Goal: Information Seeking & Learning: Learn about a topic

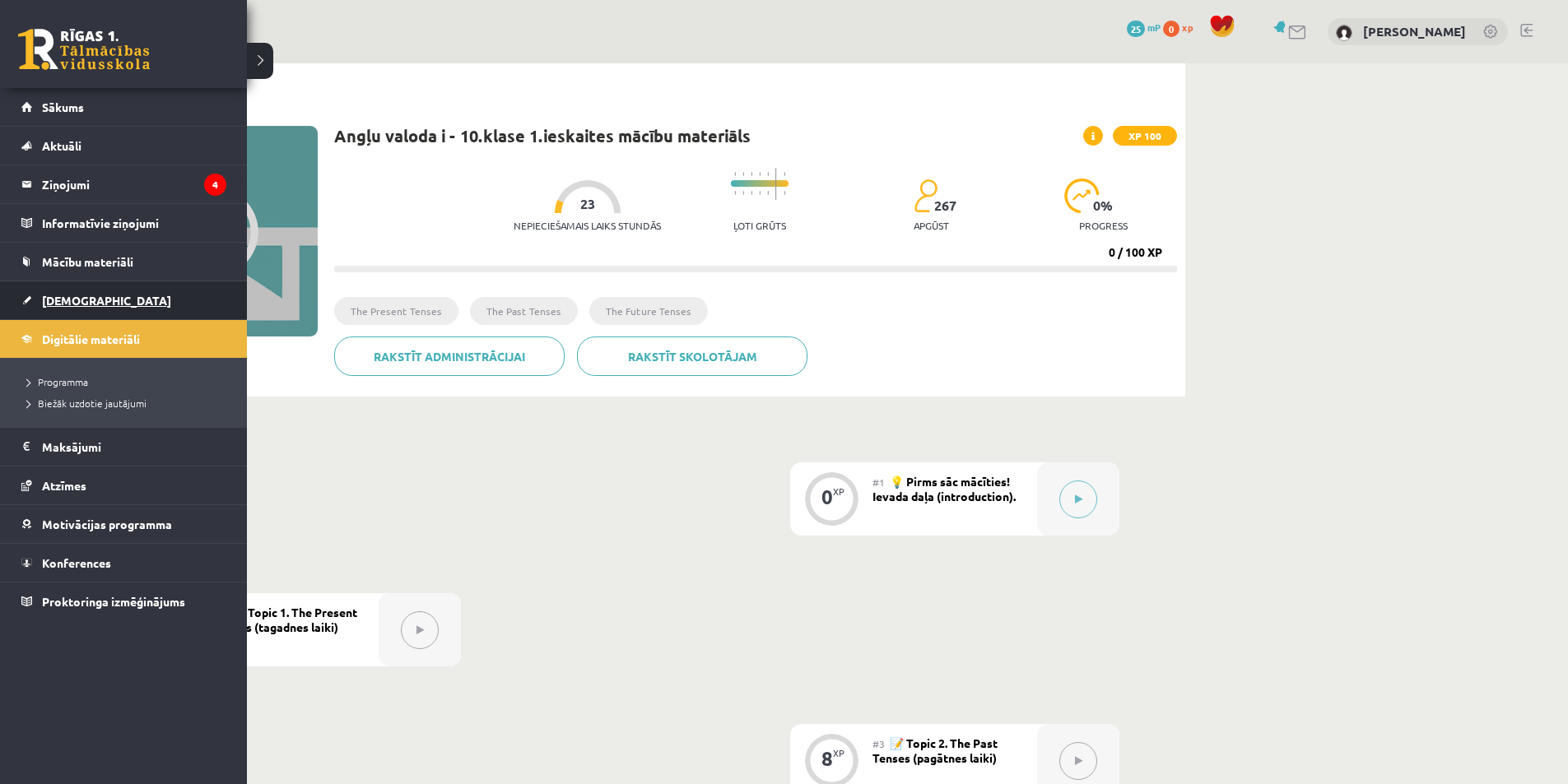
click at [38, 299] on link "[DEMOGRAPHIC_DATA]" at bounding box center [124, 300] width 205 height 38
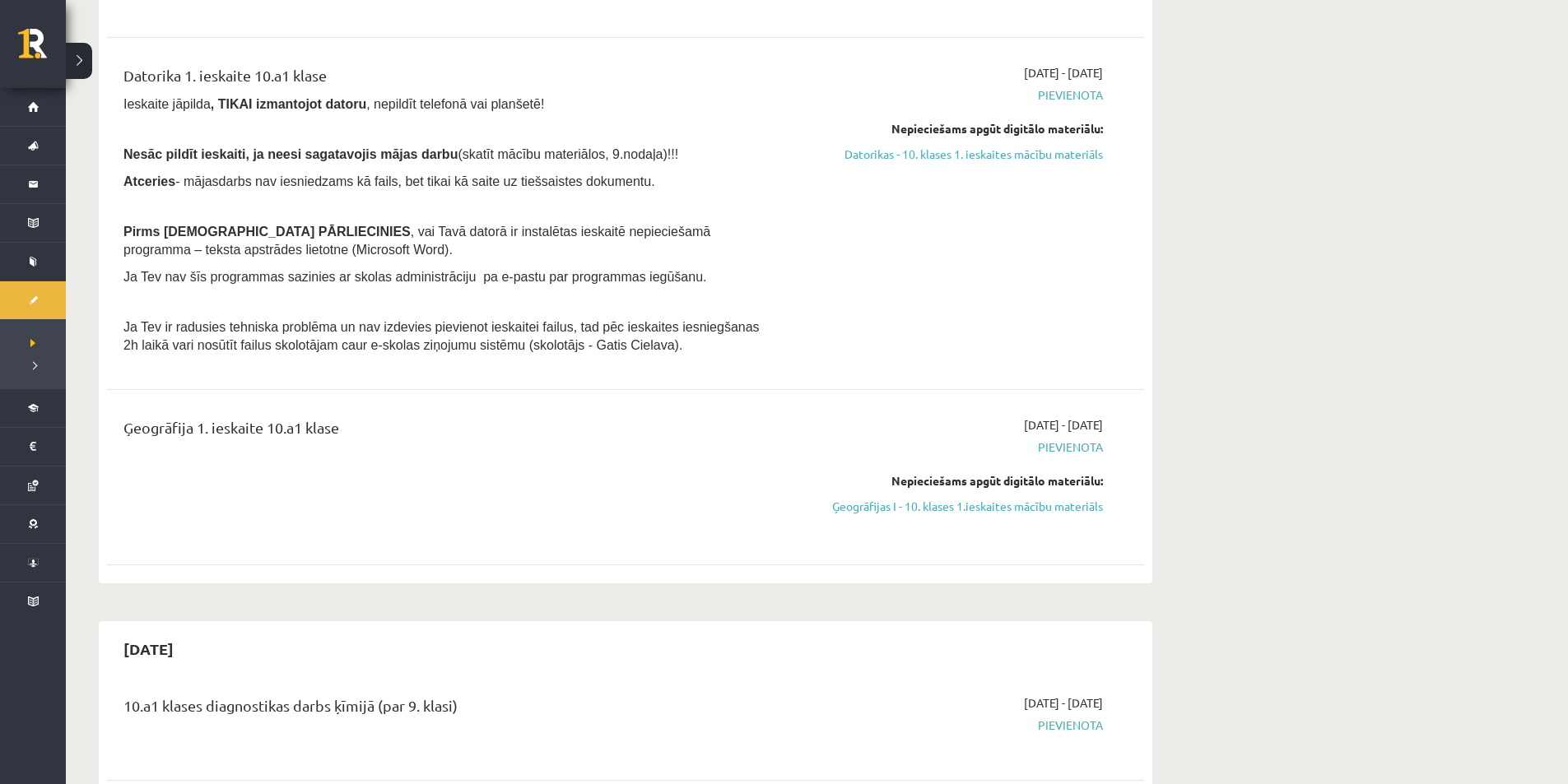
scroll to position [347, 0]
click at [1040, 510] on link "Ģeogrāfijas I - 10. klases 1.ieskaites mācību materiāls" at bounding box center [947, 505] width 310 height 17
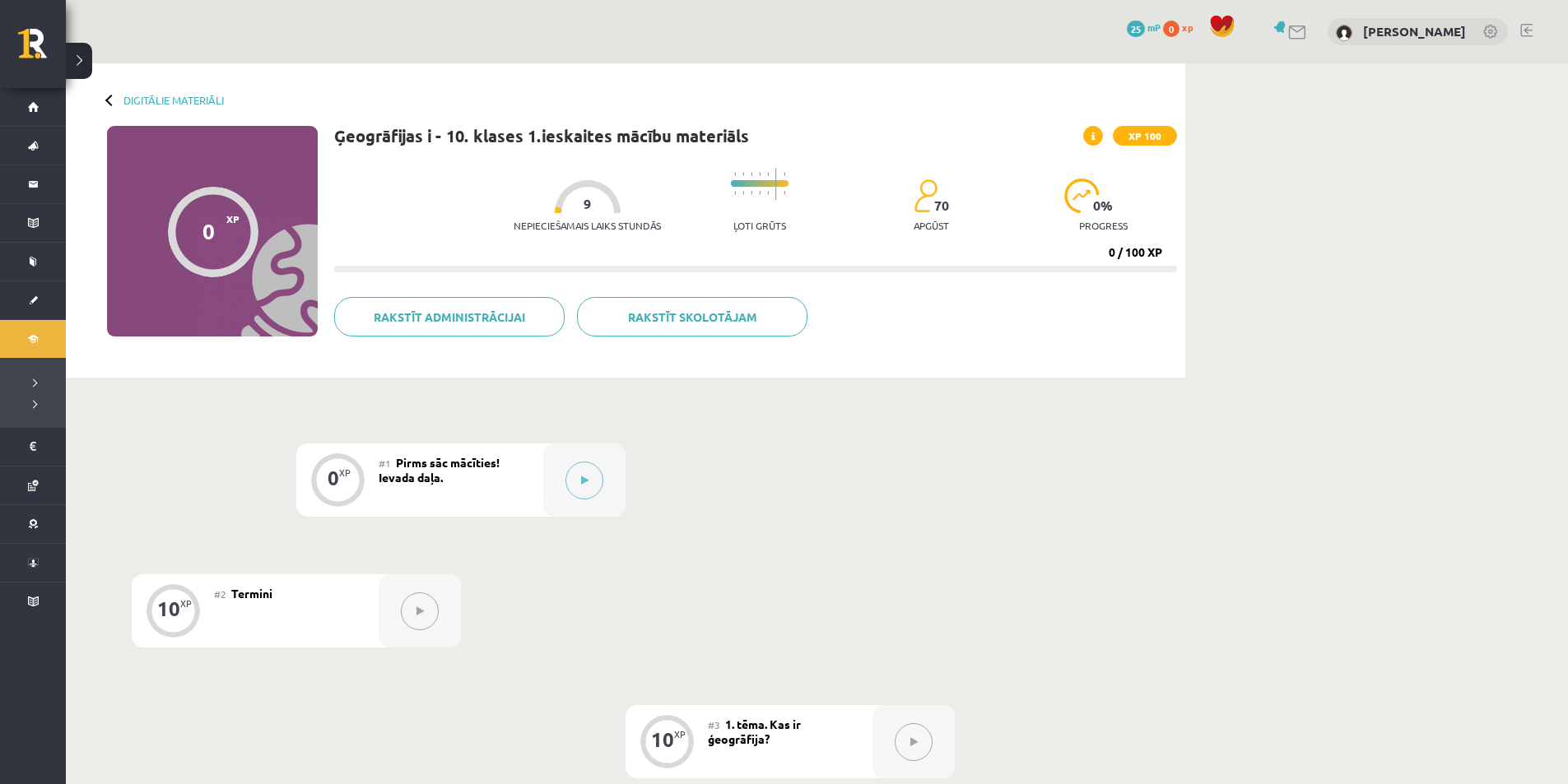
drag, startPoint x: 0, startPoint y: 0, endPoint x: 814, endPoint y: 506, distance: 958.5
drag, startPoint x: 569, startPoint y: 490, endPoint x: 581, endPoint y: 505, distance: 19.2
drag, startPoint x: 581, startPoint y: 505, endPoint x: 572, endPoint y: 481, distance: 25.6
drag, startPoint x: 572, startPoint y: 481, endPoint x: 584, endPoint y: 482, distance: 12.0
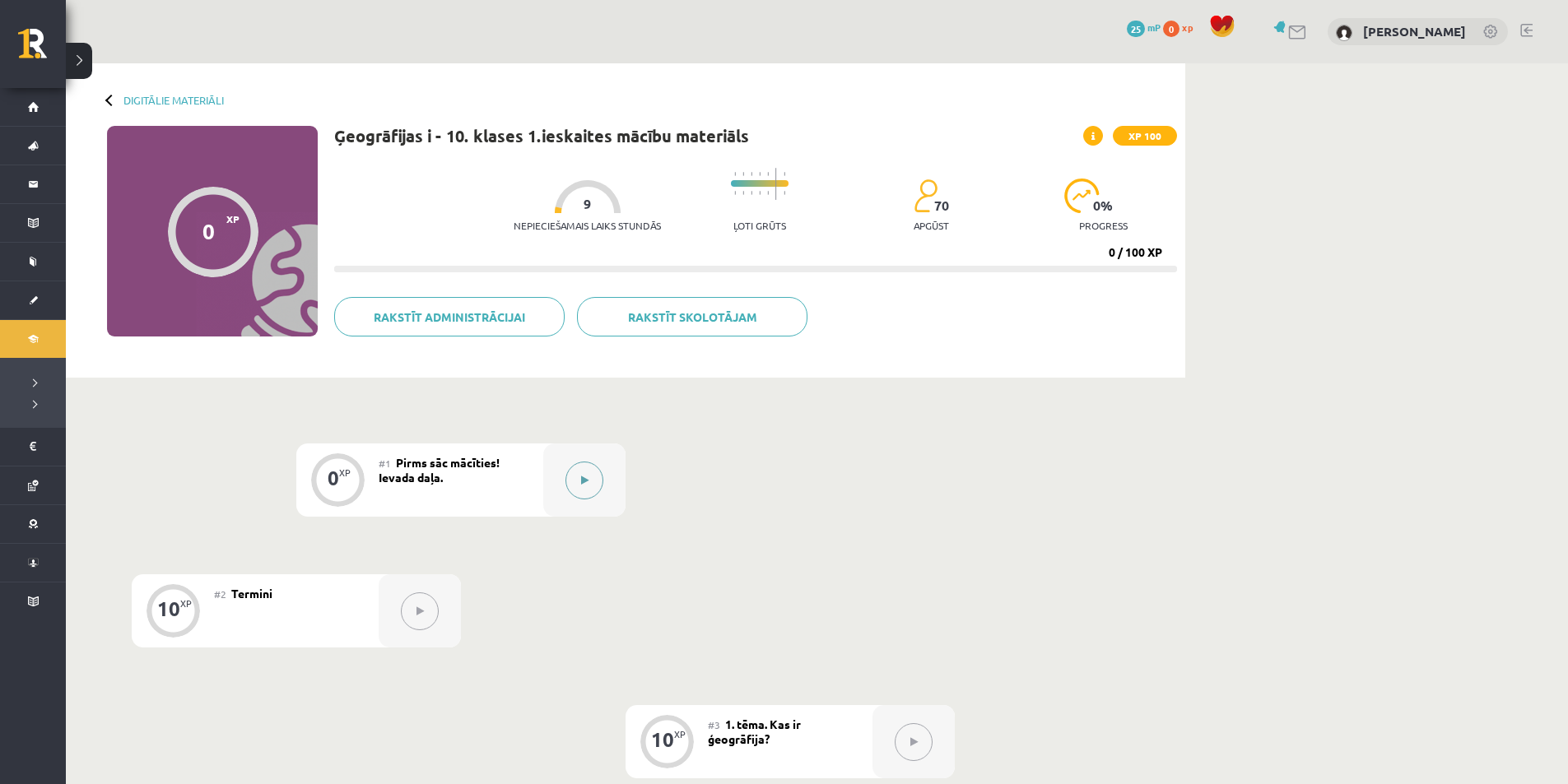
drag, startPoint x: 584, startPoint y: 482, endPoint x: 604, endPoint y: 497, distance: 25.0
drag, startPoint x: 604, startPoint y: 497, endPoint x: 583, endPoint y: 478, distance: 28.3
click at [583, 478] on icon at bounding box center [585, 480] width 8 height 10
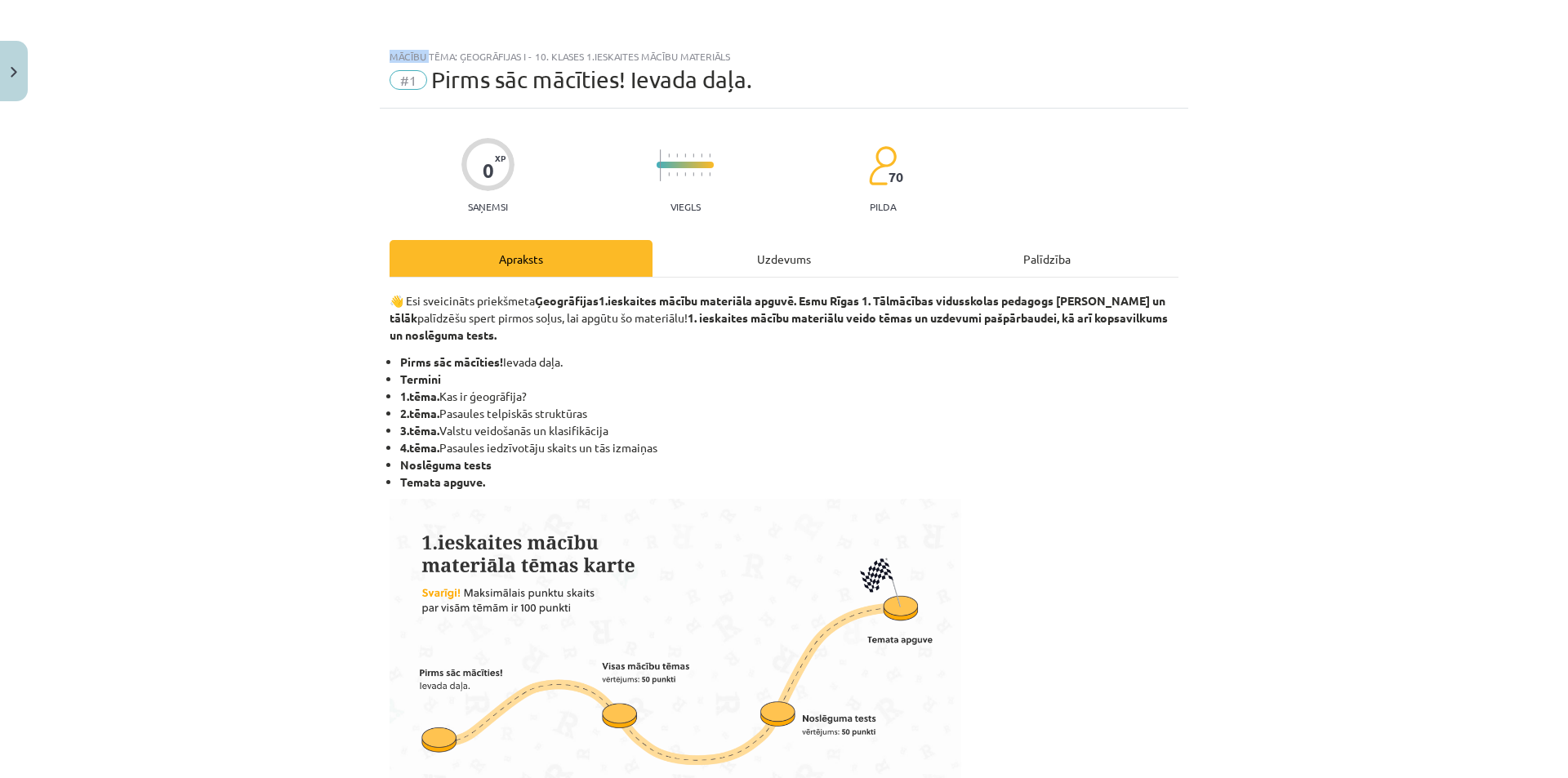
click at [579, 474] on div "Mācību tēma: Ģeogrāfijas i - 10. klases 1.ieskaites mācību materiāls #1 Pirms s…" at bounding box center [784, 389] width 1568 height 778
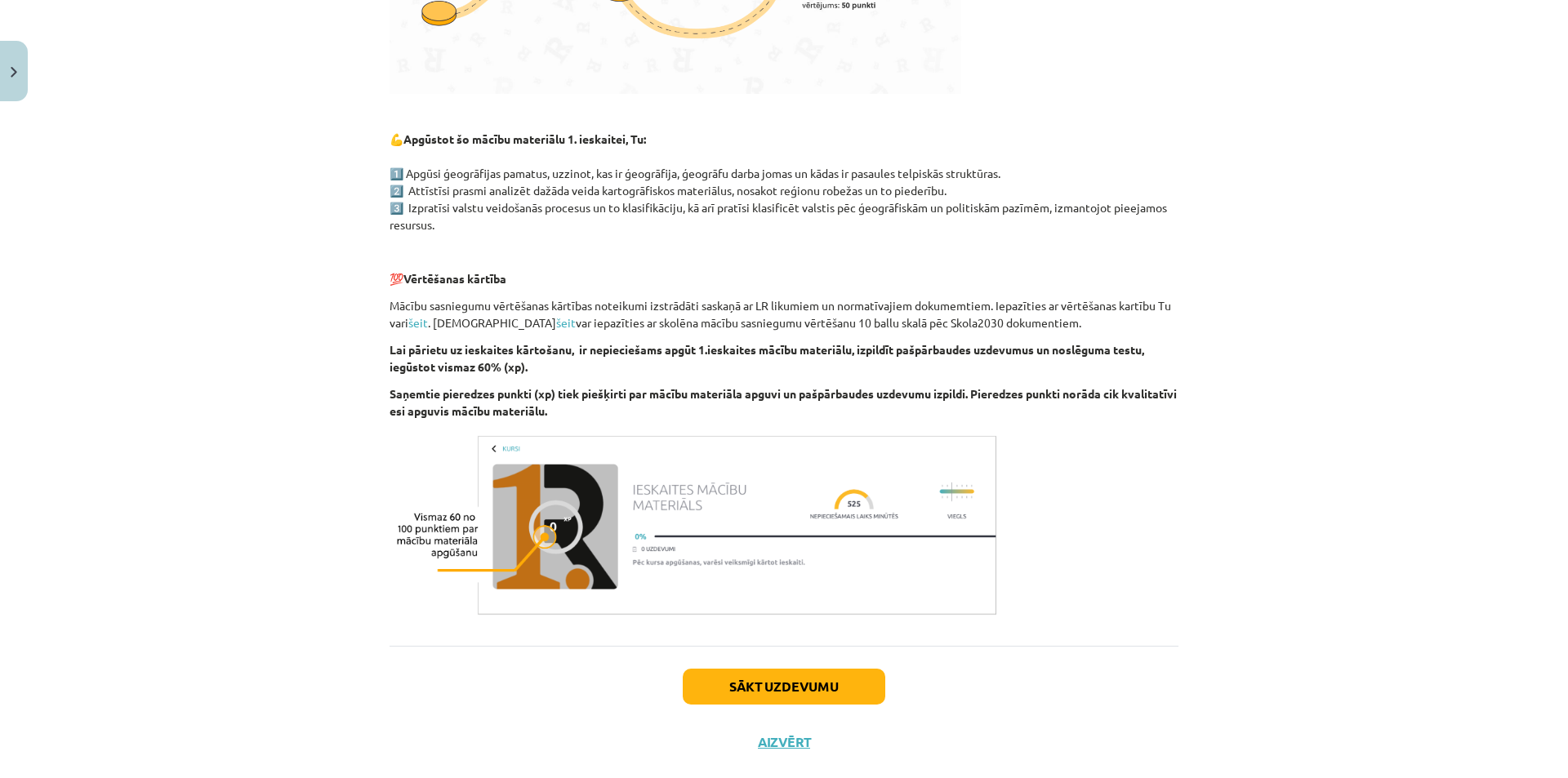
scroll to position [759, 0]
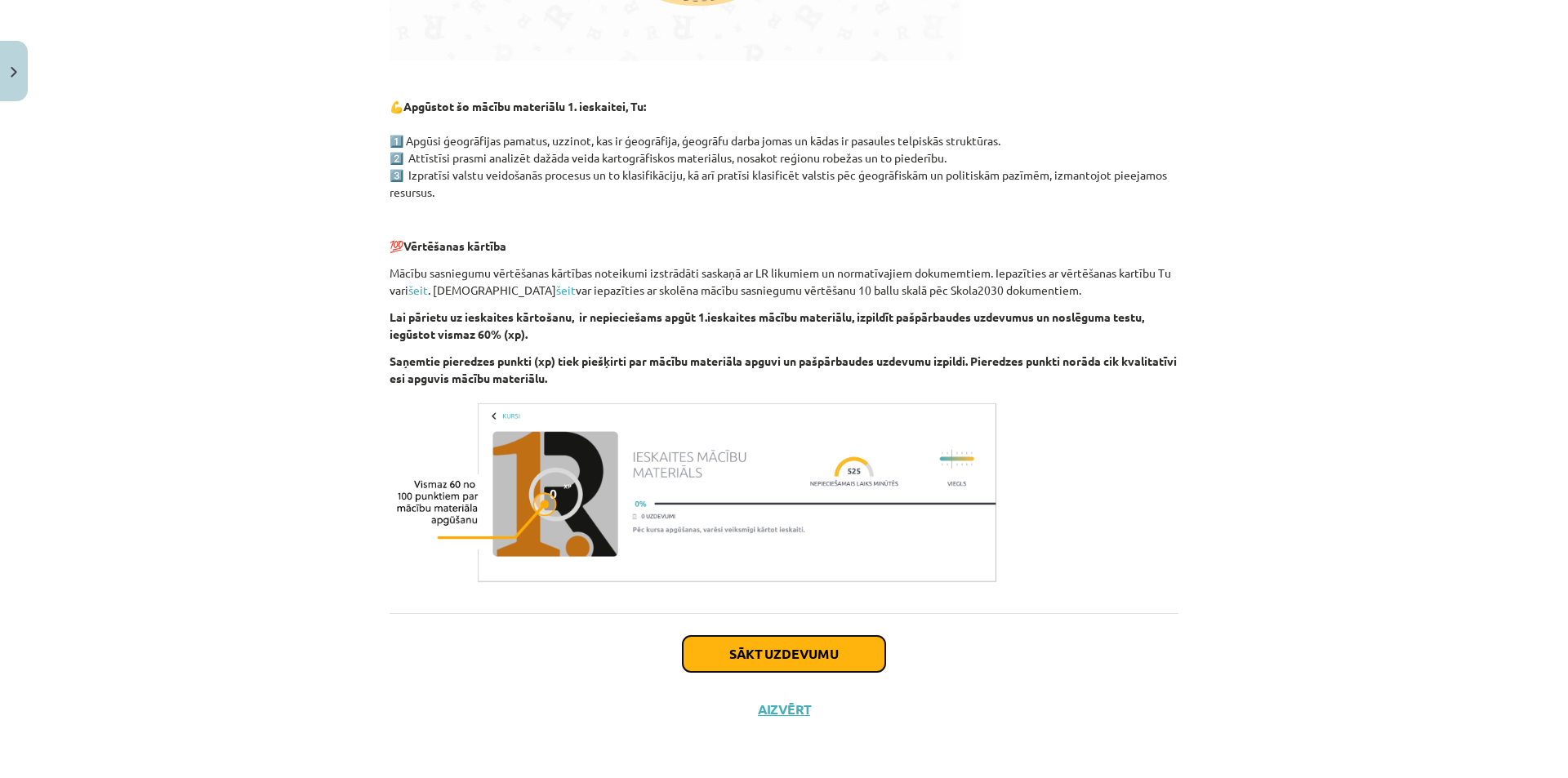
click at [811, 654] on button "Sākt uzdevumu" at bounding box center [784, 654] width 203 height 36
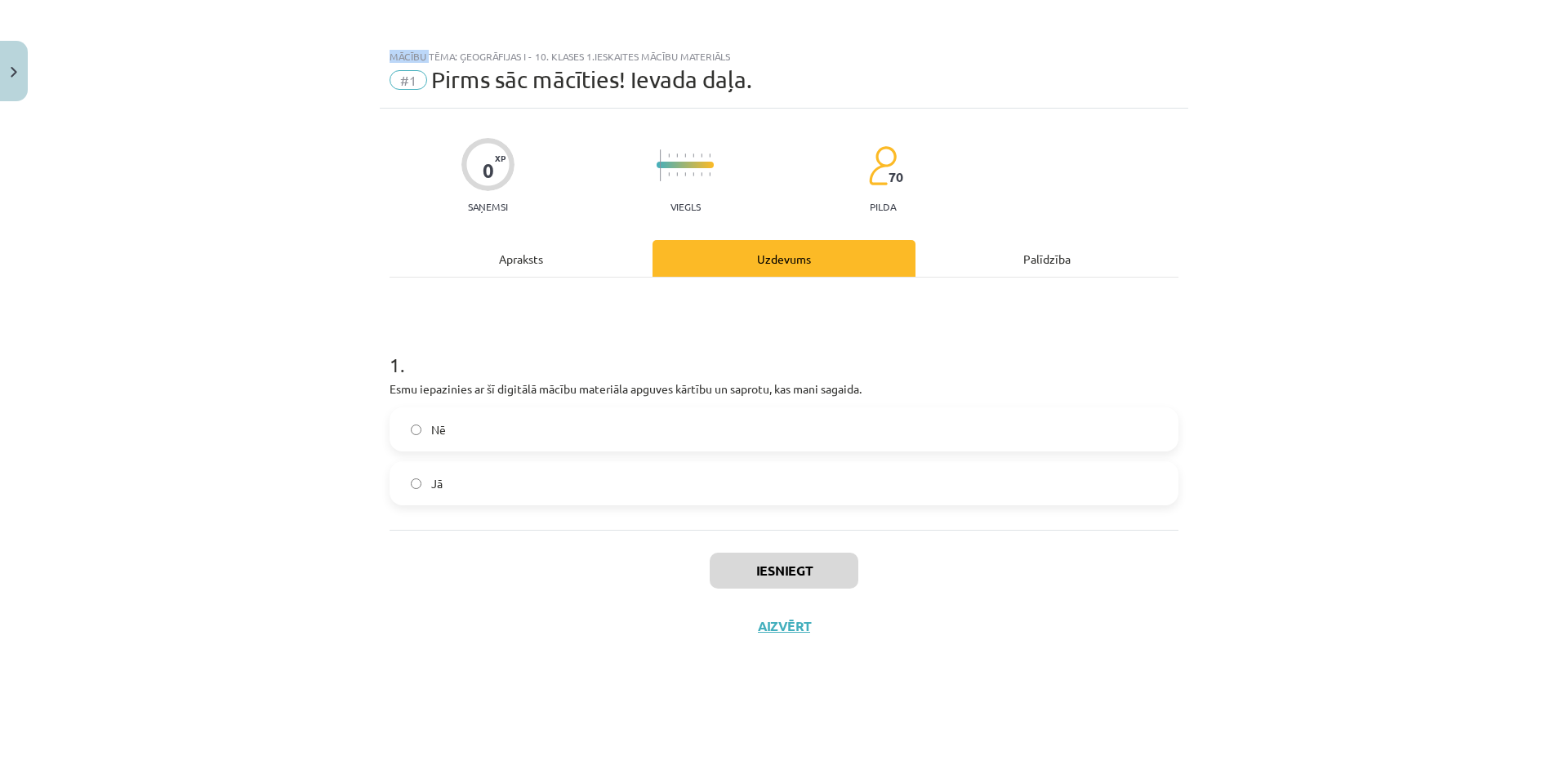
scroll to position [0, 0]
click at [545, 480] on label "Jā" at bounding box center [784, 484] width 786 height 41
click at [758, 566] on button "Iesniegt" at bounding box center [783, 571] width 148 height 36
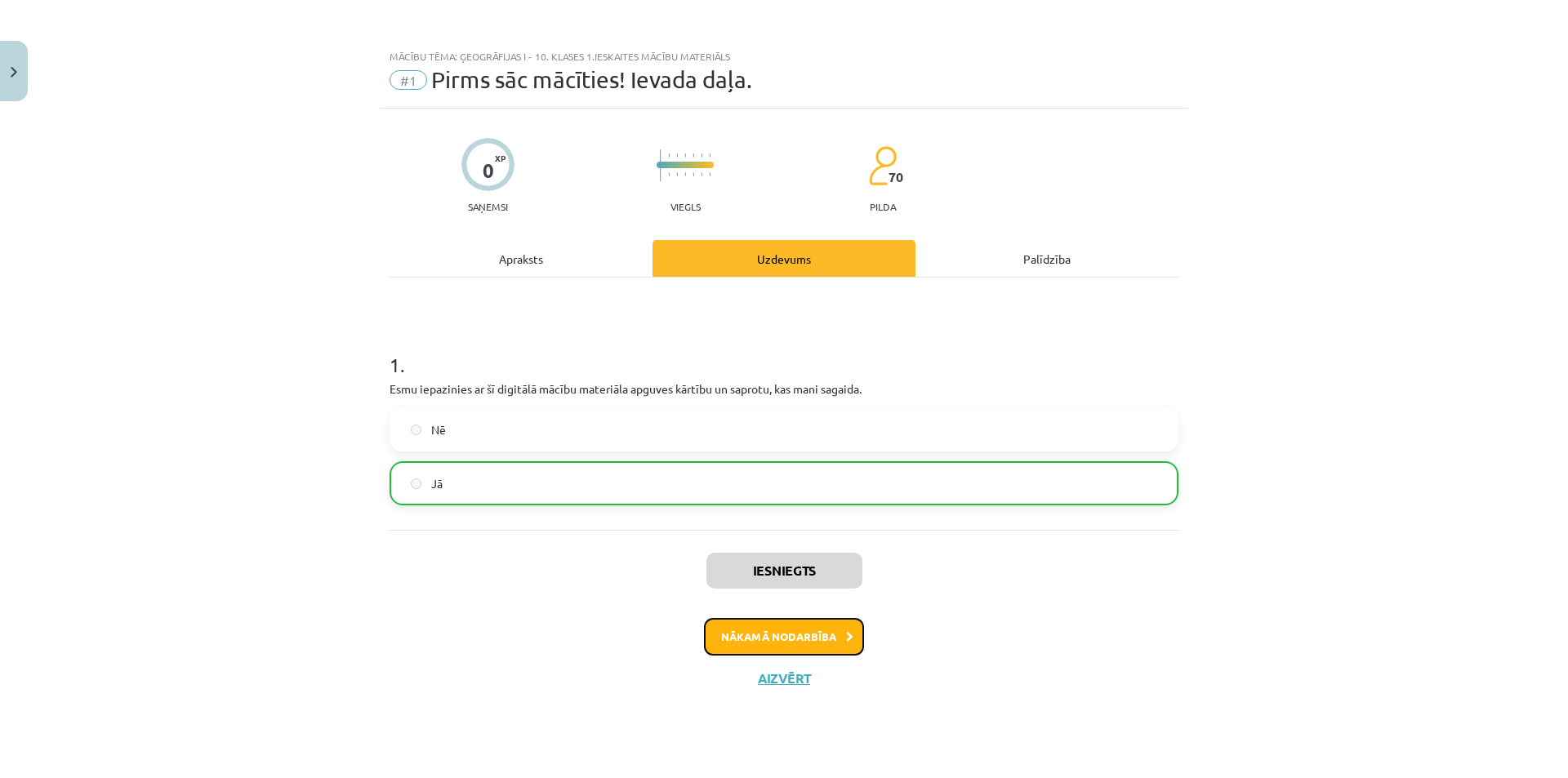
click at [791, 642] on button "Nākamā nodarbība" at bounding box center [784, 637] width 160 height 37
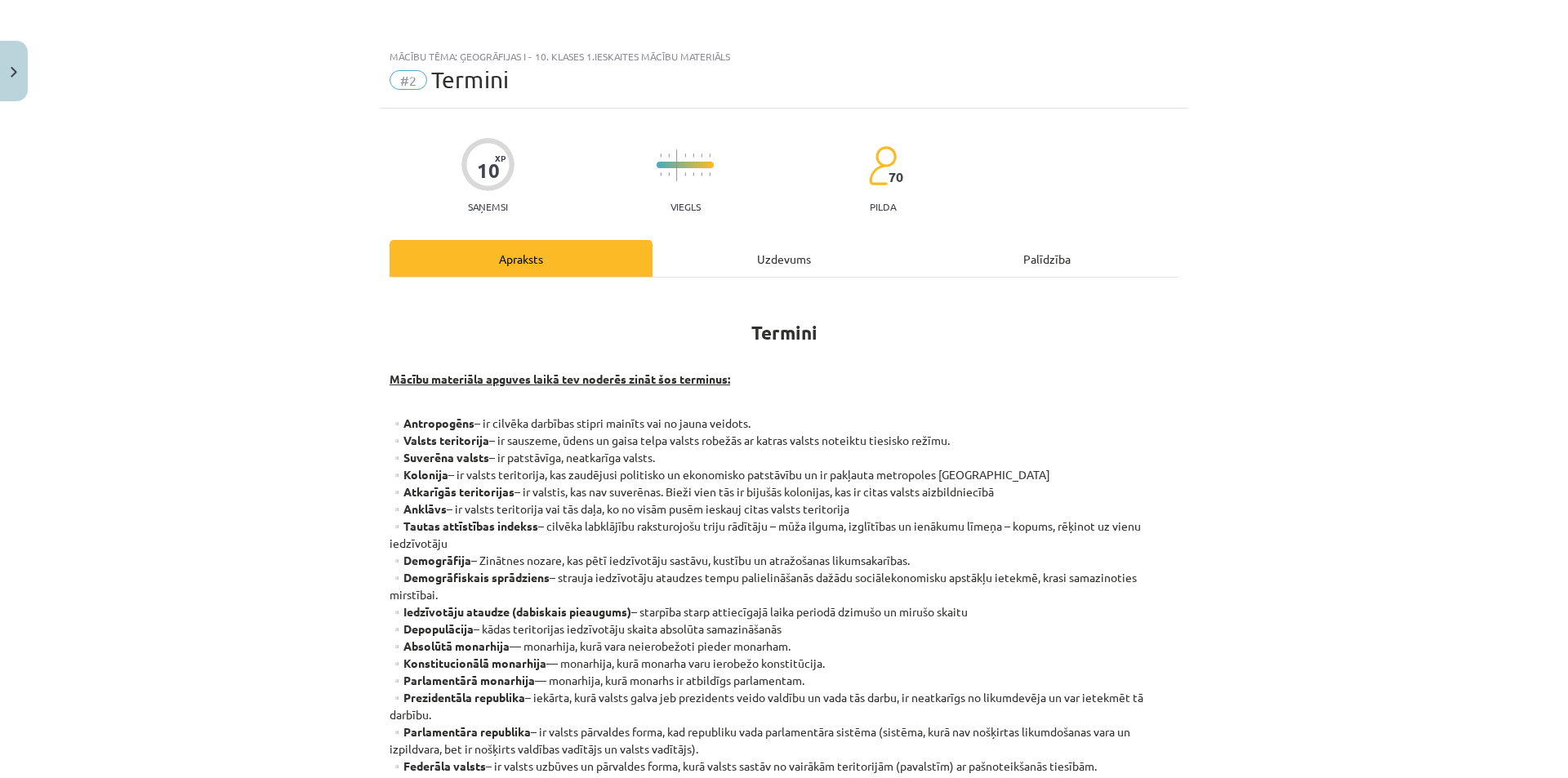
scroll to position [268, 0]
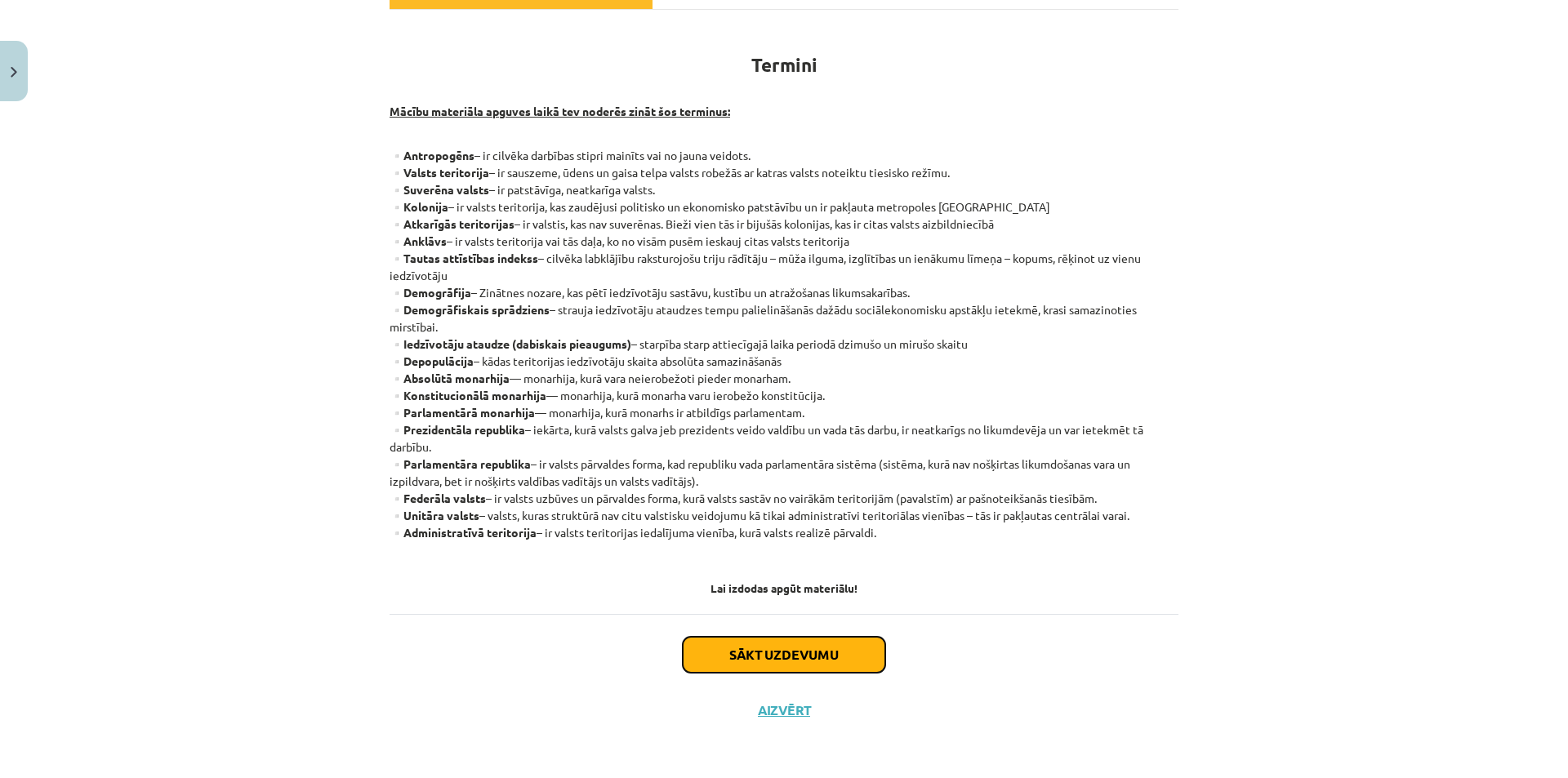
click at [781, 663] on button "Sākt uzdevumu" at bounding box center [784, 655] width 203 height 36
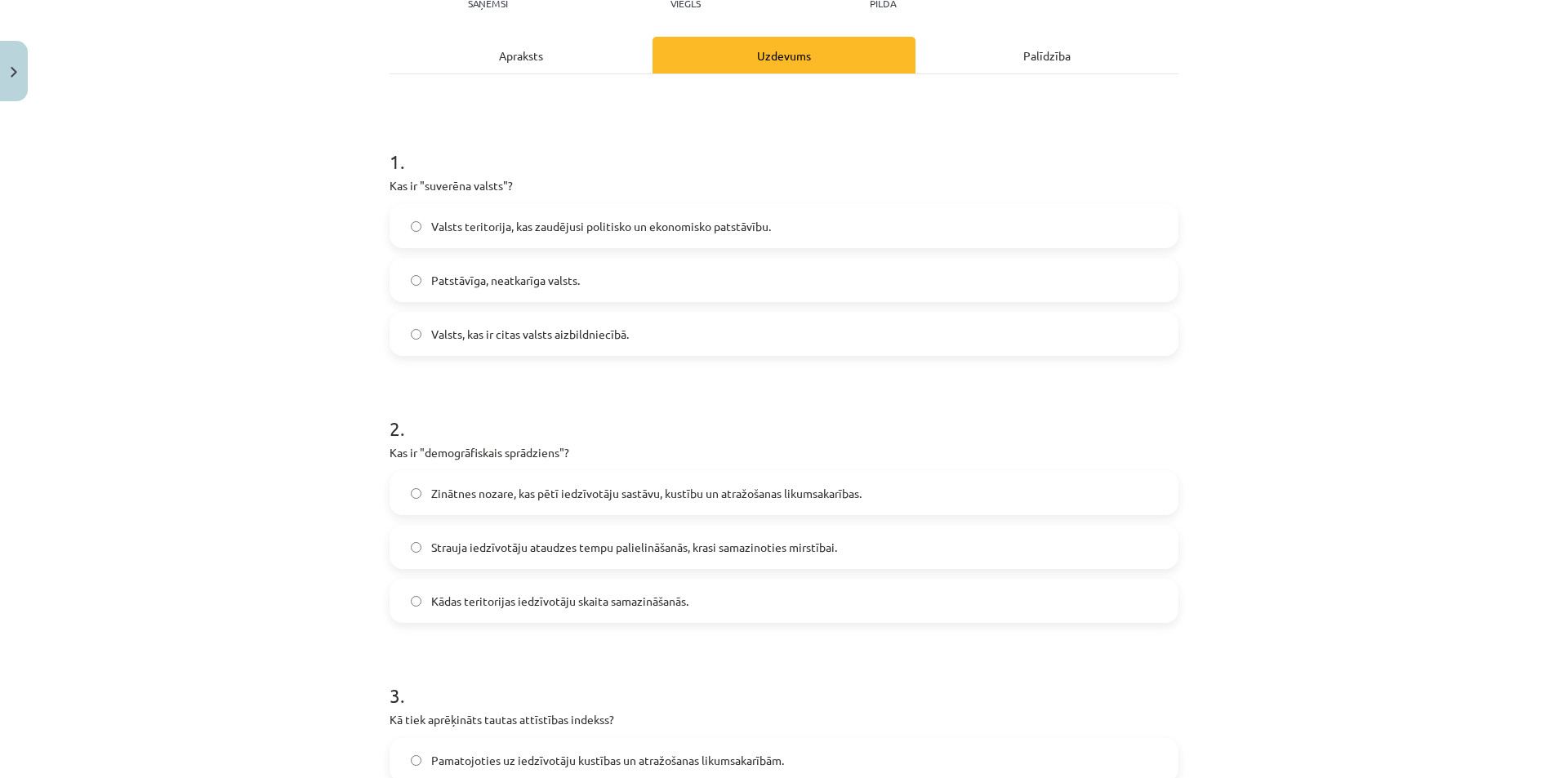
scroll to position [204, 0]
click at [553, 278] on span "Patstāvīga, neatkarīga valsts." at bounding box center [505, 280] width 148 height 17
click at [612, 552] on span "Strauja iedzīvotāju ataudzes tempu palielināšanās, krasi samazinoties mirstībai." at bounding box center [634, 546] width 406 height 17
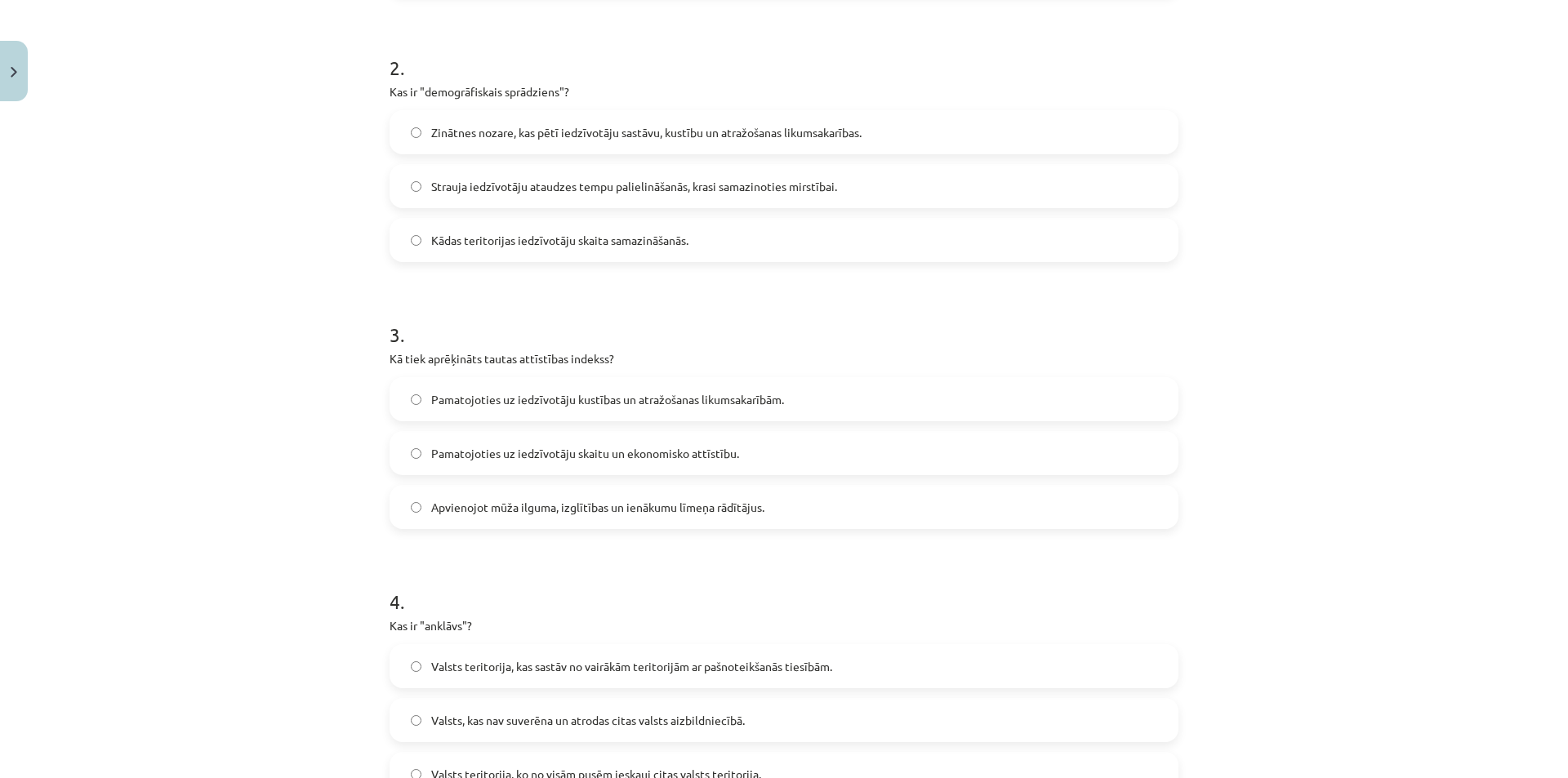
scroll to position [565, 0]
click at [624, 400] on span "Pamatojoties uz iedzīvotāju kustības un atražošanas likumsakarībām." at bounding box center [608, 399] width 353 height 17
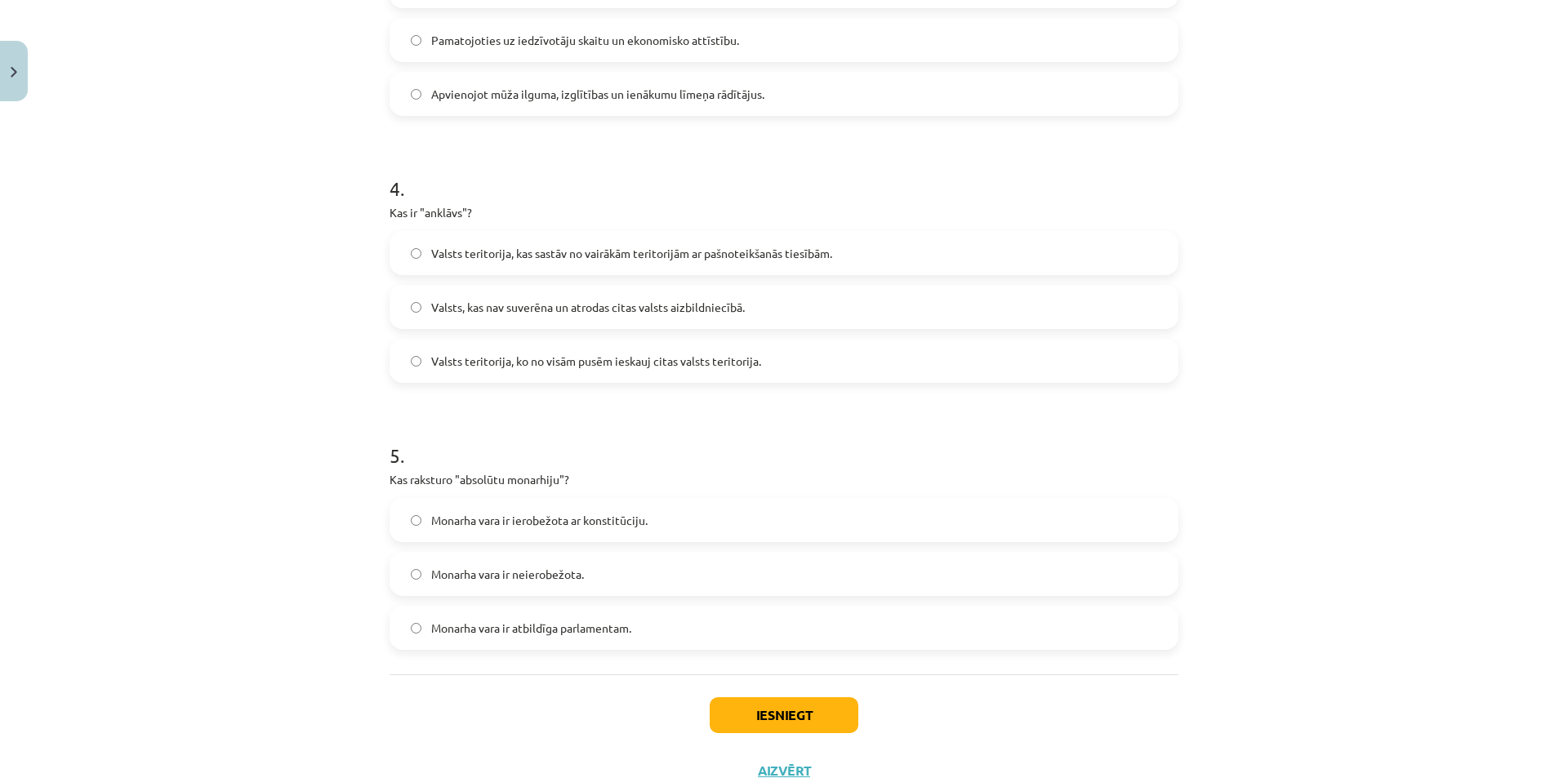
scroll to position [978, 0]
click at [643, 361] on span "Valsts teritorija, ko no visām pusēm ieskauj citas valsts teritorija." at bounding box center [596, 361] width 330 height 17
click at [584, 546] on div "Monarha vara ir ierobežota ar konstitūciju. Monarha vara ir neierobežota. Monar…" at bounding box center [784, 573] width 789 height 152
click at [620, 584] on label "Monarha vara ir neierobežota." at bounding box center [784, 574] width 786 height 41
click at [729, 708] on button "Iesniegt" at bounding box center [783, 714] width 148 height 36
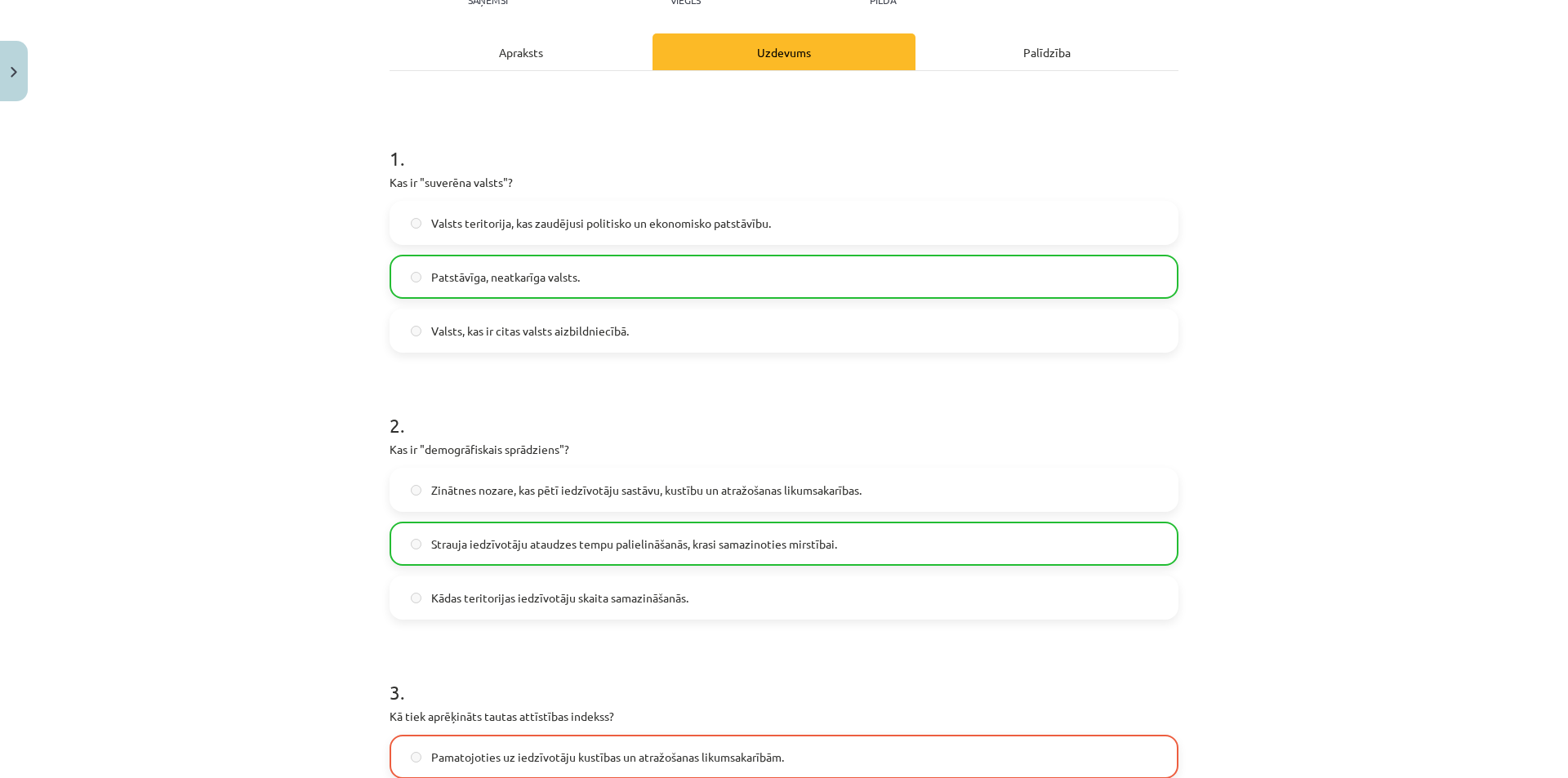
scroll to position [0, 0]
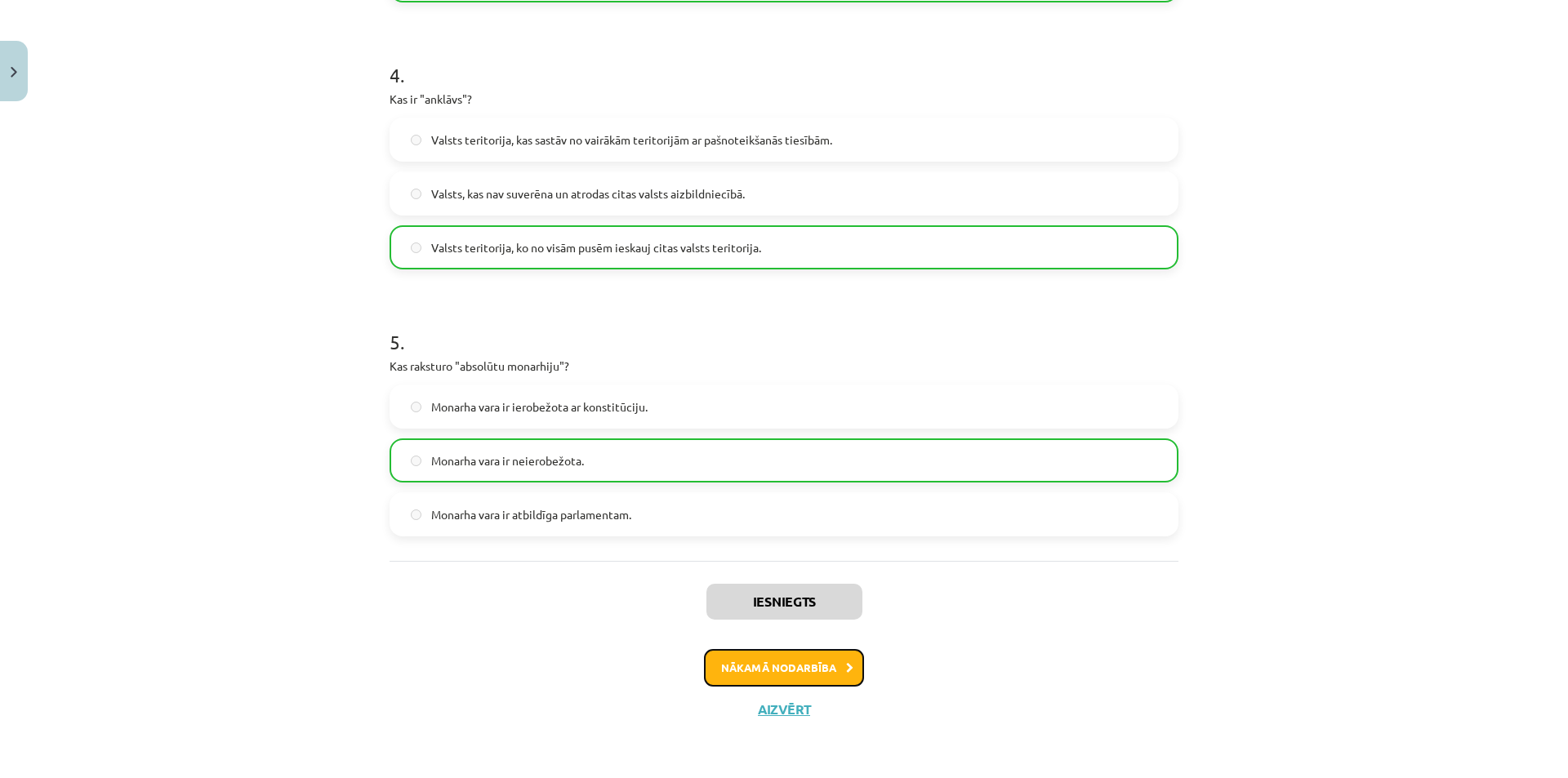
click at [752, 664] on button "Nākamā nodarbība" at bounding box center [784, 668] width 160 height 37
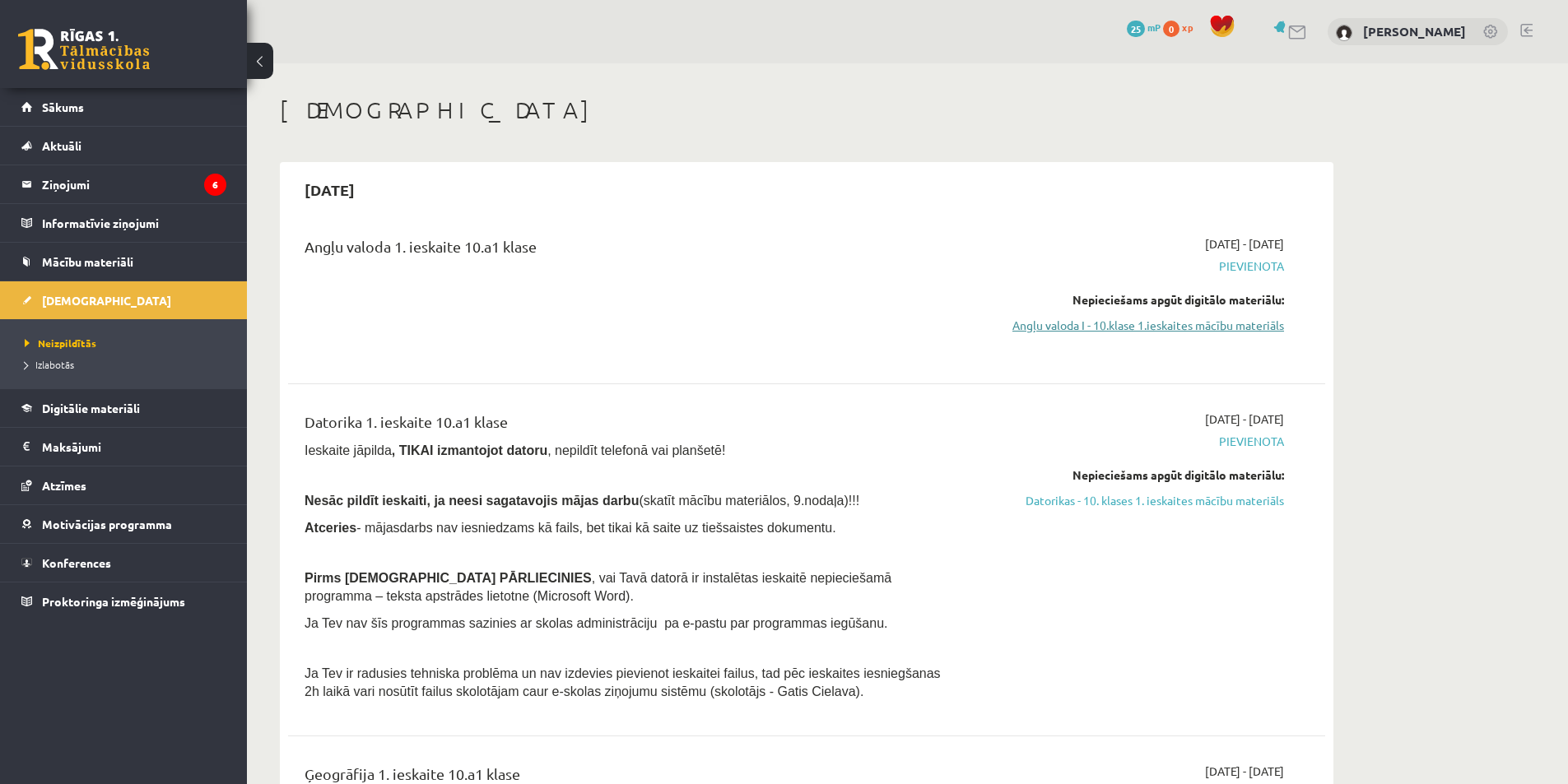
drag, startPoint x: 1195, startPoint y: 324, endPoint x: 1171, endPoint y: 324, distance: 24.0
drag, startPoint x: 1164, startPoint y: 322, endPoint x: 1106, endPoint y: 327, distance: 58.2
click at [1106, 327] on link "Angļu valoda I - 10.klase 1.ieskaites mācību materiāls" at bounding box center [1129, 326] width 310 height 17
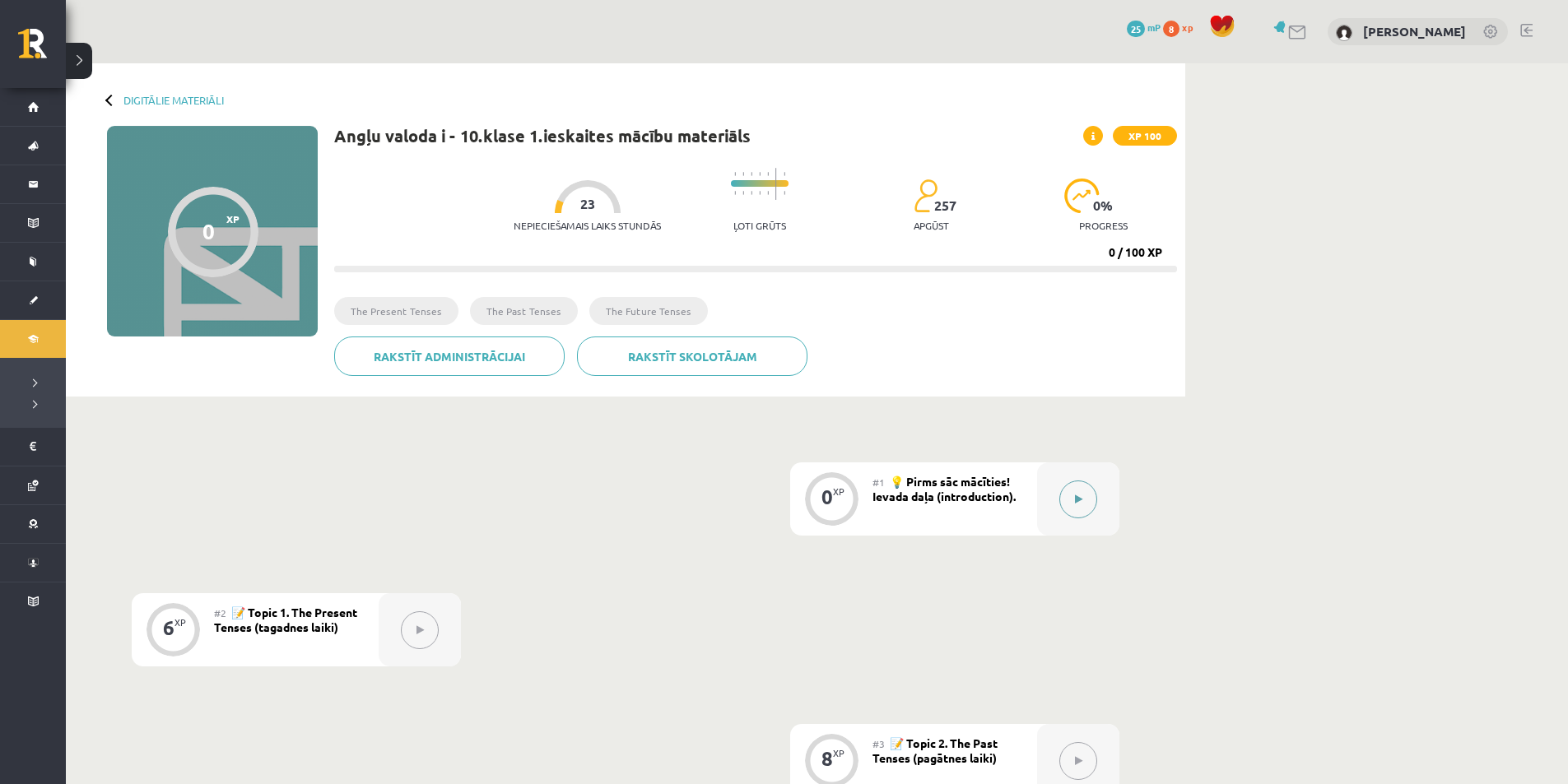
click at [1093, 493] on button at bounding box center [1078, 499] width 38 height 38
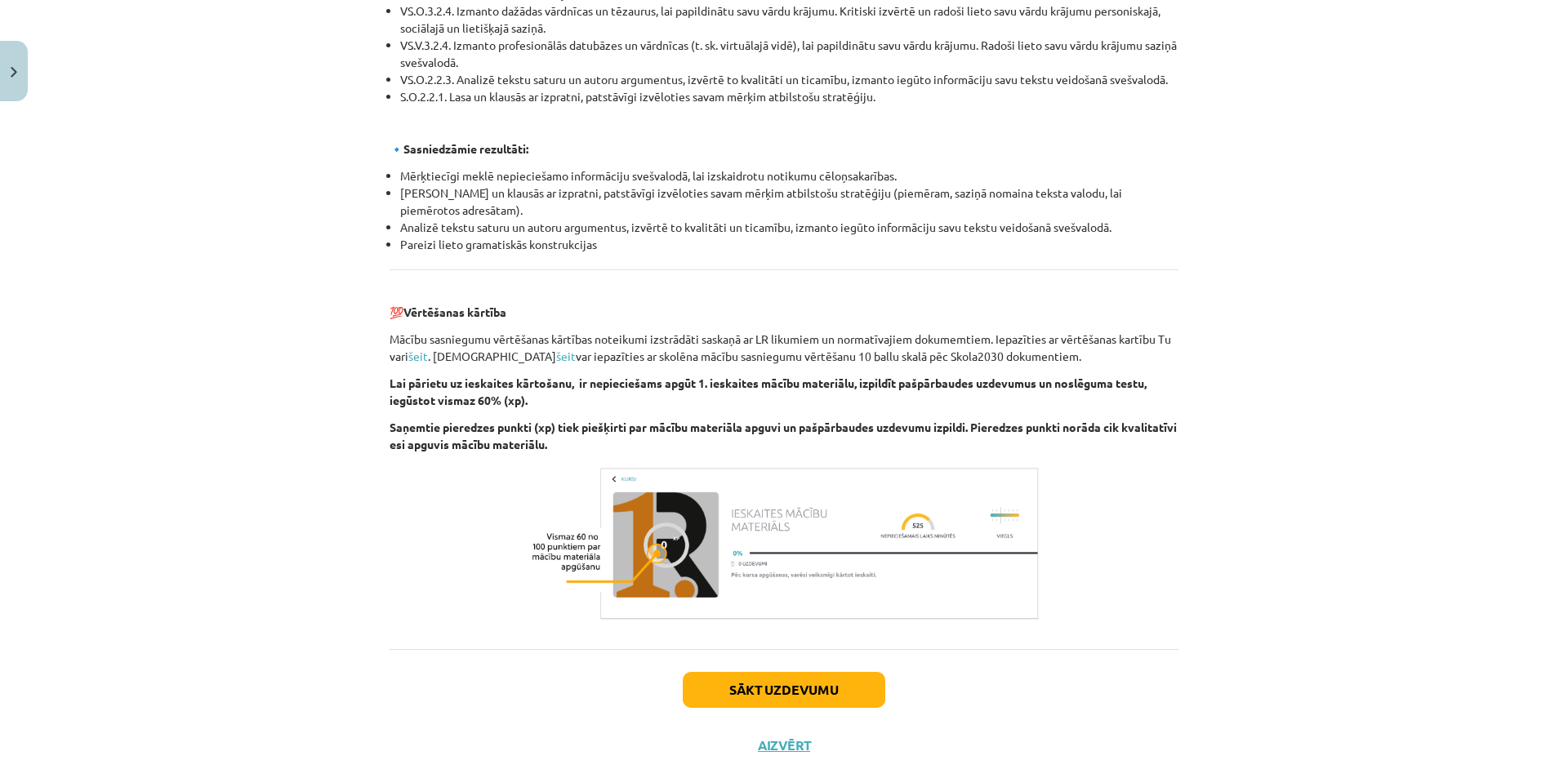
scroll to position [1678, 0]
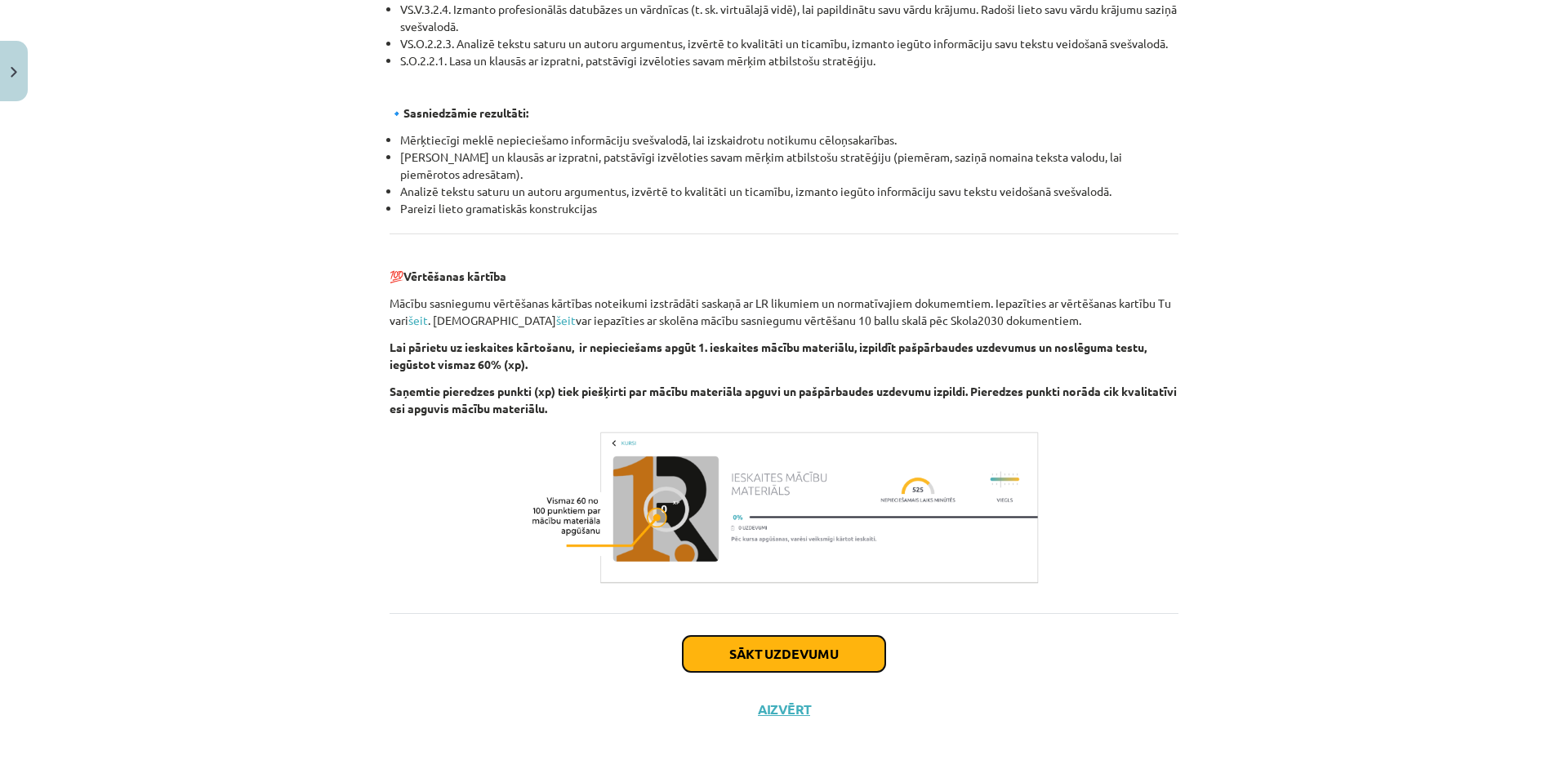
click at [829, 652] on button "Sākt uzdevumu" at bounding box center [784, 654] width 203 height 36
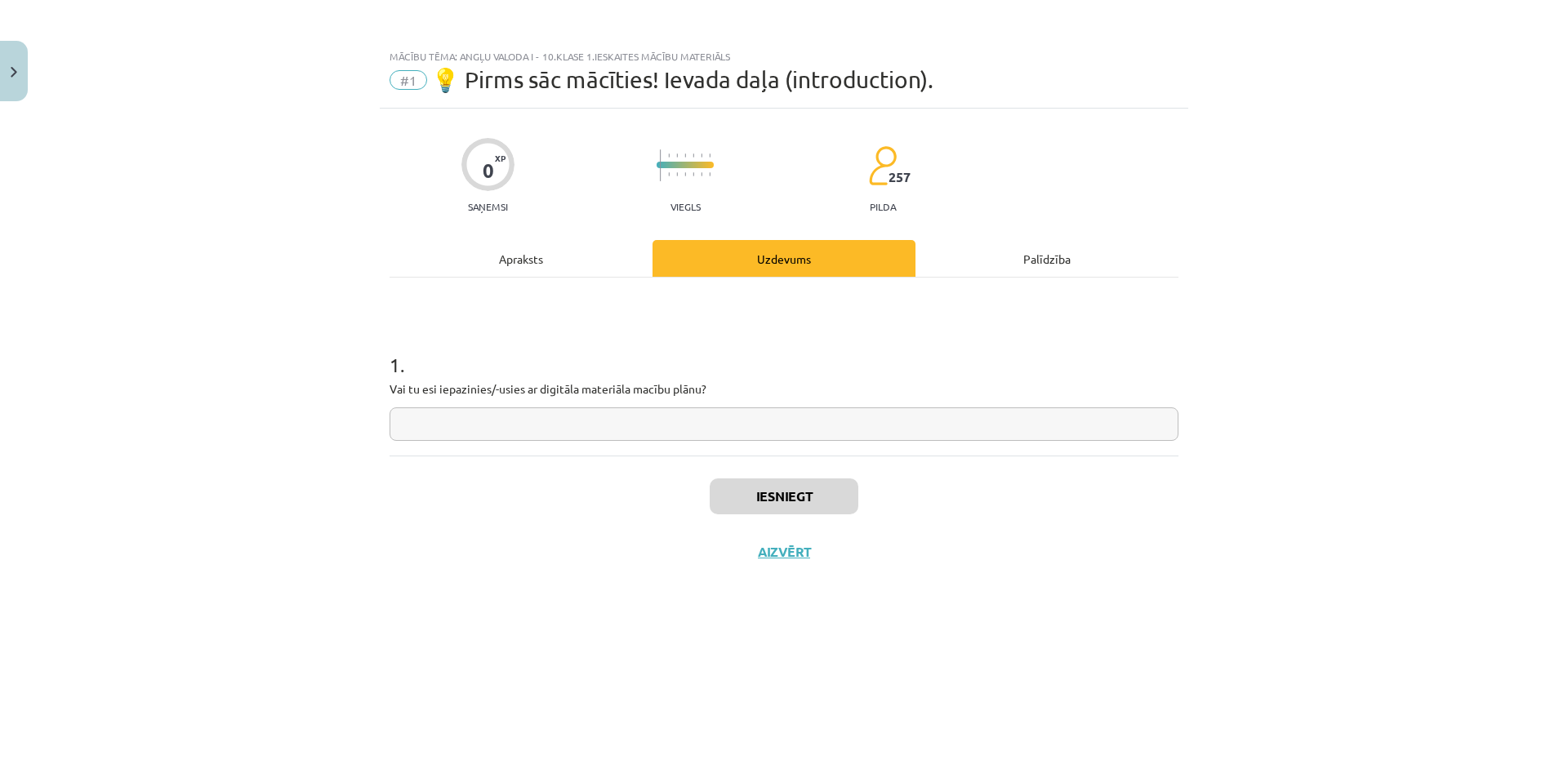
click at [686, 423] on input "text" at bounding box center [784, 423] width 789 height 33
type input "**"
click at [790, 499] on button "Iesniegt" at bounding box center [783, 496] width 148 height 36
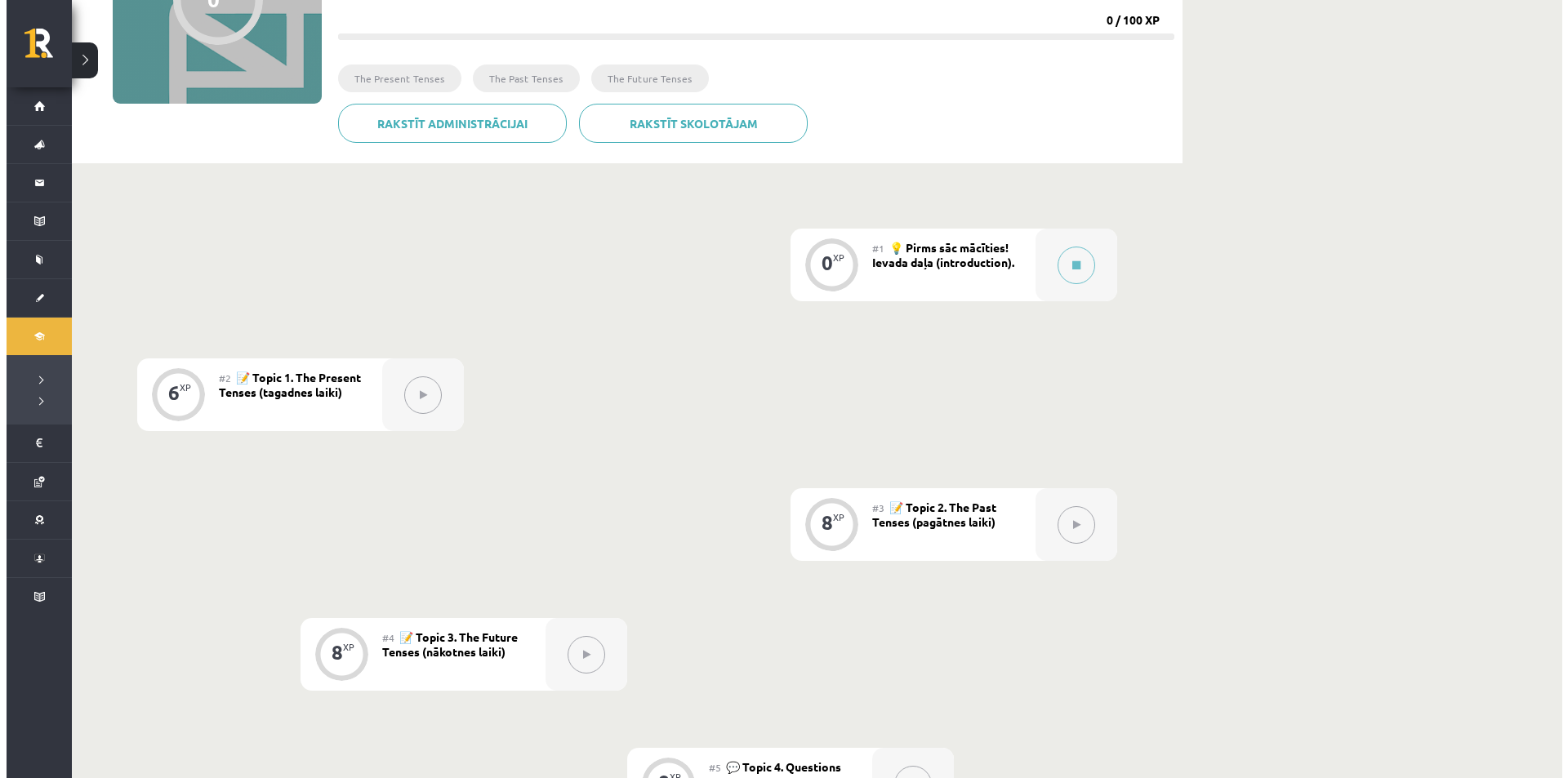
scroll to position [268, 0]
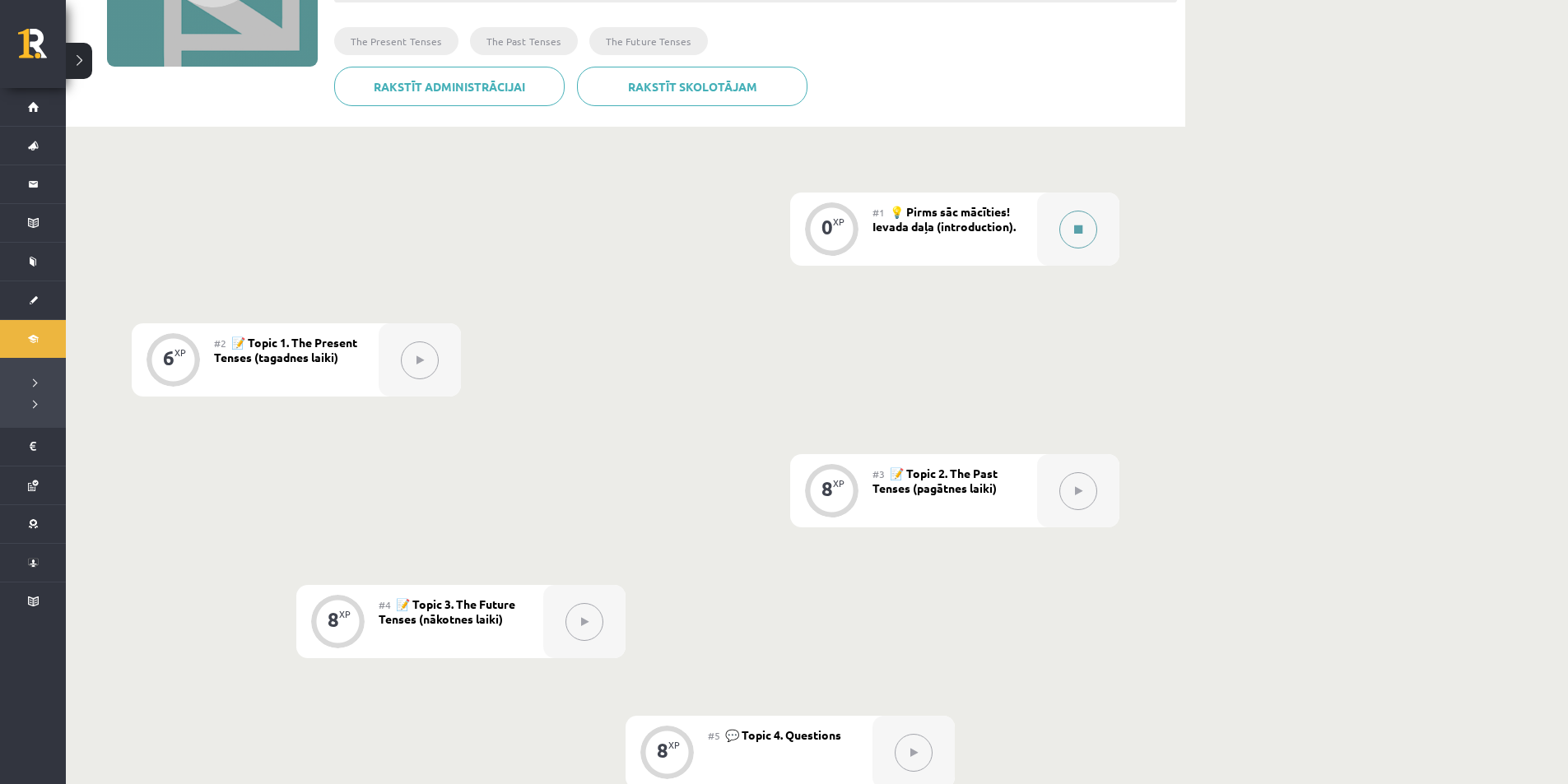
click at [1072, 226] on button at bounding box center [1078, 229] width 38 height 38
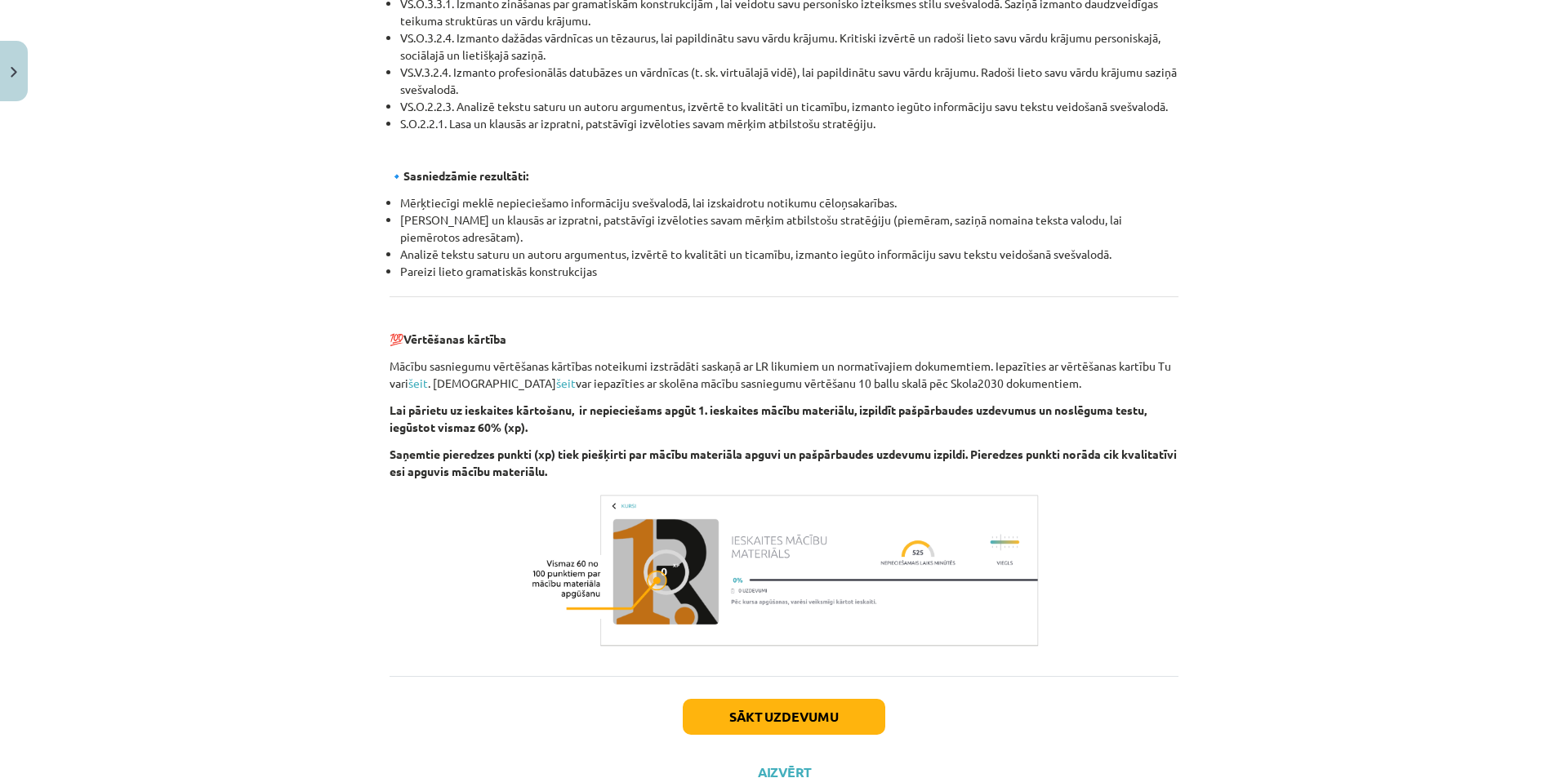
scroll to position [1678, 0]
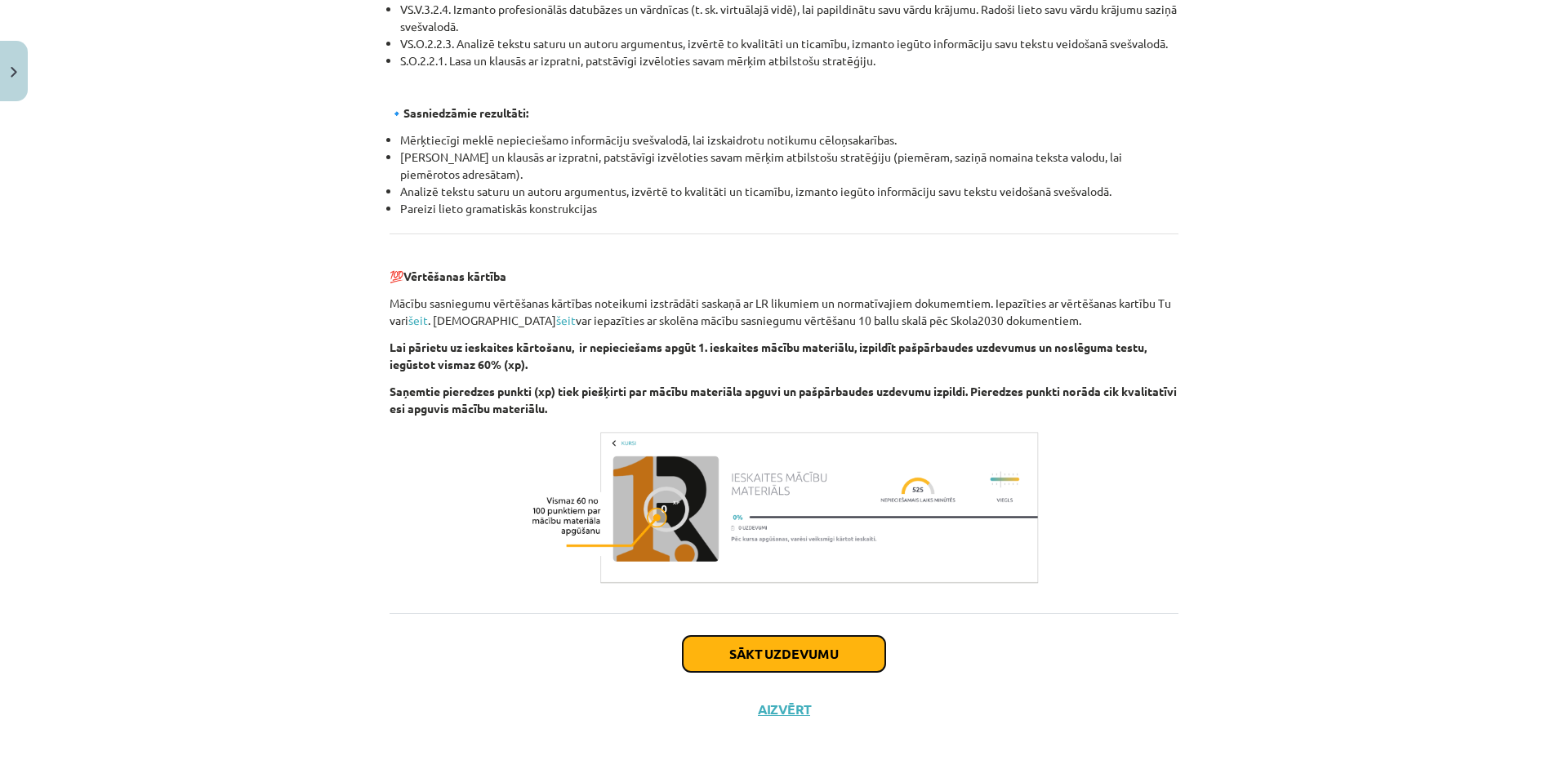
click at [775, 650] on button "Sākt uzdevumu" at bounding box center [784, 654] width 203 height 36
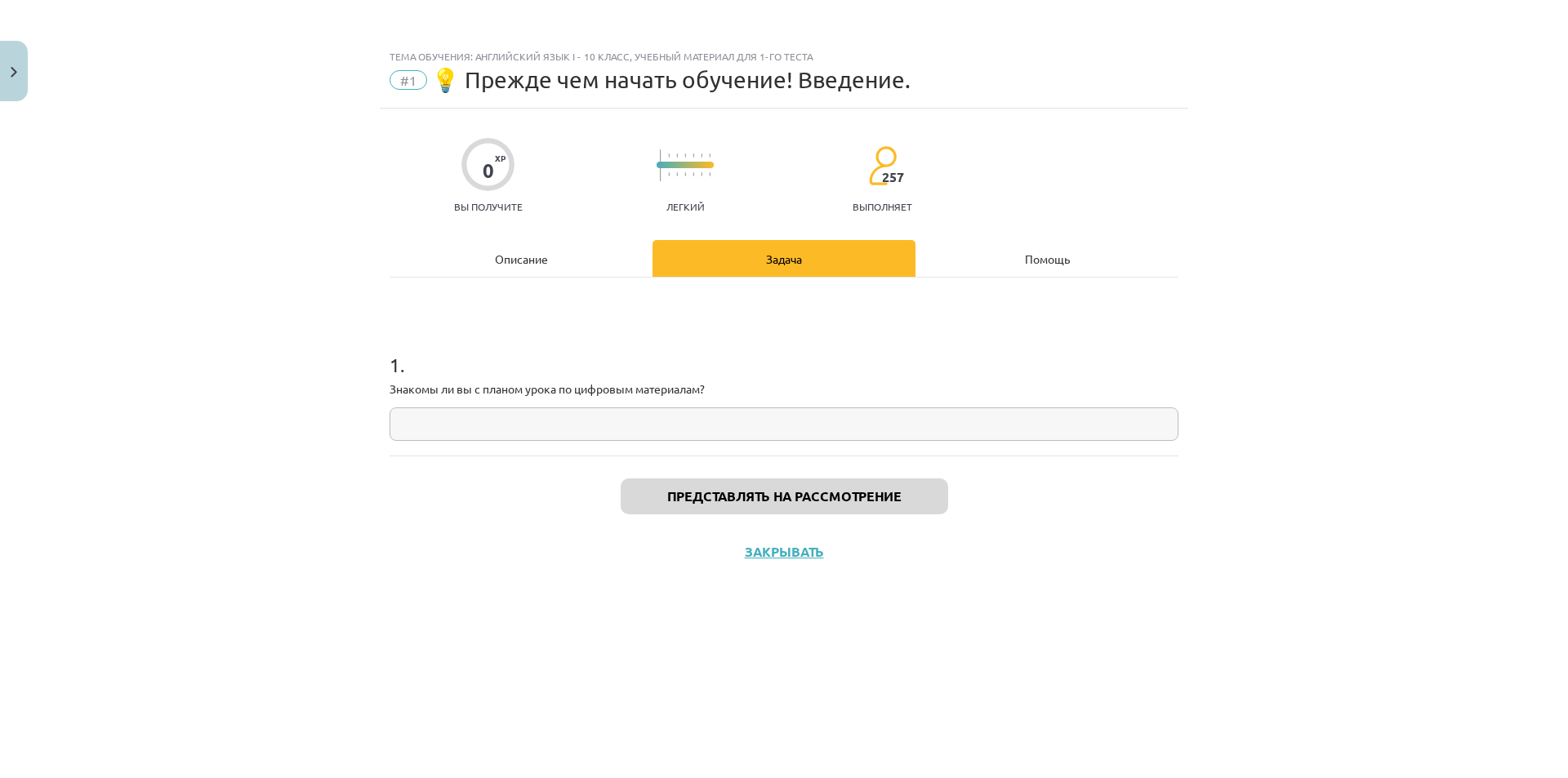
click at [809, 423] on input "text" at bounding box center [784, 423] width 789 height 33
type input "**"
click at [828, 499] on font "Представлять на рассмотрение" at bounding box center [784, 496] width 234 height 17
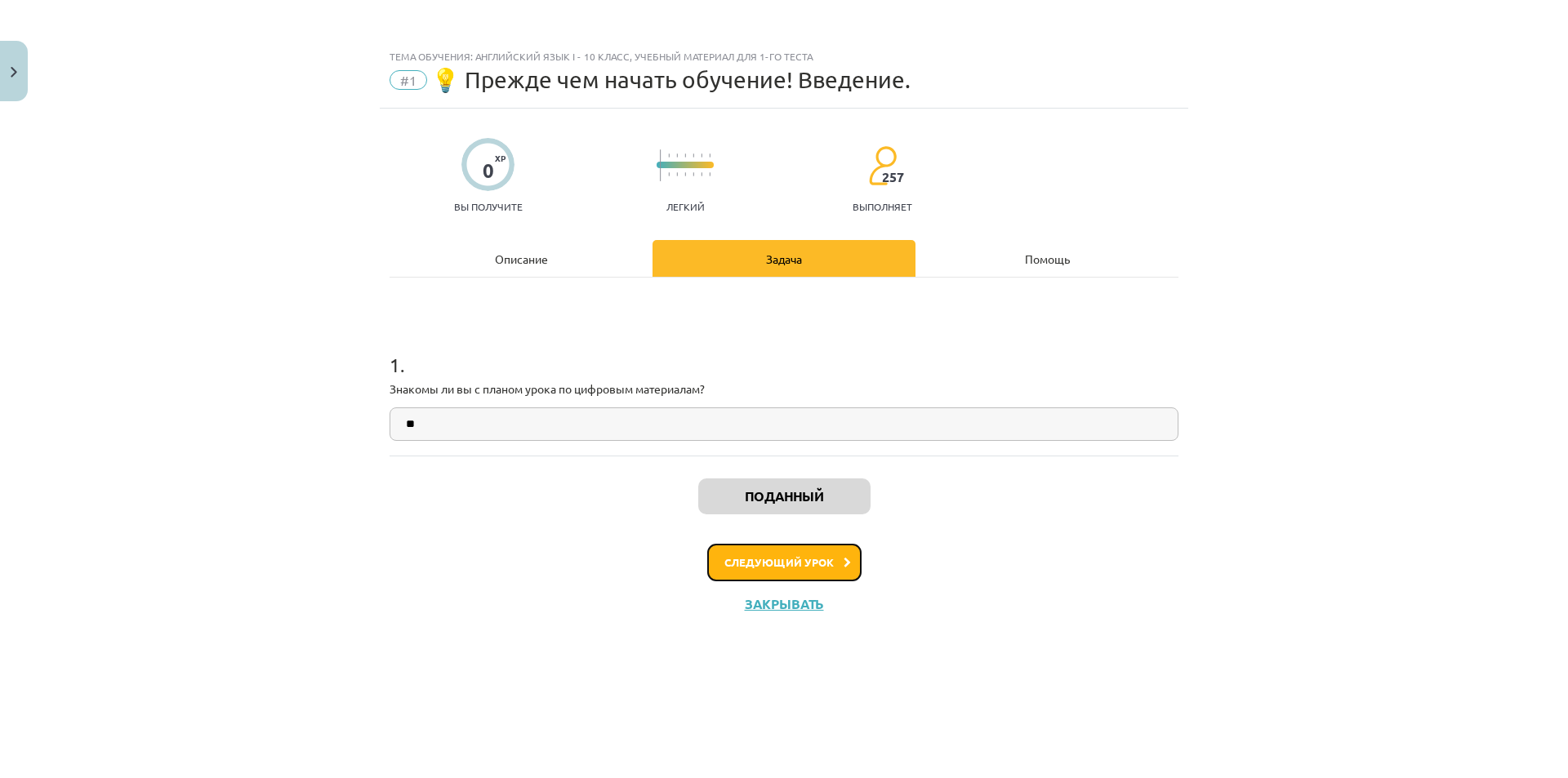
click at [827, 555] on button "Следующий урок" at bounding box center [785, 563] width 154 height 37
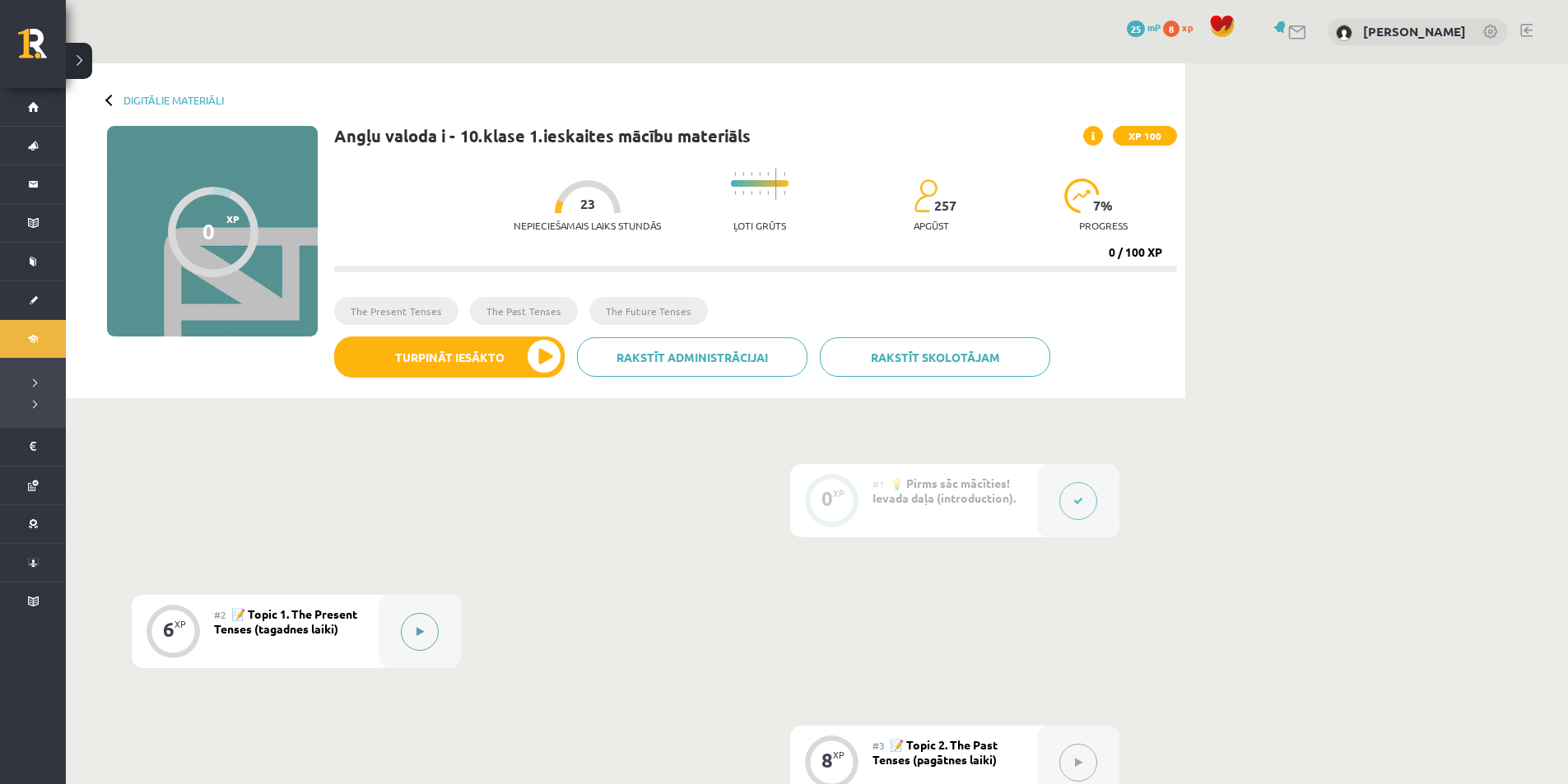
click at [416, 634] on icon at bounding box center [420, 632] width 8 height 10
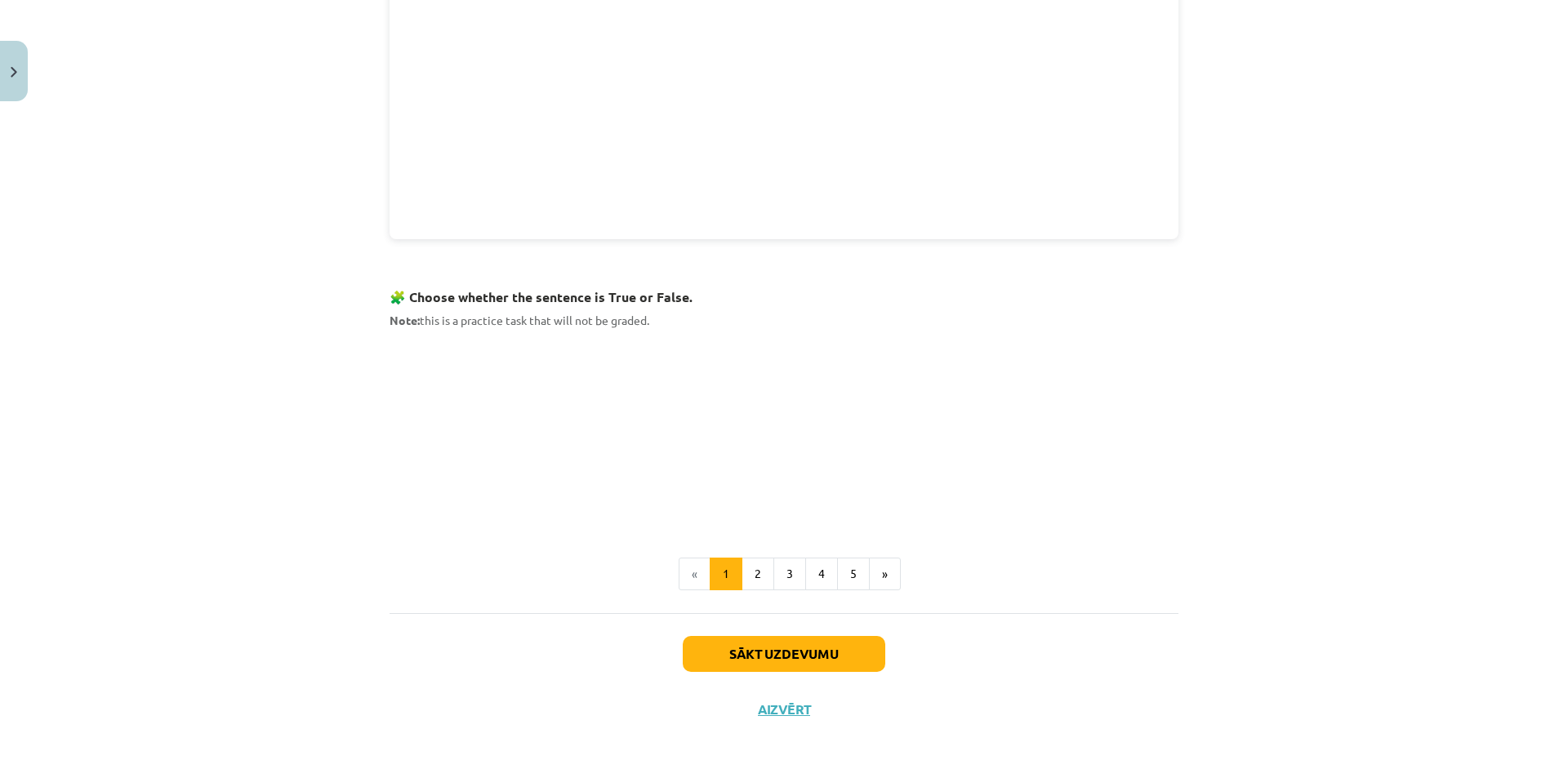
scroll to position [825, 0]
click at [756, 570] on button "2" at bounding box center [758, 576] width 32 height 32
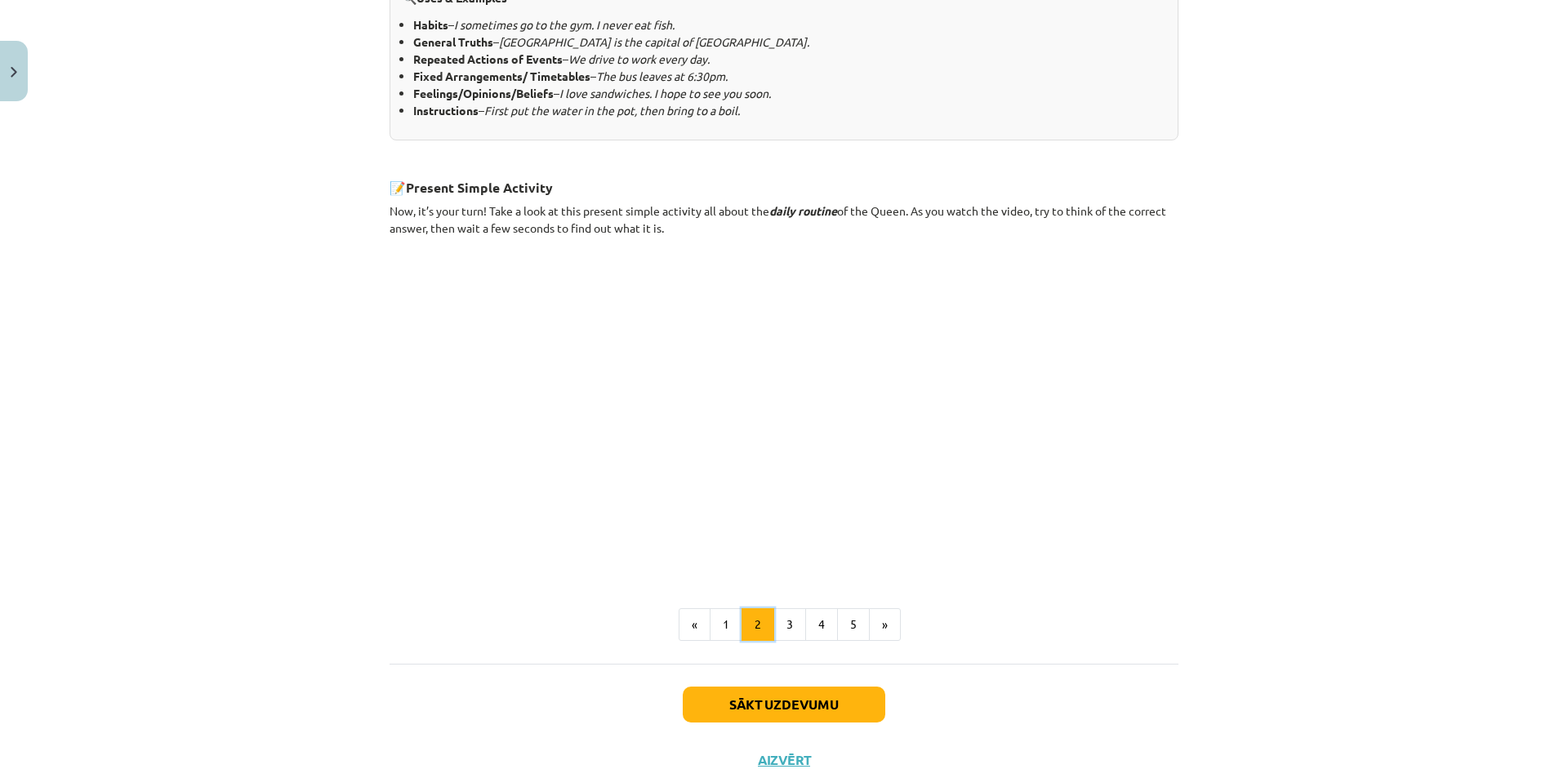
scroll to position [832, 0]
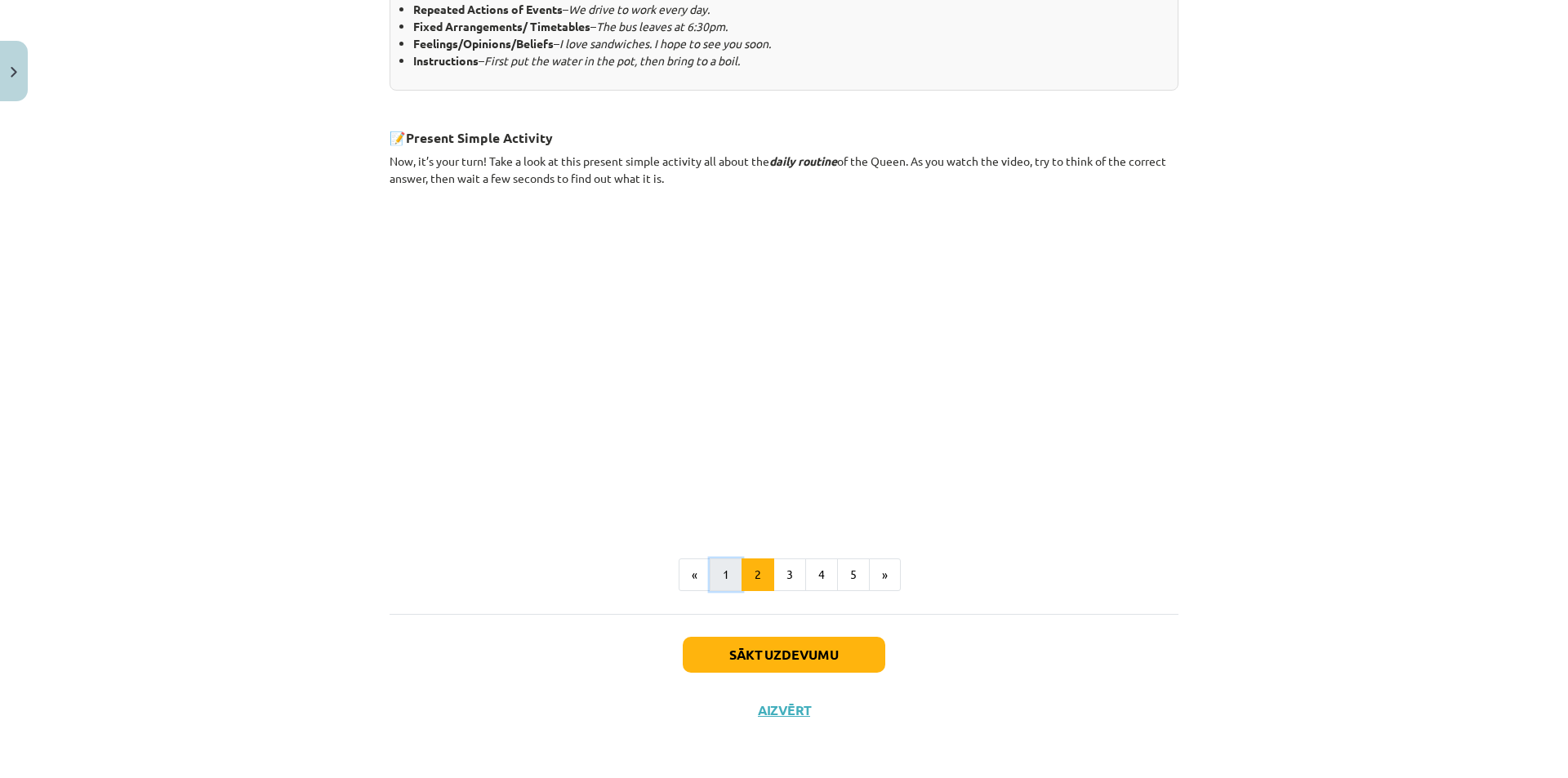
click at [727, 576] on button "1" at bounding box center [725, 574] width 32 height 32
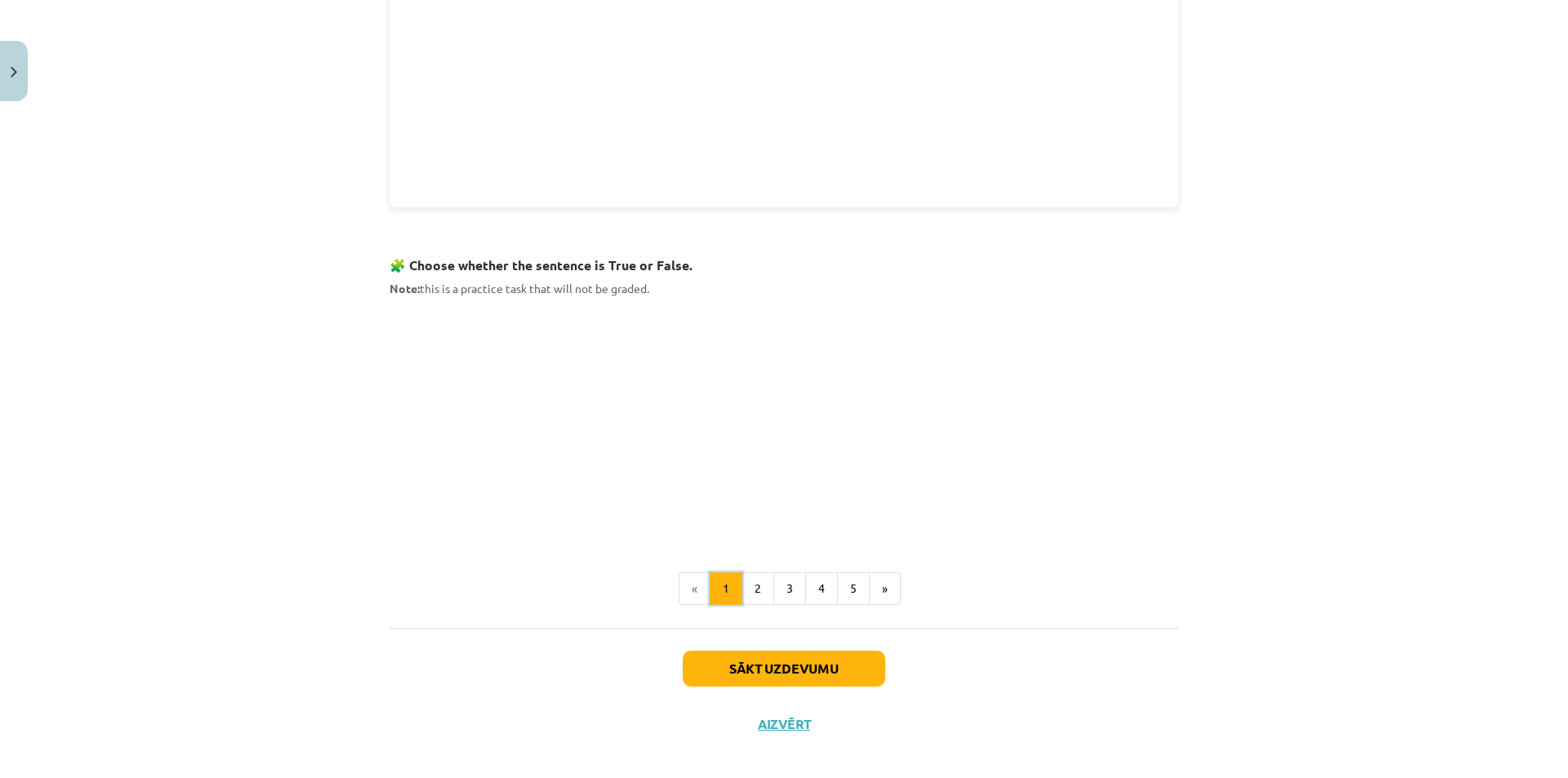
scroll to position [871, 0]
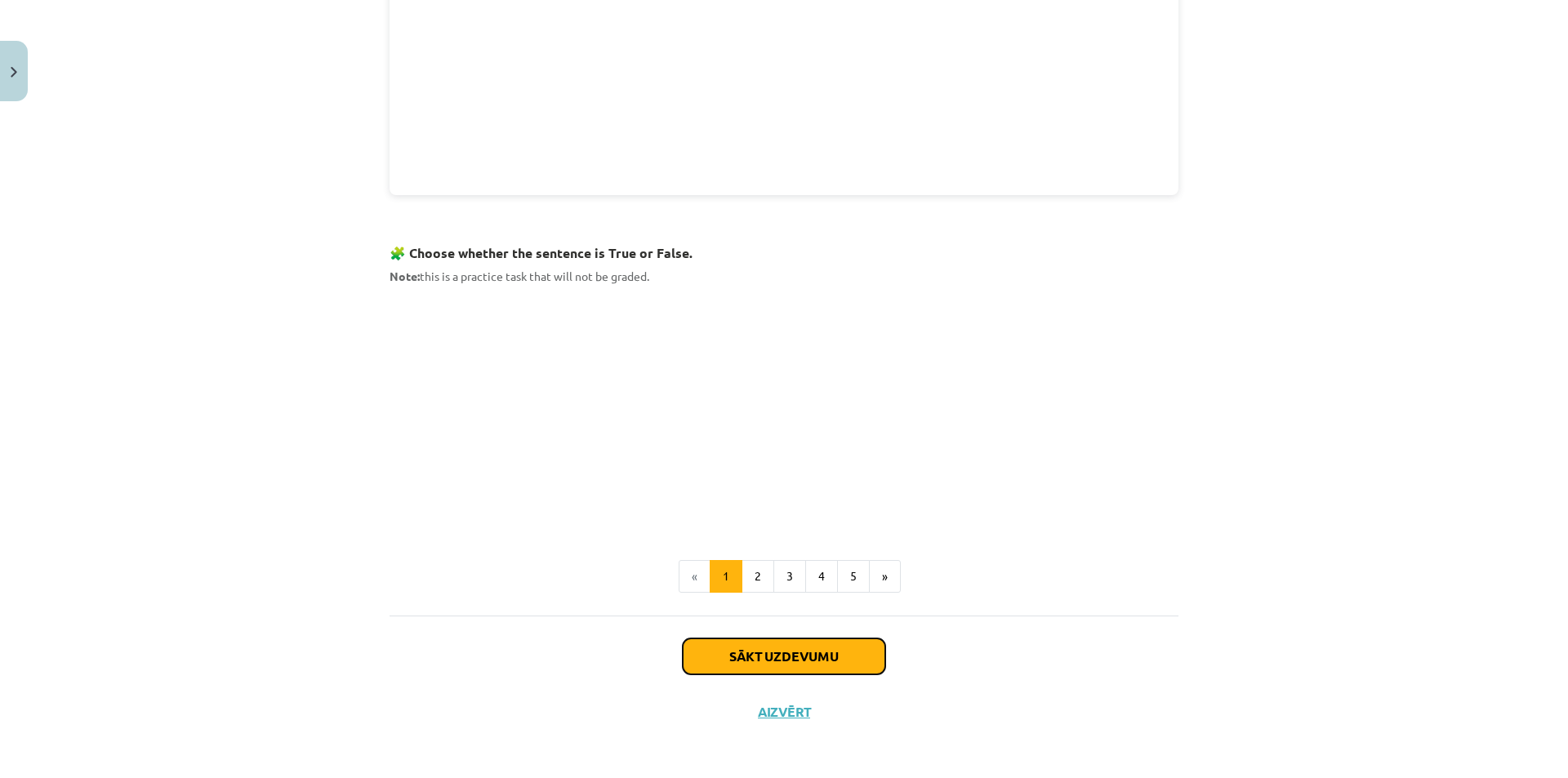
click at [788, 652] on button "Sākt uzdevumu" at bounding box center [784, 657] width 203 height 36
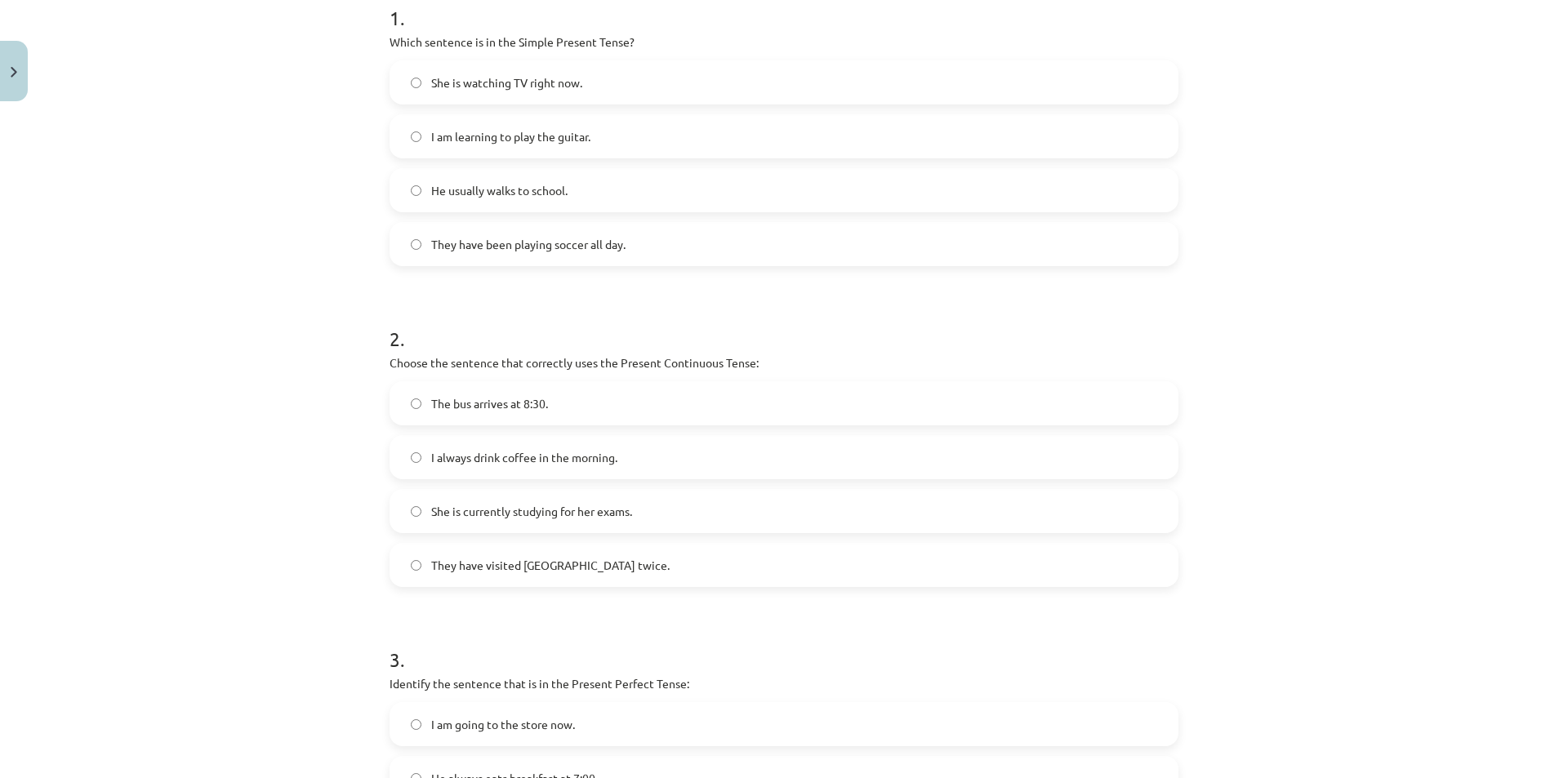
scroll to position [41, 0]
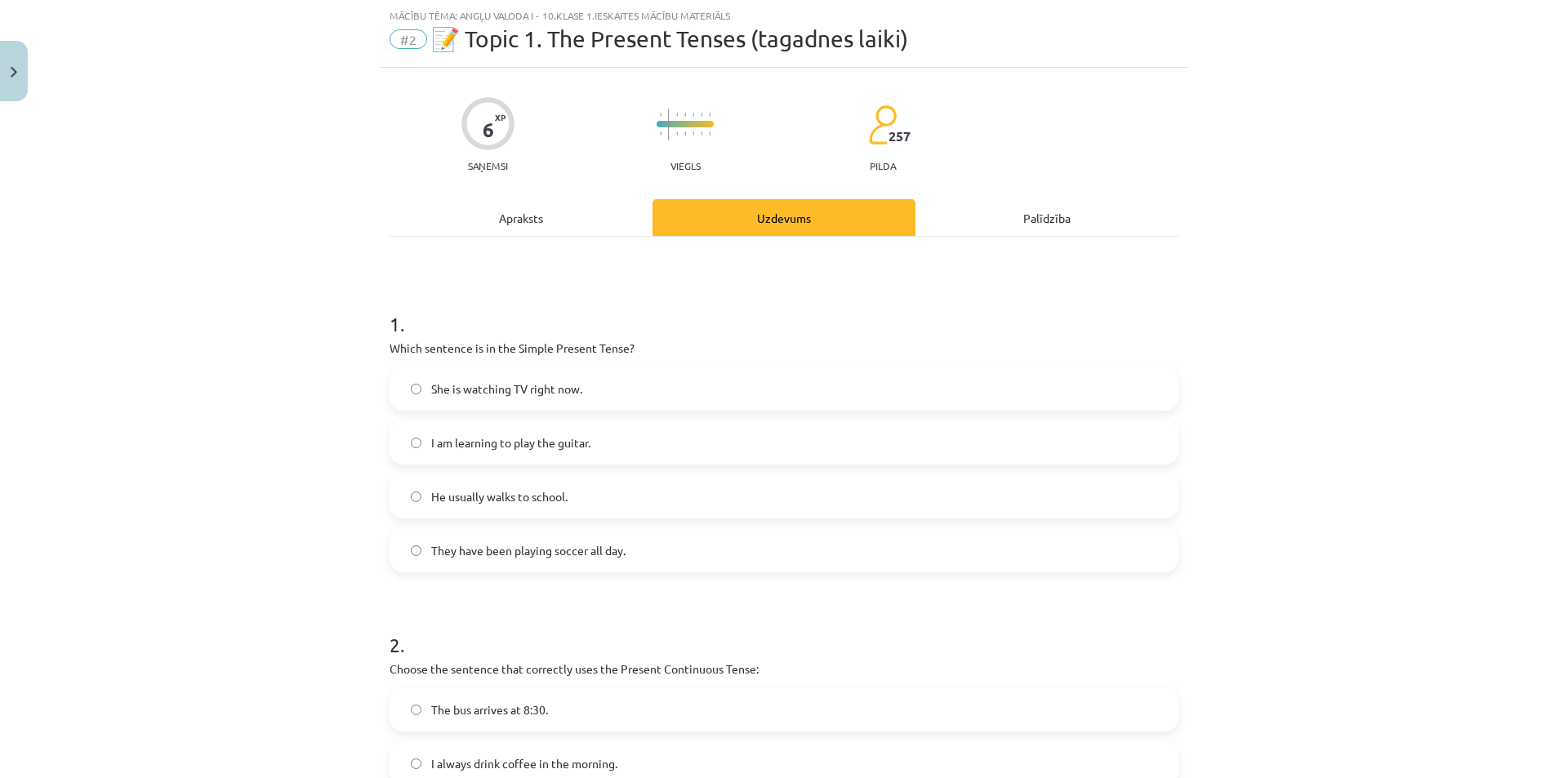
click at [635, 444] on label "I am learning to play the guitar." at bounding box center [784, 443] width 786 height 41
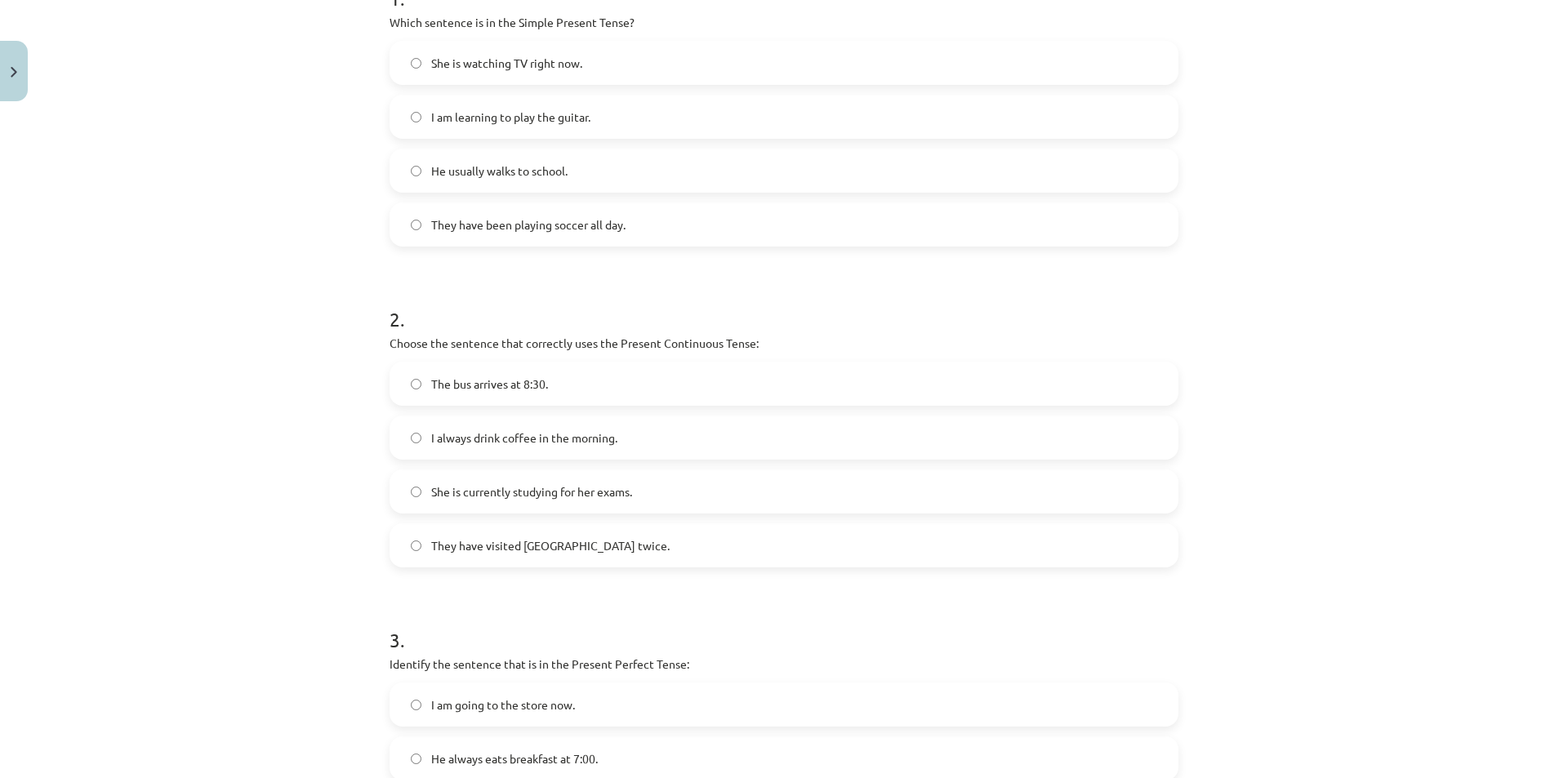
scroll to position [367, 0]
click at [532, 492] on span "She is currently studying for her exams." at bounding box center [531, 491] width 201 height 17
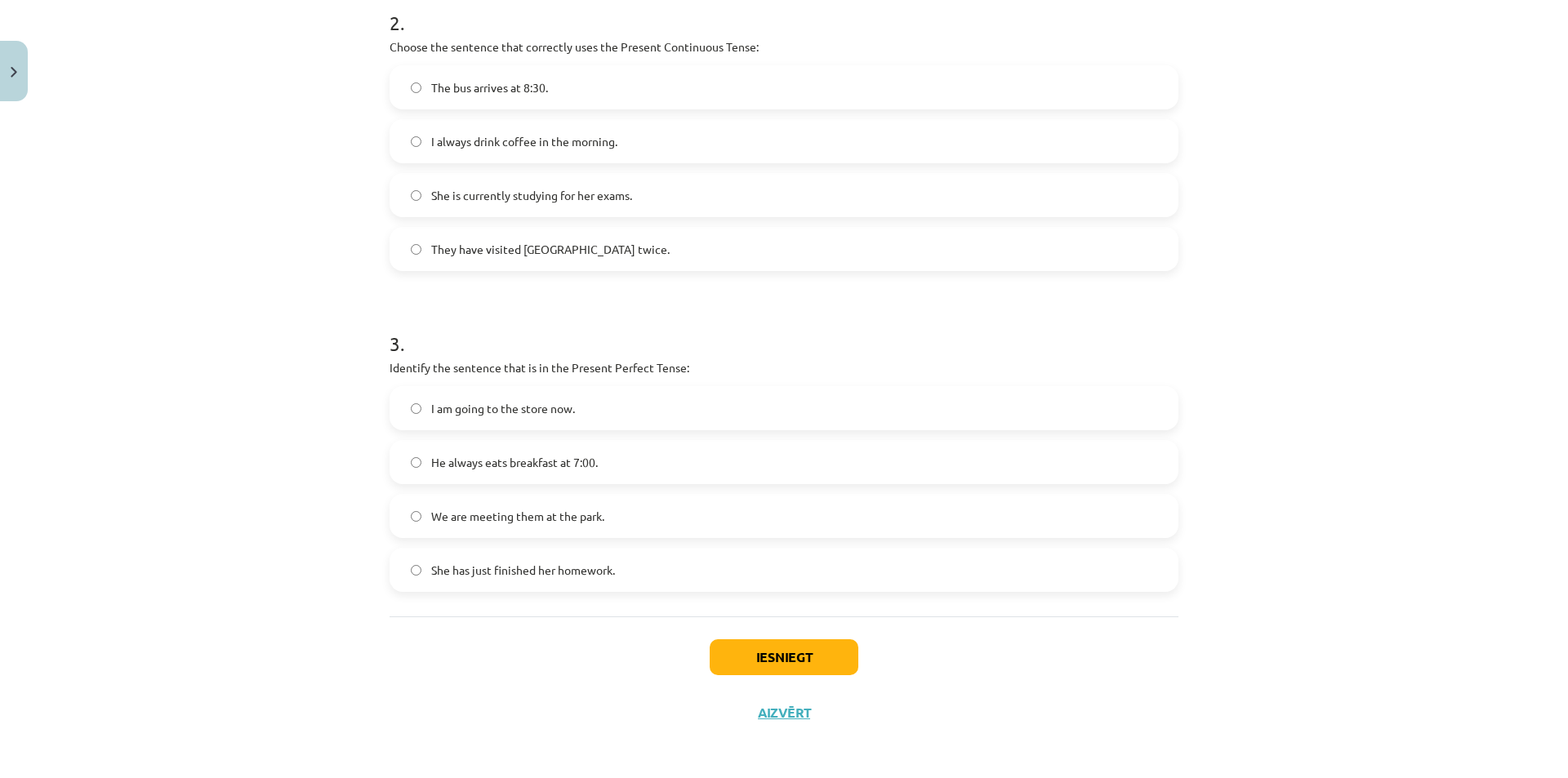
scroll to position [663, 0]
click at [784, 145] on label "I always drink coffee in the morning." at bounding box center [784, 140] width 786 height 41
click at [550, 559] on span "She has just finished her homework." at bounding box center [523, 567] width 184 height 17
click at [803, 651] on button "Iesniegt" at bounding box center [783, 654] width 148 height 36
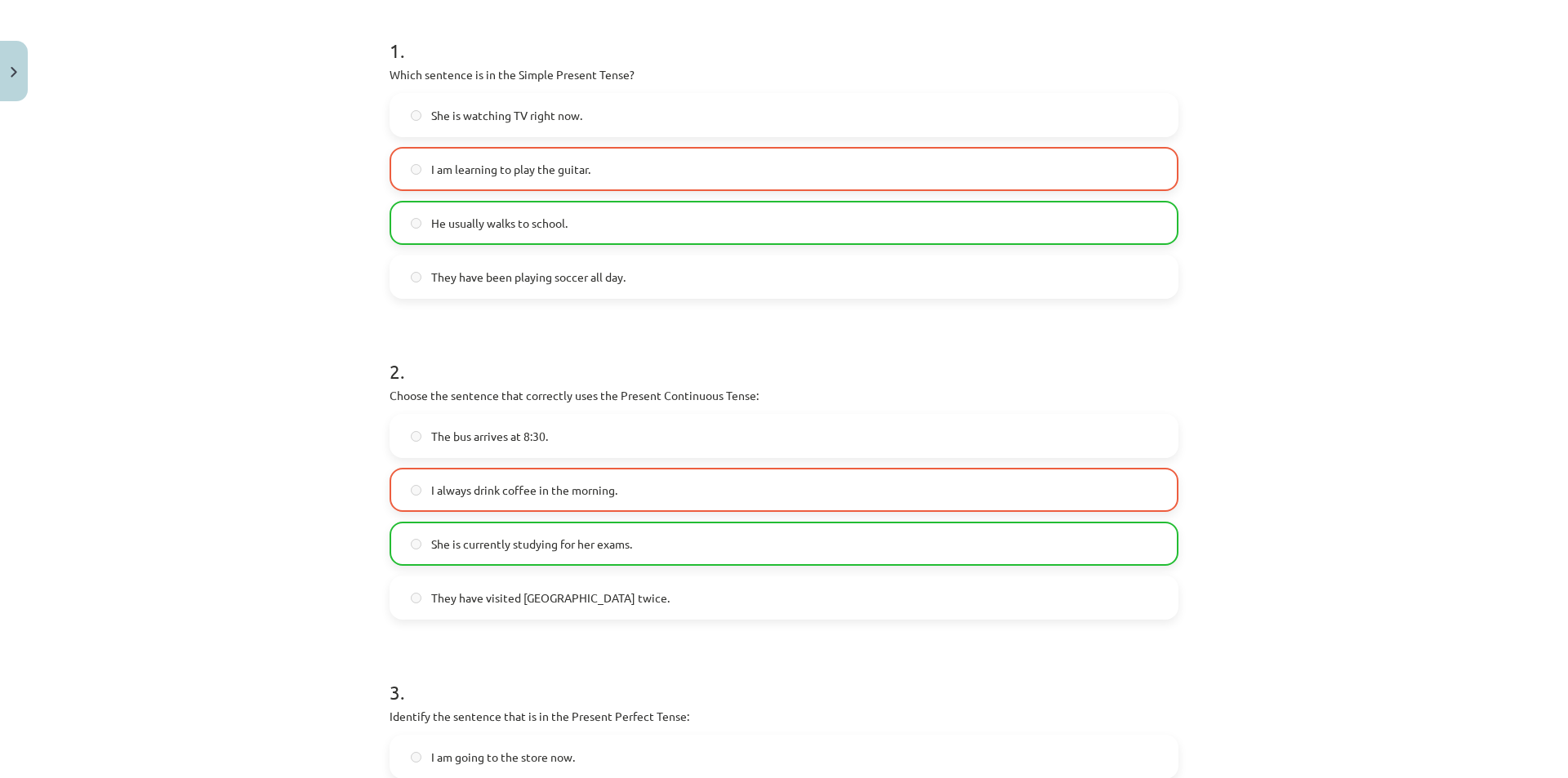
scroll to position [719, 0]
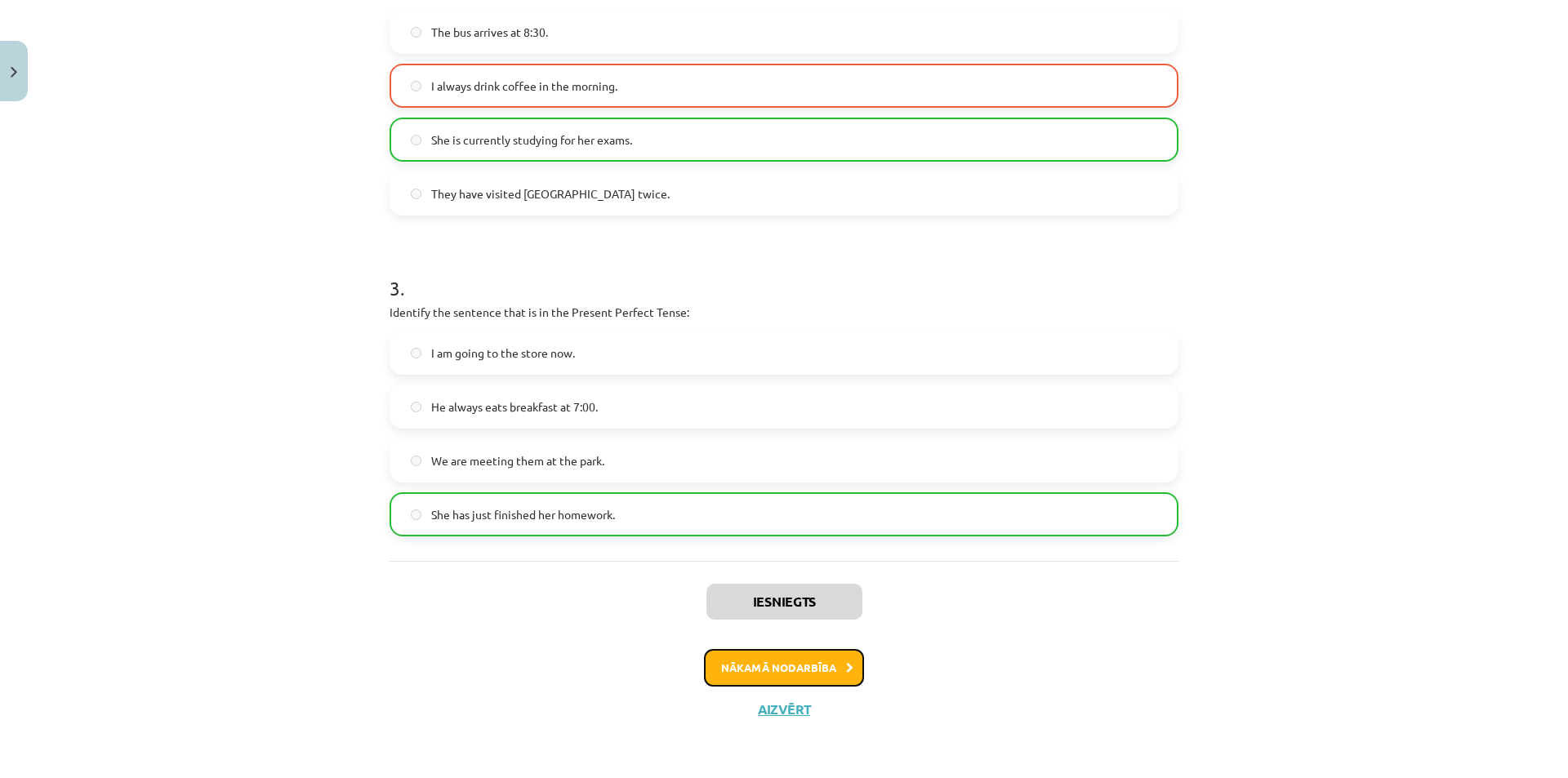
drag, startPoint x: 802, startPoint y: 670, endPoint x: 760, endPoint y: 663, distance: 42.6
click at [760, 663] on button "Nākamā nodarbība" at bounding box center [784, 668] width 160 height 37
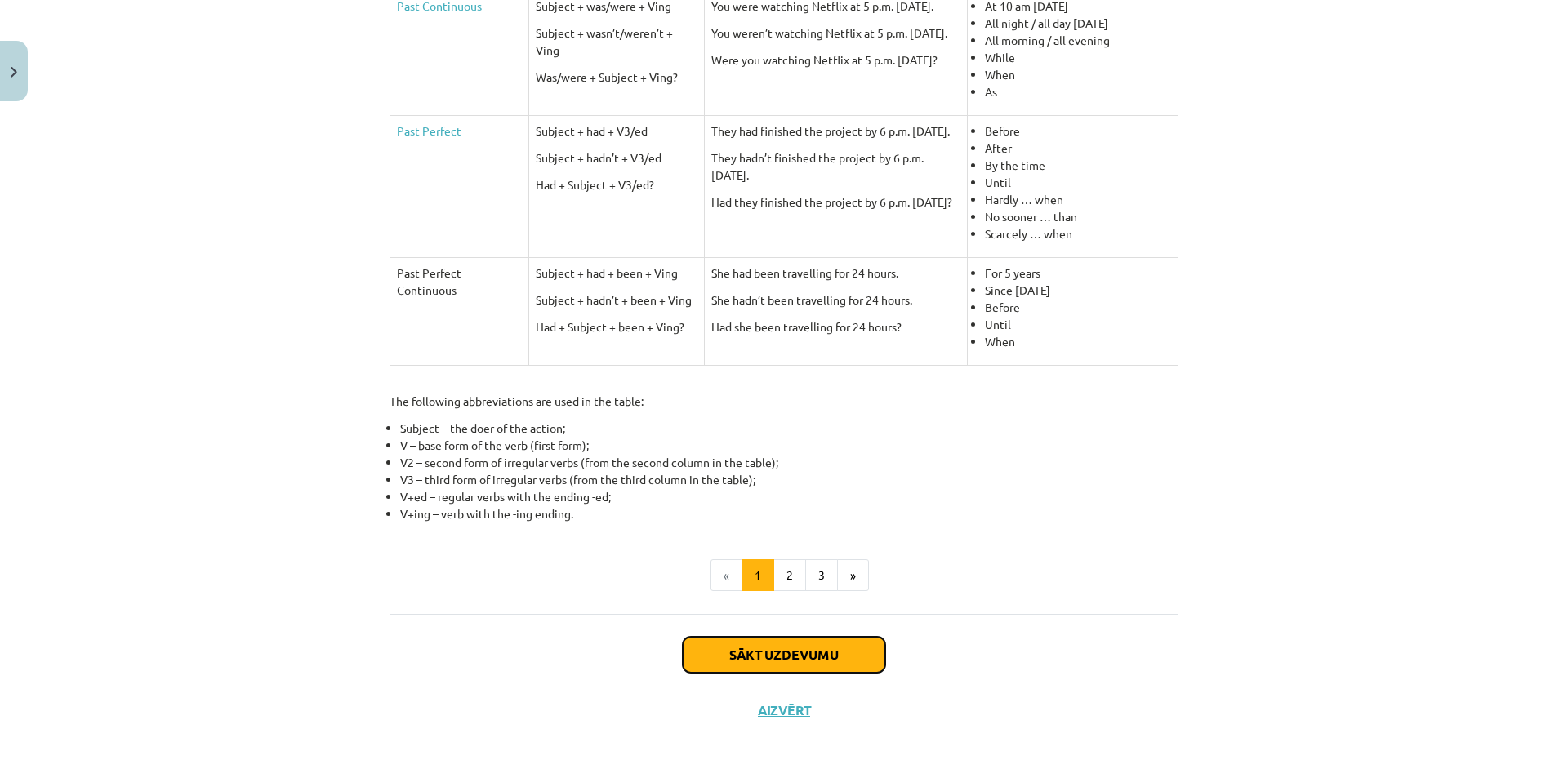
click at [784, 658] on button "Sākt uzdevumu" at bounding box center [784, 655] width 203 height 36
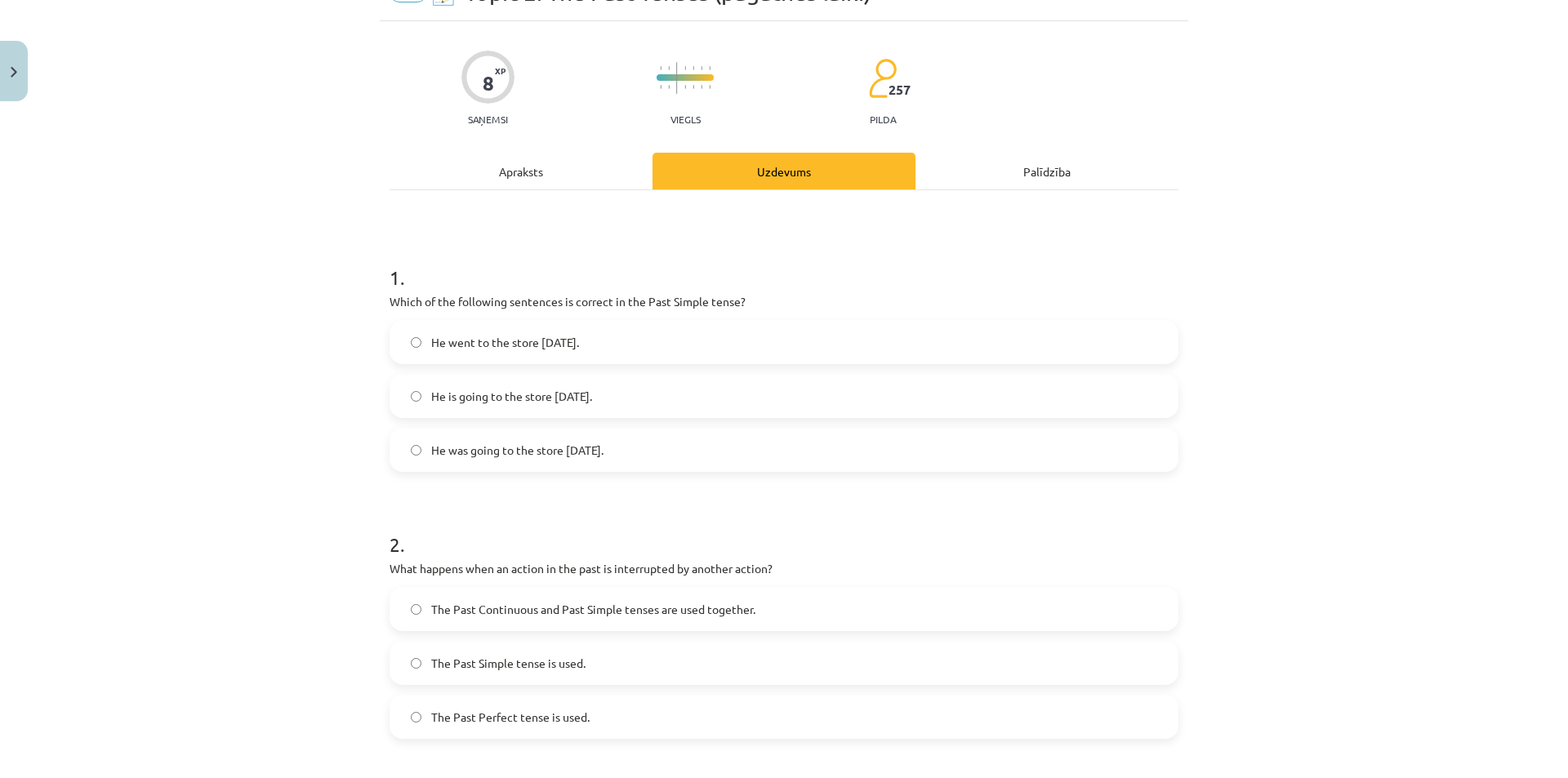
scroll to position [41, 0]
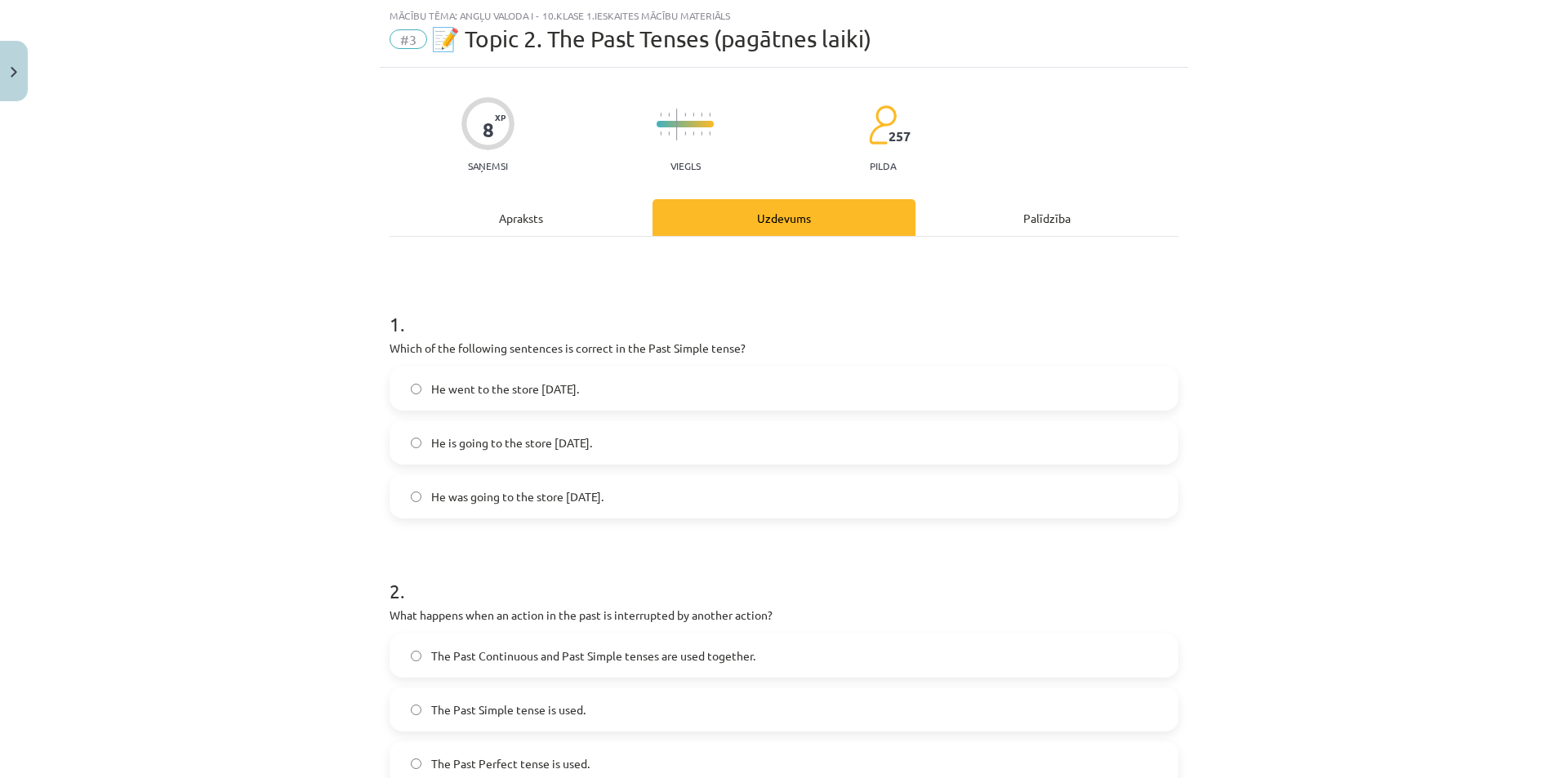
click at [593, 381] on label "He went to the store [DATE]." at bounding box center [784, 389] width 786 height 41
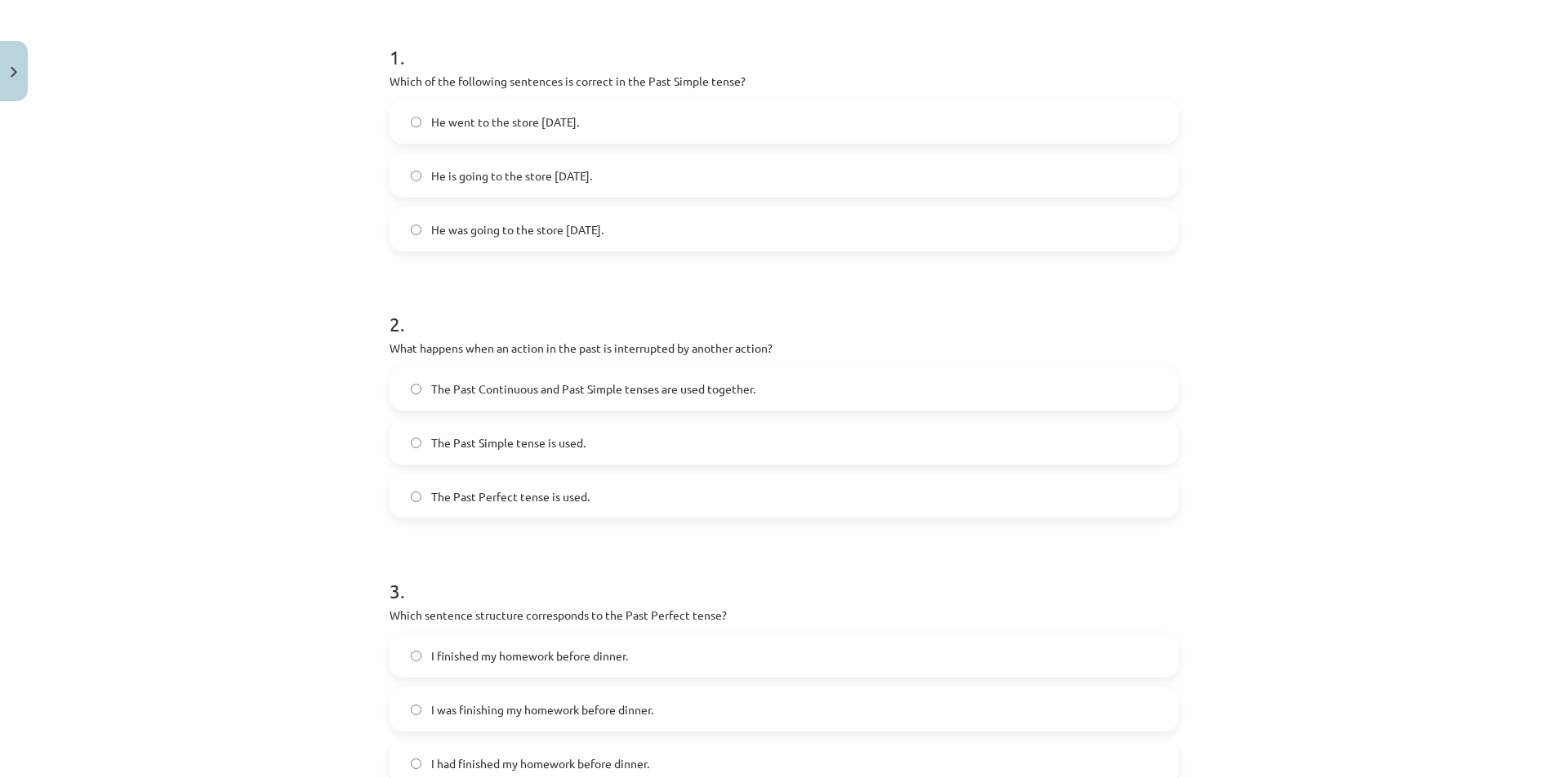
scroll to position [309, 0]
click at [479, 493] on span "The Past Perfect tense is used." at bounding box center [510, 496] width 159 height 17
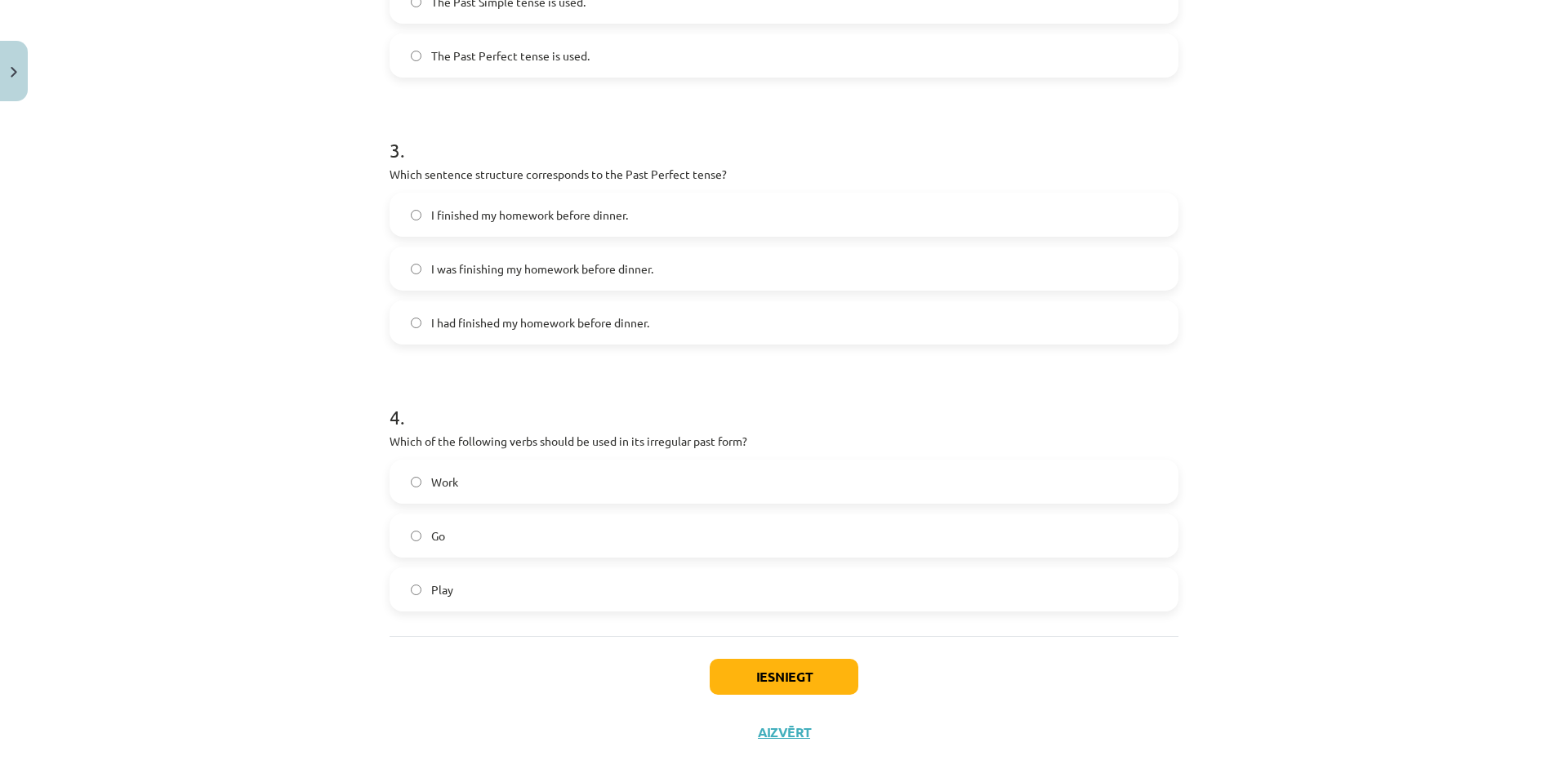
scroll to position [750, 0]
click at [534, 343] on div "I had finished my homework before dinner." at bounding box center [784, 322] width 789 height 44
click at [531, 328] on span "I had finished my homework before dinner." at bounding box center [540, 322] width 218 height 17
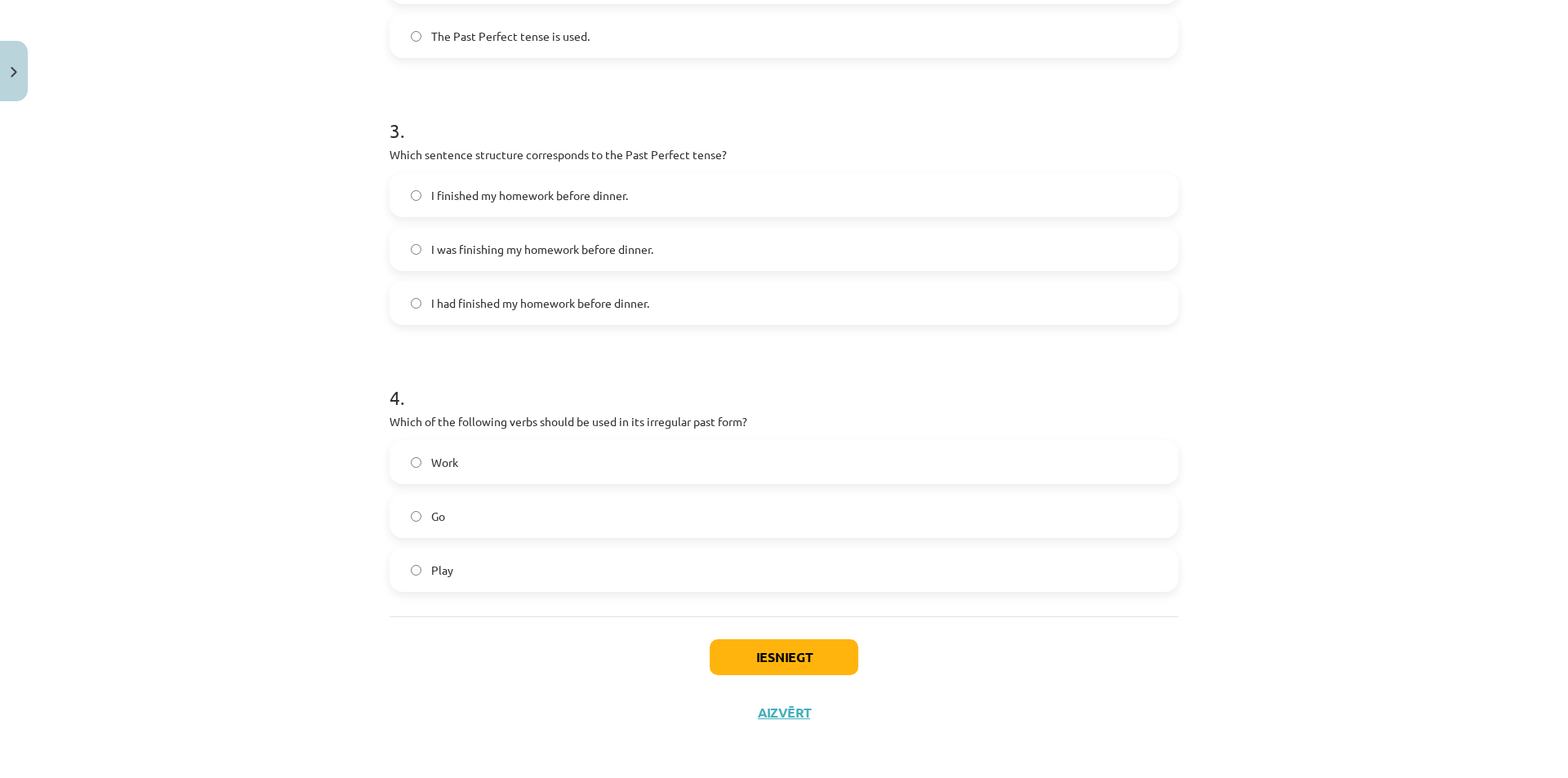
scroll to position [758, 0]
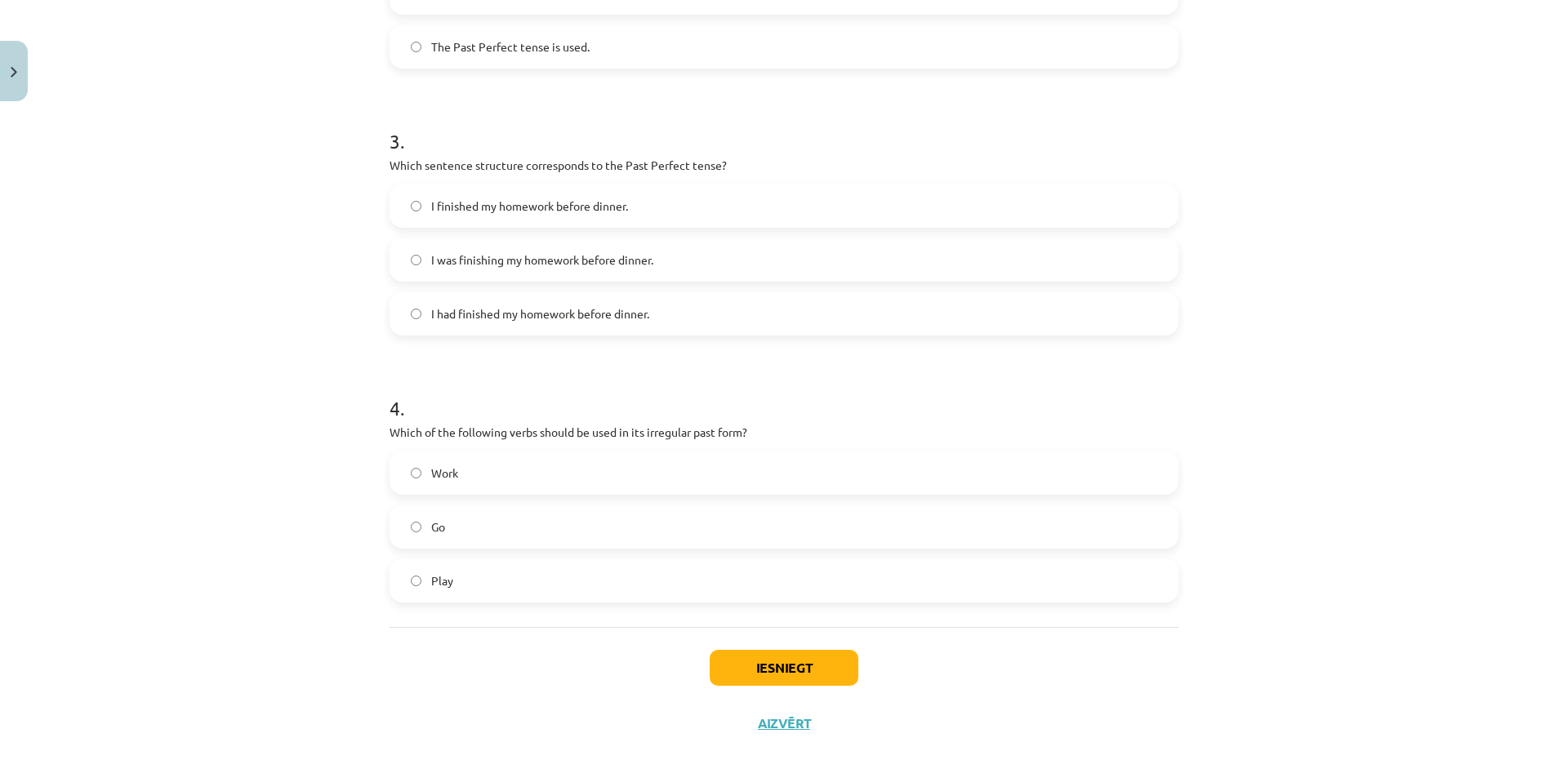
click at [511, 534] on label "Go" at bounding box center [784, 527] width 786 height 41
drag, startPoint x: 770, startPoint y: 662, endPoint x: 748, endPoint y: 661, distance: 22.0
click at [748, 661] on button "Iesniegt" at bounding box center [783, 668] width 148 height 36
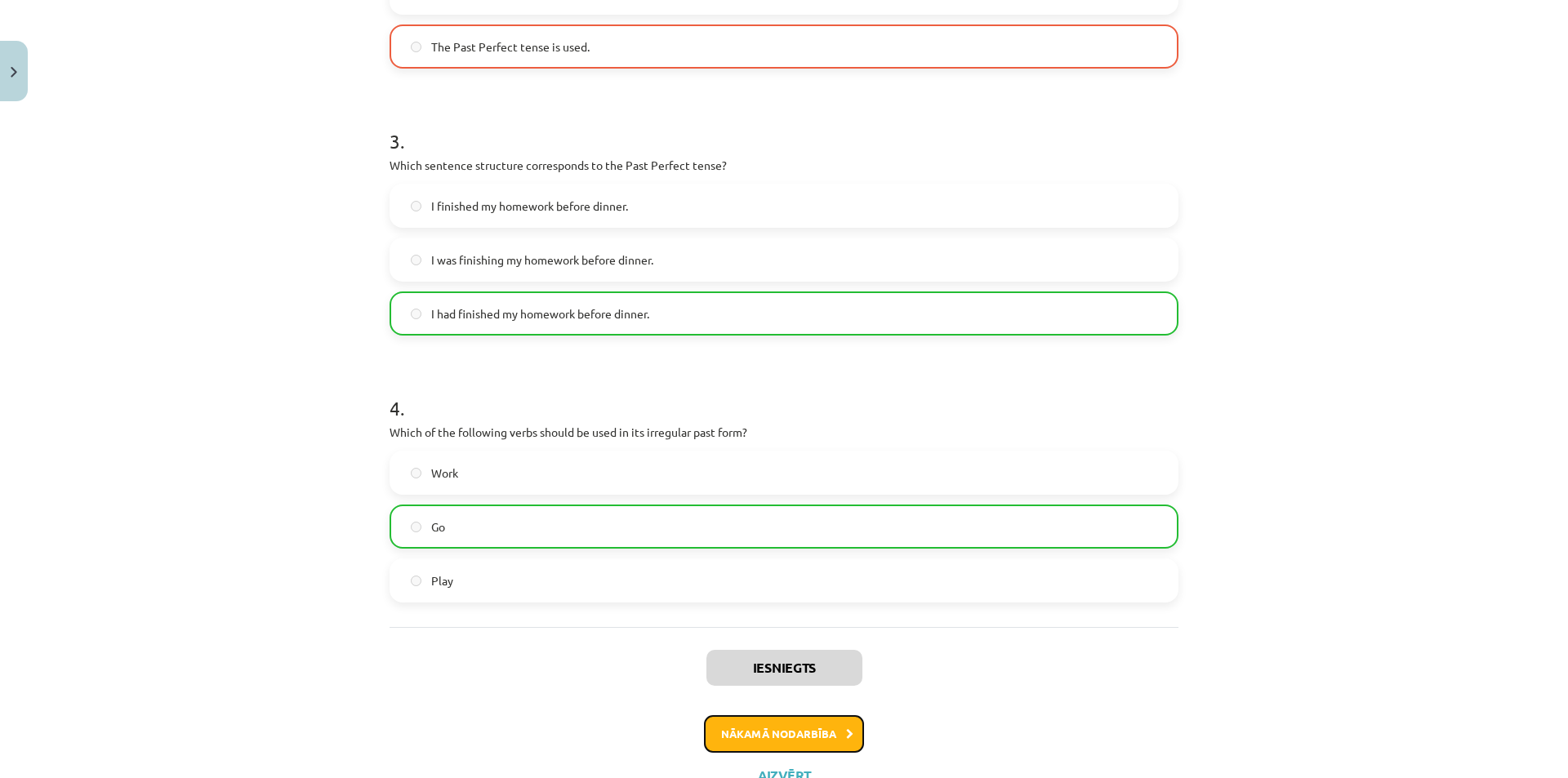
drag, startPoint x: 794, startPoint y: 733, endPoint x: 741, endPoint y: 734, distance: 53.0
click at [741, 734] on button "Nākamā nodarbība" at bounding box center [784, 734] width 160 height 37
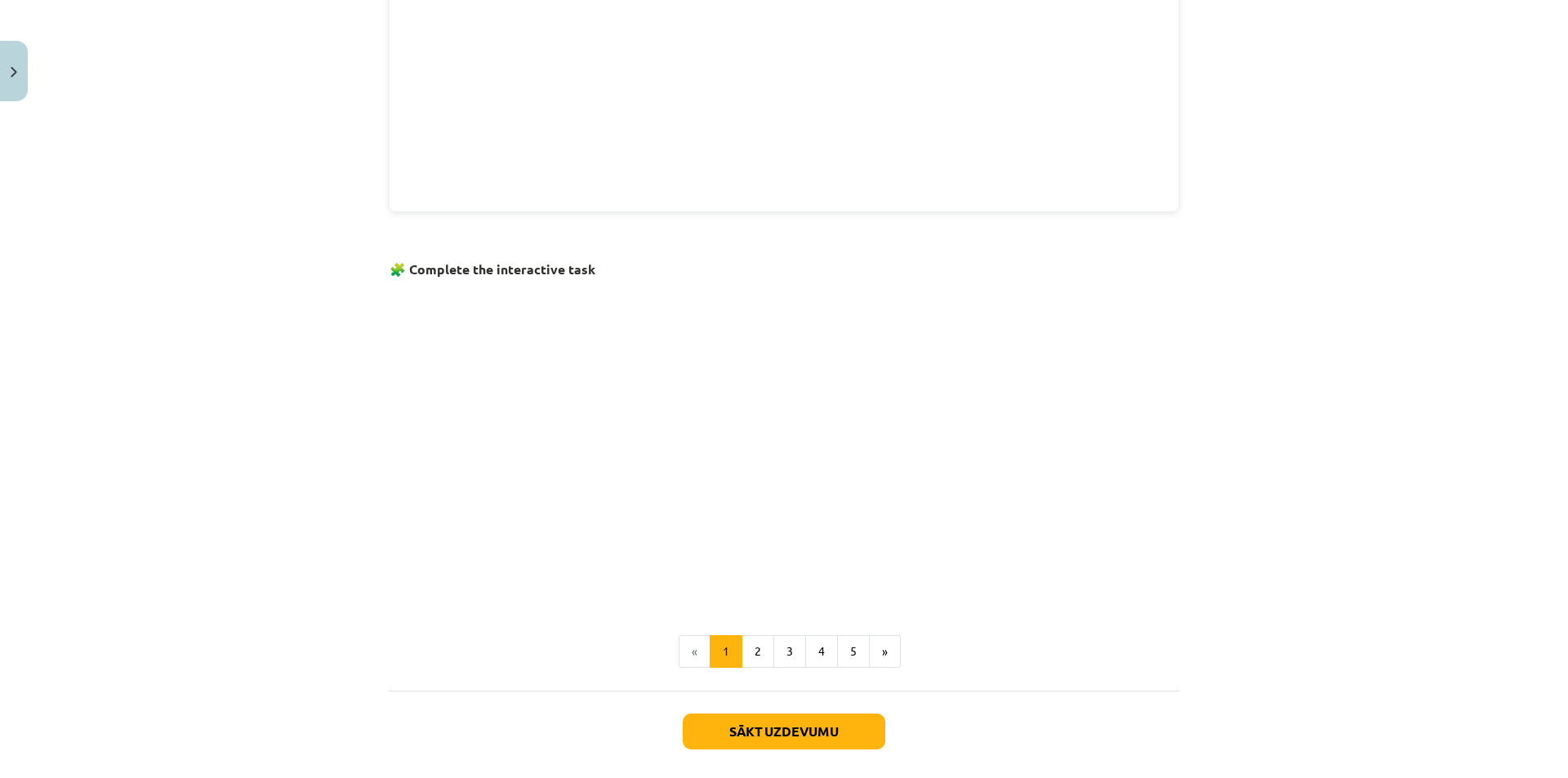
scroll to position [878, 0]
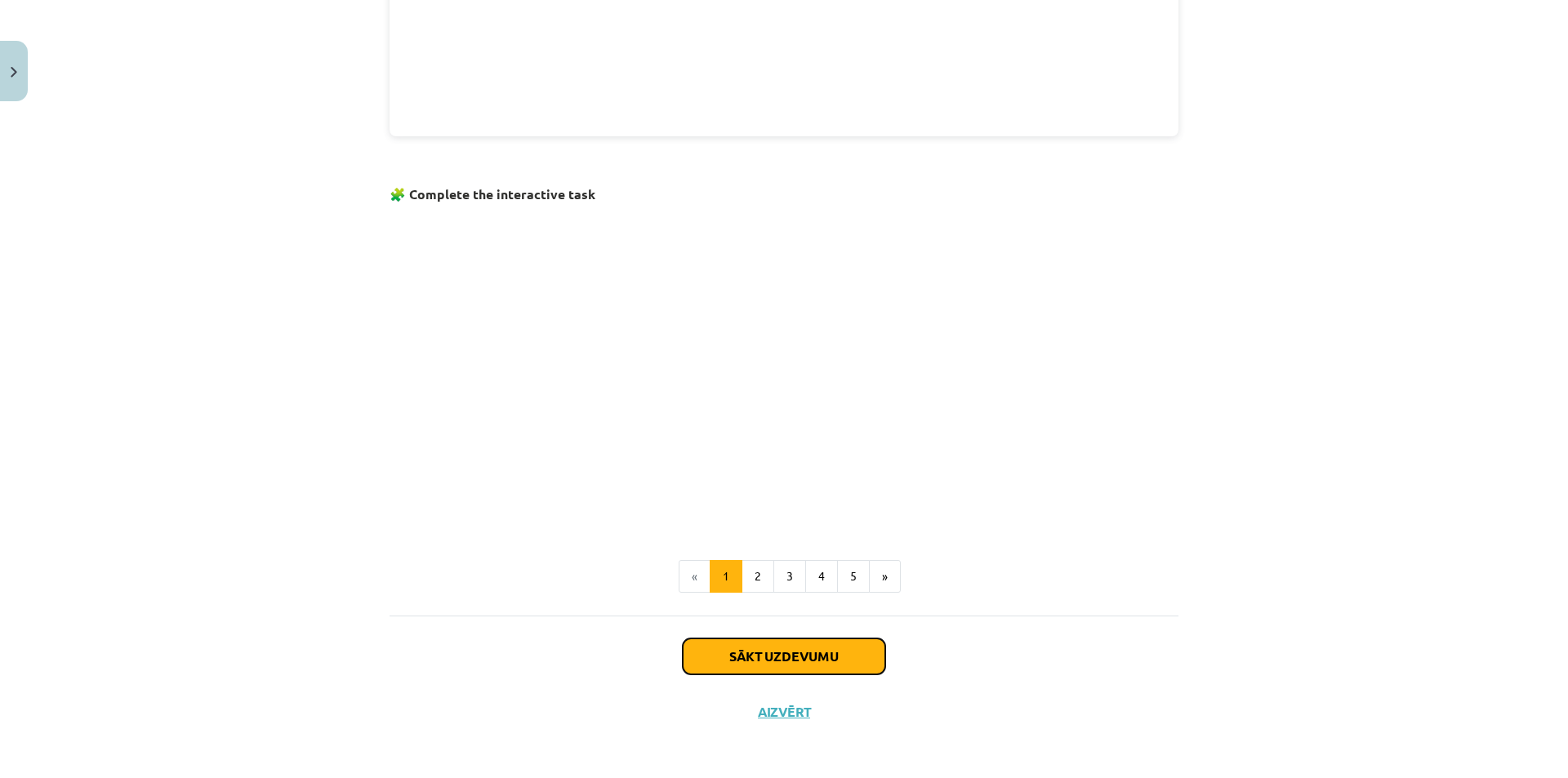
click at [766, 643] on button "Sākt uzdevumu" at bounding box center [784, 657] width 203 height 36
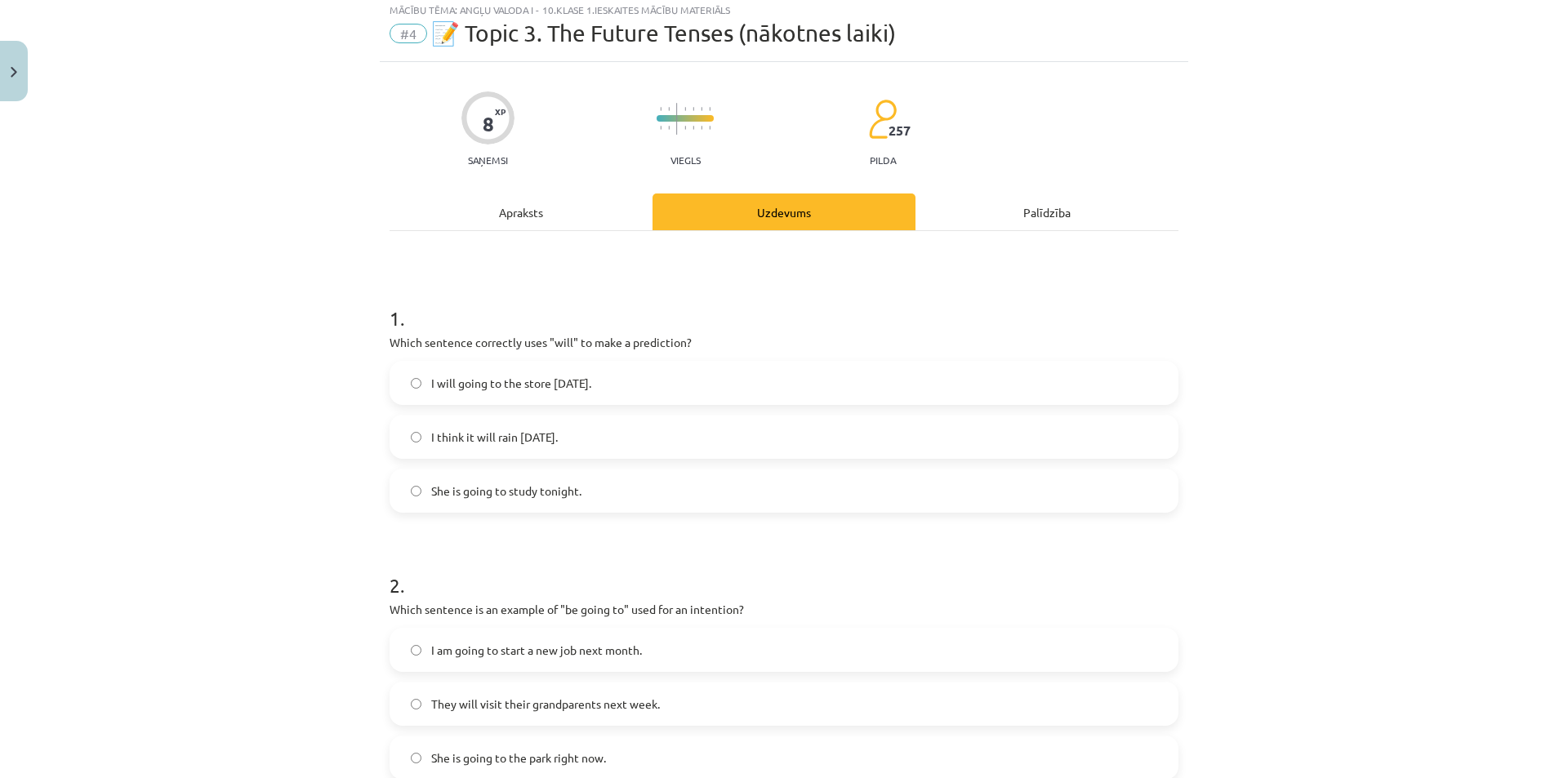
scroll to position [41, 0]
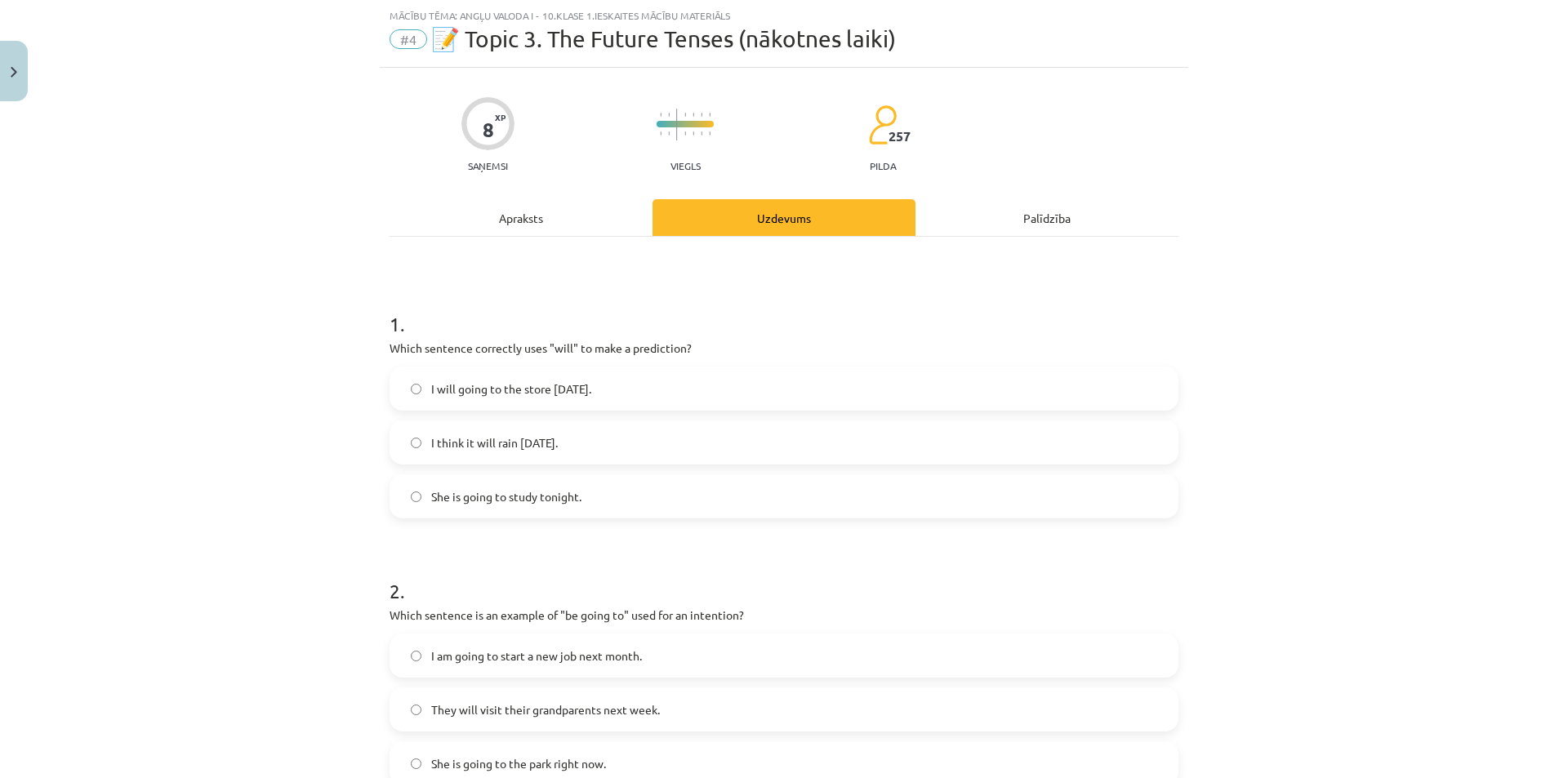
click at [753, 437] on label "I think it will rain tomorrow." at bounding box center [784, 443] width 786 height 41
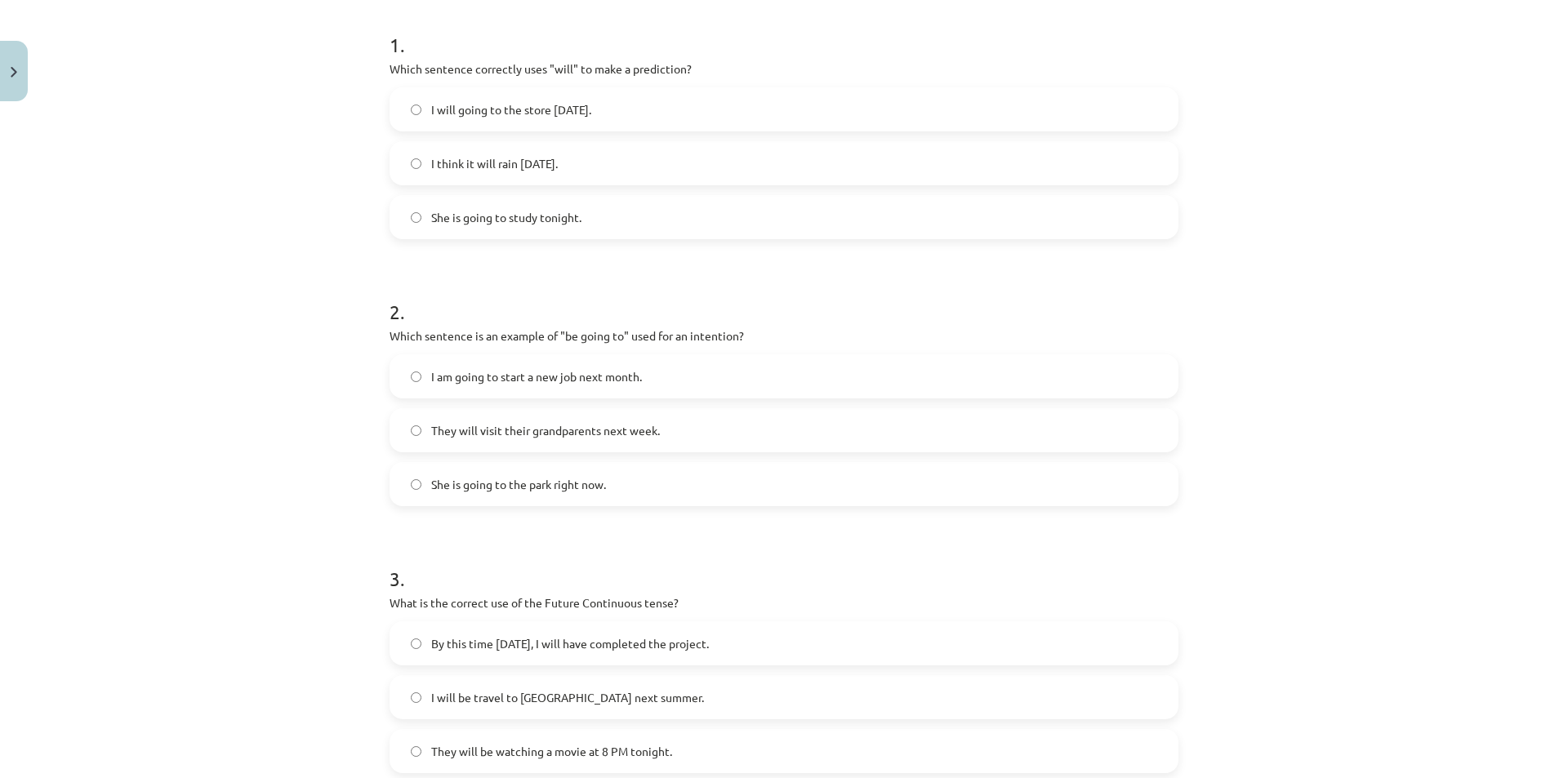
scroll to position [333, 0]
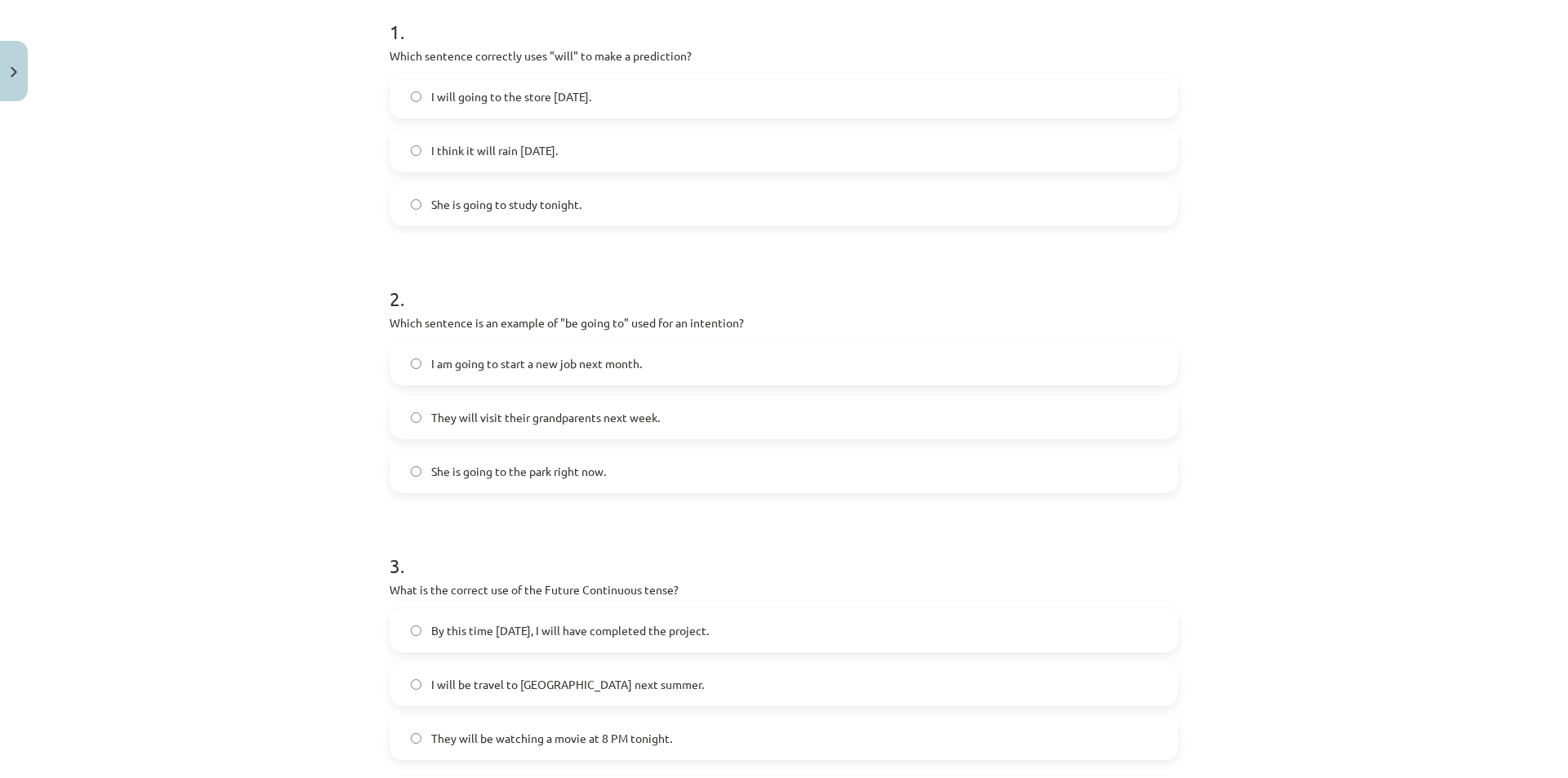
click at [753, 416] on label "They will visit their grandparents next week." at bounding box center [784, 417] width 786 height 41
click at [574, 473] on span "They will be watching a movie at 8 PM tonight." at bounding box center [552, 475] width 241 height 17
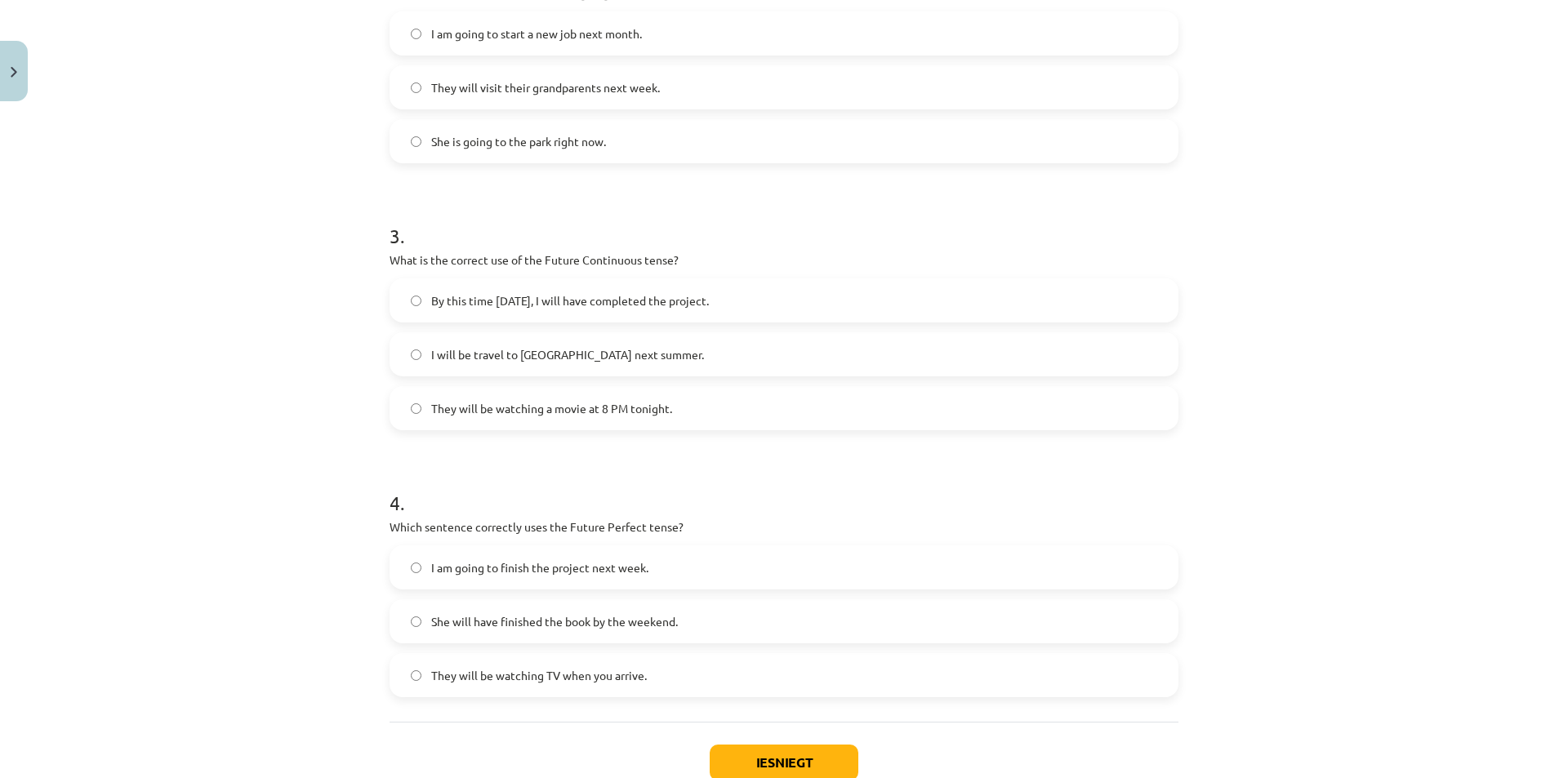
scroll to position [772, 0]
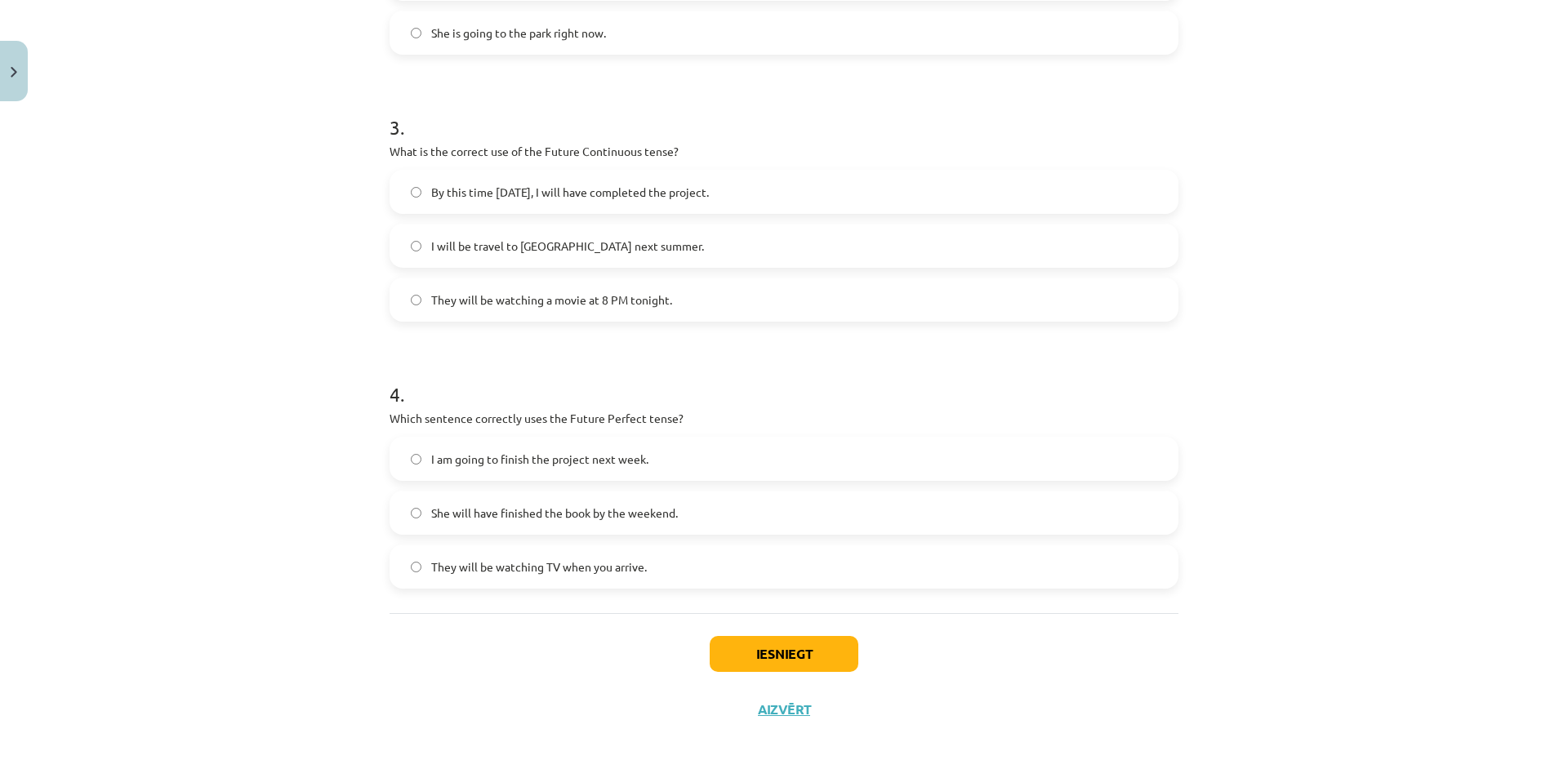
click at [557, 576] on label "They will be watching TV when you arrive." at bounding box center [784, 567] width 786 height 41
click at [743, 646] on button "Iesniegt" at bounding box center [783, 654] width 148 height 36
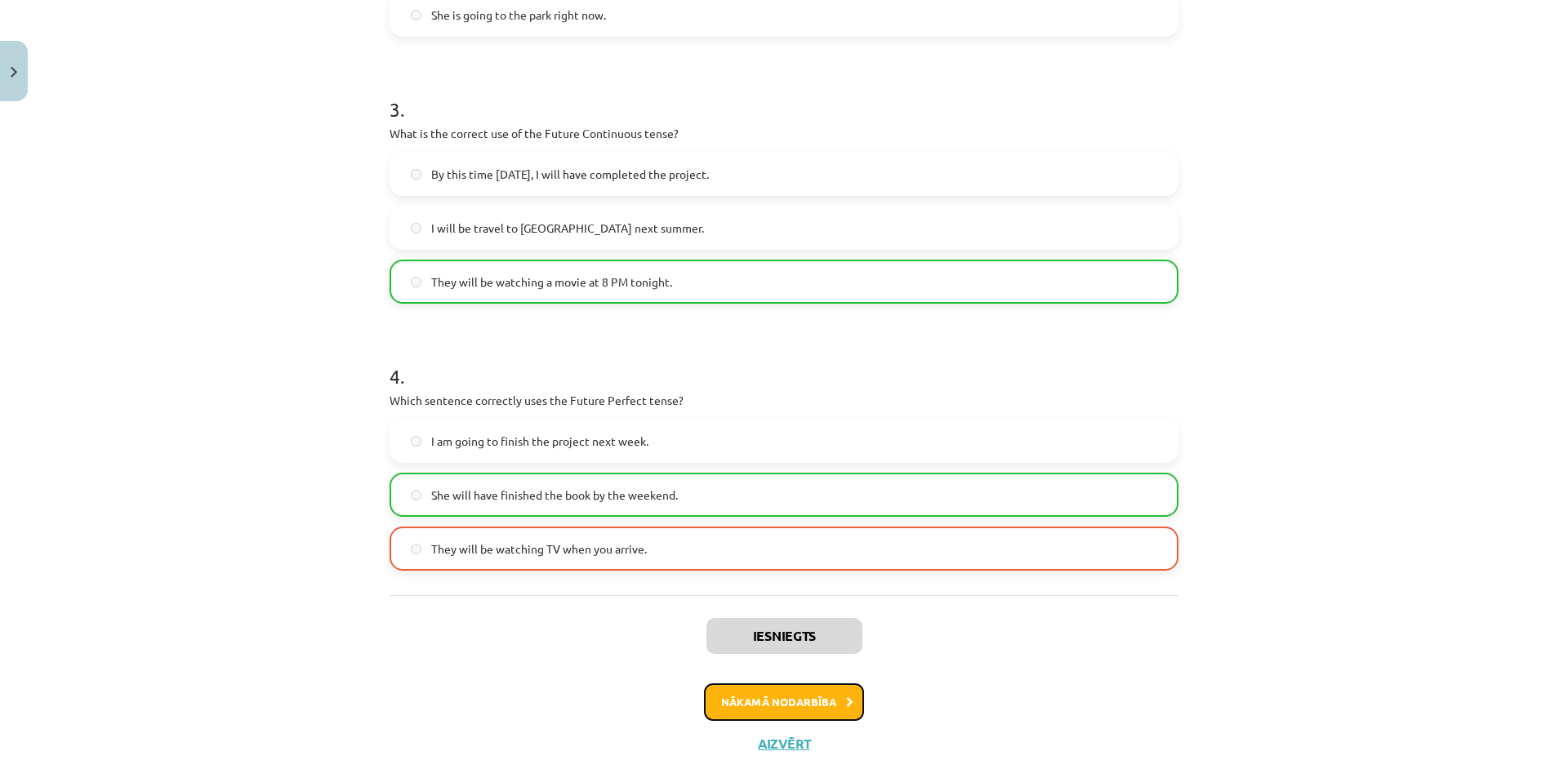
click at [751, 702] on button "Nākamā nodarbība" at bounding box center [784, 702] width 160 height 37
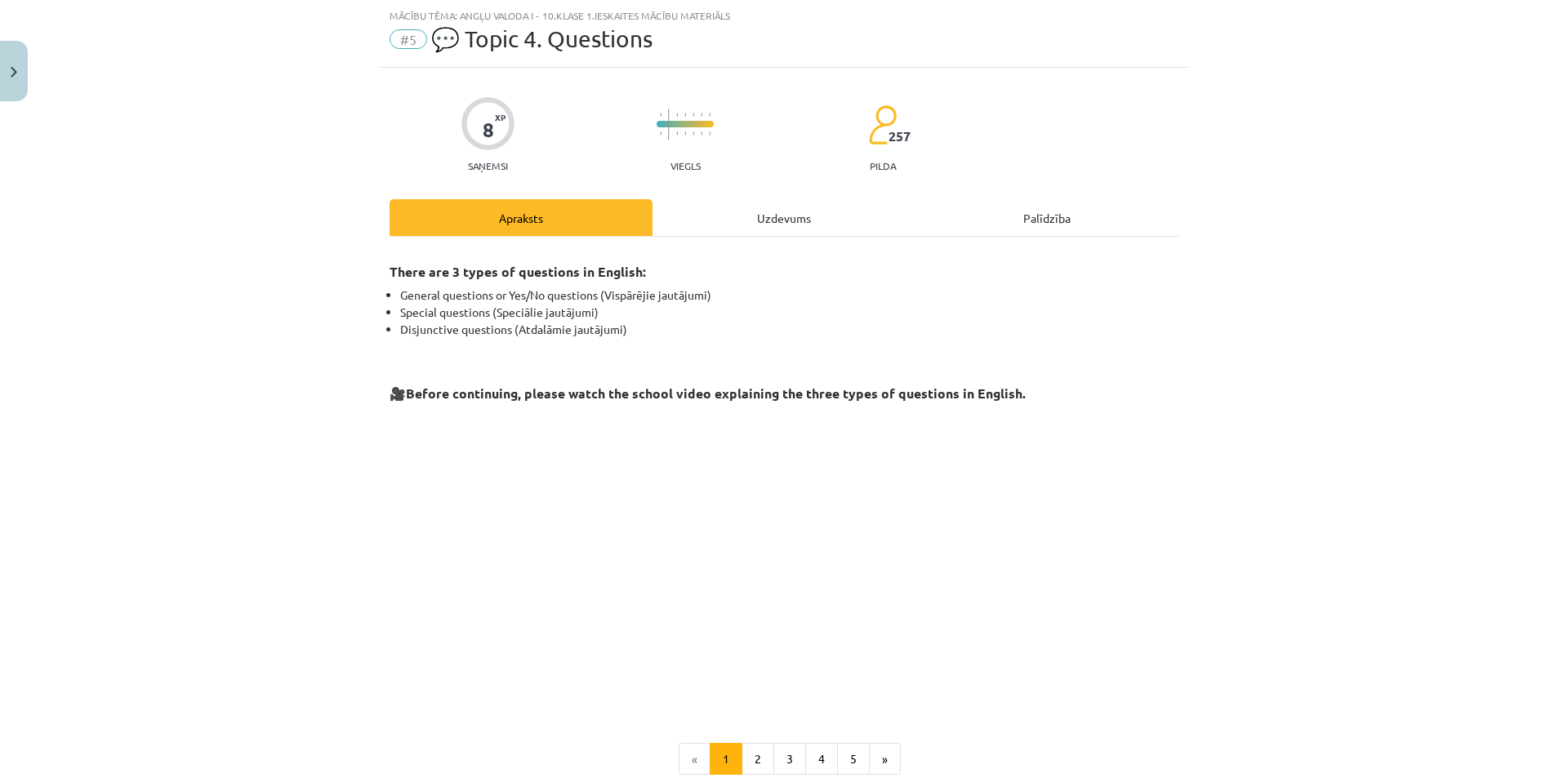
scroll to position [225, 0]
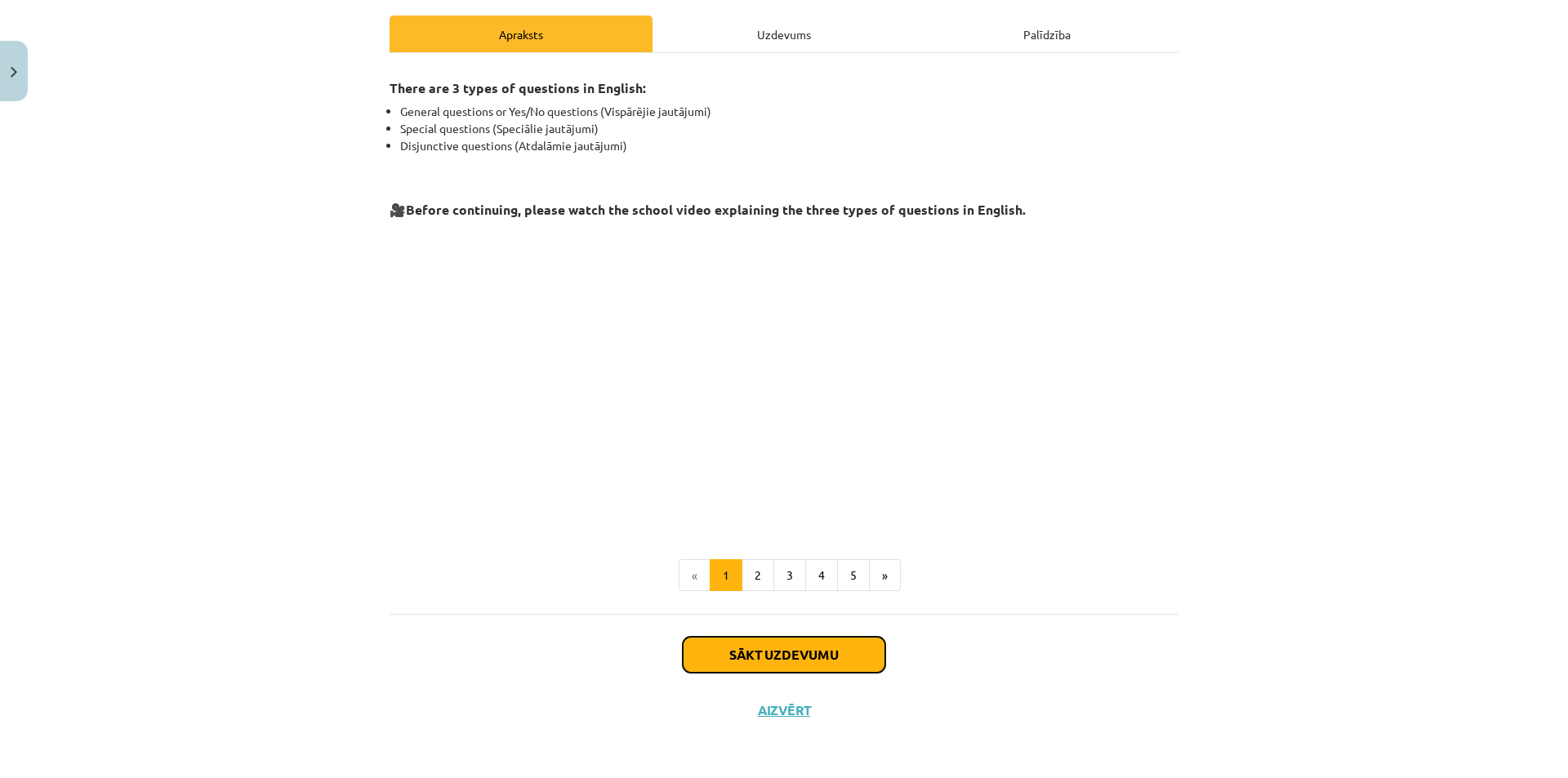
click at [744, 648] on button "Sākt uzdevumu" at bounding box center [784, 655] width 203 height 36
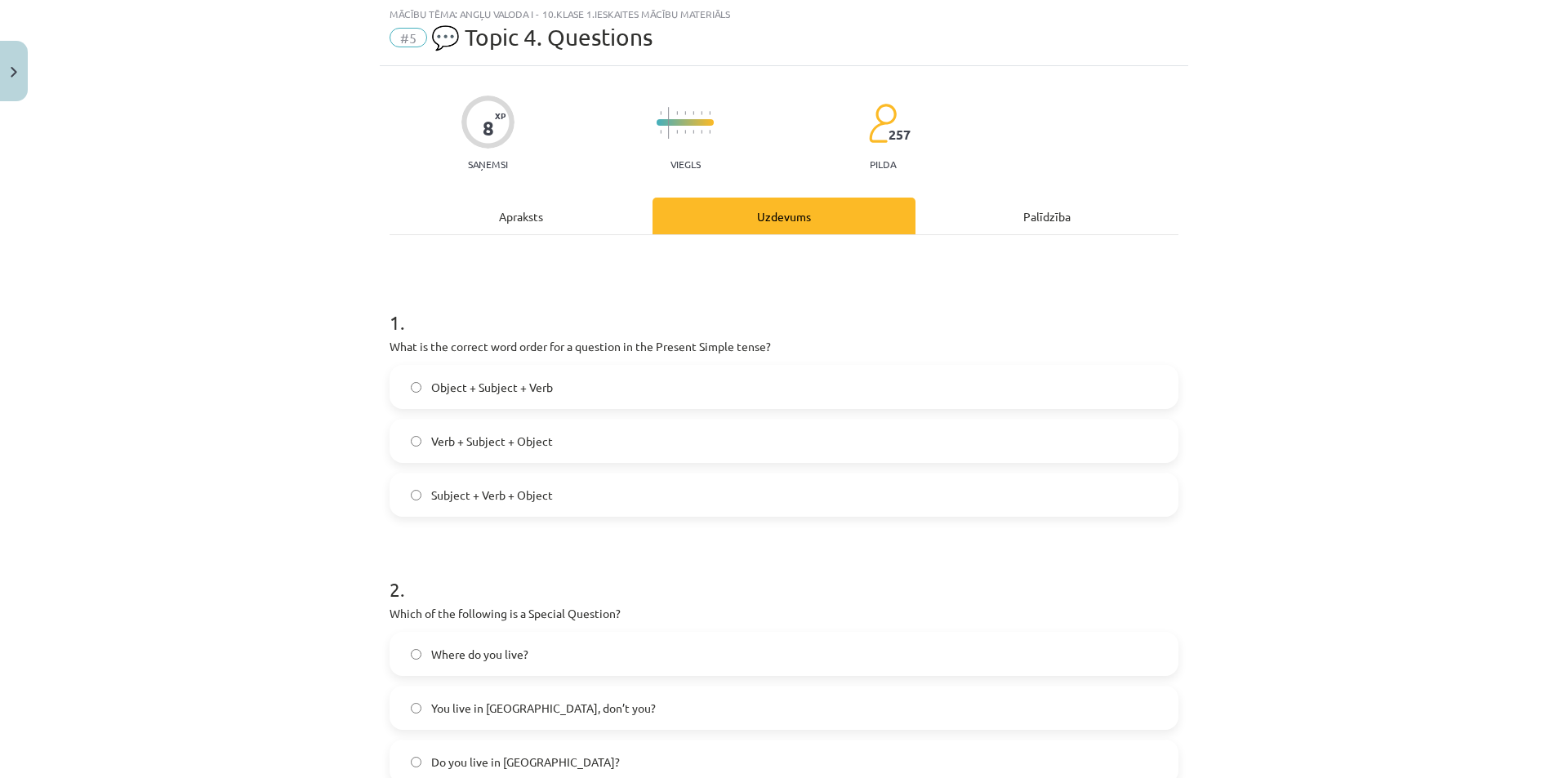
scroll to position [41, 0]
click at [592, 435] on label "Verb + Subject + Object" at bounding box center [784, 443] width 786 height 41
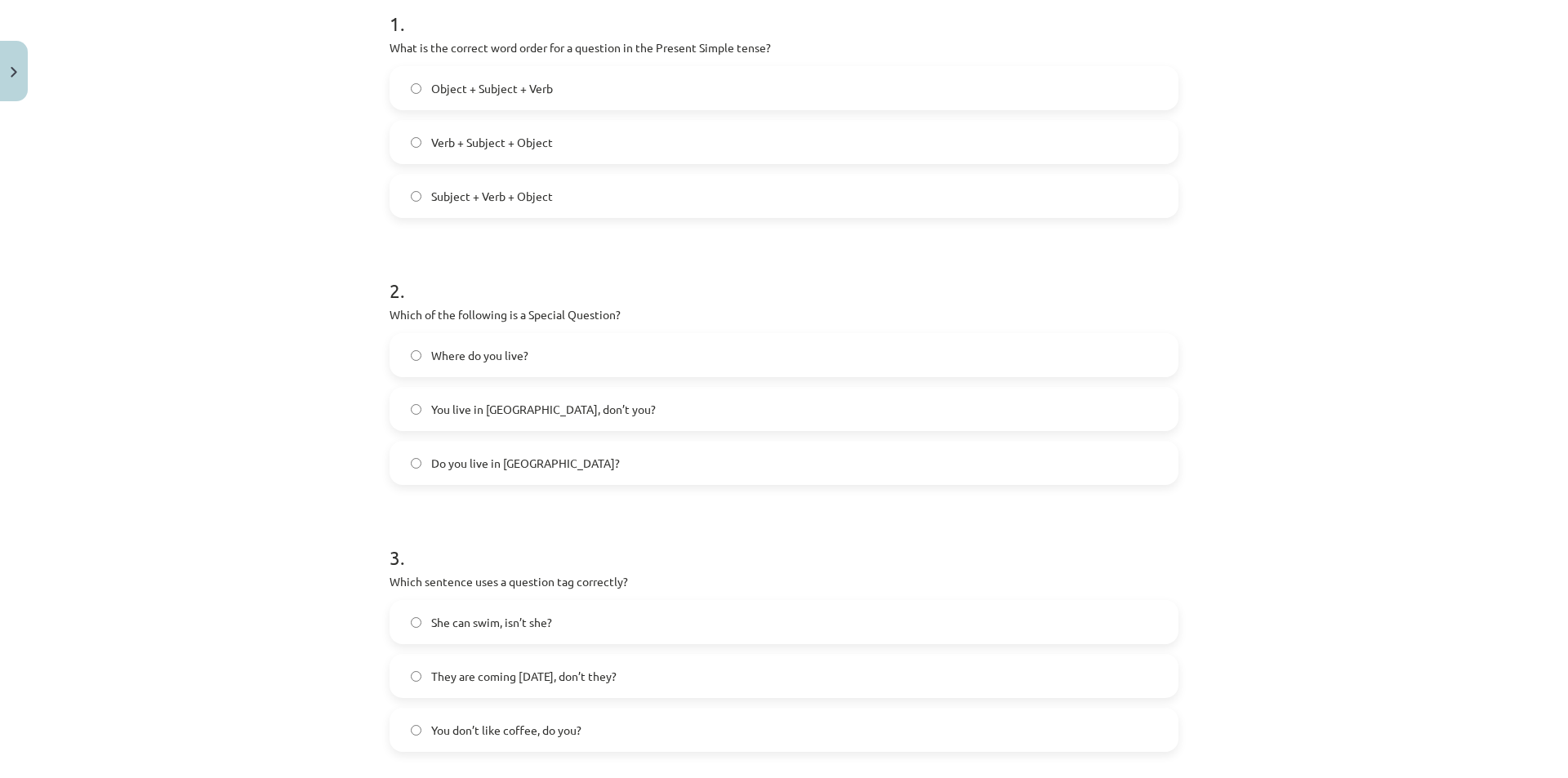
scroll to position [344, 0]
click at [551, 406] on span "You live in Riga, don’t you?" at bounding box center [543, 407] width 225 height 17
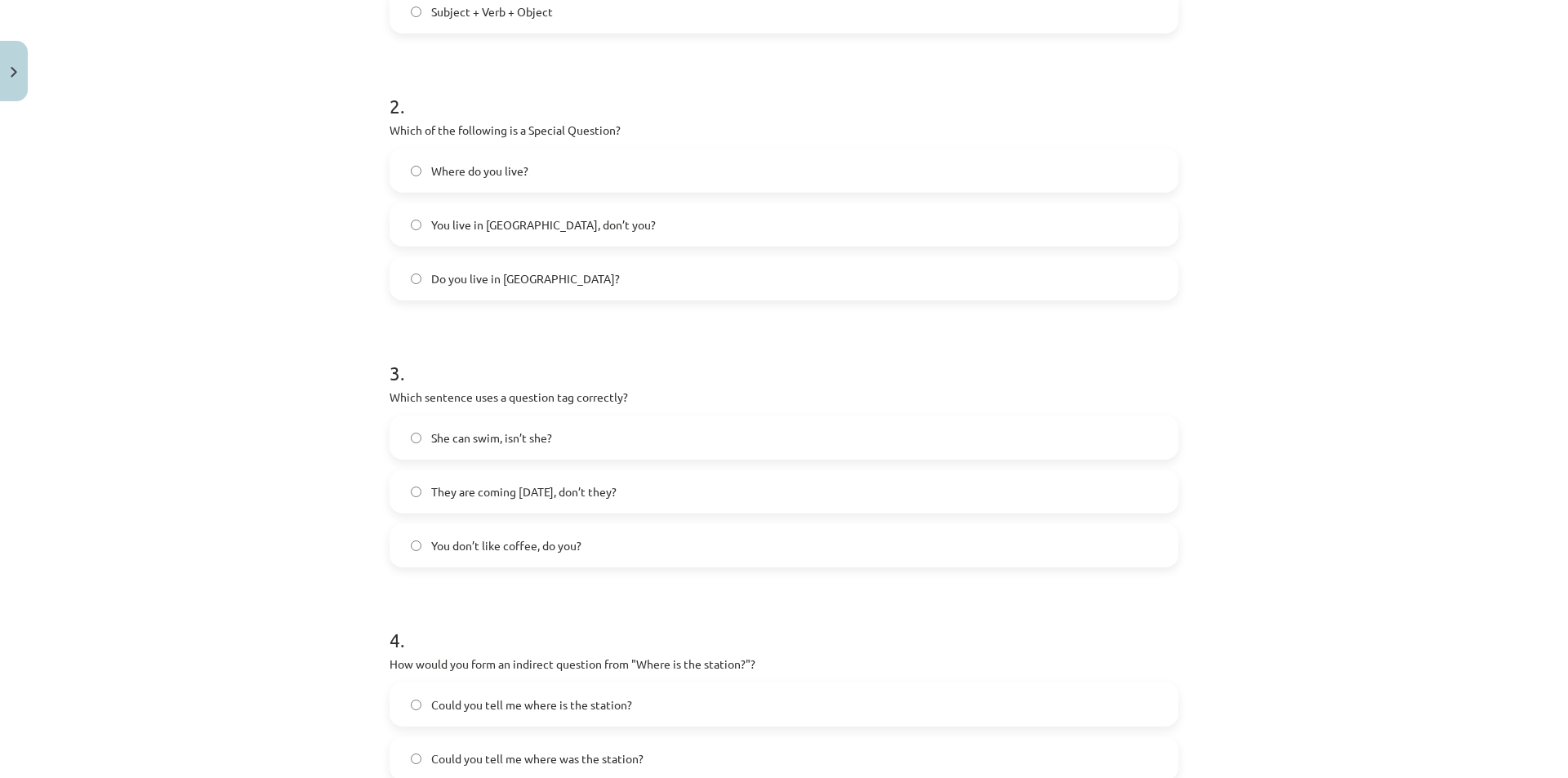
scroll to position [540, 0]
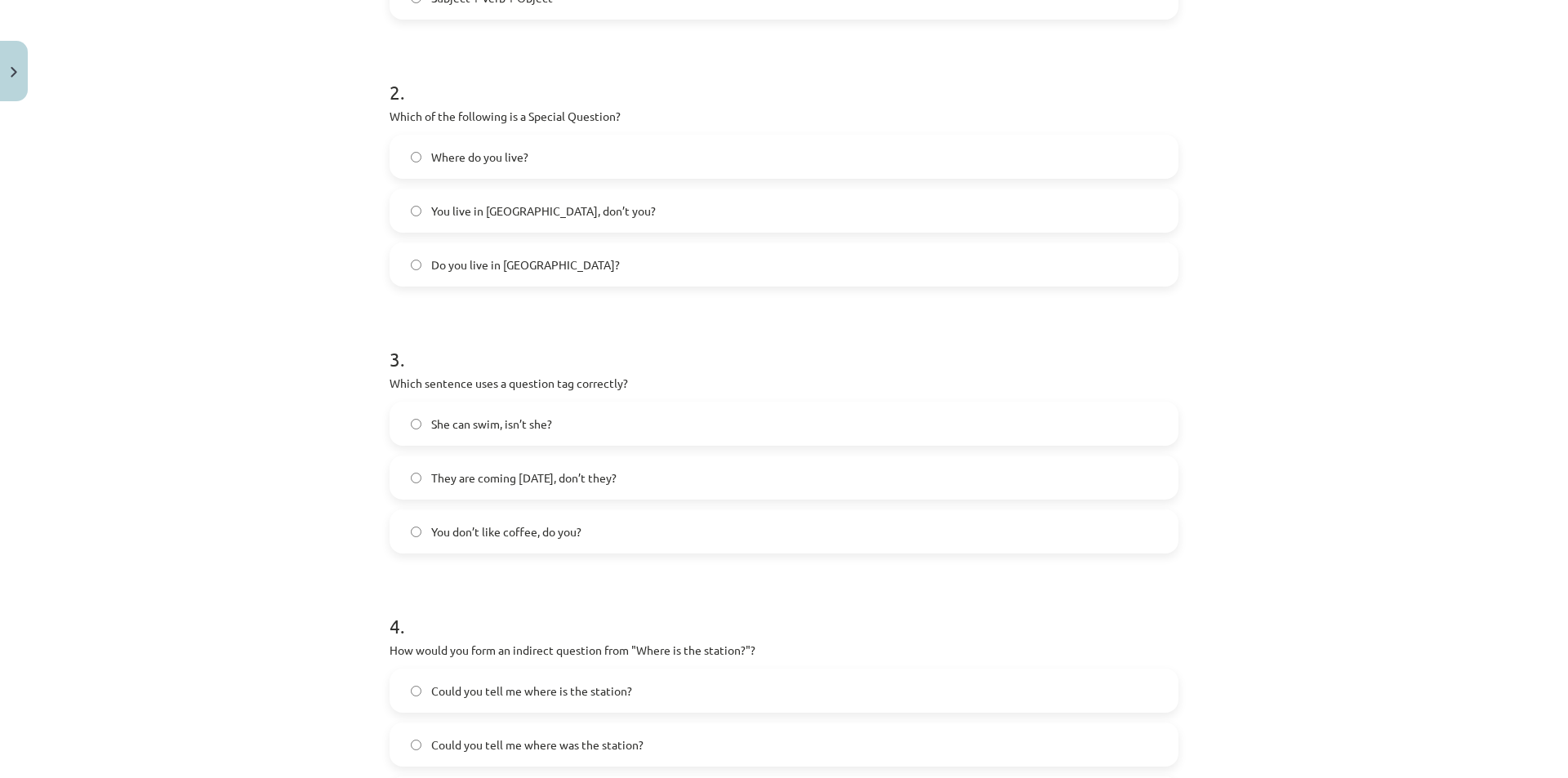
click at [555, 430] on label "She can swim, isn’t she?" at bounding box center [784, 423] width 786 height 41
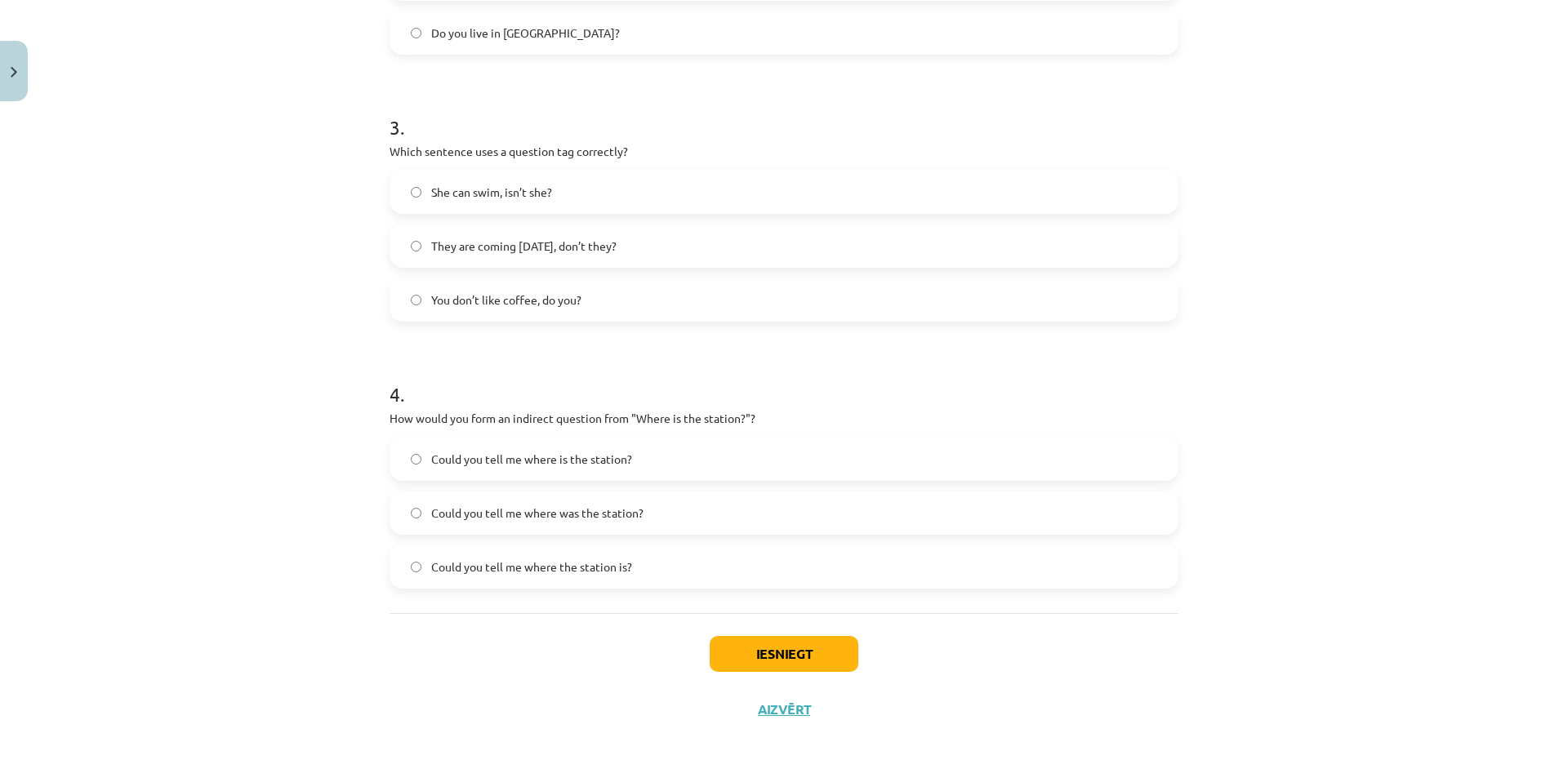
click at [595, 576] on label "Could you tell me where the station is?" at bounding box center [784, 567] width 786 height 41
click at [823, 664] on button "Iesniegt" at bounding box center [783, 654] width 148 height 36
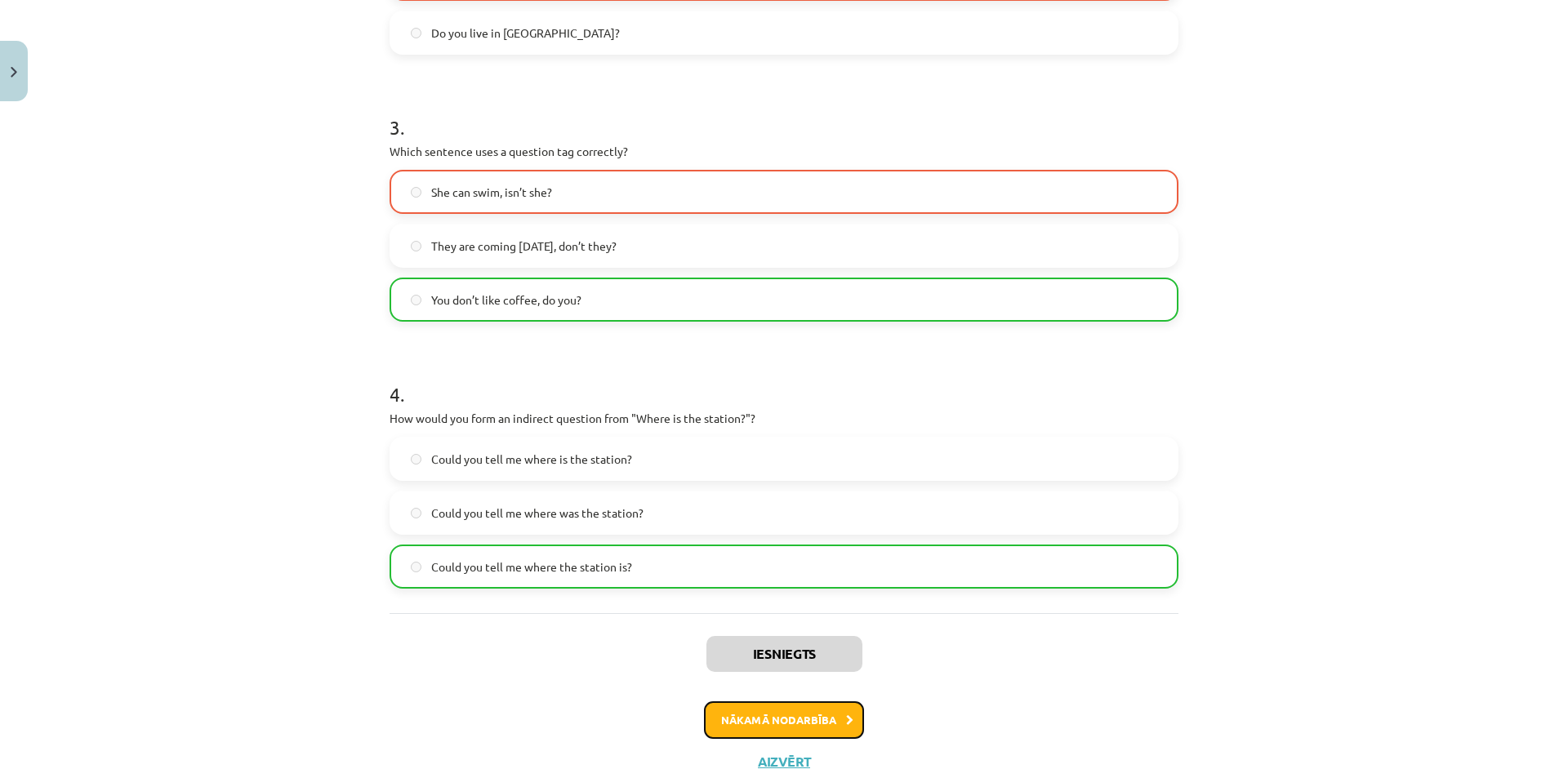
click at [768, 713] on button "Nākamā nodarbība" at bounding box center [784, 720] width 160 height 37
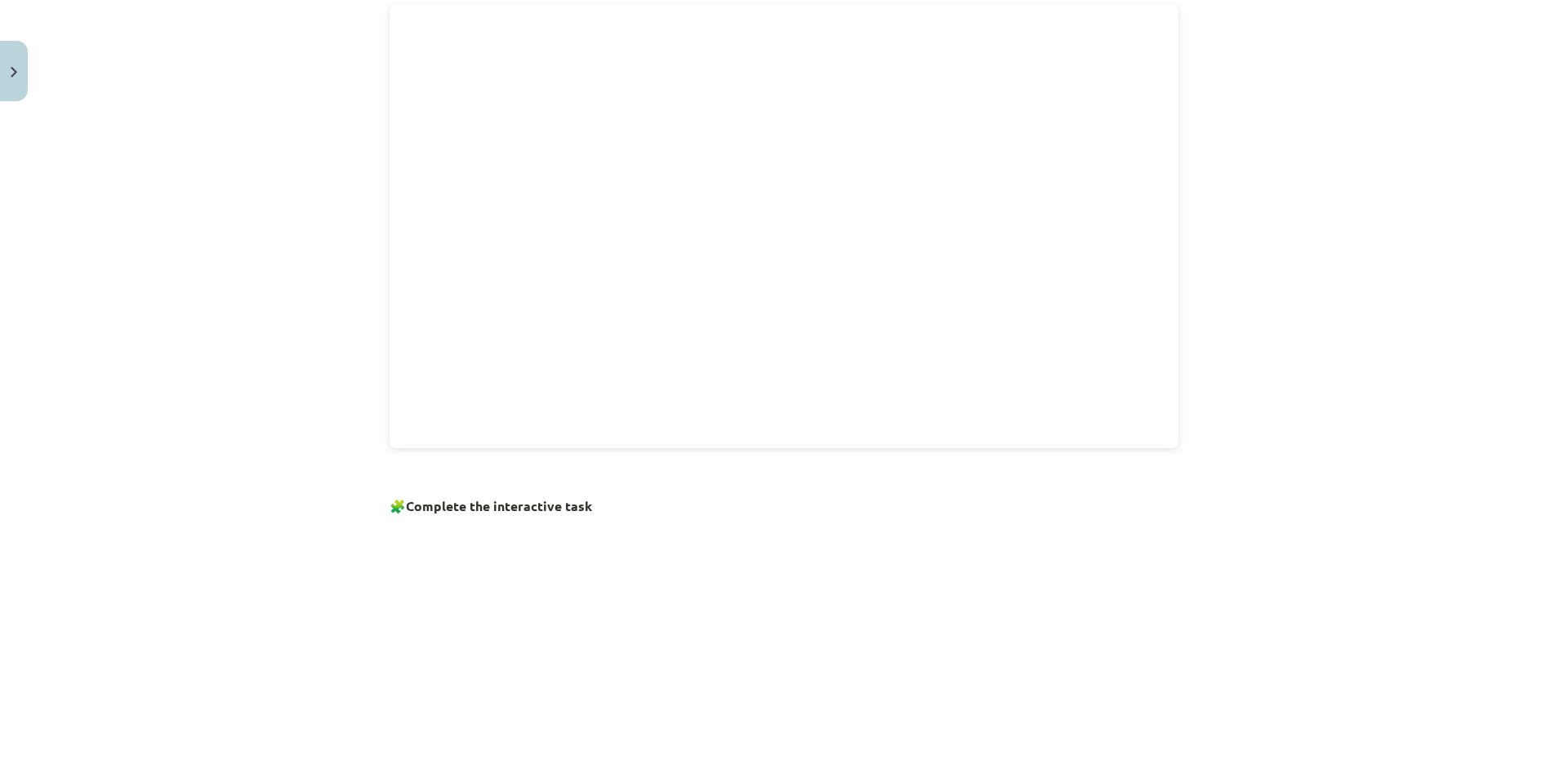
scroll to position [932, 0]
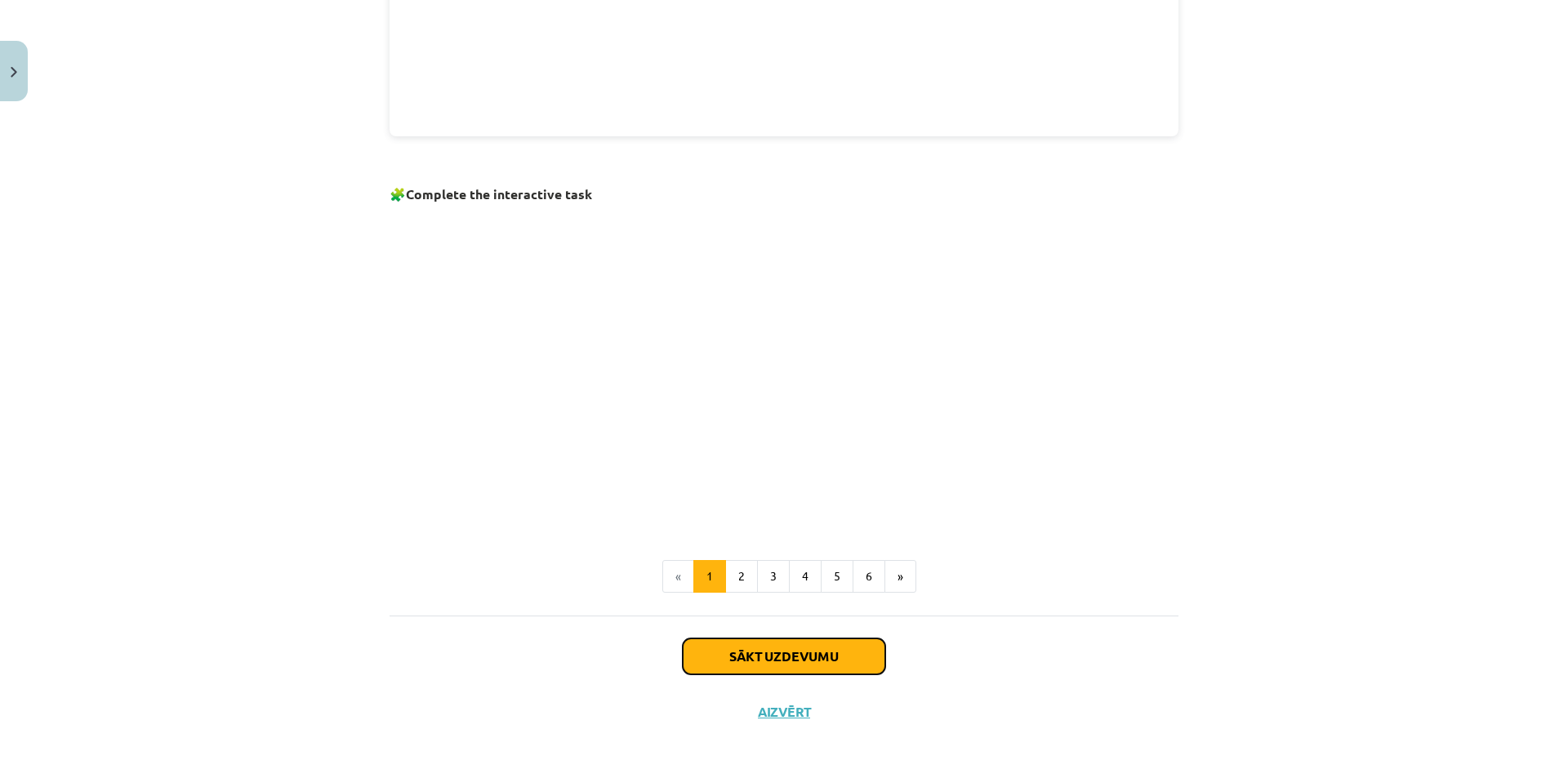
click at [748, 658] on button "Sākt uzdevumu" at bounding box center [784, 657] width 203 height 36
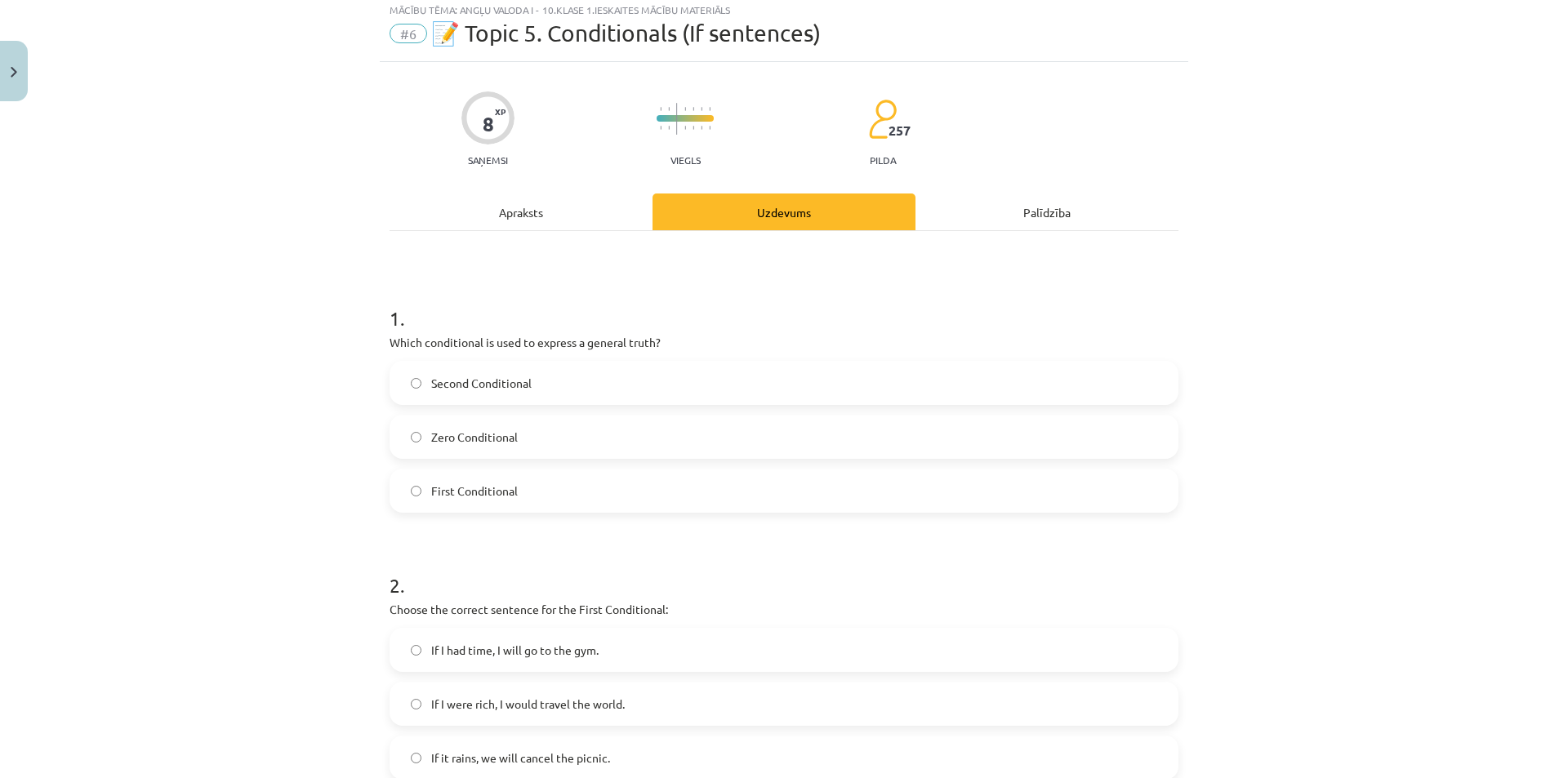
scroll to position [41, 0]
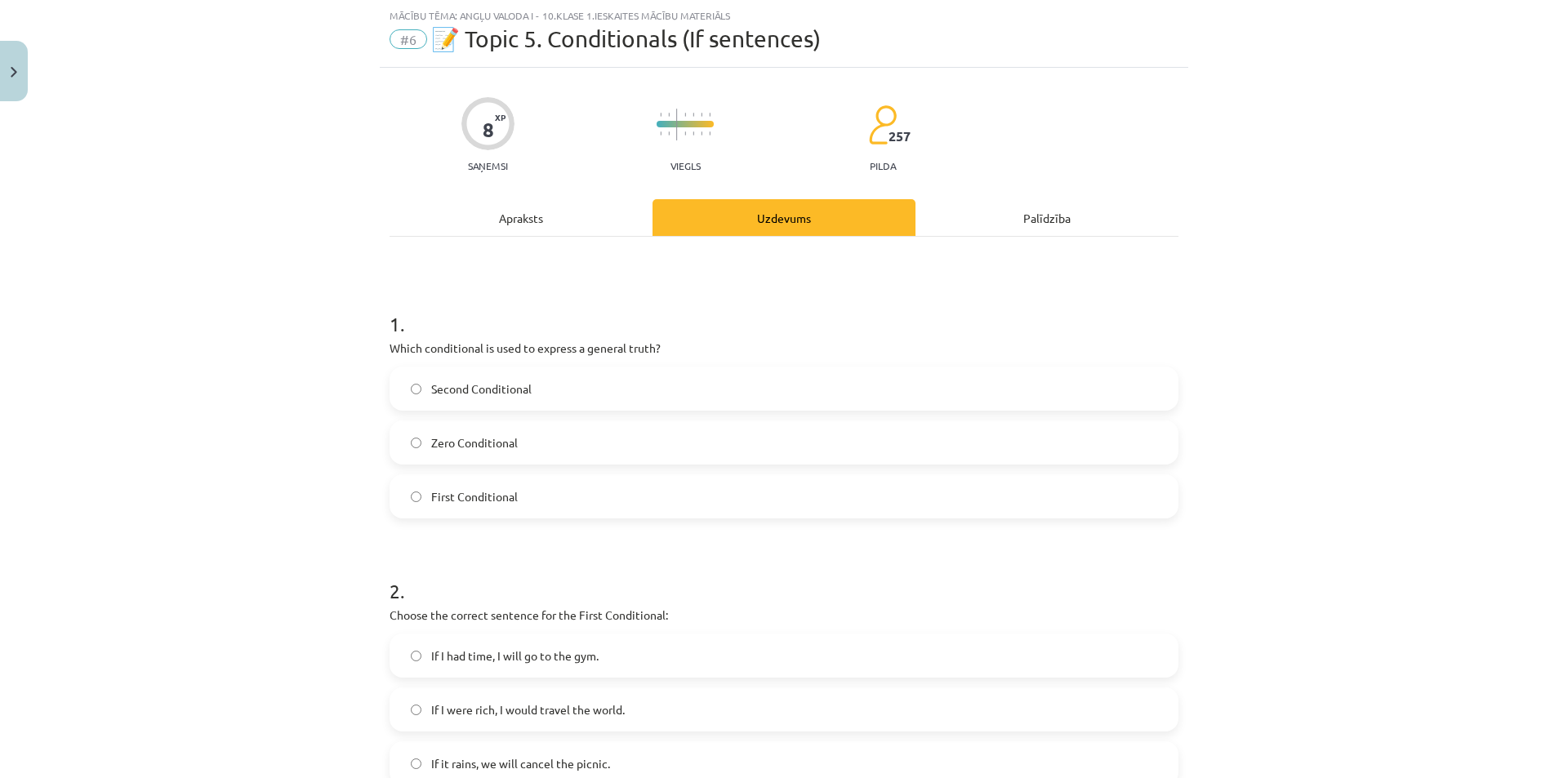
click at [724, 495] on label "First Conditional" at bounding box center [784, 496] width 786 height 41
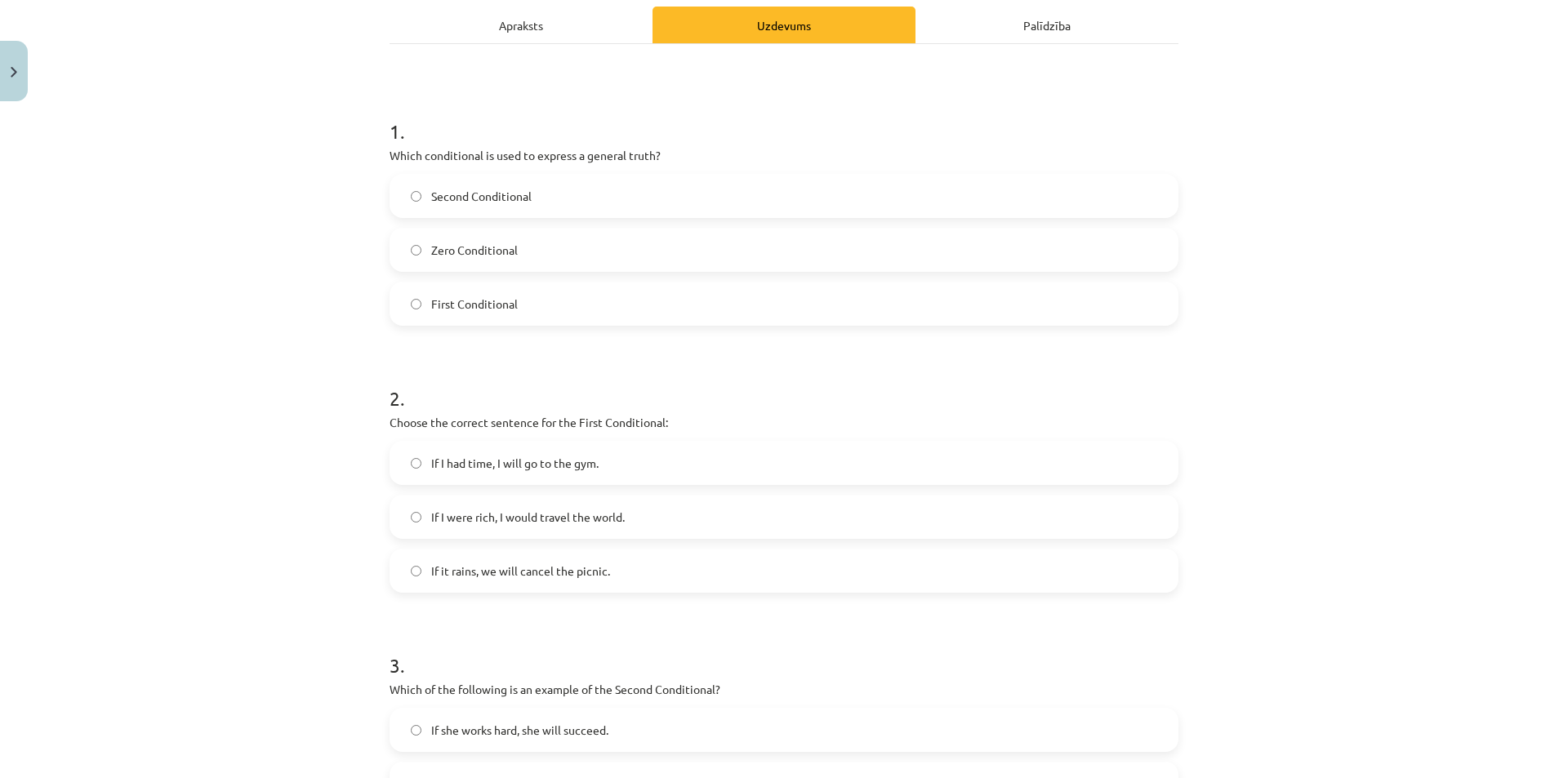
scroll to position [238, 0]
click at [585, 460] on span "If I had time, I will go to the gym." at bounding box center [514, 459] width 167 height 17
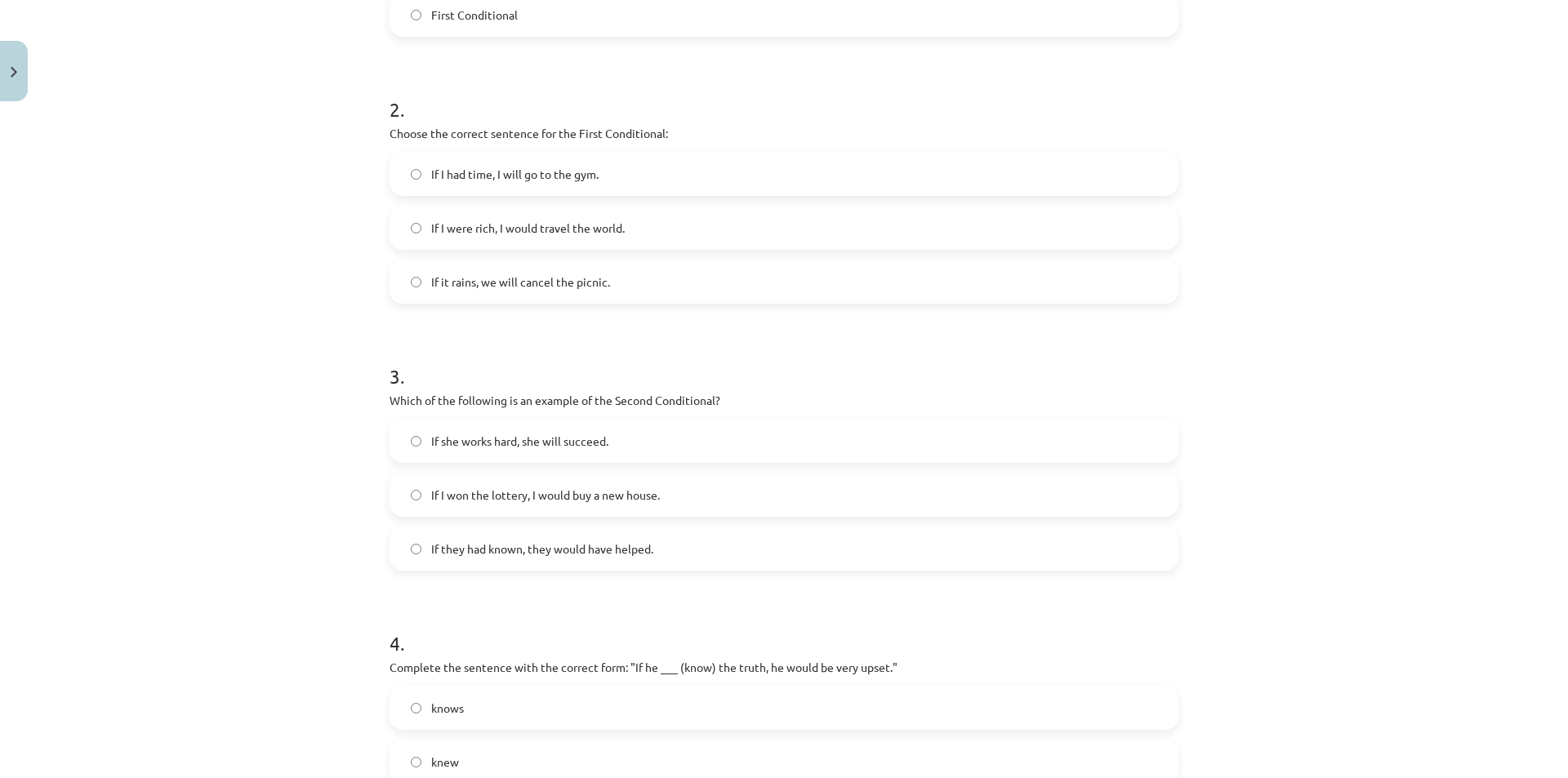
scroll to position [534, 0]
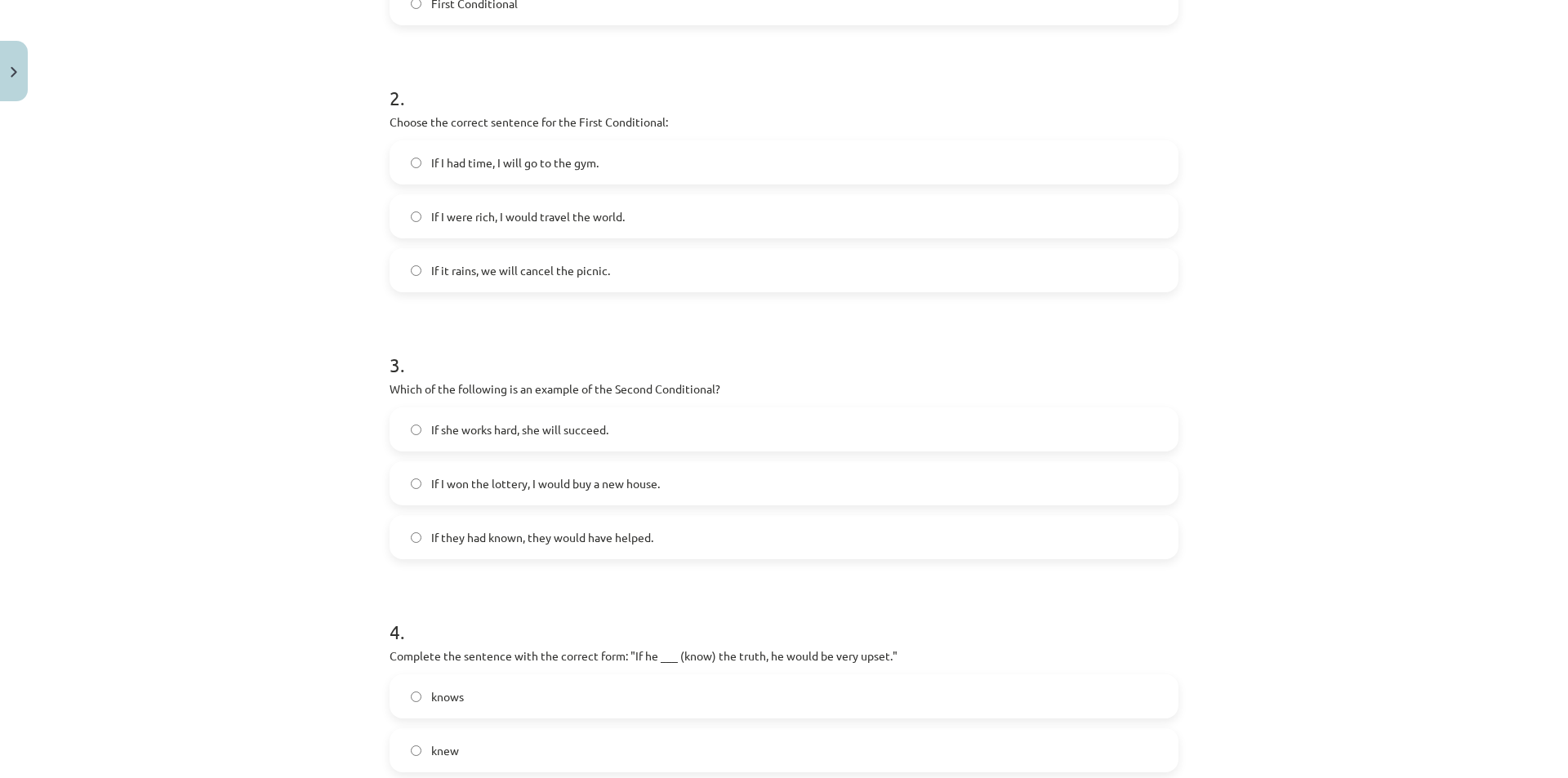
click at [594, 443] on label "If she works hard, she will succeed." at bounding box center [784, 429] width 786 height 41
drag, startPoint x: 594, startPoint y: 443, endPoint x: 594, endPoint y: 434, distance: 9.0
click at [594, 434] on label "If she works hard, she will succeed." at bounding box center [784, 429] width 786 height 41
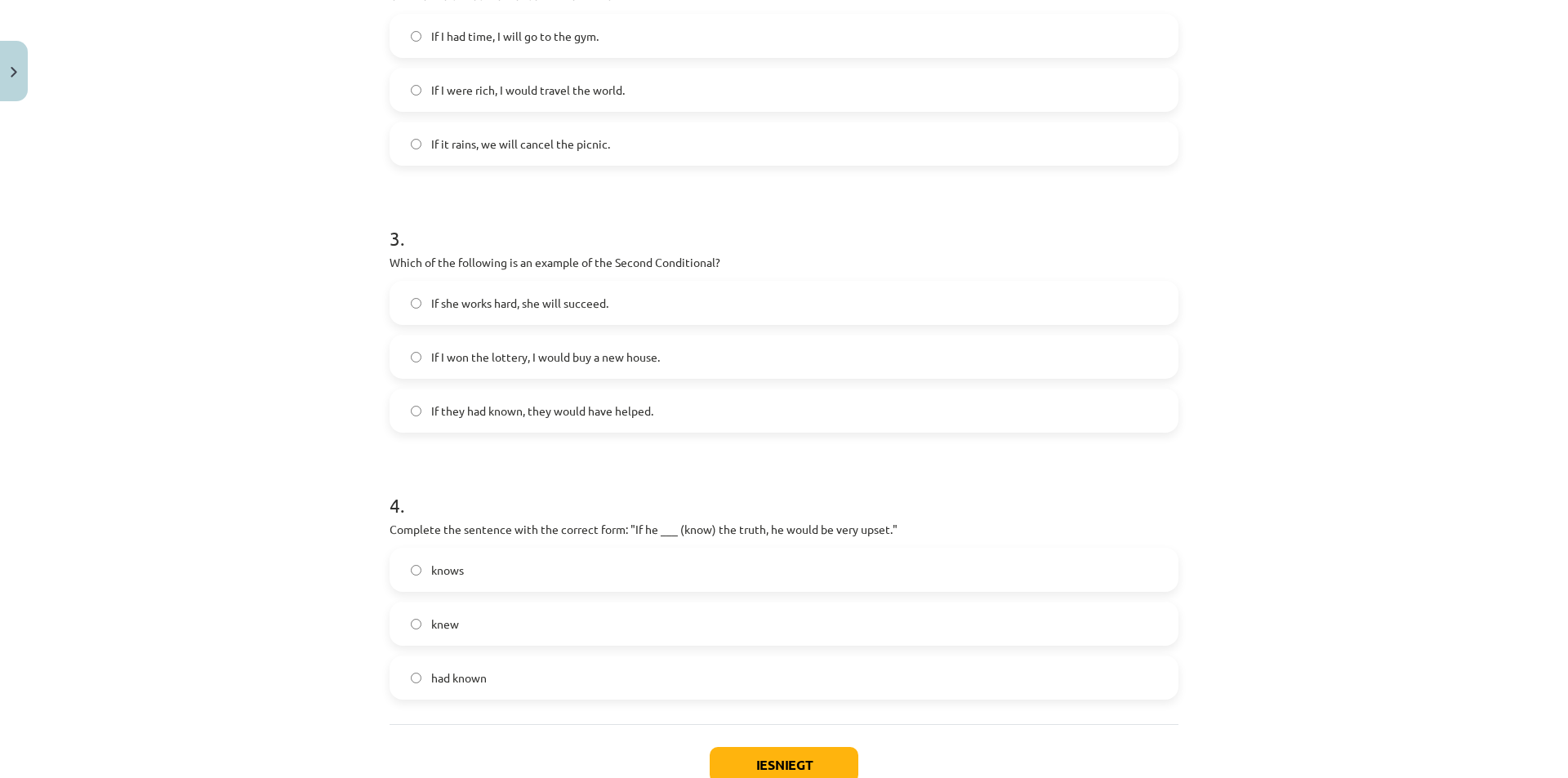
scroll to position [772, 0]
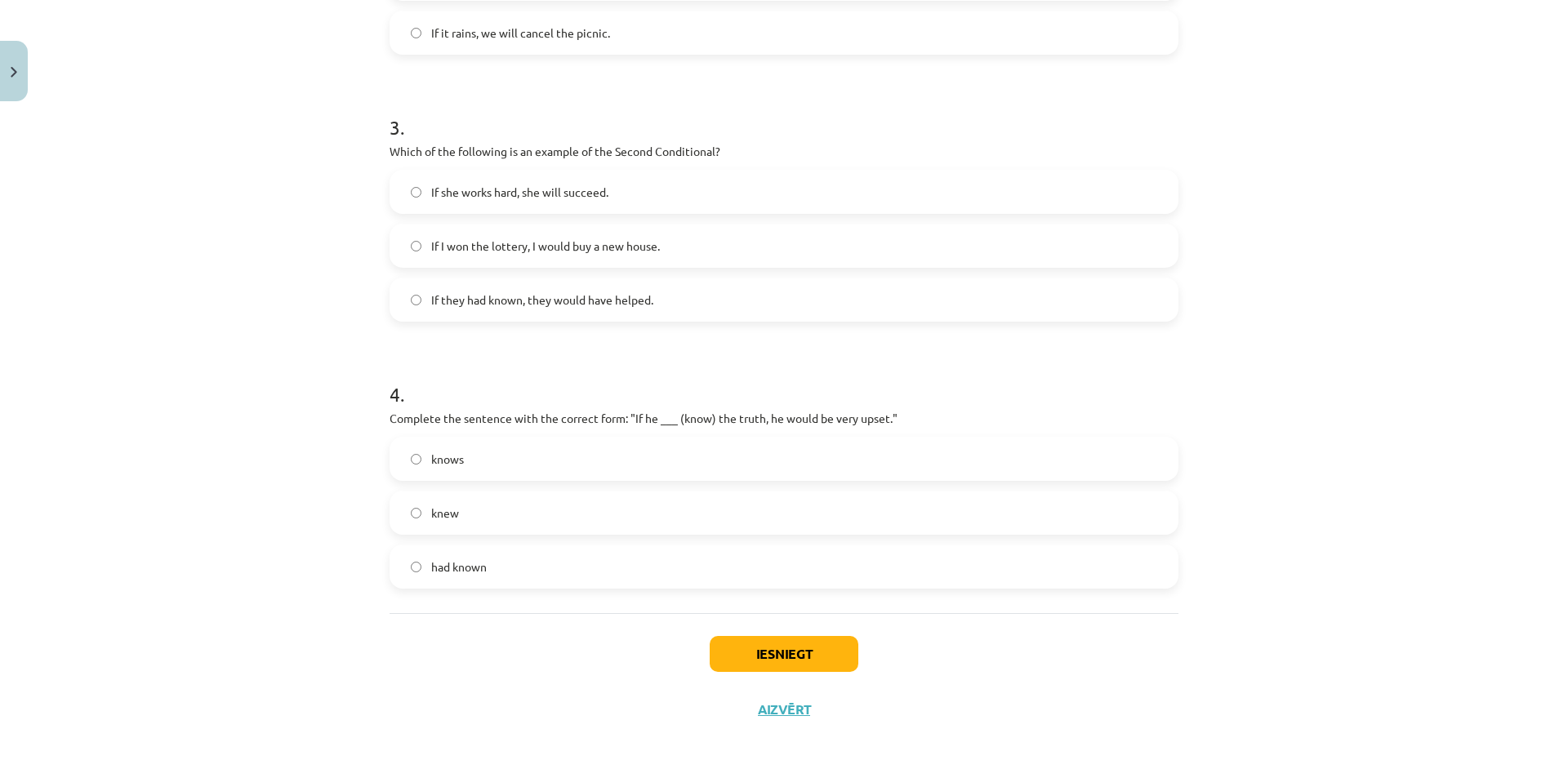
click at [546, 459] on label "knows" at bounding box center [784, 459] width 786 height 41
click at [795, 648] on button "Iesniegt" at bounding box center [783, 654] width 148 height 36
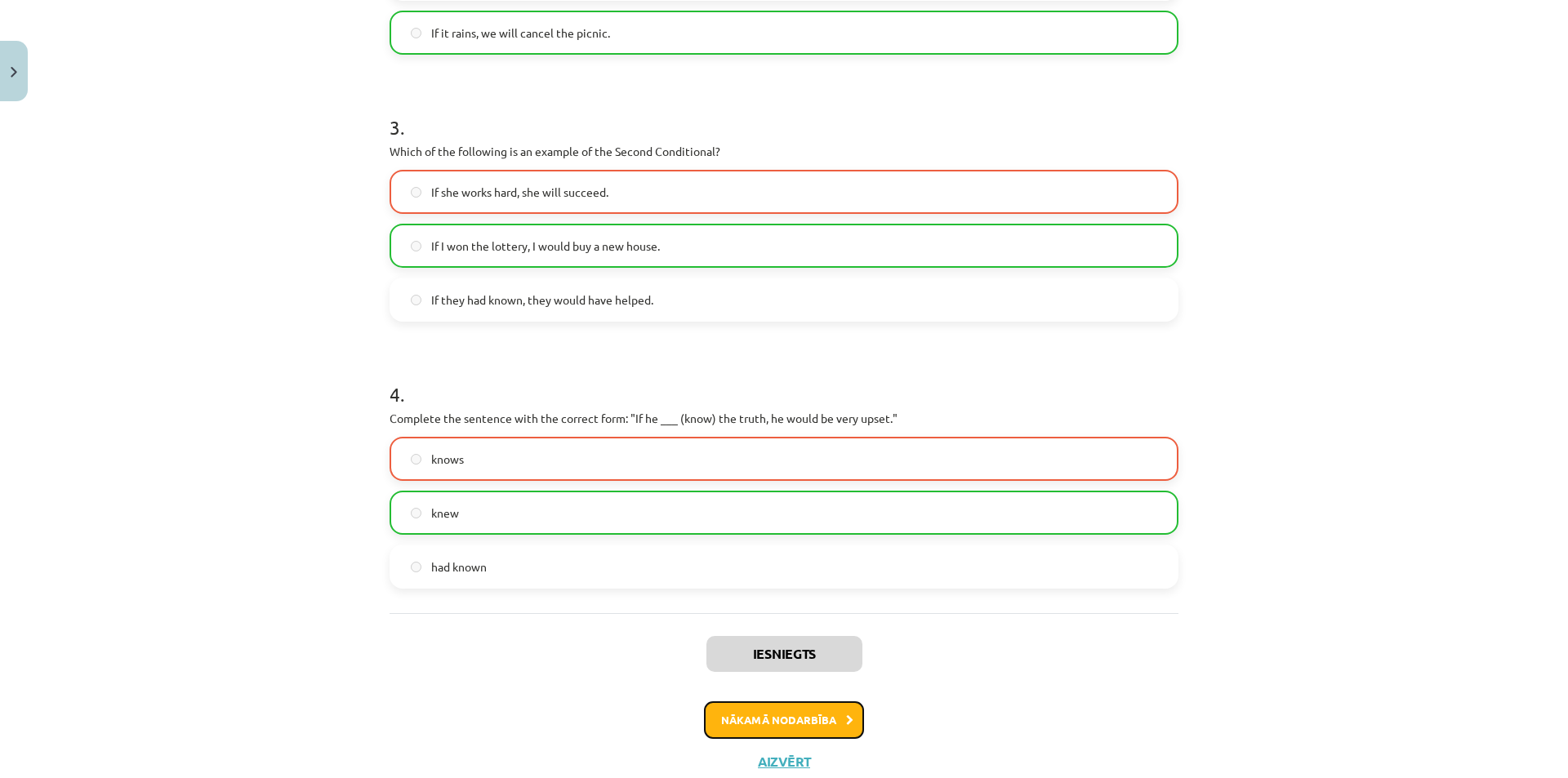
click at [776, 725] on button "Nākamā nodarbība" at bounding box center [784, 720] width 160 height 37
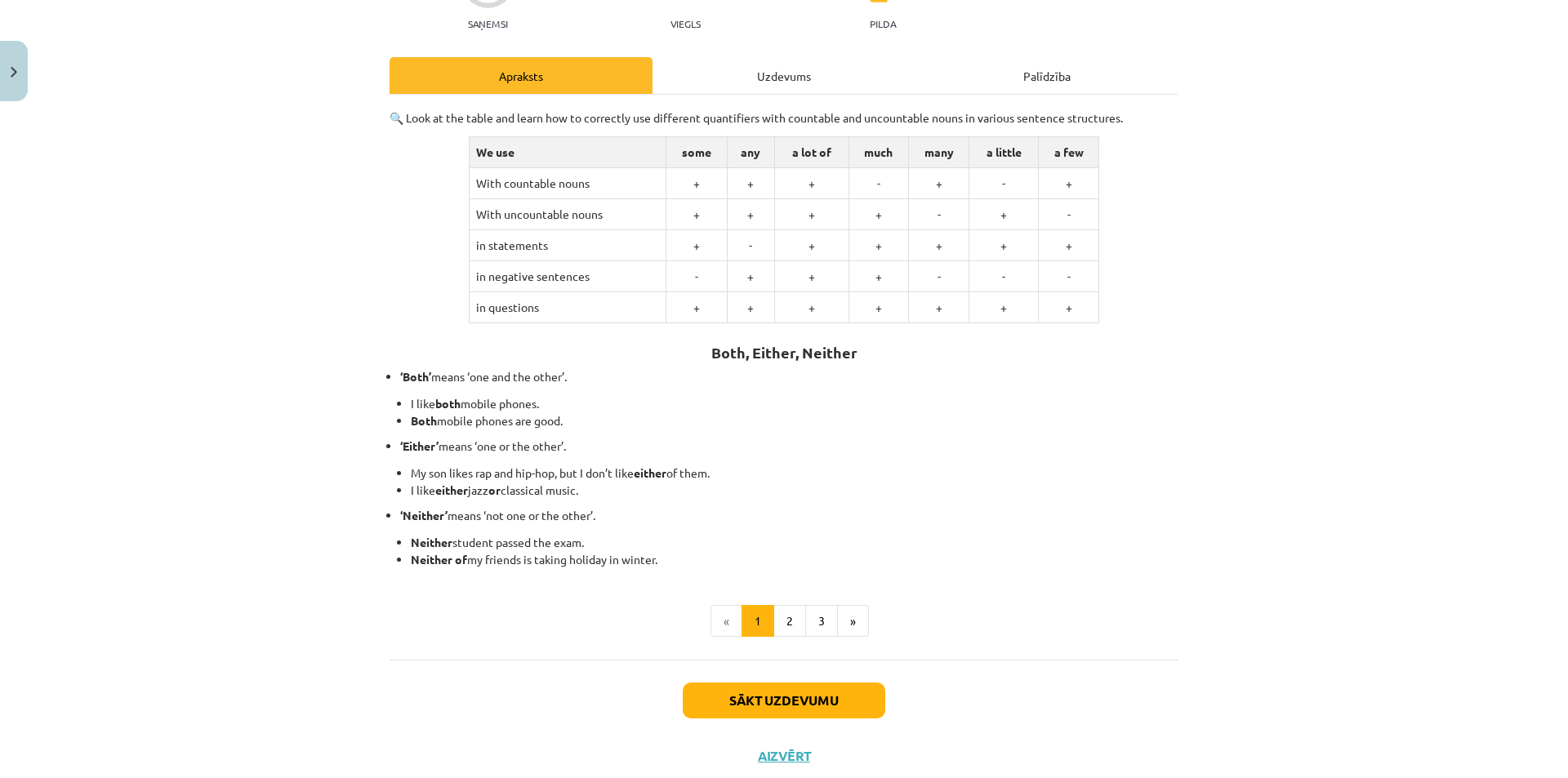
scroll to position [184, 0]
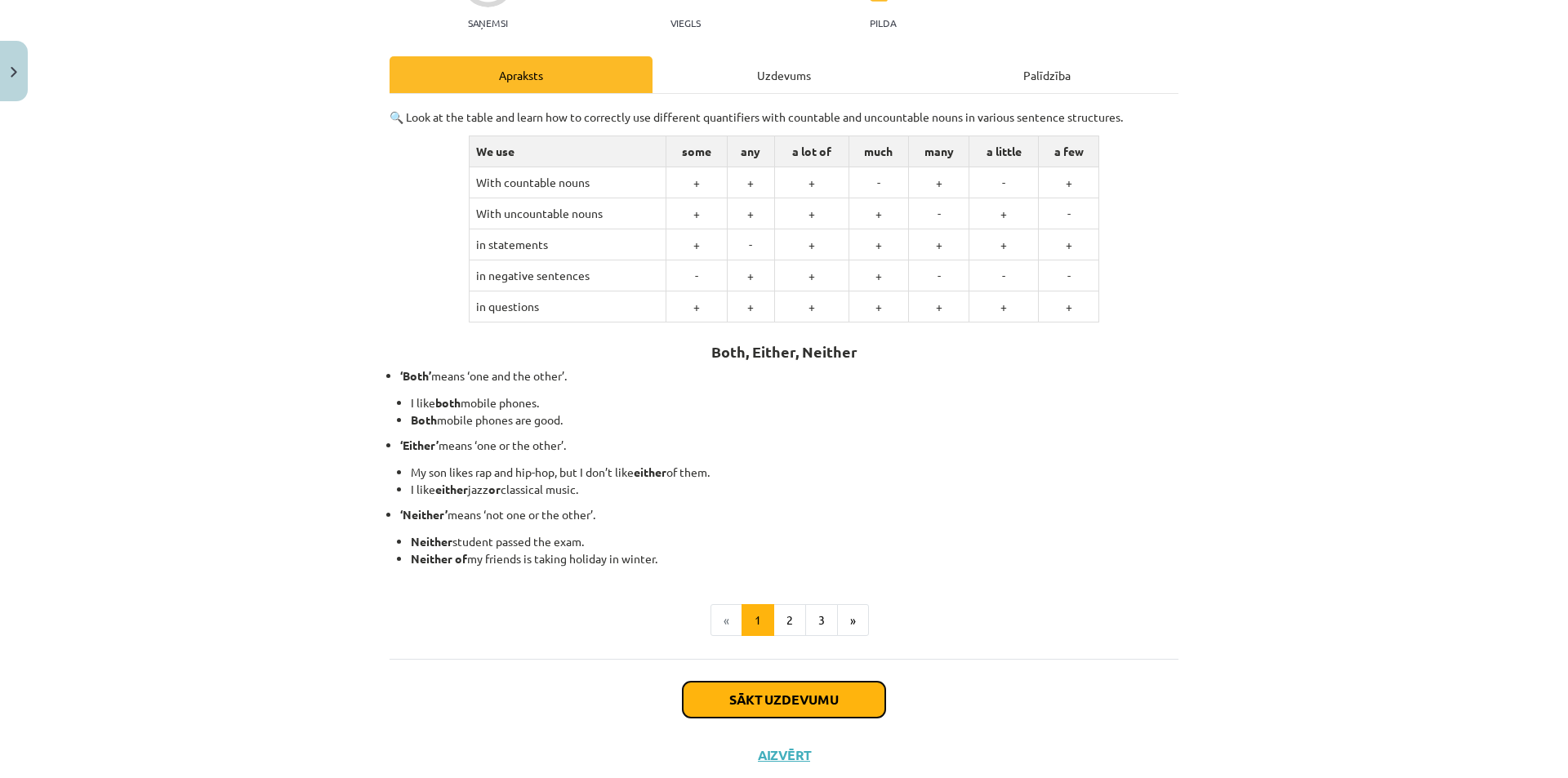
click at [778, 700] on button "Sākt uzdevumu" at bounding box center [784, 700] width 203 height 36
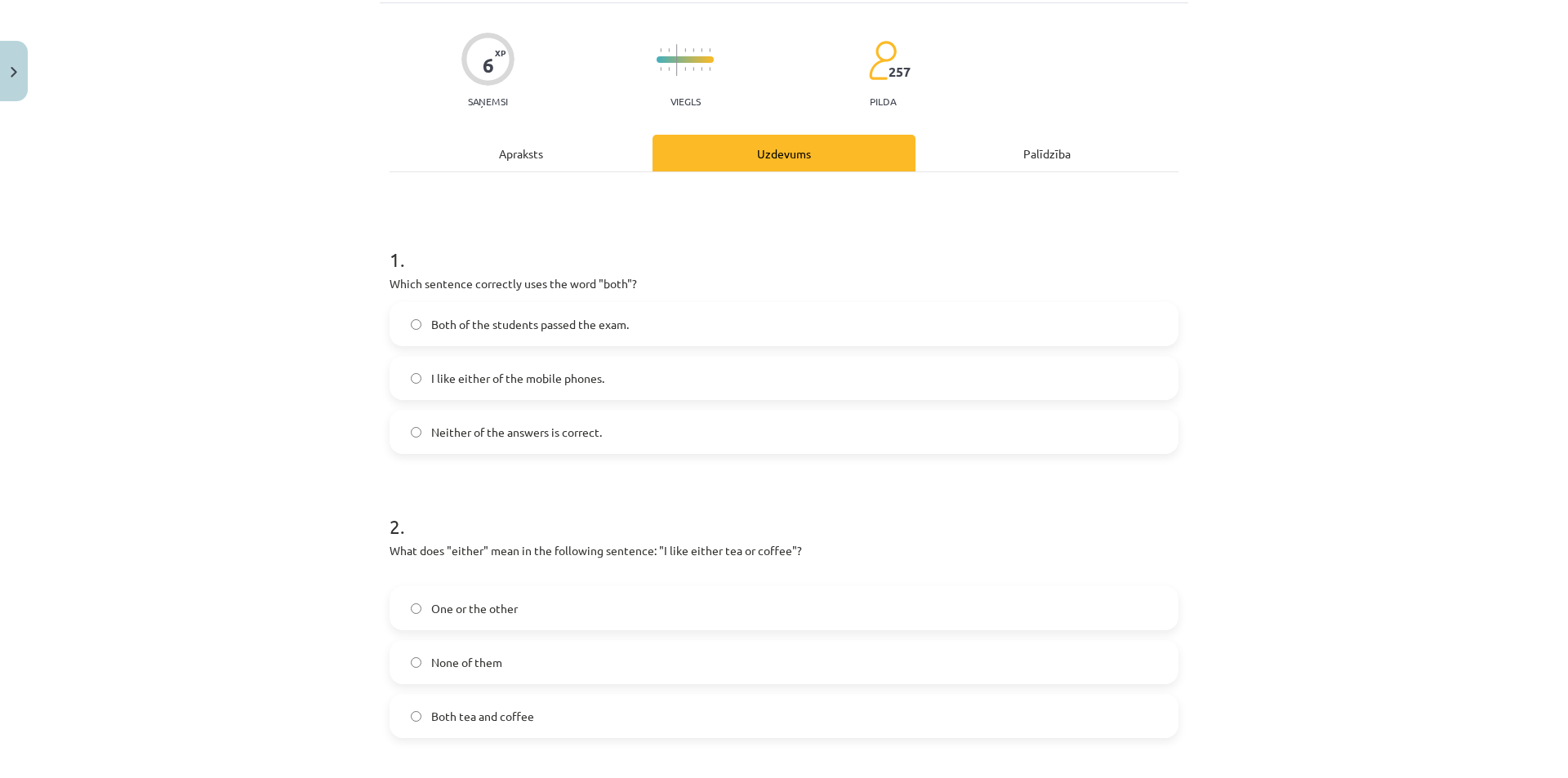
scroll to position [41, 0]
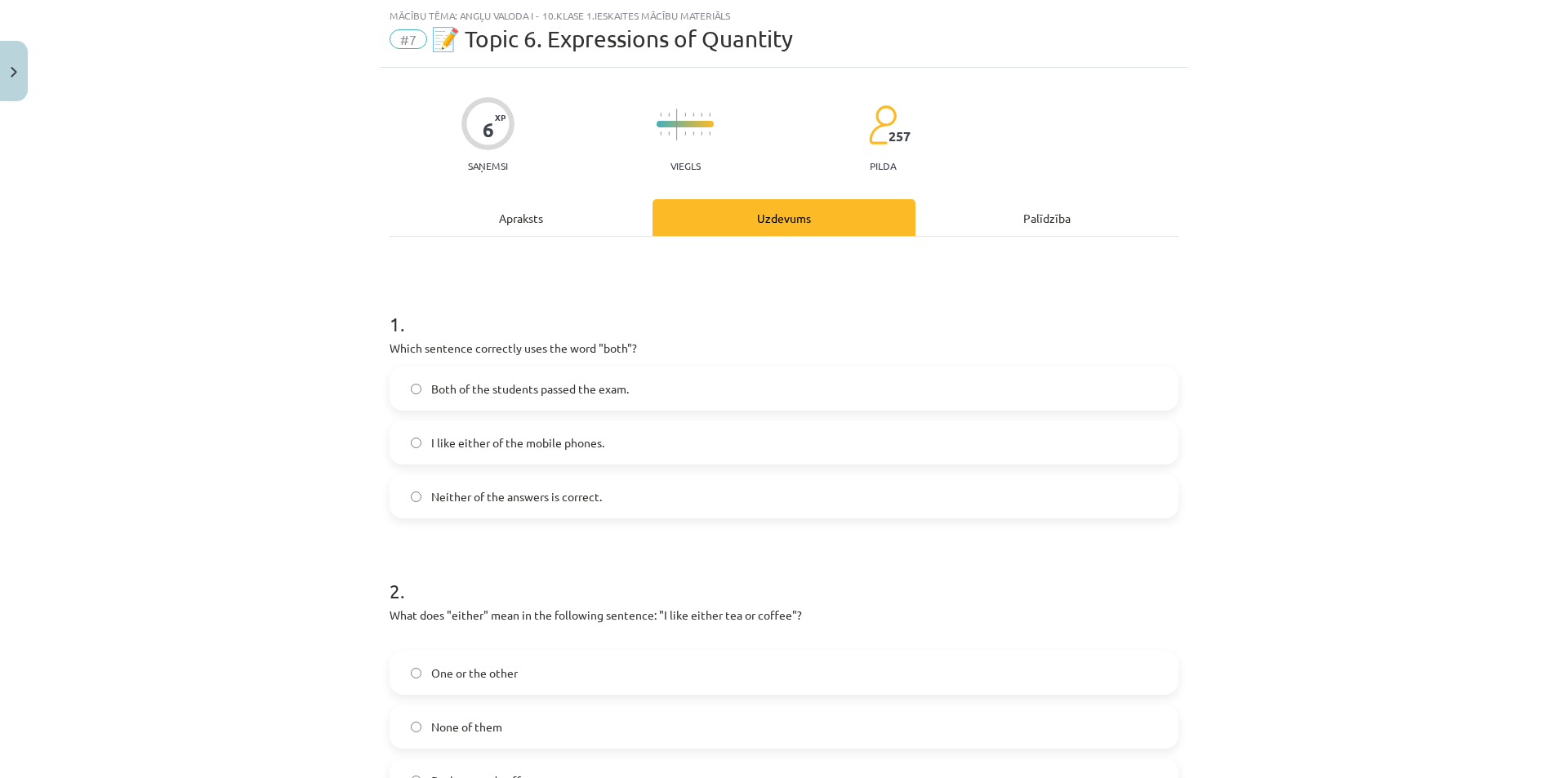
click at [692, 389] on label "Both of the students passed the exam." at bounding box center [784, 389] width 786 height 41
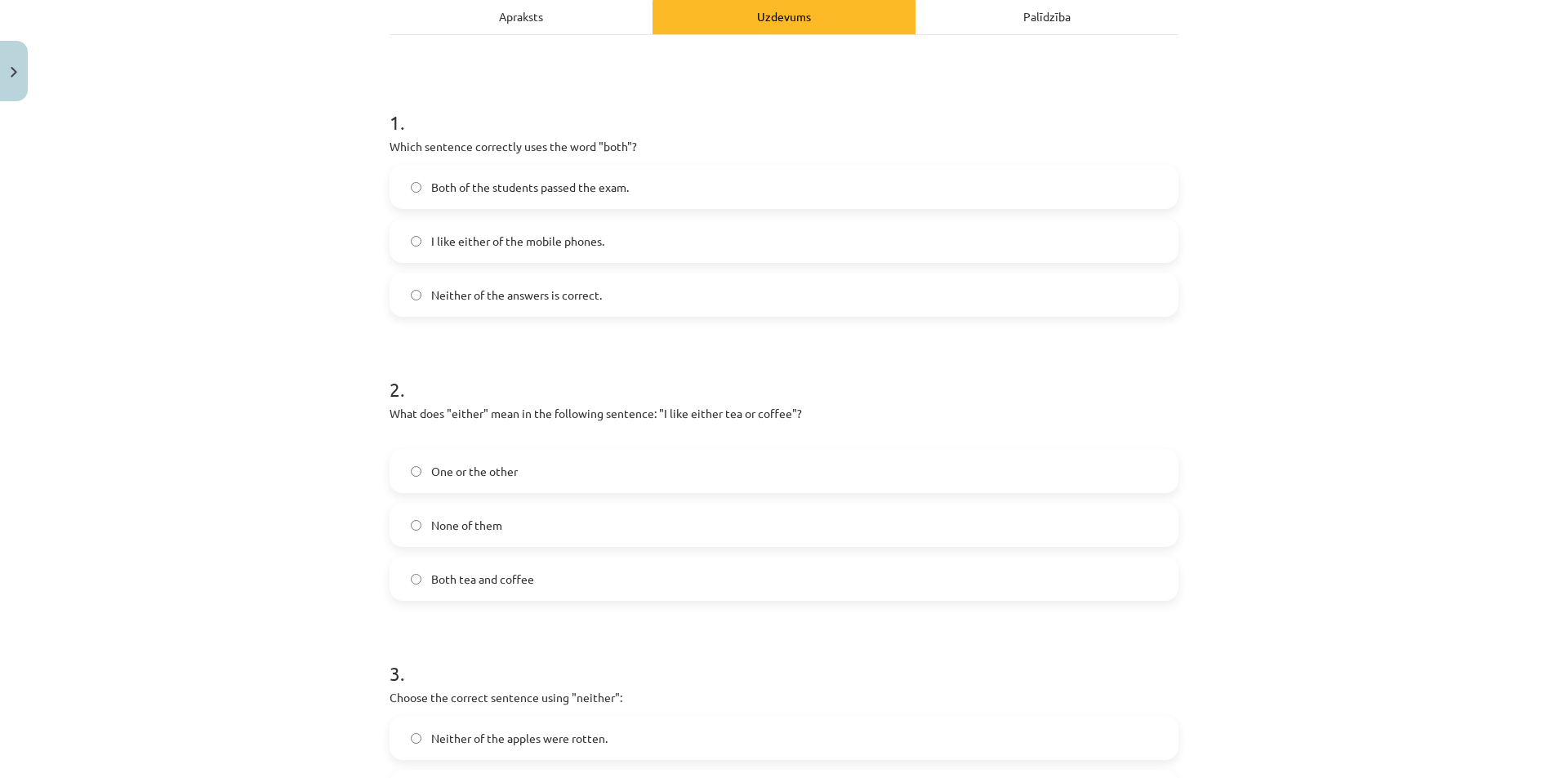
scroll to position [250, 0]
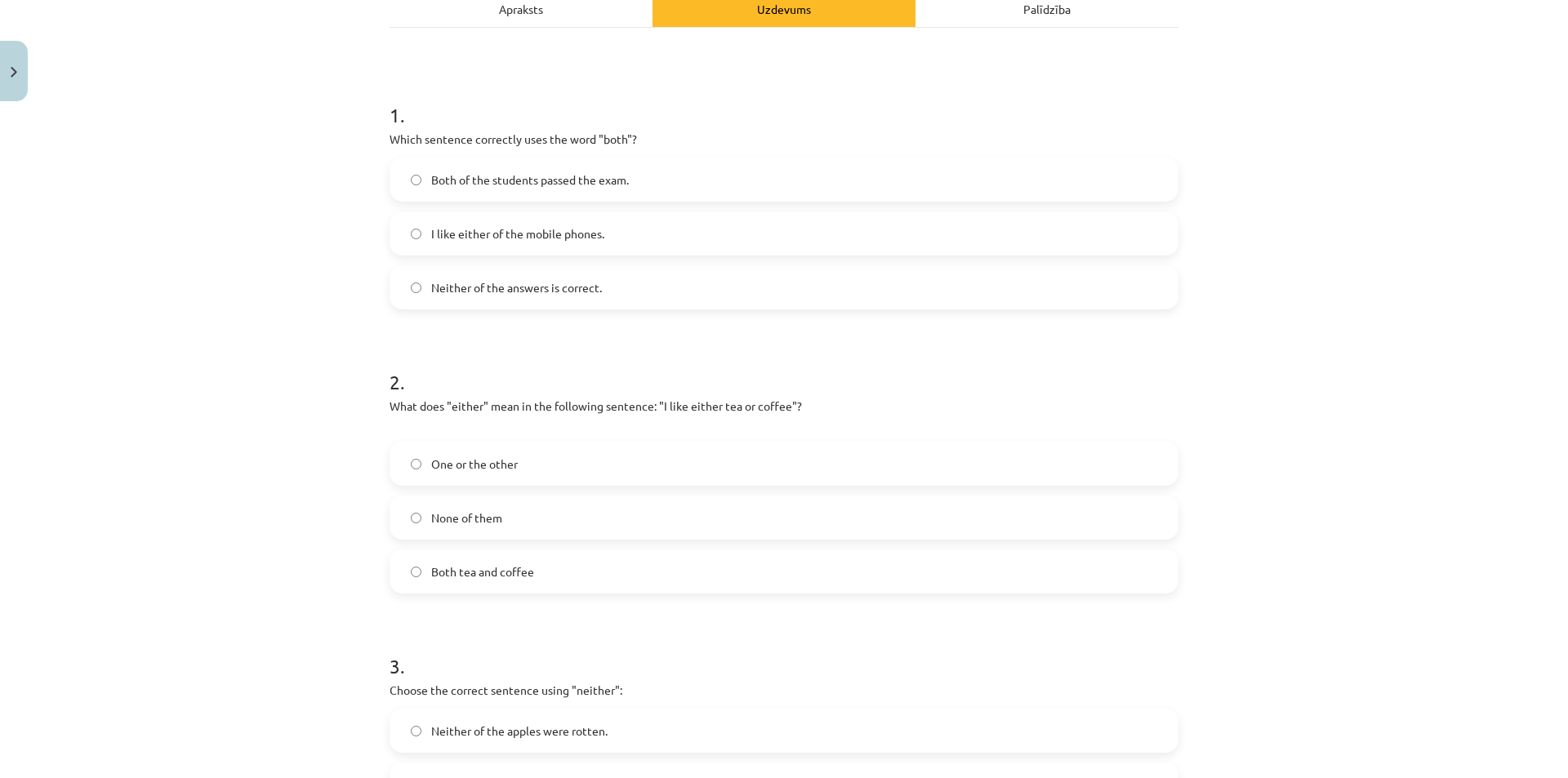
click at [624, 576] on label "Both tea and coffee" at bounding box center [784, 572] width 786 height 41
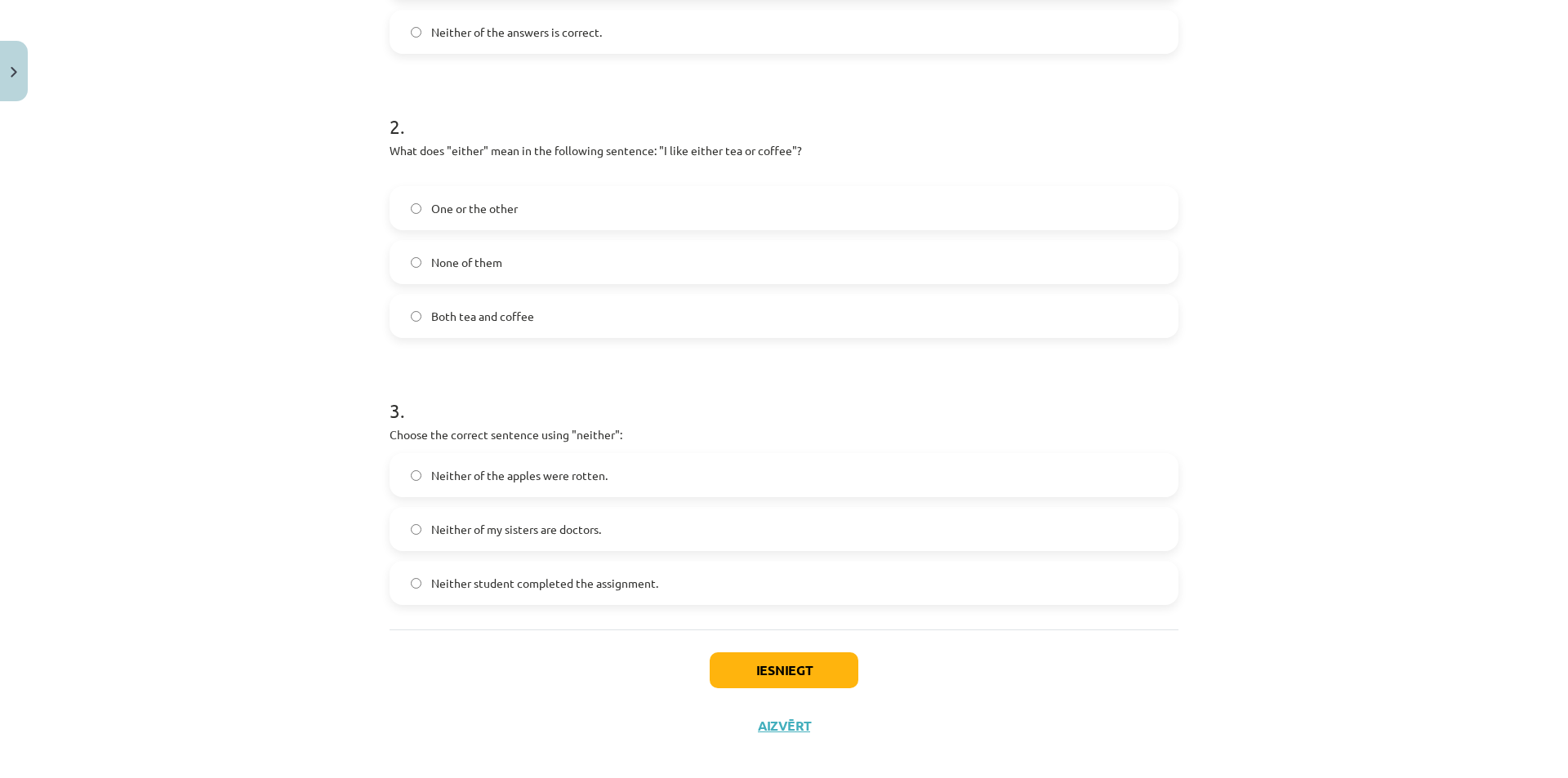
scroll to position [507, 0]
click at [603, 480] on label "Neither of the apples were rotten." at bounding box center [784, 474] width 786 height 41
click at [721, 663] on button "Iesniegt" at bounding box center [783, 669] width 148 height 36
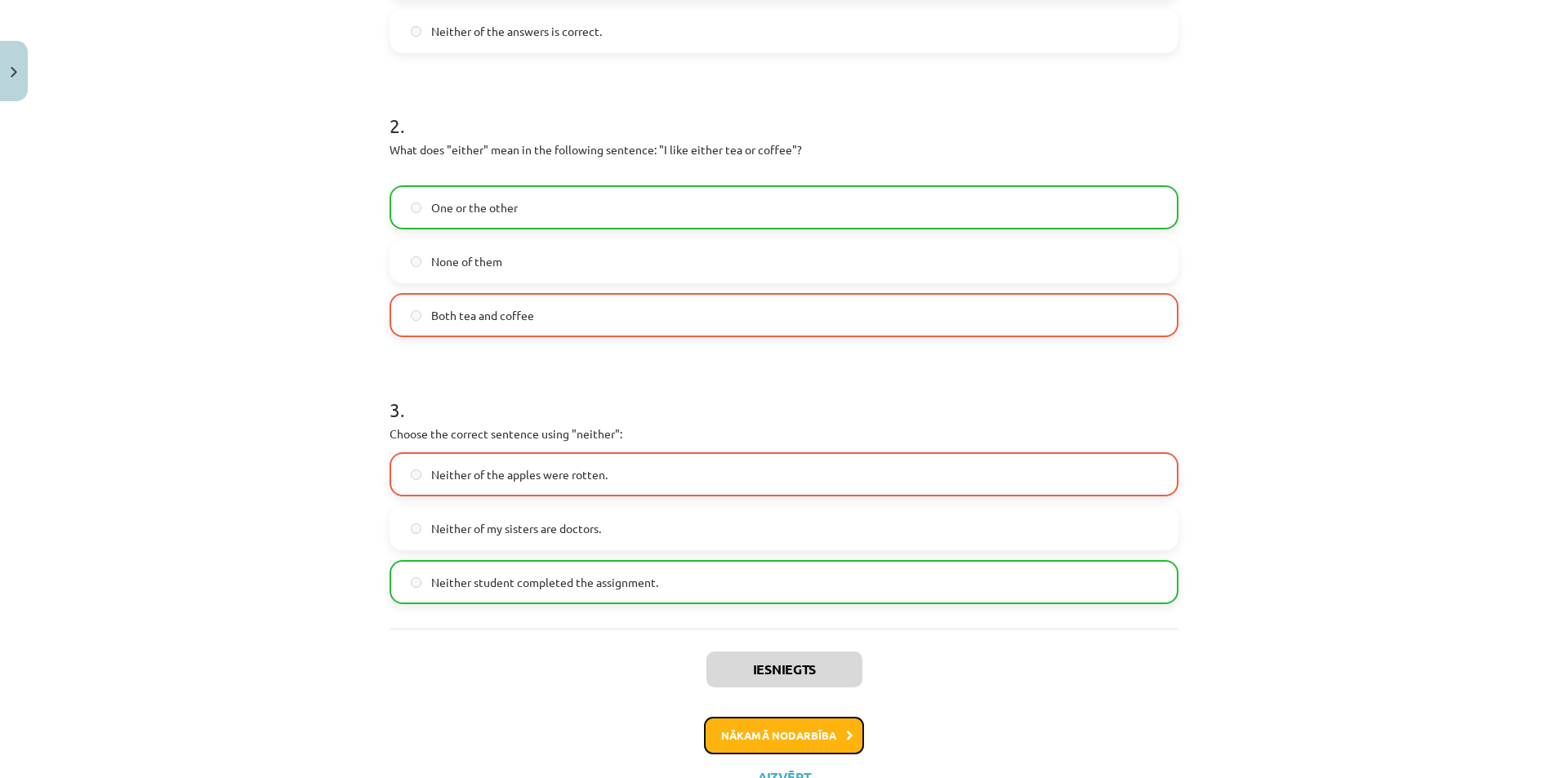
click at [739, 741] on button "Nākamā nodarbība" at bounding box center [784, 736] width 160 height 37
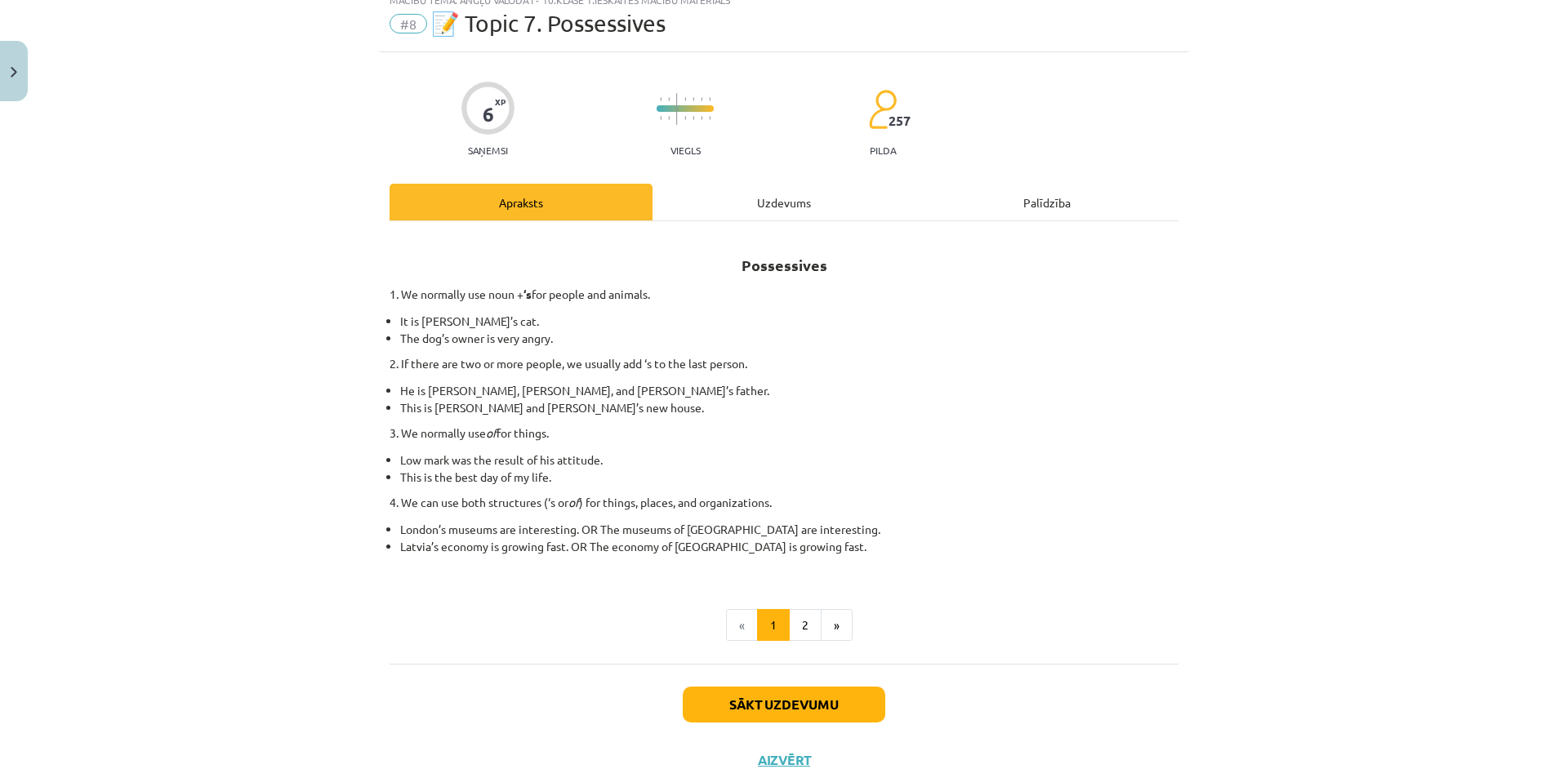
scroll to position [41, 0]
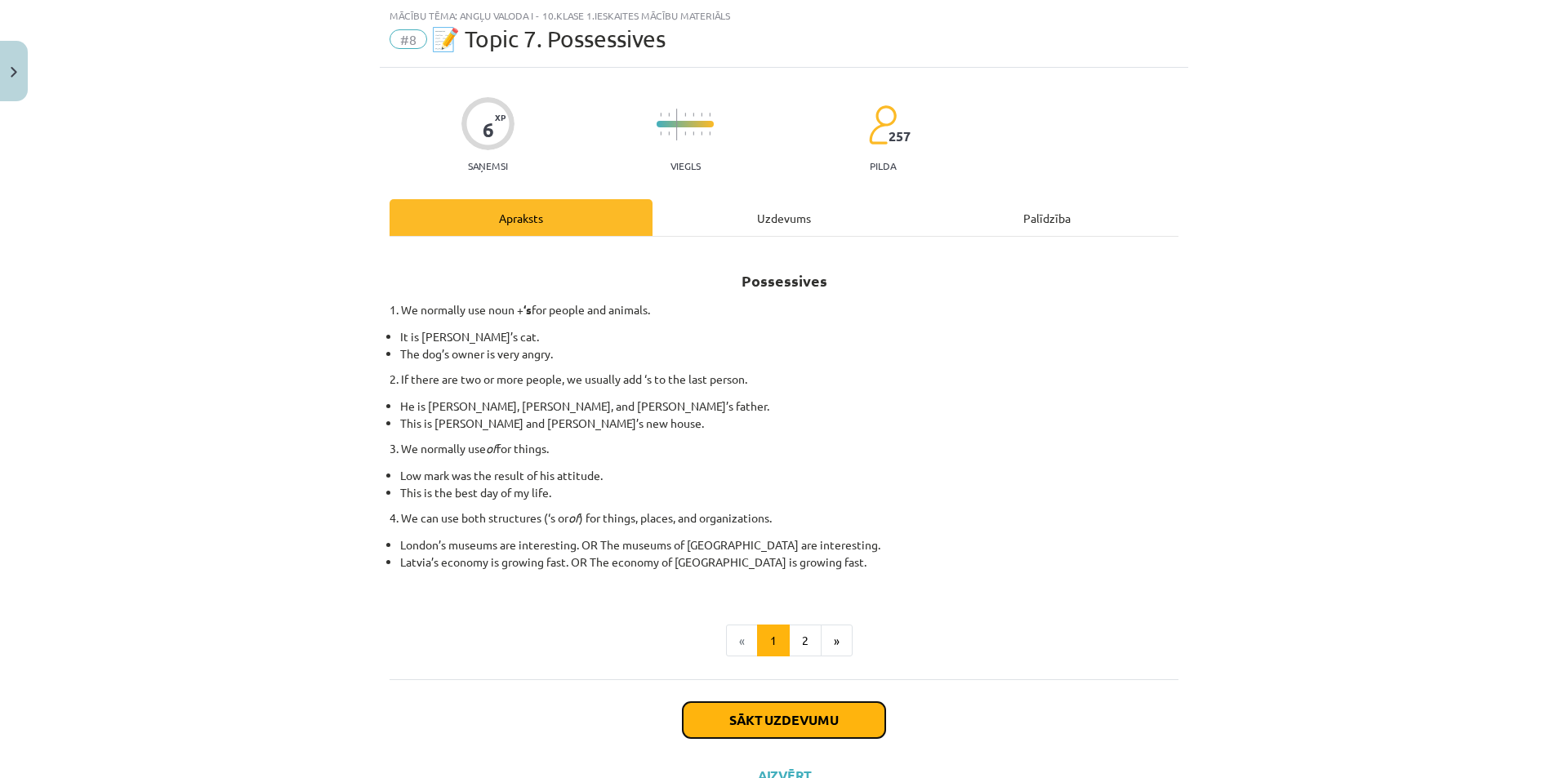
click at [755, 722] on button "Sākt uzdevumu" at bounding box center [784, 720] width 203 height 36
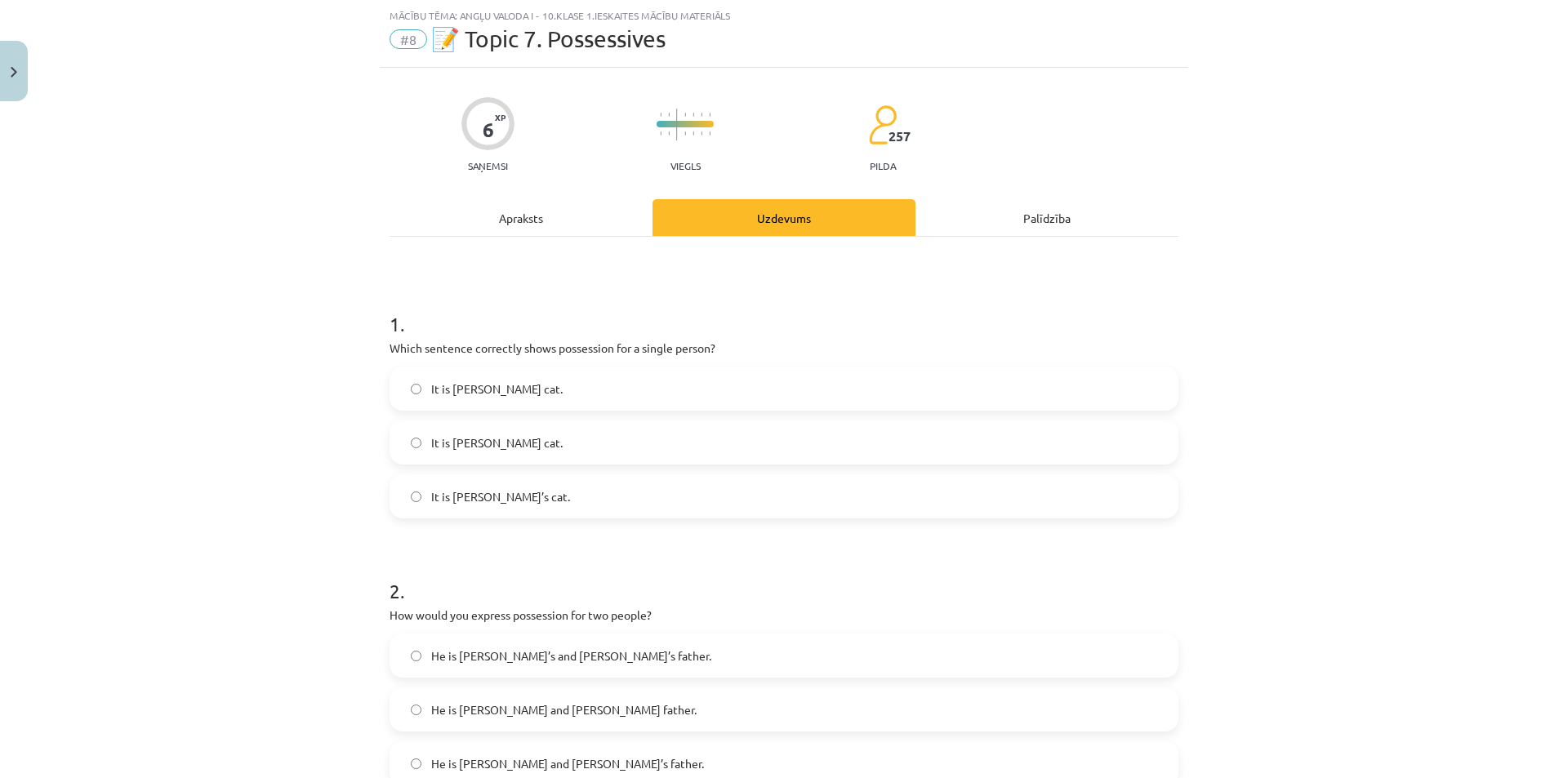
click at [517, 496] on label "It is Jane’s cat." at bounding box center [784, 496] width 786 height 41
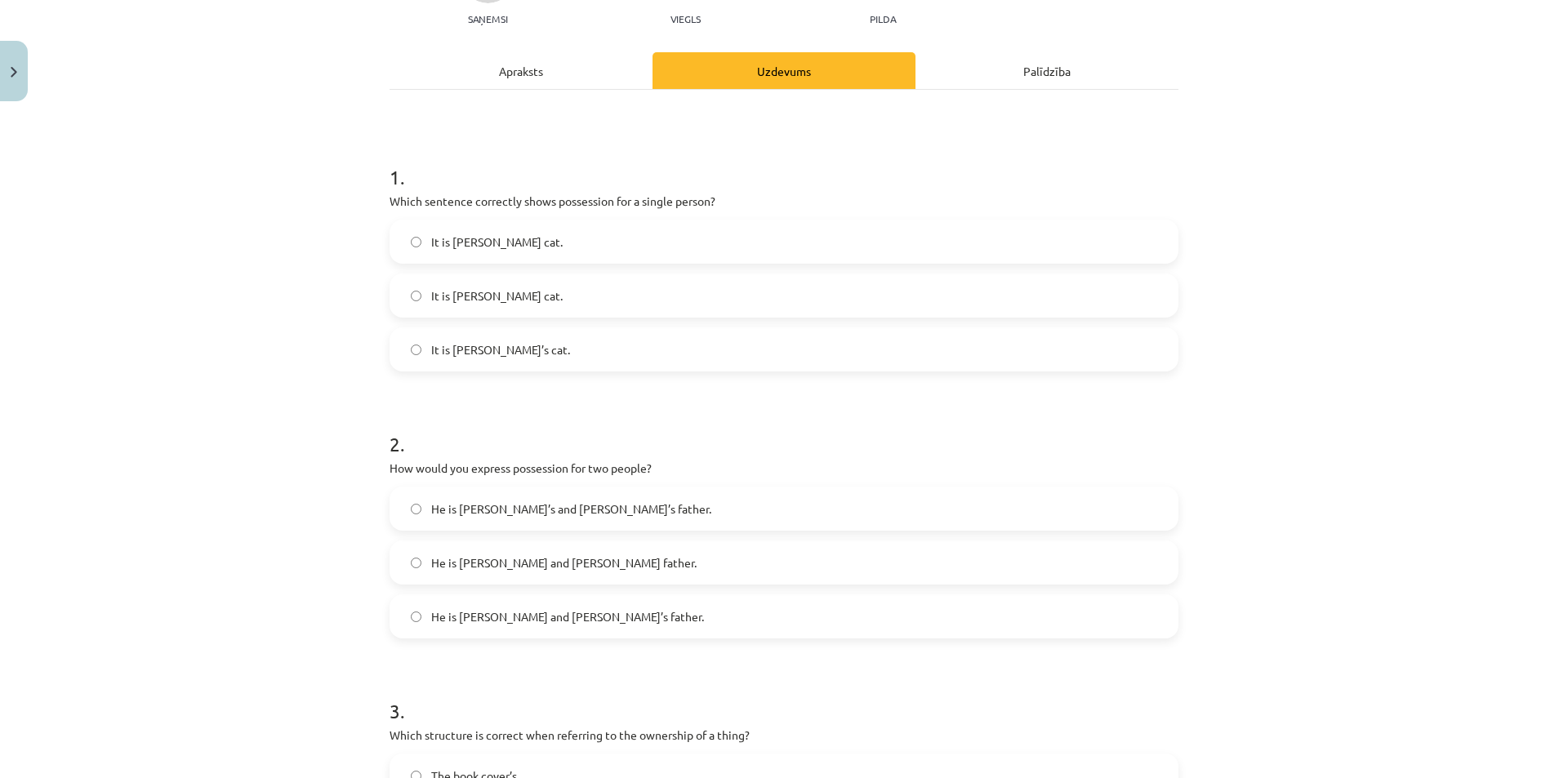
click at [534, 573] on label "He is Alice and James father." at bounding box center [784, 563] width 786 height 41
click at [549, 630] on label "He is Alice and James’s father." at bounding box center [784, 617] width 786 height 41
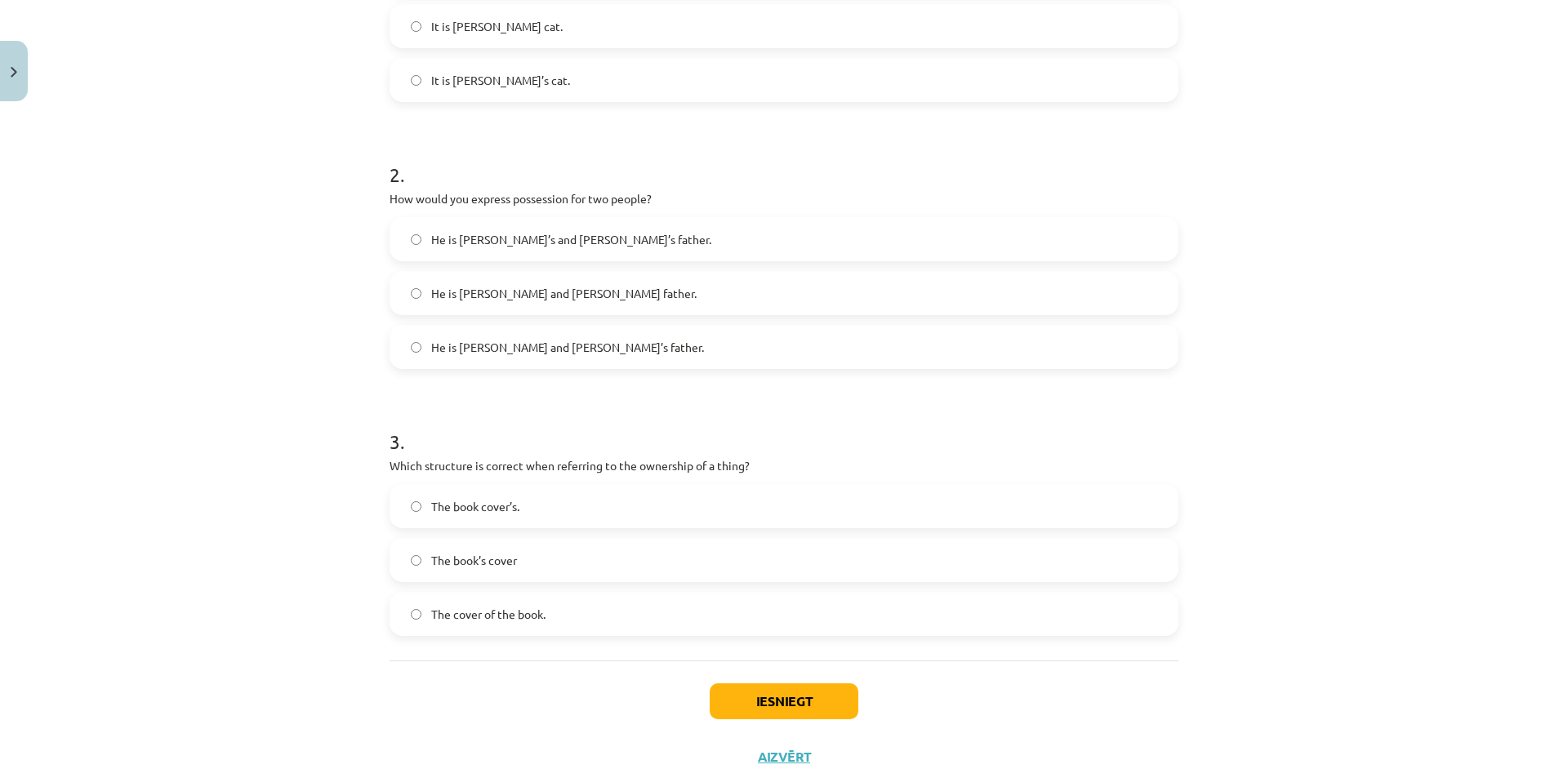
scroll to position [505, 0]
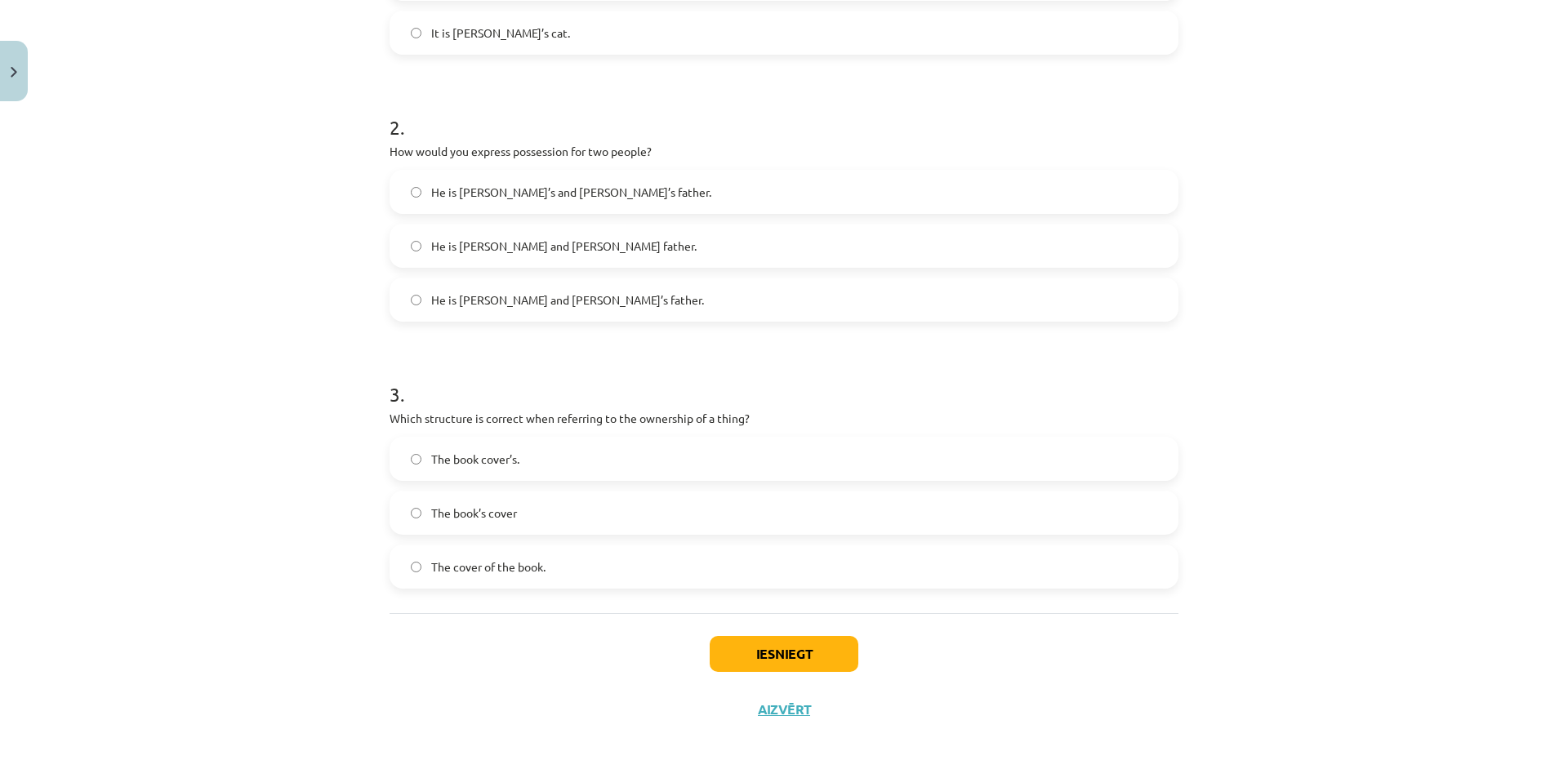
drag, startPoint x: 519, startPoint y: 185, endPoint x: 458, endPoint y: 238, distance: 80.8
click at [458, 238] on span "He is Alice and James father." at bounding box center [563, 246] width 266 height 17
click at [529, 521] on label "The book’s cover" at bounding box center [784, 512] width 786 height 41
click at [585, 555] on label "The cover of the book." at bounding box center [784, 567] width 786 height 41
click at [585, 515] on label "The book’s cover" at bounding box center [784, 512] width 786 height 41
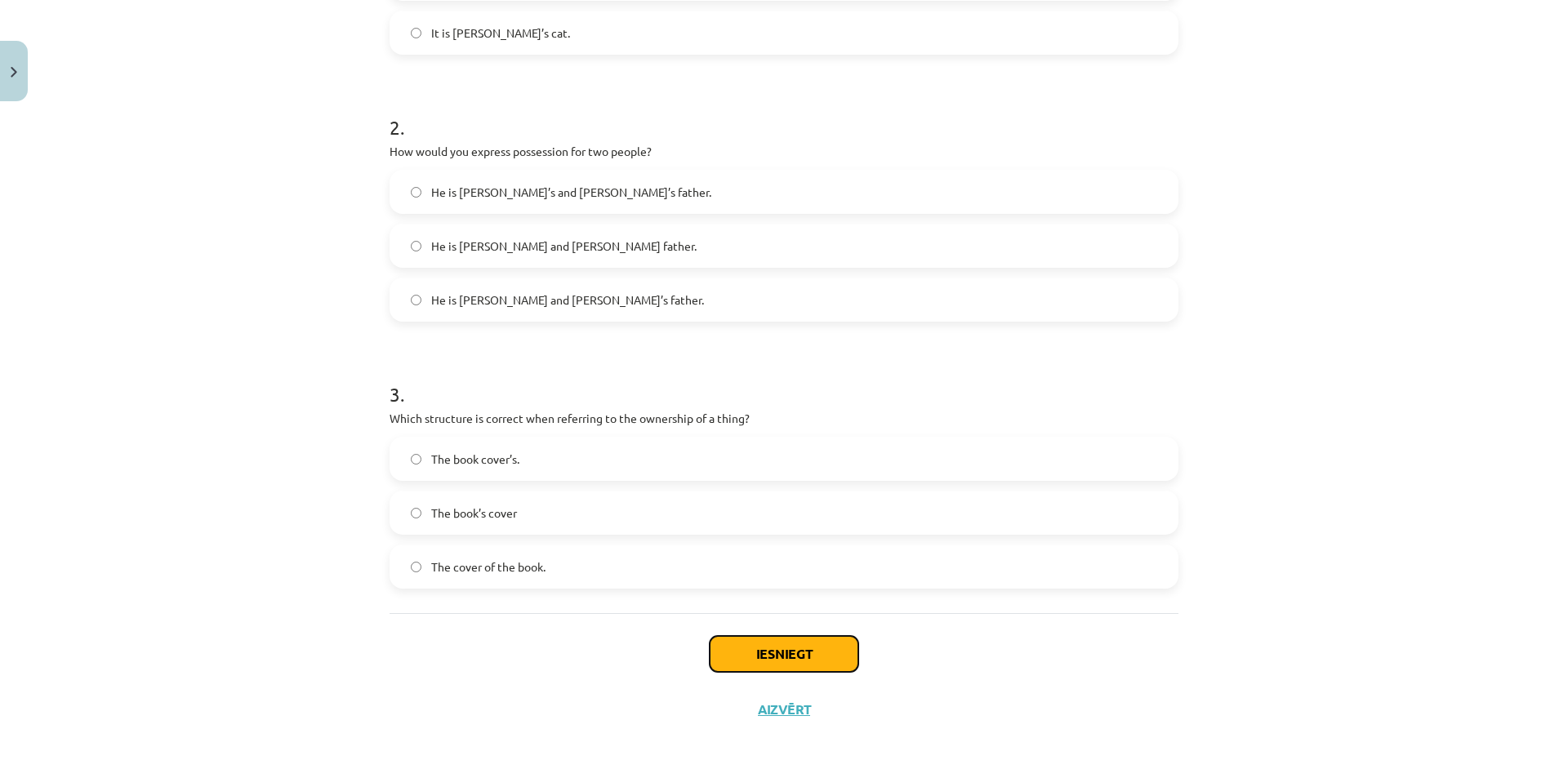
click at [724, 639] on button "Iesniegt" at bounding box center [783, 654] width 148 height 36
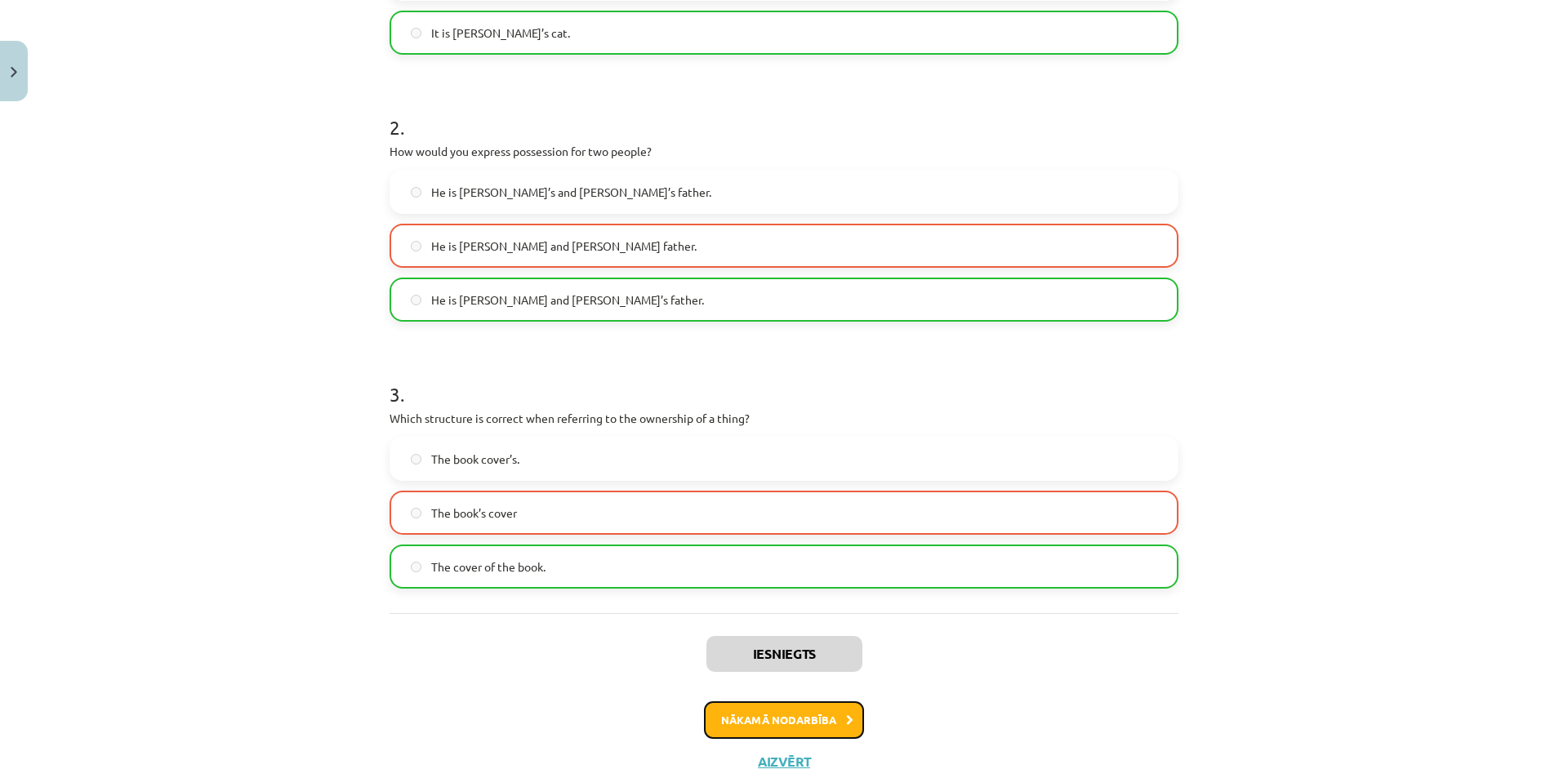
click at [747, 725] on button "Nākamā nodarbība" at bounding box center [784, 720] width 160 height 37
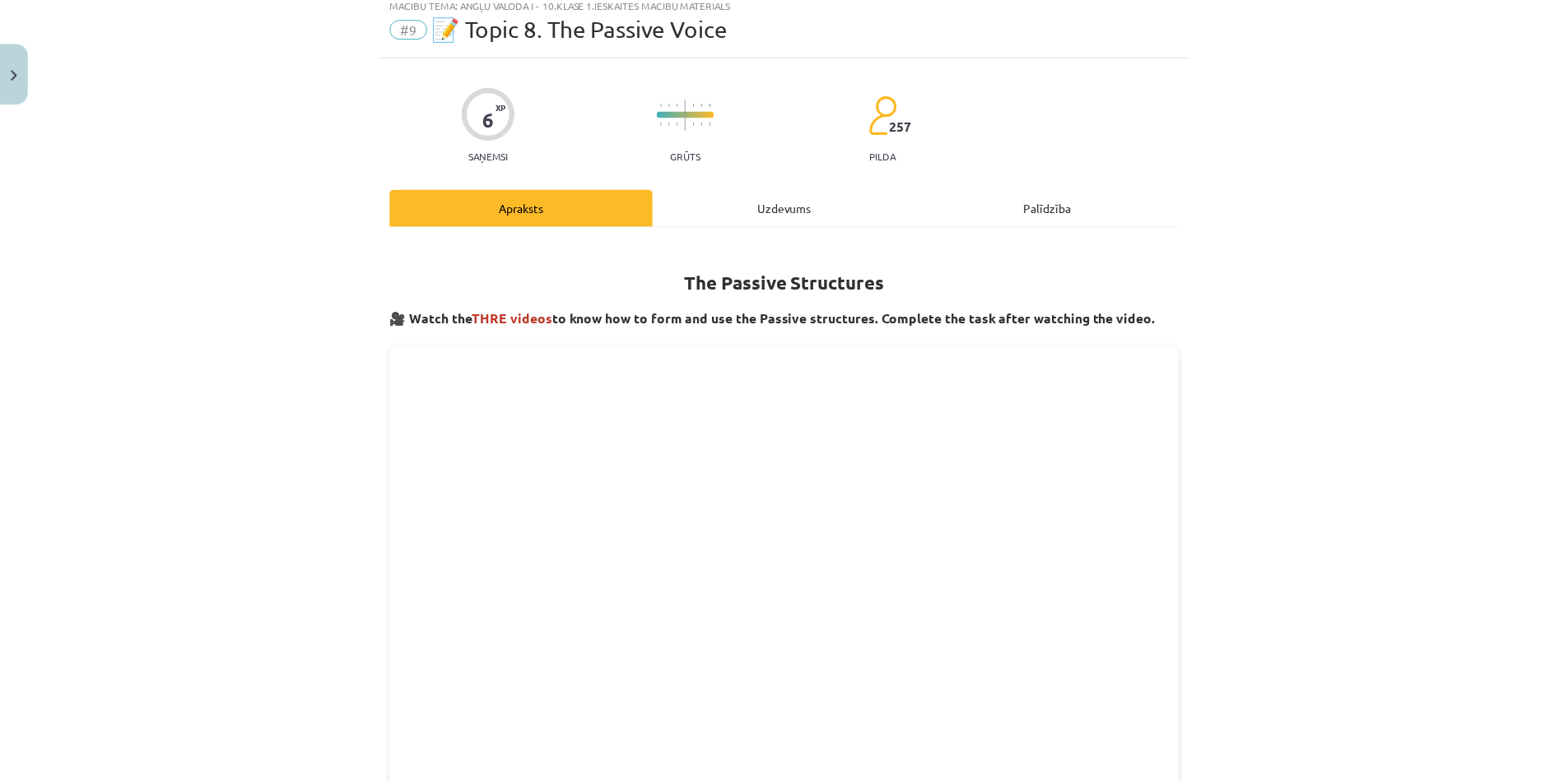
scroll to position [41, 0]
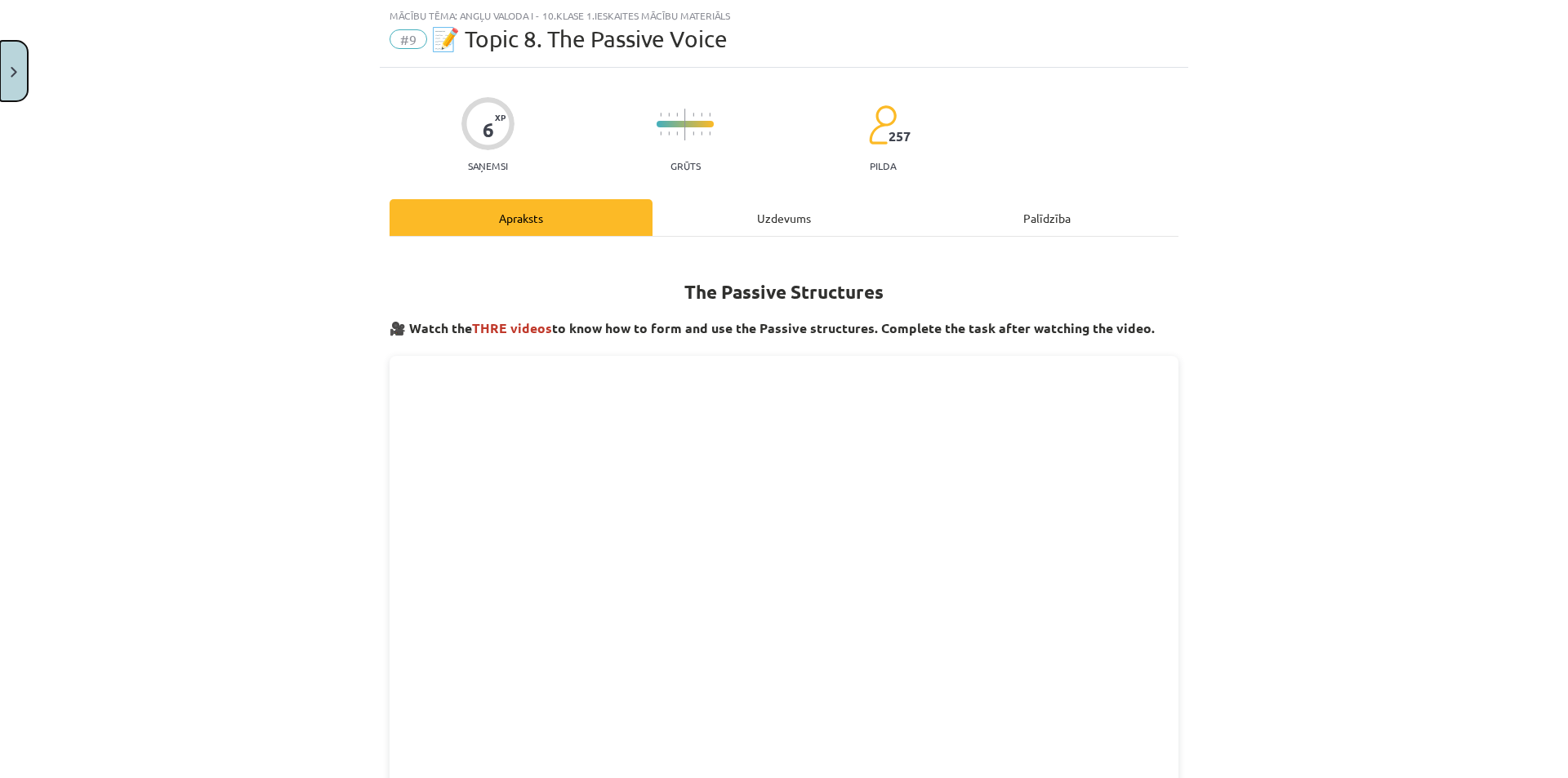
click at [7, 61] on button "Close" at bounding box center [14, 70] width 28 height 60
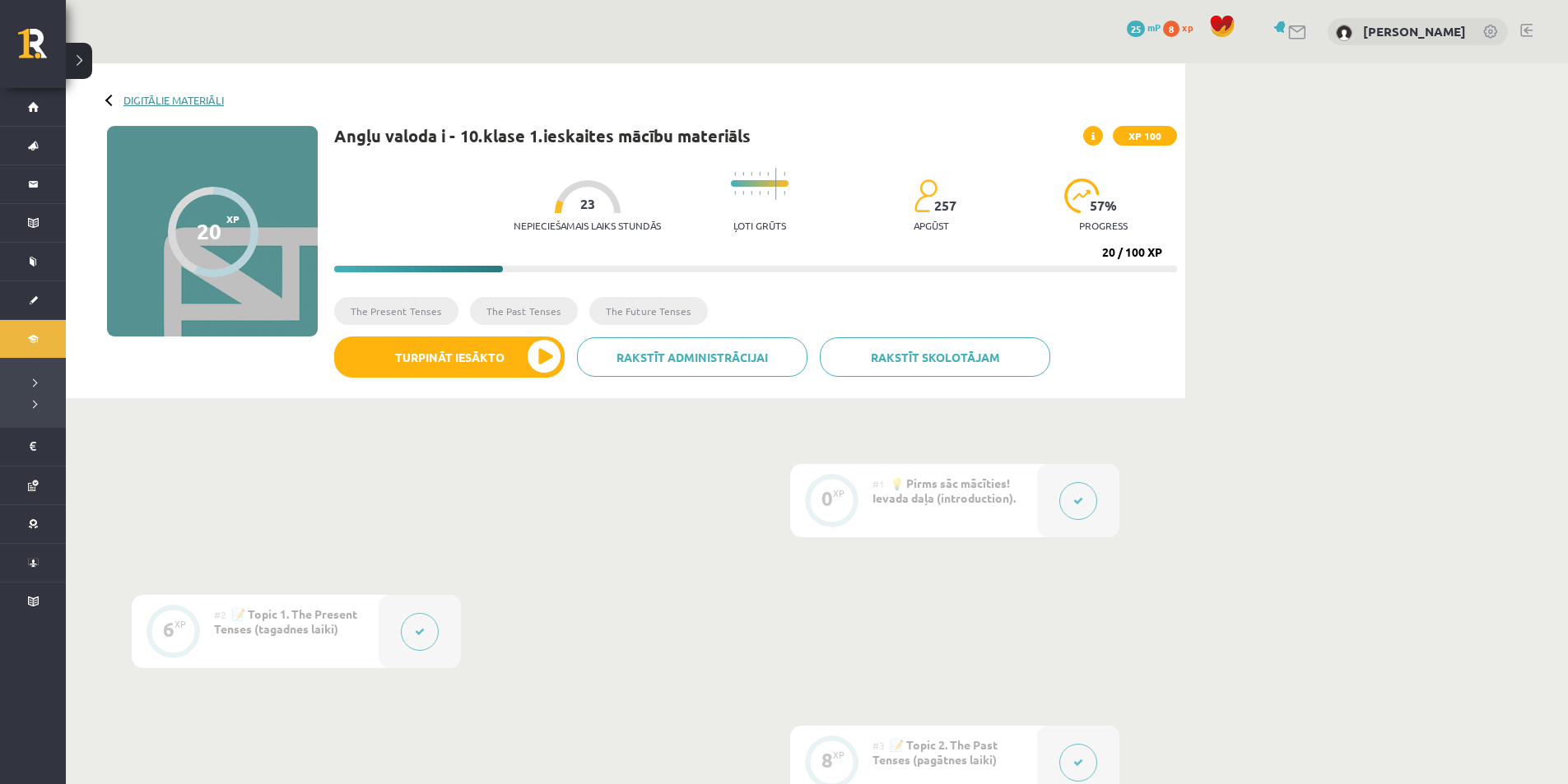
click at [186, 96] on link "Digitālie materiāli" at bounding box center [173, 100] width 100 height 12
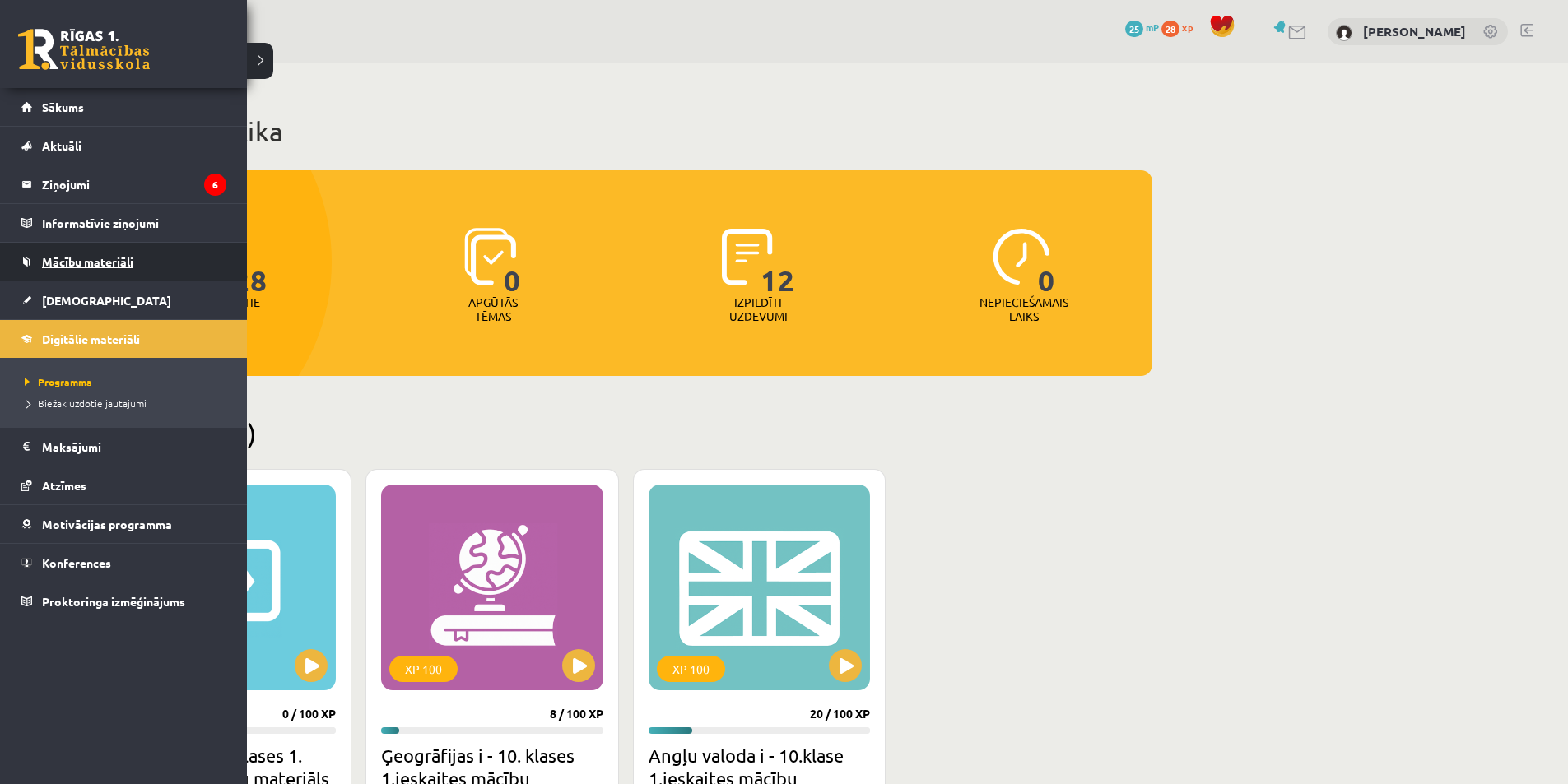
click at [38, 254] on link "Mācību materiāli" at bounding box center [124, 262] width 205 height 38
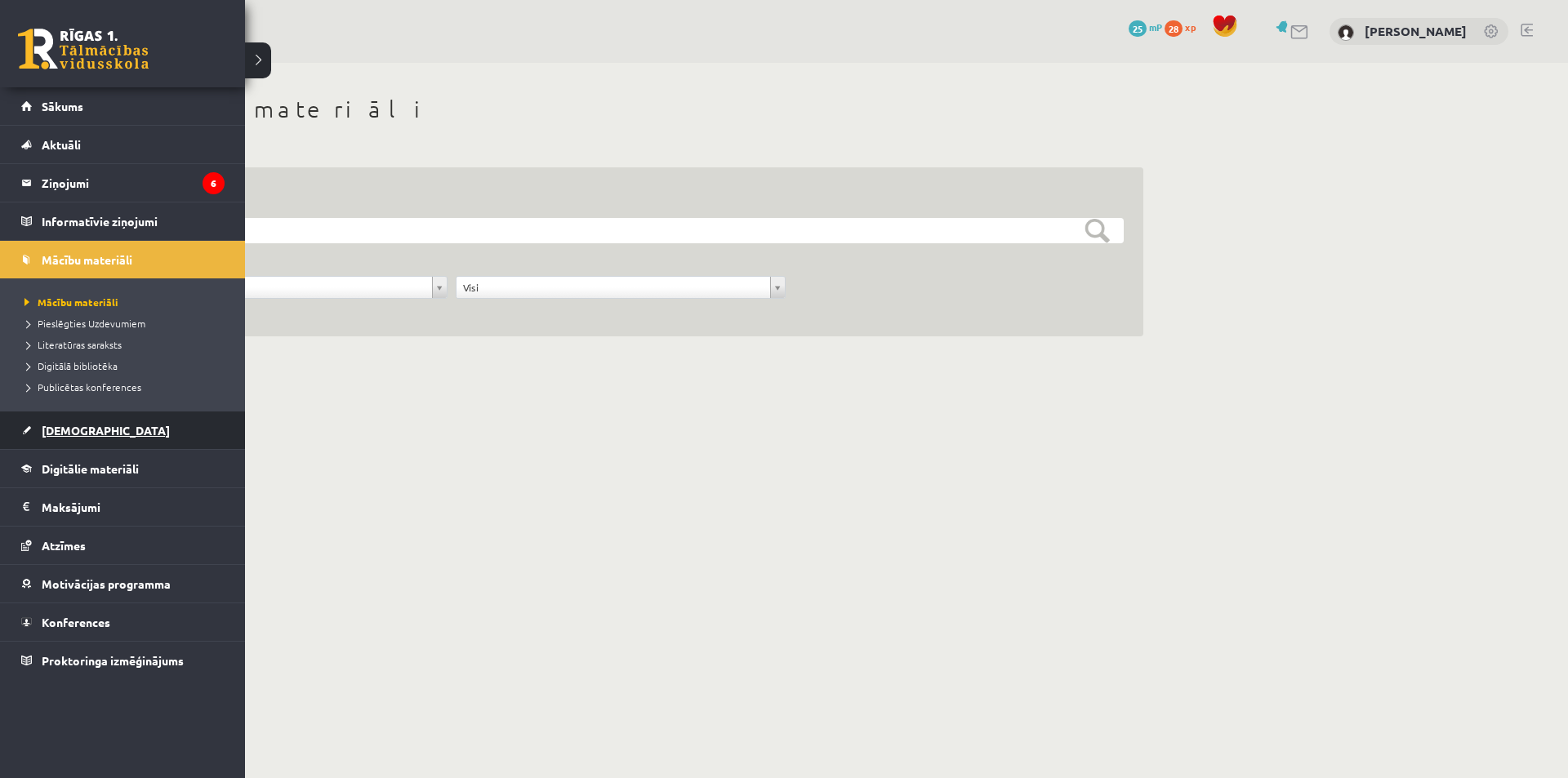
click at [69, 425] on span "[DEMOGRAPHIC_DATA]" at bounding box center [105, 430] width 128 height 14
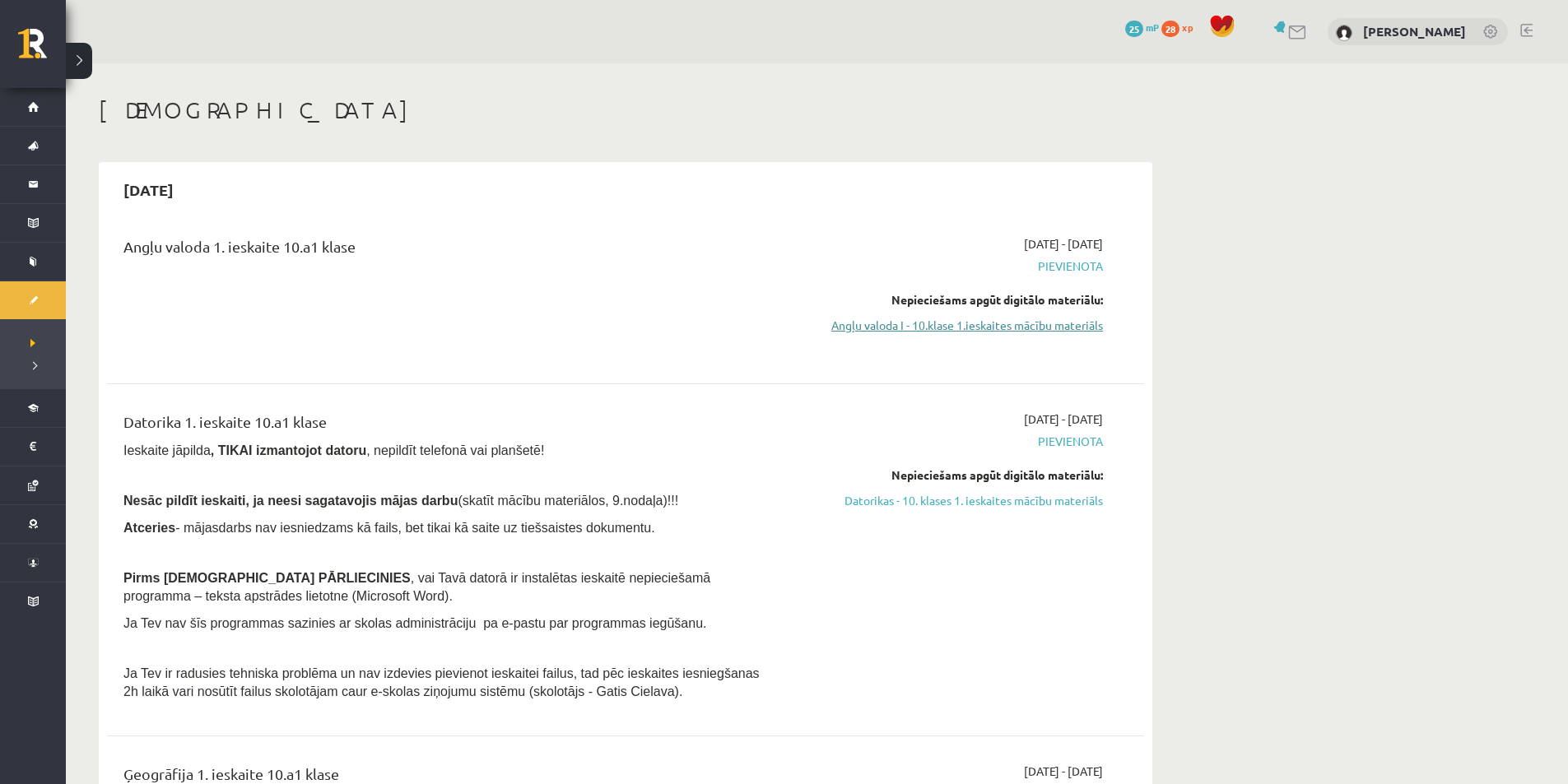
click at [933, 318] on link "Angļu valoda I - 10.klase 1.ieskaites mācību materiāls" at bounding box center [947, 326] width 310 height 17
click at [889, 327] on link "Angļu valoda I - 10.klase 1.ieskaites mācību materiāls" at bounding box center [947, 326] width 310 height 17
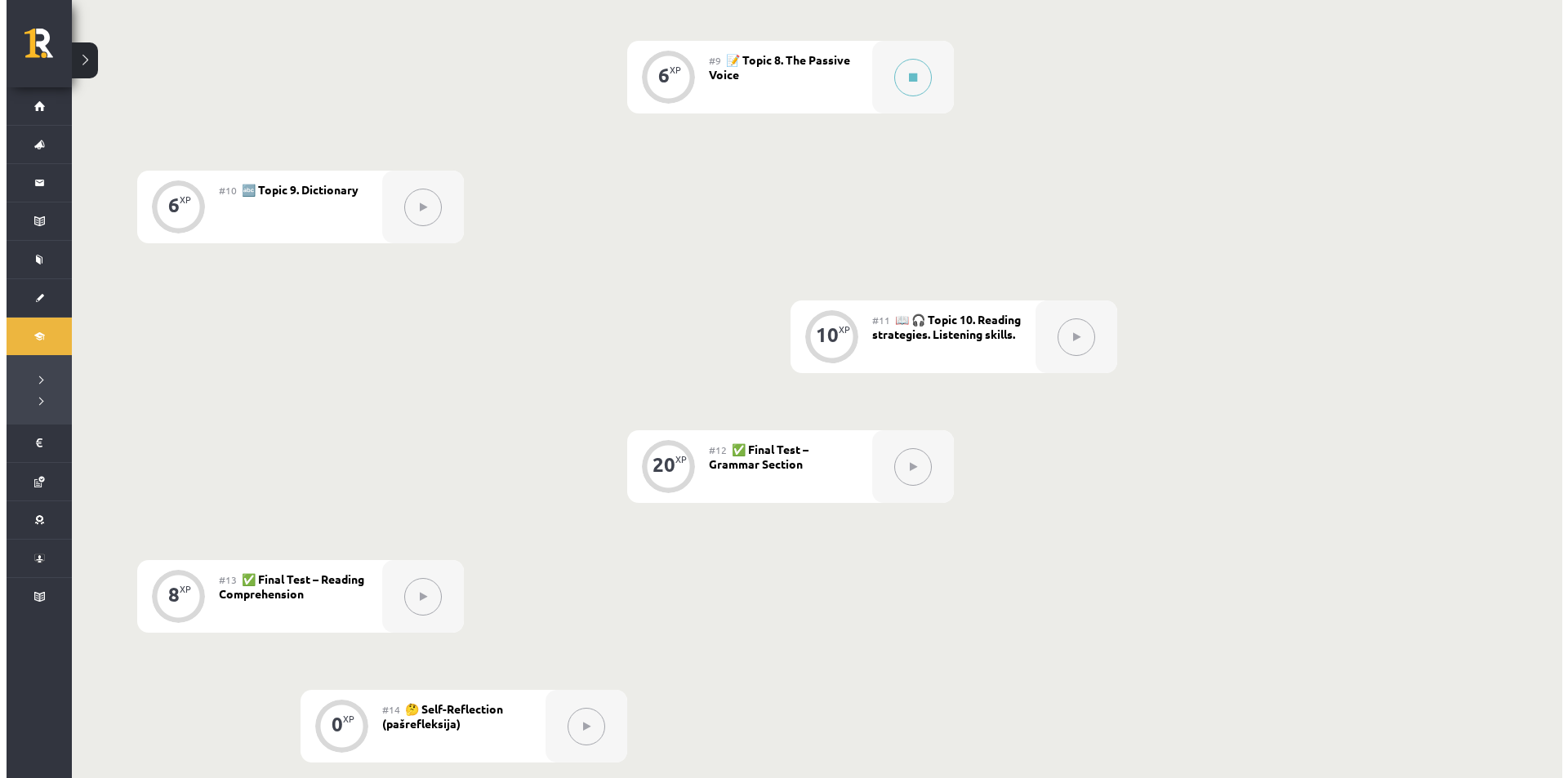
scroll to position [1369, 0]
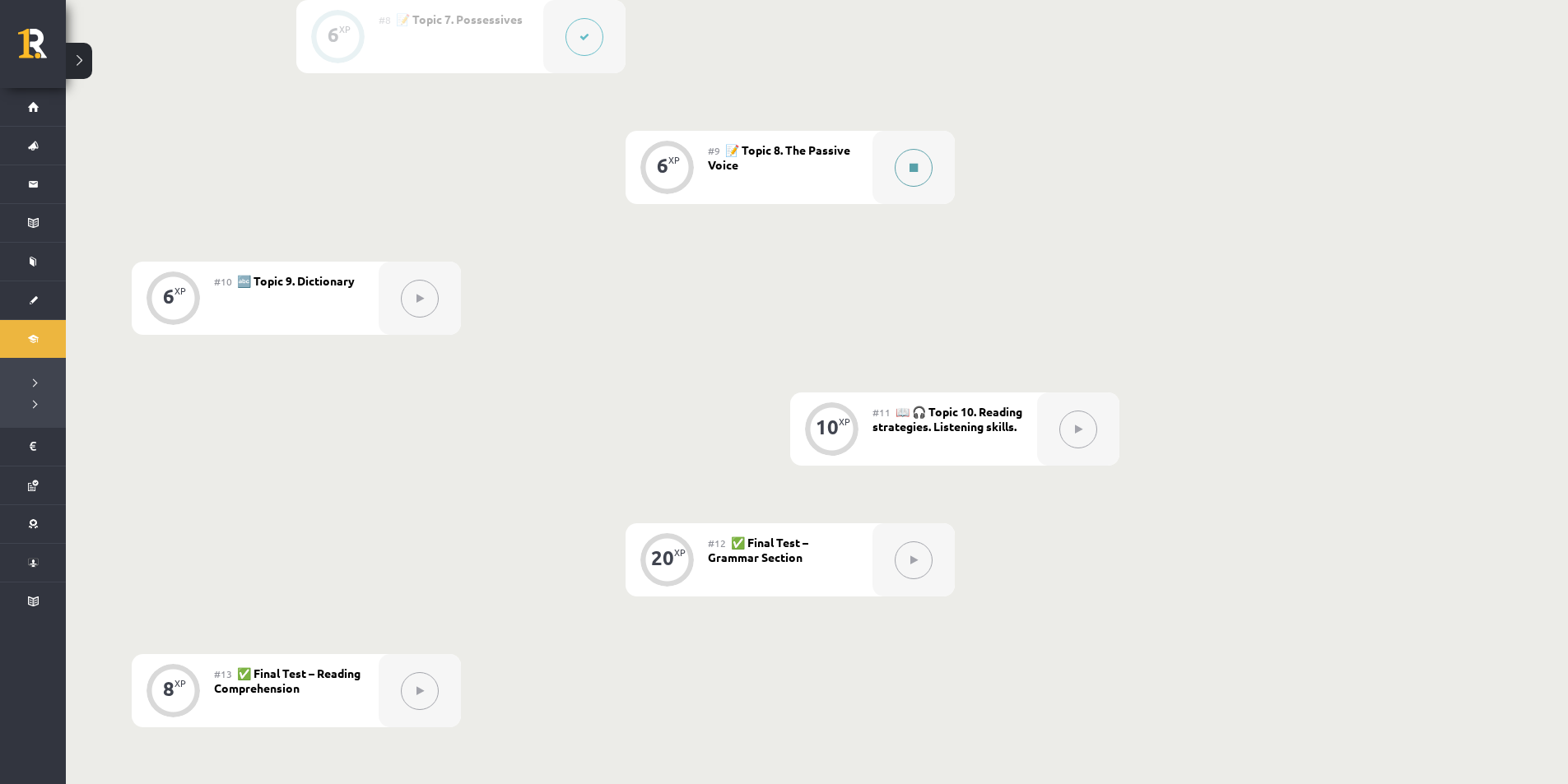
click at [910, 169] on icon at bounding box center [914, 168] width 9 height 10
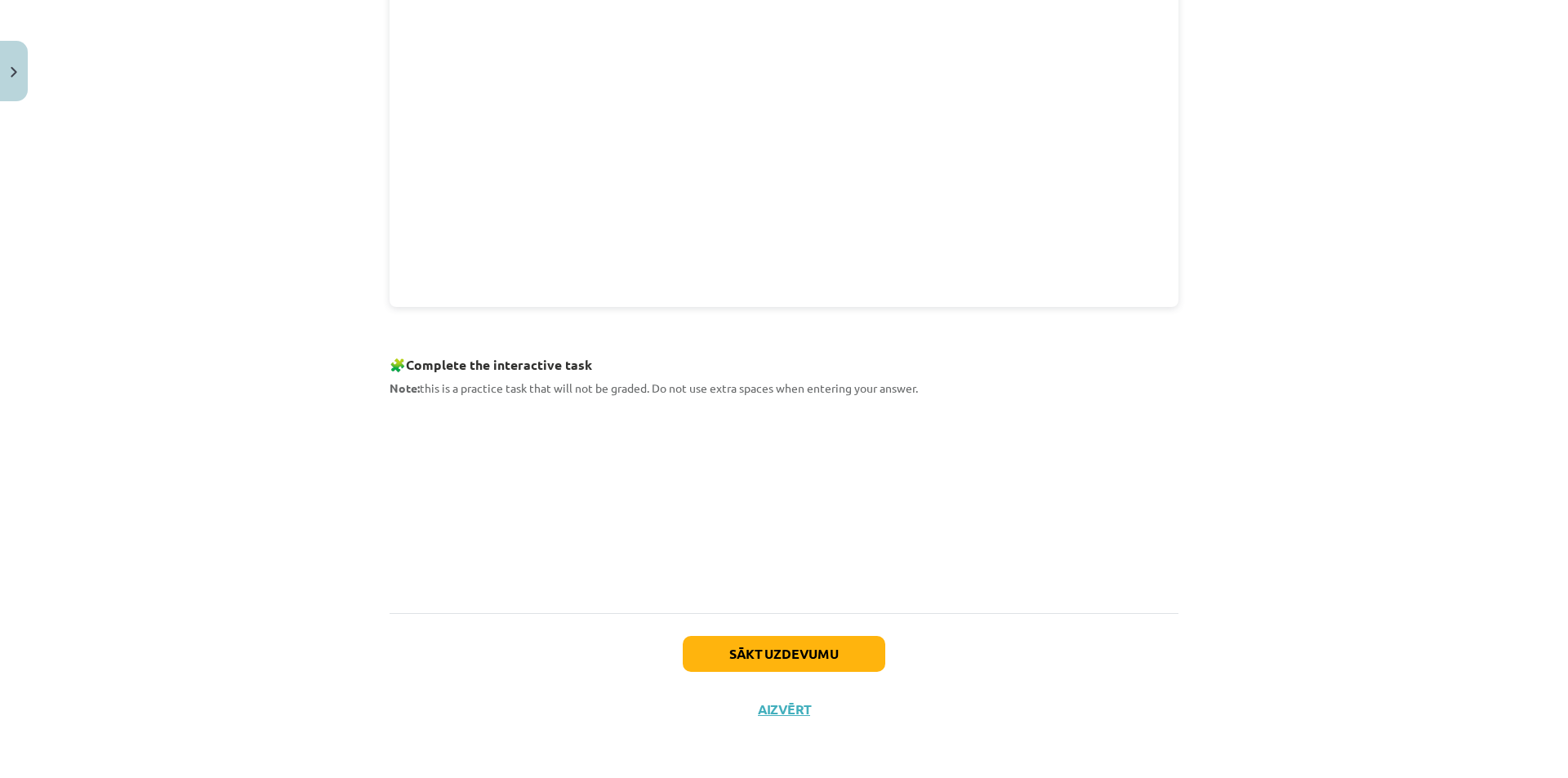
scroll to position [532, 0]
click at [817, 653] on button "Sākt uzdevumu" at bounding box center [784, 656] width 203 height 36
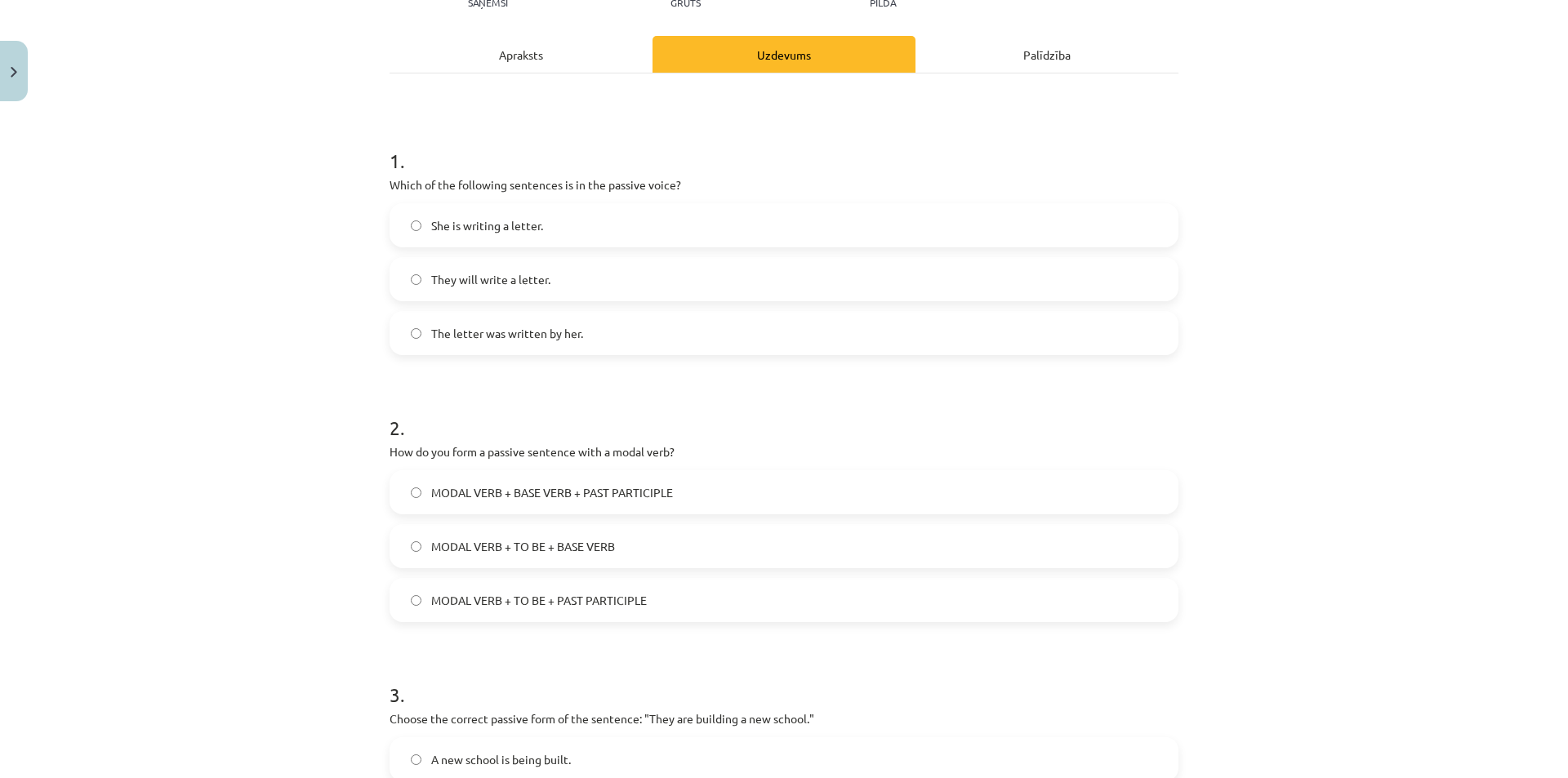
scroll to position [41, 0]
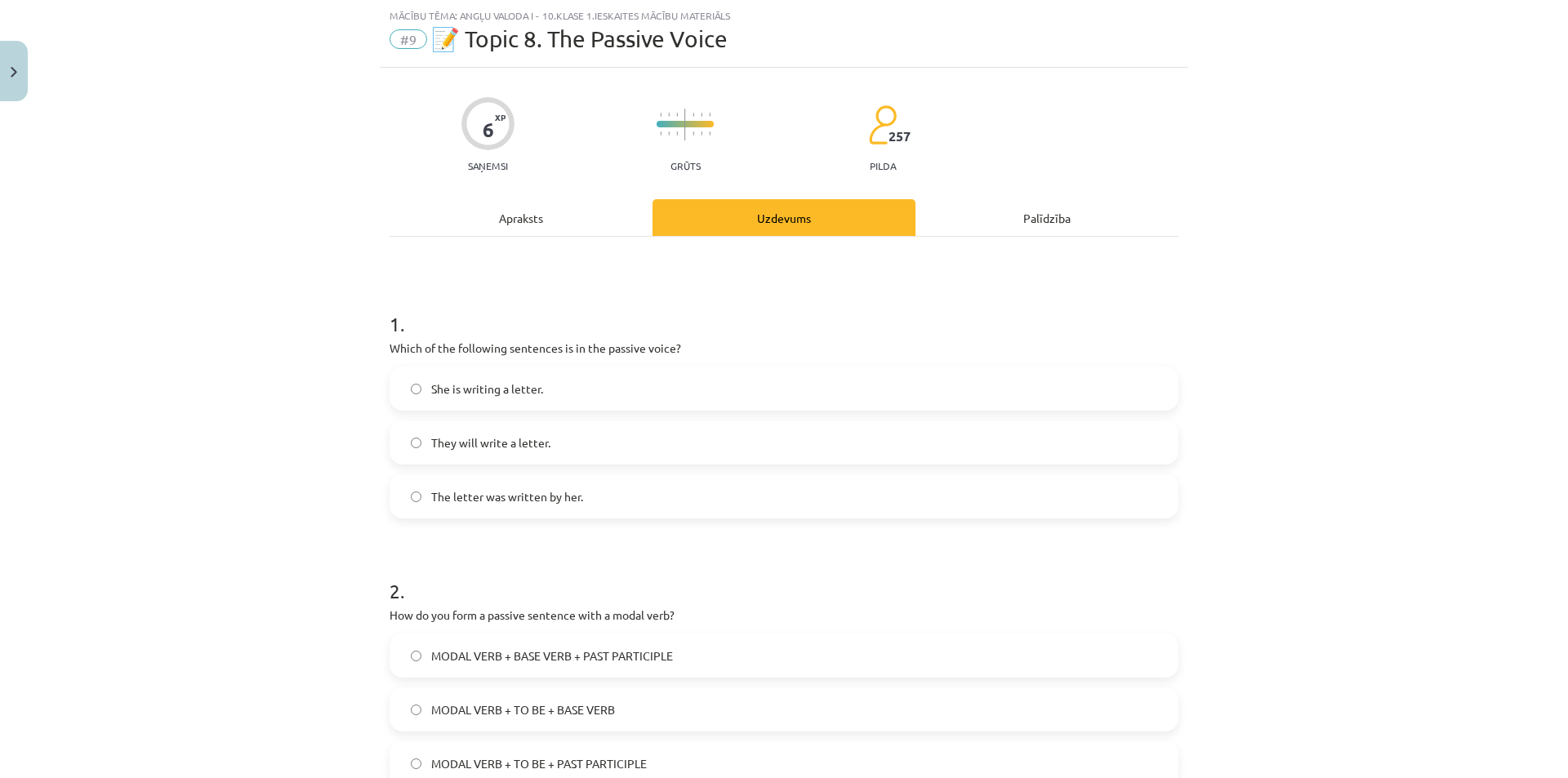
click at [568, 445] on label "They will write a letter." at bounding box center [784, 443] width 786 height 41
click at [542, 498] on span "The letter was written by her." at bounding box center [507, 497] width 152 height 17
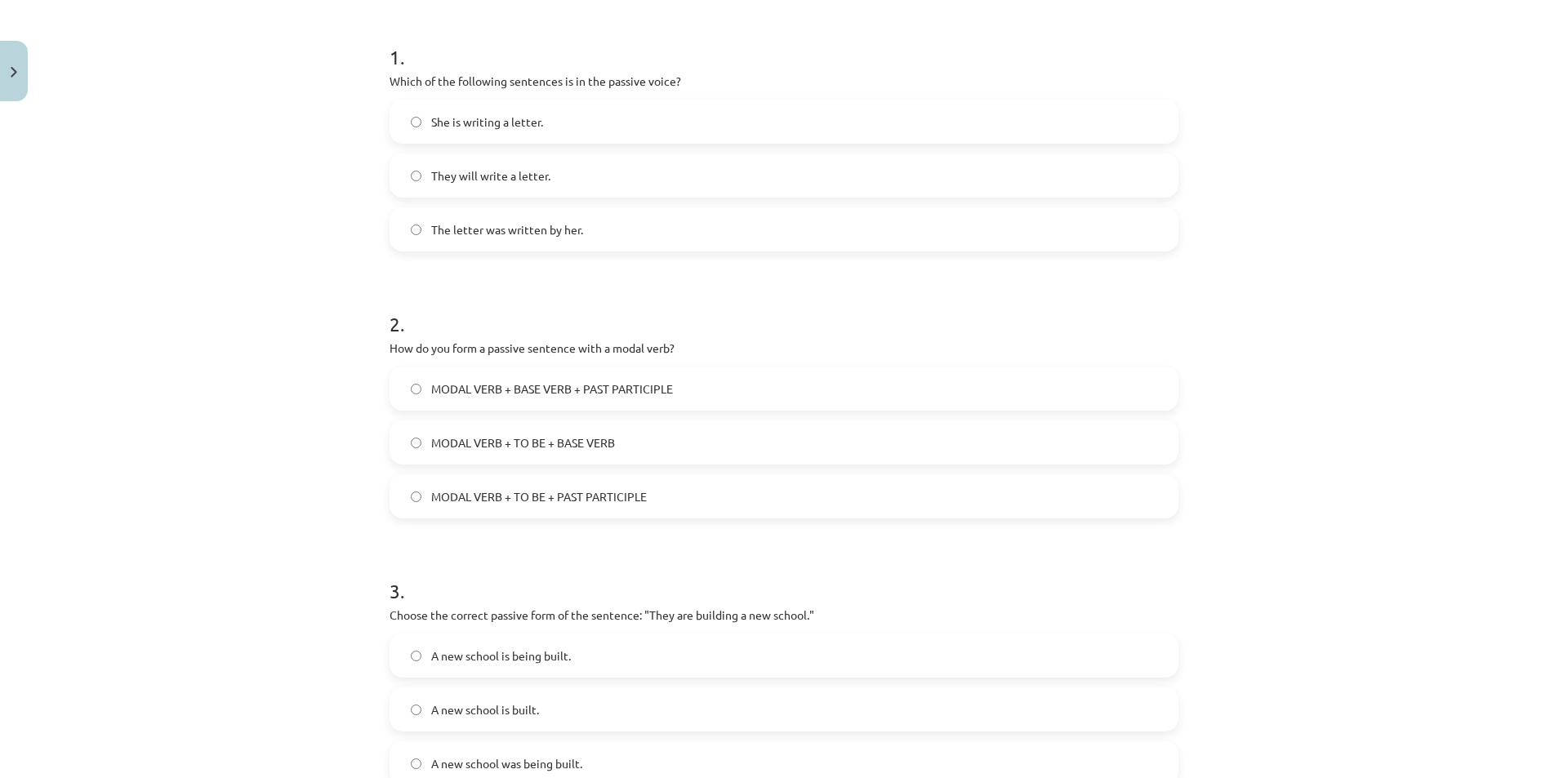
scroll to position [309, 0]
click at [572, 389] on span "MODAL VERB + BASE VERB + PAST PARTICIPLE" at bounding box center [552, 389] width 242 height 17
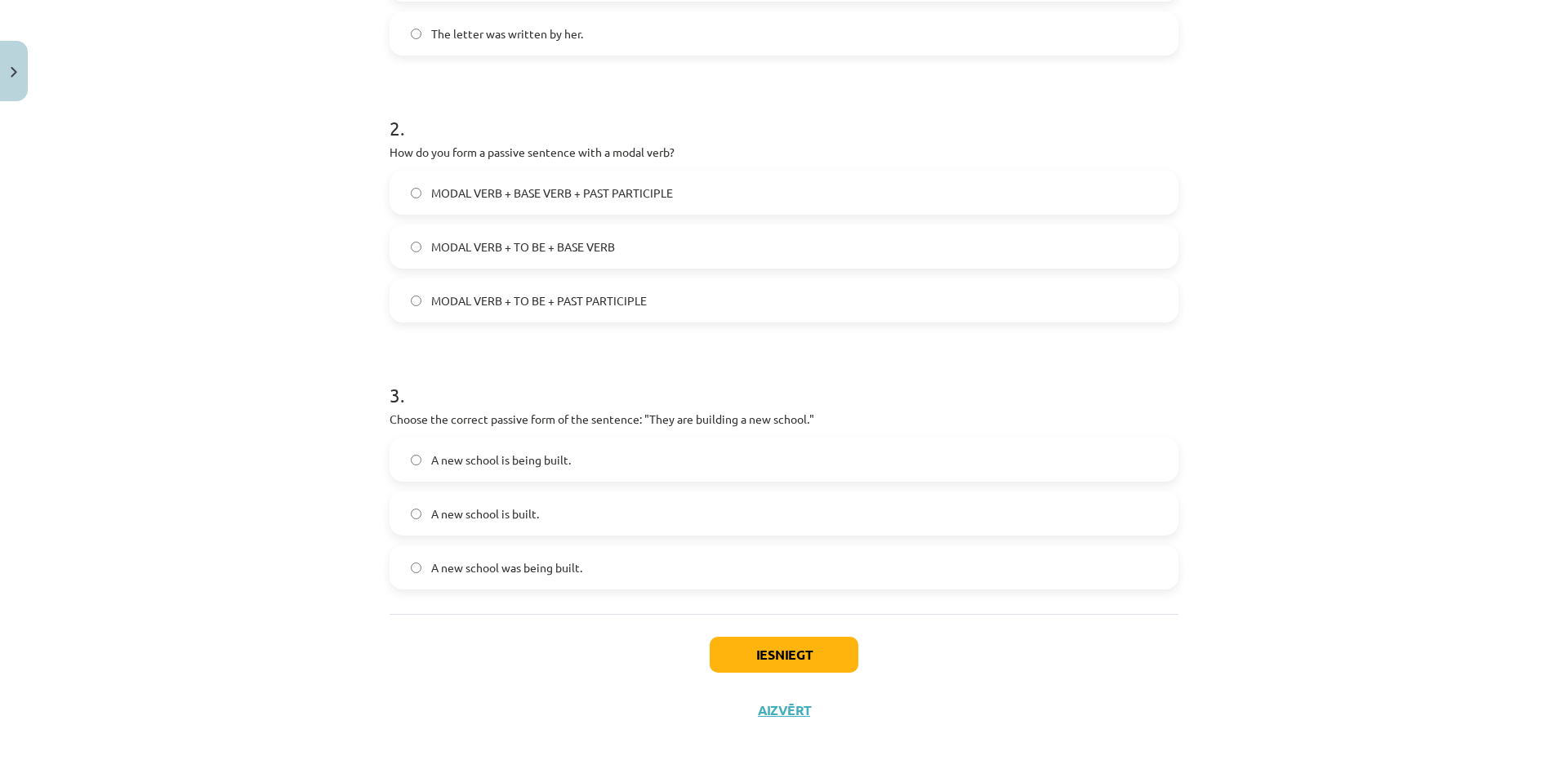
scroll to position [503, 0]
click at [571, 305] on span "MODAL VERB + TO BE + PAST PARTICIPLE" at bounding box center [539, 302] width 216 height 17
drag, startPoint x: 535, startPoint y: 457, endPoint x: 419, endPoint y: 456, distance: 116.0
click at [419, 456] on label "A new school is being built." at bounding box center [784, 459] width 786 height 41
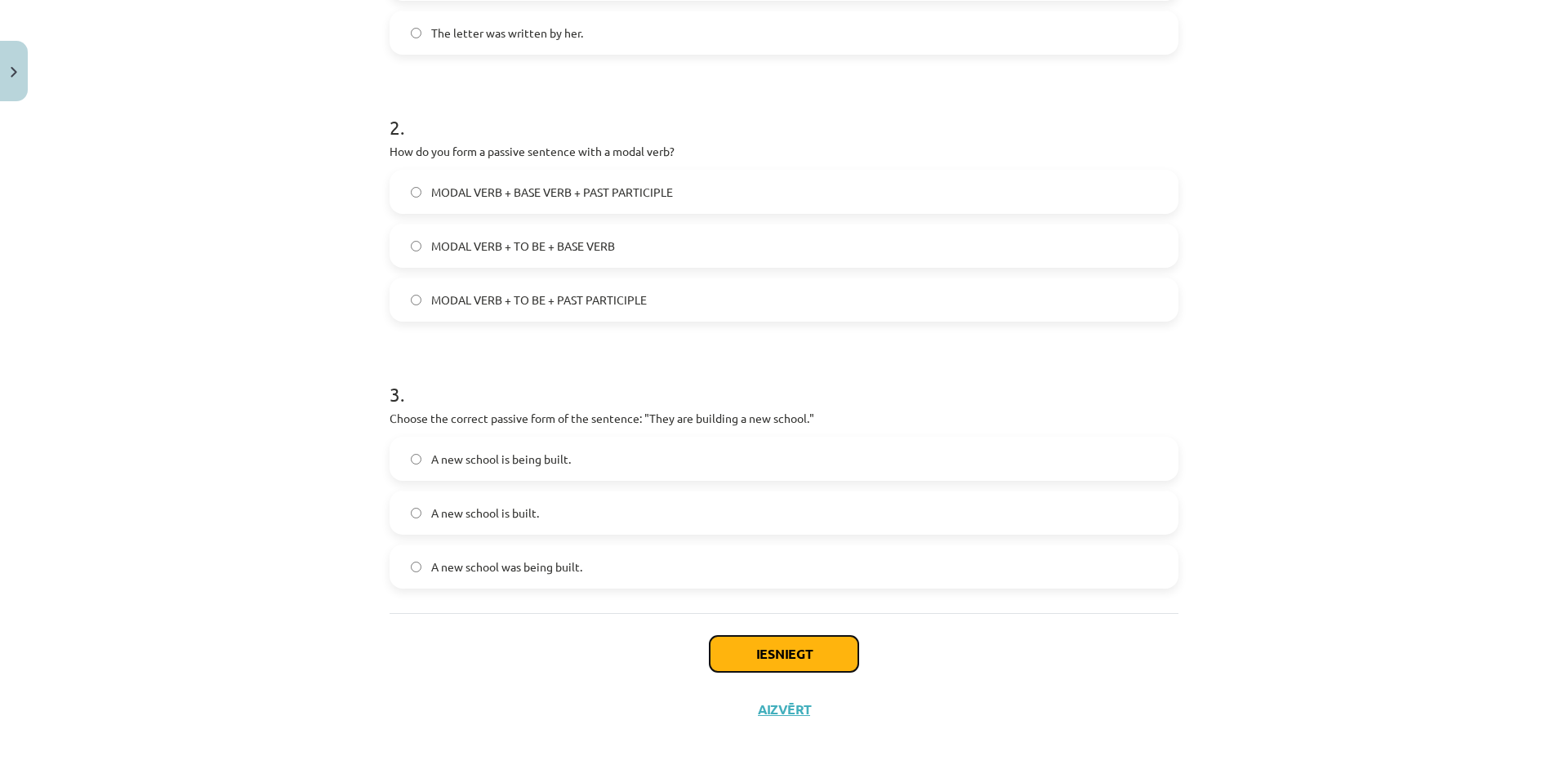
click at [752, 655] on button "Iesniegt" at bounding box center [783, 654] width 148 height 36
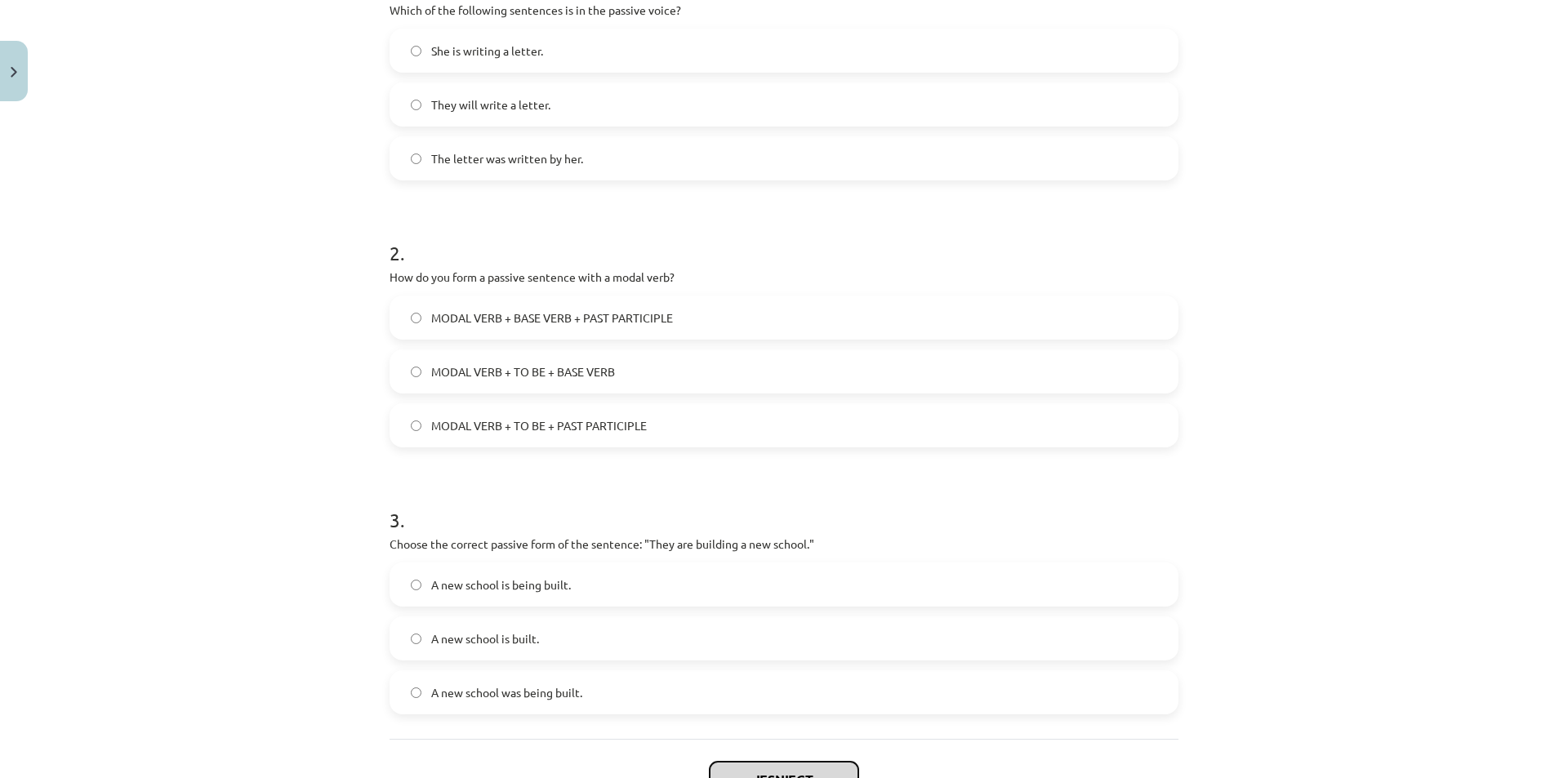
scroll to position [381, 0]
click at [752, 655] on label "A new school is built." at bounding box center [784, 637] width 786 height 41
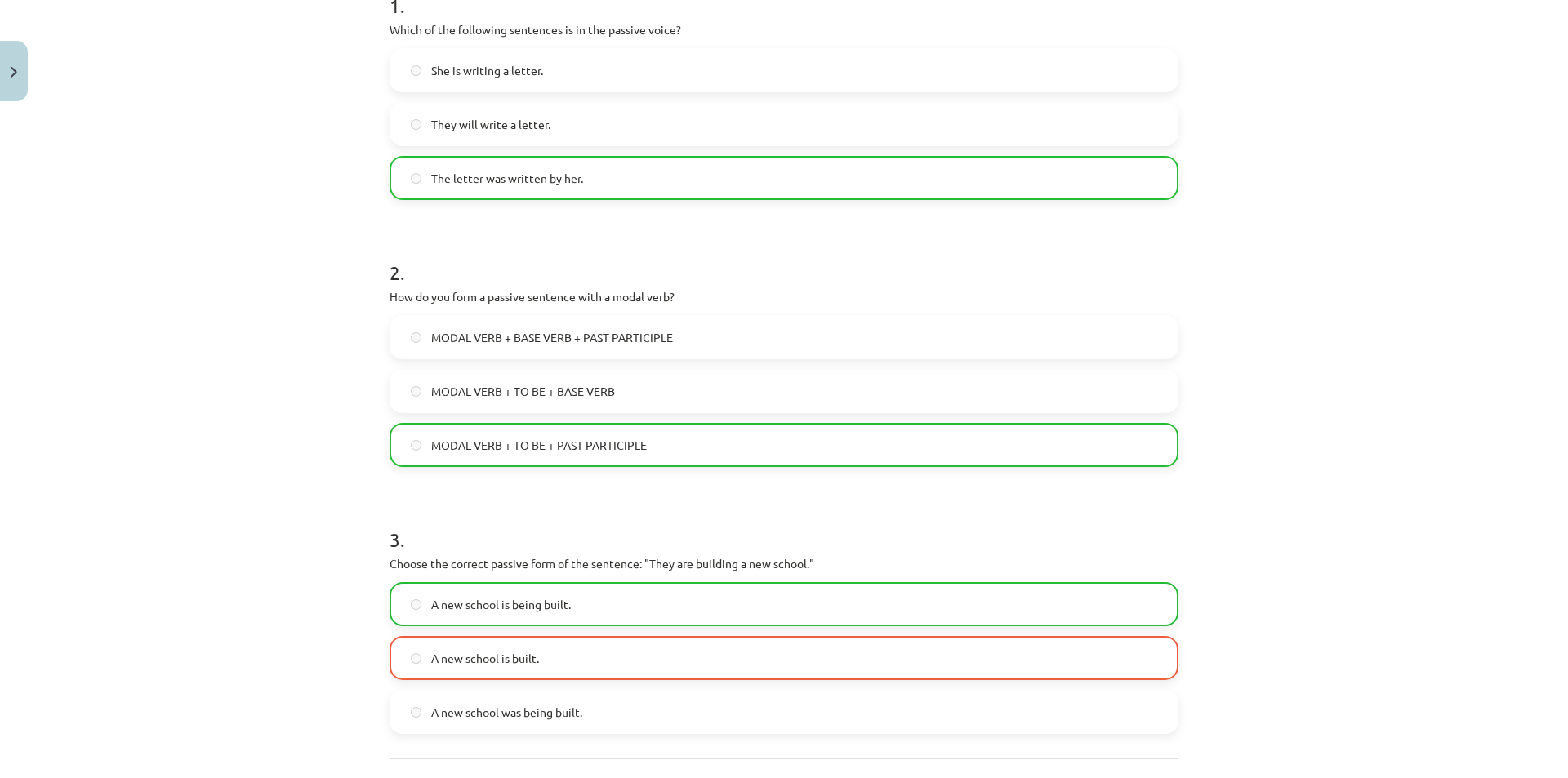
scroll to position [557, 0]
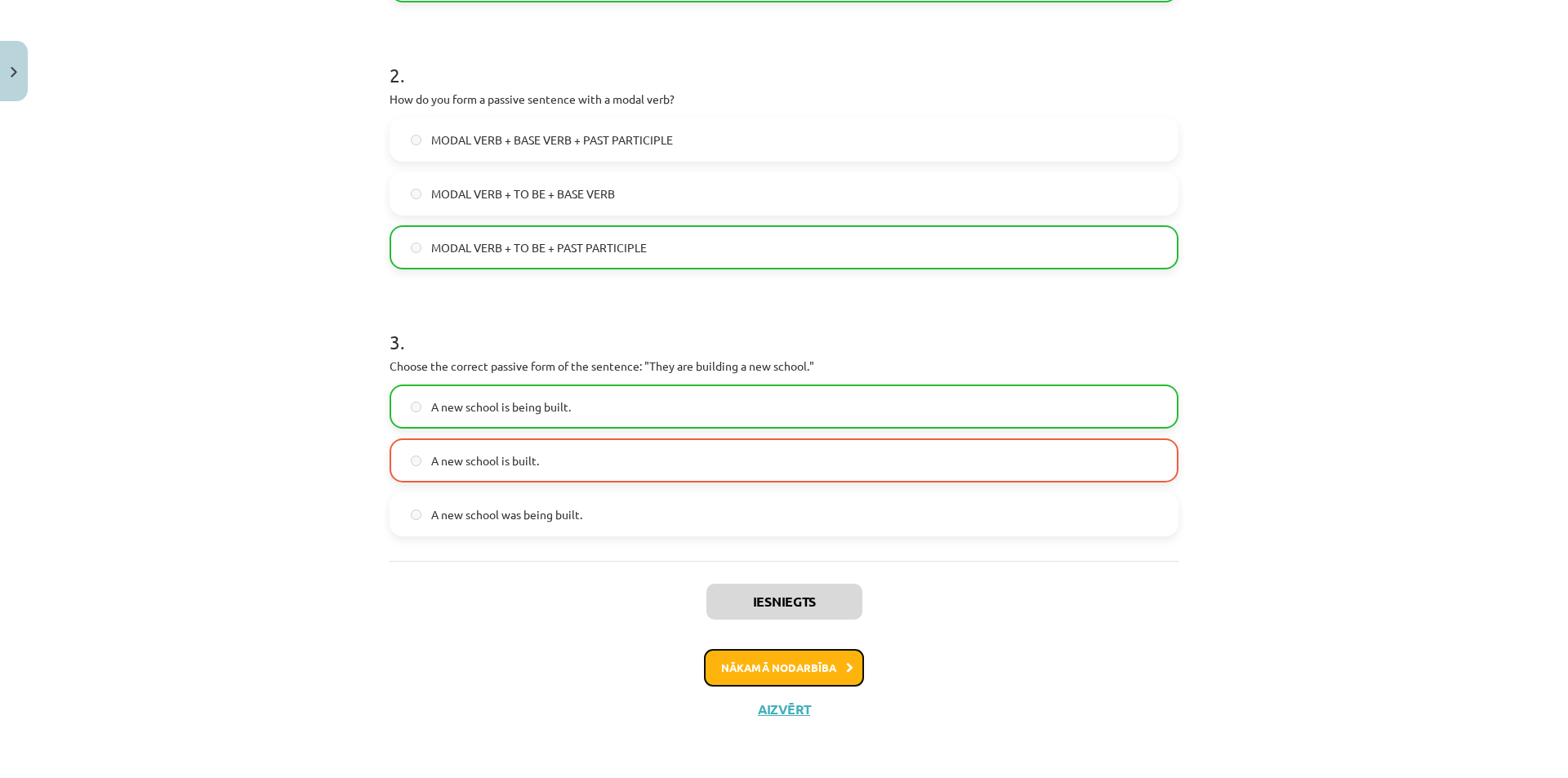
click at [776, 662] on button "Nākamā nodarbība" at bounding box center [784, 668] width 160 height 37
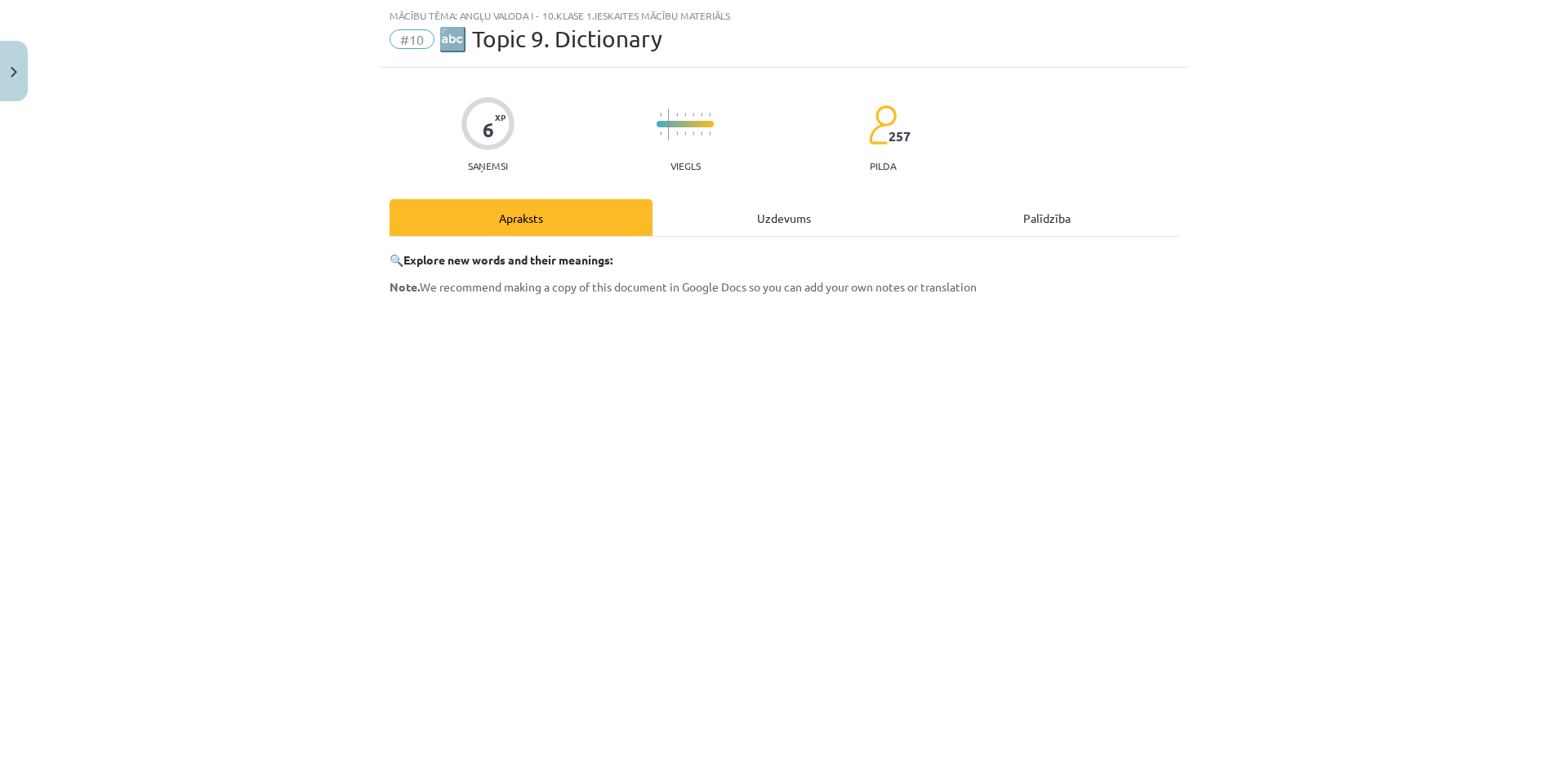
scroll to position [277, 0]
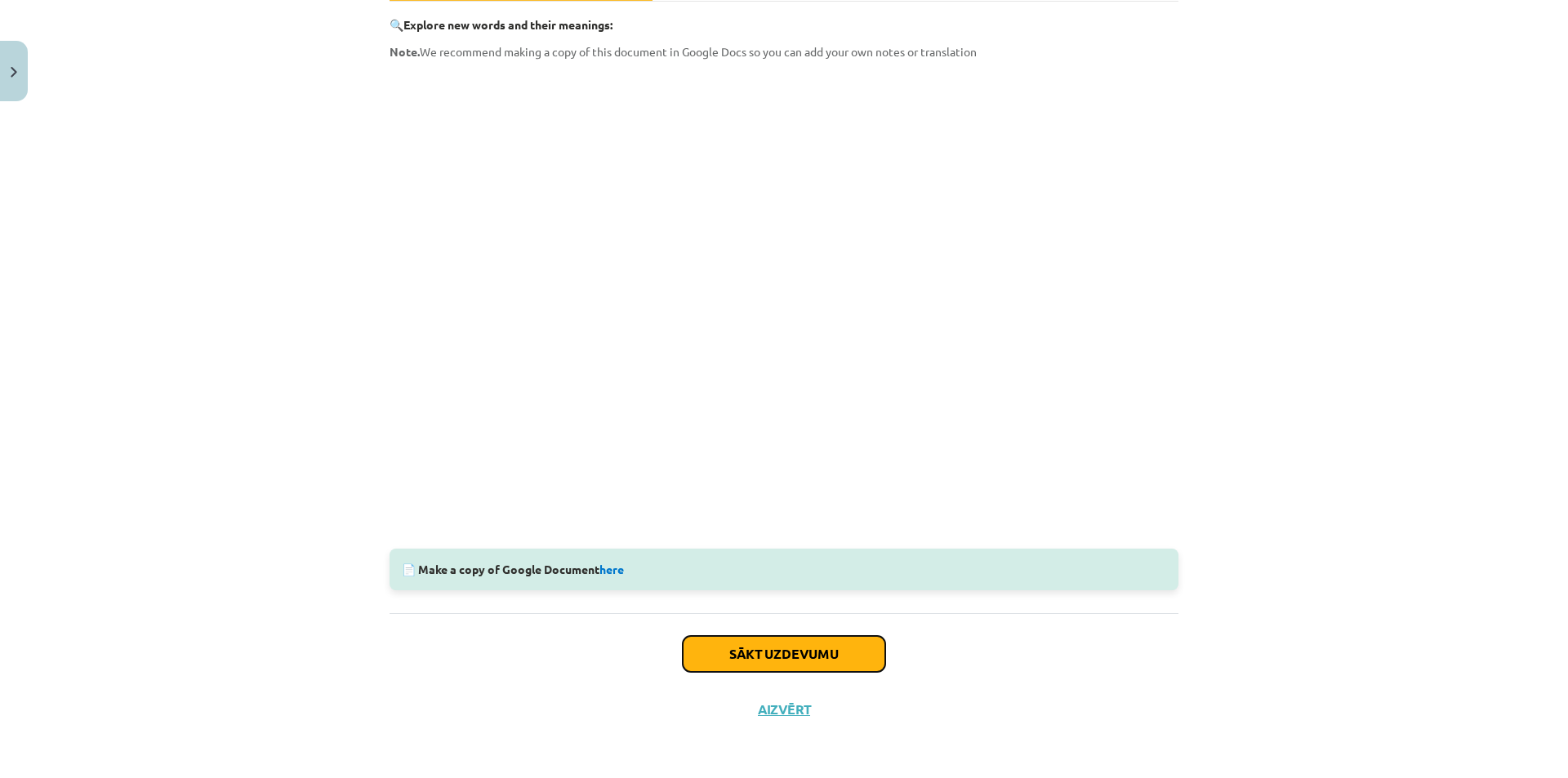
click at [776, 663] on button "Sākt uzdevumu" at bounding box center [784, 654] width 203 height 36
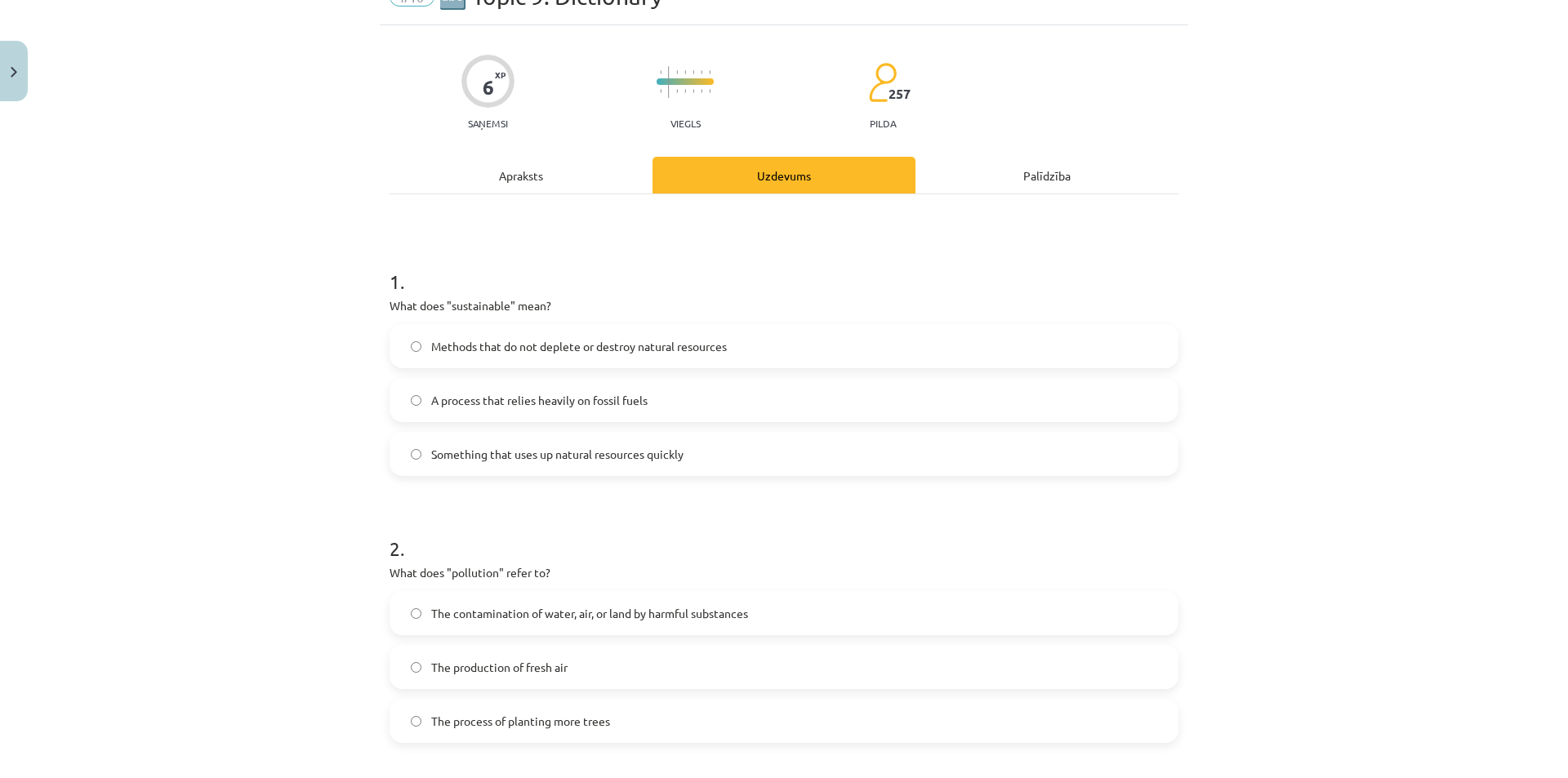
scroll to position [41, 0]
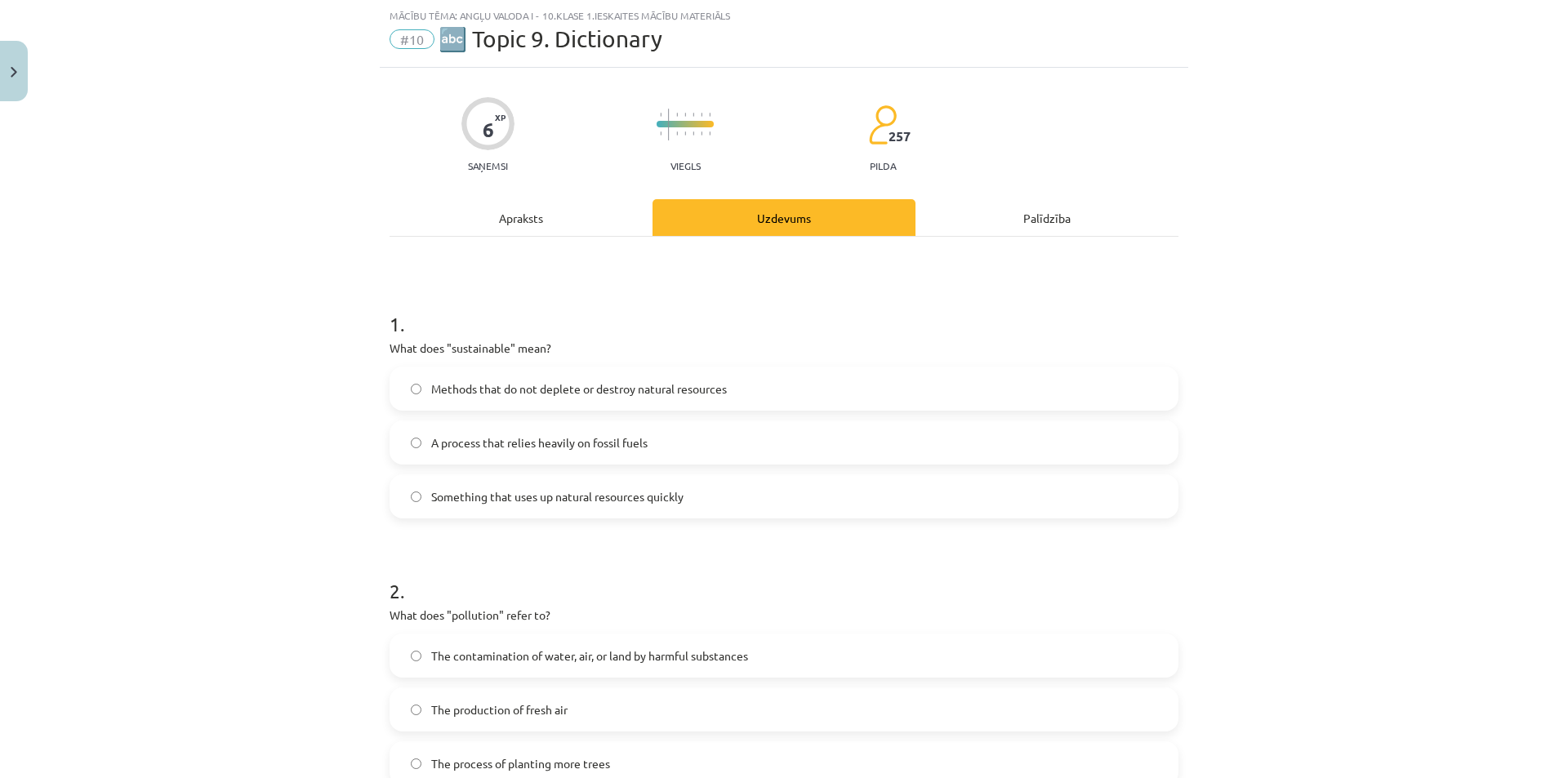
click at [605, 498] on span "Something that uses up natural resources quickly" at bounding box center [557, 497] width 252 height 17
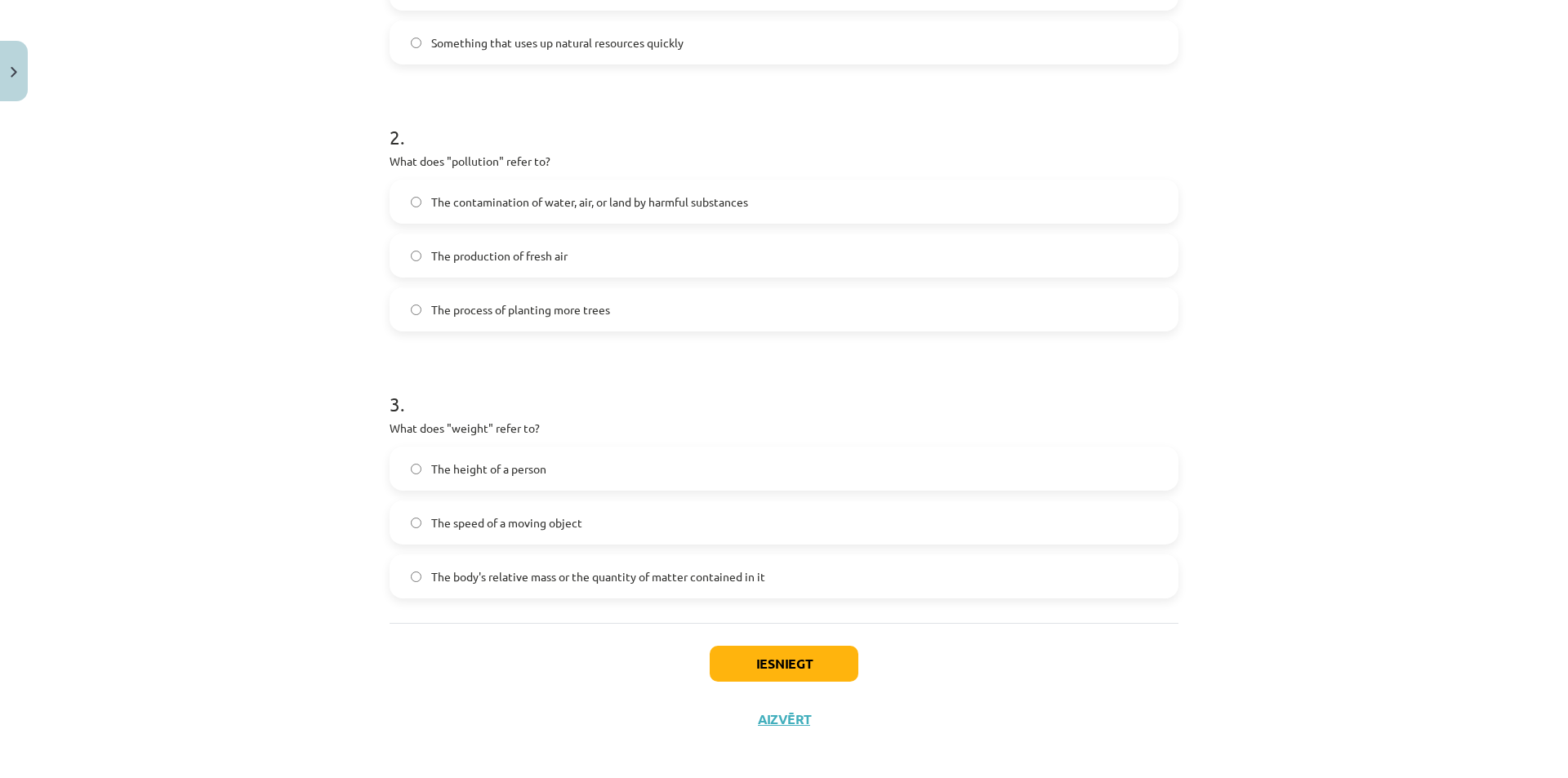
scroll to position [495, 0]
click at [604, 256] on label "The production of fresh air" at bounding box center [784, 255] width 786 height 41
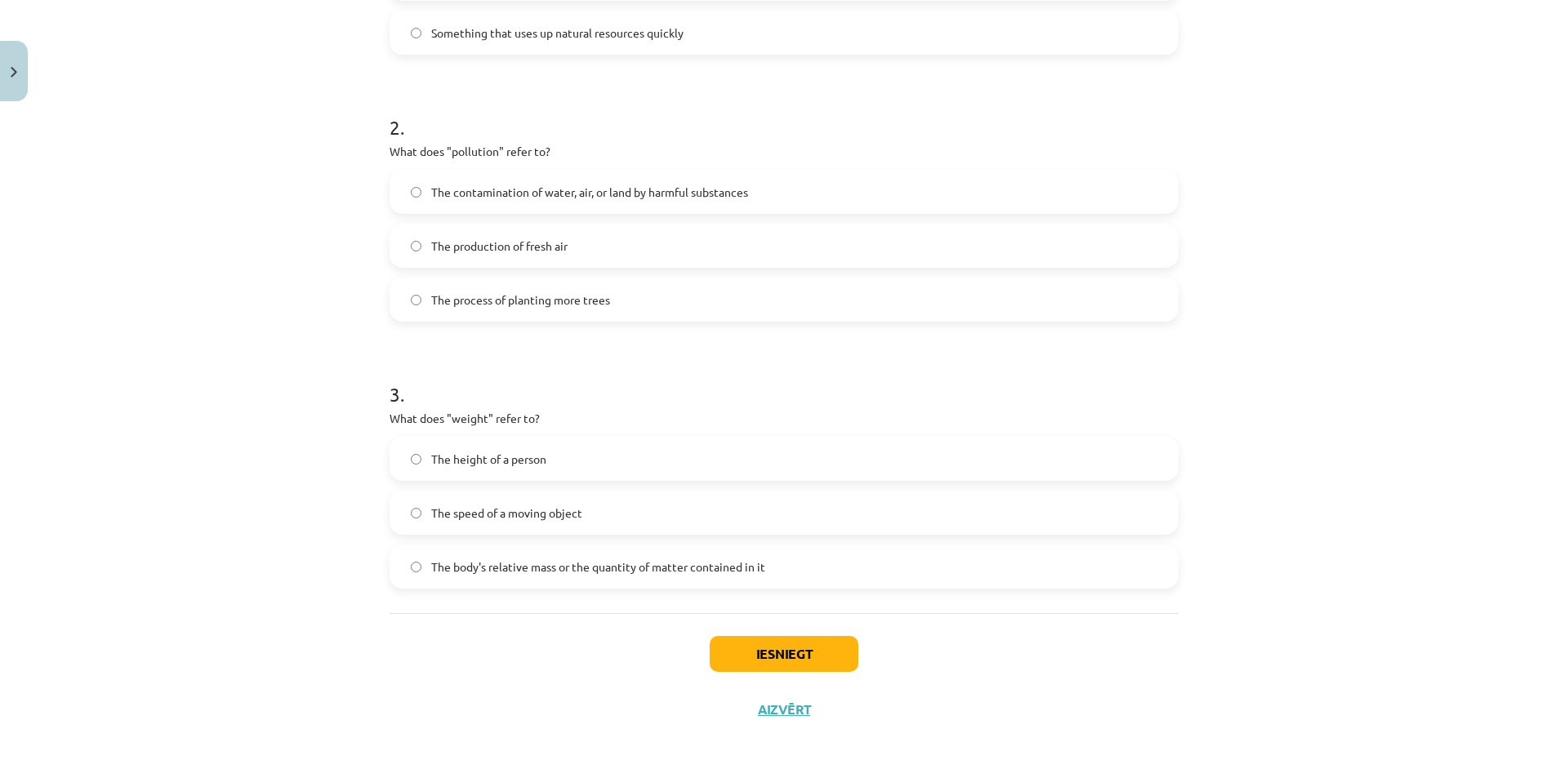
click at [527, 570] on span "The body's relative mass or the quantity of matter contained in it" at bounding box center [598, 567] width 334 height 17
click at [783, 647] on button "Iesniegt" at bounding box center [783, 654] width 148 height 36
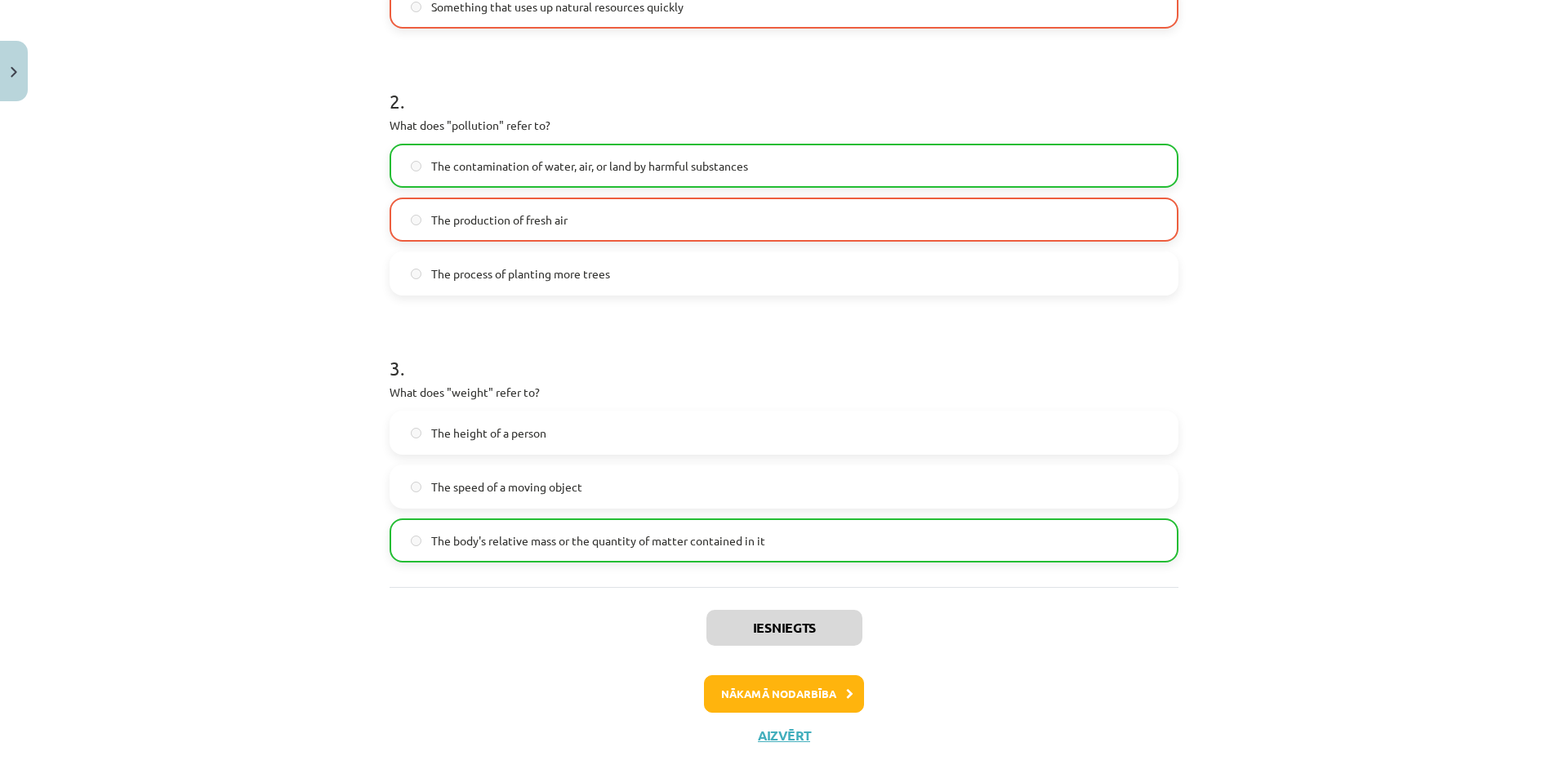
scroll to position [557, 0]
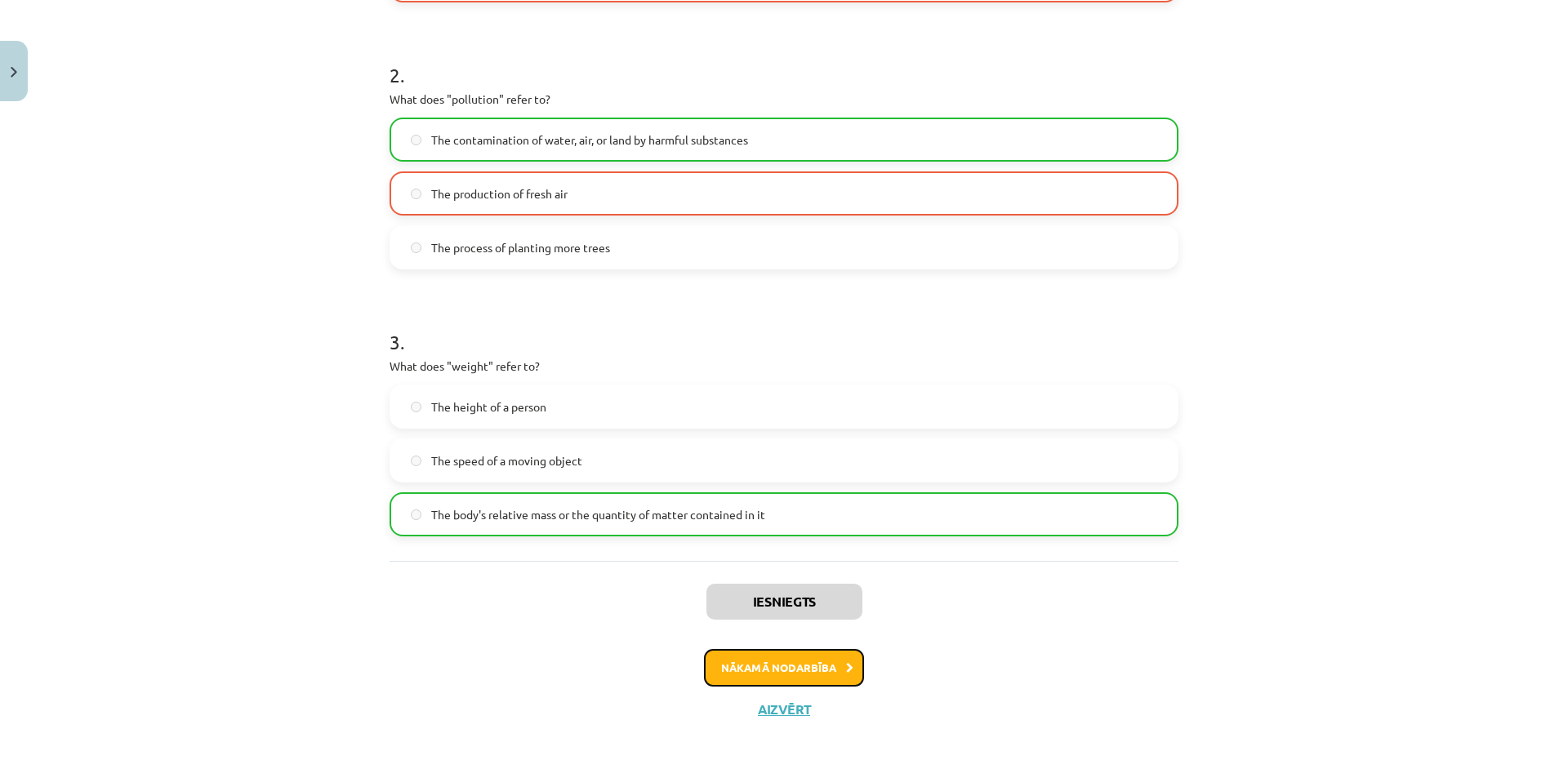
click at [764, 665] on button "Nākamā nodarbība" at bounding box center [784, 668] width 160 height 37
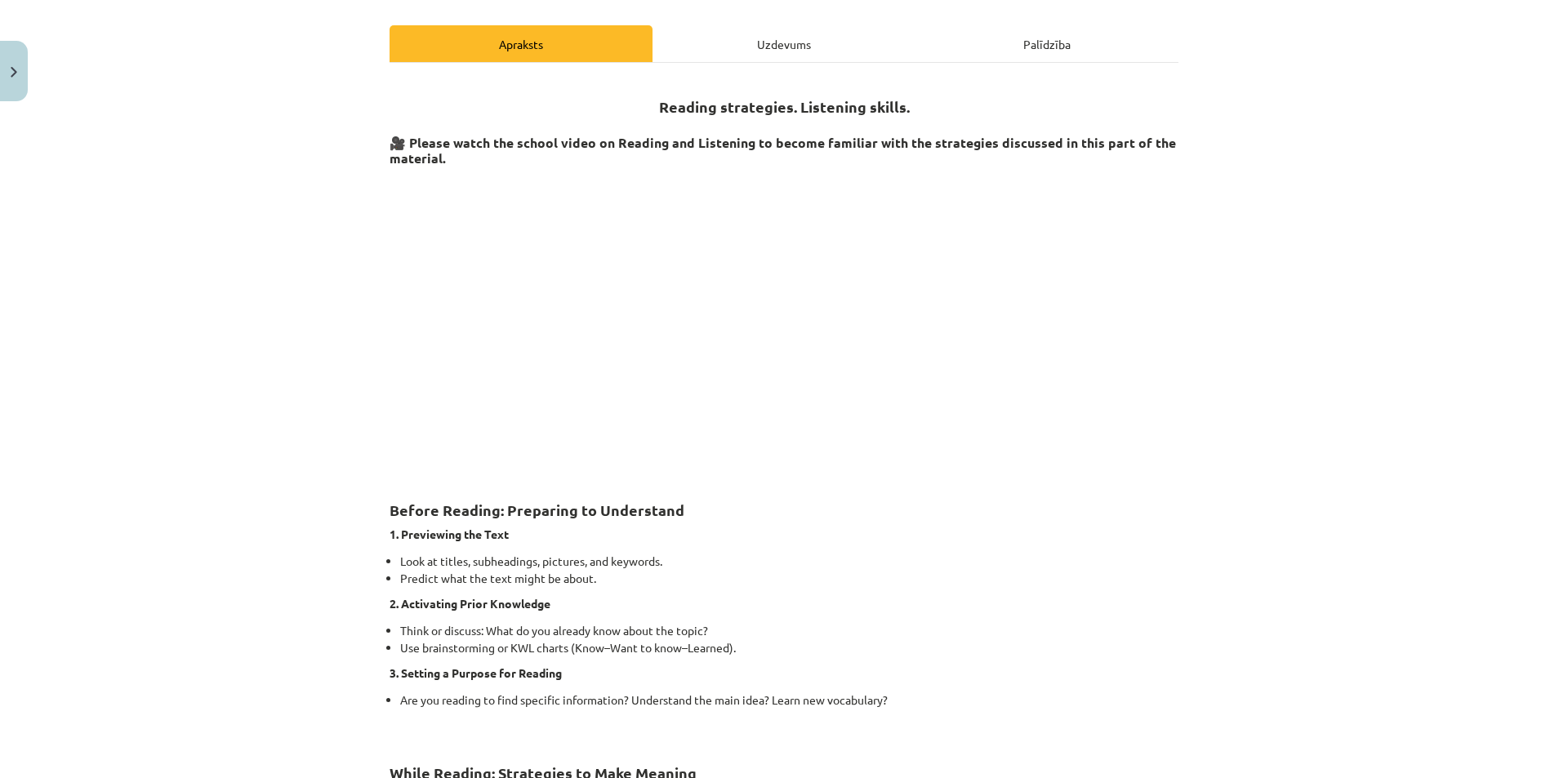
scroll to position [41, 0]
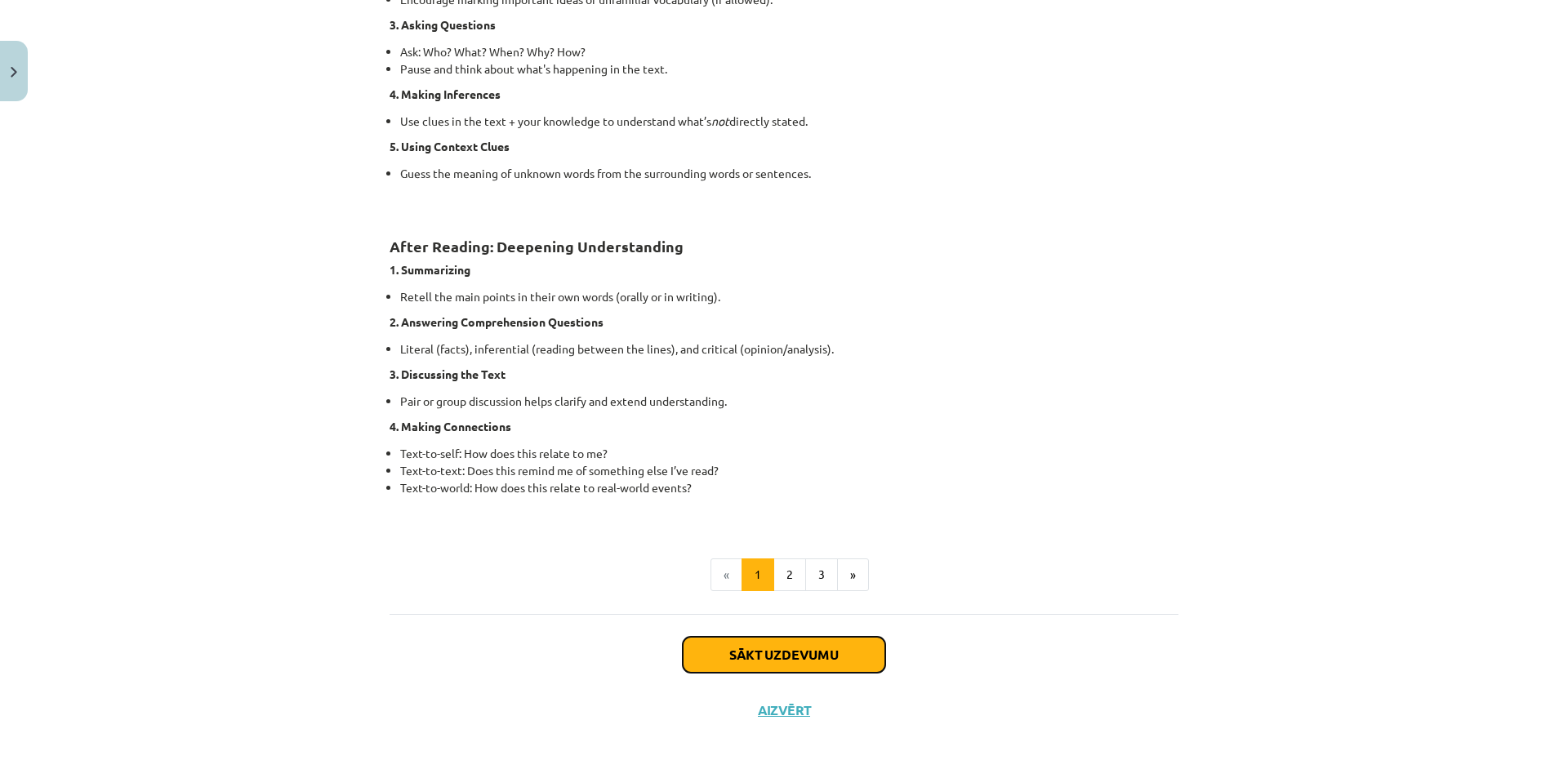
click at [759, 661] on button "Sākt uzdevumu" at bounding box center [784, 655] width 203 height 36
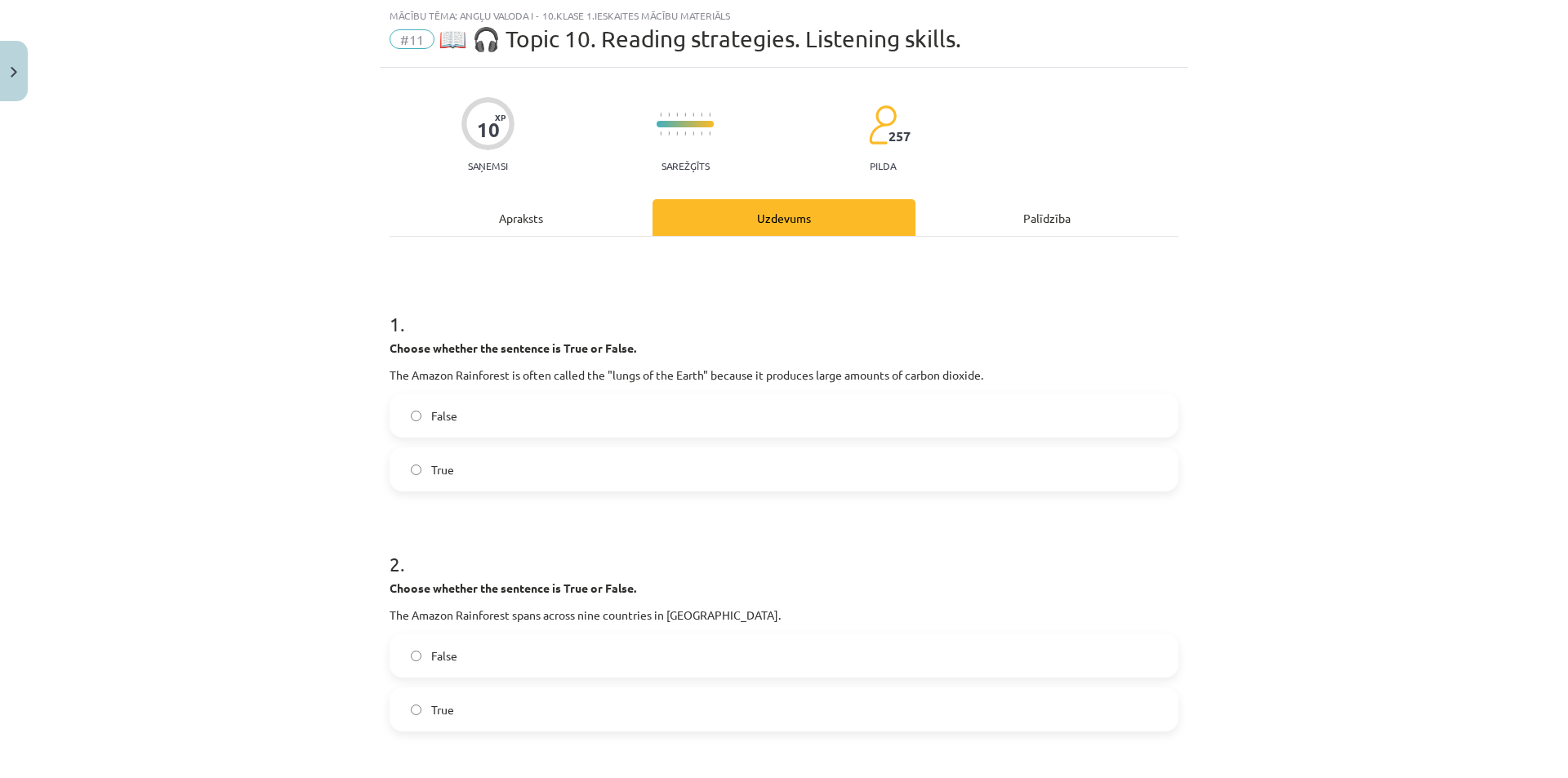
click at [538, 465] on label "True" at bounding box center [784, 469] width 786 height 41
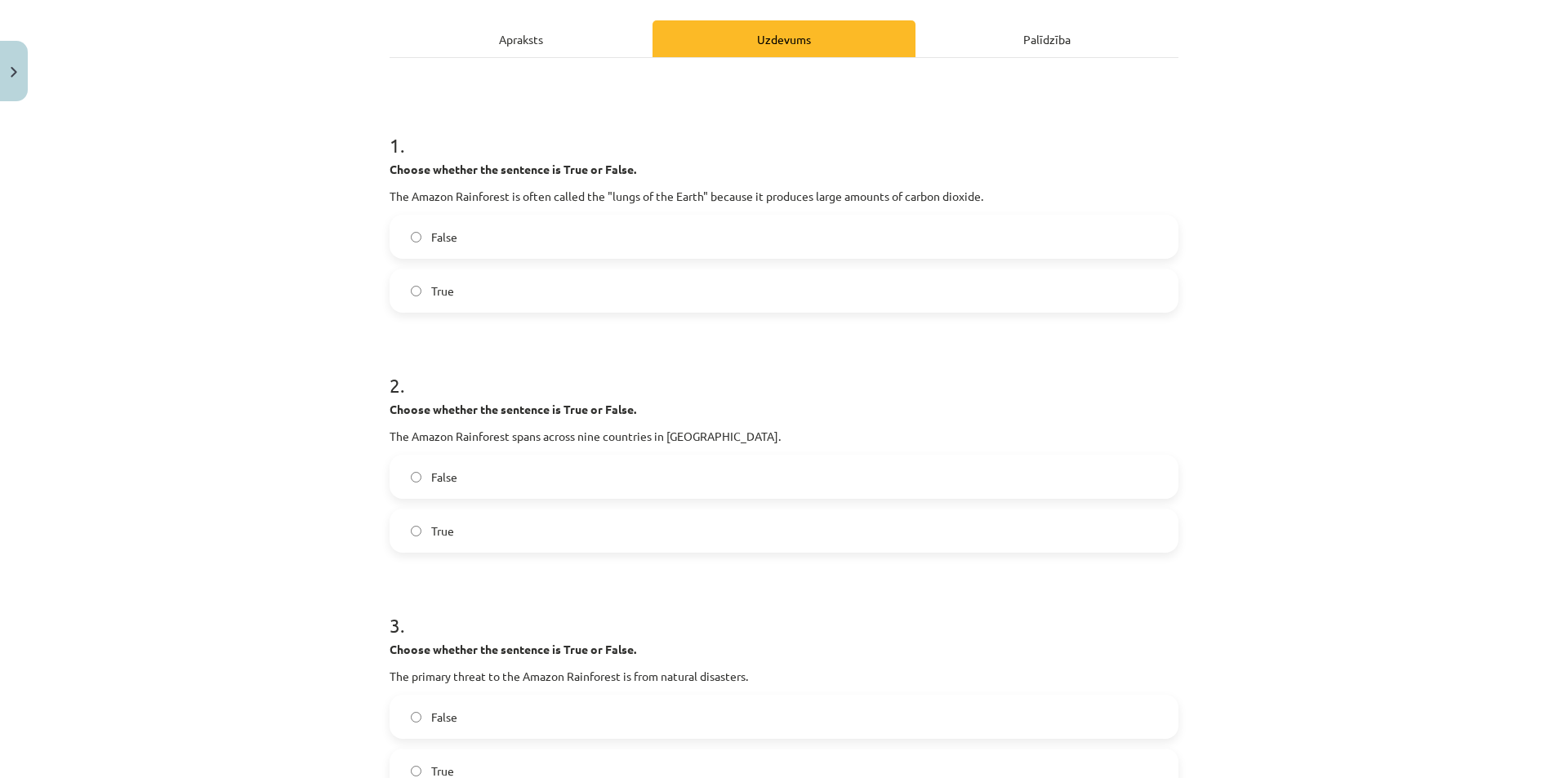
scroll to position [221, 0]
click at [446, 236] on span "False" at bounding box center [444, 237] width 26 height 17
click at [523, 526] on label "True" at bounding box center [784, 530] width 786 height 41
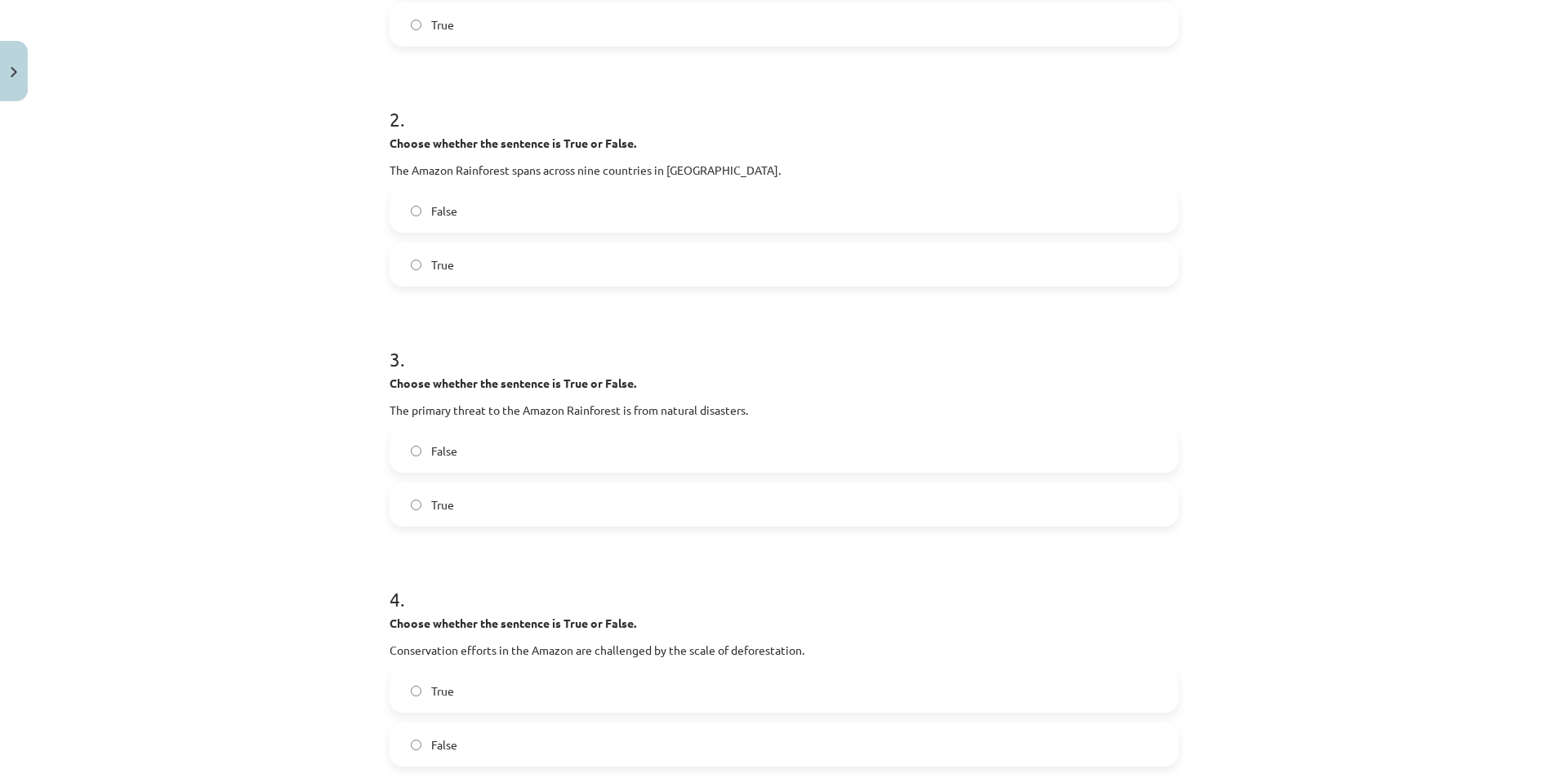
scroll to position [486, 0]
click at [512, 502] on label "True" at bounding box center [784, 505] width 786 height 41
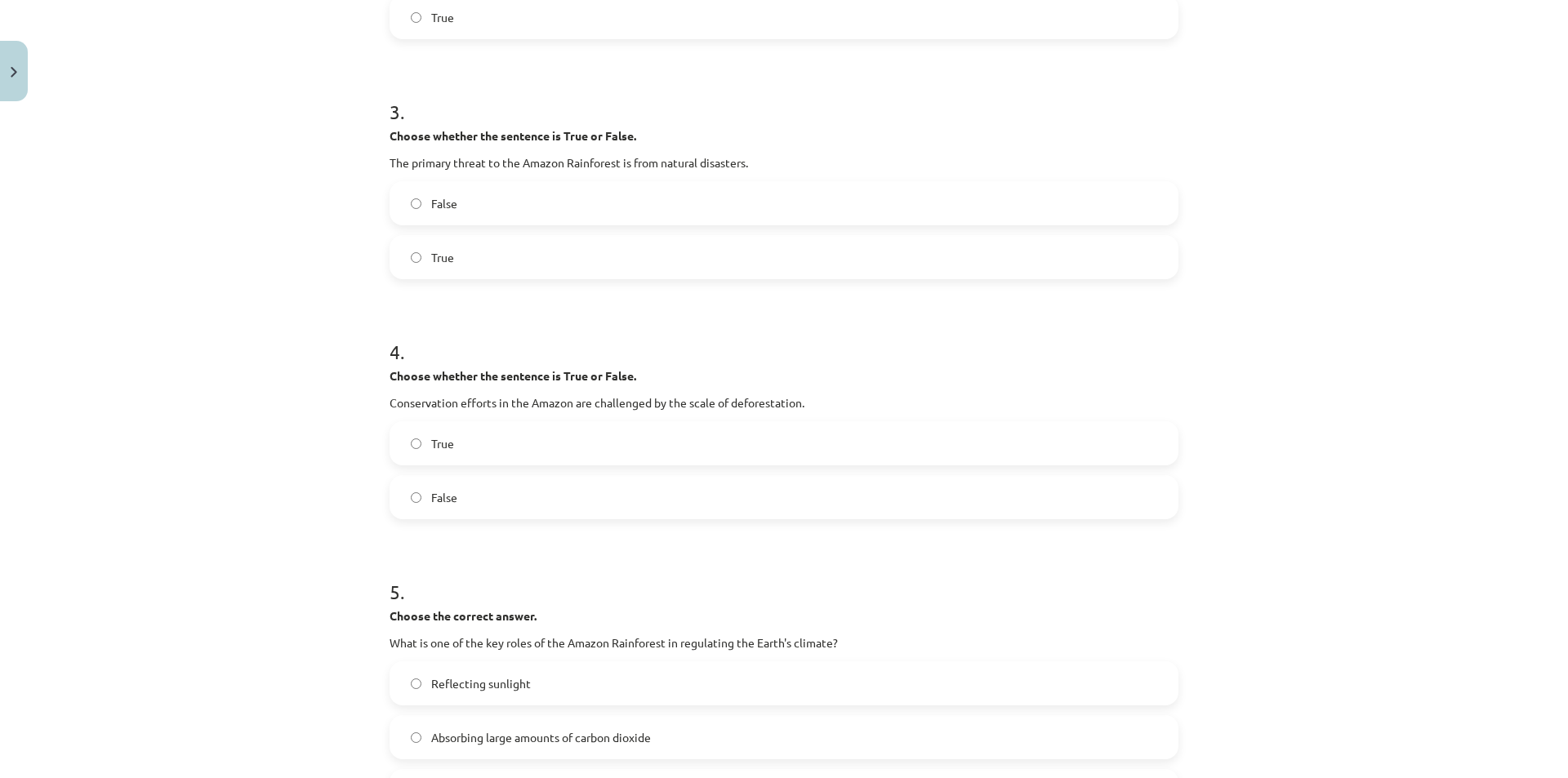
click at [512, 502] on label "False" at bounding box center [784, 497] width 786 height 41
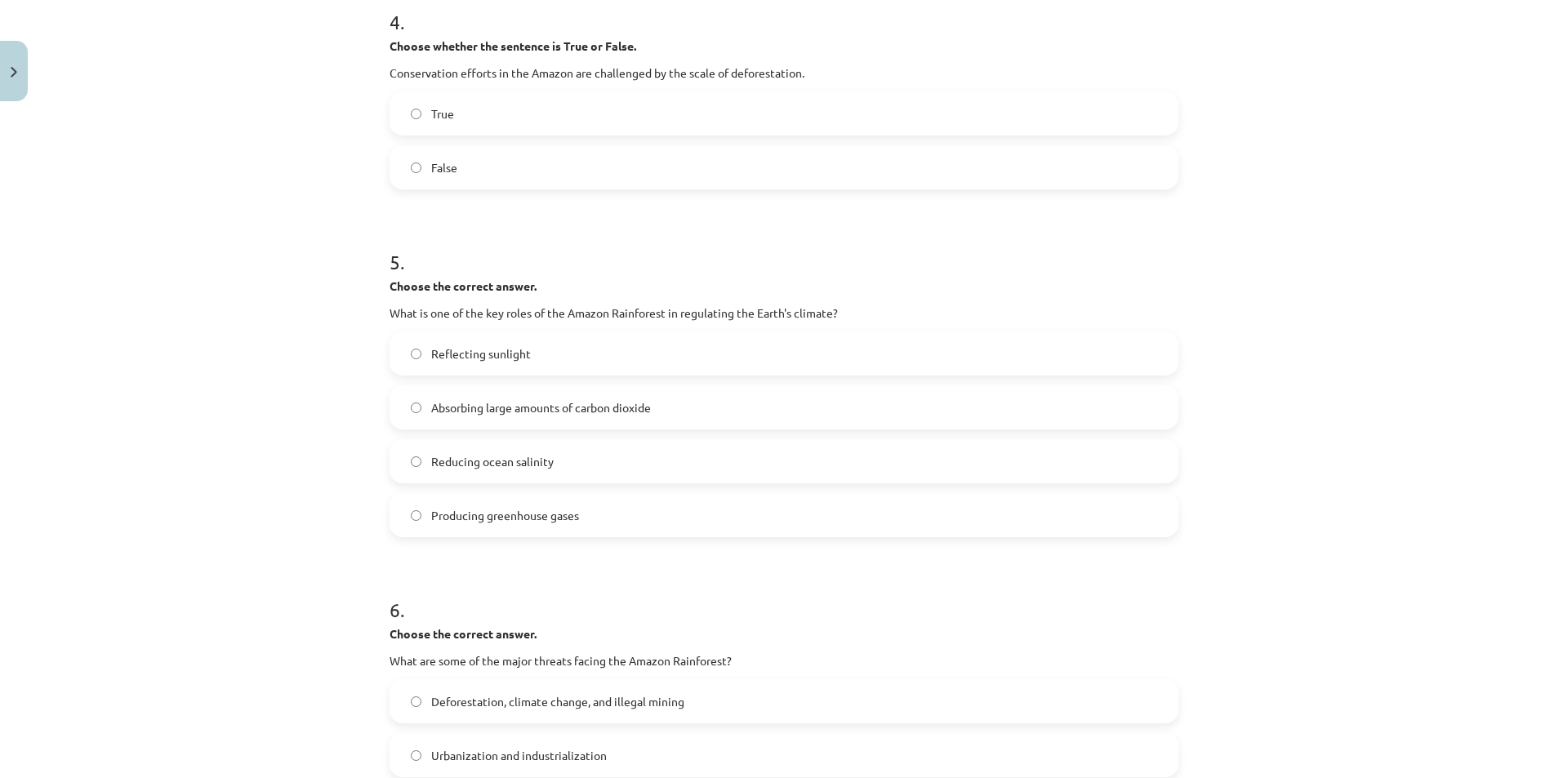
scroll to position [1063, 0]
click at [545, 355] on label "Reflecting sunlight" at bounding box center [784, 354] width 786 height 41
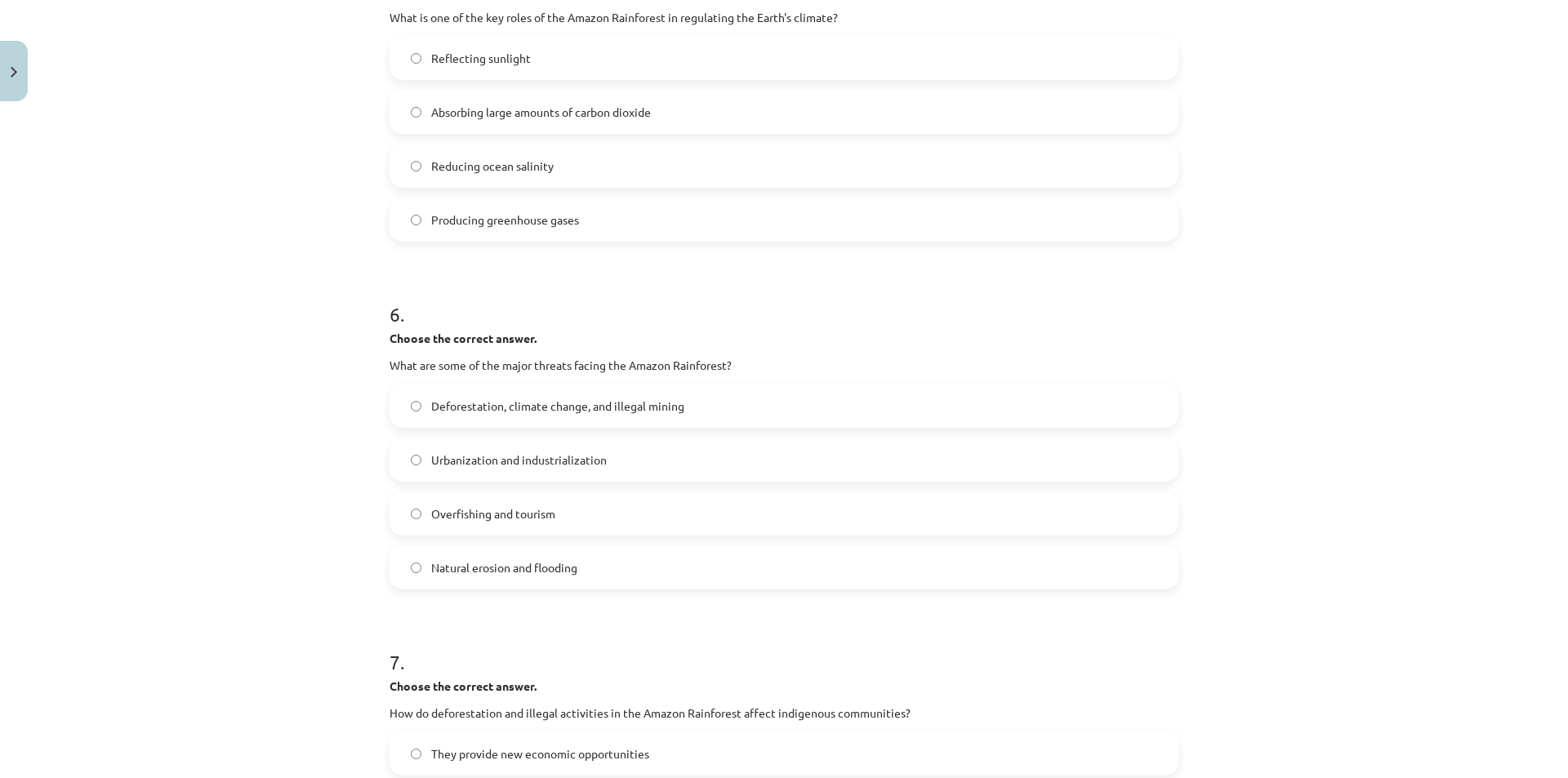
scroll to position [1361, 0]
click at [532, 416] on label "Deforestation, climate change, and illegal mining" at bounding box center [784, 403] width 786 height 41
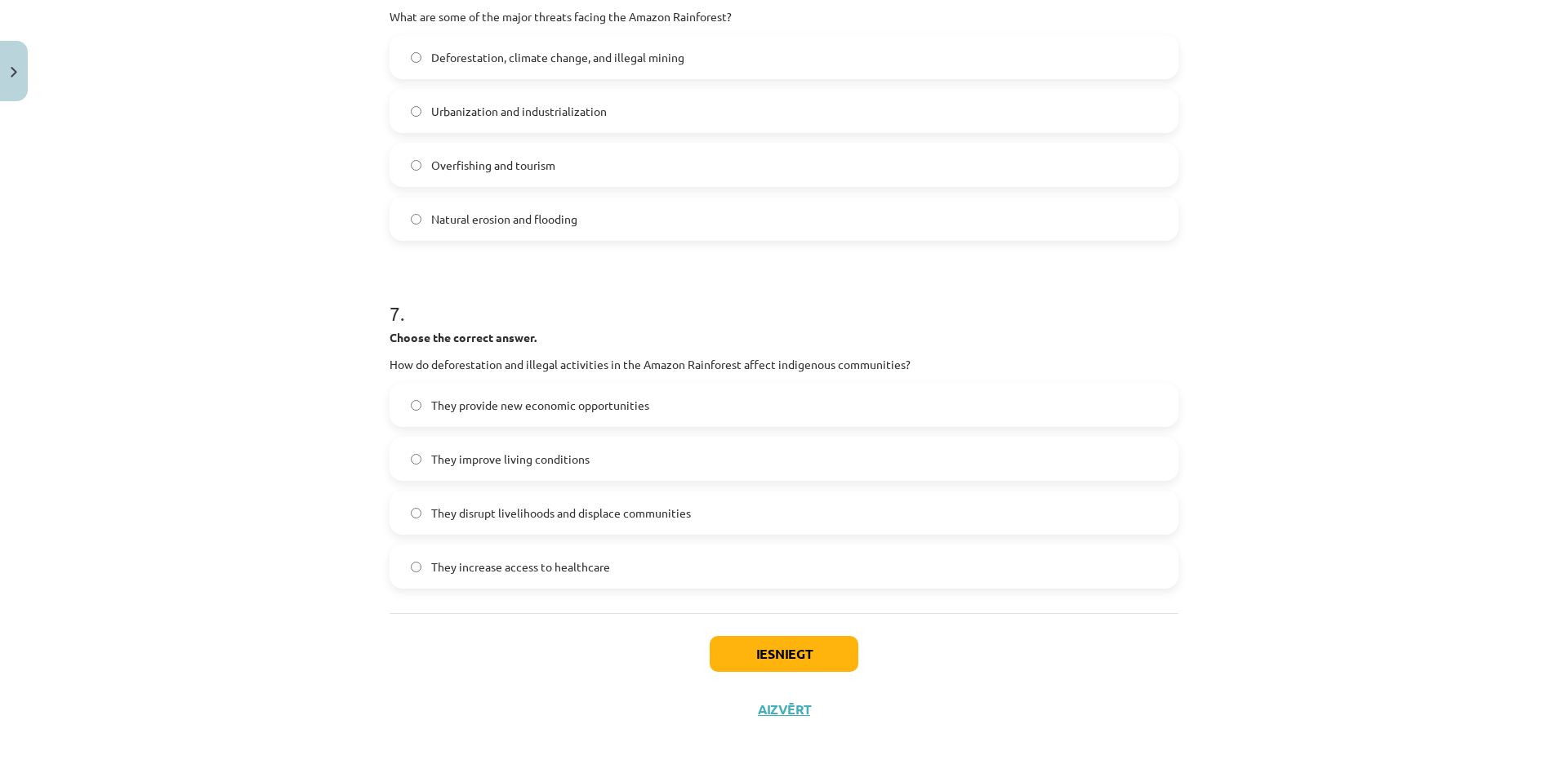
click at [534, 460] on span "They improve living conditions" at bounding box center [510, 459] width 159 height 17
click at [741, 640] on button "Iesniegt" at bounding box center [783, 654] width 148 height 36
click at [744, 649] on button "Iesniegt" at bounding box center [783, 654] width 148 height 36
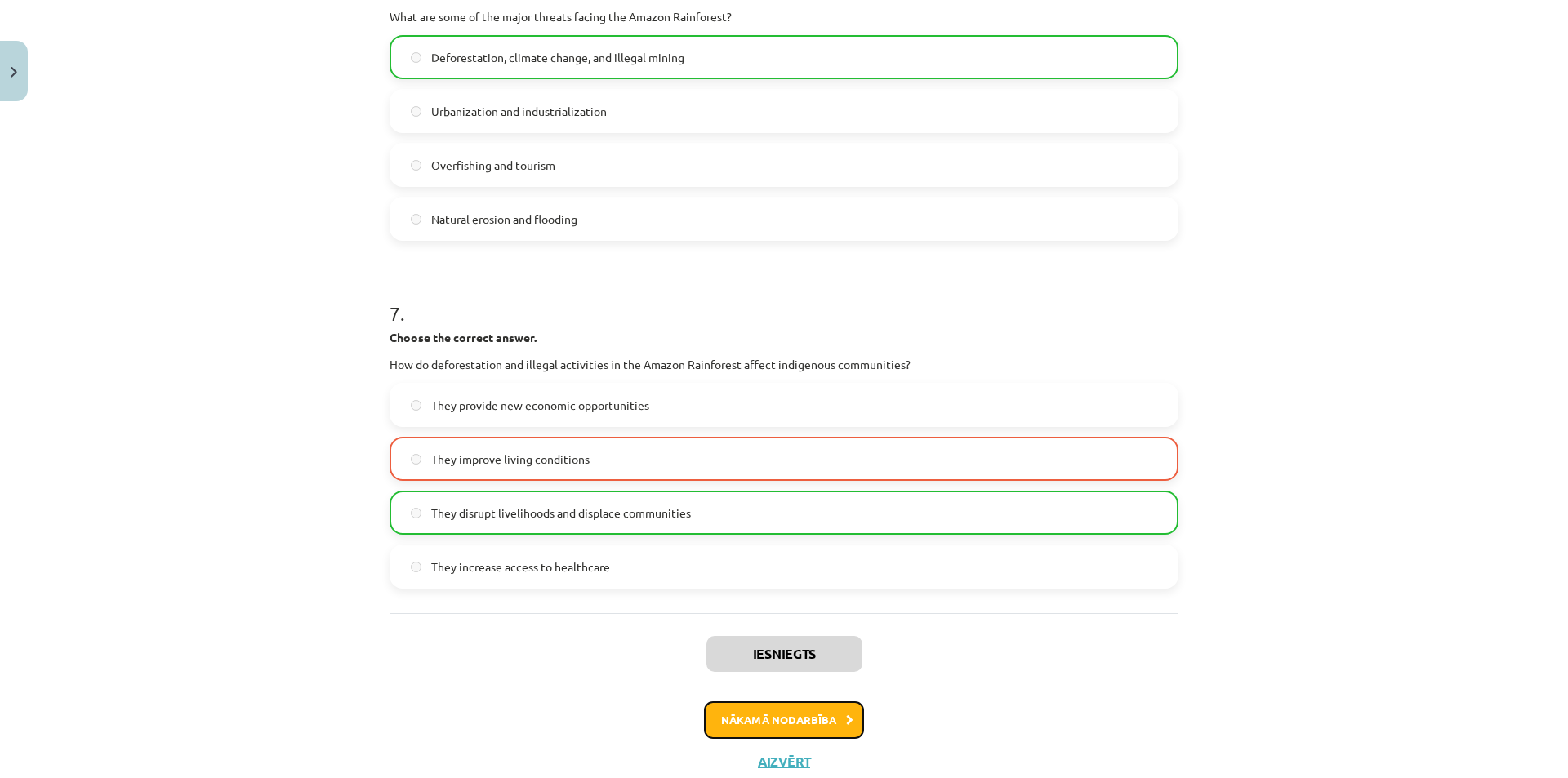
click at [764, 721] on button "Nākamā nodarbība" at bounding box center [784, 720] width 160 height 37
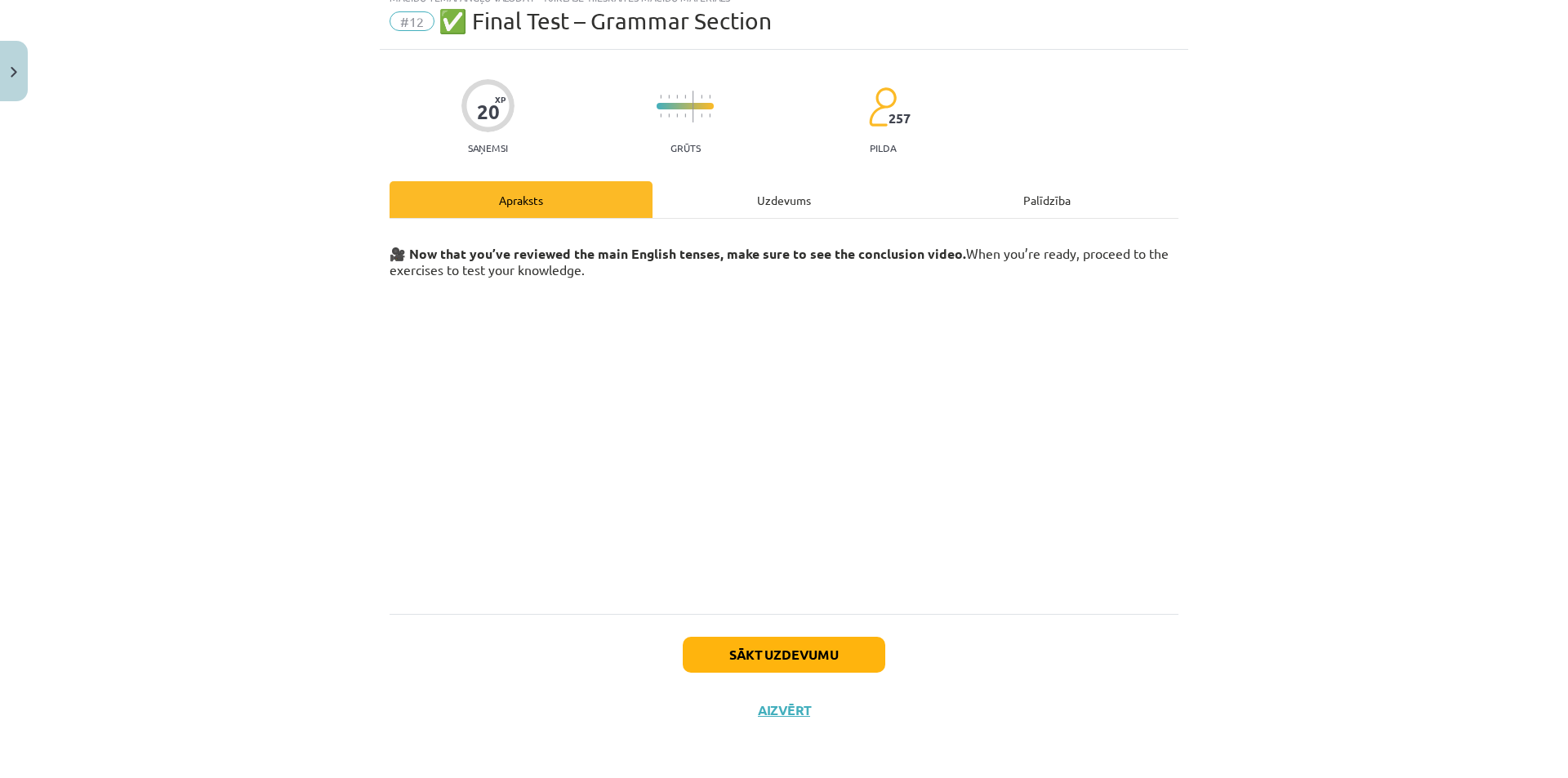
scroll to position [59, 0]
click at [763, 646] on button "Sākt uzdevumu" at bounding box center [784, 654] width 203 height 36
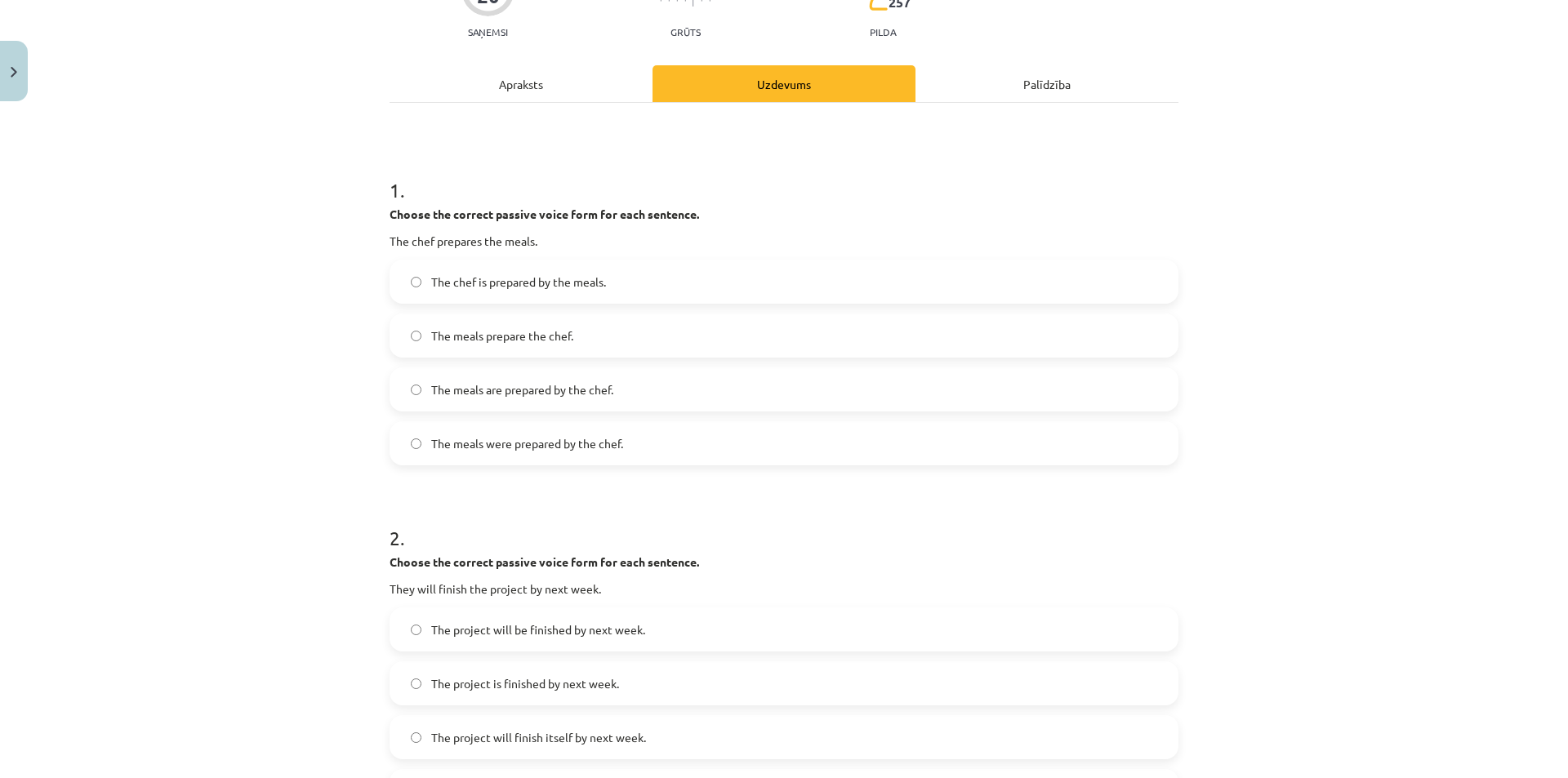
scroll to position [176, 0]
click at [497, 383] on span "The meals are prepared by the chef." at bounding box center [522, 389] width 182 height 17
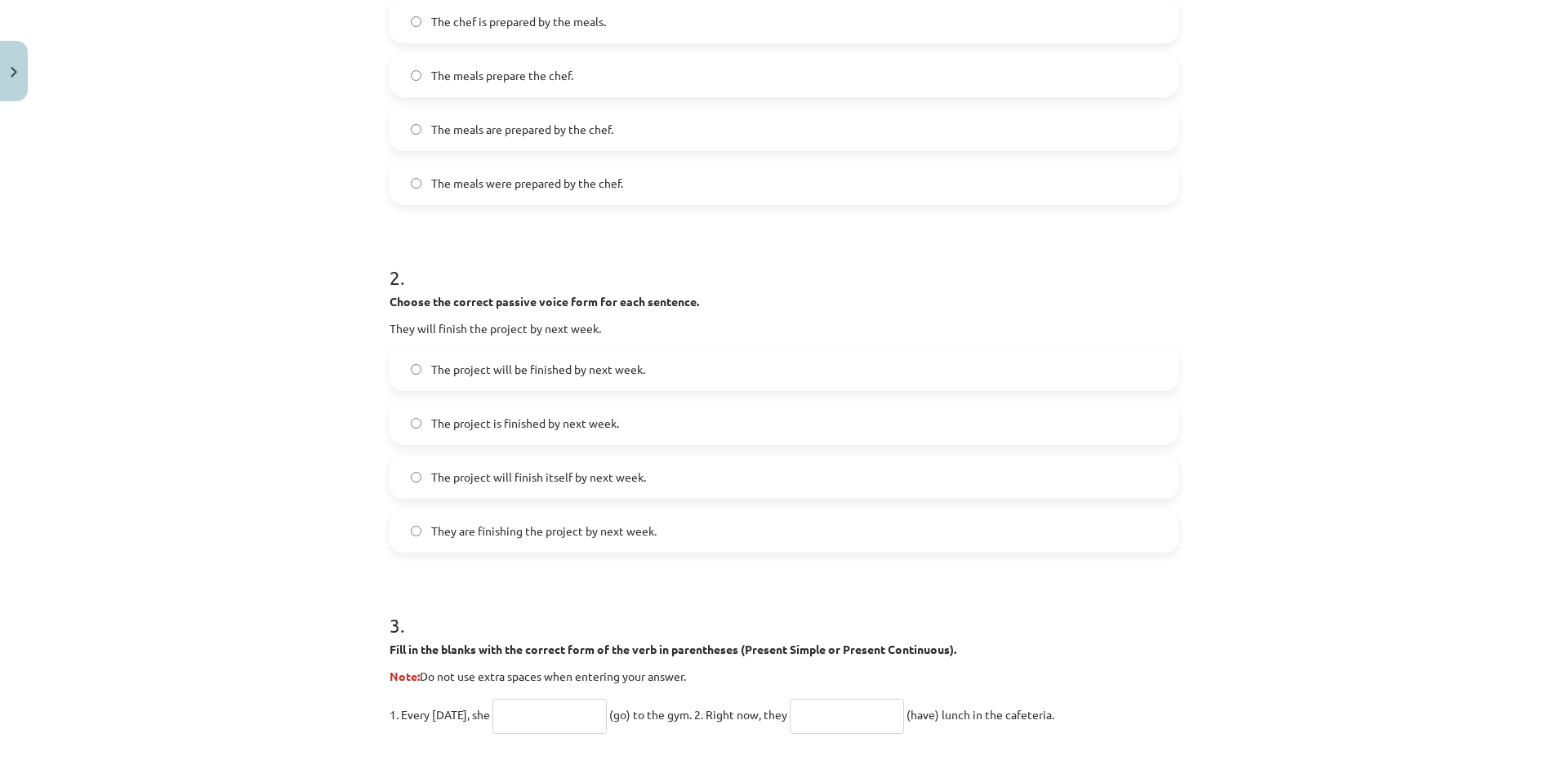
scroll to position [436, 0]
click at [523, 375] on span "The project will be finished by next week." at bounding box center [538, 368] width 214 height 17
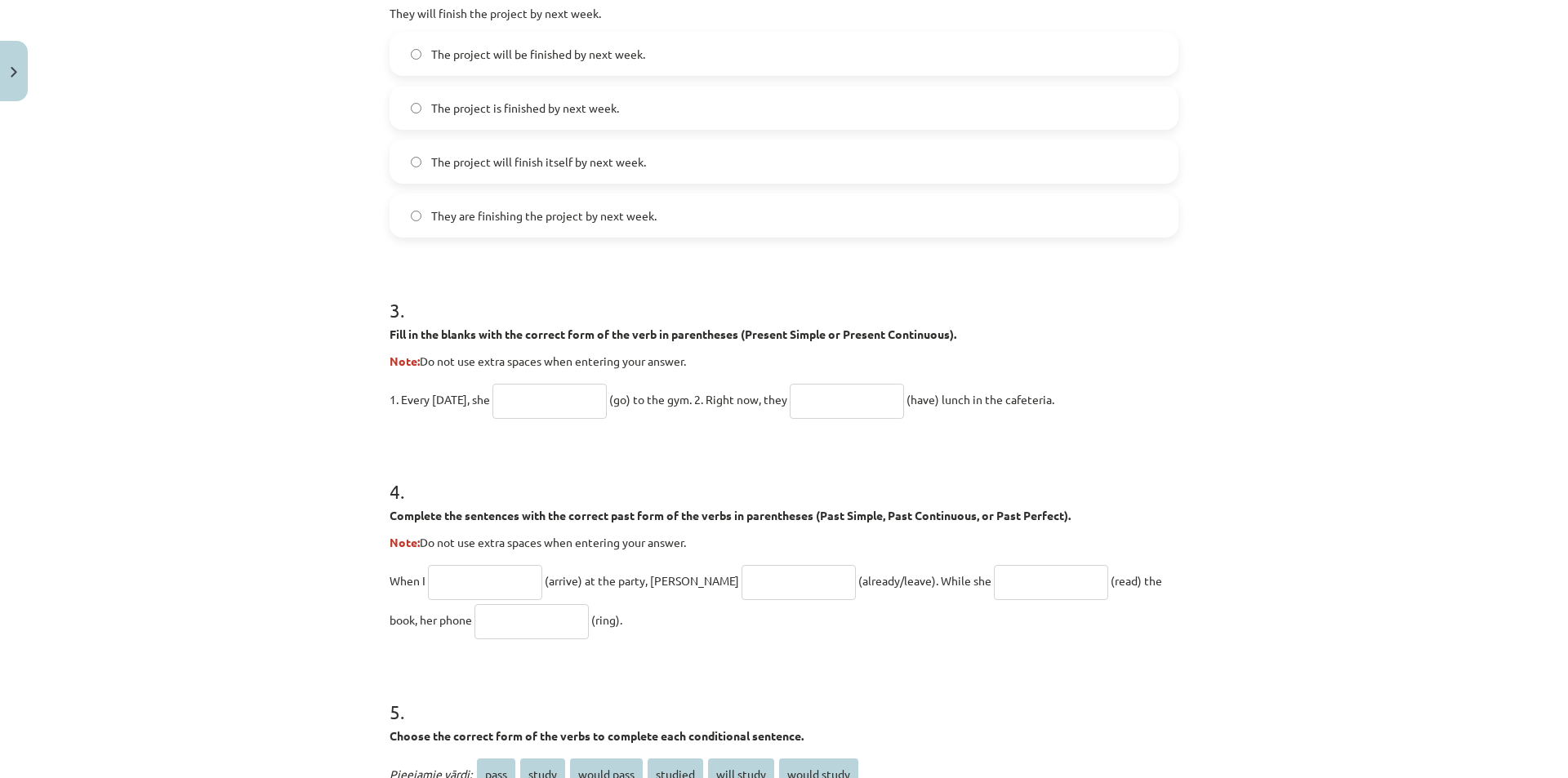
scroll to position [751, 0]
click at [534, 400] on input "text" at bounding box center [549, 400] width 115 height 35
type input "*****"
click at [828, 399] on input "text" at bounding box center [847, 400] width 115 height 35
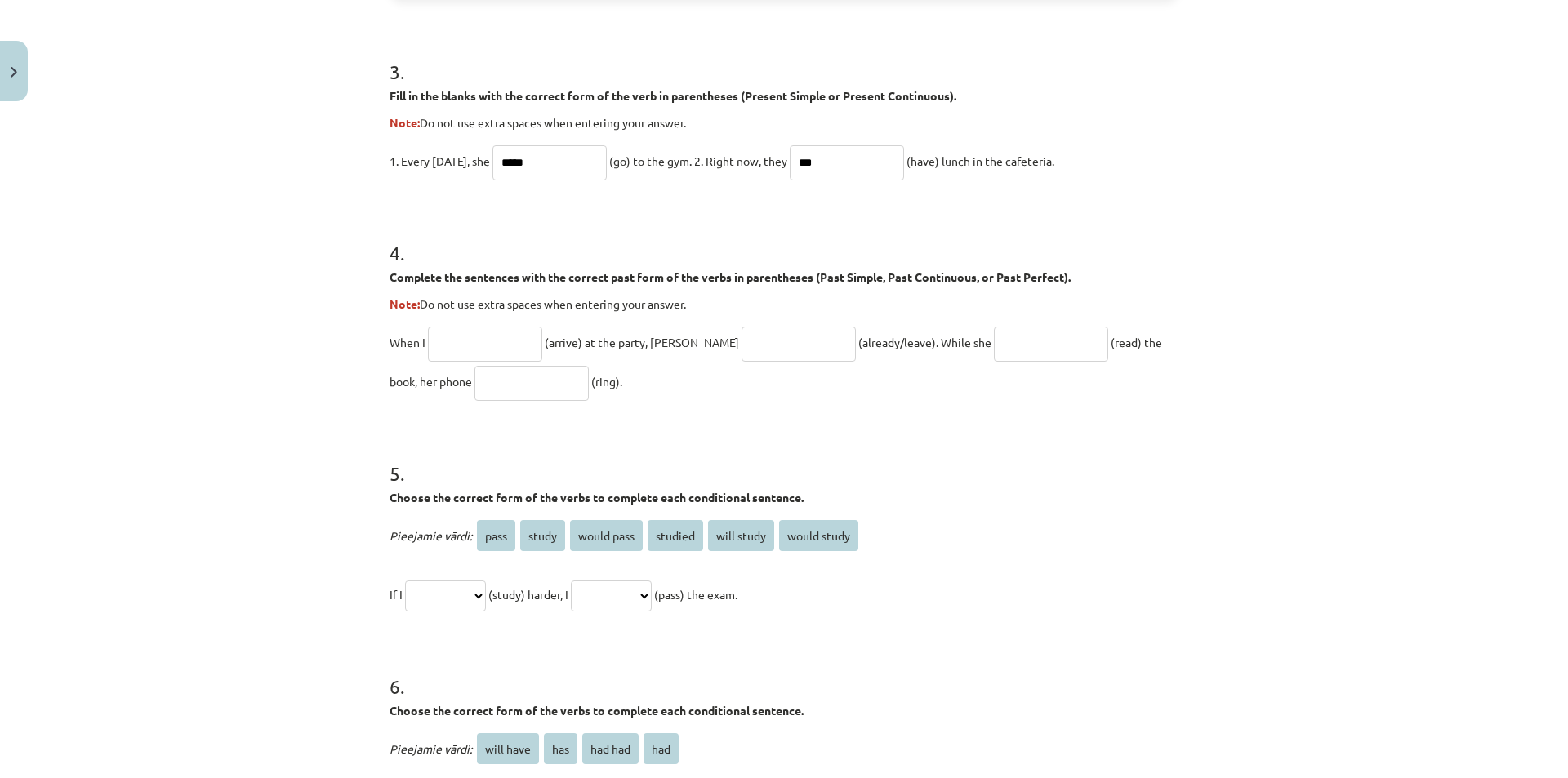
scroll to position [989, 0]
type input "***"
click at [574, 165] on input "*****" at bounding box center [549, 162] width 115 height 35
type input "*"
type input "*****"
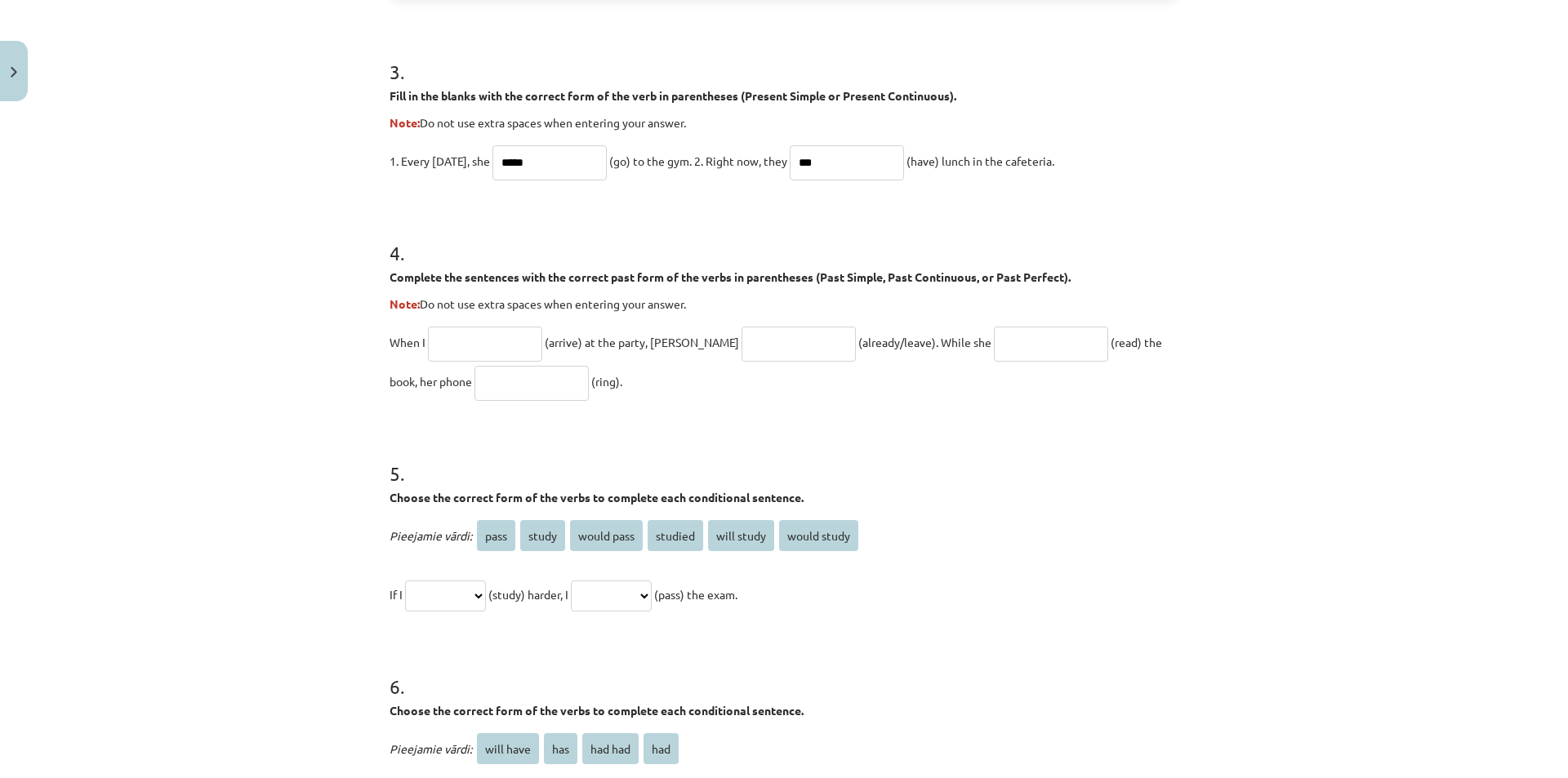
click at [477, 348] on input "text" at bounding box center [484, 344] width 115 height 35
type input "*******"
click at [742, 333] on input "text" at bounding box center [798, 344] width 115 height 35
type input "**********"
click at [509, 372] on input "text" at bounding box center [531, 383] width 115 height 35
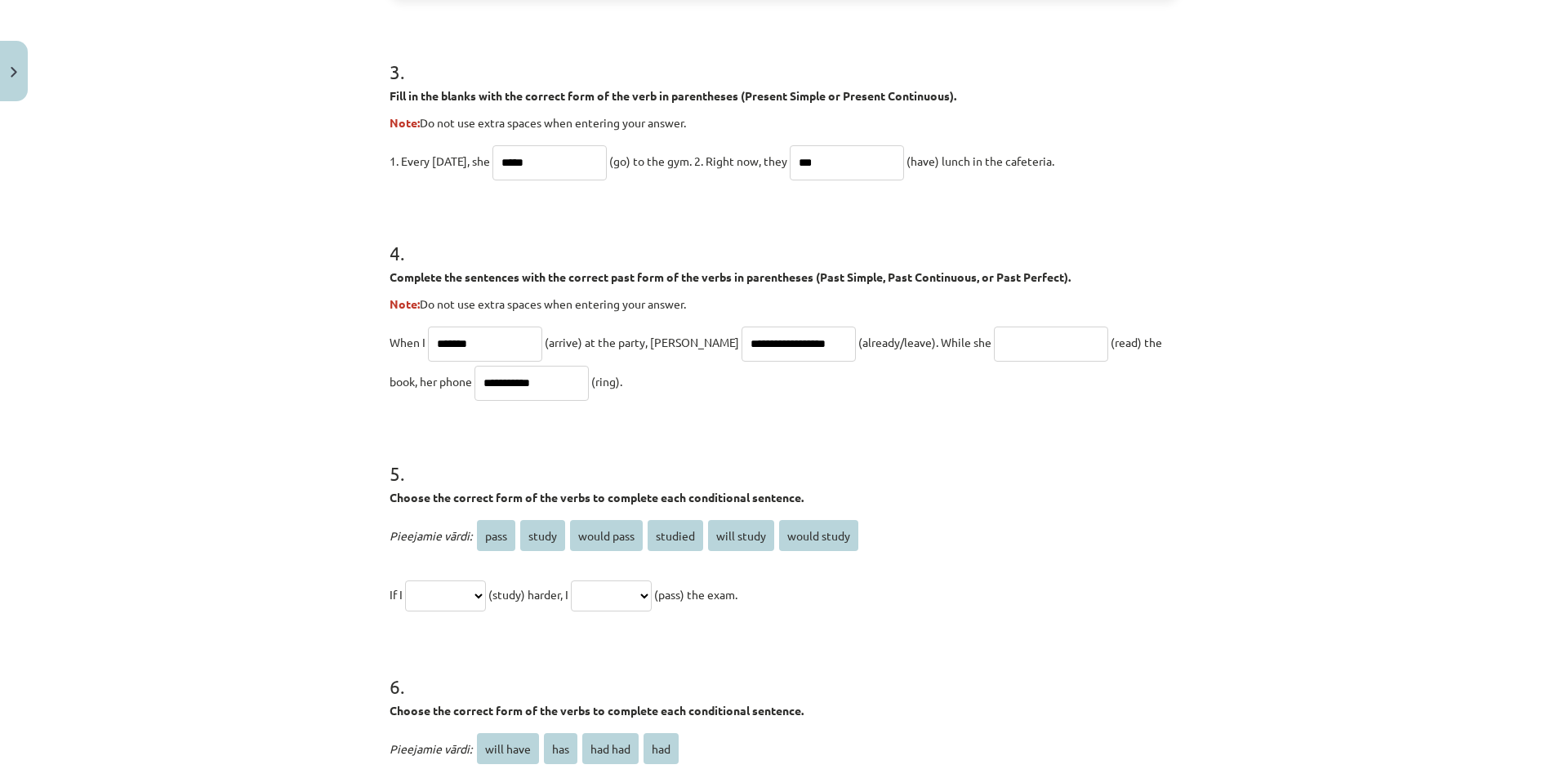
type input "**********"
click at [1002, 343] on input "text" at bounding box center [1050, 344] width 115 height 35
type input "*"
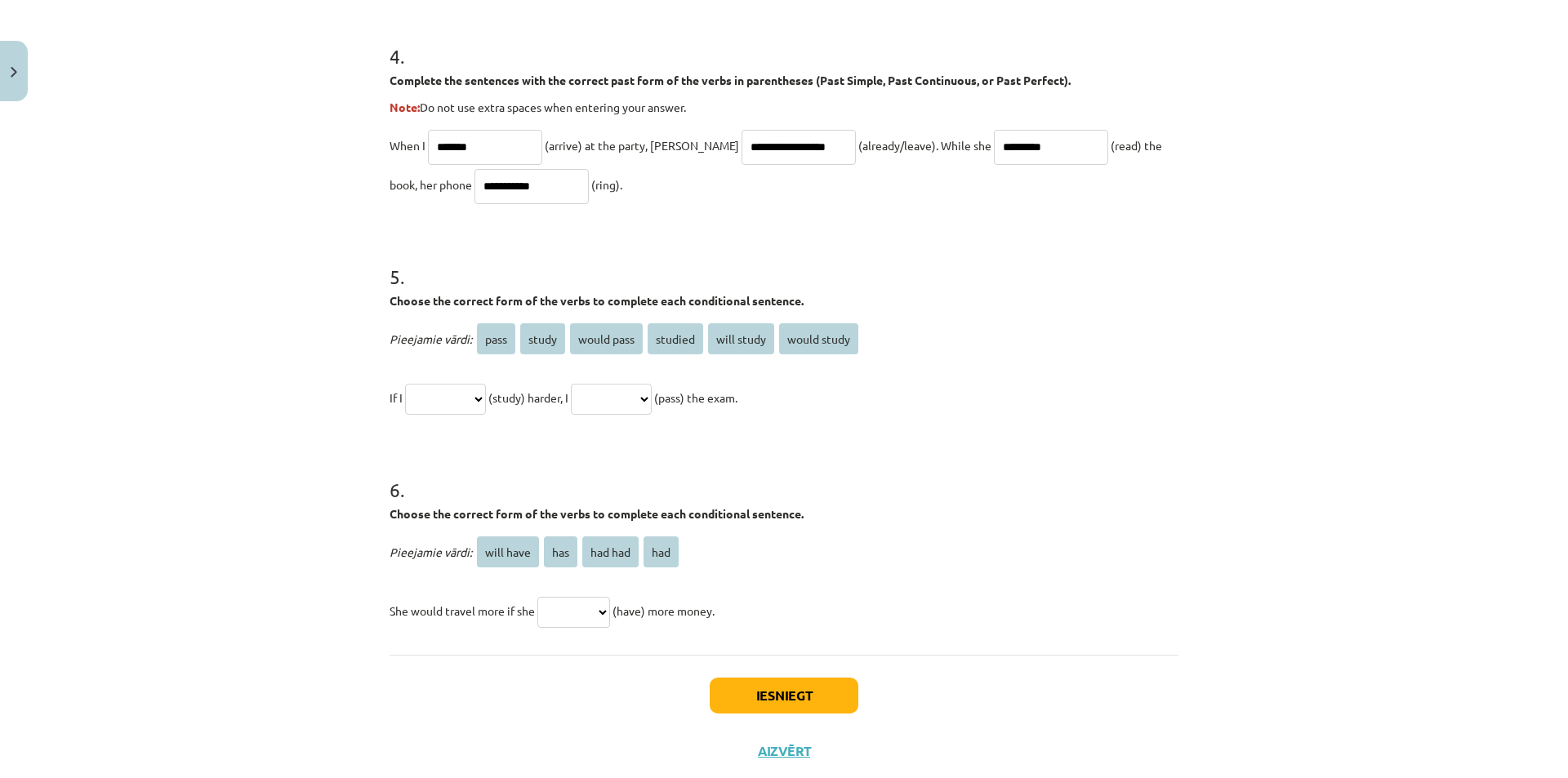
scroll to position [1188, 0]
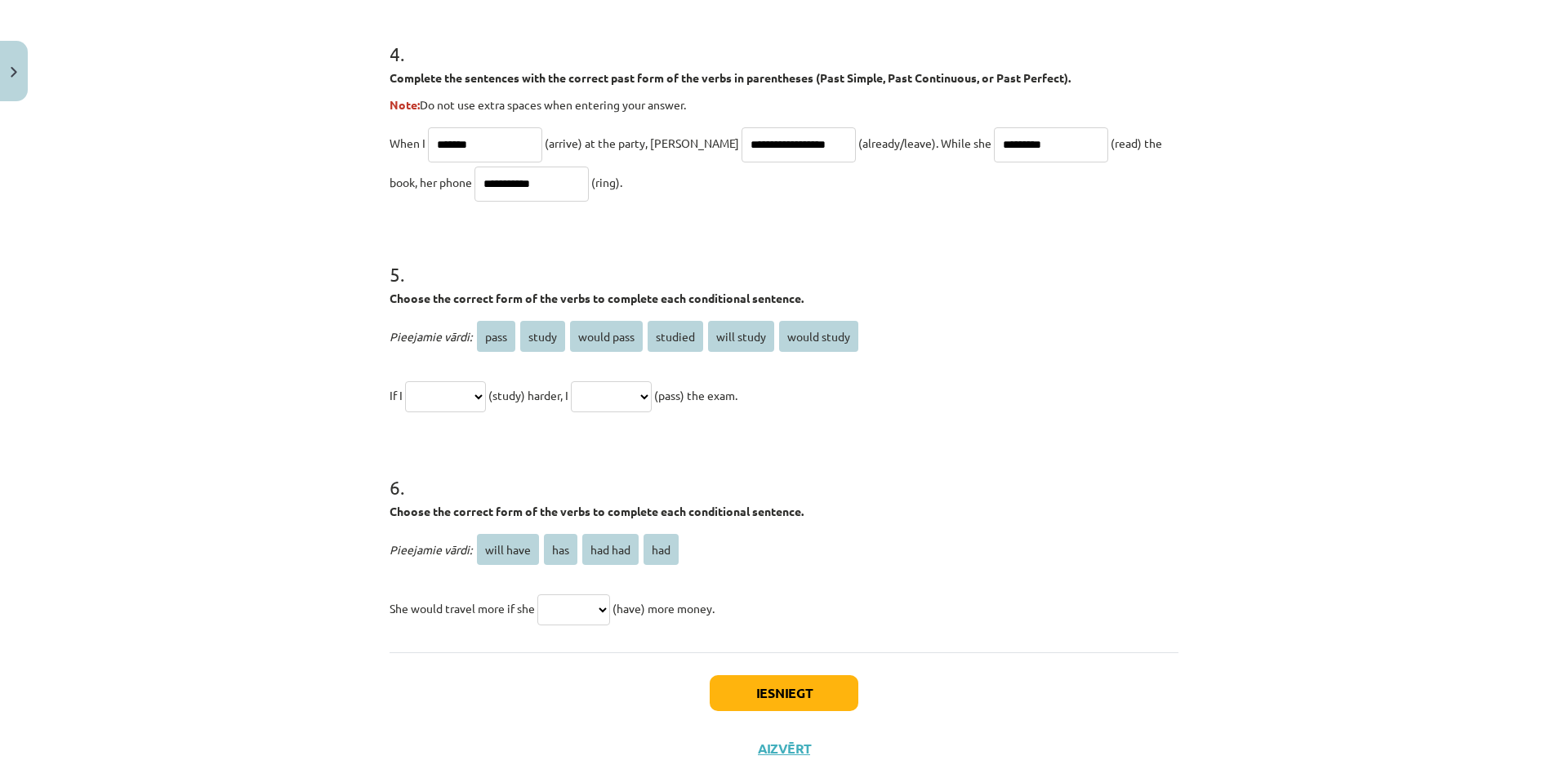
type input "*********"
click at [486, 399] on select "**********" at bounding box center [445, 396] width 81 height 31
select select "**********"
click at [405, 381] on select "**********" at bounding box center [445, 396] width 81 height 31
click at [652, 396] on select "**********" at bounding box center [611, 396] width 81 height 31
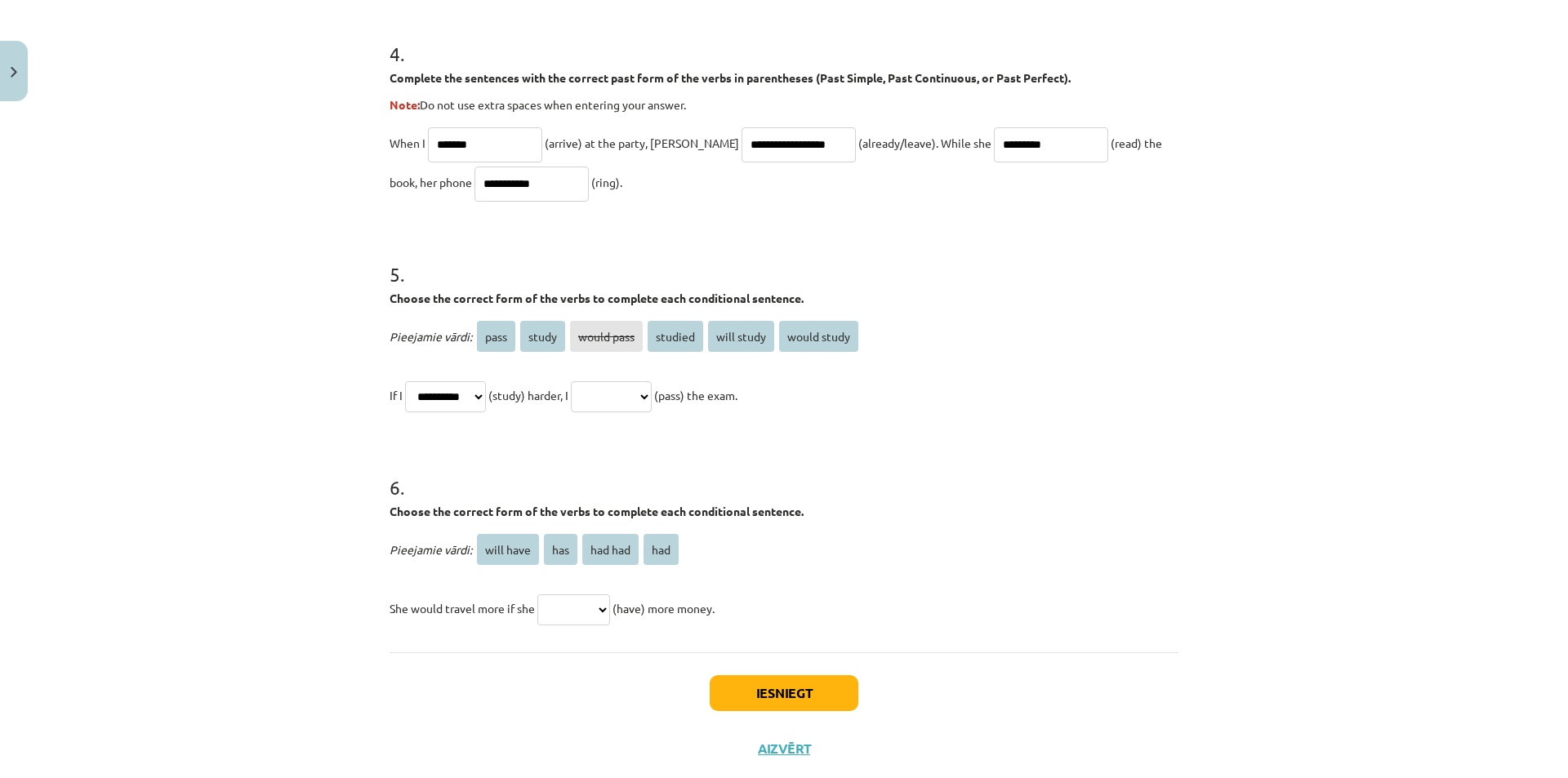
select select "*******"
click at [591, 381] on select "**********" at bounding box center [611, 396] width 81 height 31
click at [652, 400] on select "**********" at bounding box center [611, 396] width 81 height 31
click at [486, 389] on select "**********" at bounding box center [445, 396] width 81 height 31
select select "**********"
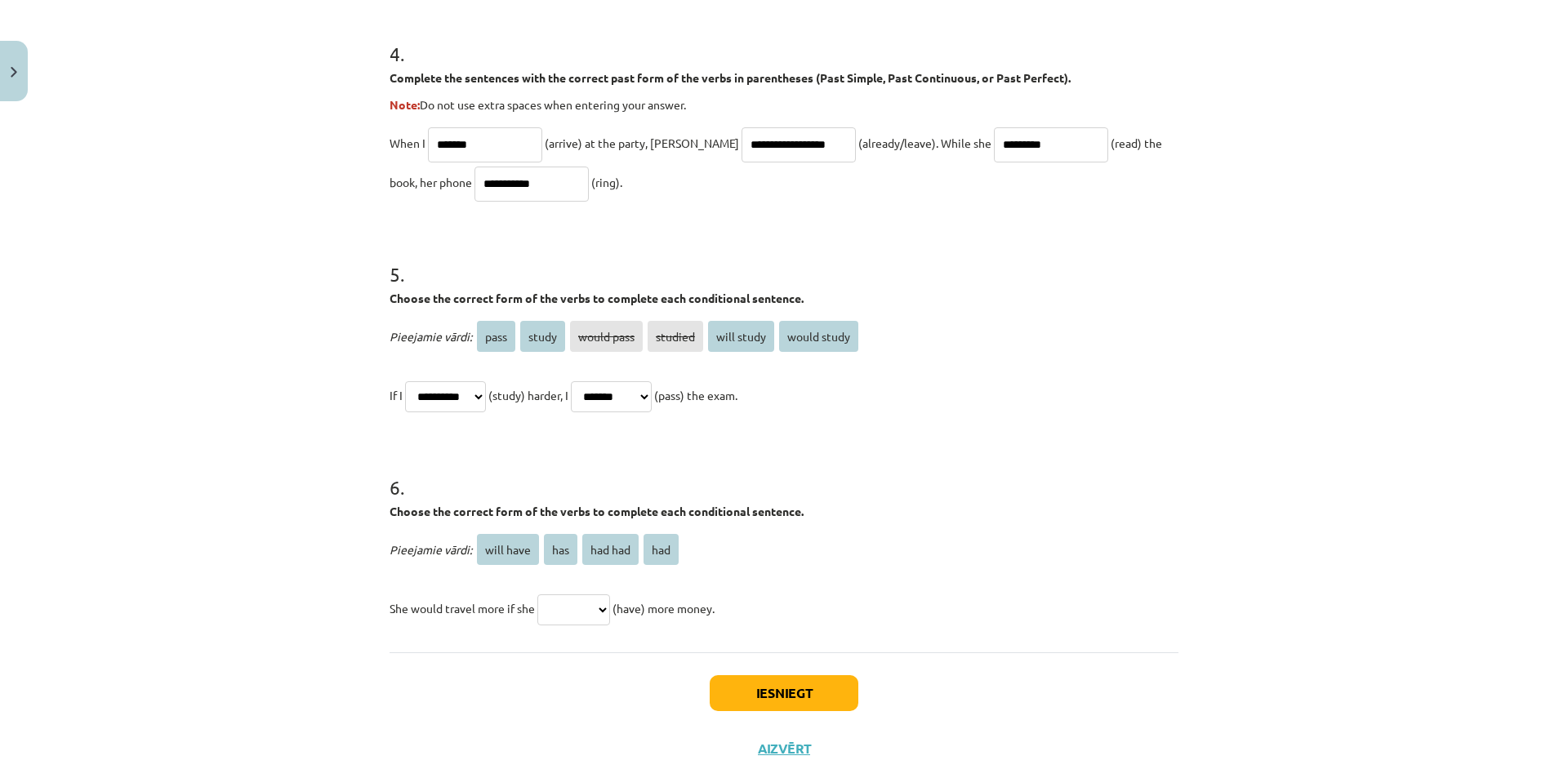
click at [405, 381] on select "**********" at bounding box center [445, 396] width 81 height 31
click at [652, 403] on select "**********" at bounding box center [611, 396] width 81 height 31
select select "**********"
click at [591, 381] on select "**********" at bounding box center [611, 396] width 81 height 31
click at [601, 602] on select "********* *** ******* ***" at bounding box center [574, 610] width 73 height 31
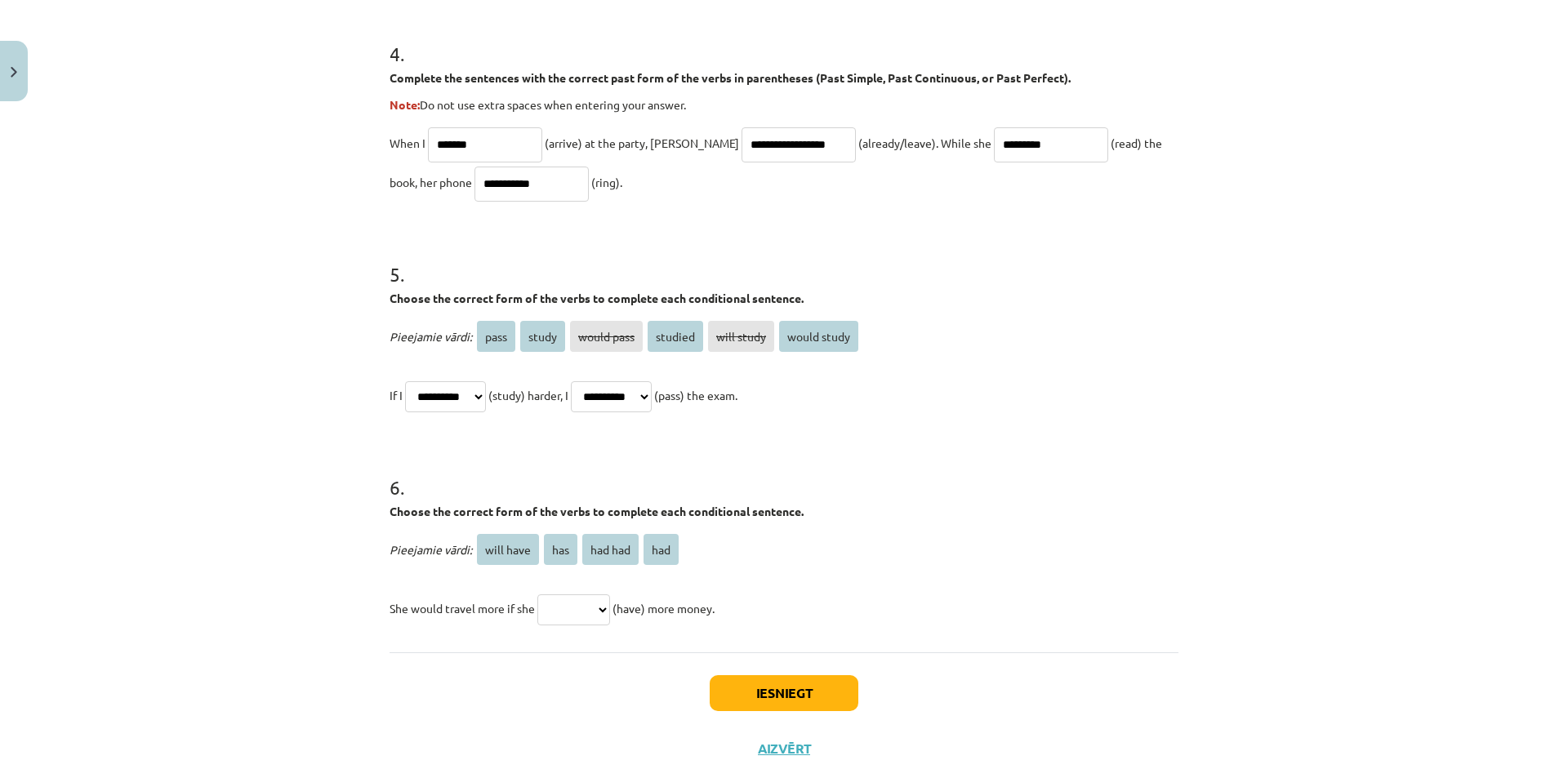
select select "***"
click at [537, 595] on select "********* *** ******* ***" at bounding box center [574, 610] width 73 height 31
click at [799, 691] on button "Iesniegt" at bounding box center [783, 693] width 148 height 36
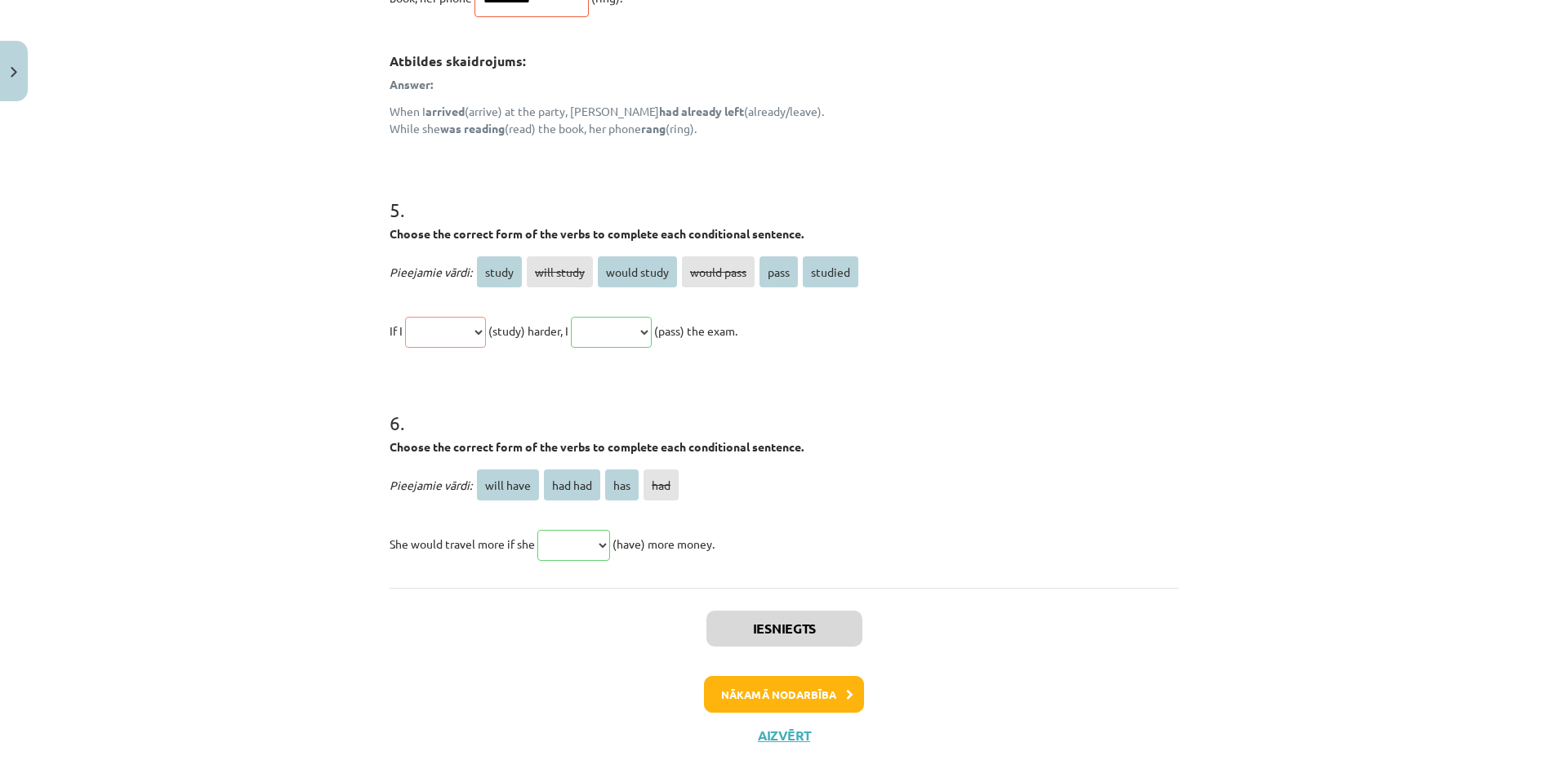
scroll to position [1519, 0]
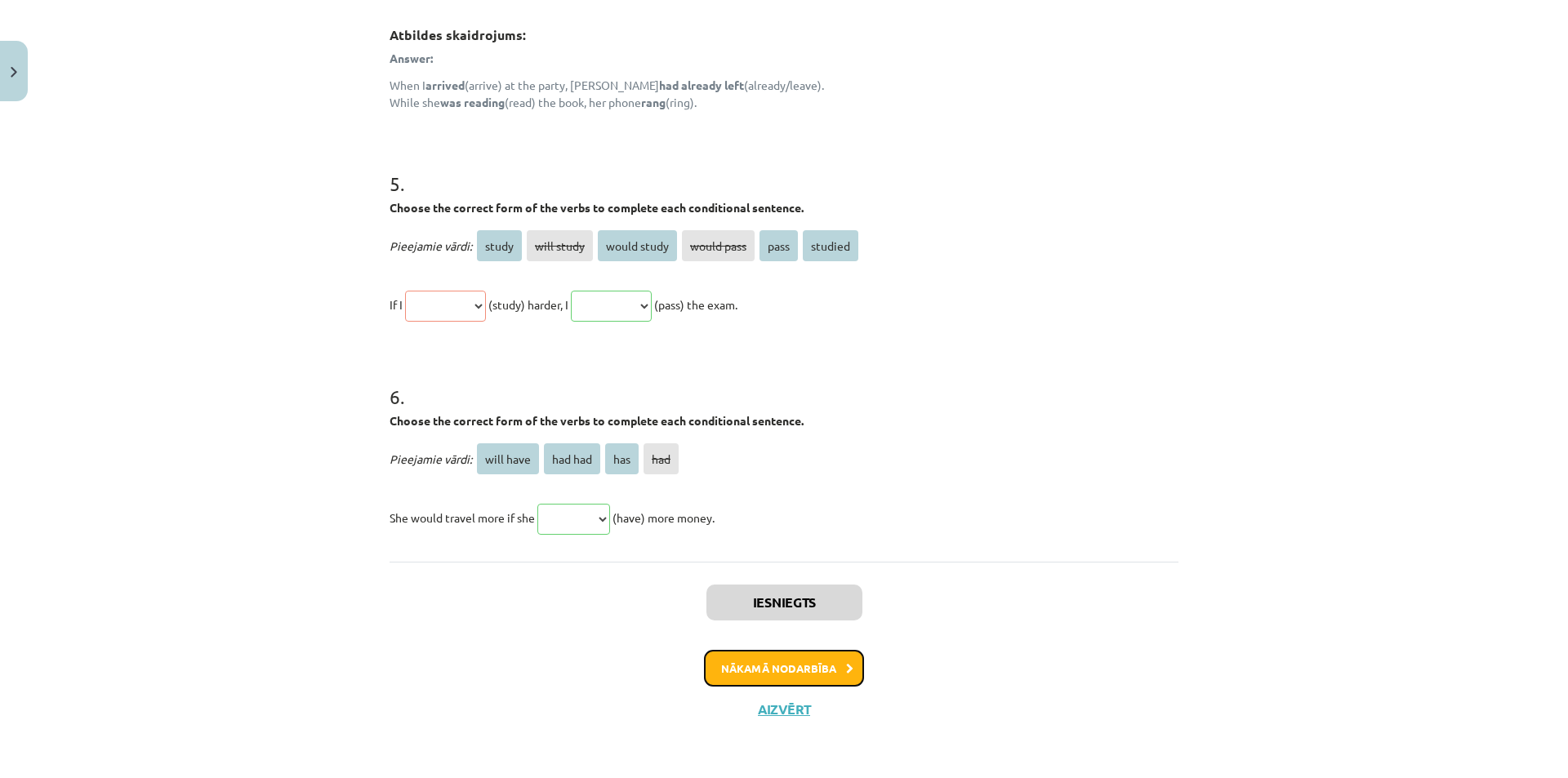
click at [792, 667] on button "Nākamā nodarbība" at bounding box center [784, 669] width 160 height 37
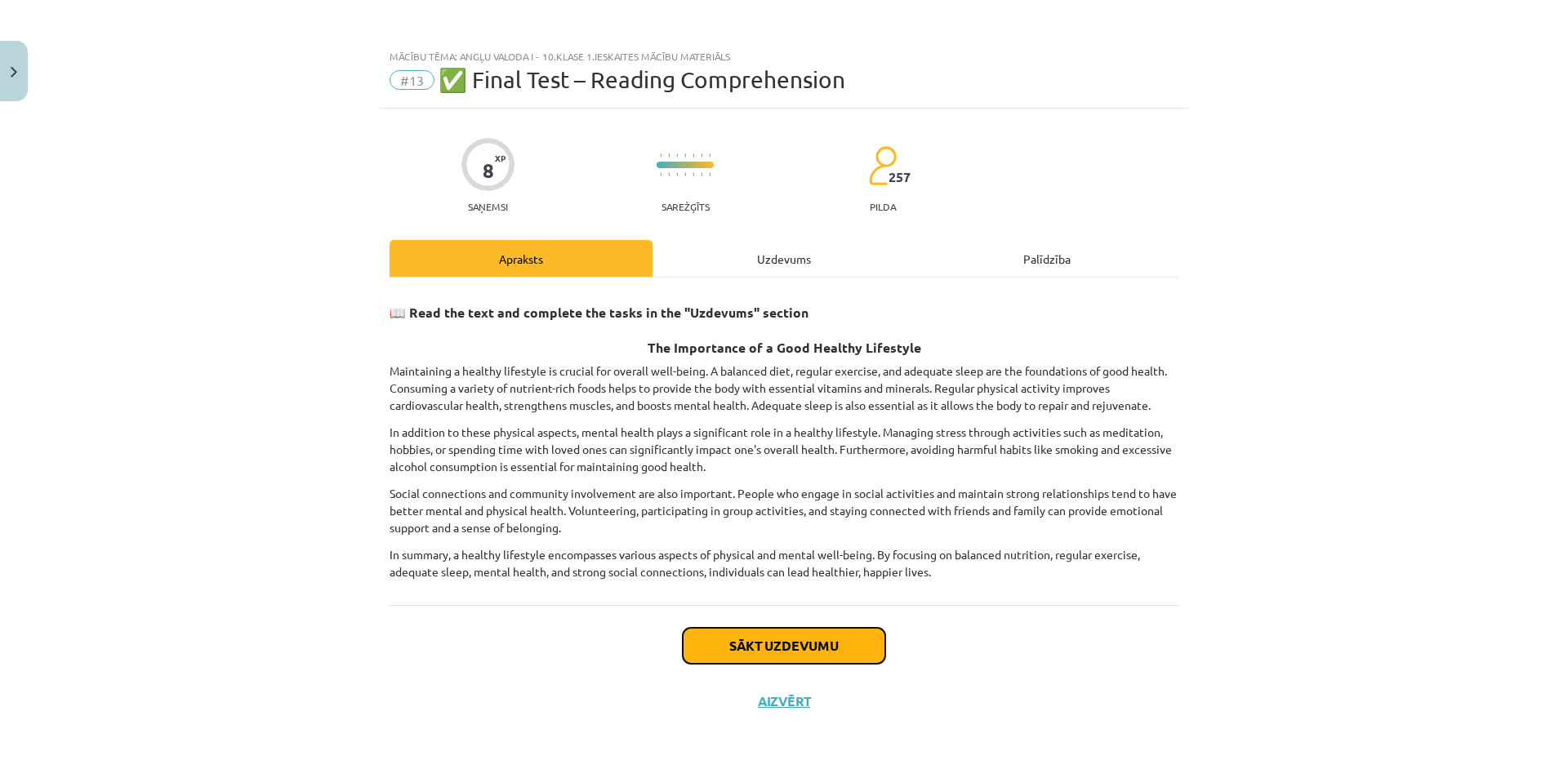
click at [770, 631] on button "Sākt uzdevumu" at bounding box center [784, 646] width 203 height 36
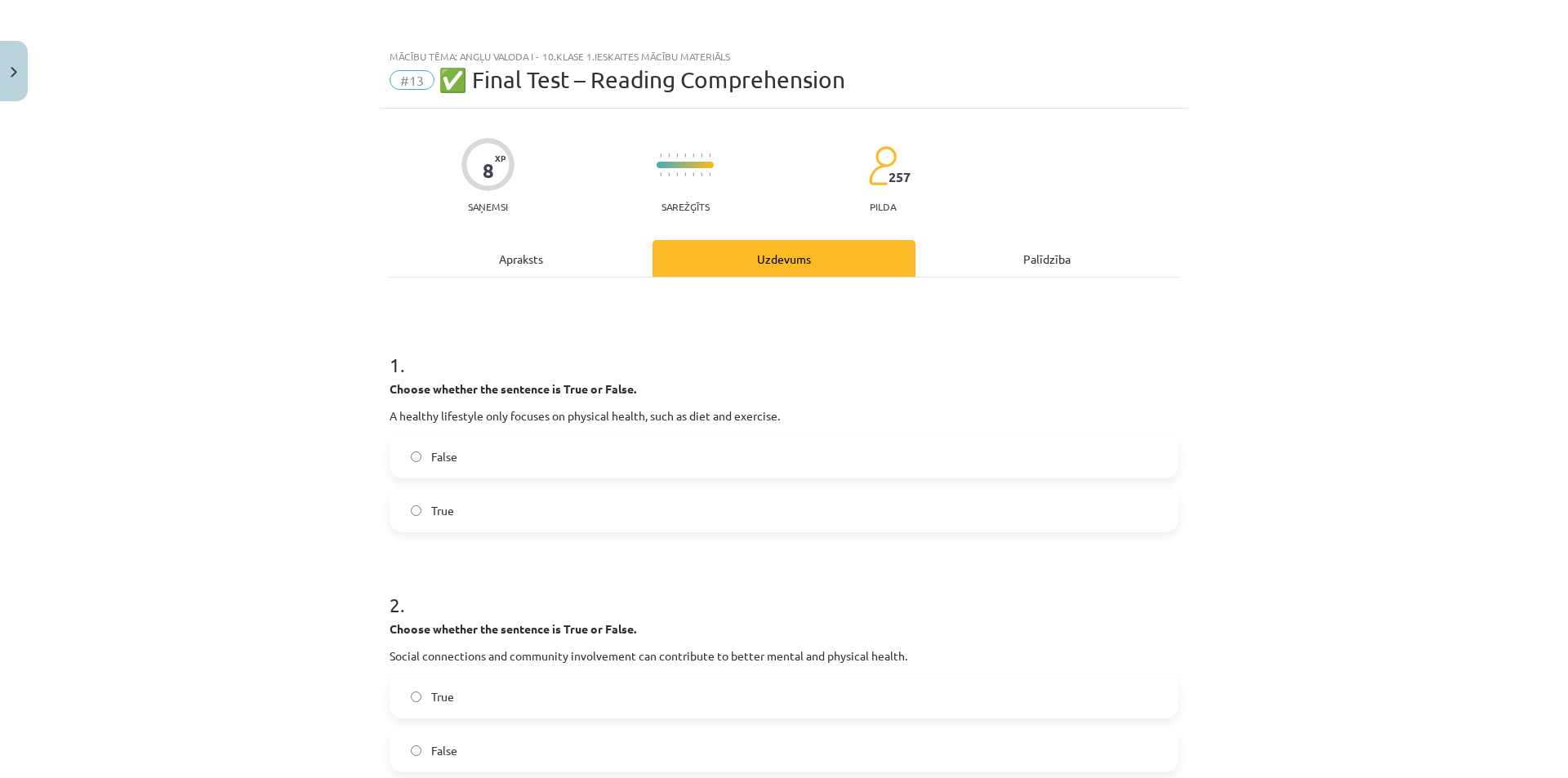
click at [499, 462] on label "False" at bounding box center [784, 456] width 786 height 41
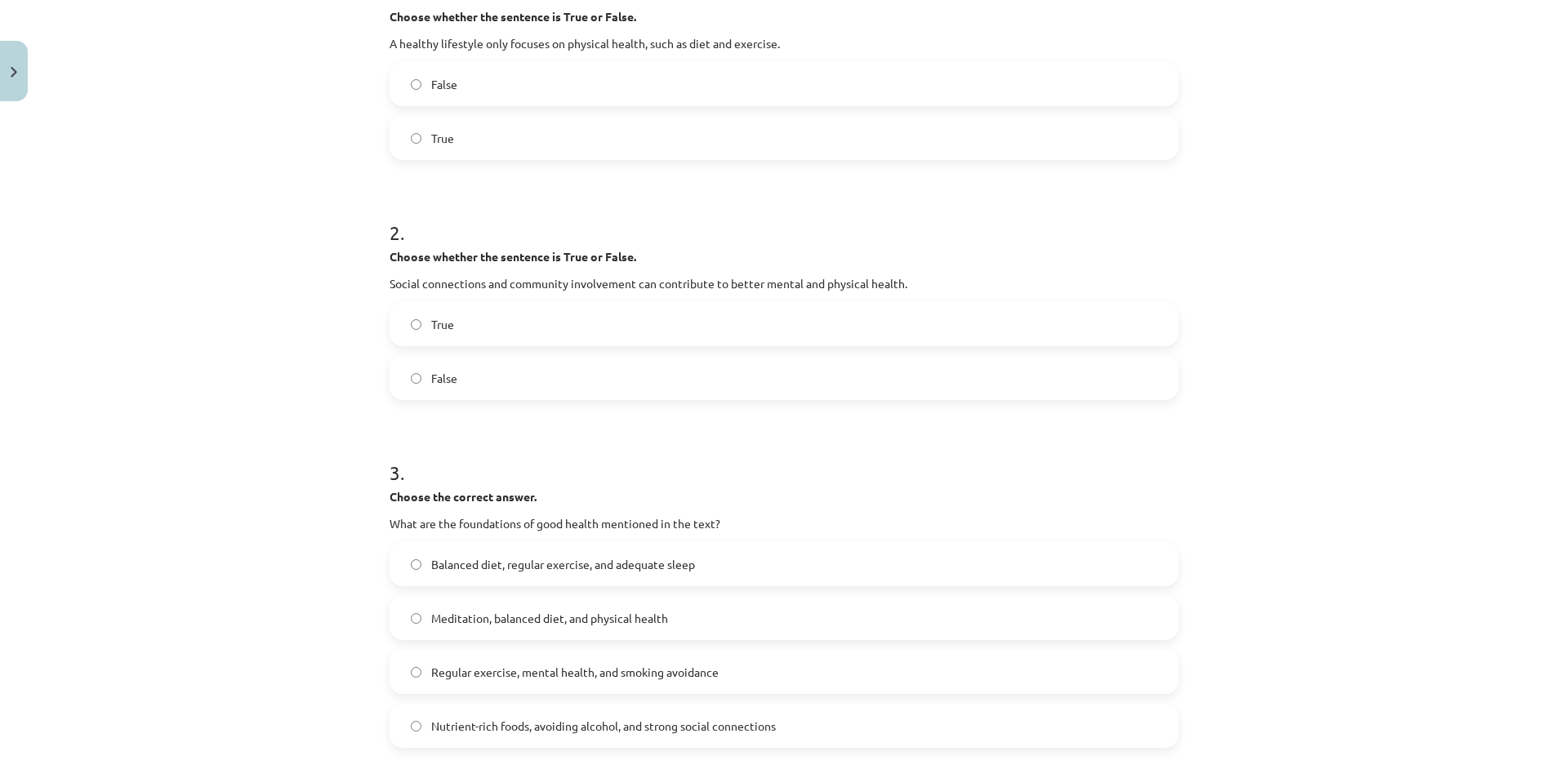
scroll to position [372, 0]
click at [520, 328] on label "True" at bounding box center [784, 324] width 786 height 41
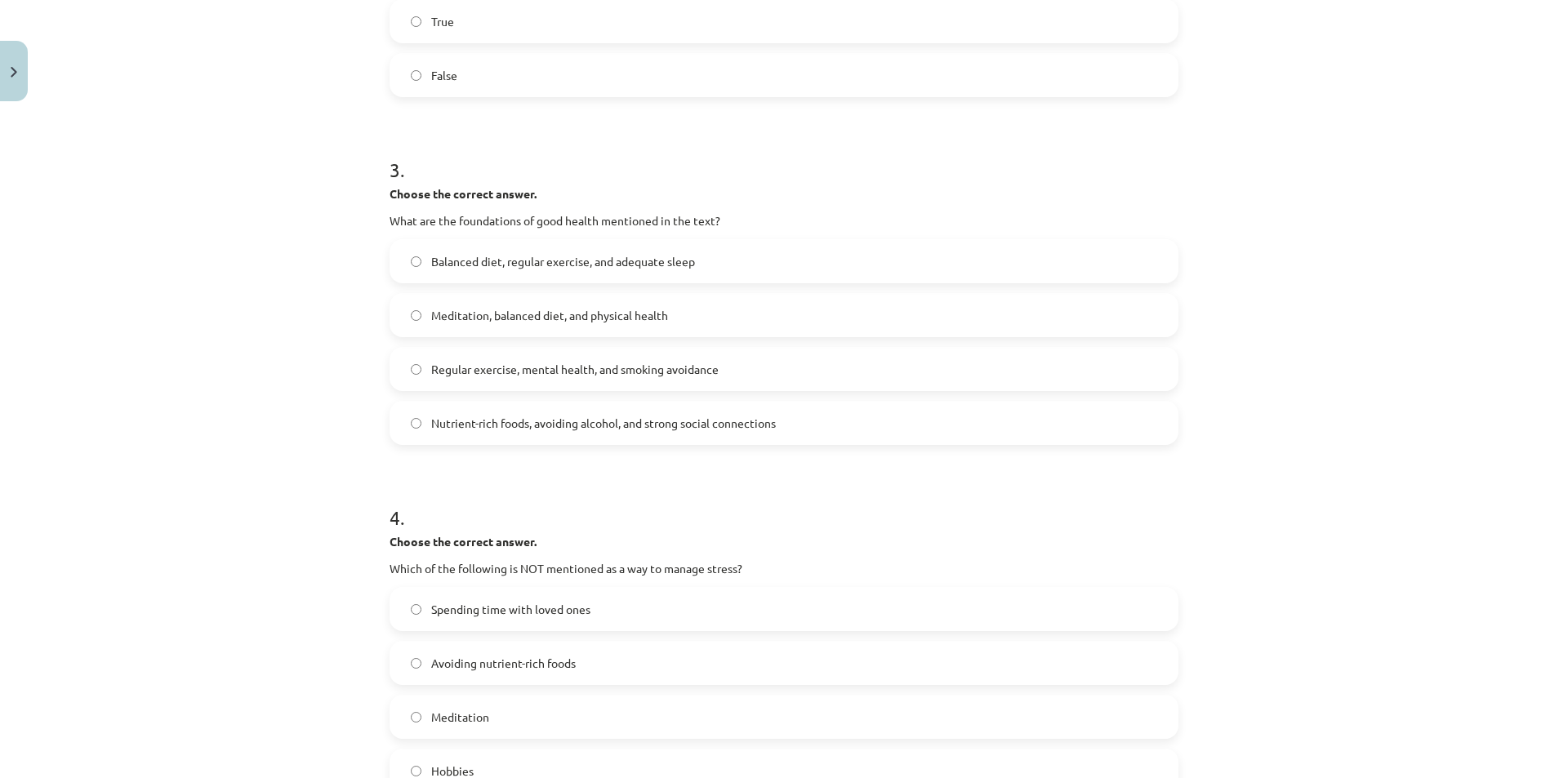
scroll to position [696, 0]
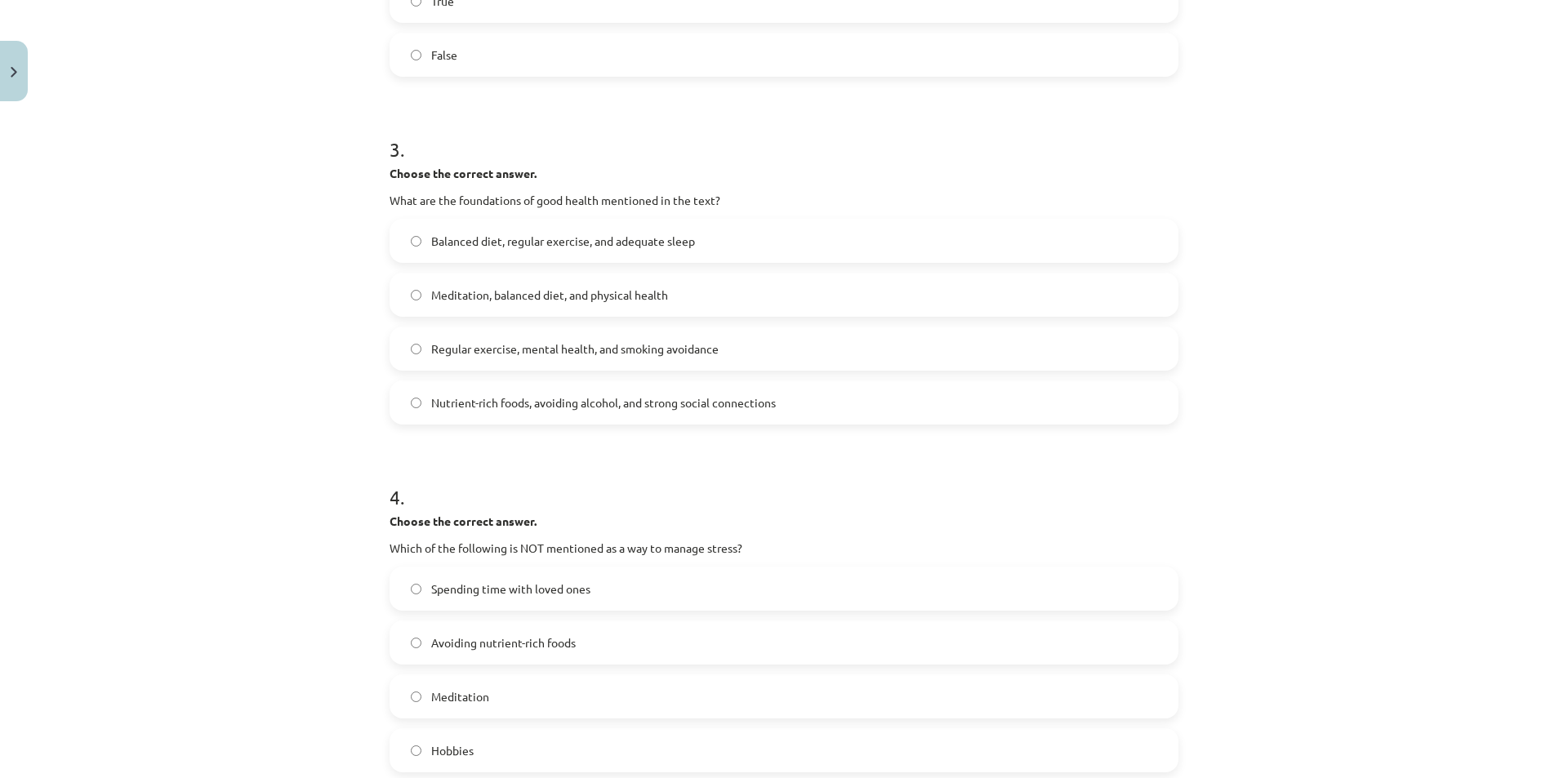
click at [530, 294] on span "Meditation, balanced diet, and physical health" at bounding box center [549, 295] width 237 height 17
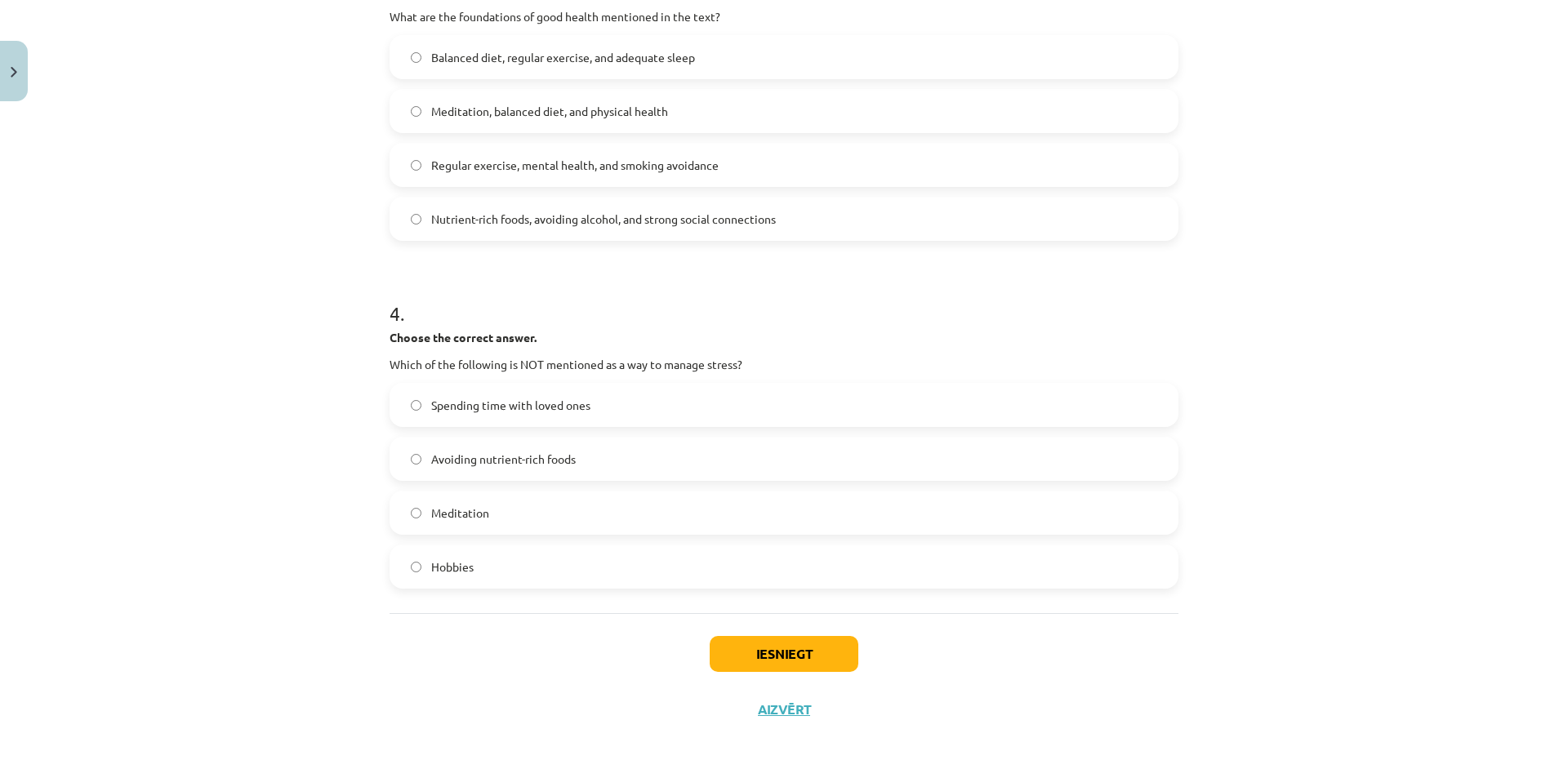
click at [512, 458] on span "Avoiding nutrient-rich foods" at bounding box center [503, 459] width 144 height 17
click at [795, 657] on button "Iesniegt" at bounding box center [783, 654] width 148 height 36
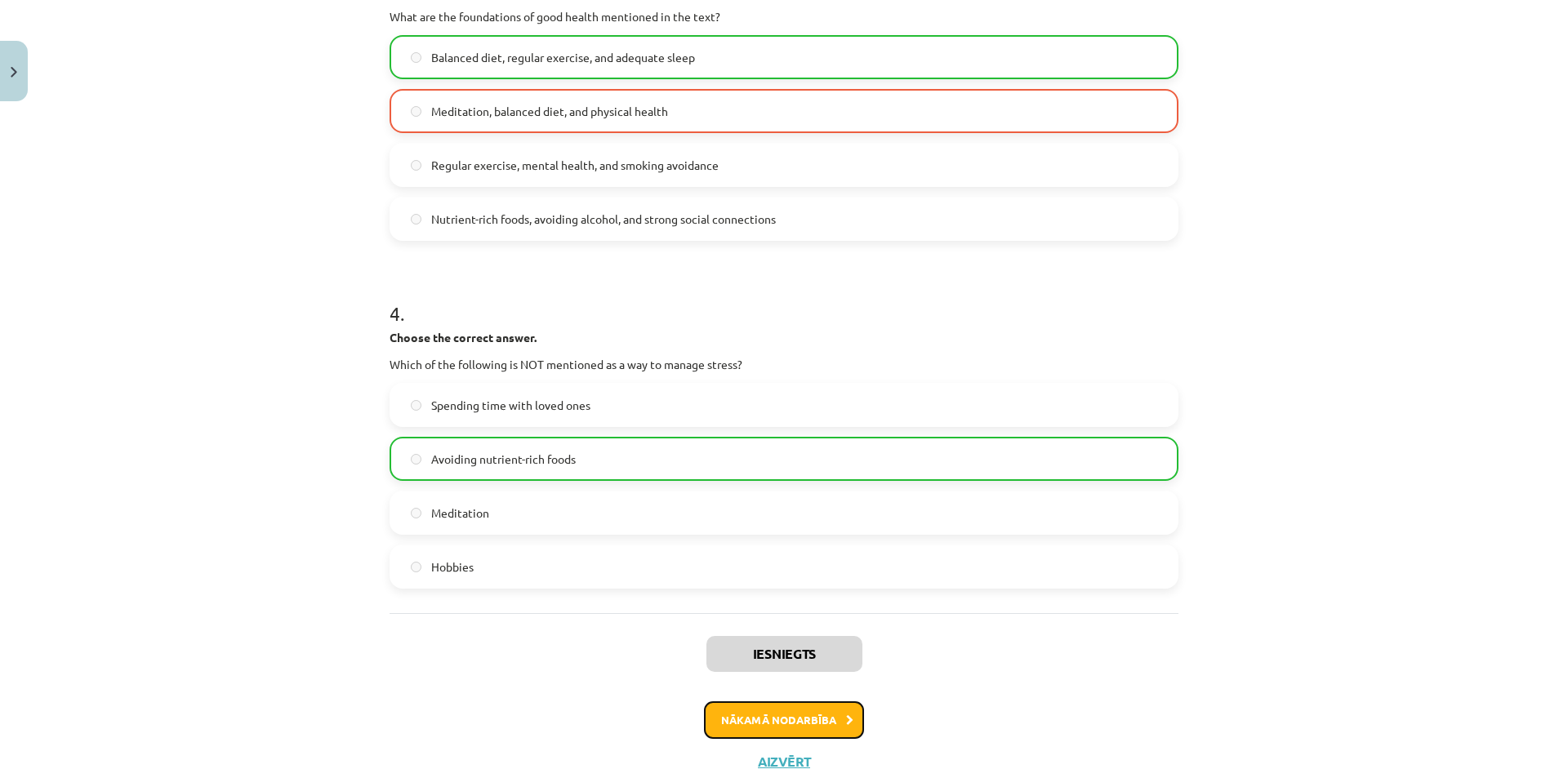
click at [785, 719] on button "Nākamā nodarbība" at bounding box center [784, 720] width 160 height 37
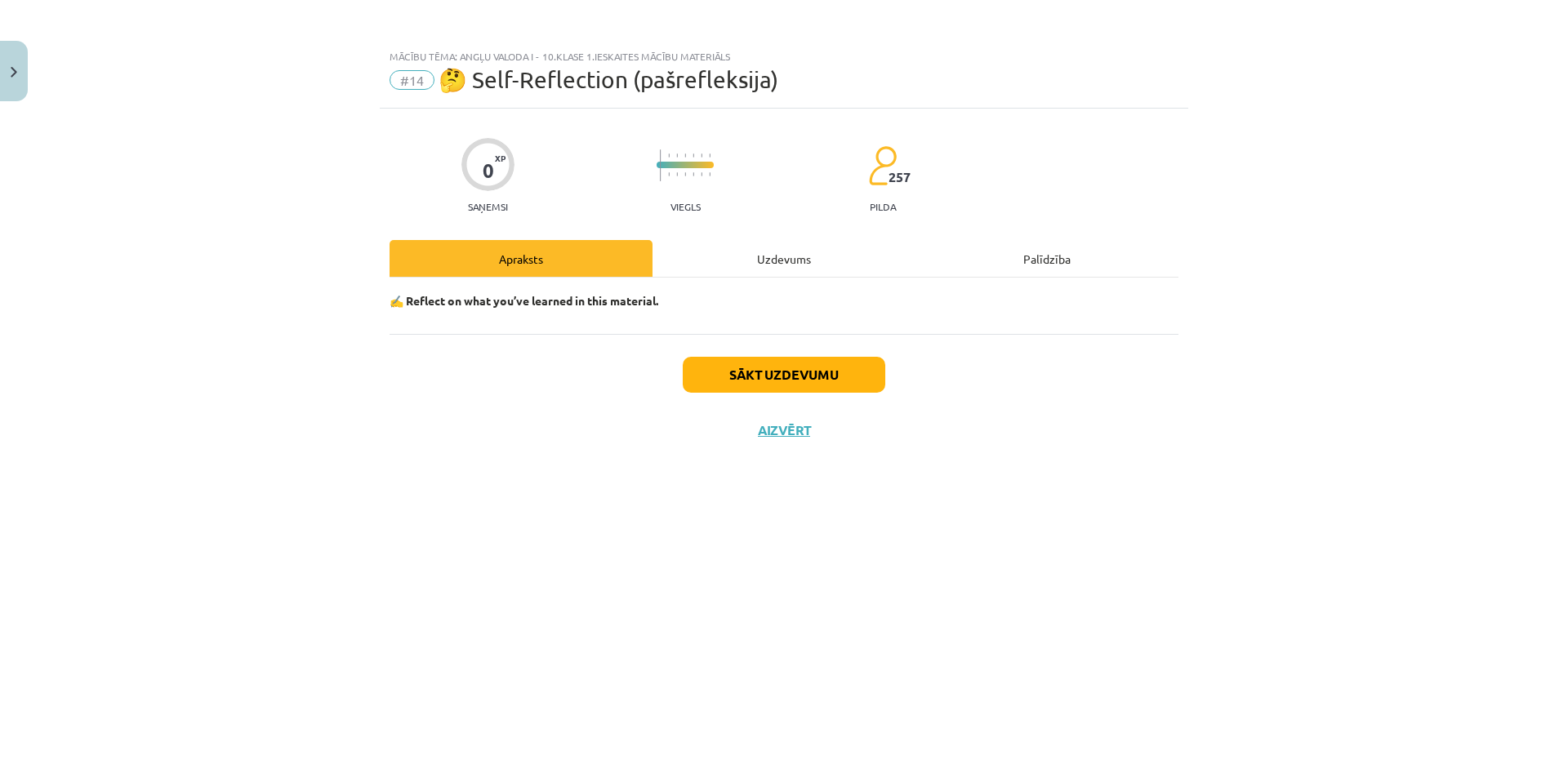
scroll to position [0, 0]
click at [805, 367] on button "Sākt uzdevumu" at bounding box center [784, 375] width 203 height 36
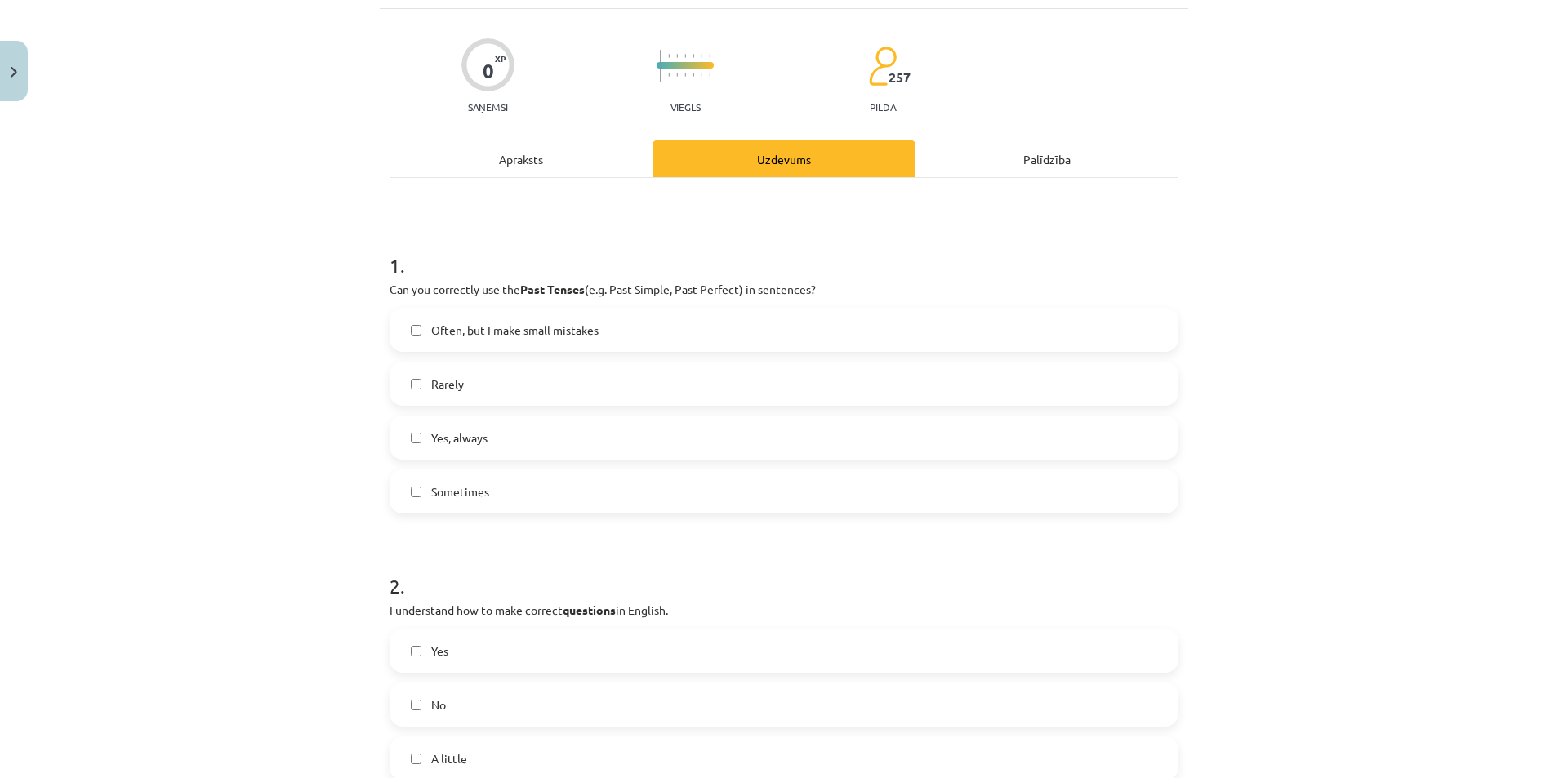
scroll to position [100, 0]
click at [546, 331] on span "Often, but I make small mistakes" at bounding box center [514, 329] width 167 height 17
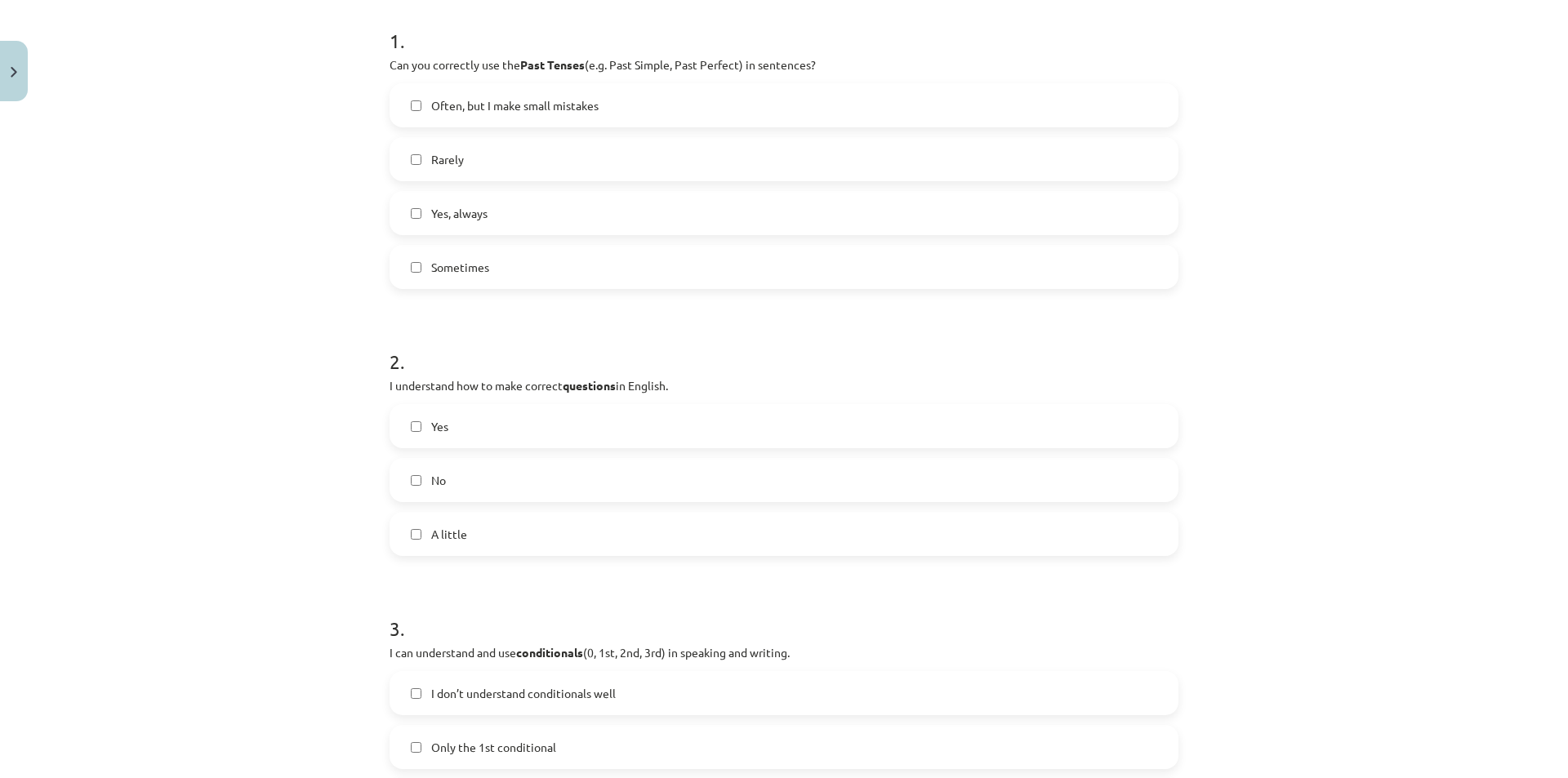
scroll to position [325, 0]
click at [421, 99] on label "Often, but I make small mistakes" at bounding box center [784, 104] width 786 height 41
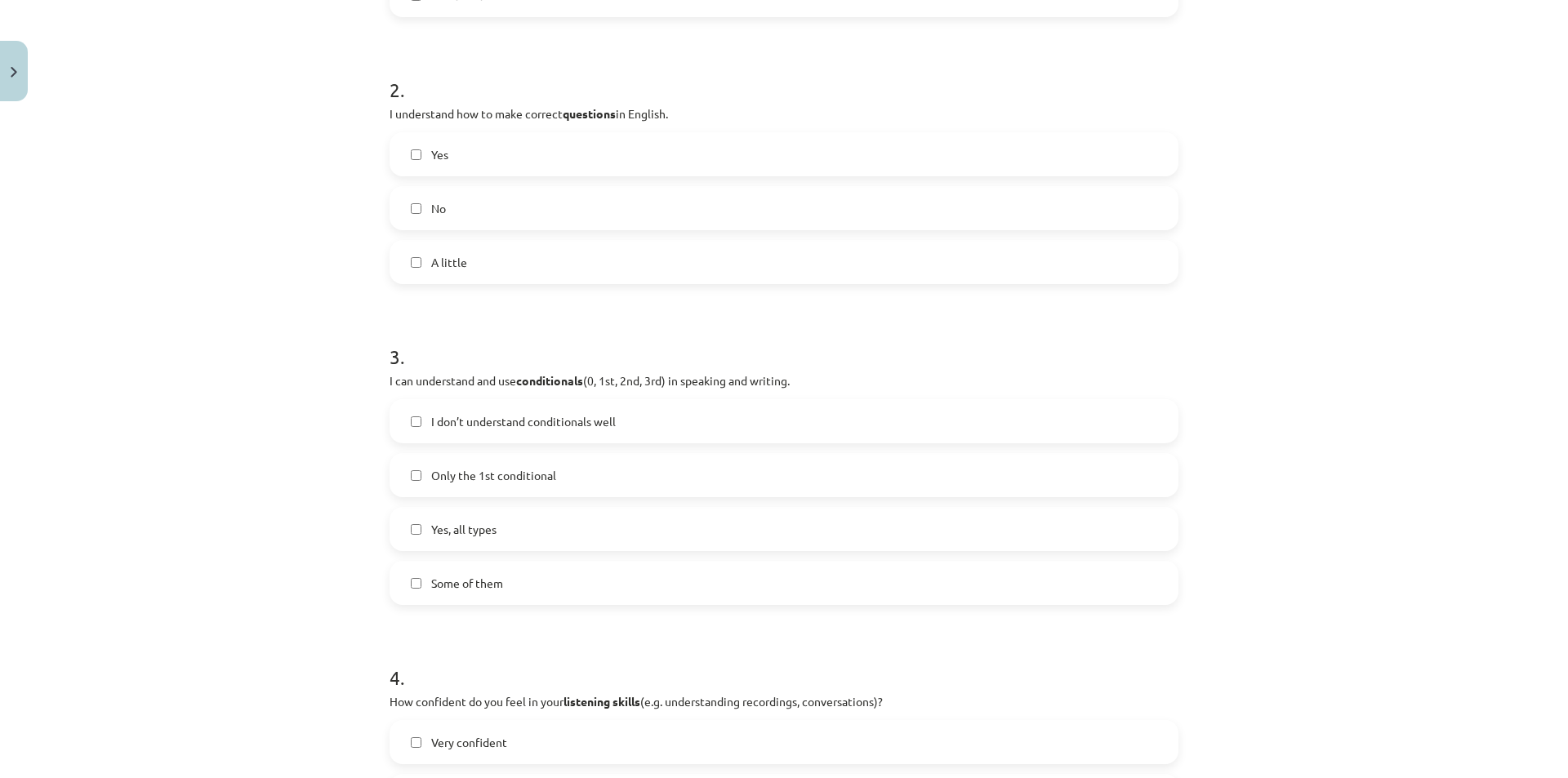
scroll to position [596, 0]
click at [465, 146] on label "Yes" at bounding box center [784, 154] width 786 height 41
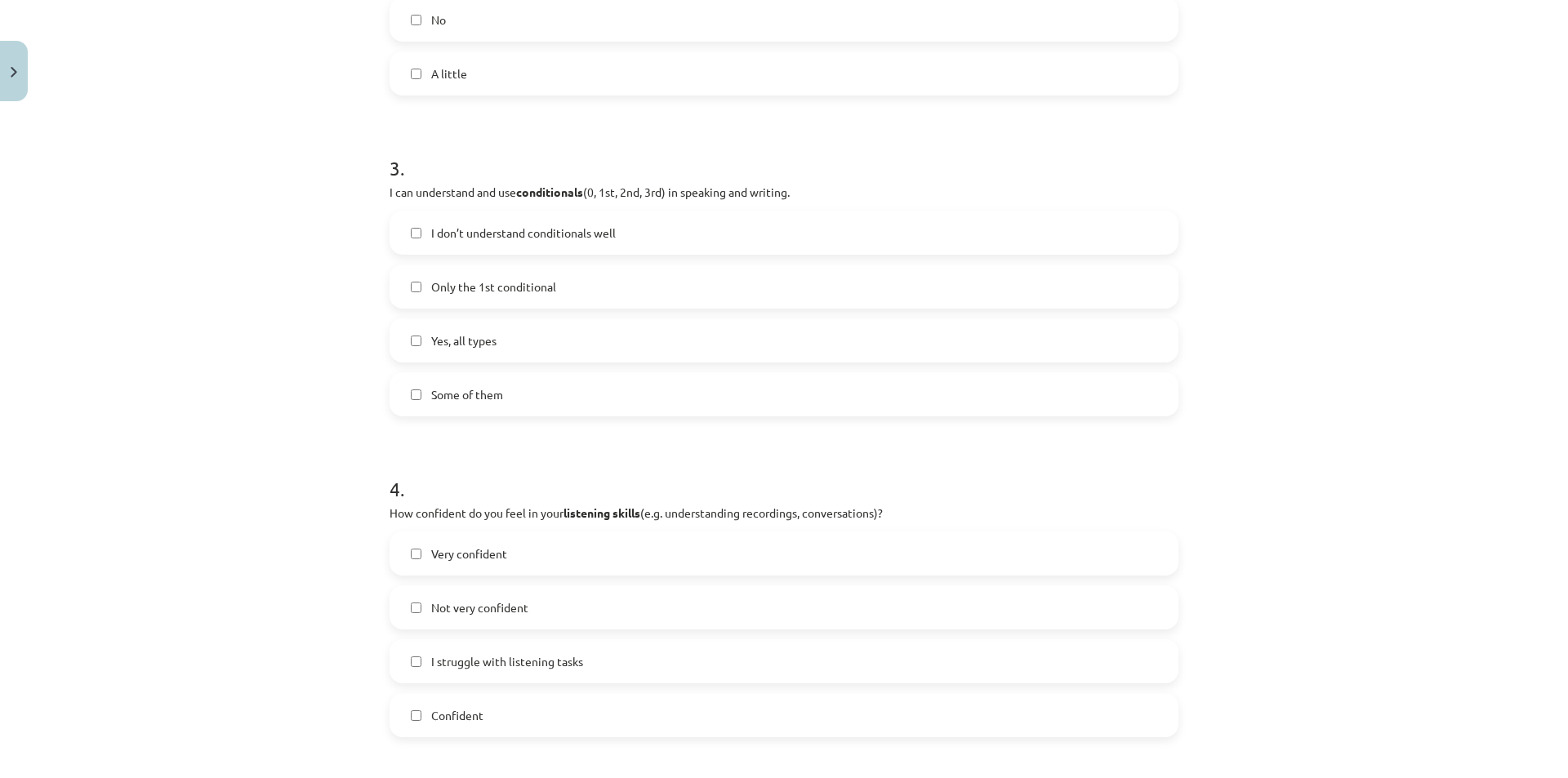
scroll to position [786, 0]
click at [481, 390] on span "Some of them" at bounding box center [467, 394] width 72 height 17
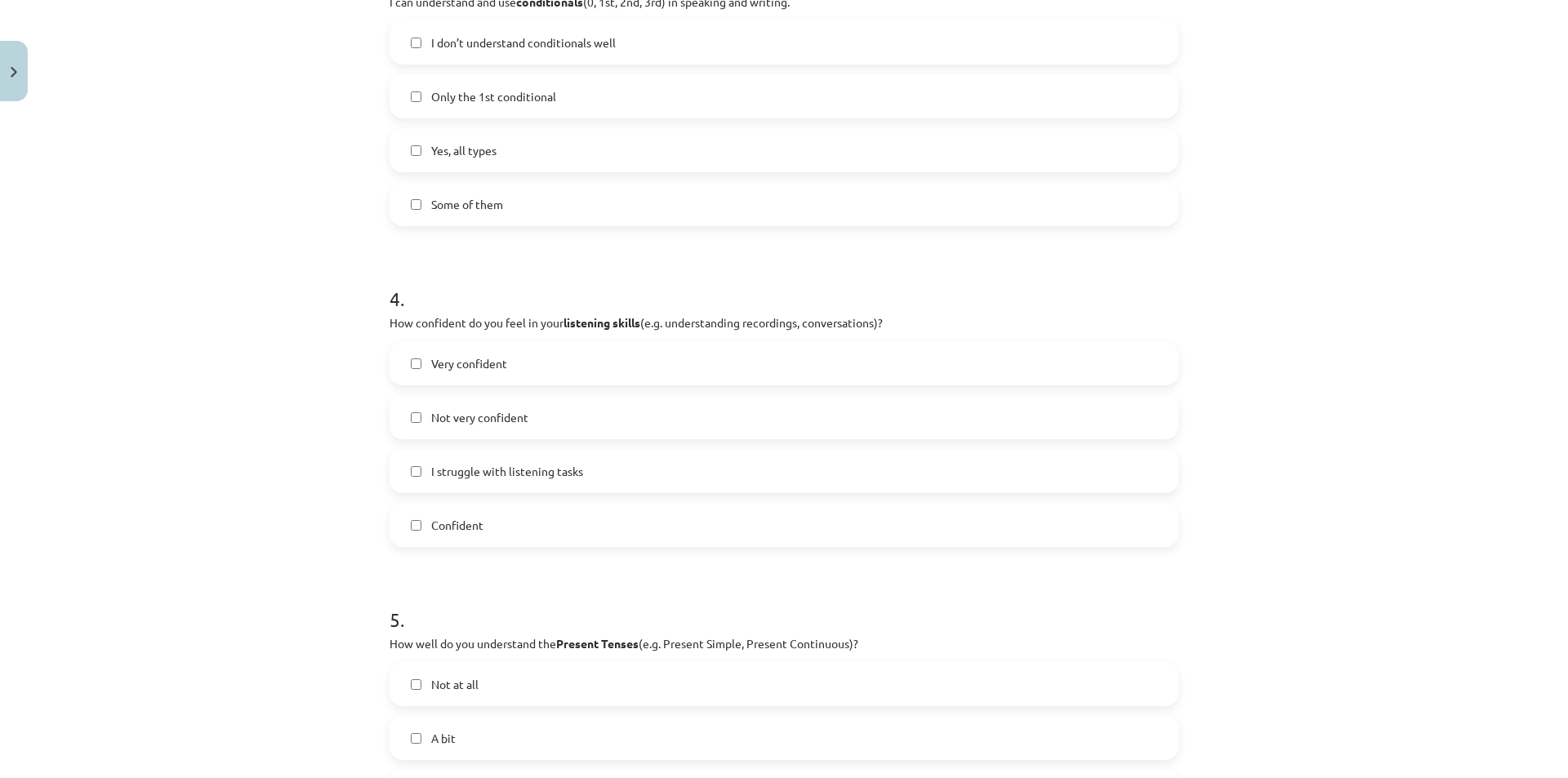
scroll to position [976, 0]
click at [484, 424] on span "Not very confident" at bounding box center [479, 417] width 98 height 17
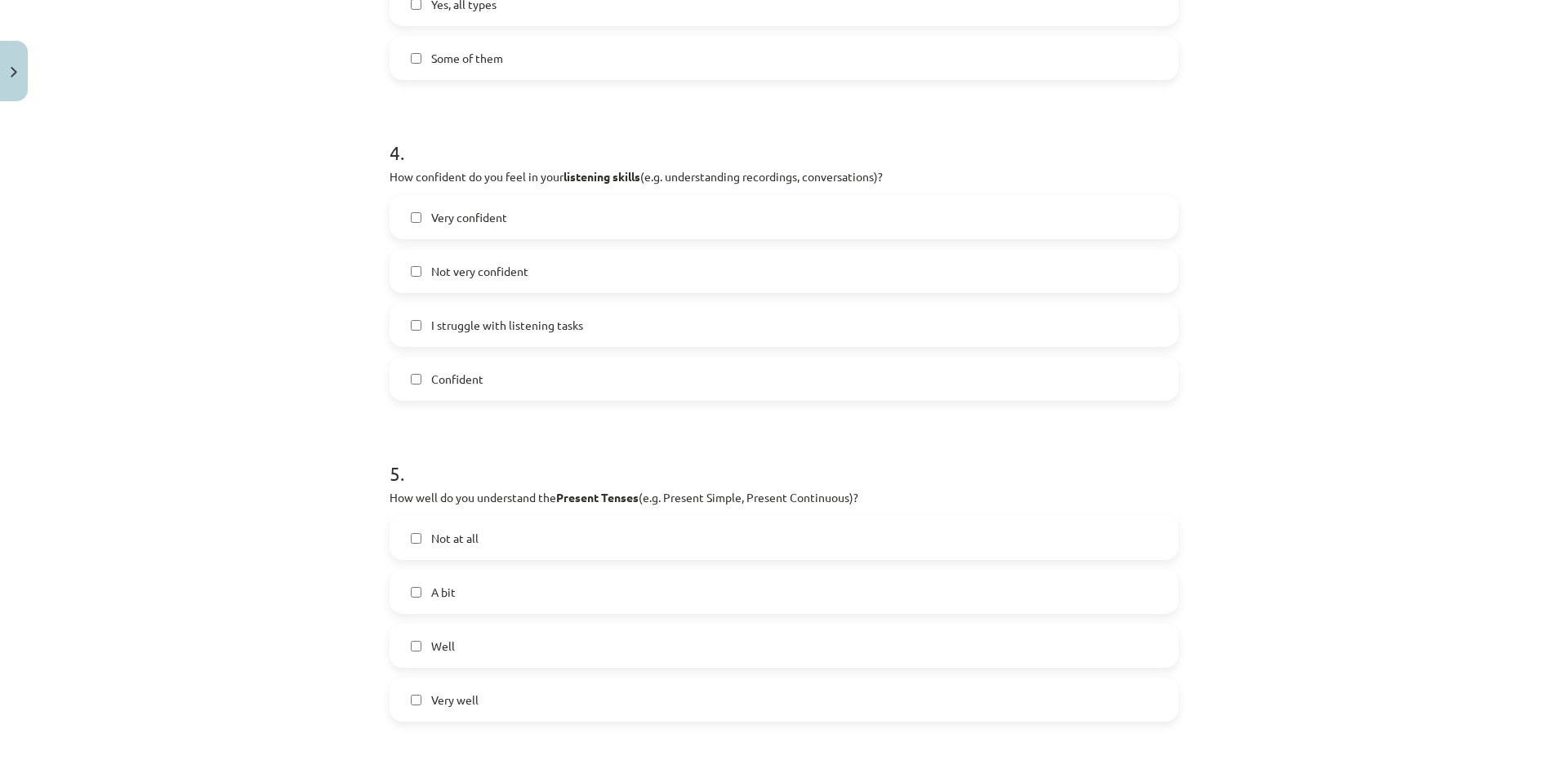
scroll to position [1285, 0]
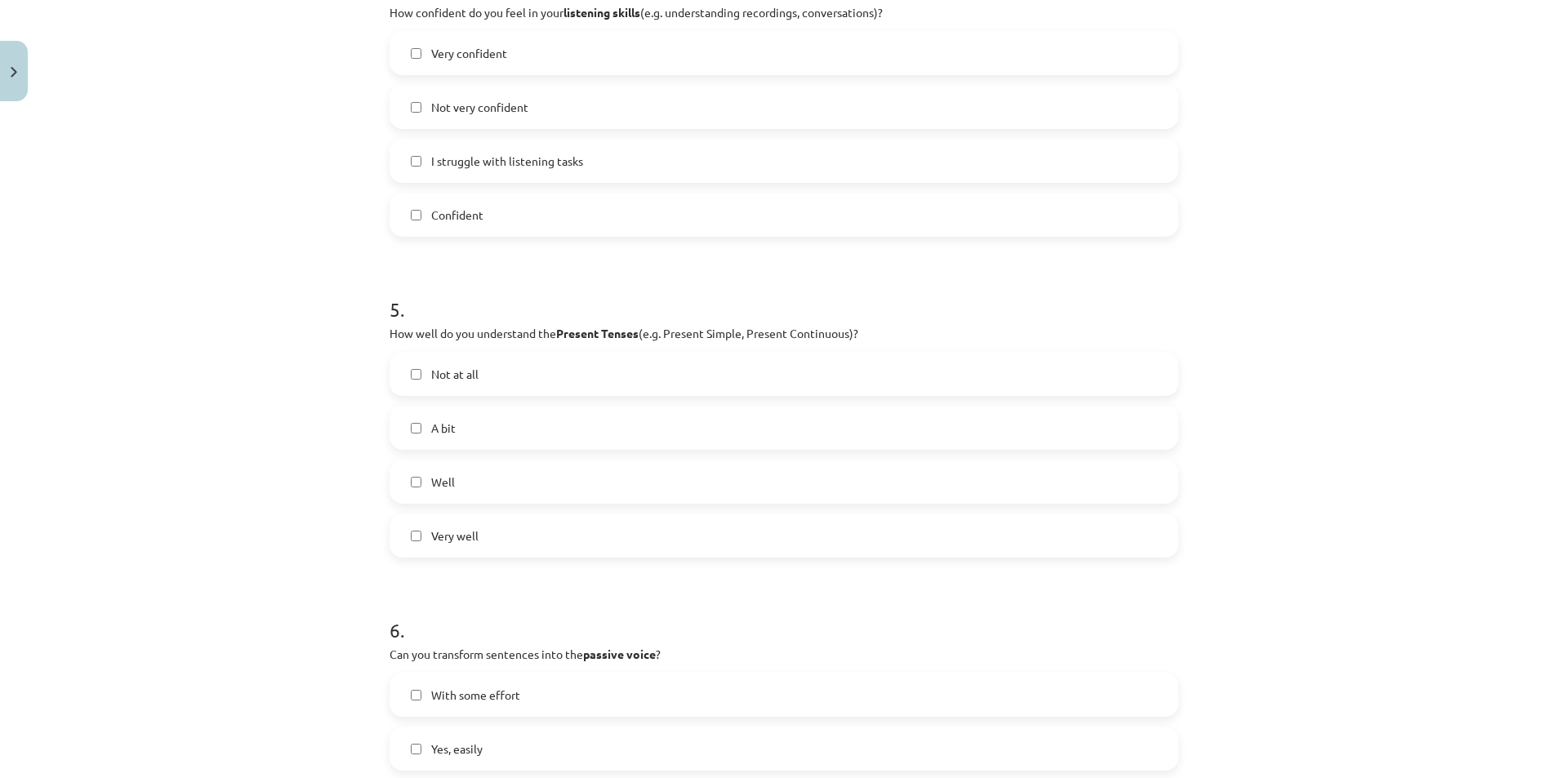
click at [459, 539] on span "Very well" at bounding box center [455, 536] width 48 height 17
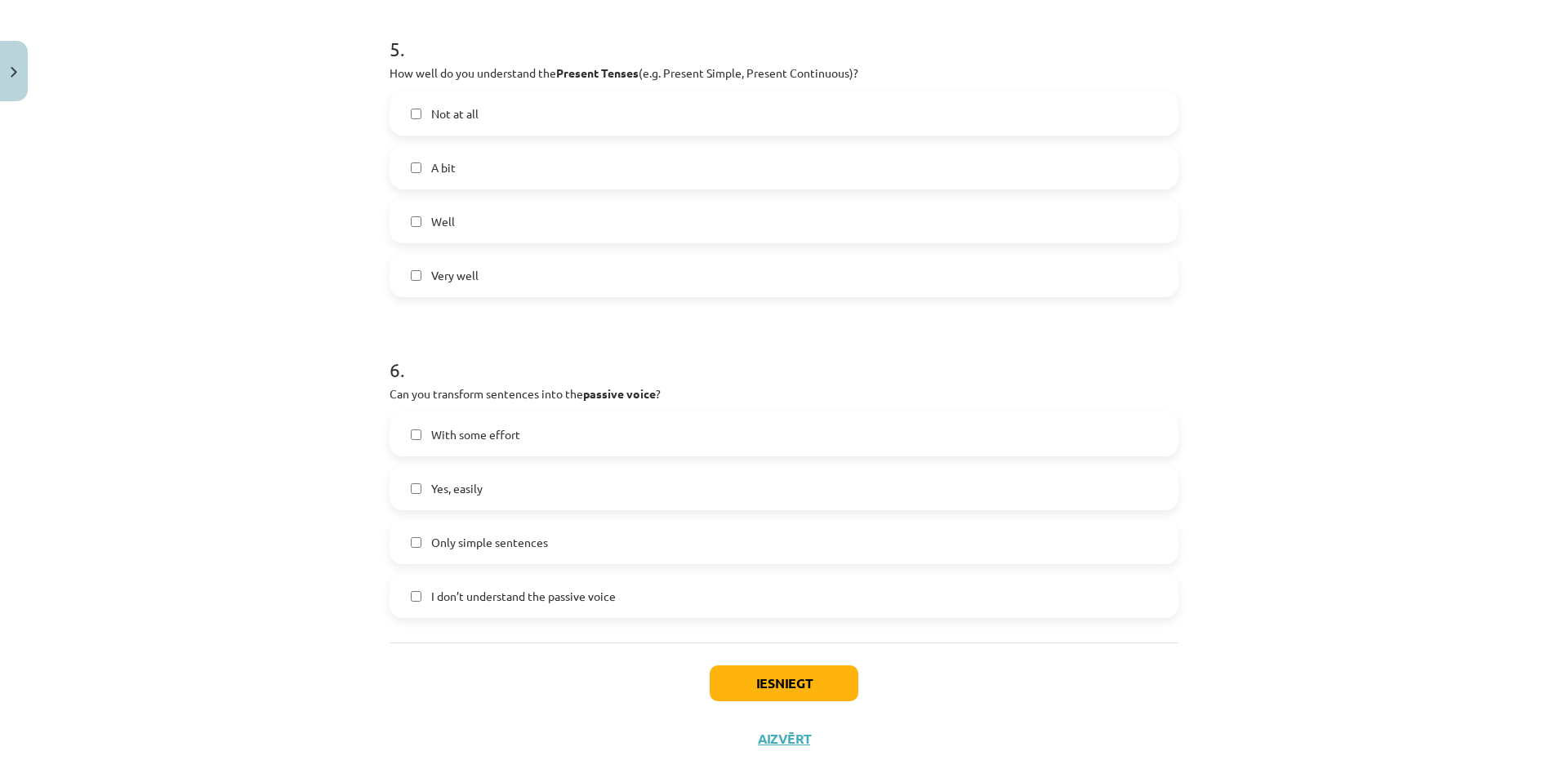
scroll to position [1548, 0]
click at [753, 676] on button "Iesniegt" at bounding box center [783, 681] width 148 height 36
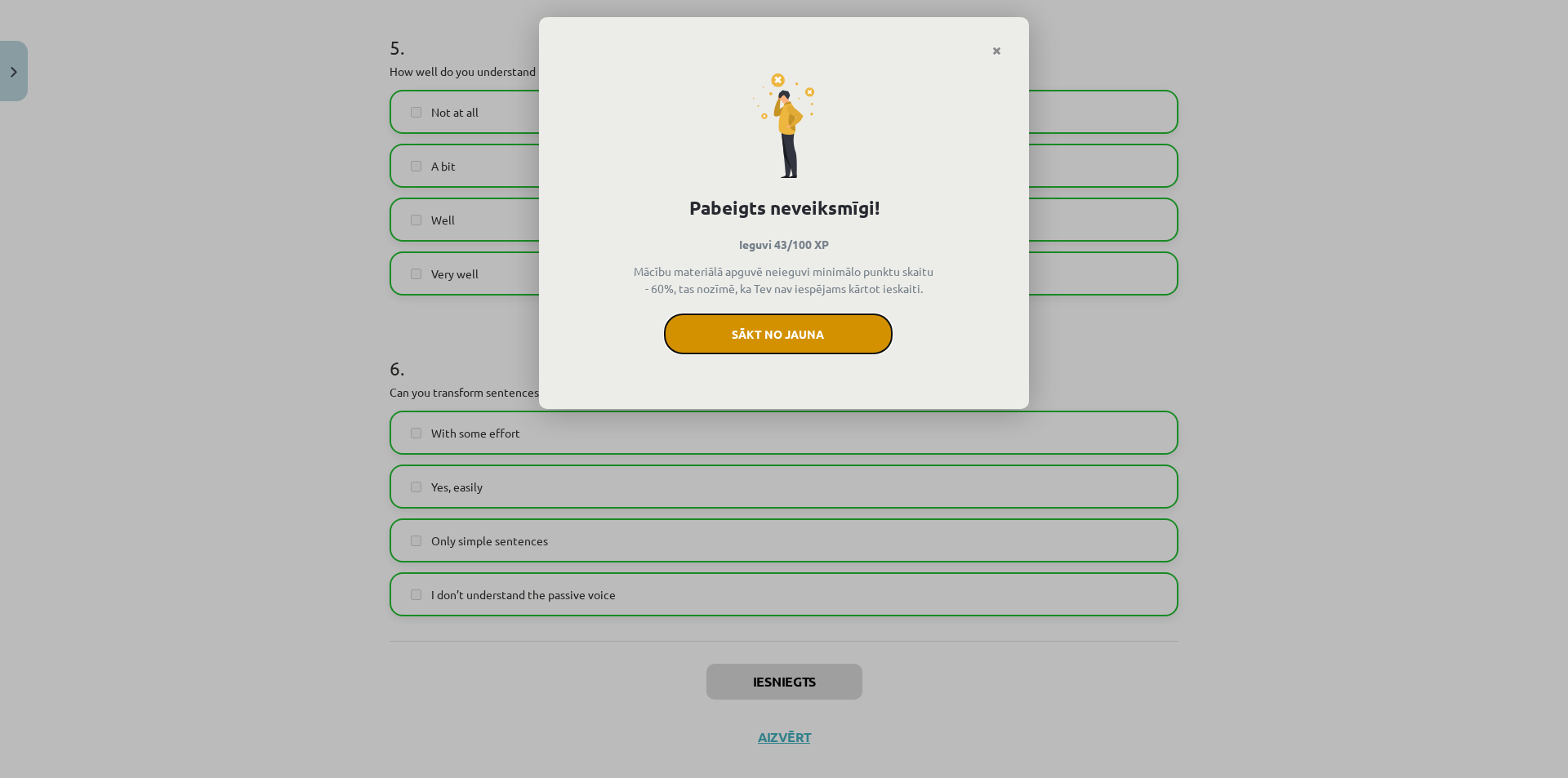
click at [805, 315] on button "Sākt no jauna" at bounding box center [777, 334] width 228 height 41
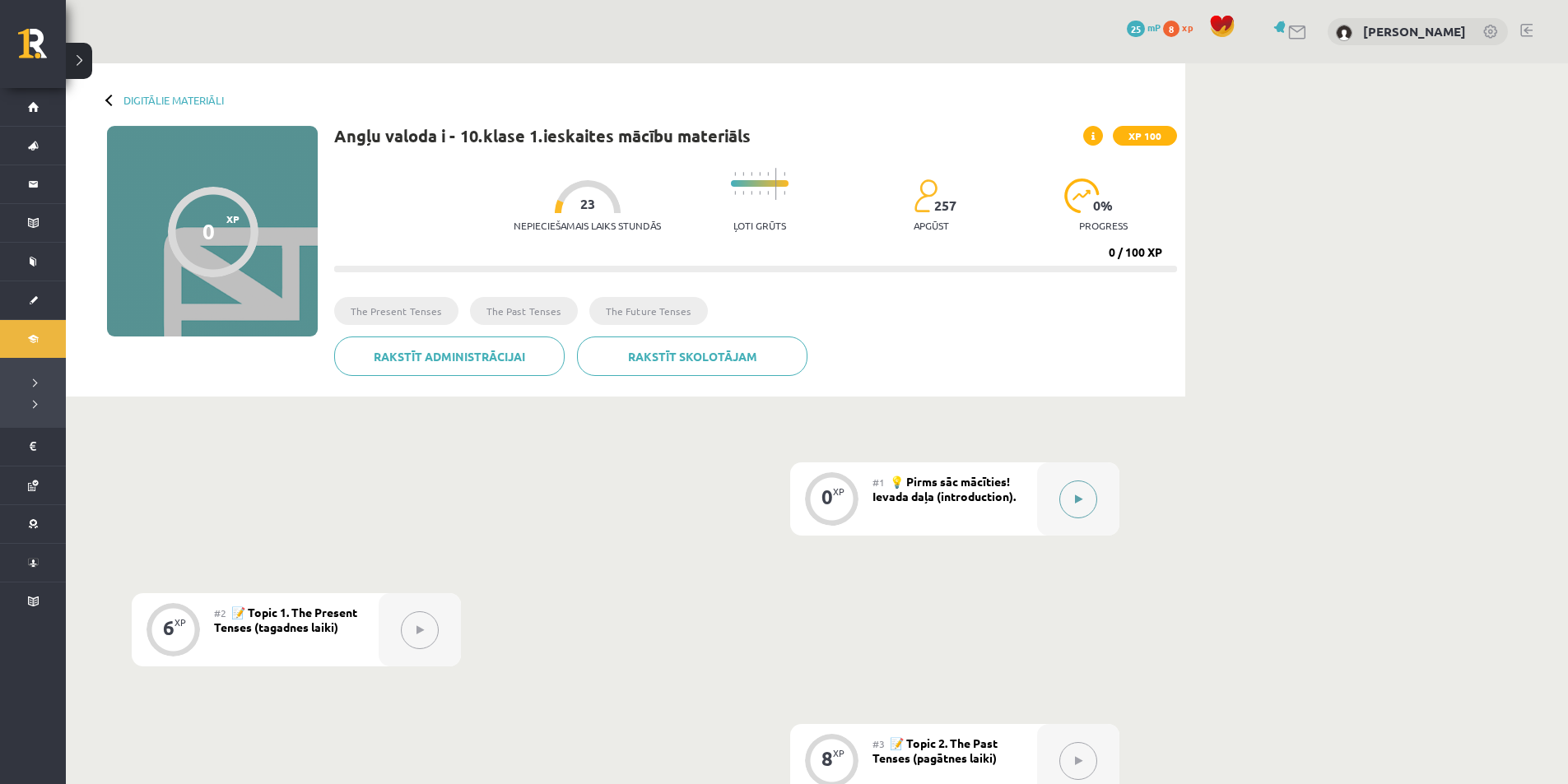
click at [1075, 499] on icon at bounding box center [1078, 499] width 8 height 10
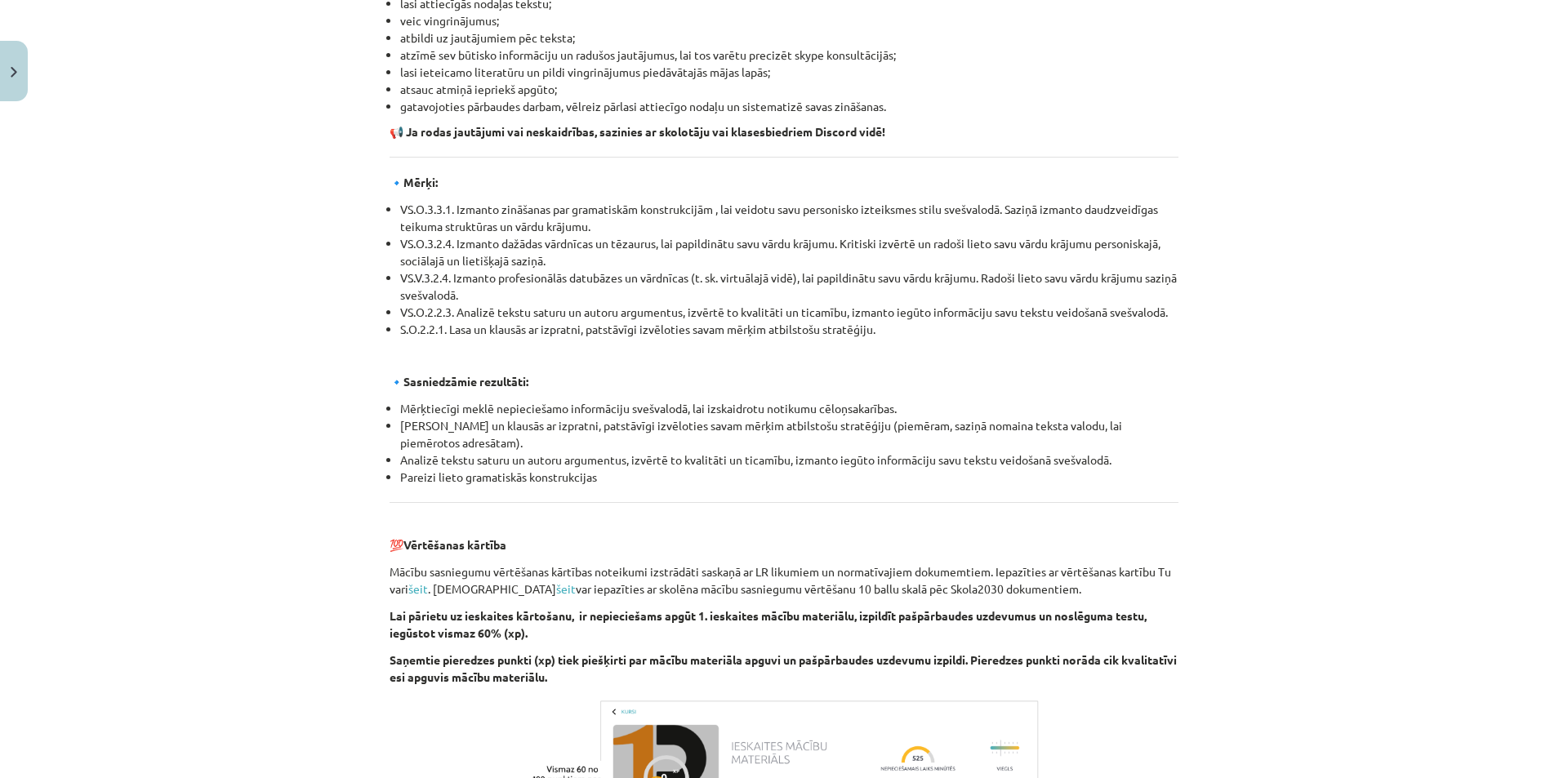
scroll to position [1678, 0]
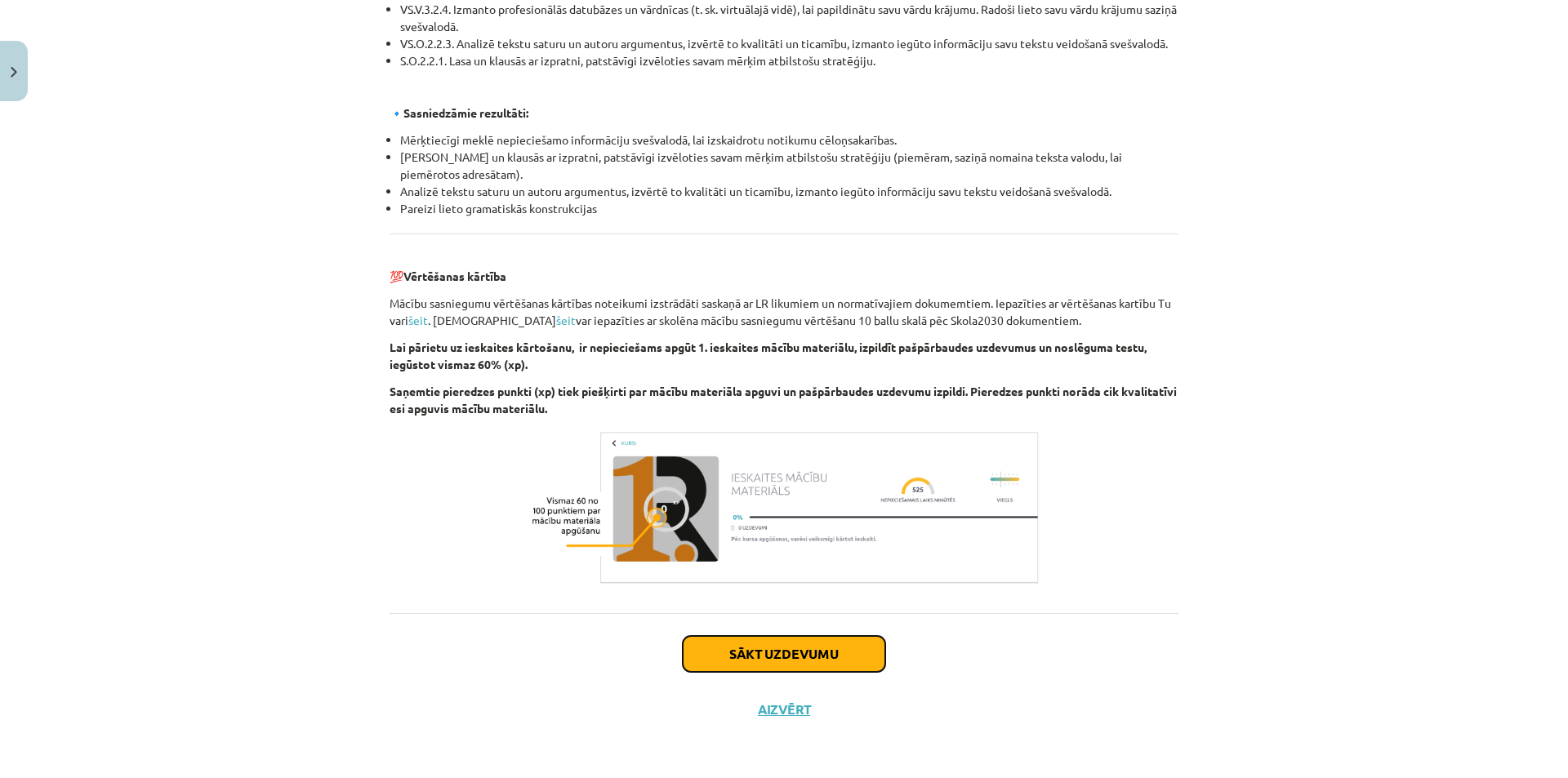
click at [776, 651] on button "Sākt uzdevumu" at bounding box center [784, 654] width 203 height 36
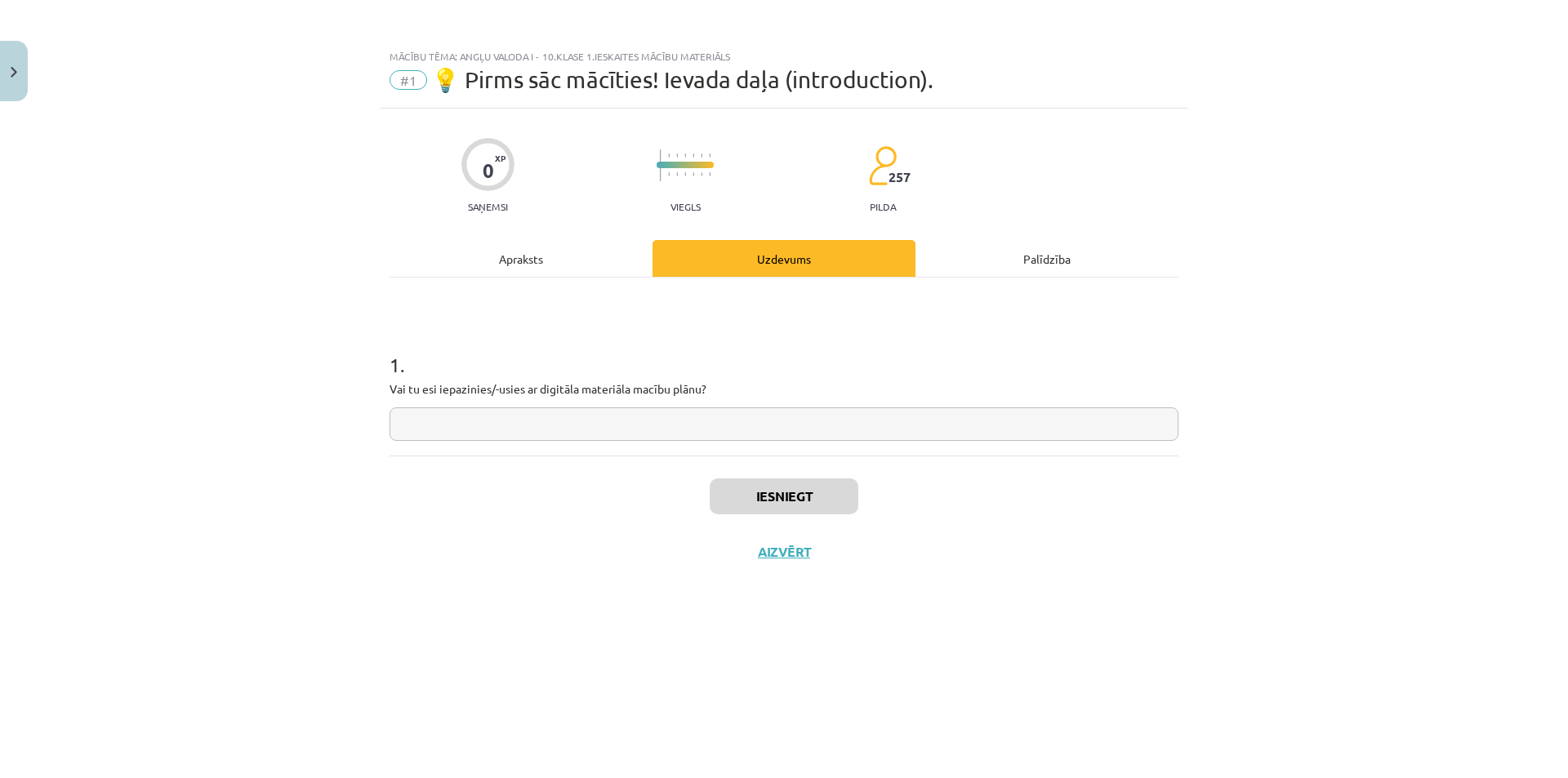
click at [723, 424] on input "text" at bounding box center [784, 423] width 789 height 33
type input "**"
click at [762, 489] on button "Iesniegt" at bounding box center [783, 496] width 148 height 36
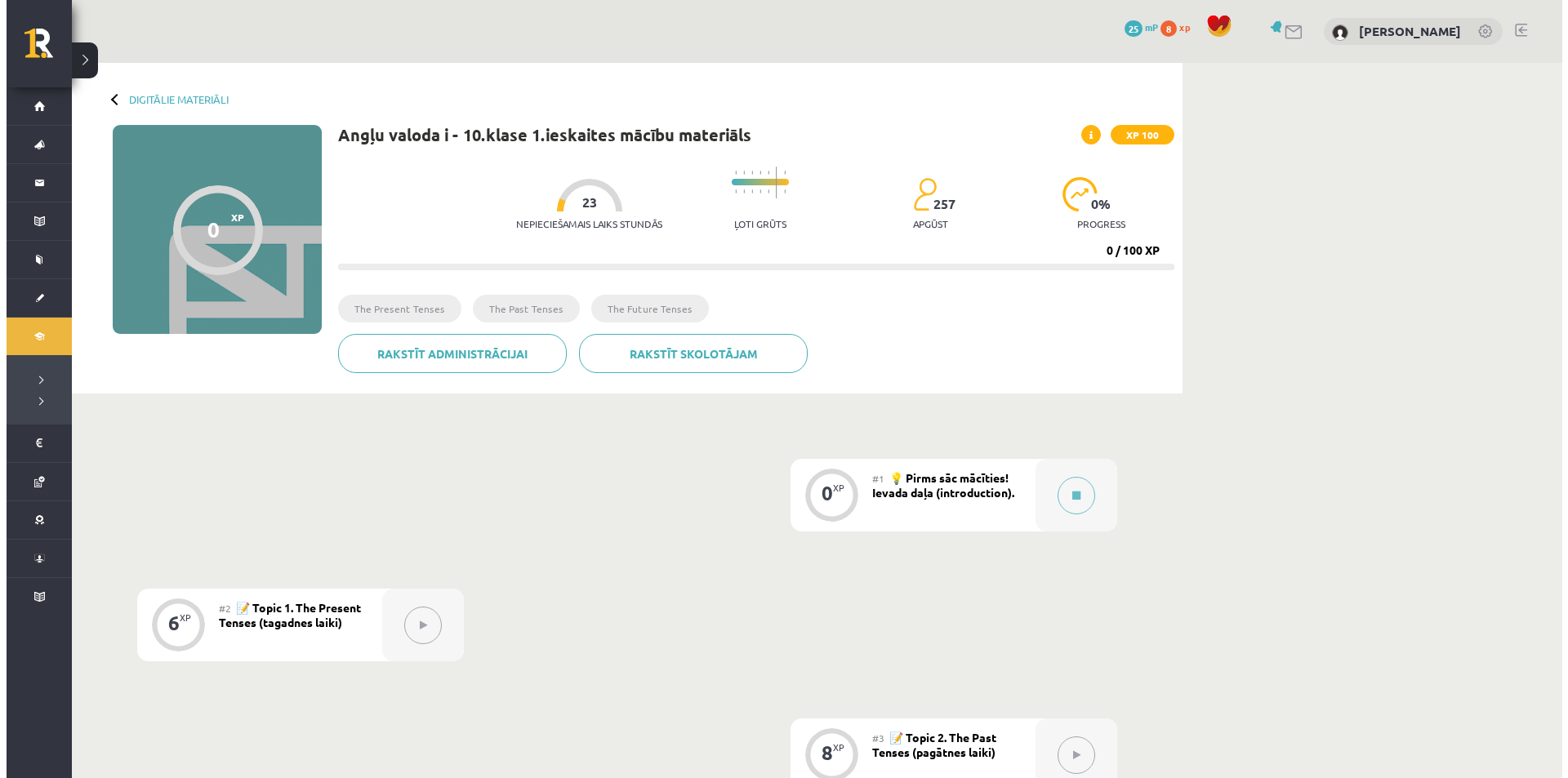
scroll to position [313, 0]
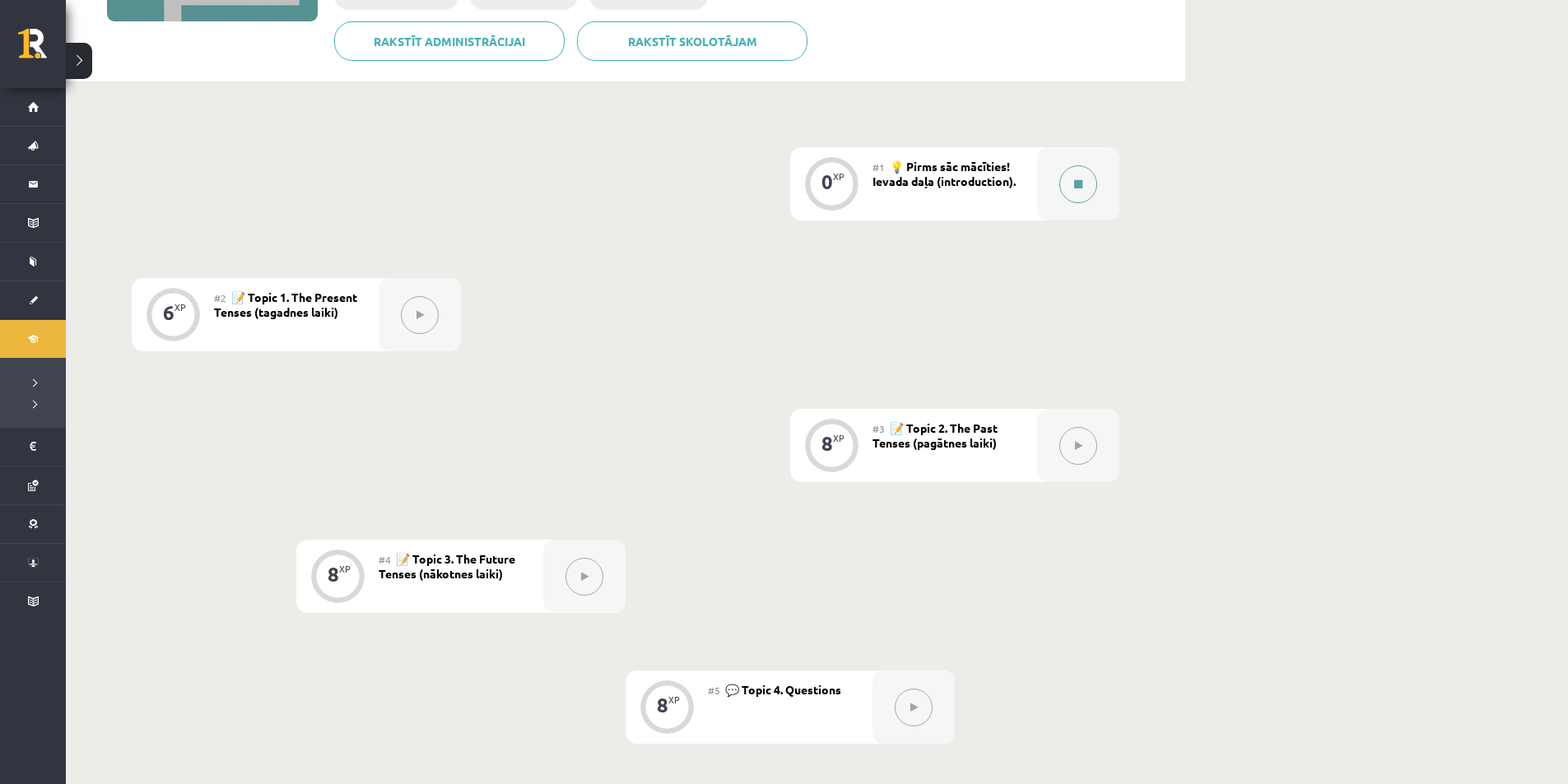
click at [1067, 181] on button at bounding box center [1078, 184] width 38 height 38
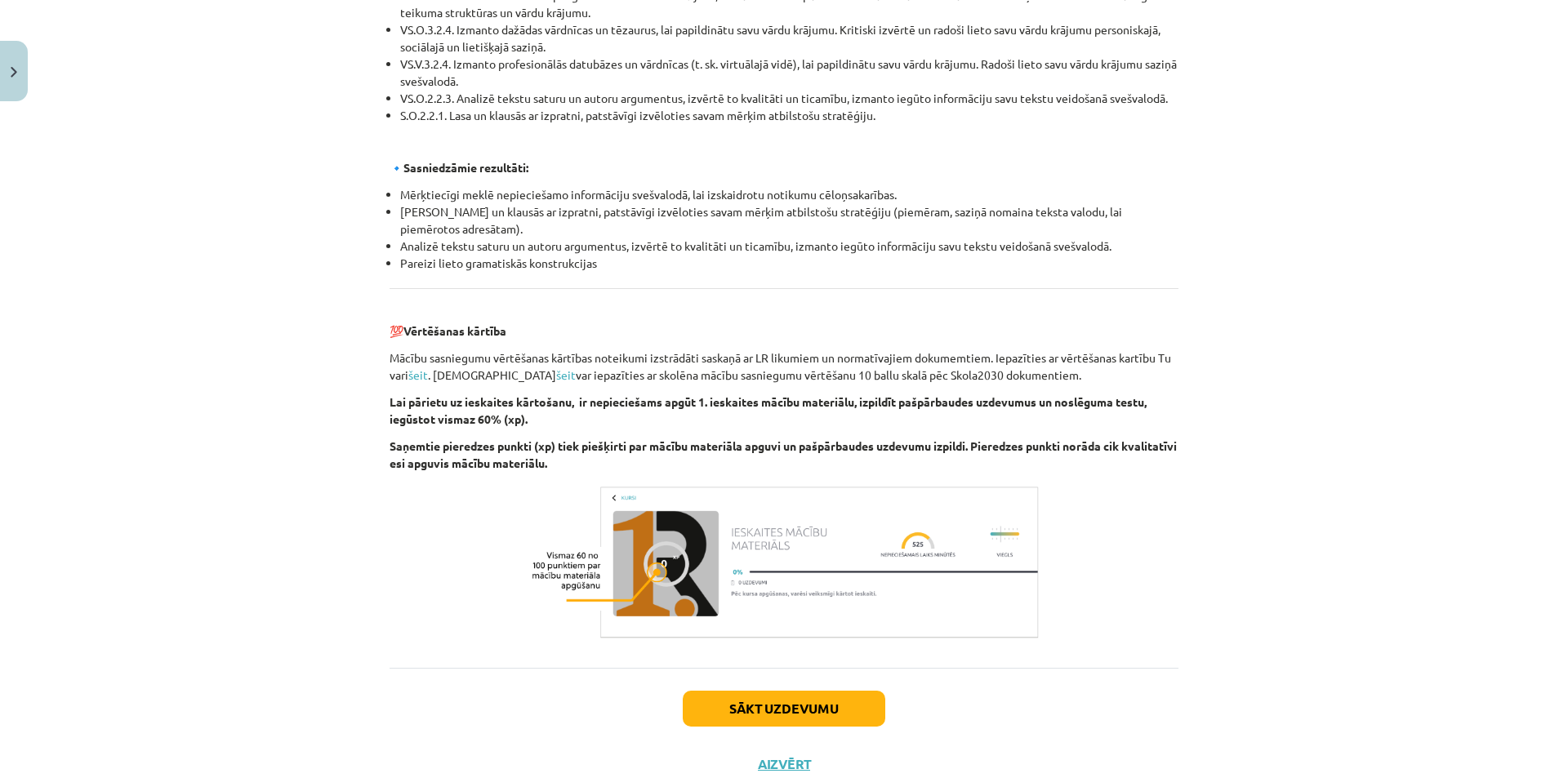
scroll to position [1678, 0]
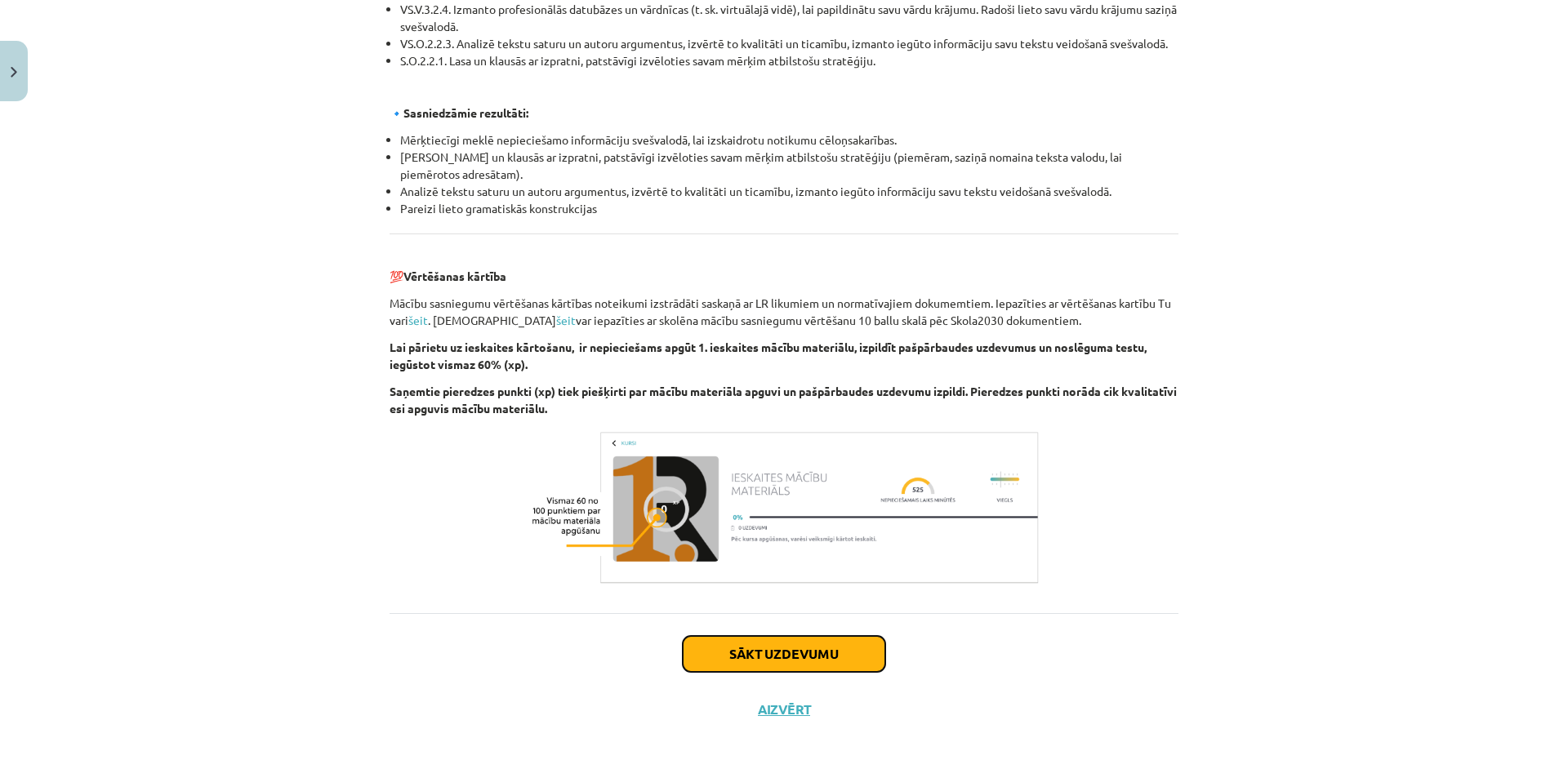
click at [729, 645] on button "Sākt uzdevumu" at bounding box center [784, 654] width 203 height 36
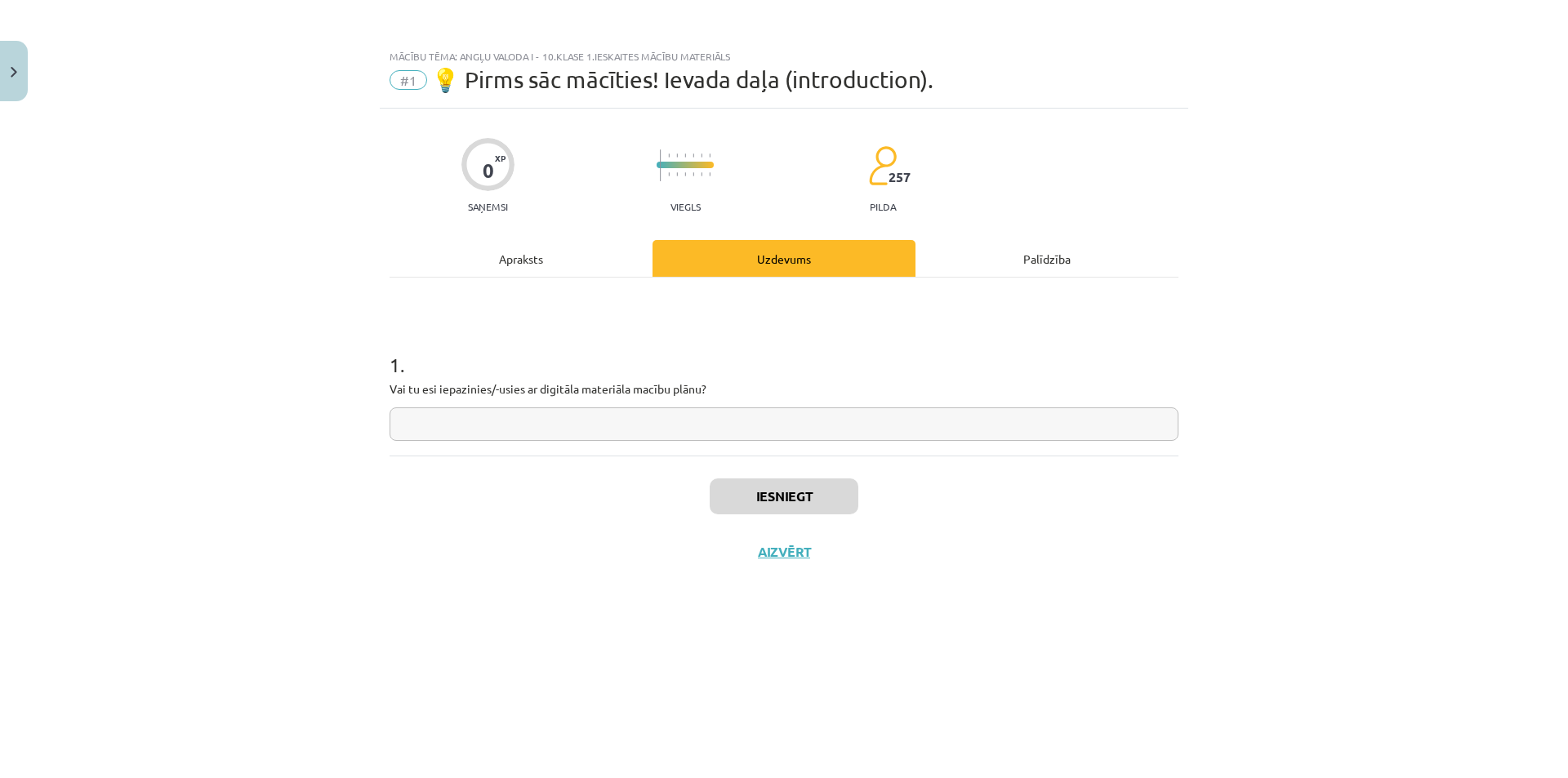
scroll to position [0, 0]
click at [753, 423] on input "text" at bounding box center [784, 423] width 789 height 33
type input "**"
click at [771, 502] on button "Iesniegt" at bounding box center [783, 496] width 148 height 36
click at [773, 560] on button "Nākamā nodarbība" at bounding box center [784, 563] width 160 height 37
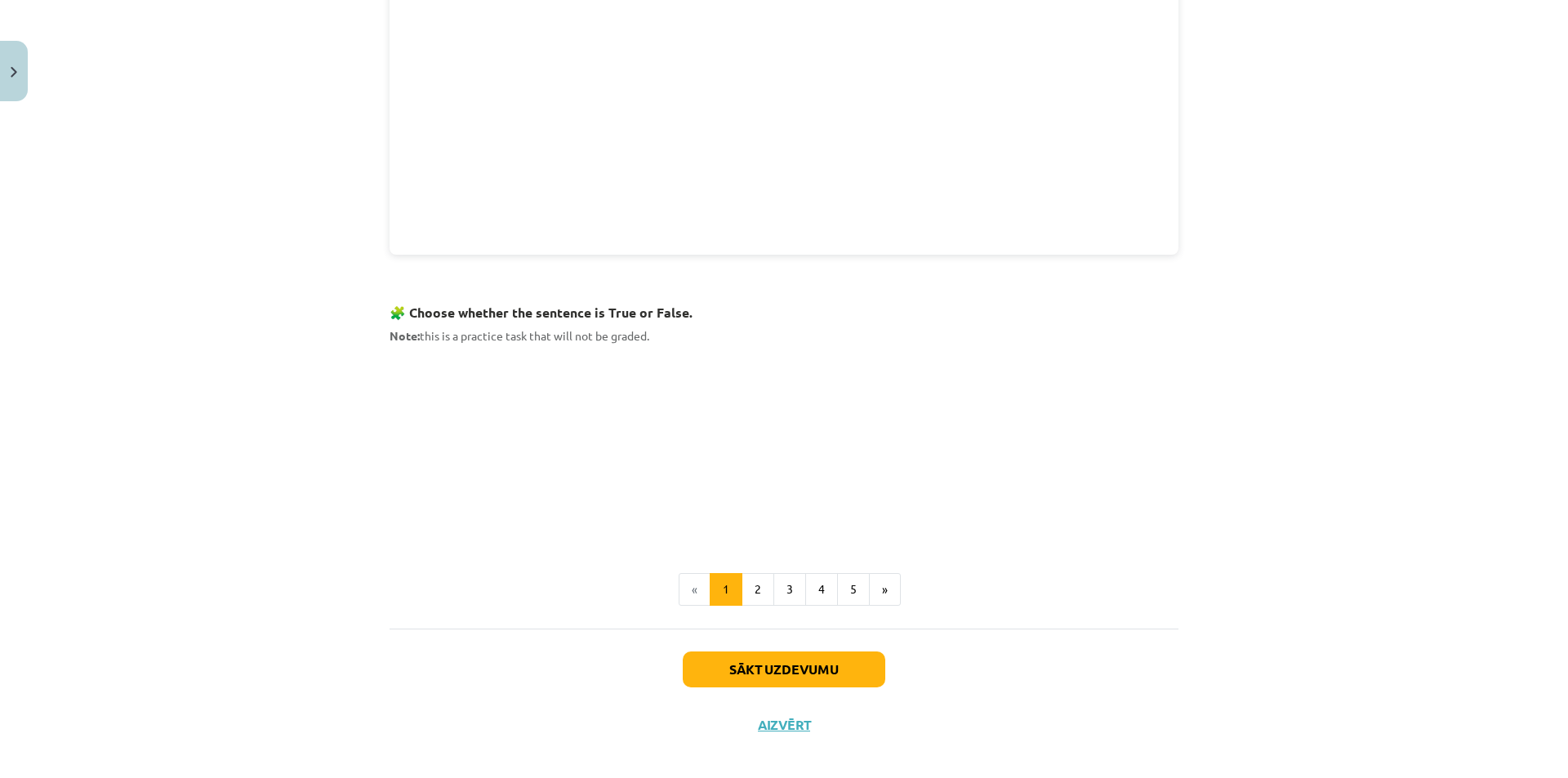
scroll to position [825, 0]
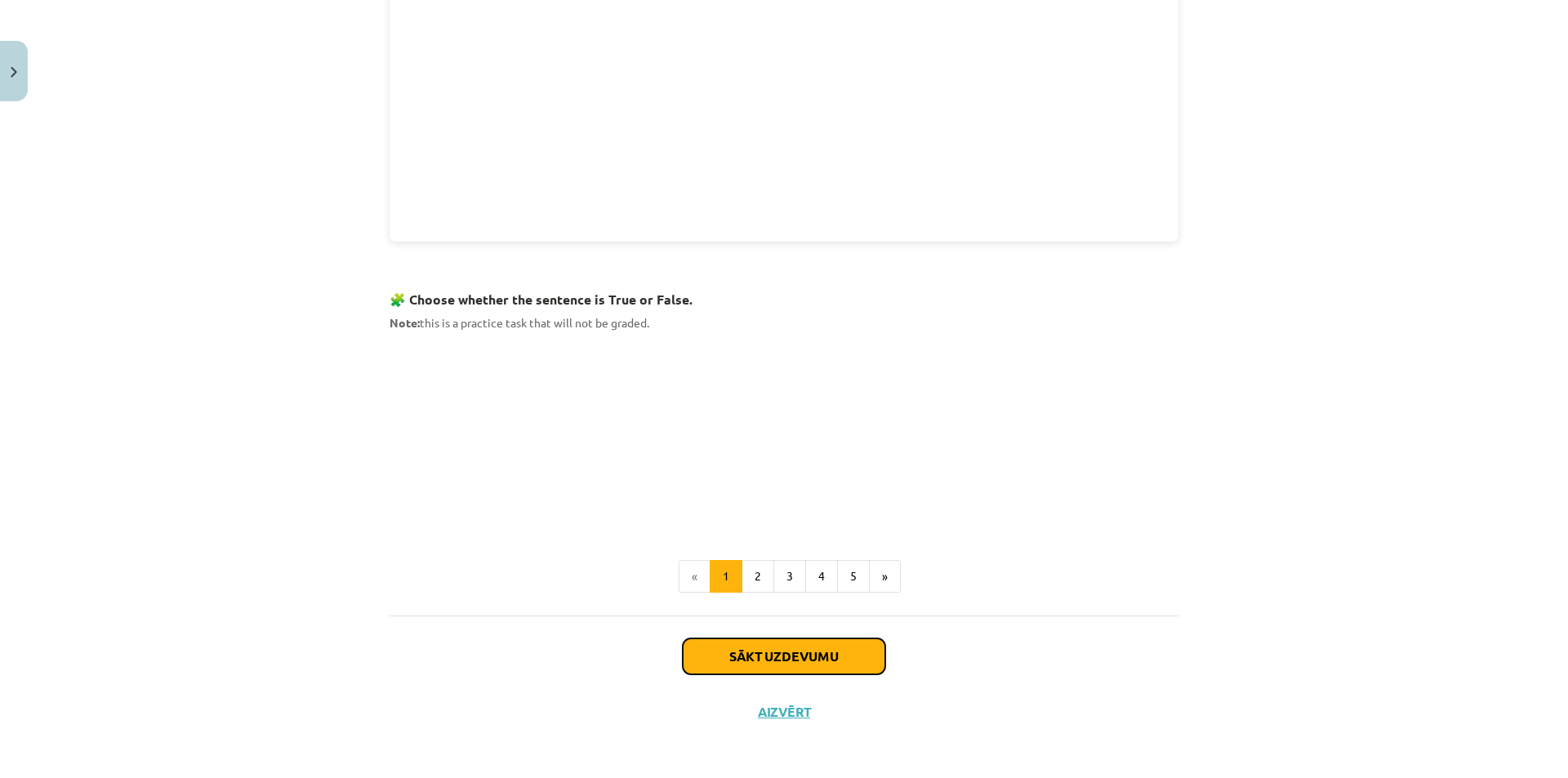
click at [803, 651] on button "Sākt uzdevumu" at bounding box center [784, 657] width 203 height 36
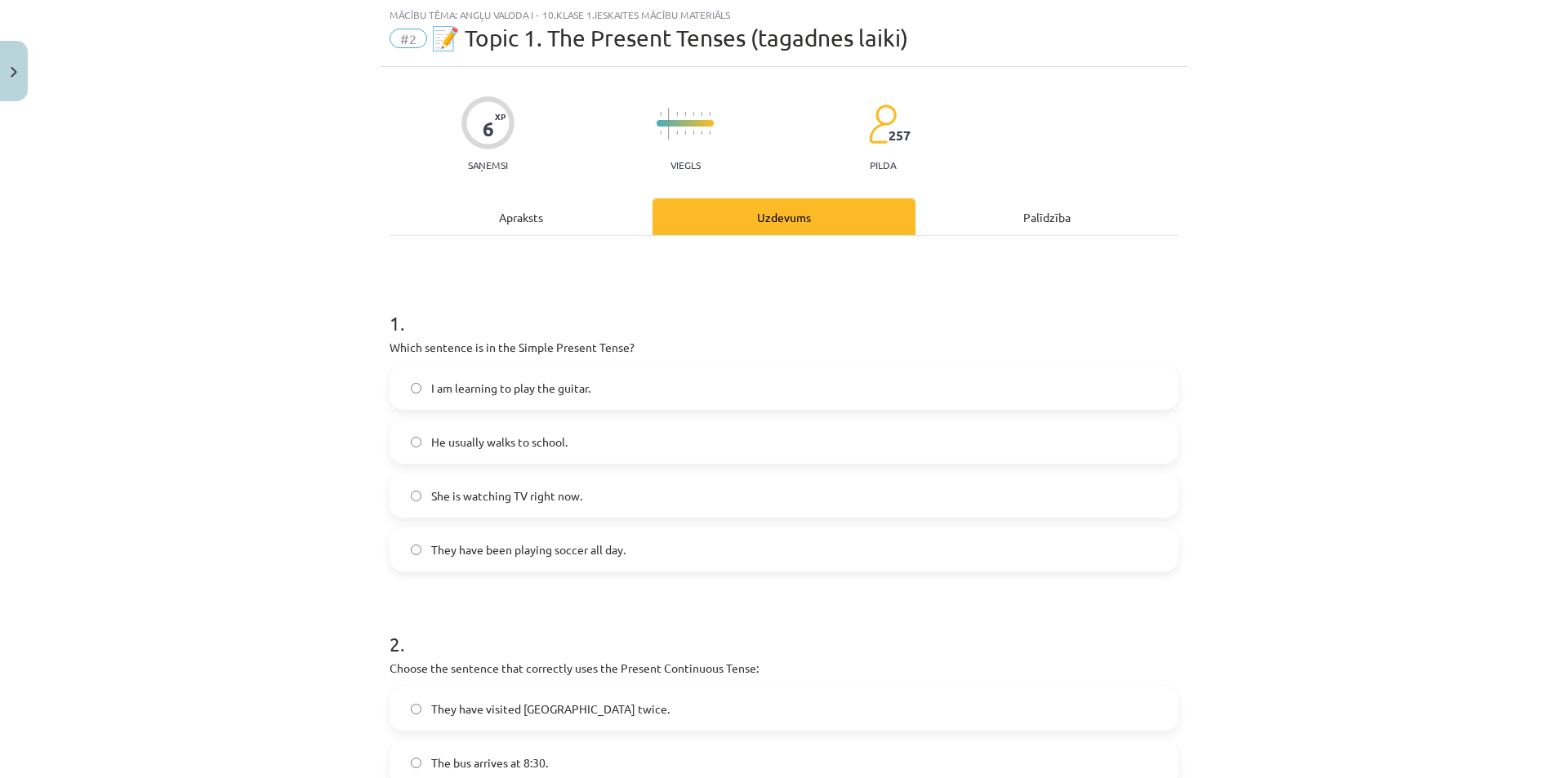
scroll to position [41, 0]
click at [518, 495] on span "She is watching TV right now." at bounding box center [507, 497] width 151 height 17
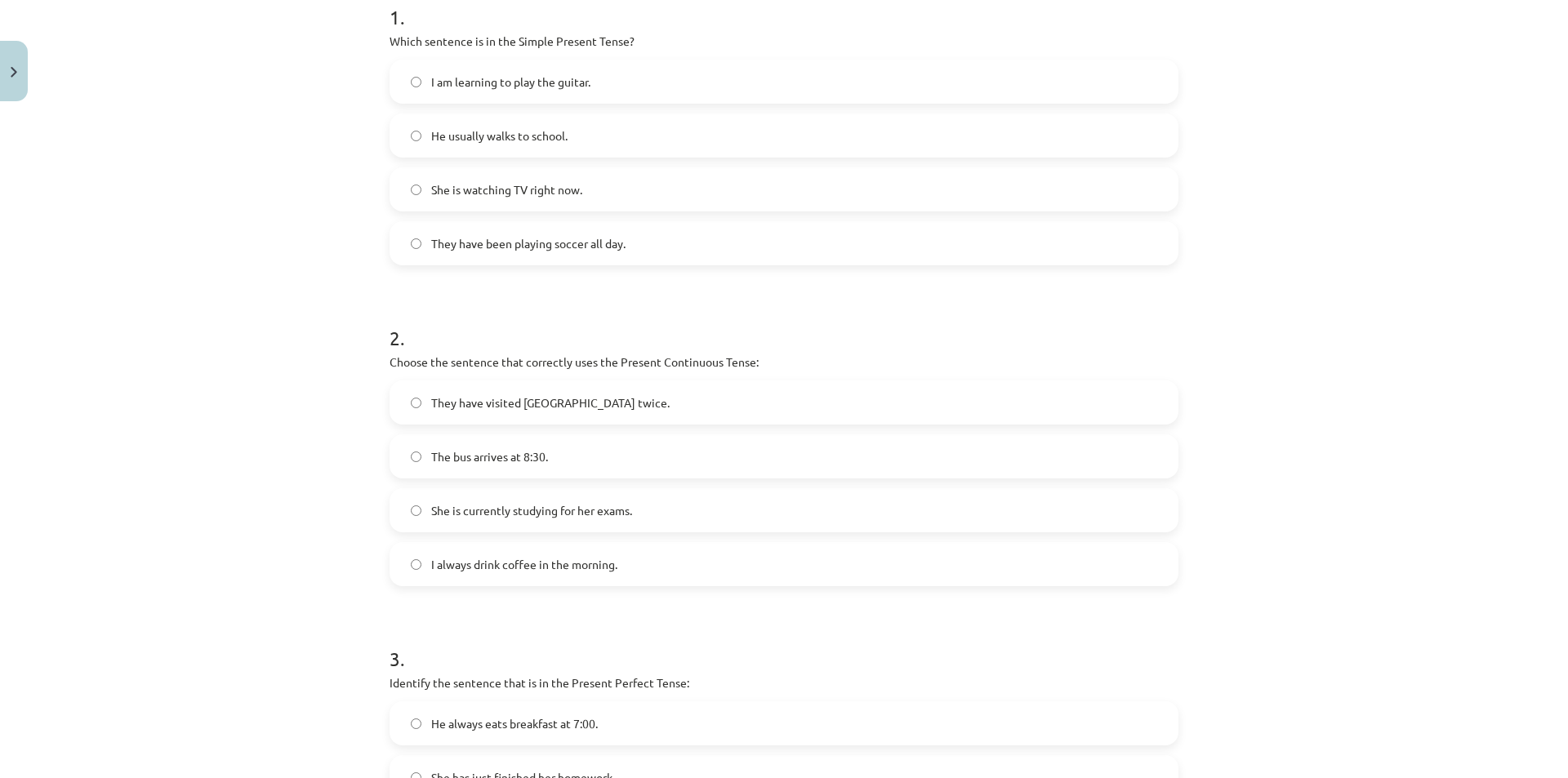
scroll to position [348, 0]
click at [586, 76] on label "I am learning to play the guitar." at bounding box center [784, 81] width 786 height 41
click at [521, 508] on span "She is currently studying for her exams." at bounding box center [531, 511] width 201 height 17
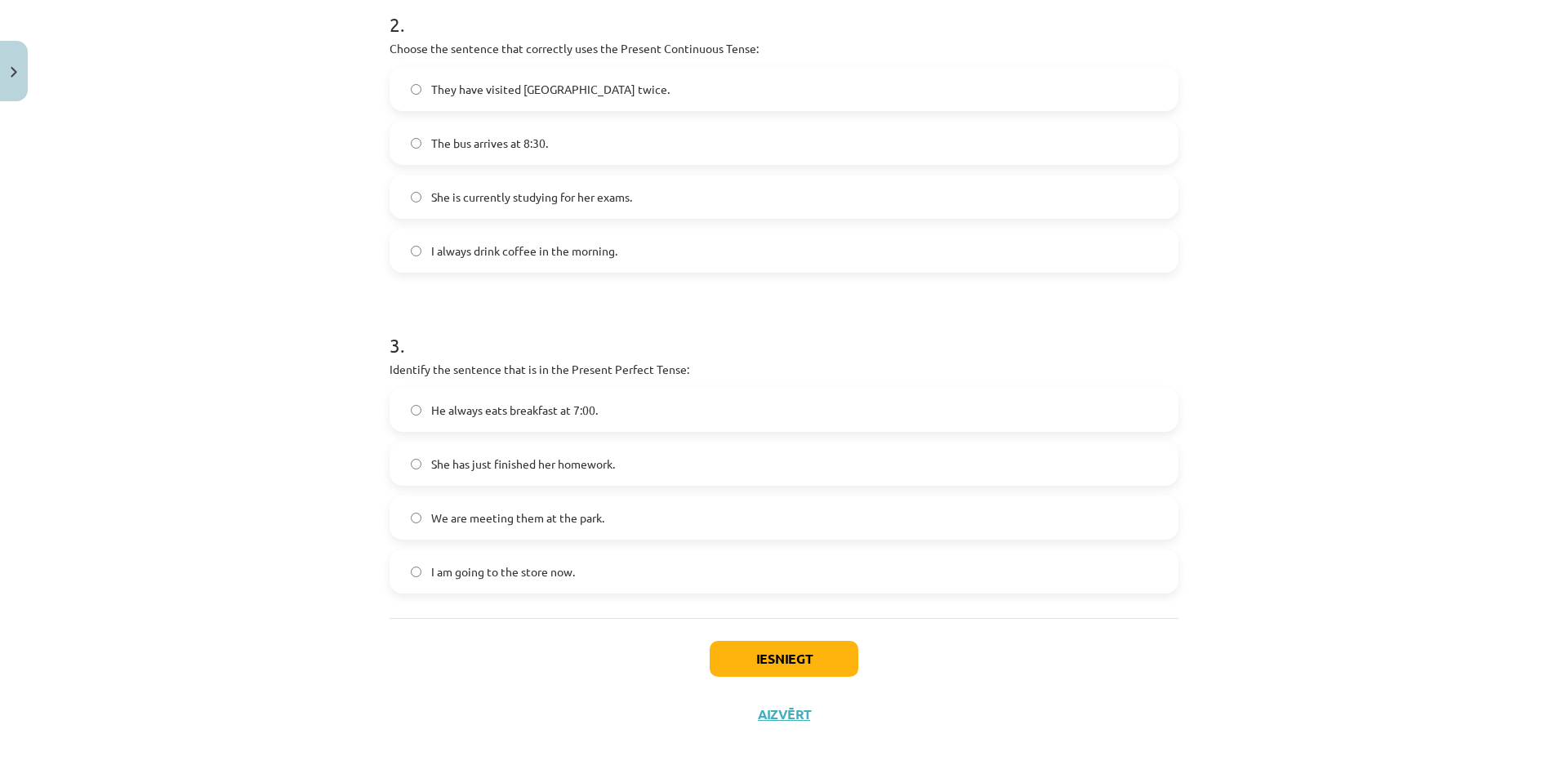
scroll to position [666, 0]
click at [526, 502] on label "We are meeting them at the park." at bounding box center [784, 512] width 786 height 41
click at [787, 648] on button "Iesniegt" at bounding box center [783, 654] width 148 height 36
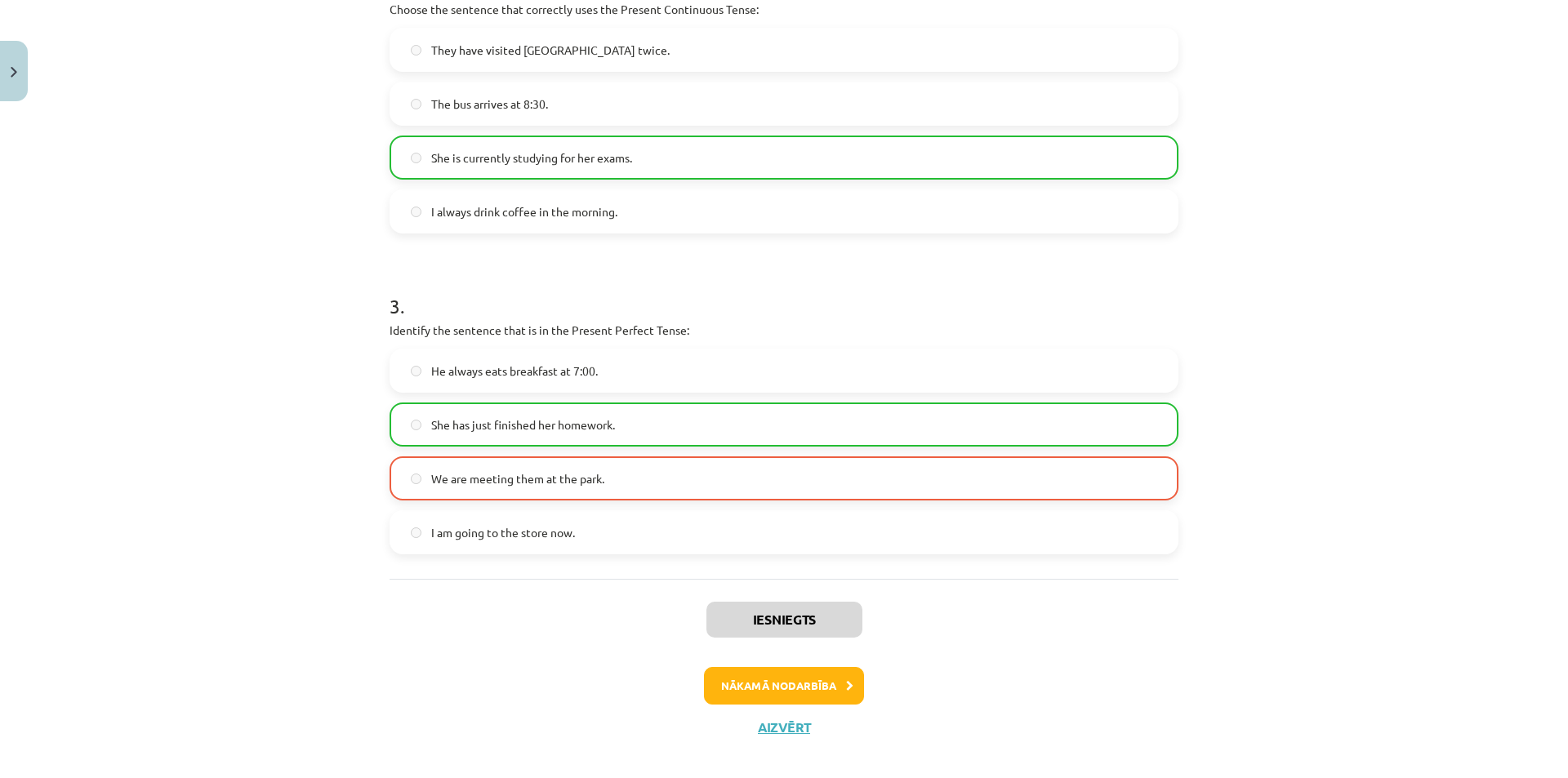
scroll to position [698, 0]
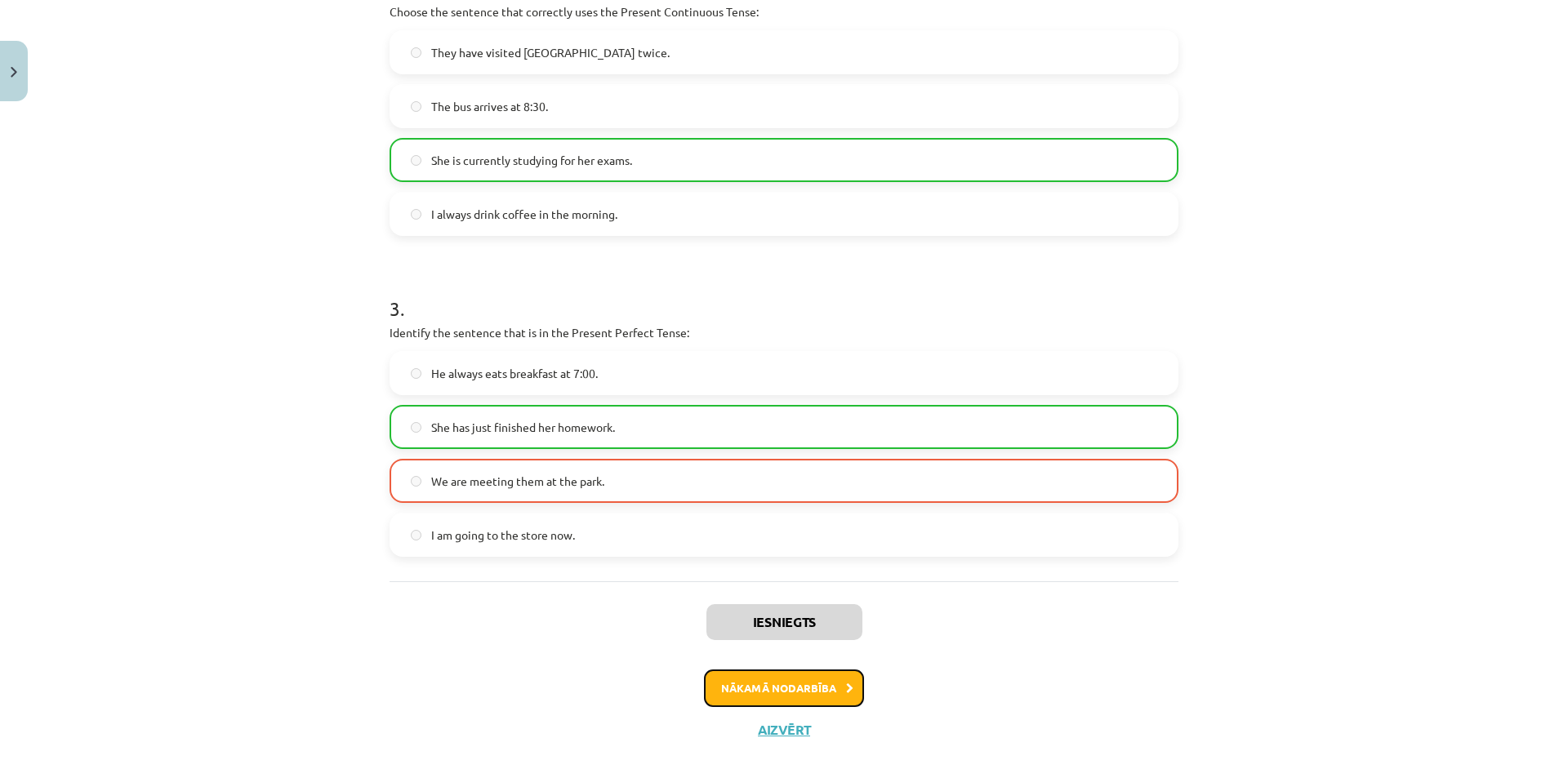
click at [726, 686] on button "Nākamā nodarbība" at bounding box center [784, 688] width 160 height 37
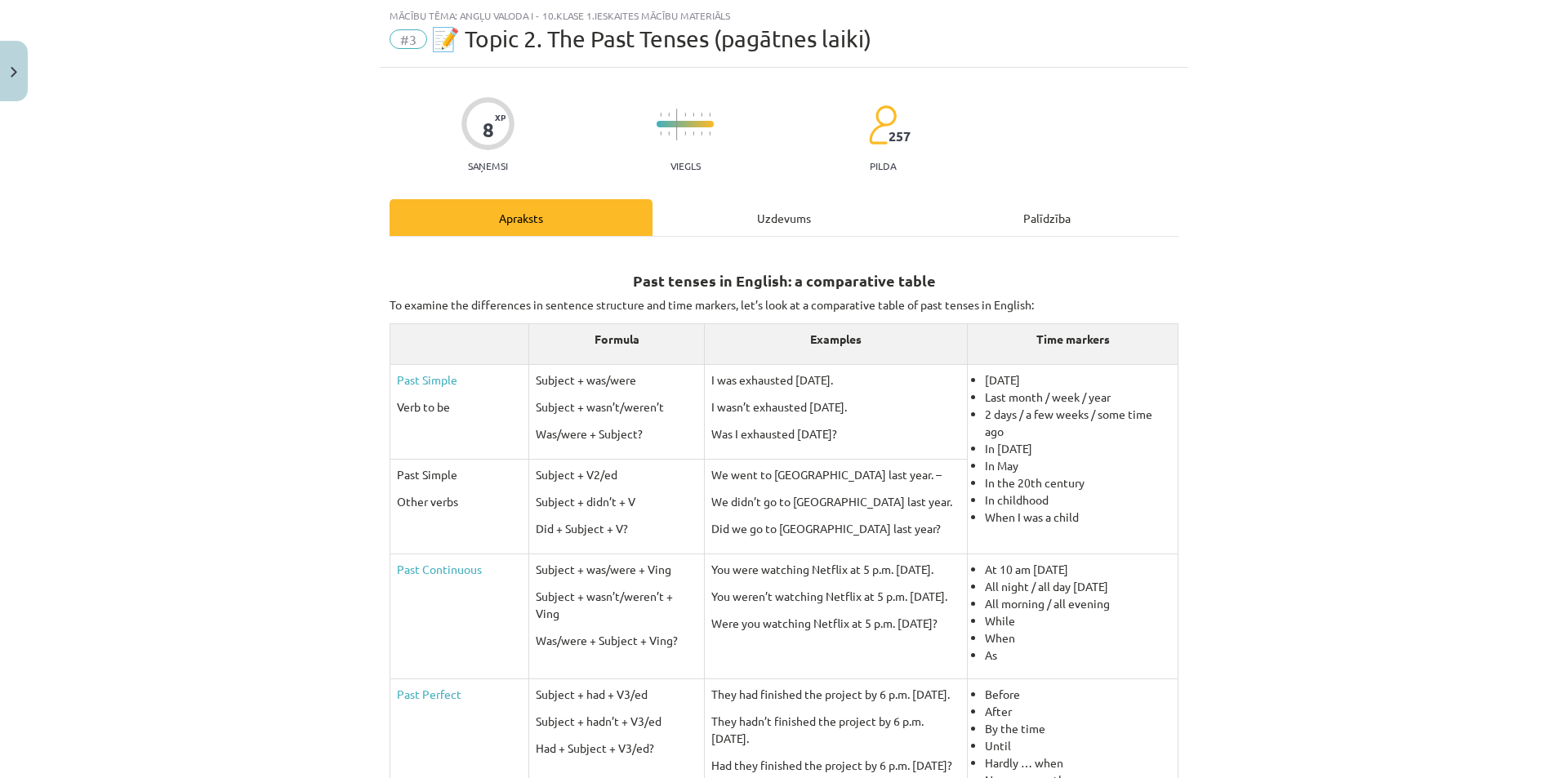
scroll to position [605, 0]
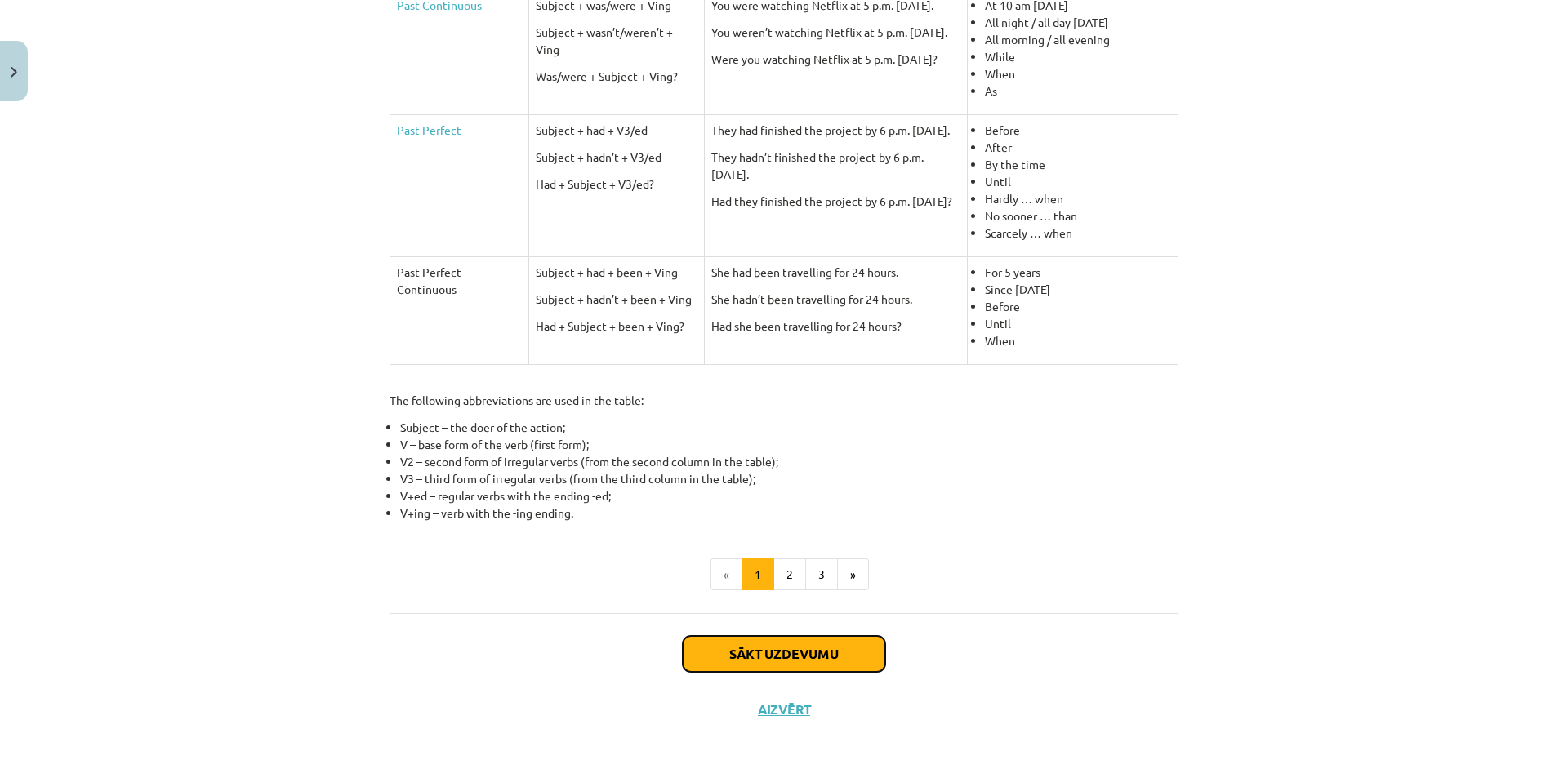
click at [725, 653] on button "Sākt uzdevumu" at bounding box center [784, 654] width 203 height 36
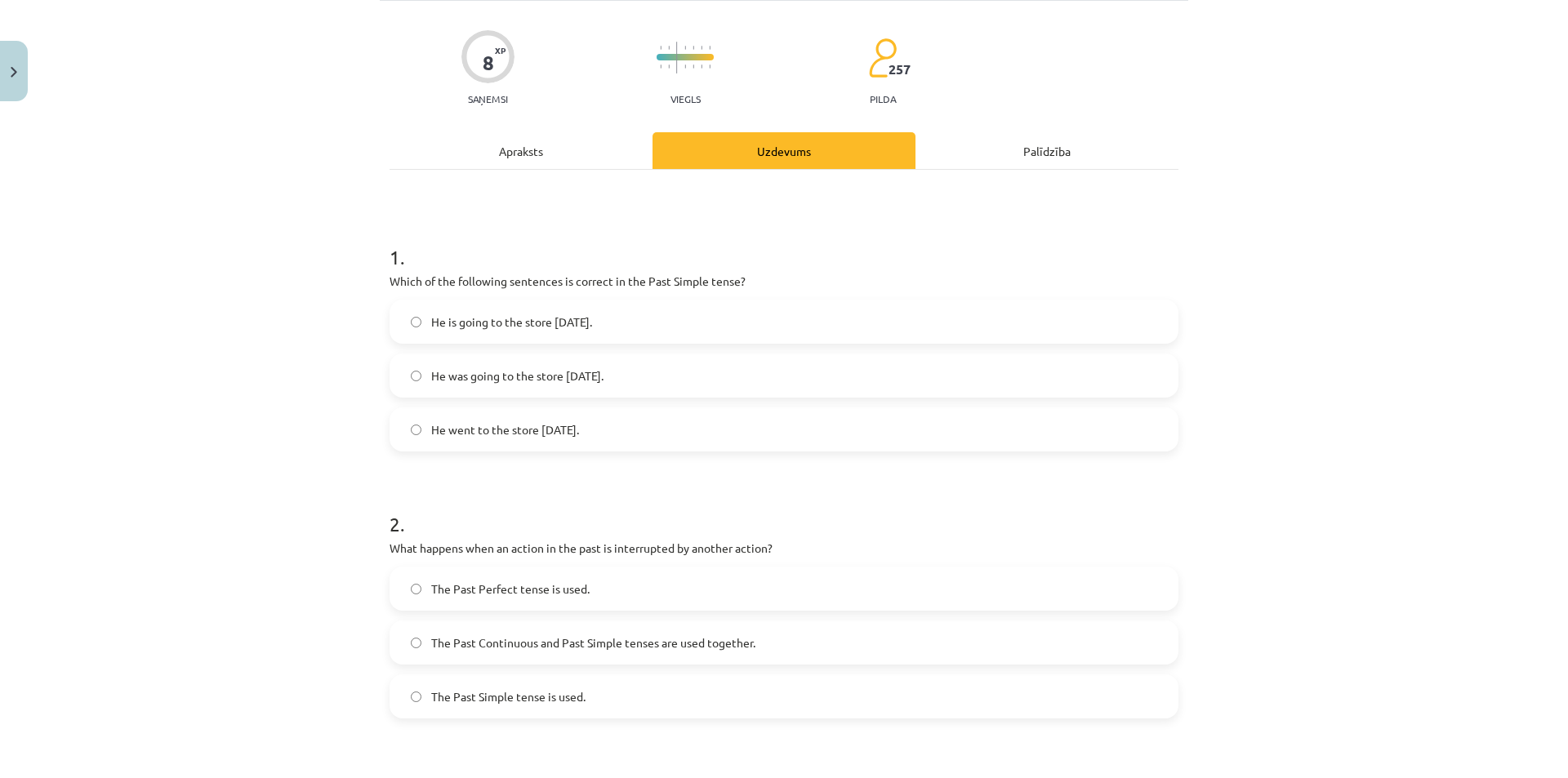
scroll to position [41, 0]
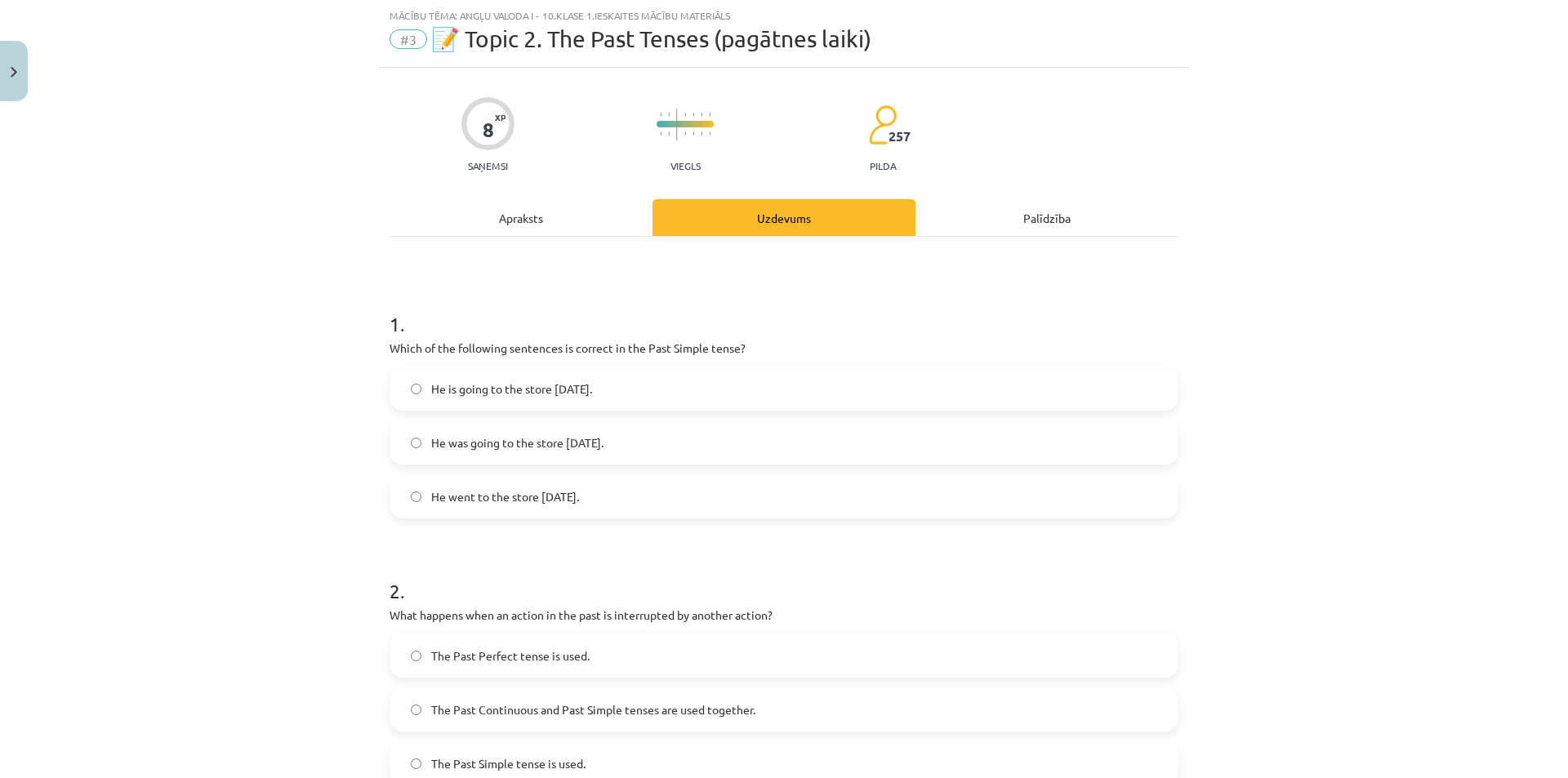
click at [516, 448] on span "He was going to the store yesterday." at bounding box center [517, 443] width 172 height 17
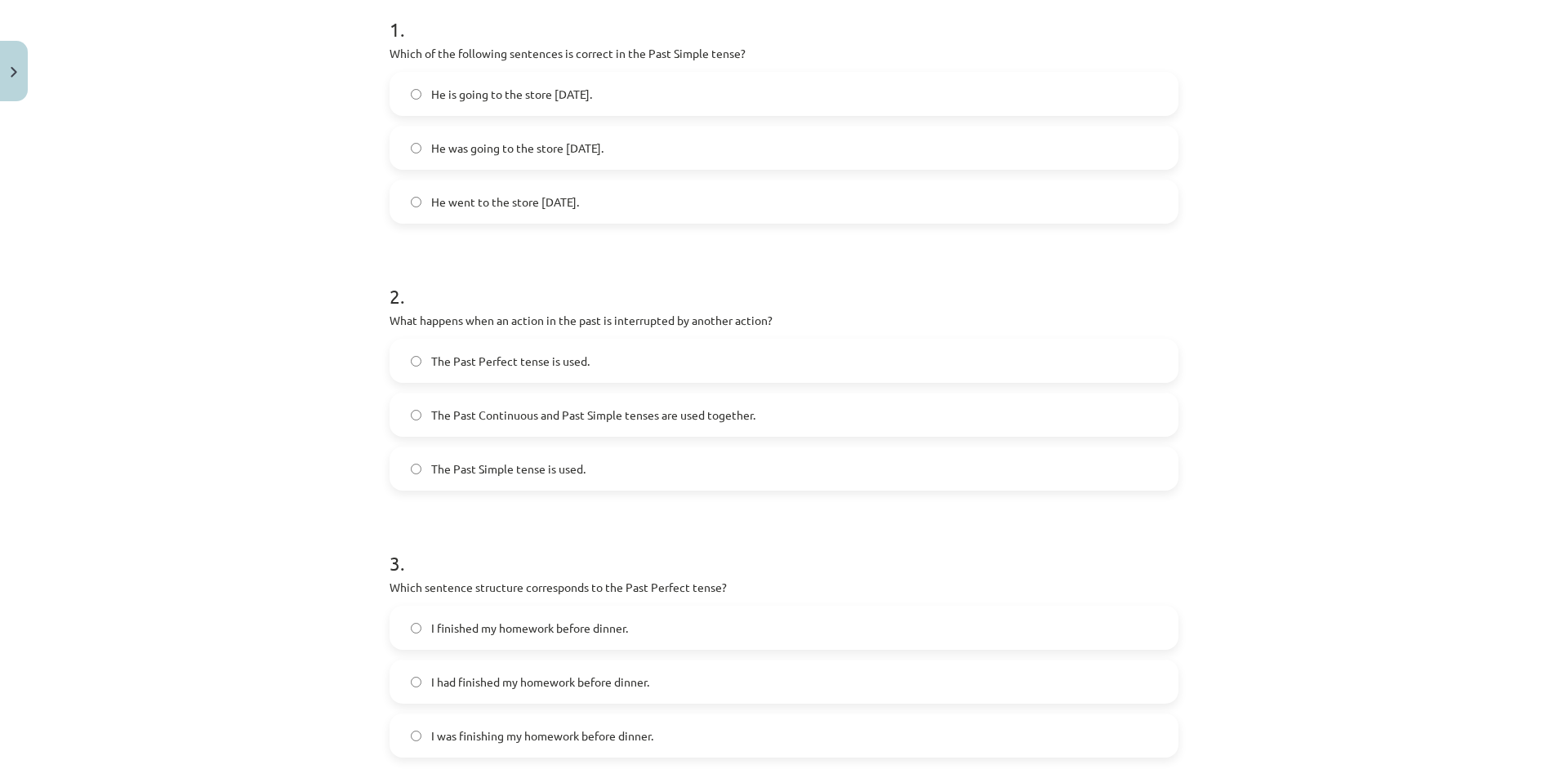
scroll to position [337, 0]
click at [513, 403] on label "The Past Continuous and Past Simple tenses are used together." at bounding box center [784, 414] width 786 height 41
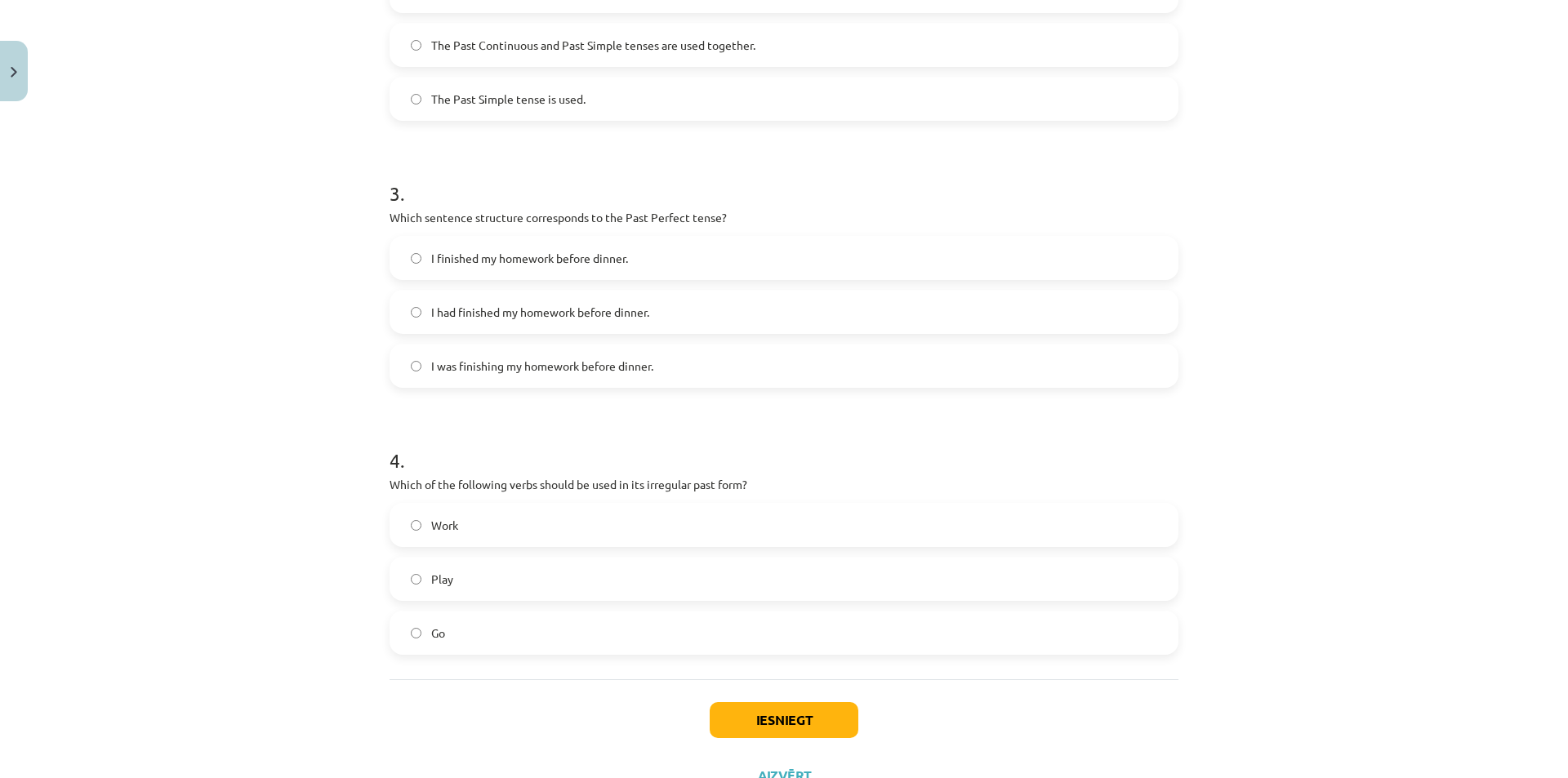
click at [493, 323] on label "I had finished my homework before dinner." at bounding box center [784, 312] width 786 height 41
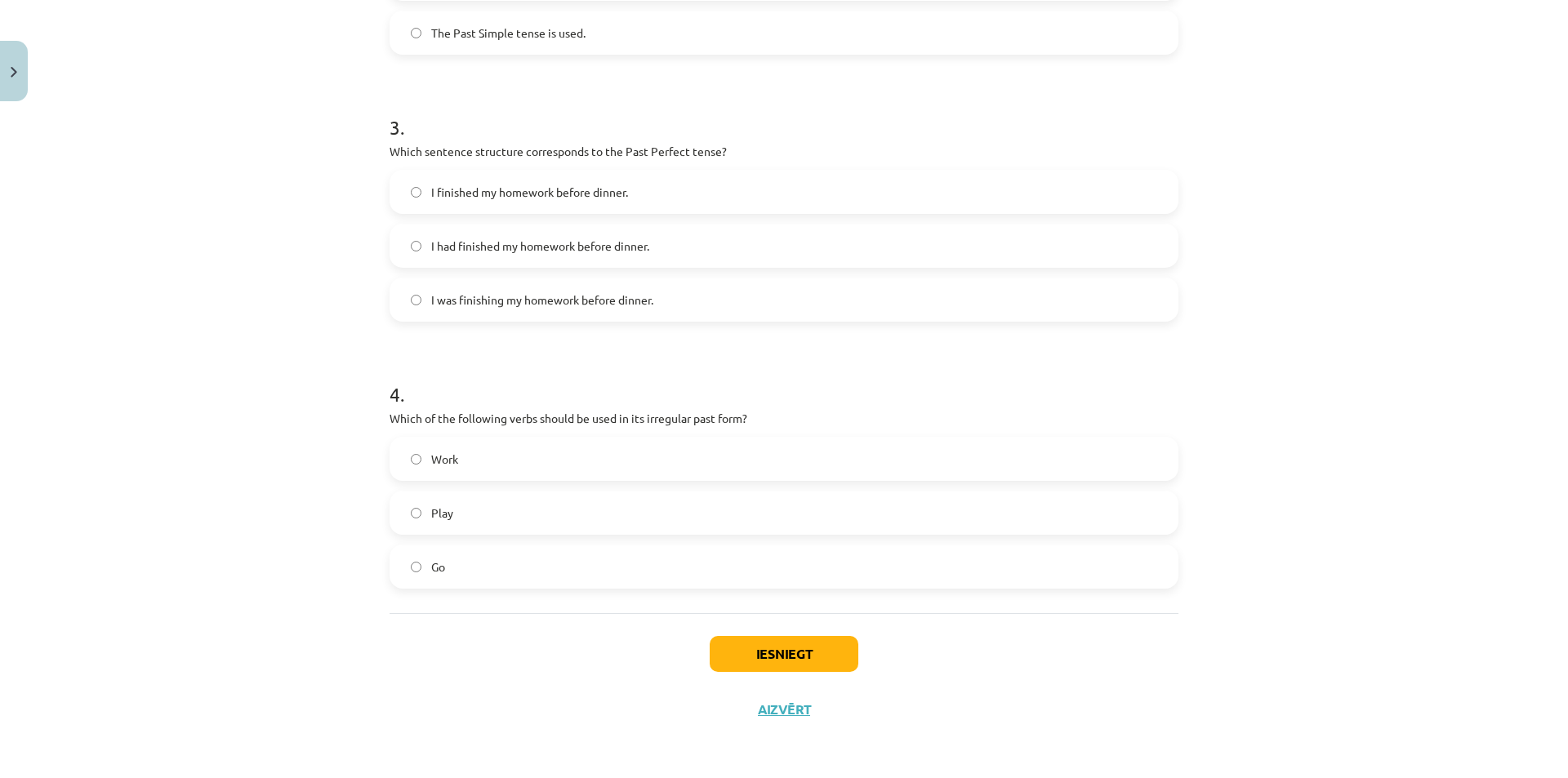
scroll to position [772, 0]
click at [454, 571] on label "Go" at bounding box center [784, 567] width 786 height 41
click at [760, 655] on button "Iesniegt" at bounding box center [783, 654] width 148 height 36
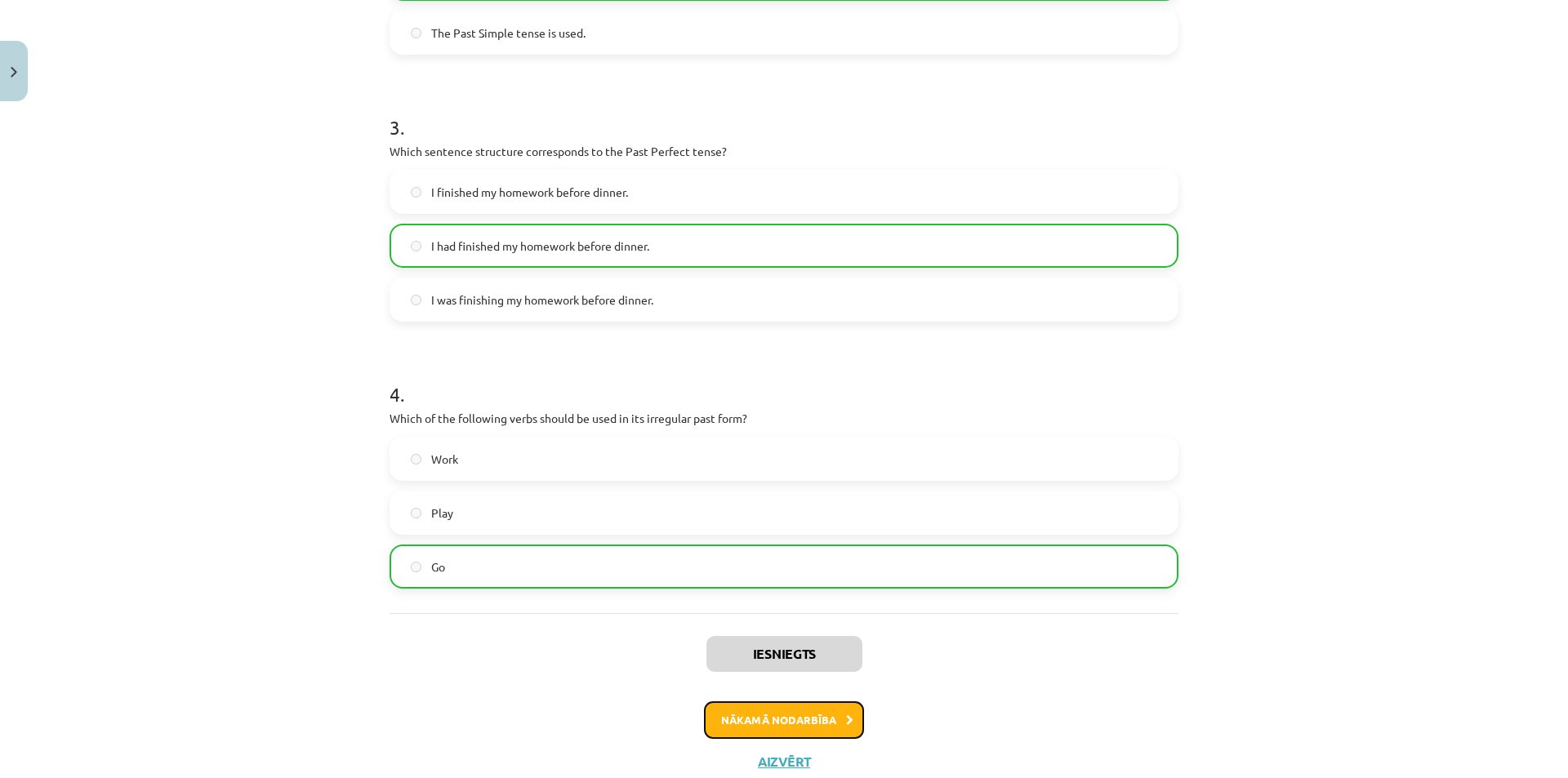
click at [756, 714] on button "Nākamā nodarbība" at bounding box center [784, 720] width 160 height 37
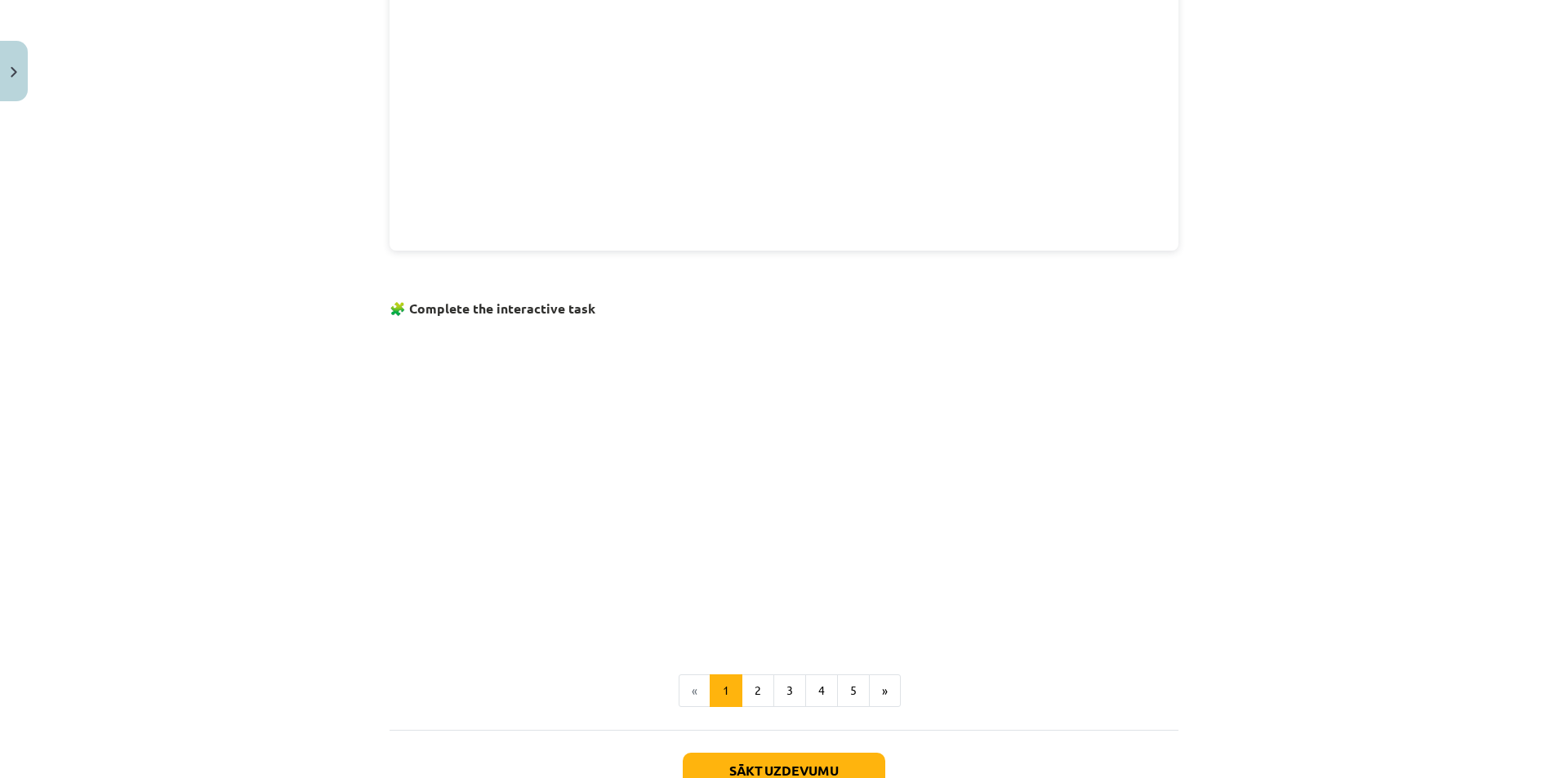
scroll to position [878, 0]
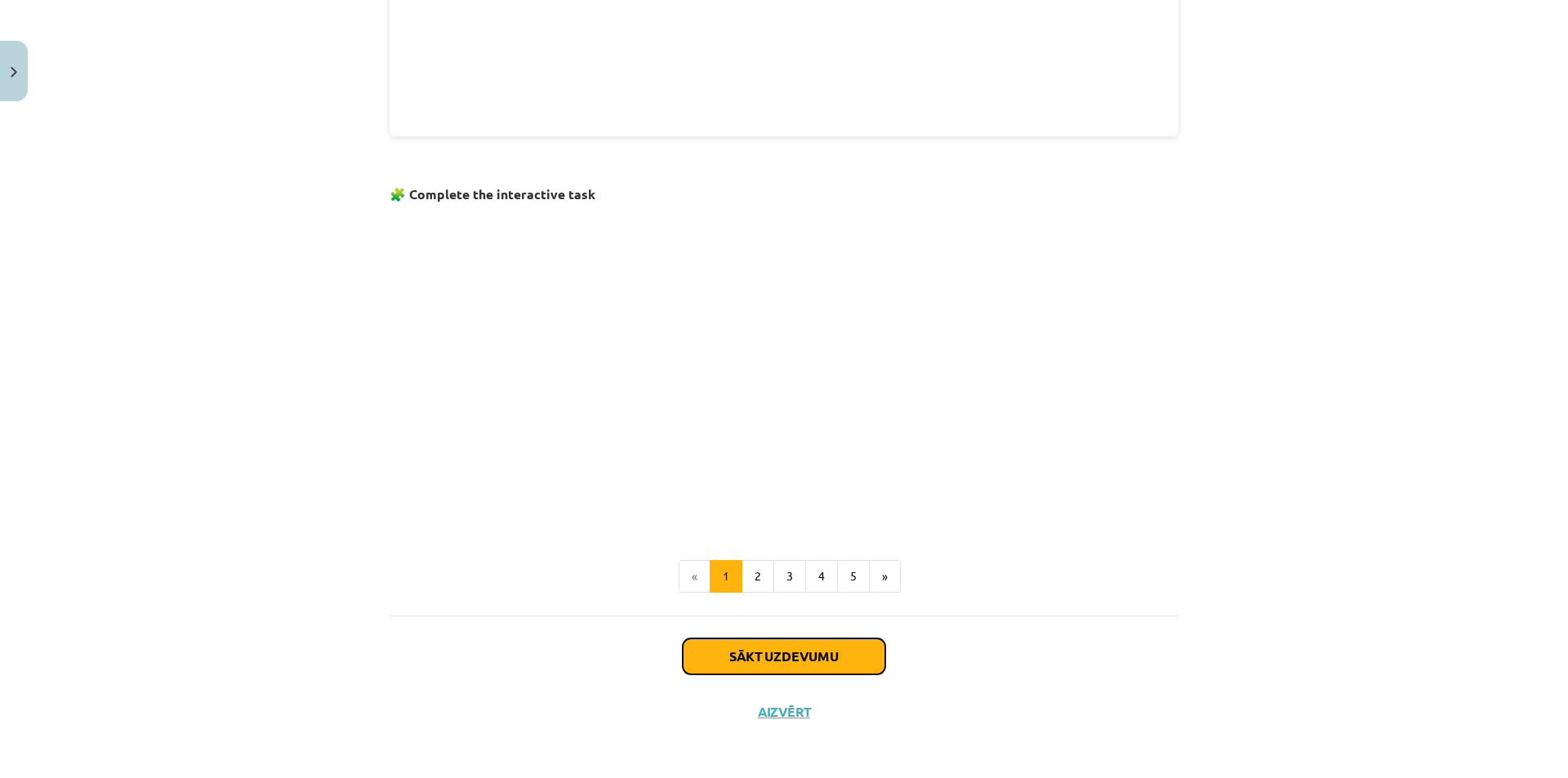
click at [750, 651] on button "Sākt uzdevumu" at bounding box center [784, 657] width 203 height 36
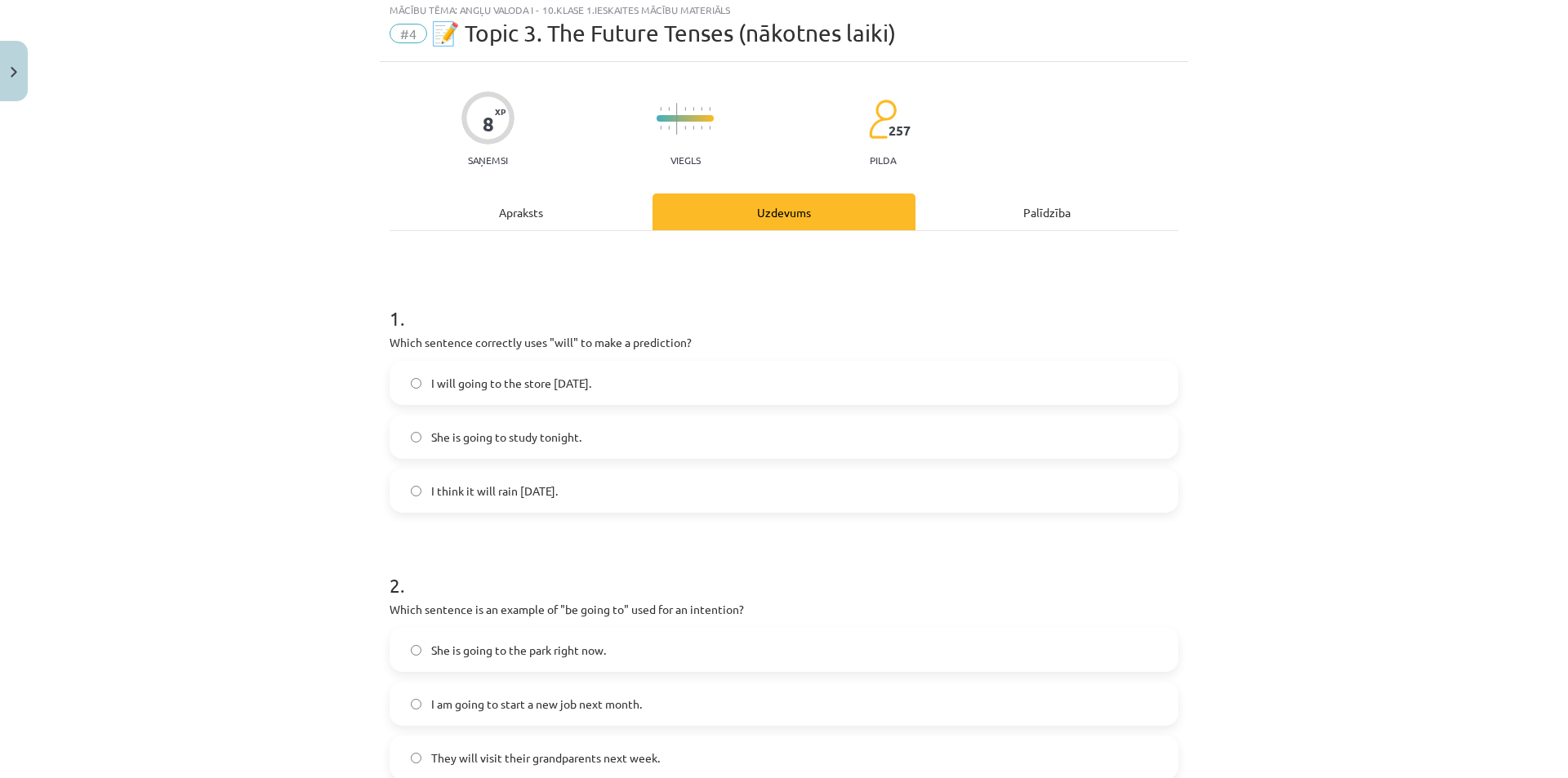
scroll to position [41, 0]
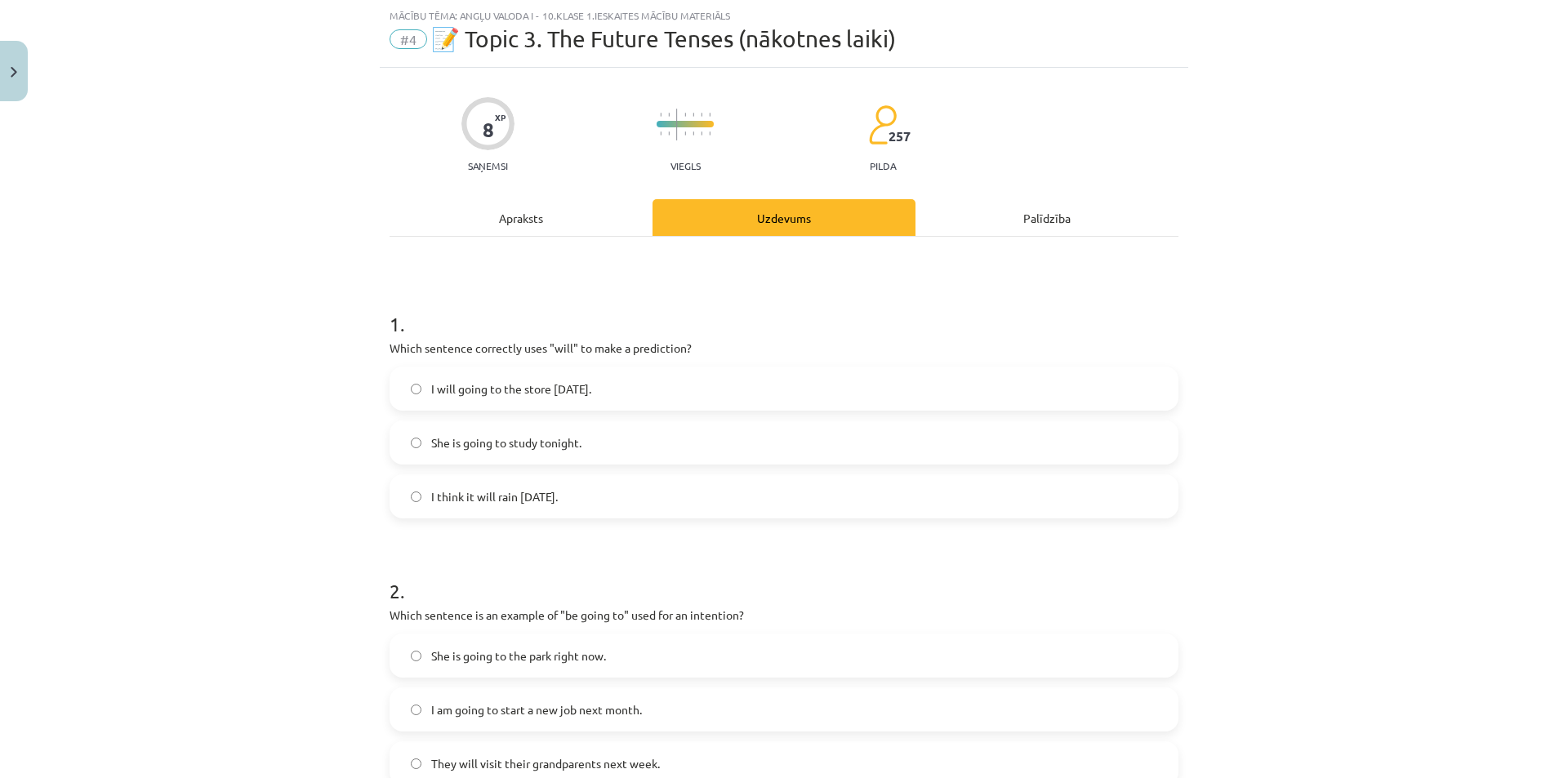
click at [592, 495] on label "I think it will rain tomorrow." at bounding box center [784, 496] width 786 height 41
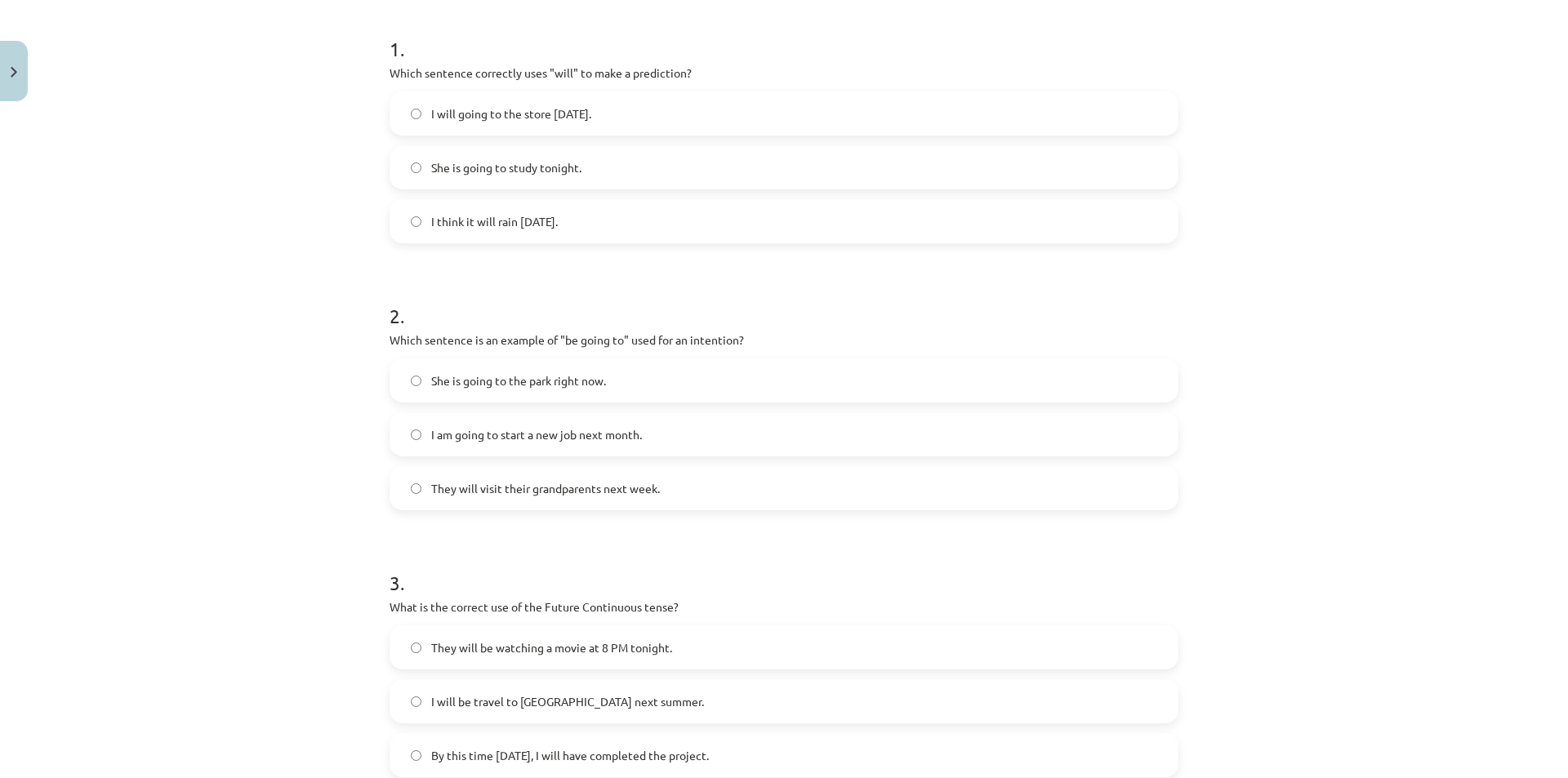
scroll to position [316, 0]
click at [576, 490] on span "They will visit their grandparents next week." at bounding box center [545, 490] width 228 height 17
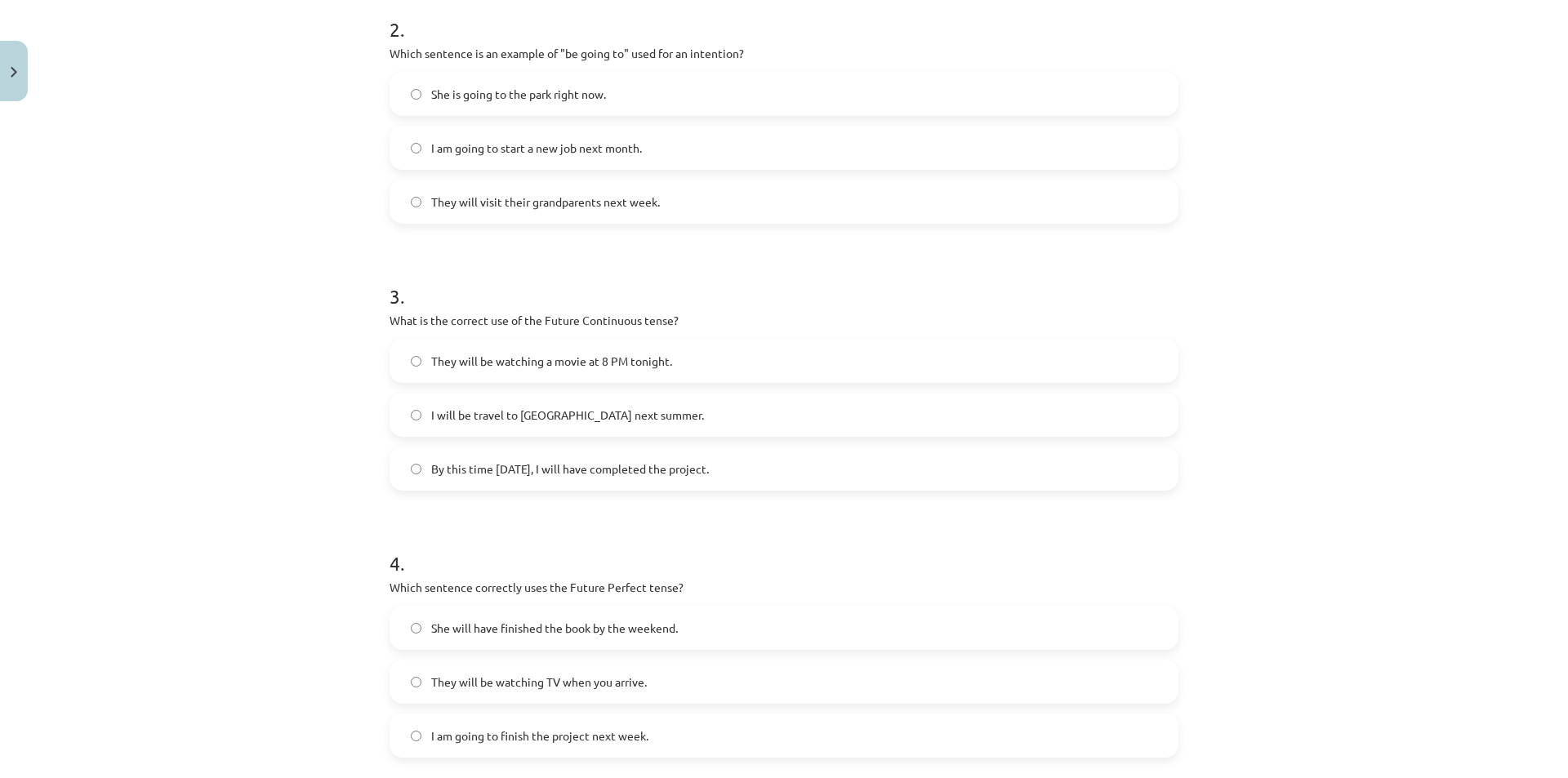
scroll to position [603, 0]
click at [566, 355] on span "They will be watching a movie at 8 PM tonight." at bounding box center [552, 361] width 241 height 17
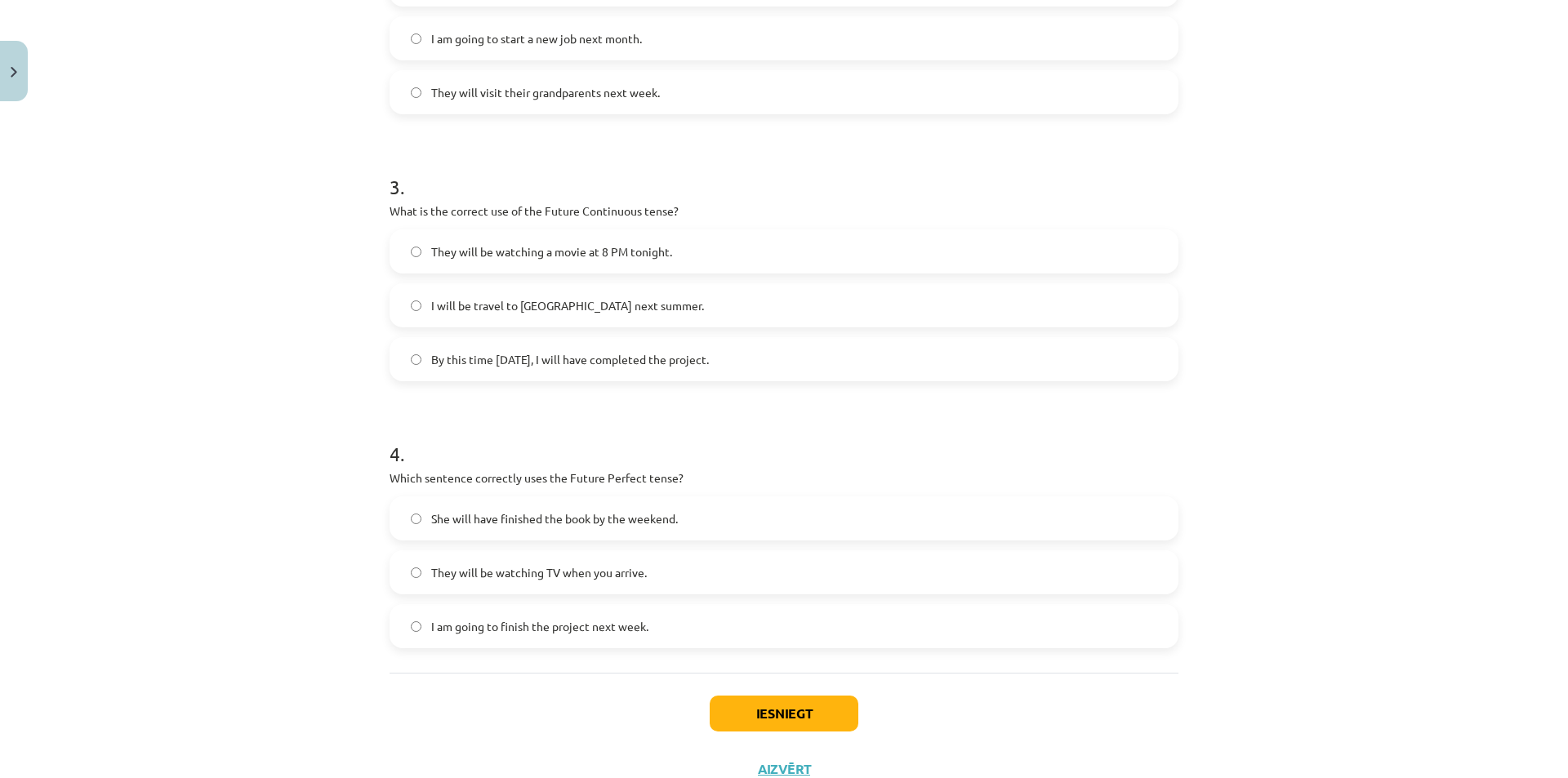
scroll to position [772, 0]
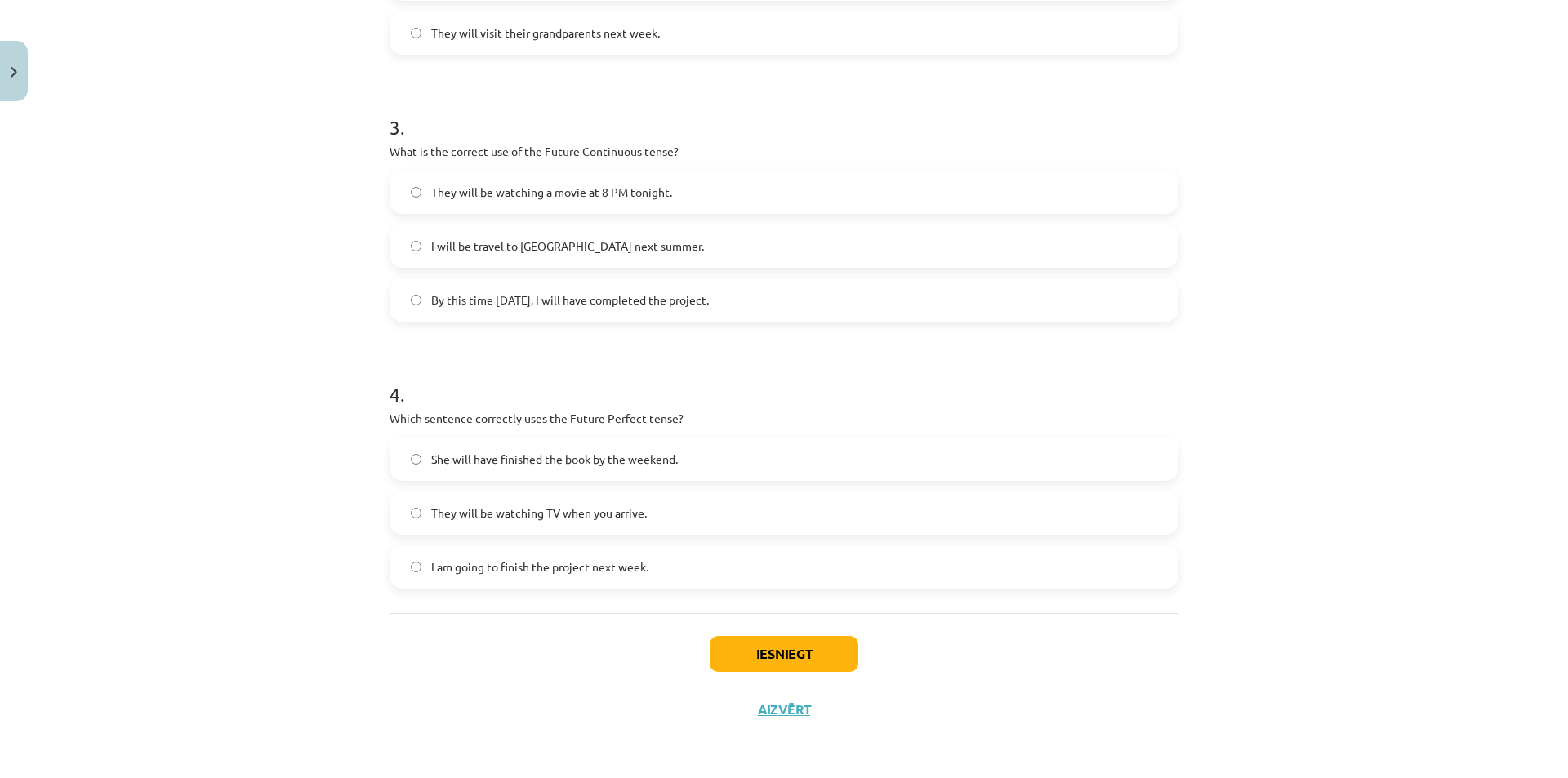
click at [598, 506] on span "They will be watching TV when you arrive." at bounding box center [539, 513] width 216 height 17
click at [764, 660] on button "Iesniegt" at bounding box center [783, 654] width 148 height 36
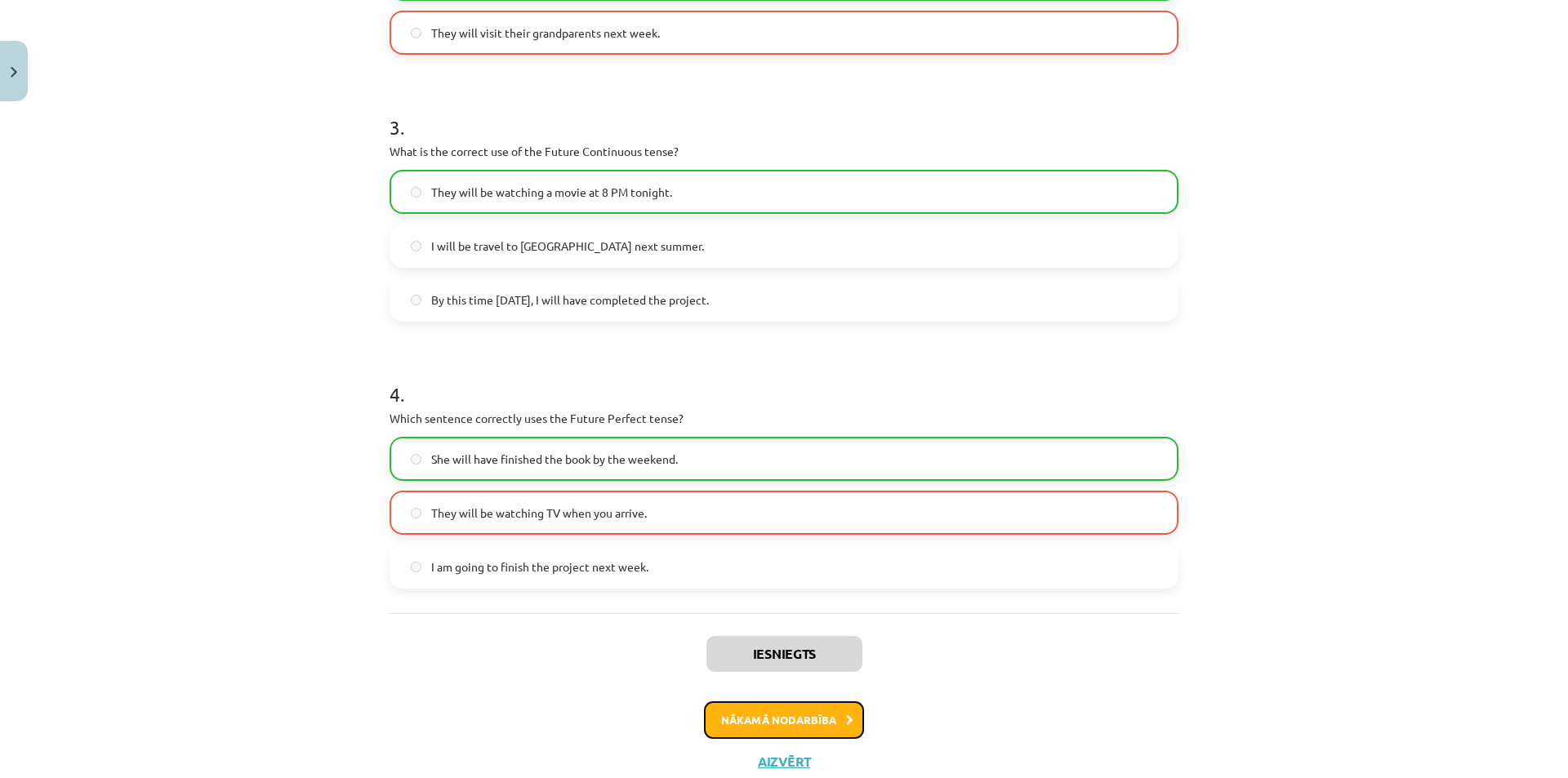
click at [740, 714] on button "Nākamā nodarbība" at bounding box center [784, 720] width 160 height 37
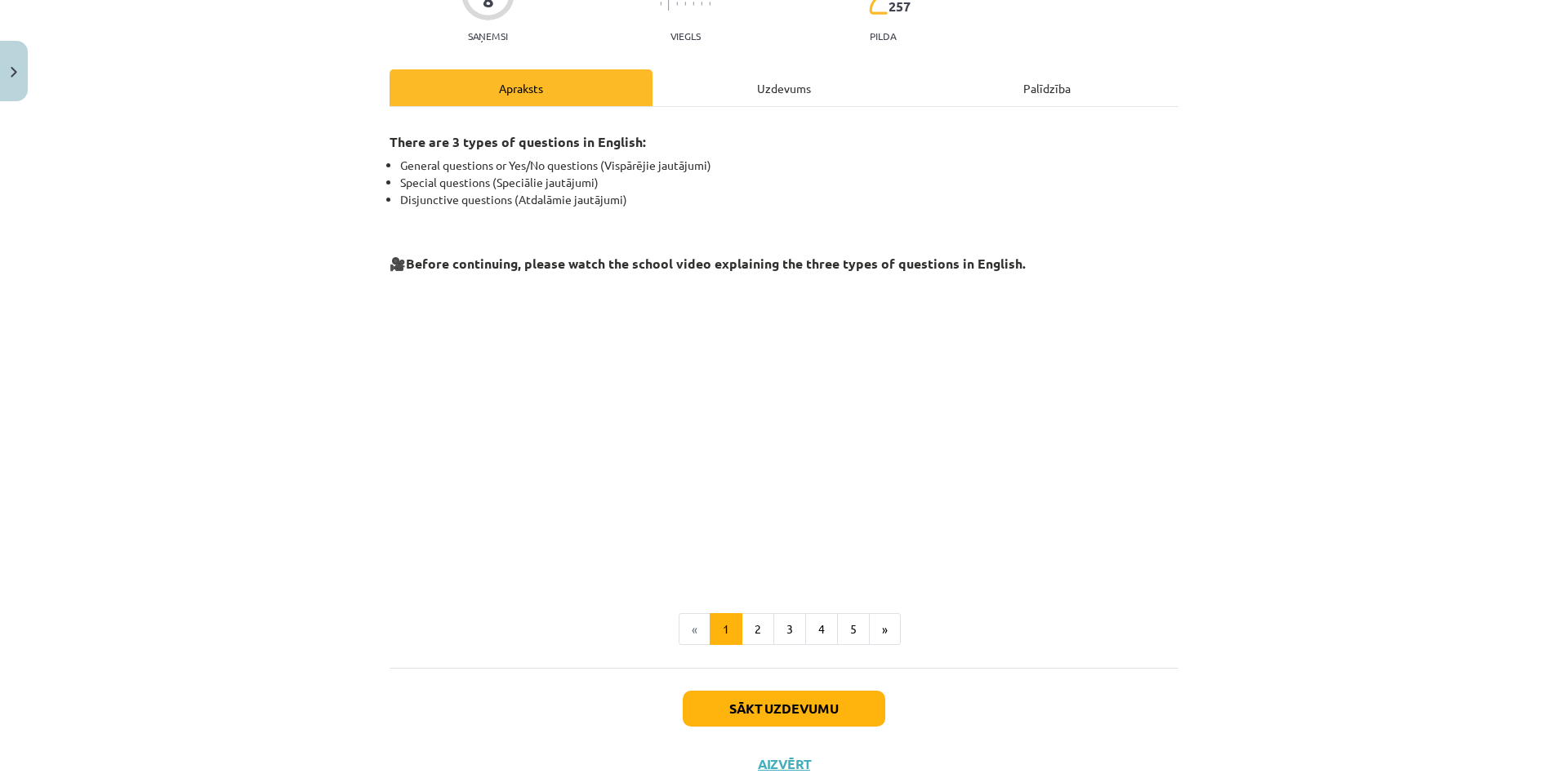
scroll to position [225, 0]
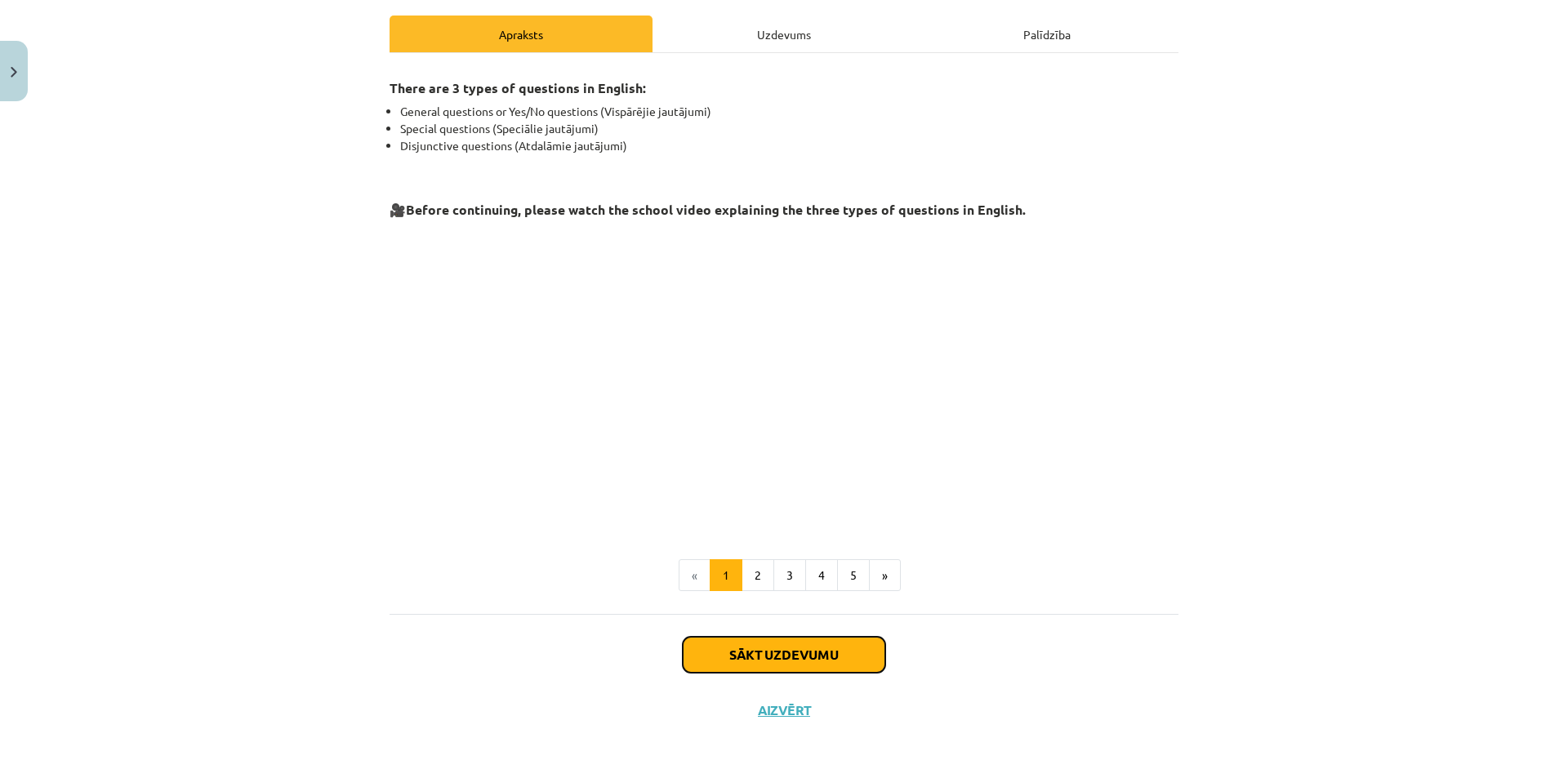
click at [759, 652] on button "Sākt uzdevumu" at bounding box center [784, 655] width 203 height 36
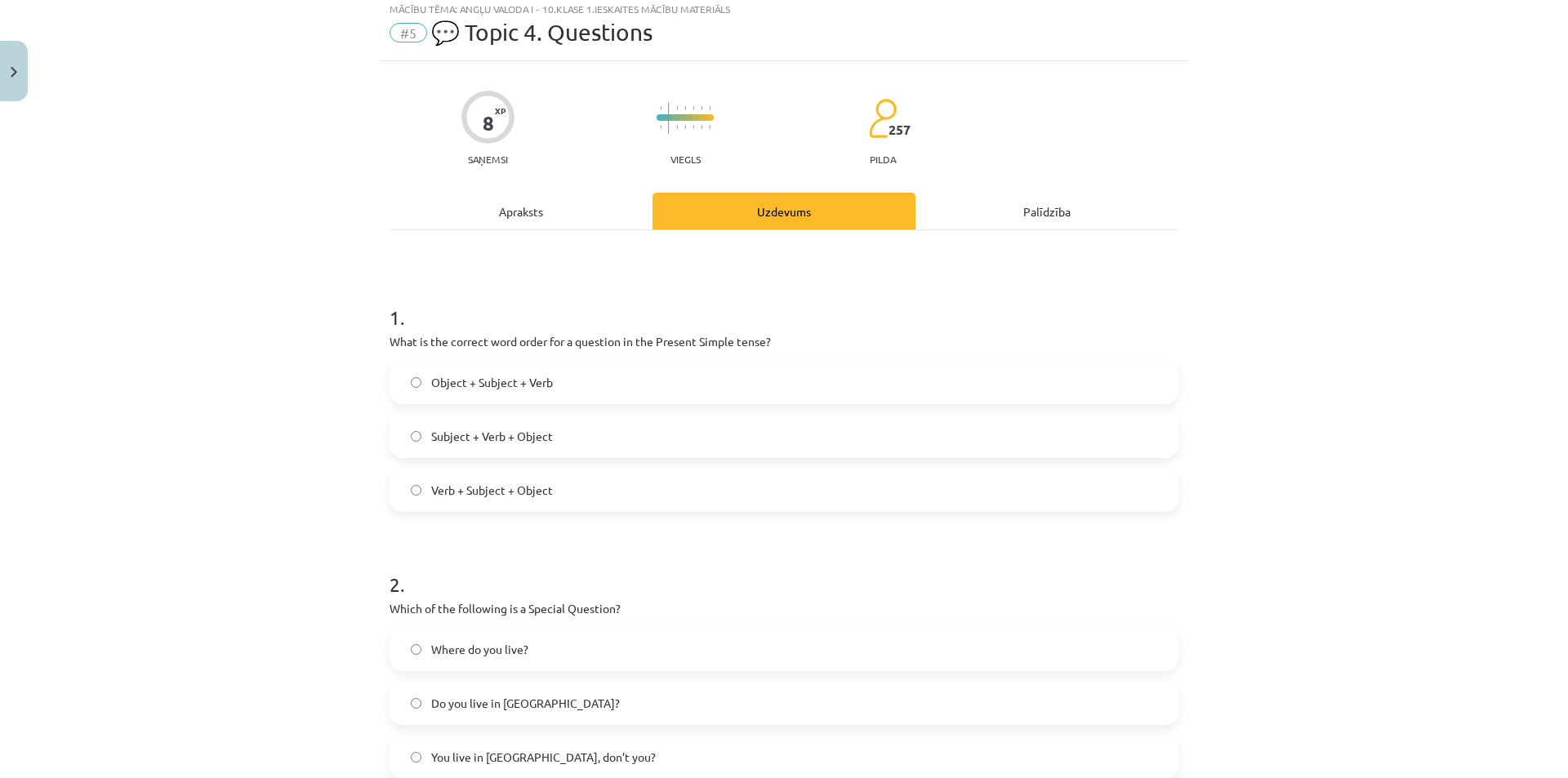
scroll to position [41, 0]
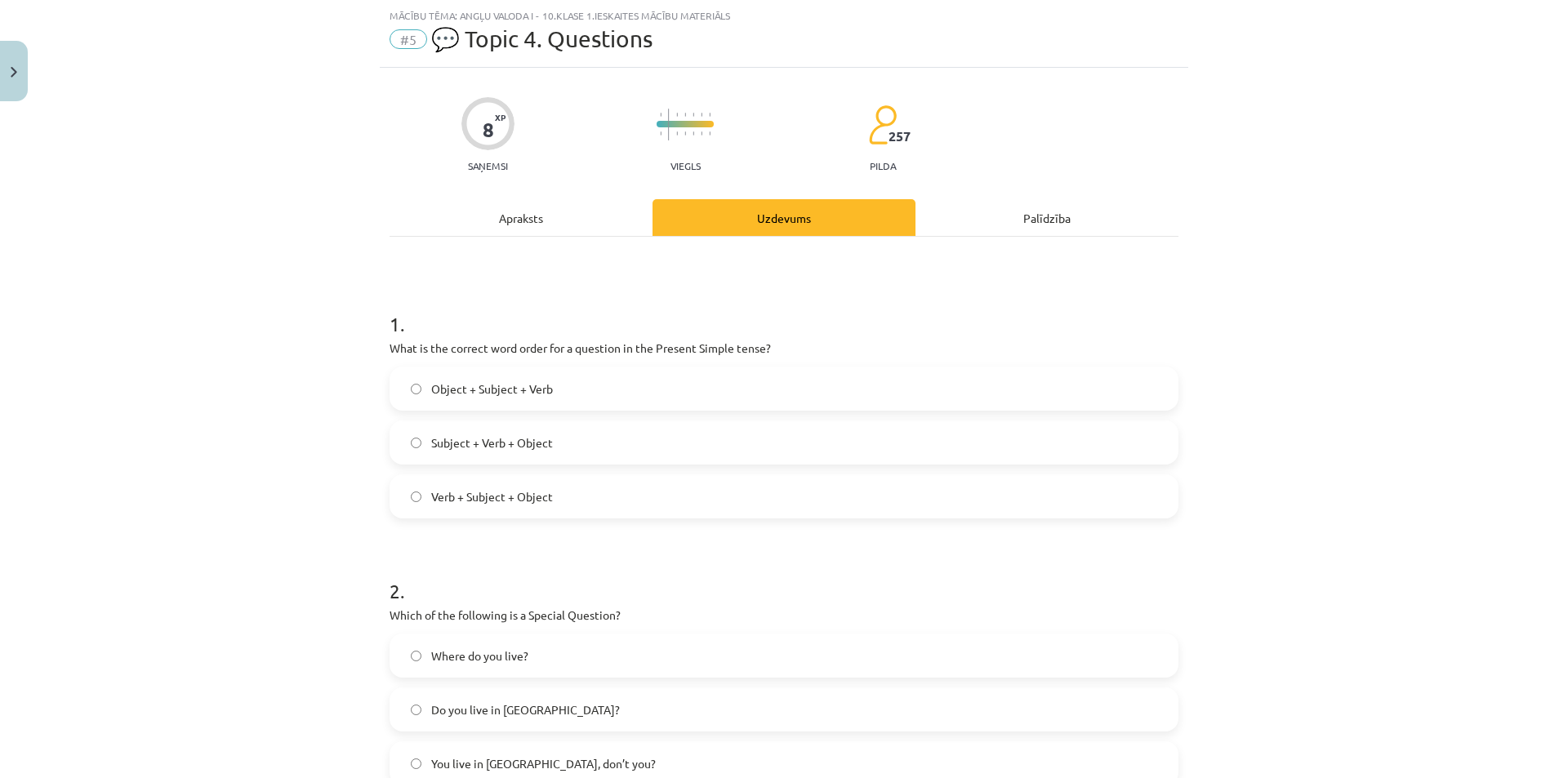
click at [499, 502] on span "Verb + Subject + Object" at bounding box center [491, 497] width 121 height 17
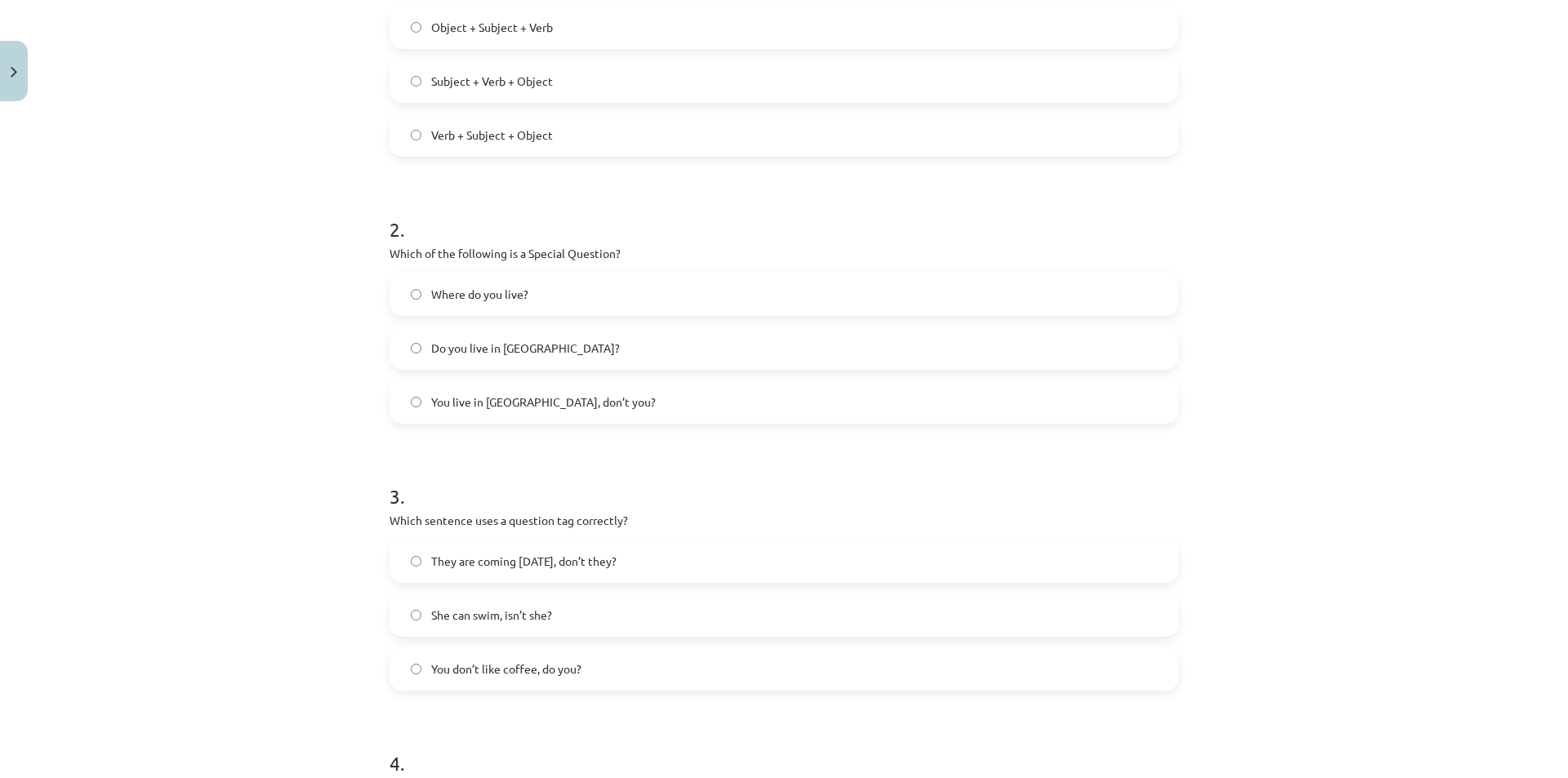
click at [535, 679] on label "You don’t like coffee, do you?" at bounding box center [784, 669] width 786 height 41
click at [507, 289] on span "Where do you live?" at bounding box center [479, 294] width 98 height 17
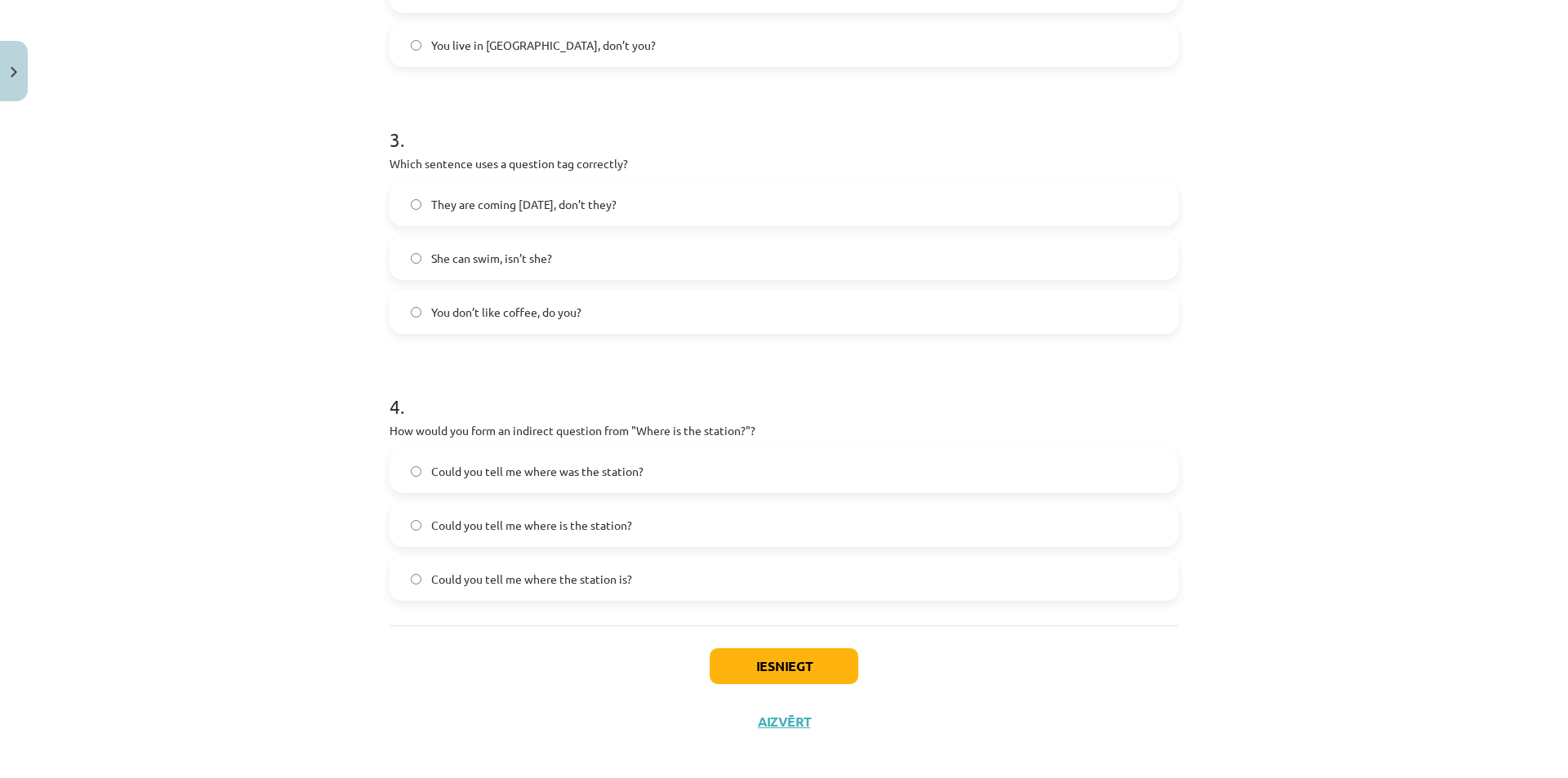
scroll to position [760, 0]
click at [562, 527] on span "Could you tell me where is the station?" at bounding box center [531, 524] width 201 height 17
click at [801, 664] on button "Iesniegt" at bounding box center [783, 665] width 148 height 36
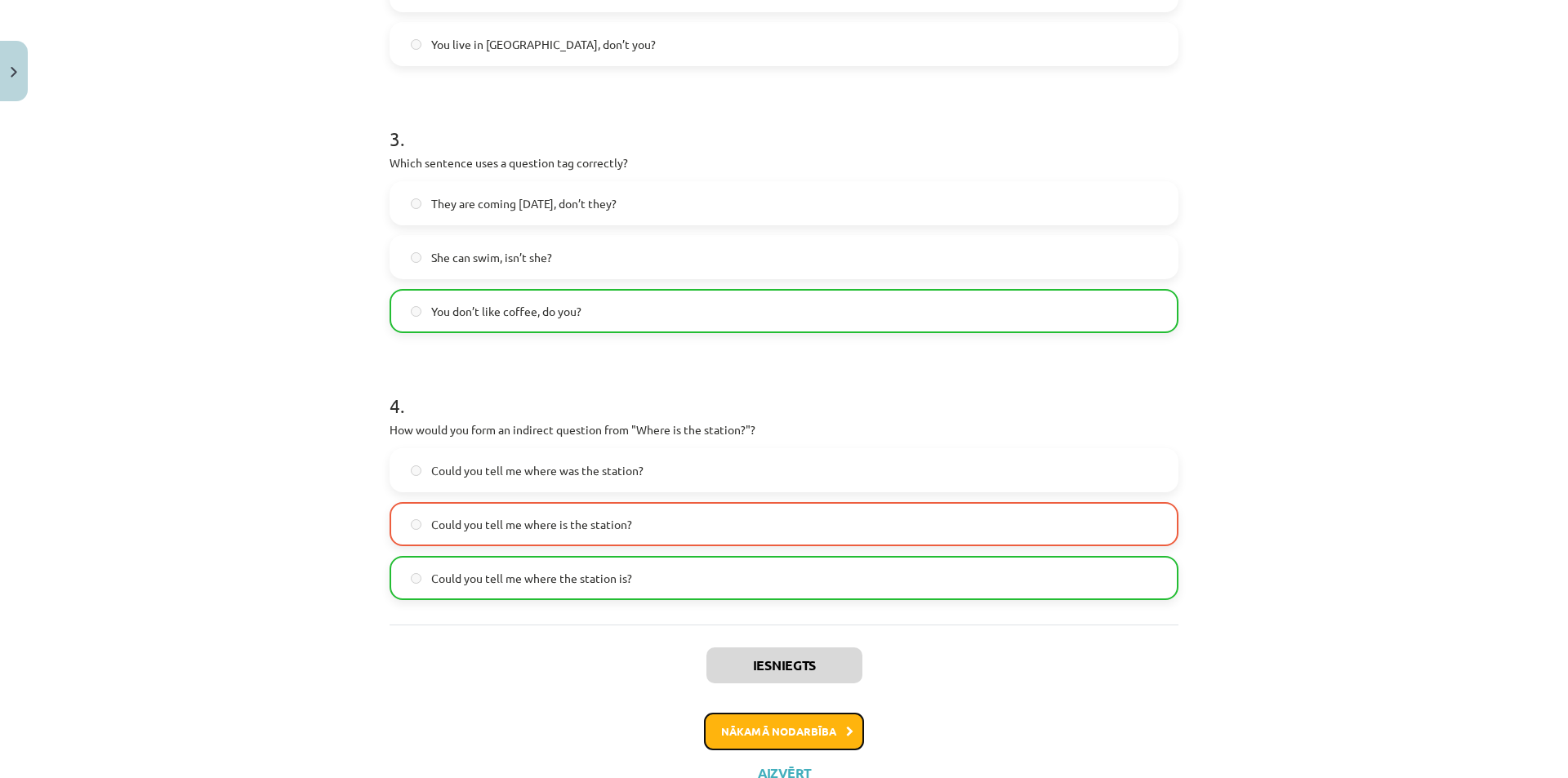
click at [747, 719] on button "Nākamā nodarbība" at bounding box center [784, 731] width 160 height 37
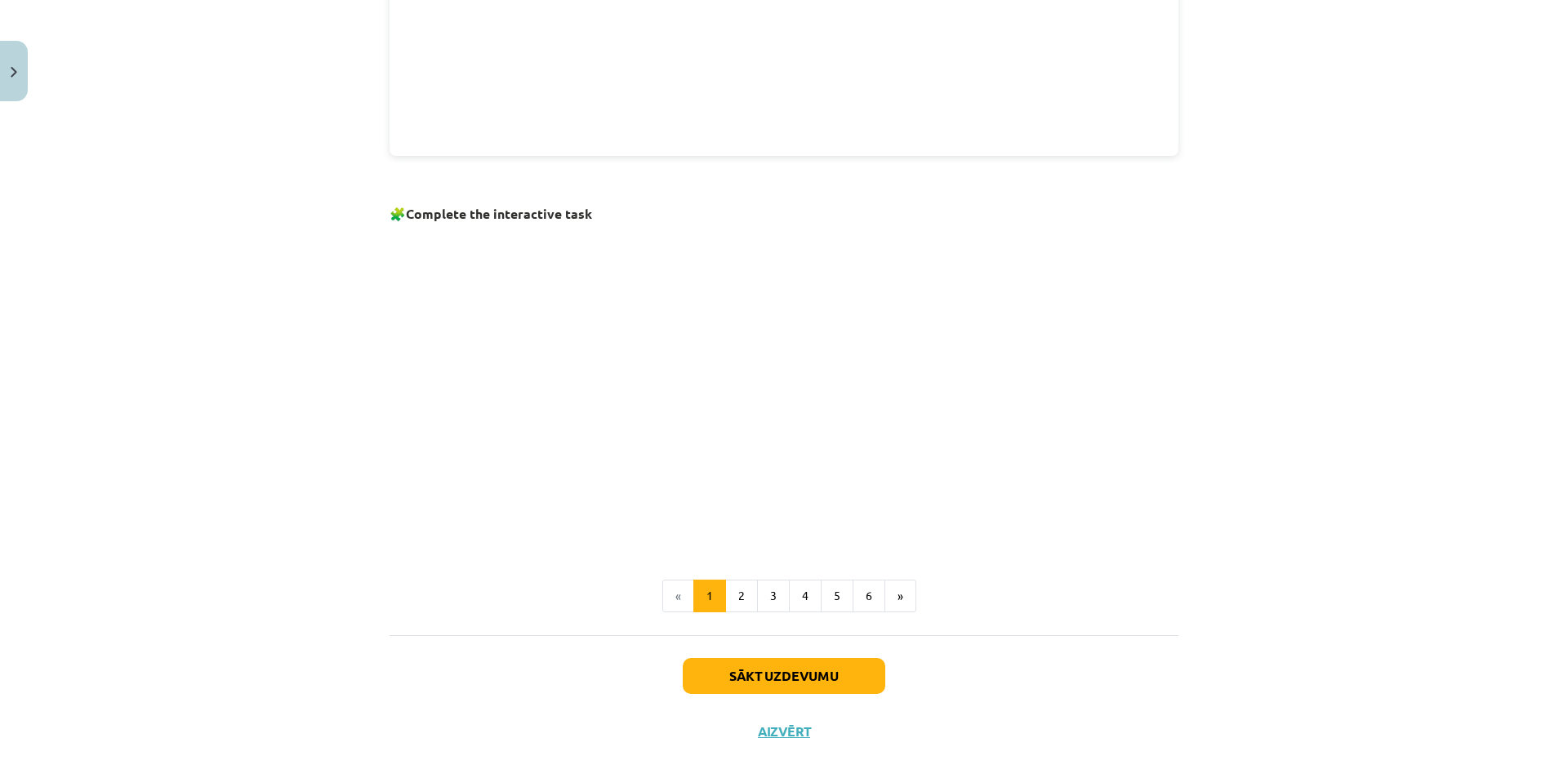
scroll to position [932, 0]
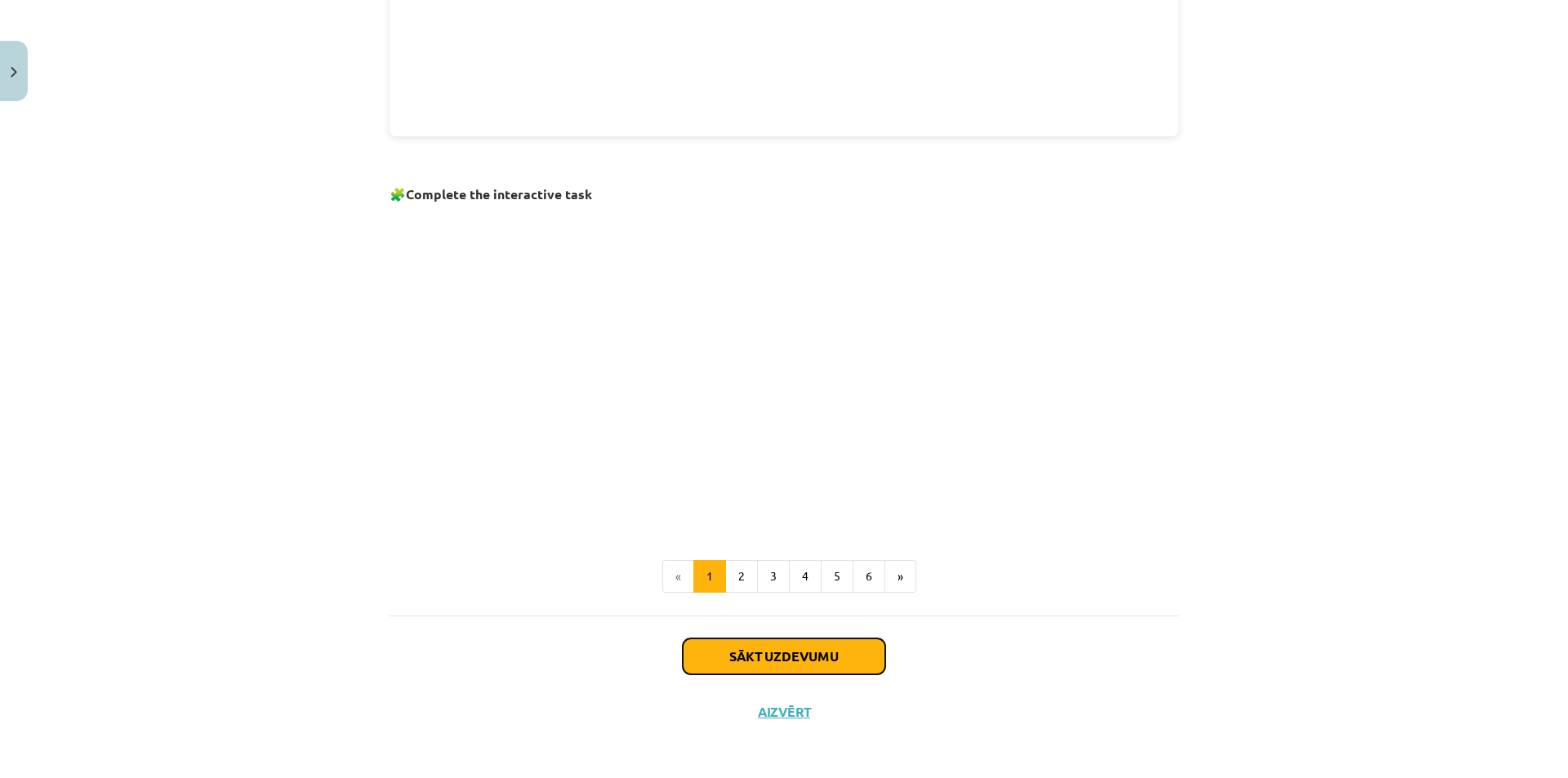
click at [774, 653] on button "Sākt uzdevumu" at bounding box center [784, 657] width 203 height 36
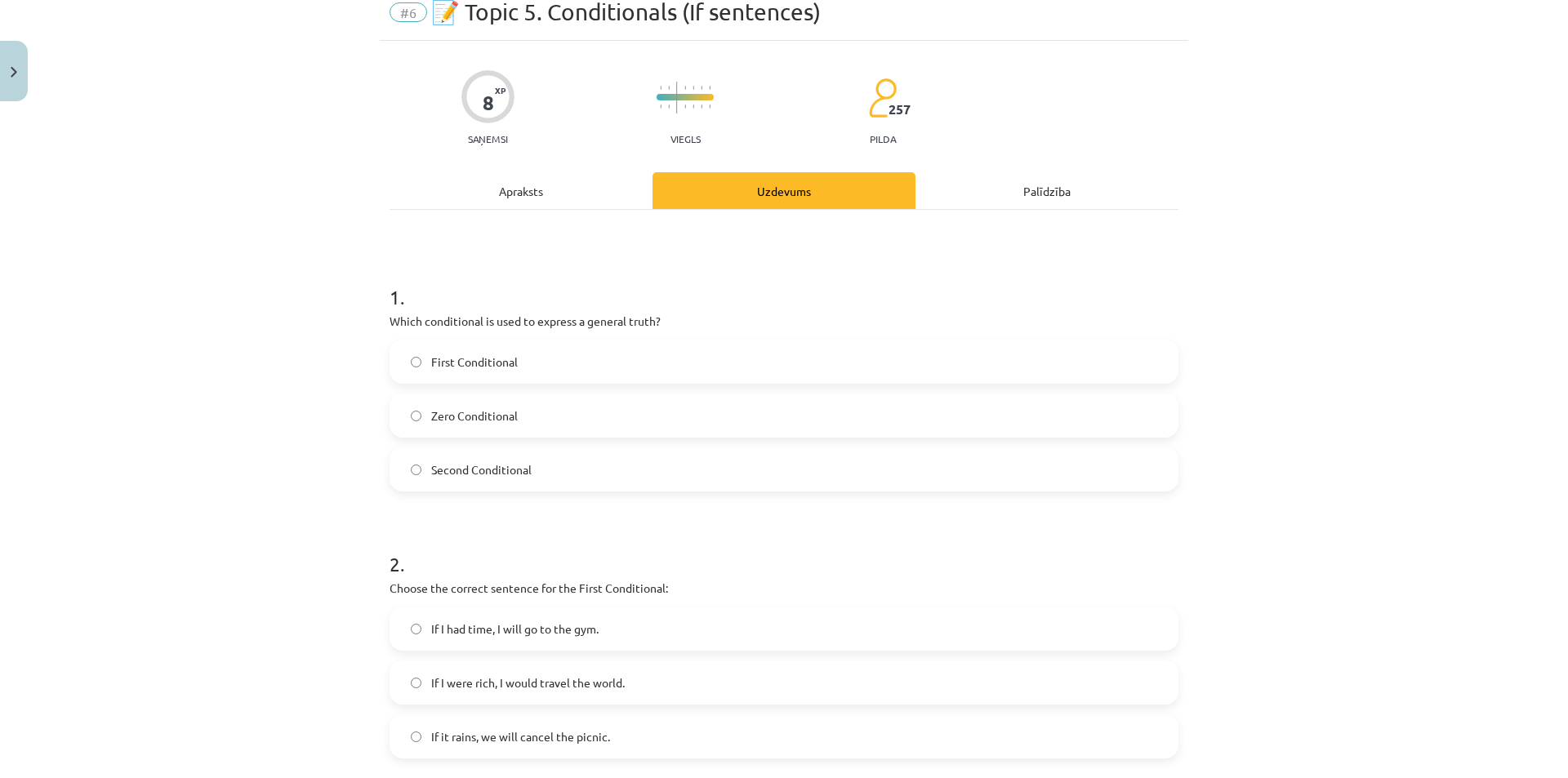
scroll to position [81, 0]
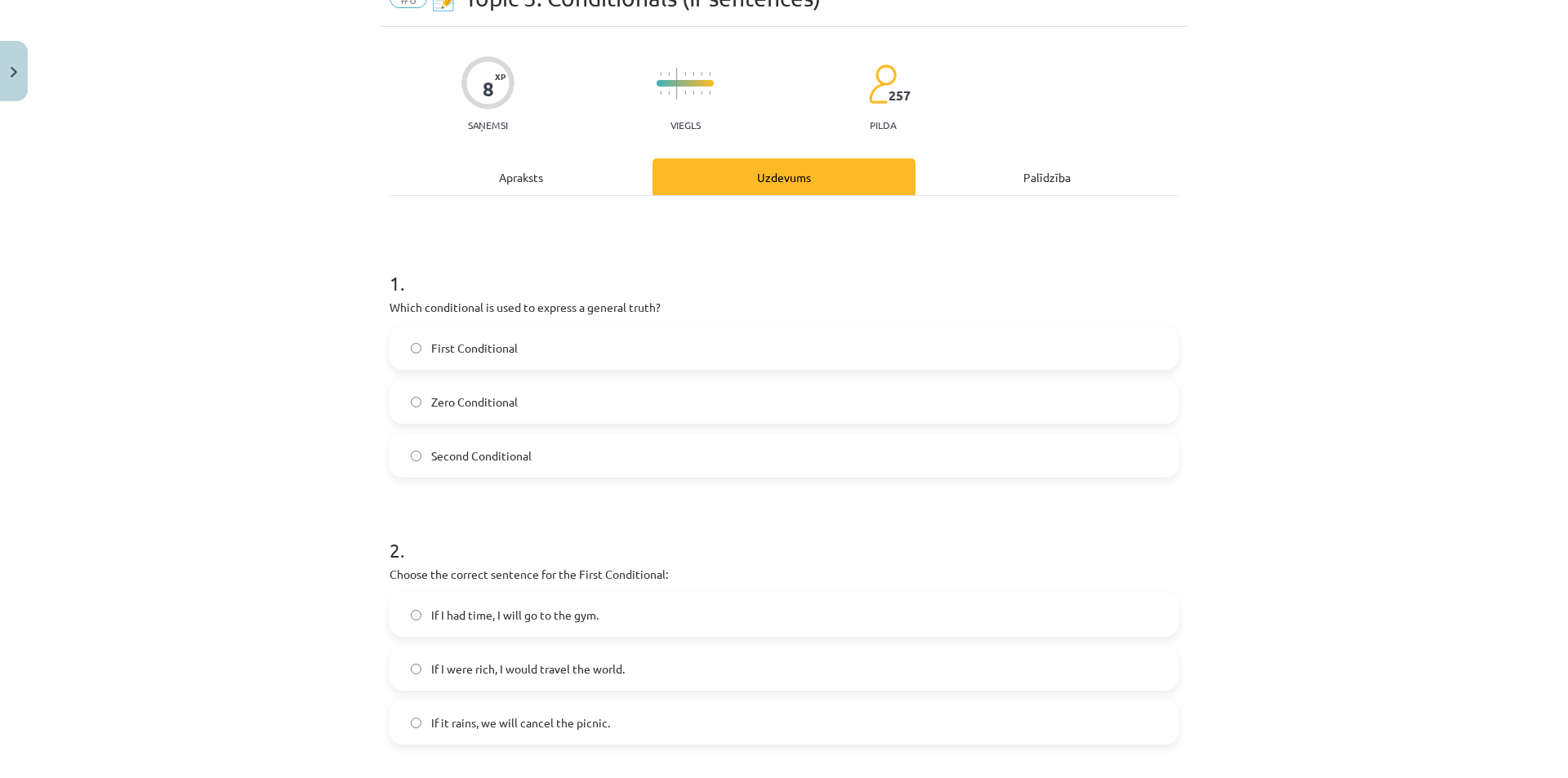
click at [556, 344] on label "First Conditional" at bounding box center [784, 348] width 786 height 41
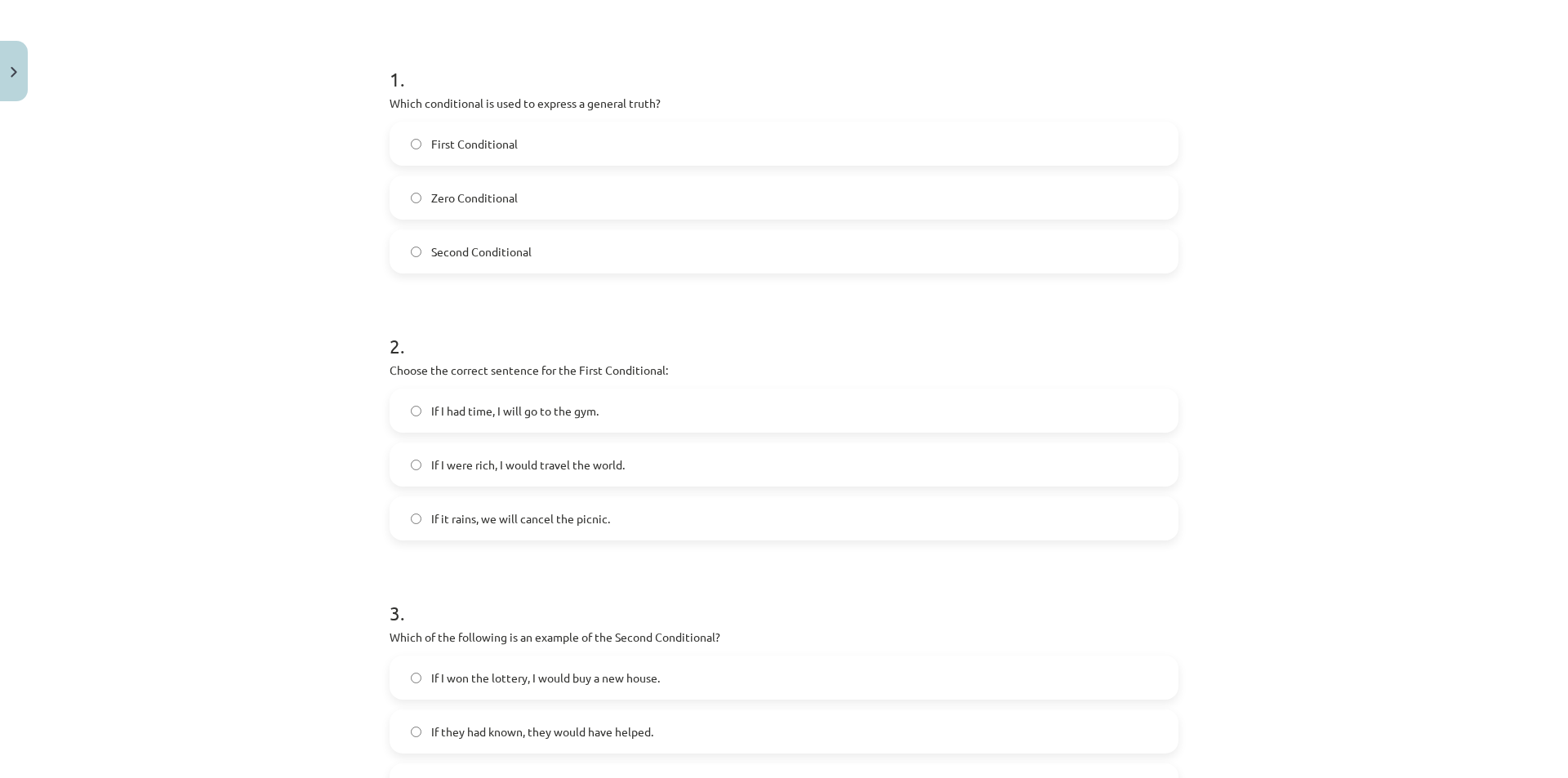
scroll to position [308, 0]
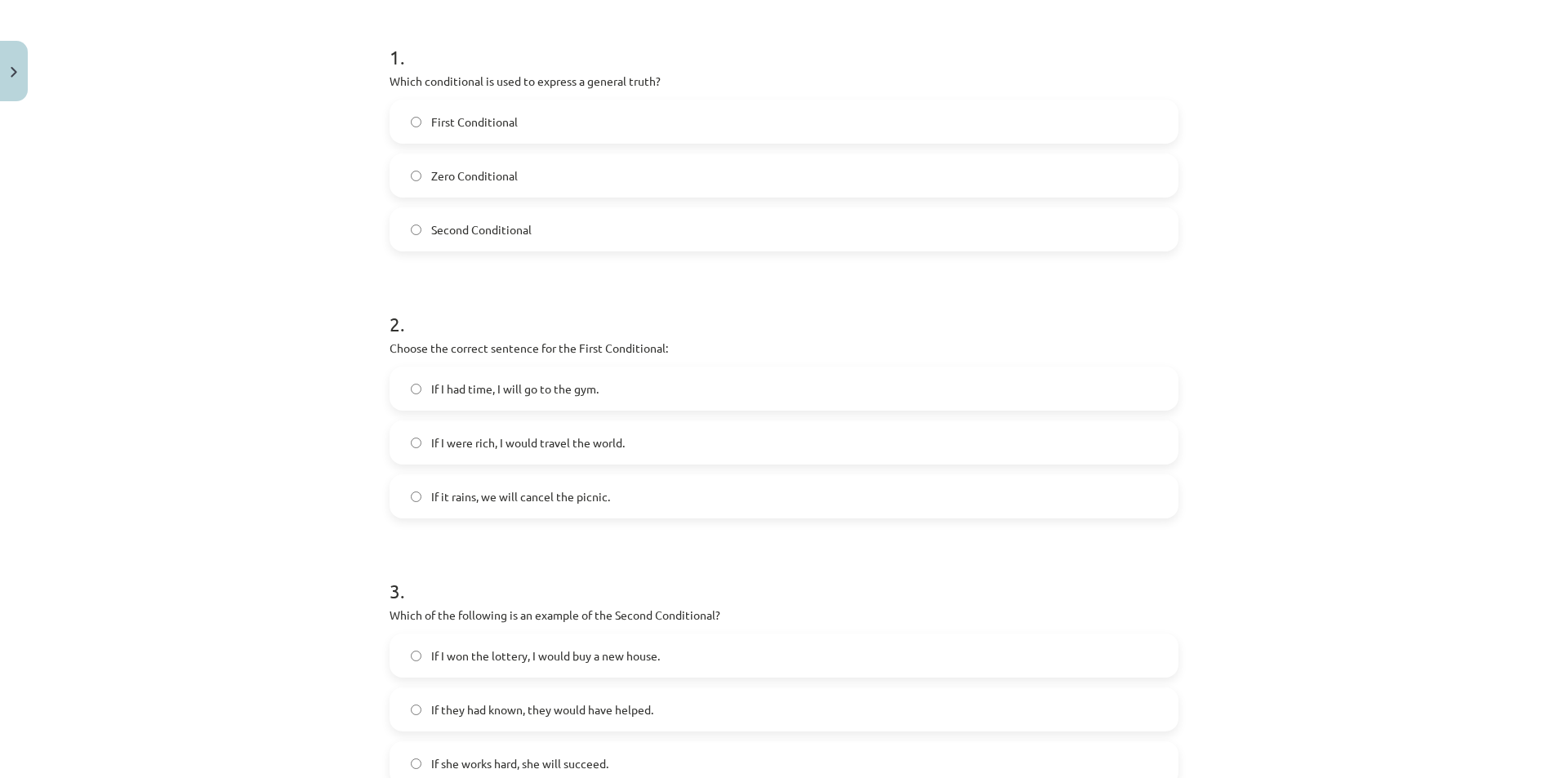
click at [501, 501] on span "If it rains, we will cancel the picnic." at bounding box center [520, 497] width 179 height 17
click at [544, 383] on span "If I had time, I will go to the gym." at bounding box center [514, 389] width 167 height 17
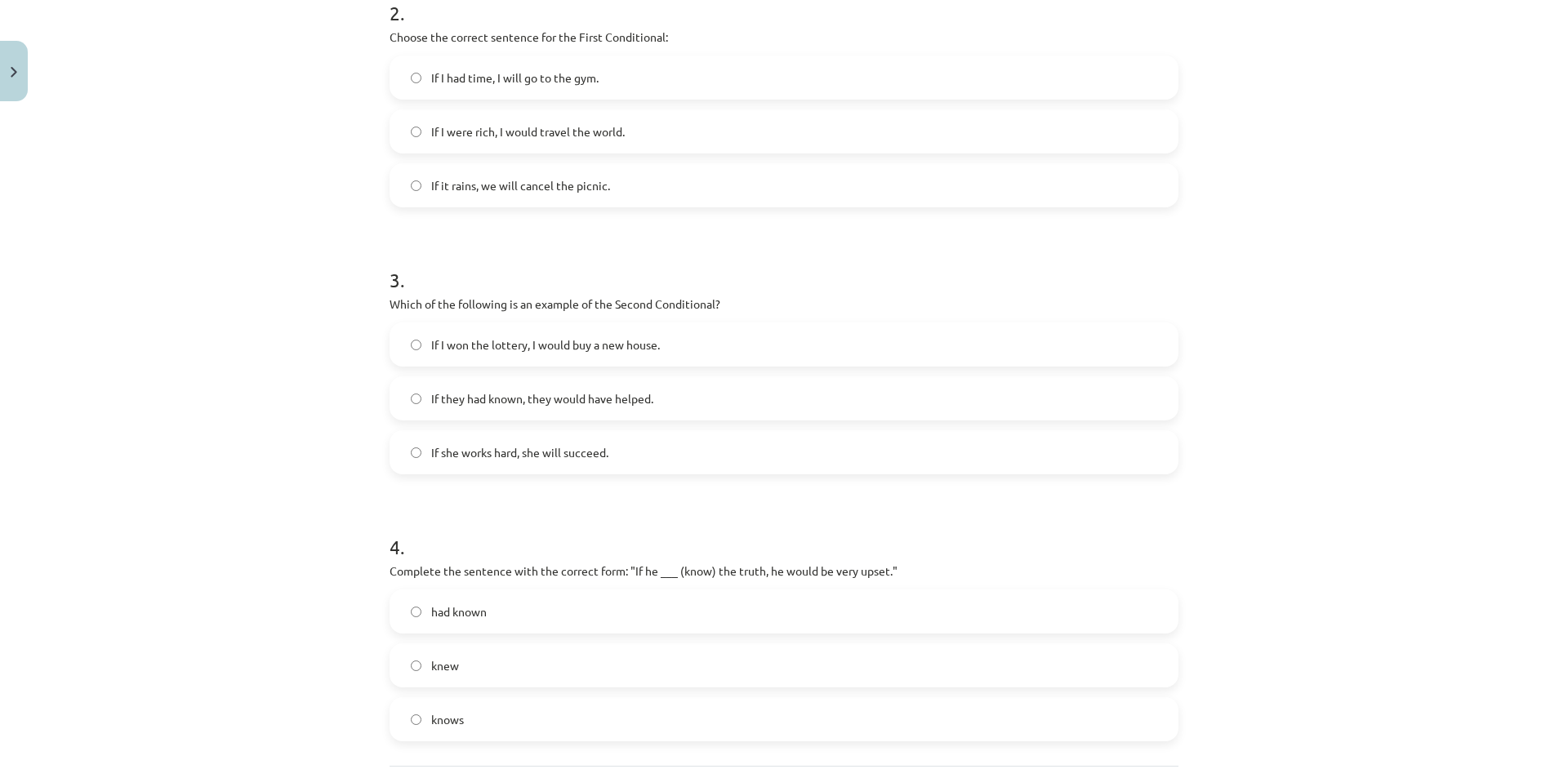
scroll to position [620, 0]
click at [579, 406] on label "If they had known, they would have helped." at bounding box center [784, 398] width 786 height 41
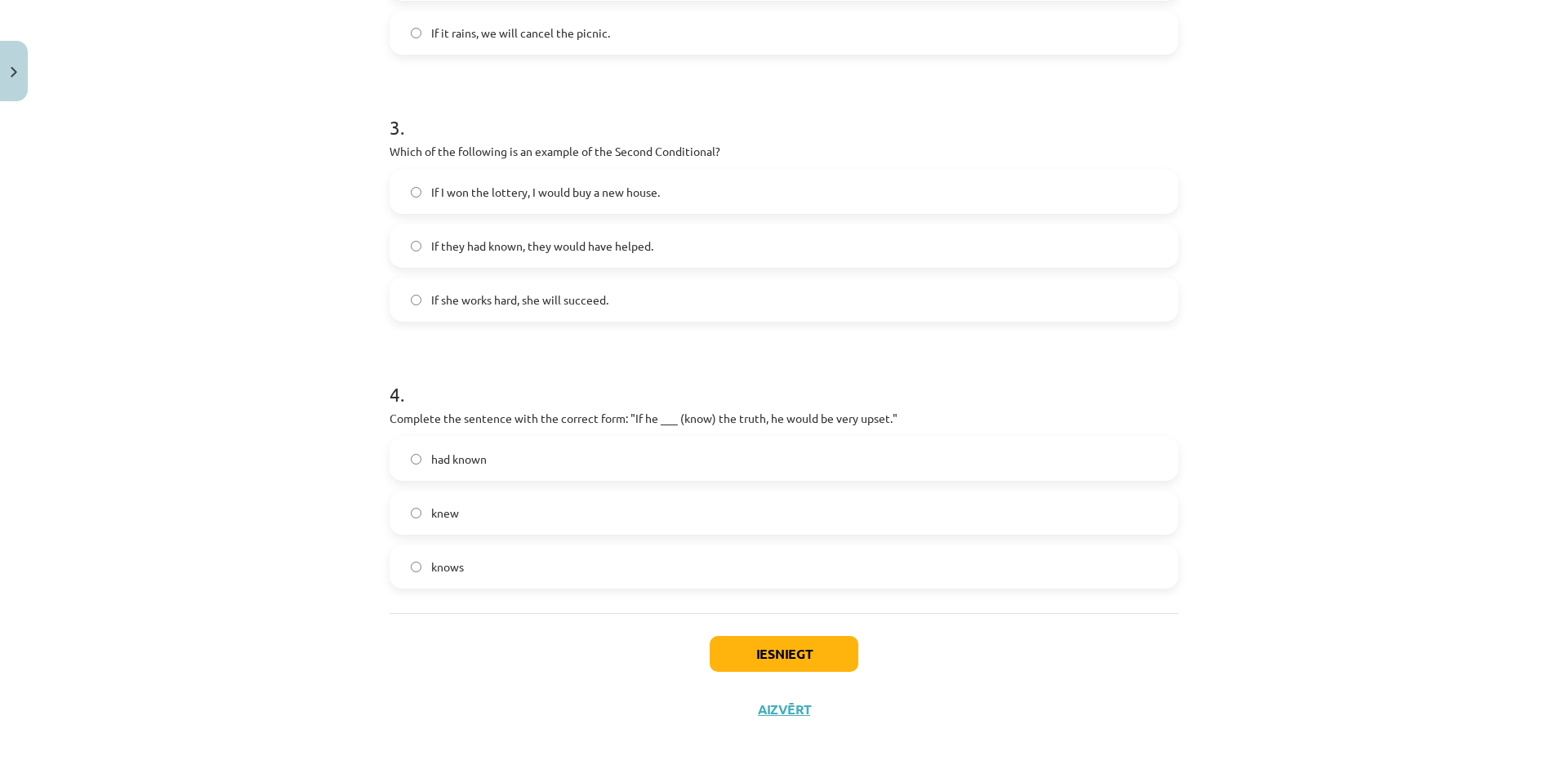
click at [507, 518] on label "knew" at bounding box center [784, 512] width 786 height 41
click at [745, 646] on button "Iesniegt" at bounding box center [783, 654] width 148 height 36
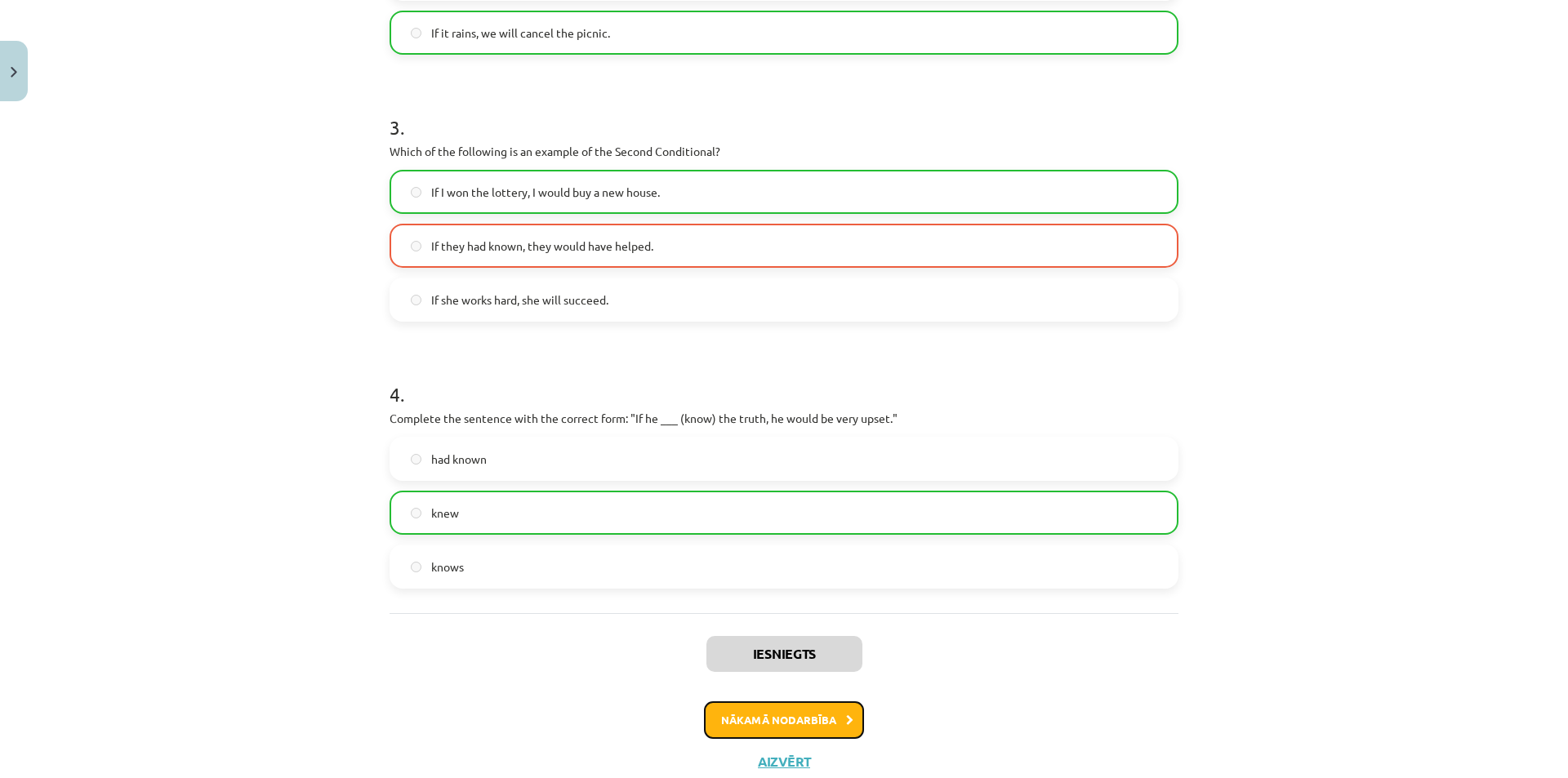
click at [747, 712] on button "Nākamā nodarbība" at bounding box center [784, 720] width 160 height 37
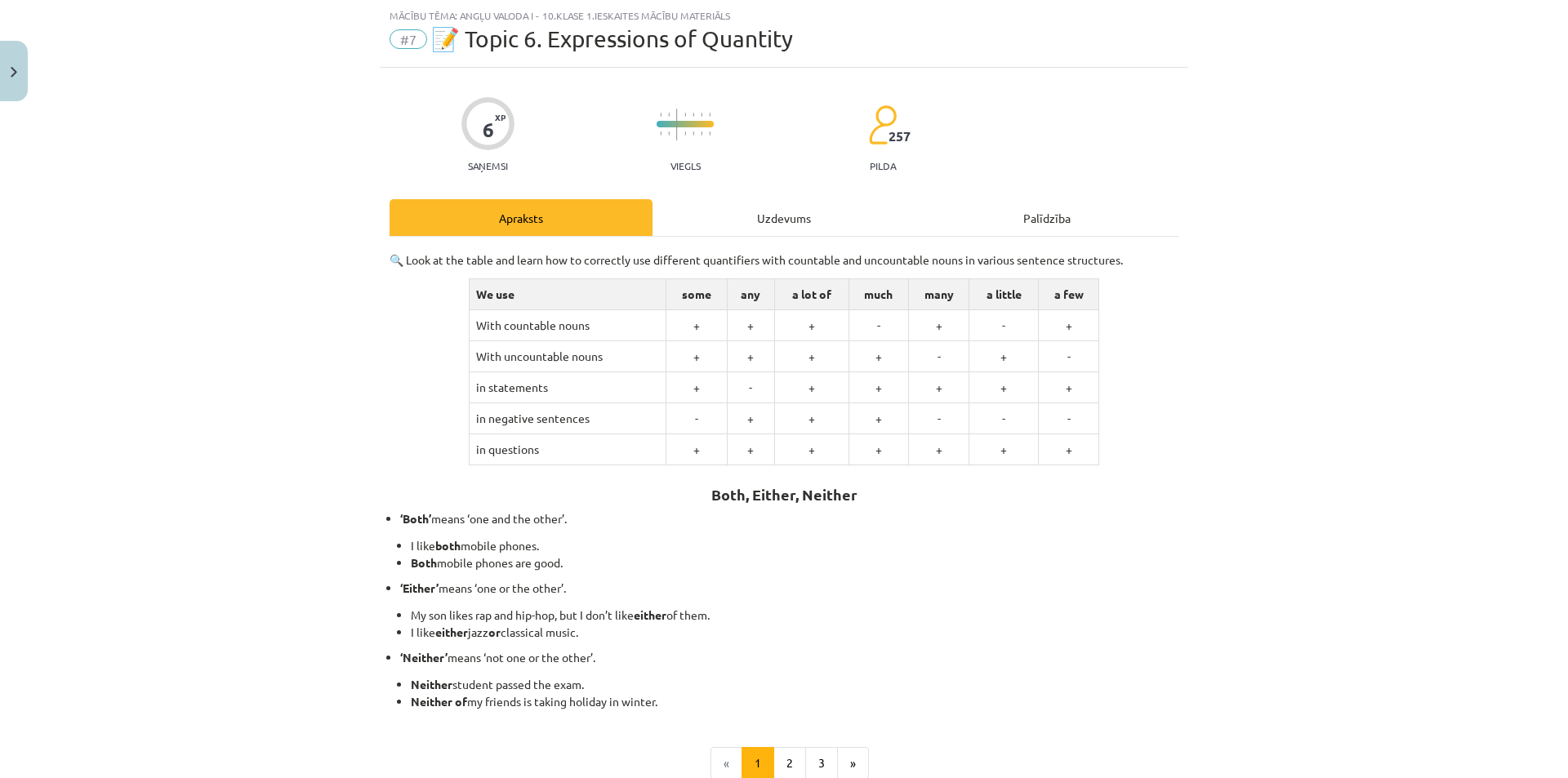
scroll to position [229, 0]
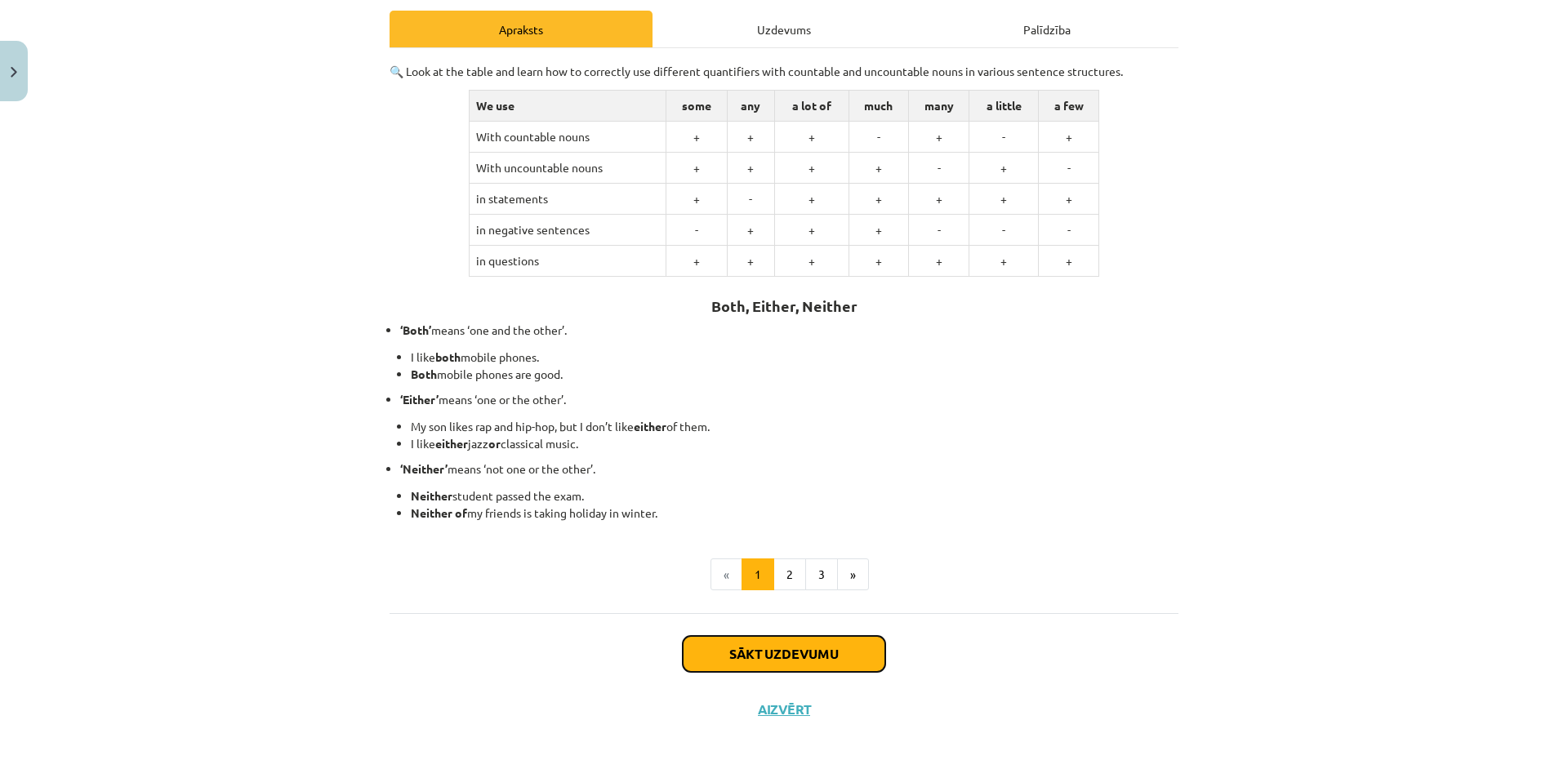
click at [750, 657] on button "Sākt uzdevumu" at bounding box center [784, 654] width 203 height 36
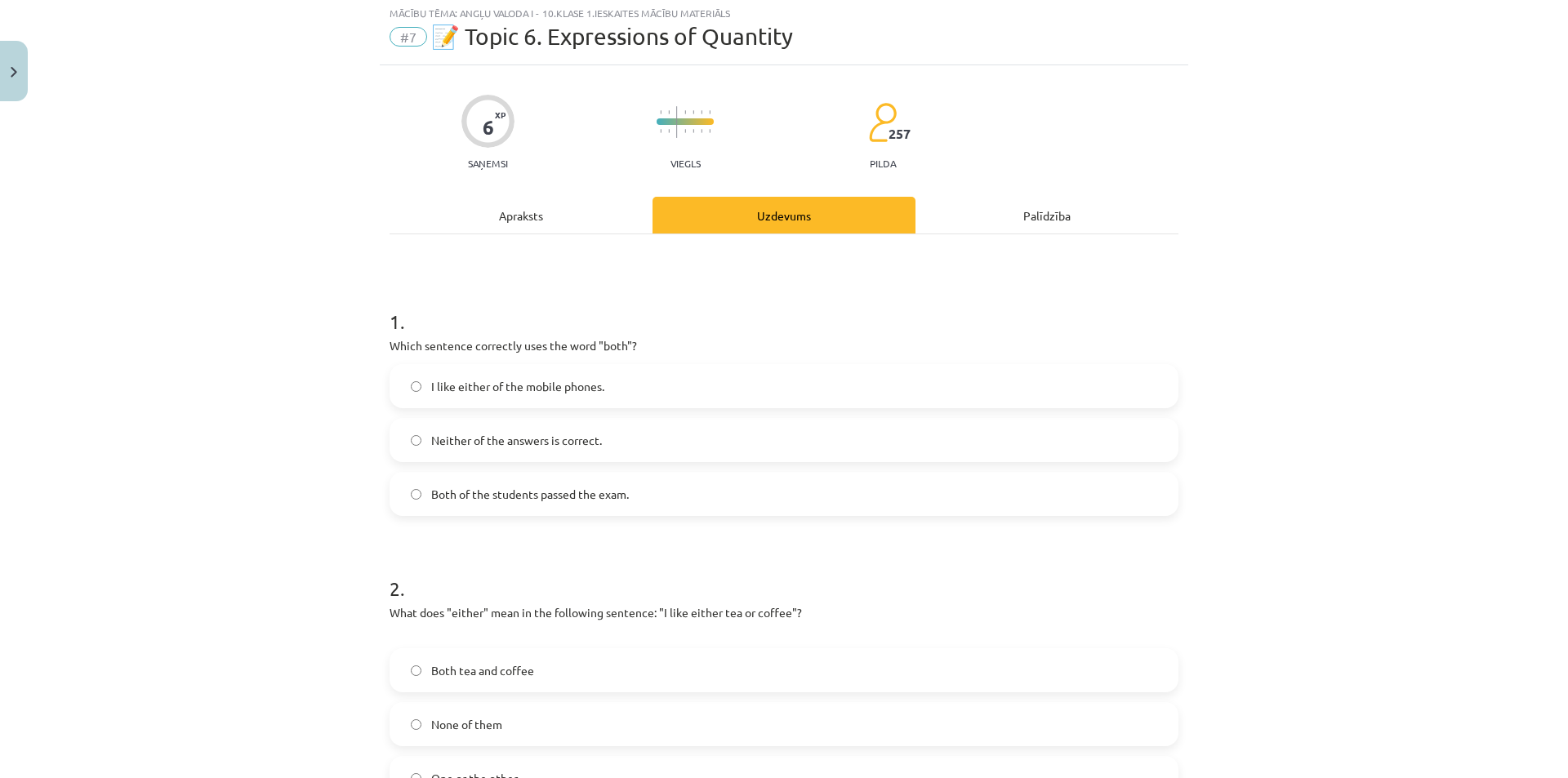
scroll to position [41, 0]
click at [706, 497] on label "Both of the students passed the exam." at bounding box center [784, 496] width 786 height 41
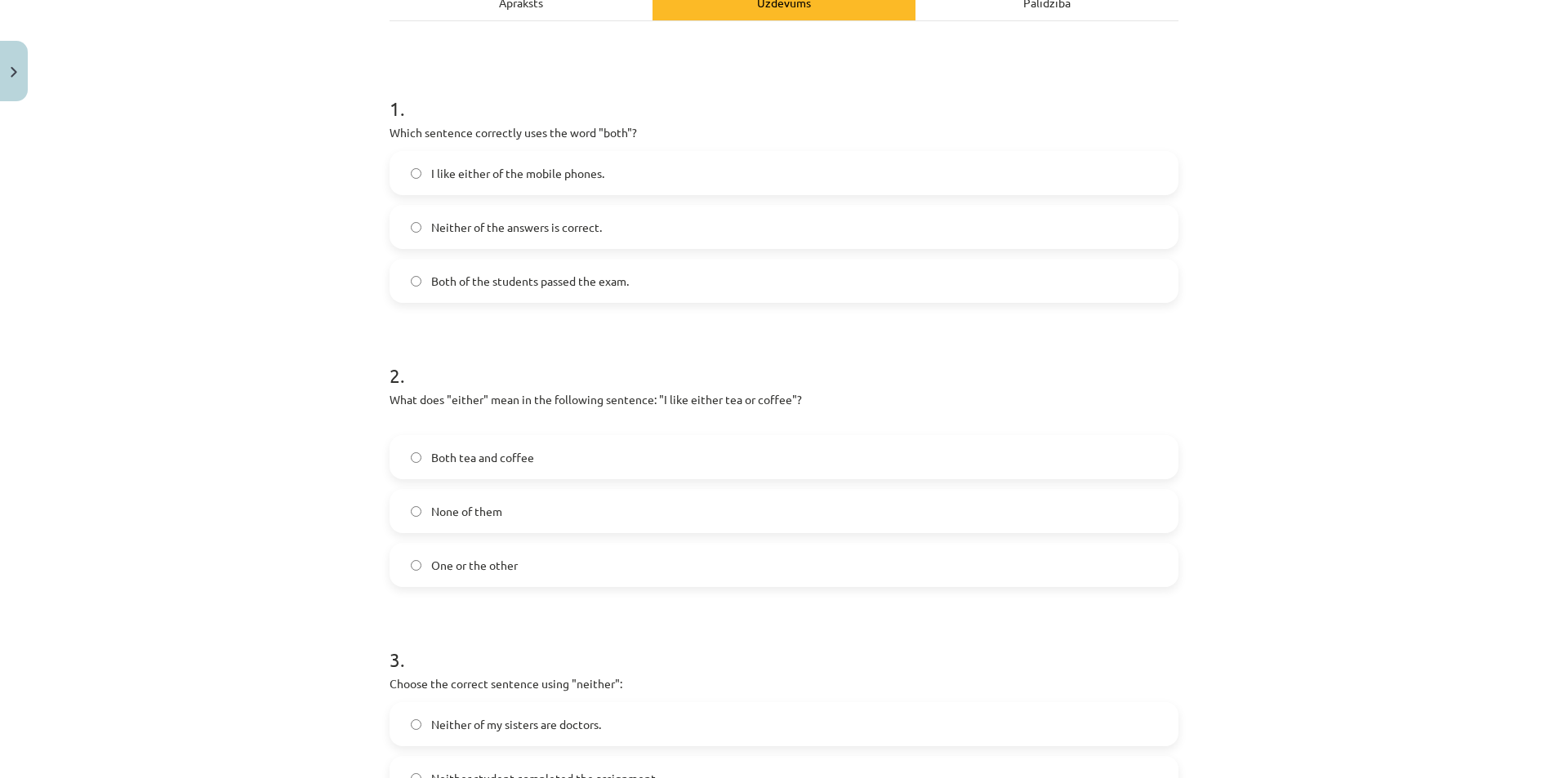
scroll to position [257, 0]
click at [636, 446] on label "Both tea and coffee" at bounding box center [784, 456] width 786 height 41
click at [574, 526] on label "None of them" at bounding box center [784, 510] width 786 height 41
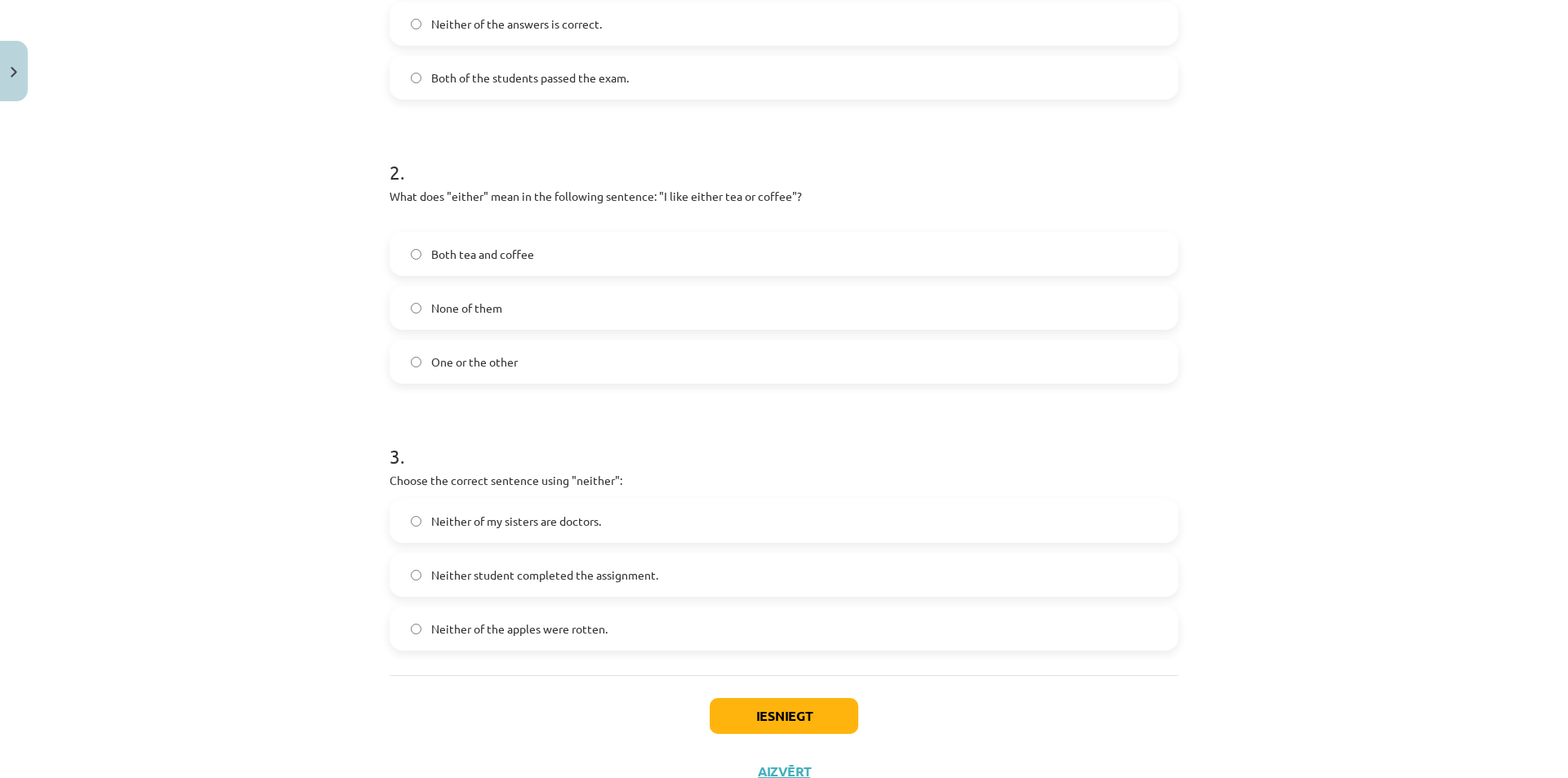
scroll to position [467, 0]
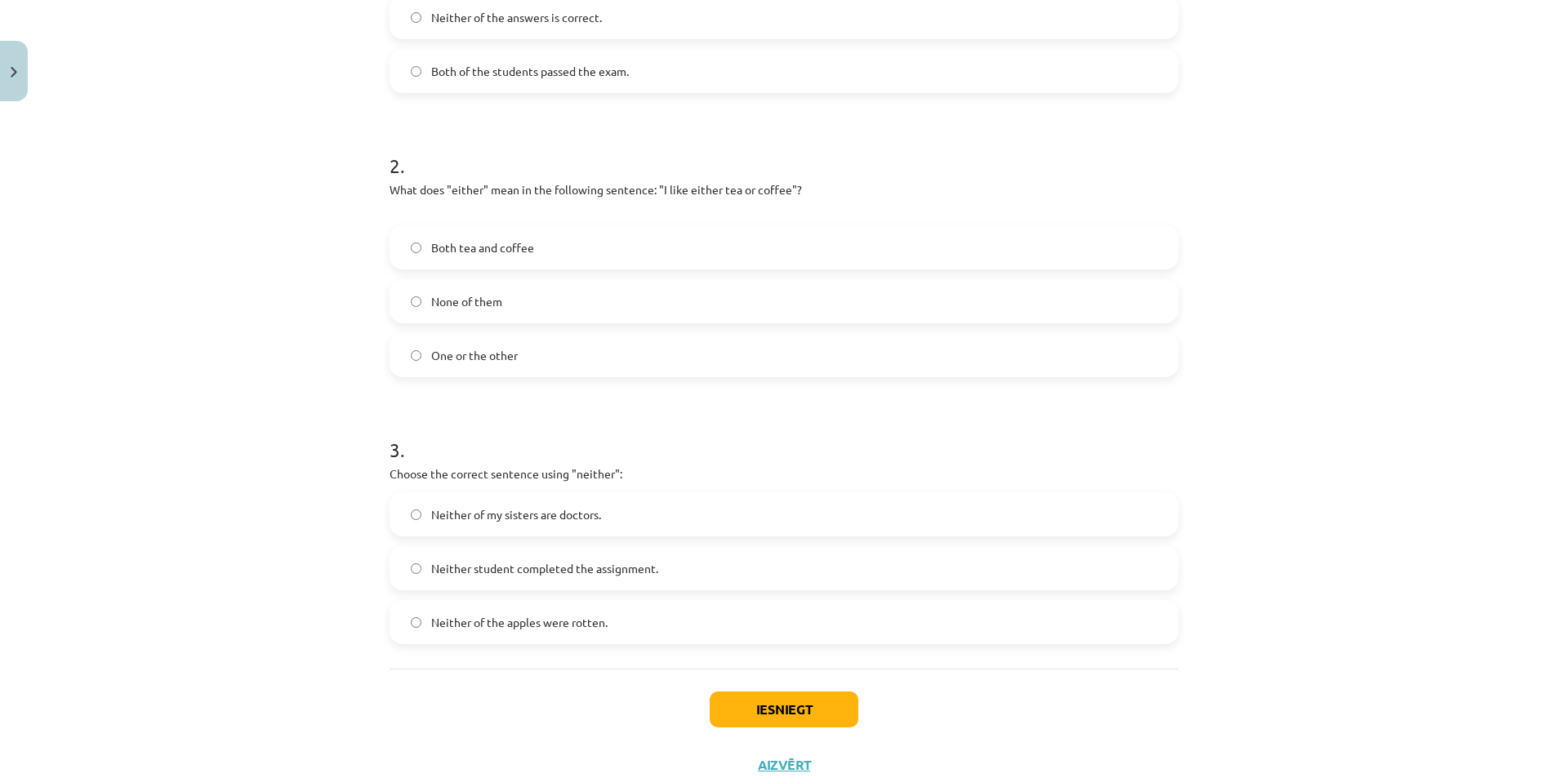
click at [577, 580] on label "Neither student completed the assignment." at bounding box center [784, 568] width 786 height 41
click at [770, 704] on button "Iesniegt" at bounding box center [783, 709] width 148 height 36
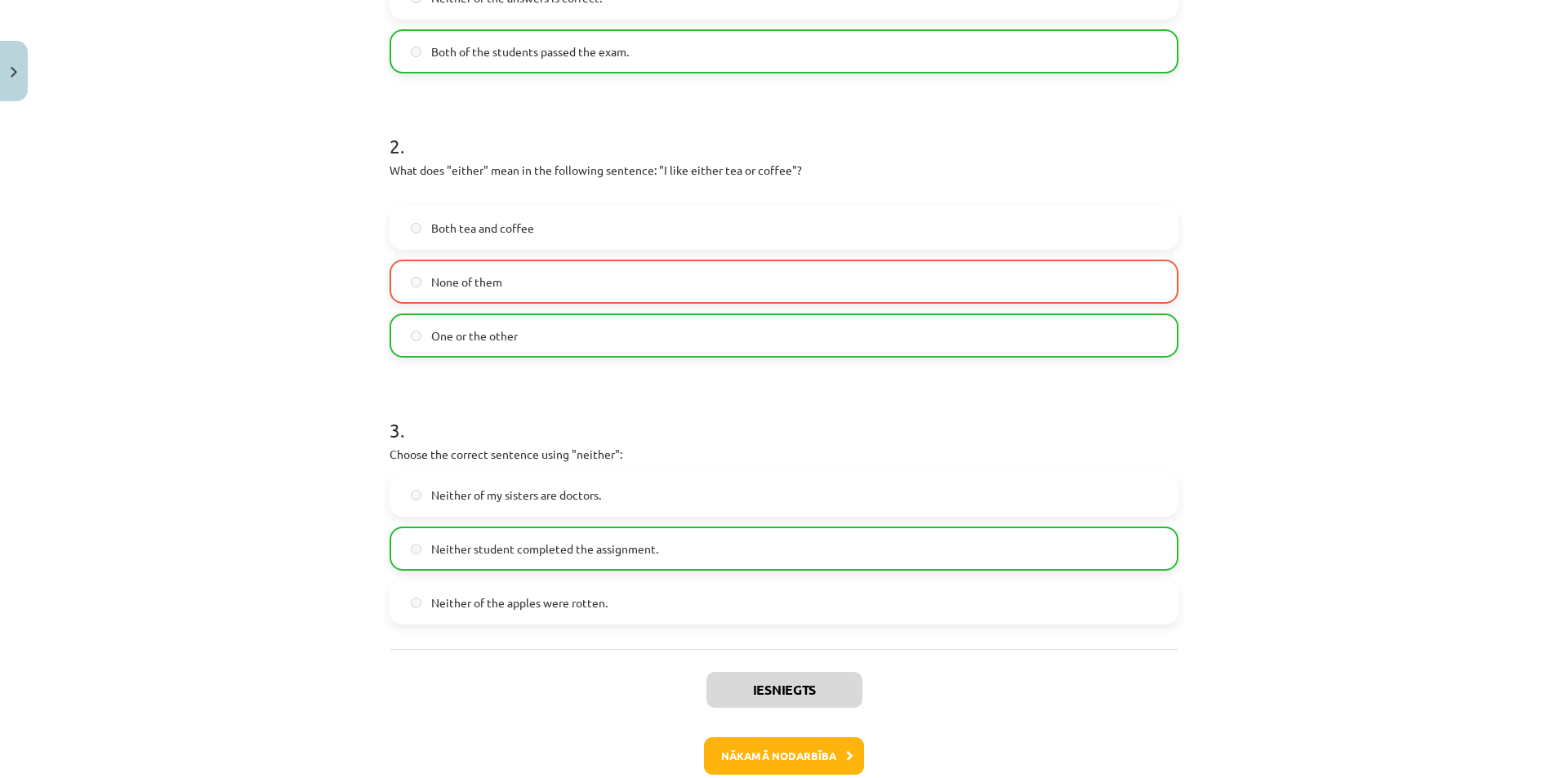
scroll to position [501, 0]
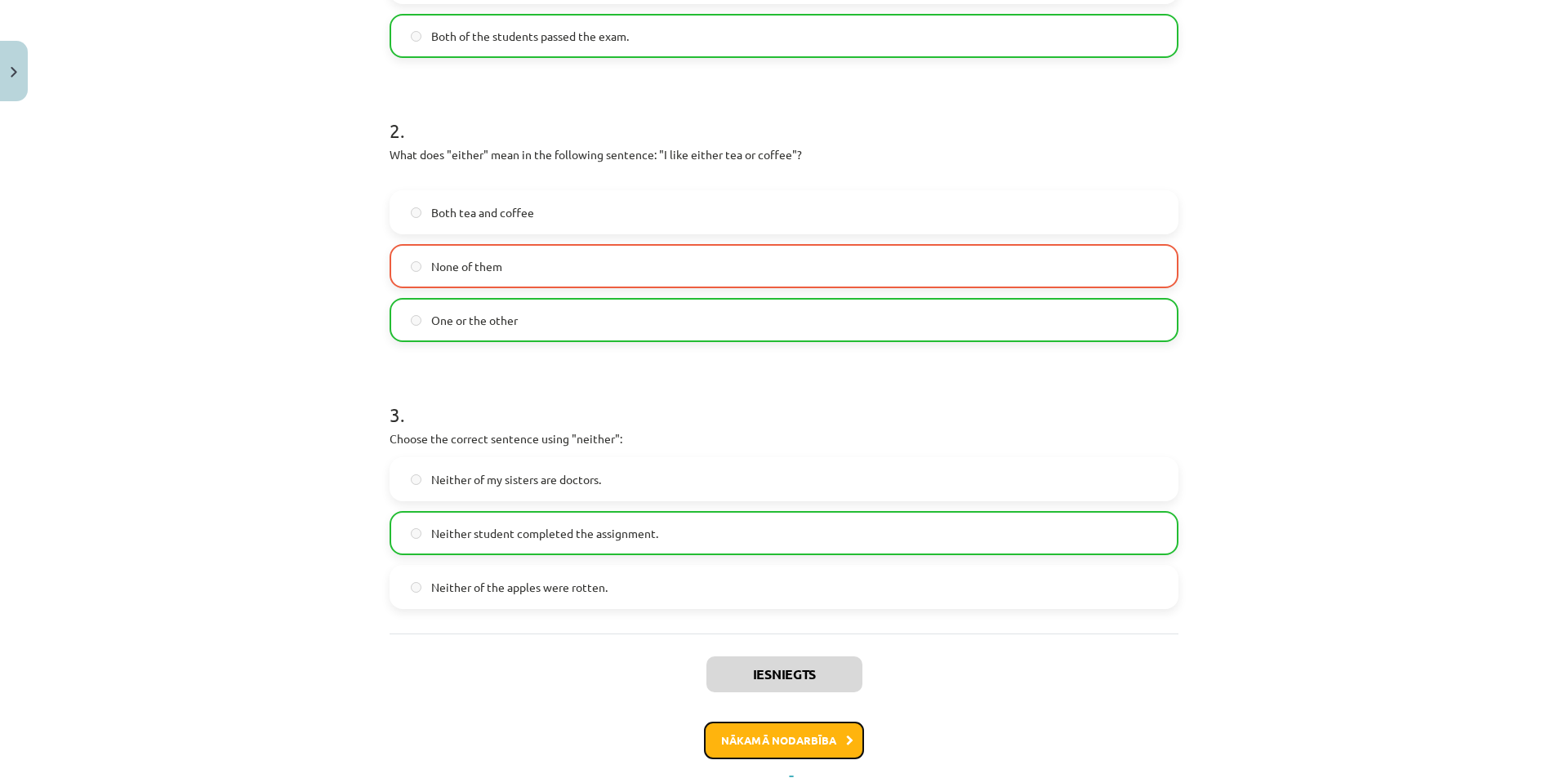
click at [756, 741] on button "Nākamā nodarbība" at bounding box center [784, 741] width 160 height 37
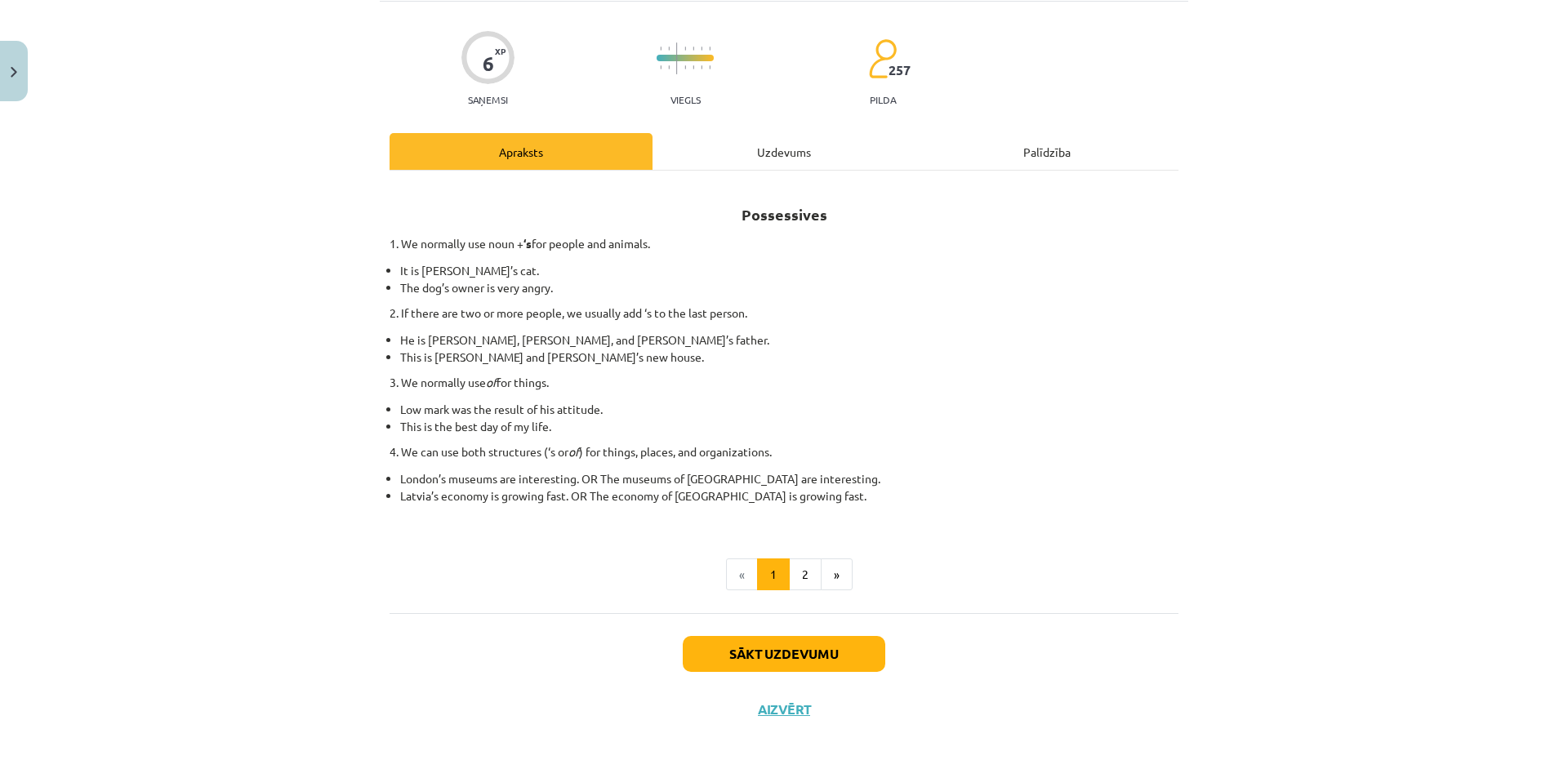
scroll to position [41, 0]
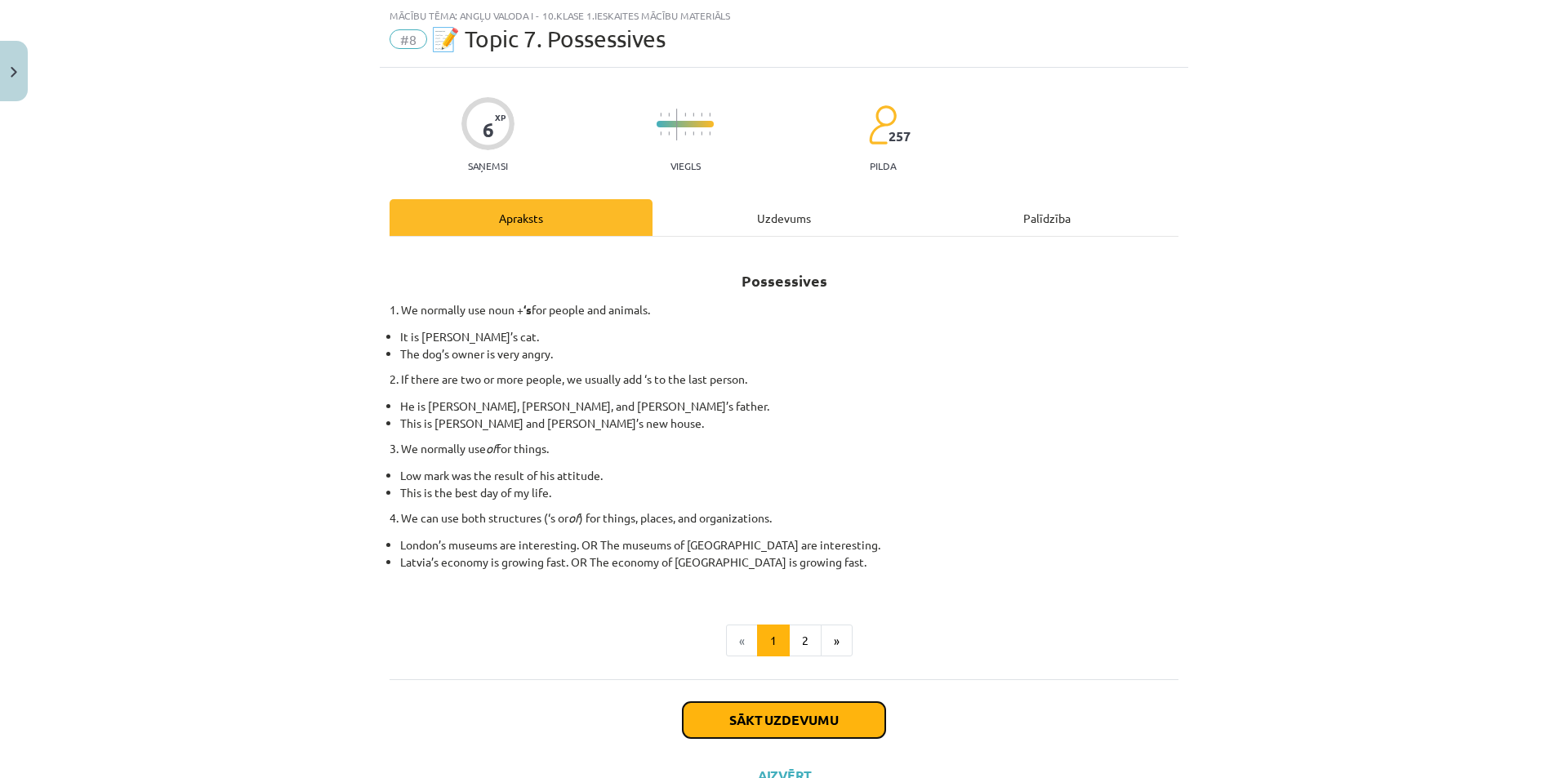
click at [744, 722] on button "Sākt uzdevumu" at bounding box center [784, 720] width 203 height 36
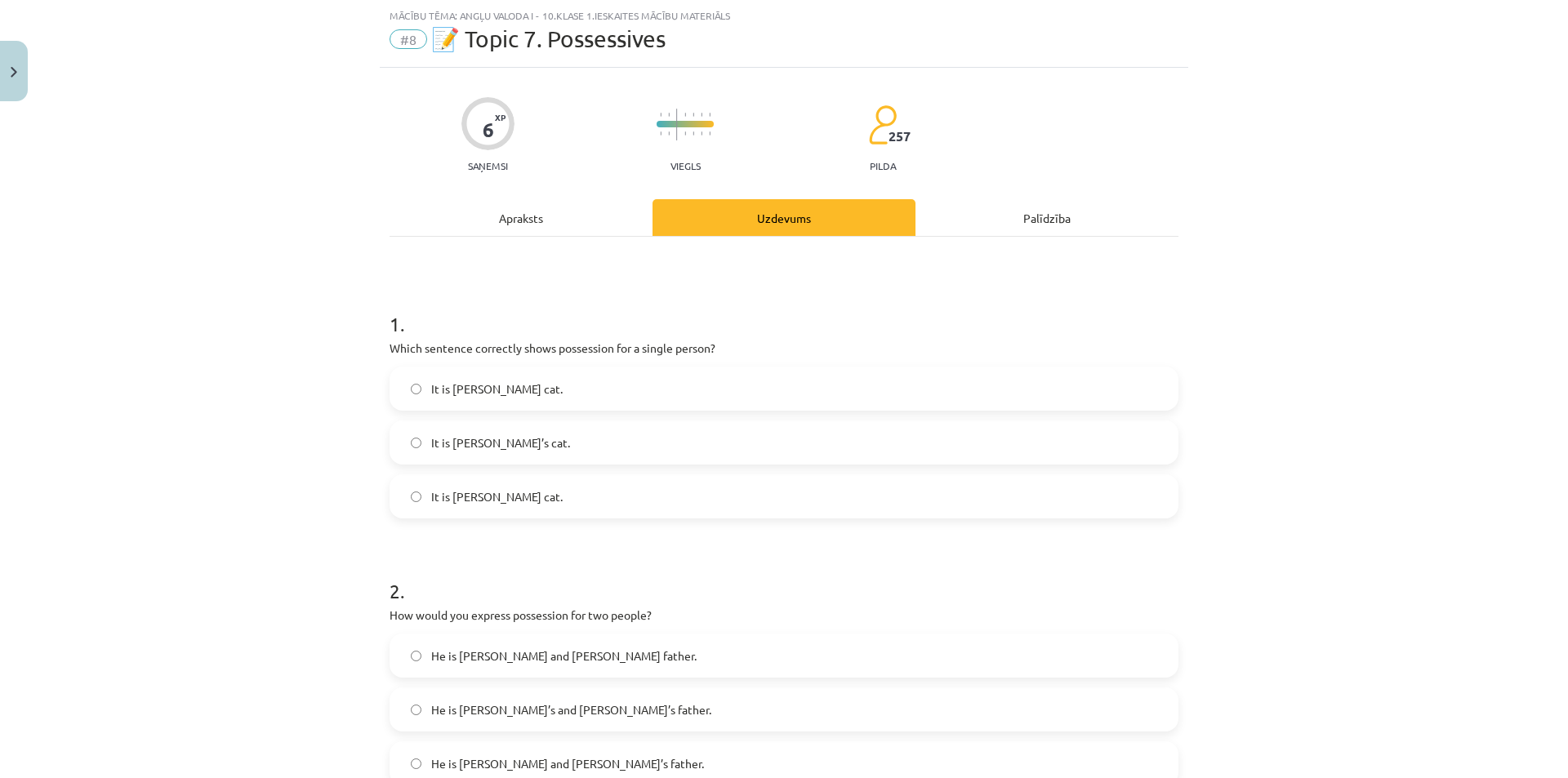
click at [517, 499] on label "It is Janes’s cat." at bounding box center [784, 496] width 786 height 41
click at [522, 761] on span "He is Alice and James’s father." at bounding box center [567, 764] width 272 height 17
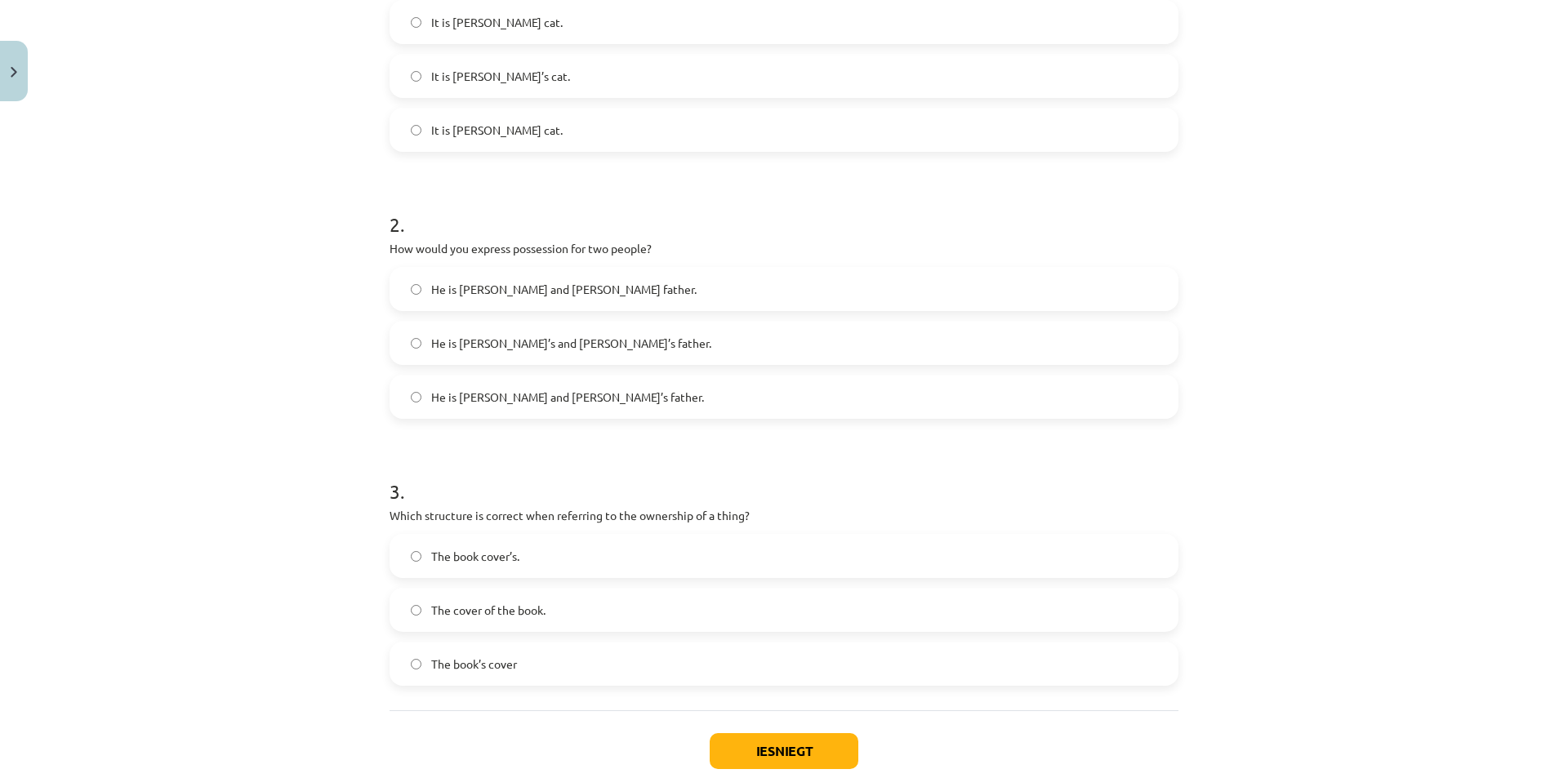
scroll to position [408, 0]
click at [512, 664] on label "The book’s cover" at bounding box center [784, 663] width 786 height 41
click at [528, 560] on label "The book cover’s." at bounding box center [784, 555] width 786 height 41
click at [763, 756] on button "Iesniegt" at bounding box center [783, 750] width 148 height 36
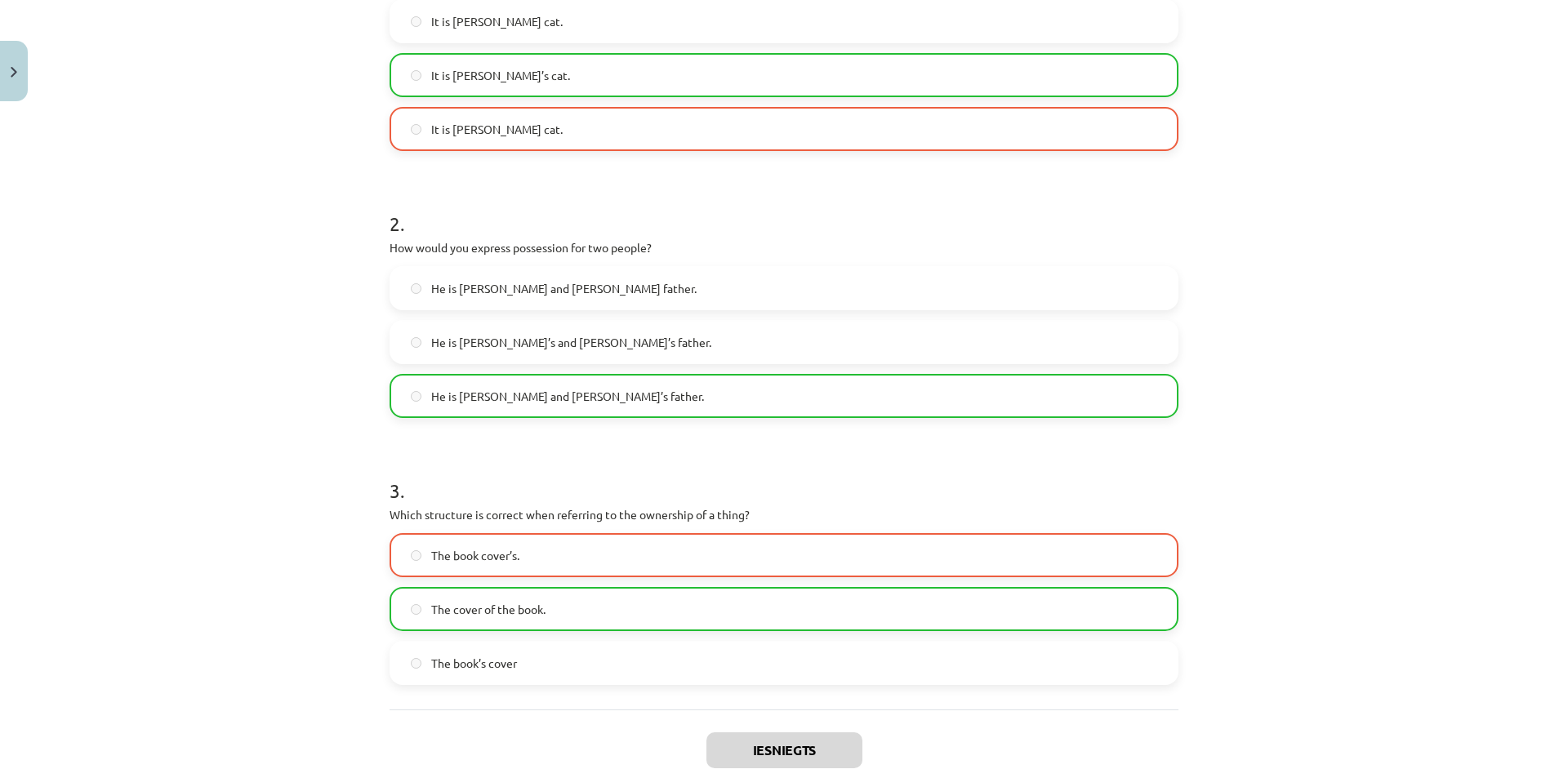
scroll to position [557, 0]
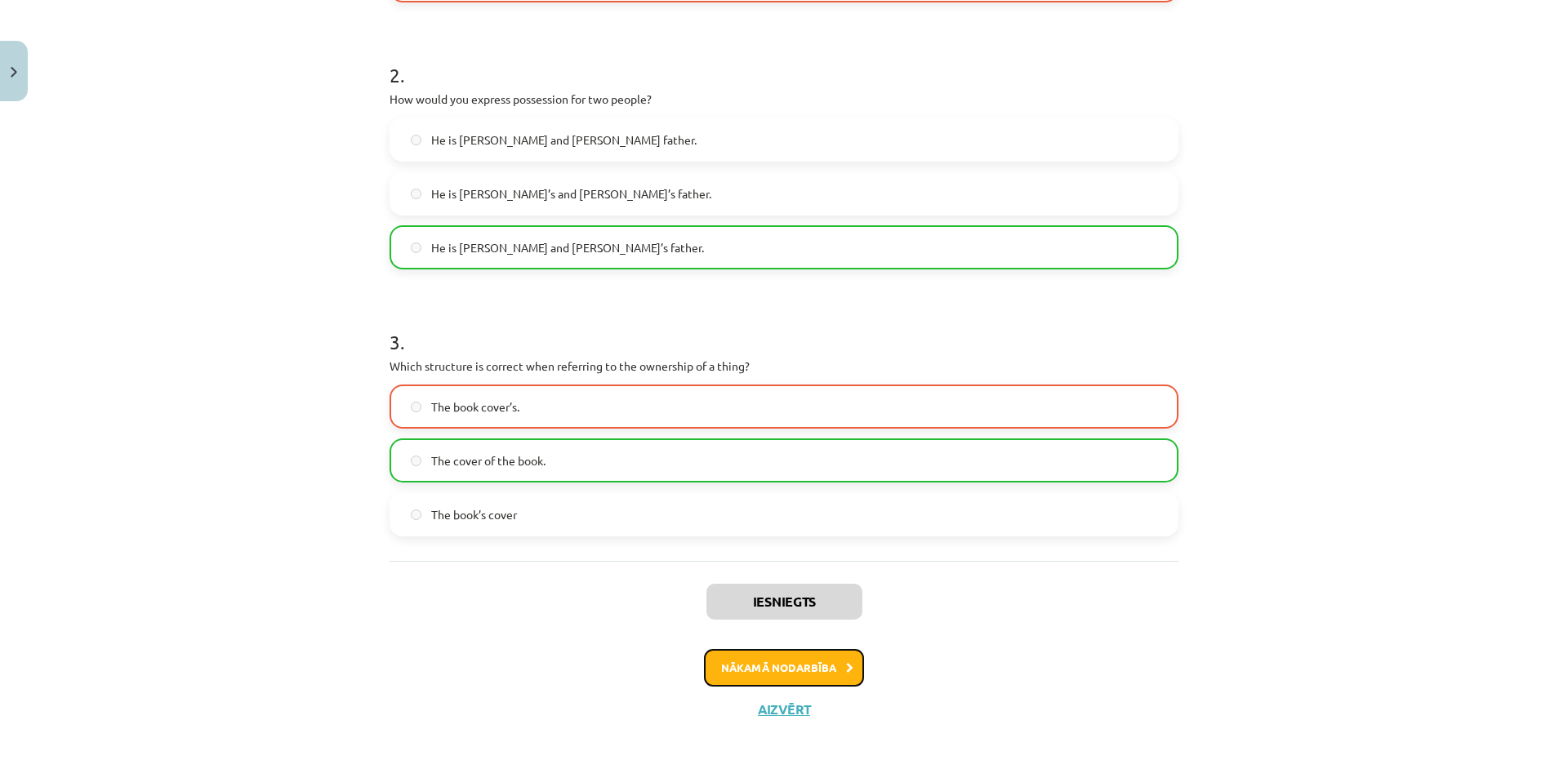
click at [755, 652] on button "Nākamā nodarbība" at bounding box center [784, 668] width 160 height 37
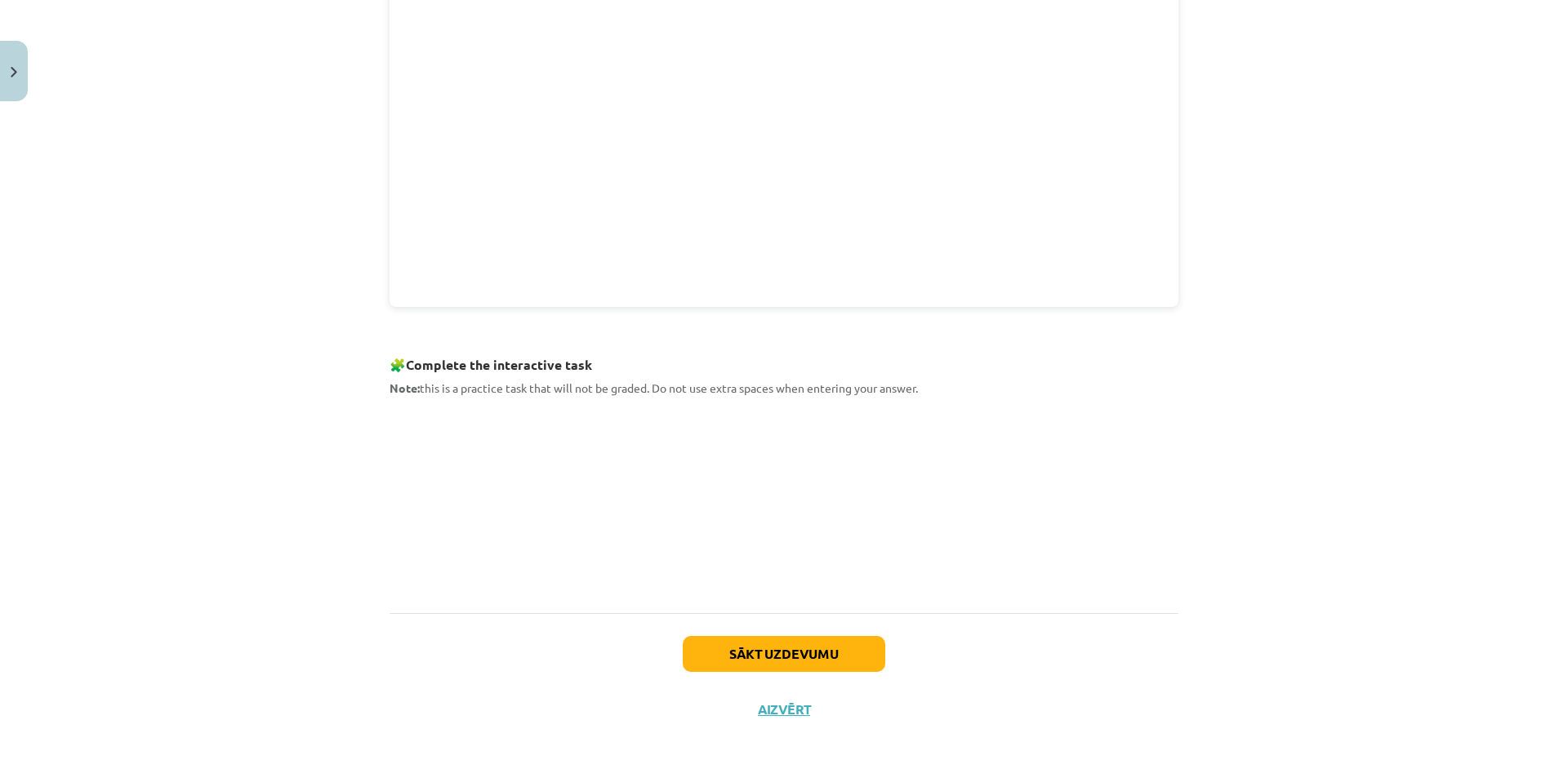
scroll to position [532, 0]
click at [782, 660] on button "Sākt uzdevumu" at bounding box center [784, 656] width 203 height 36
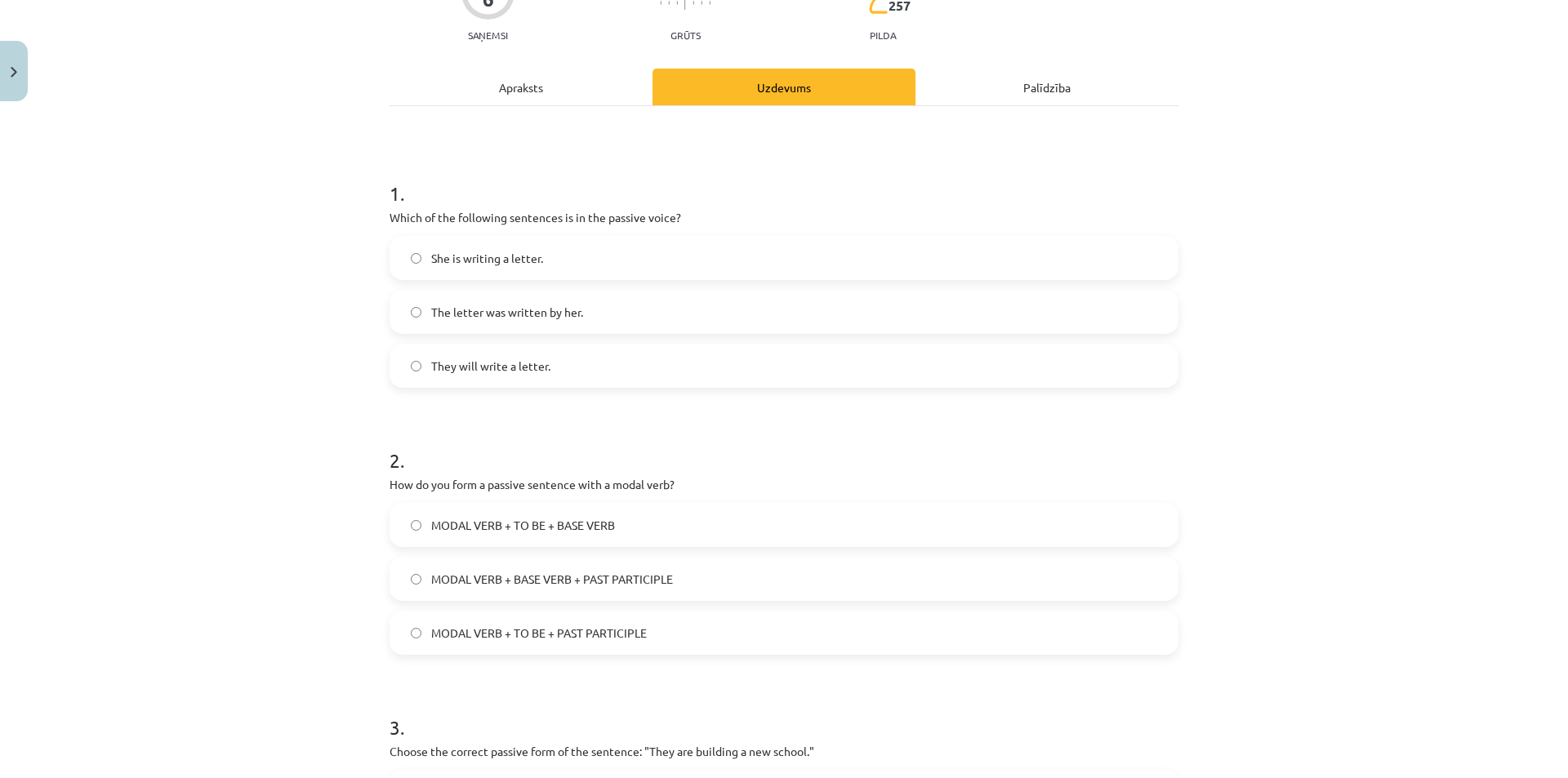
scroll to position [172, 0]
click at [620, 622] on label "MODAL VERB + TO BE + PAST PARTICIPLE" at bounding box center [784, 632] width 786 height 41
click at [548, 315] on span "The letter was written by her." at bounding box center [507, 311] width 152 height 17
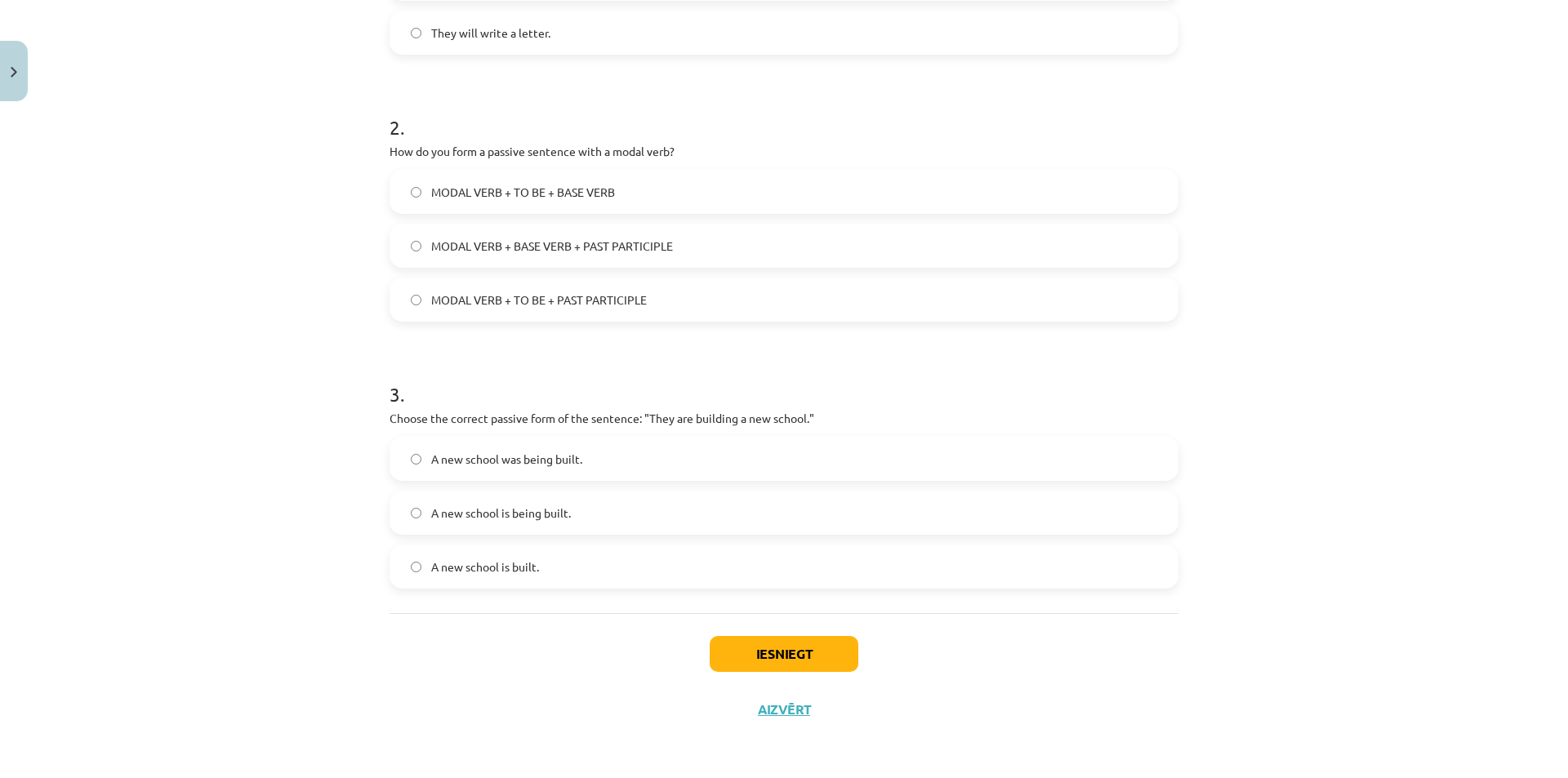
scroll to position [505, 0]
click at [510, 577] on label "A new school is built." at bounding box center [784, 567] width 786 height 41
click at [721, 641] on button "Iesniegt" at bounding box center [783, 654] width 148 height 36
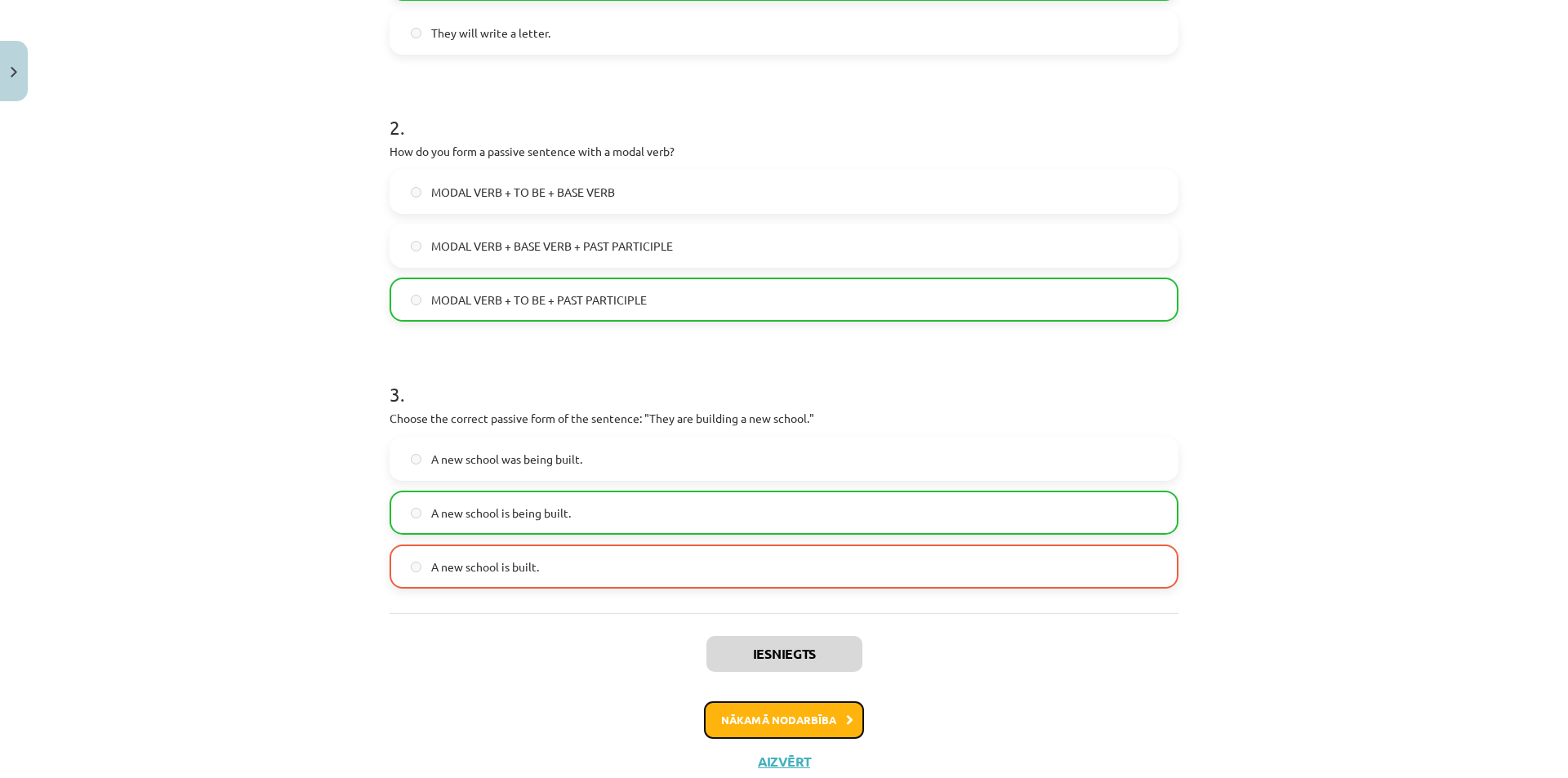
click at [739, 716] on button "Nākamā nodarbība" at bounding box center [784, 720] width 160 height 37
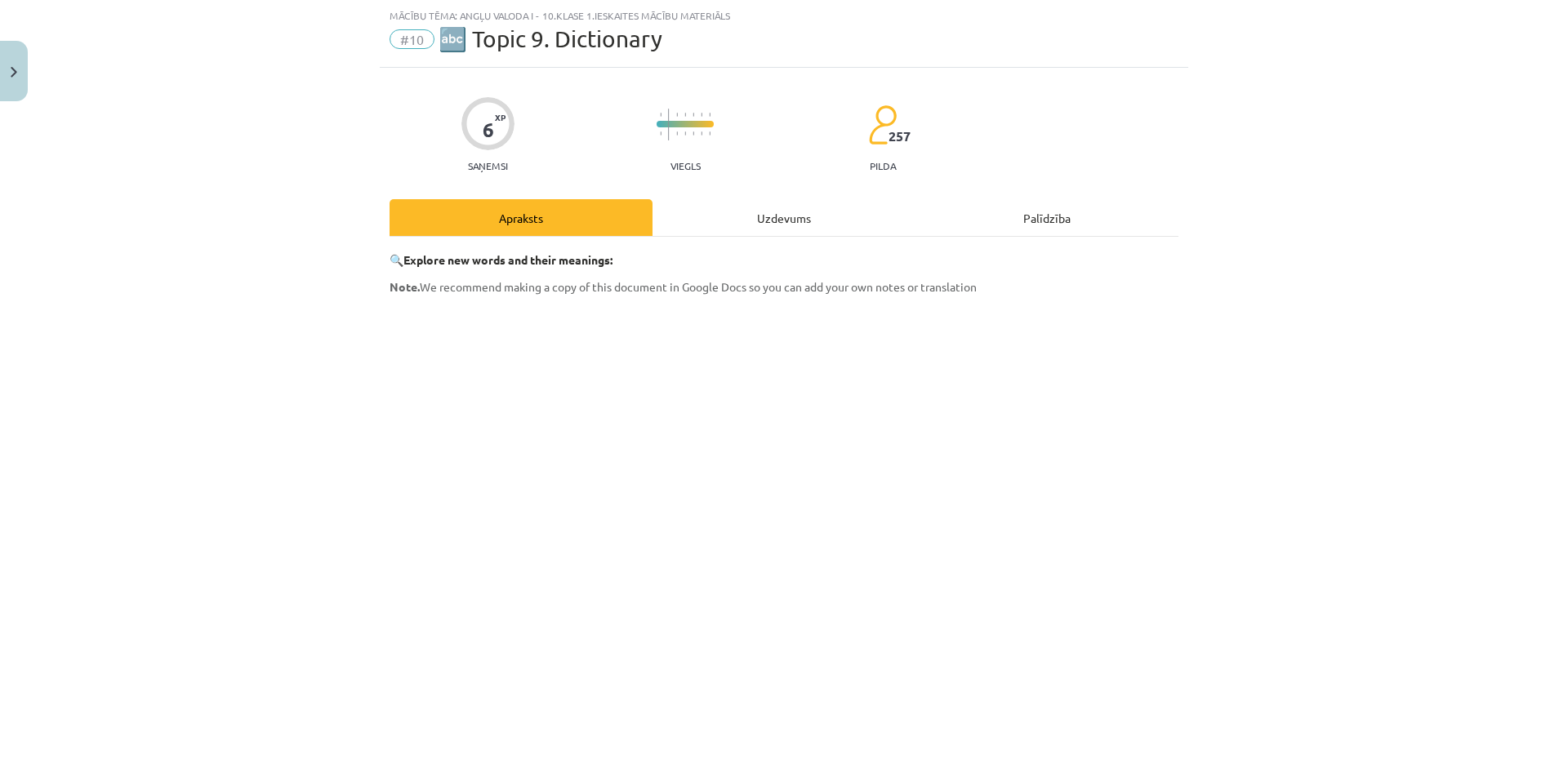
scroll to position [277, 0]
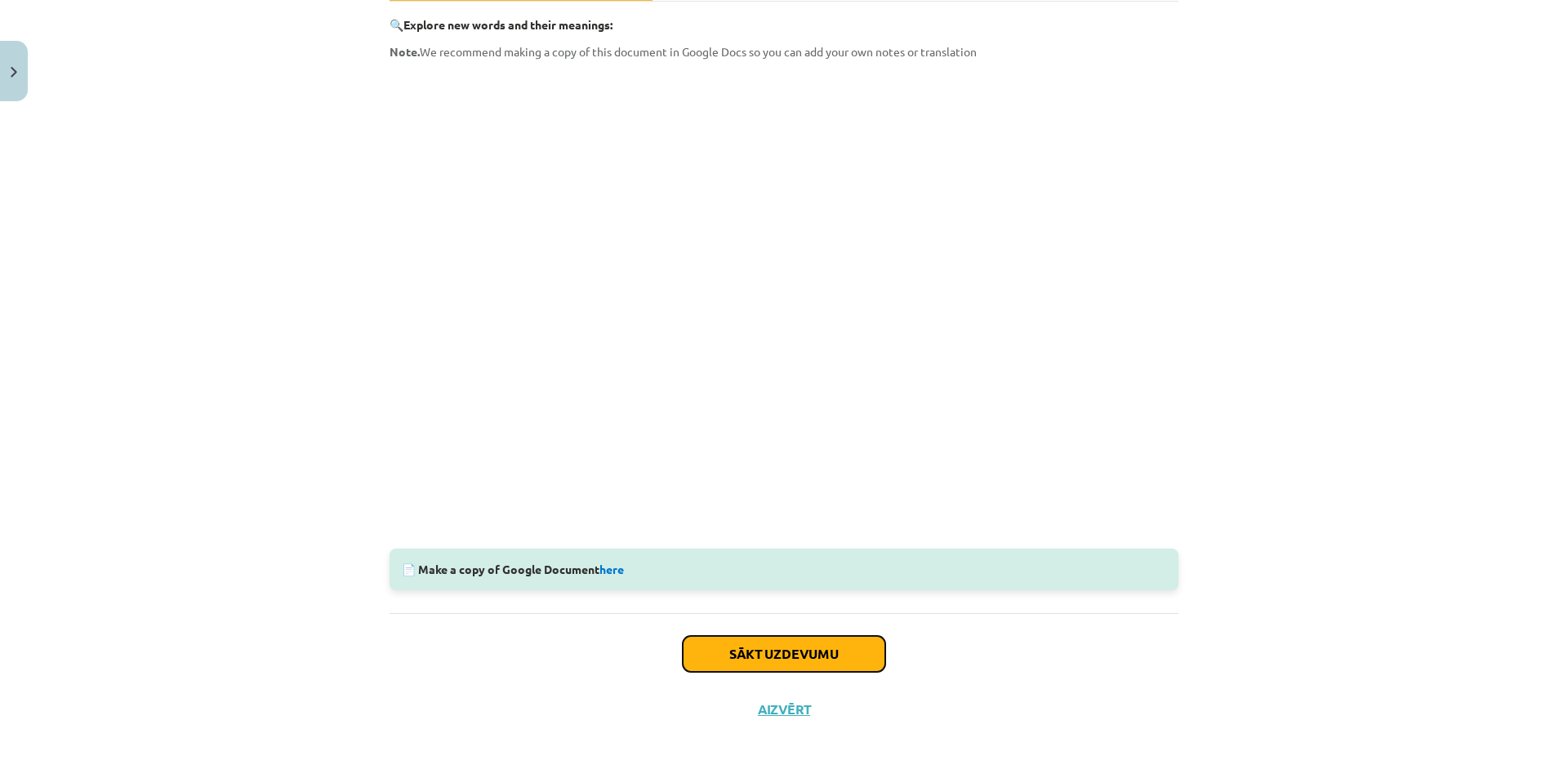
click at [714, 652] on button "Sākt uzdevumu" at bounding box center [784, 654] width 203 height 36
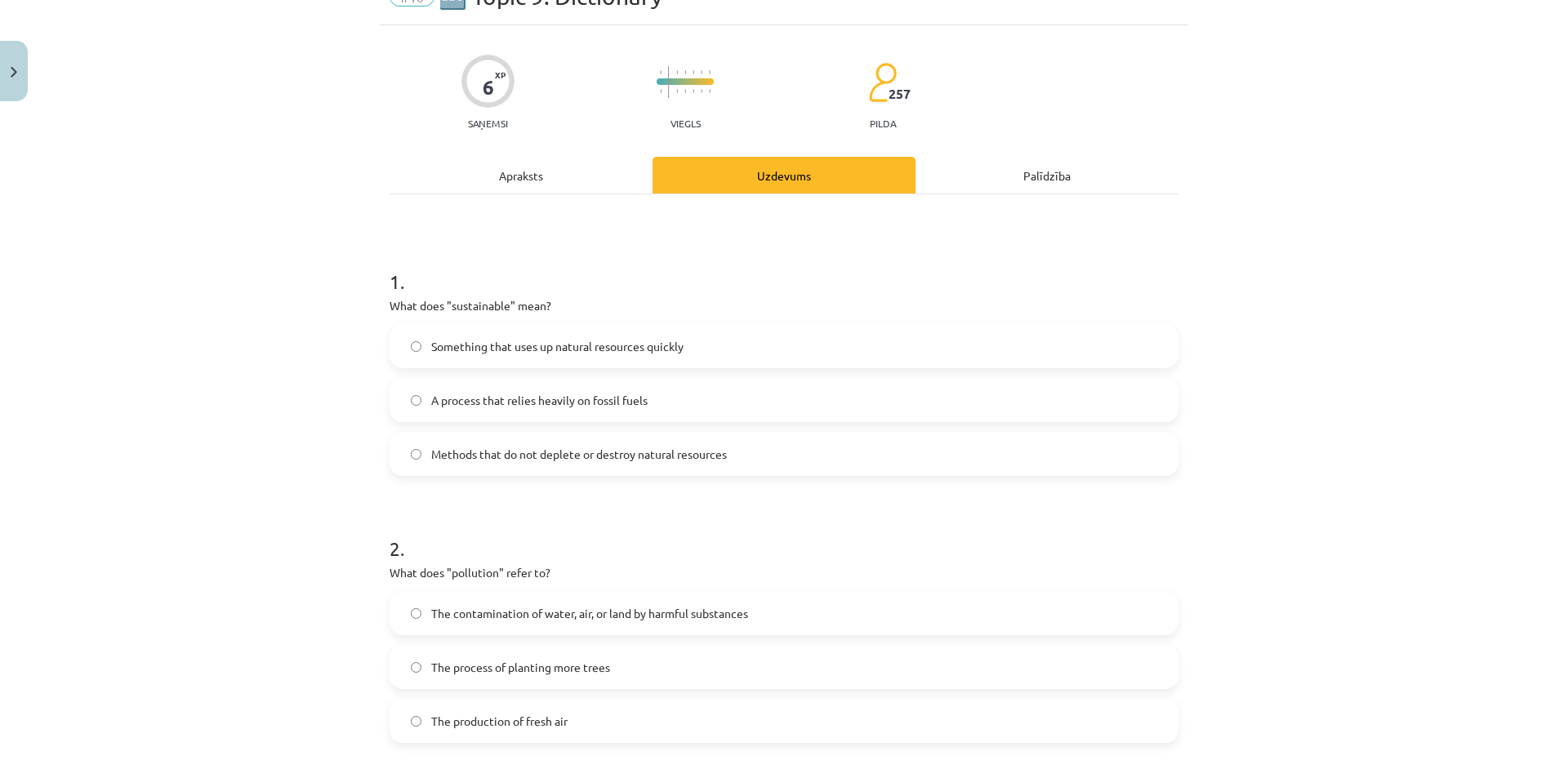
scroll to position [41, 0]
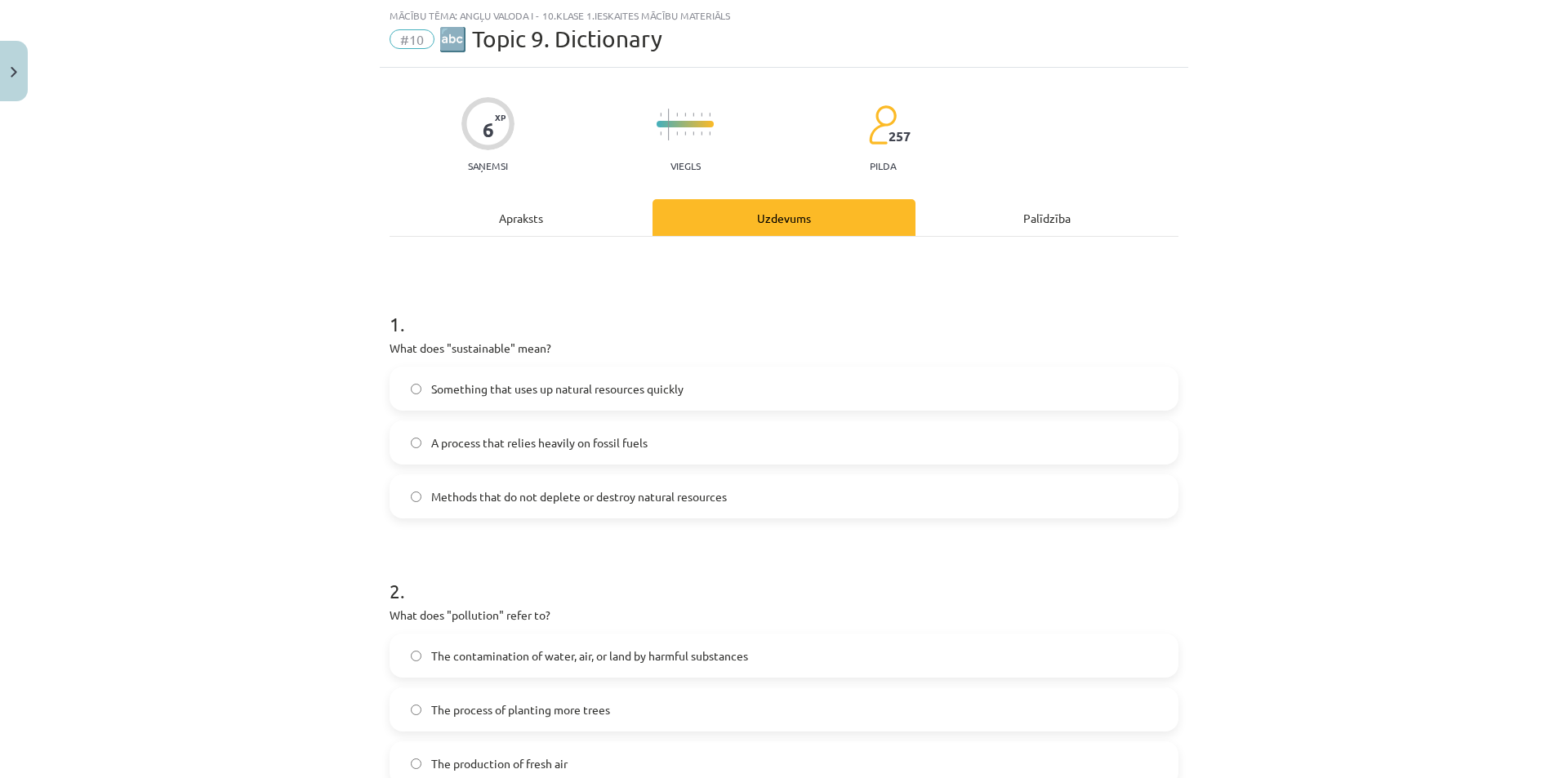
click at [629, 387] on span "Something that uses up natural resources quickly" at bounding box center [557, 389] width 252 height 17
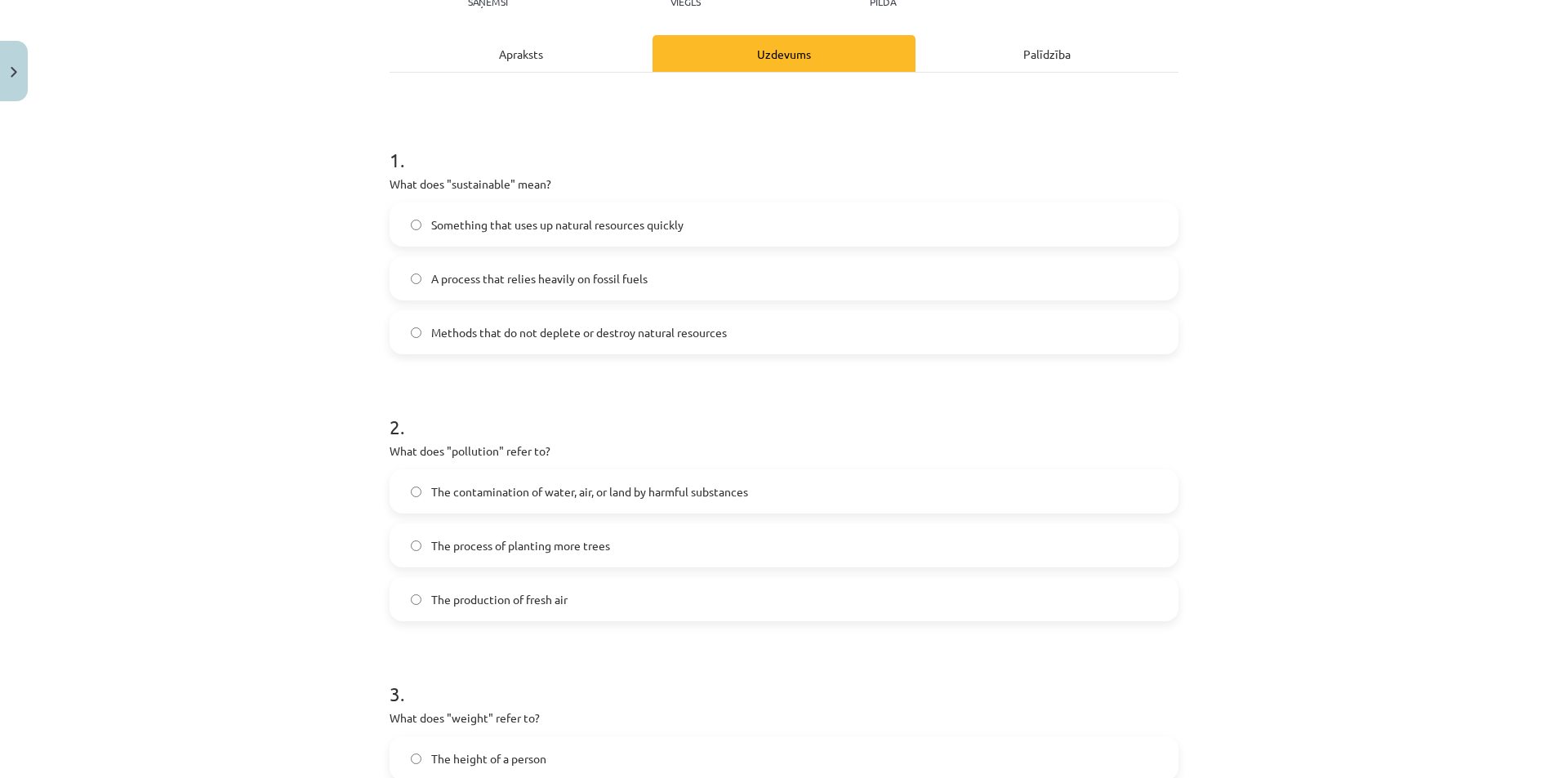
scroll to position [230, 0]
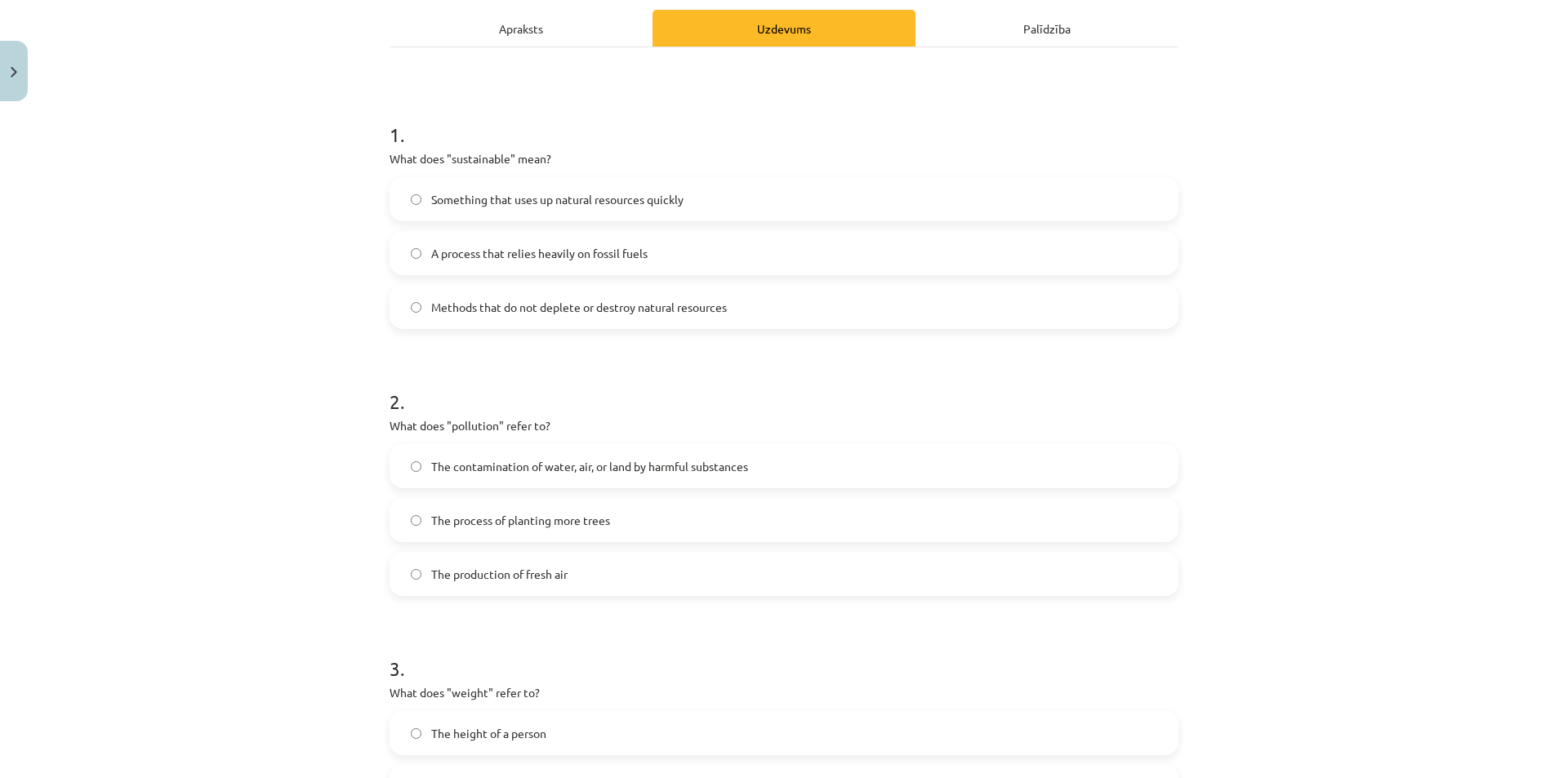
click at [568, 569] on label "The production of fresh air" at bounding box center [784, 574] width 786 height 41
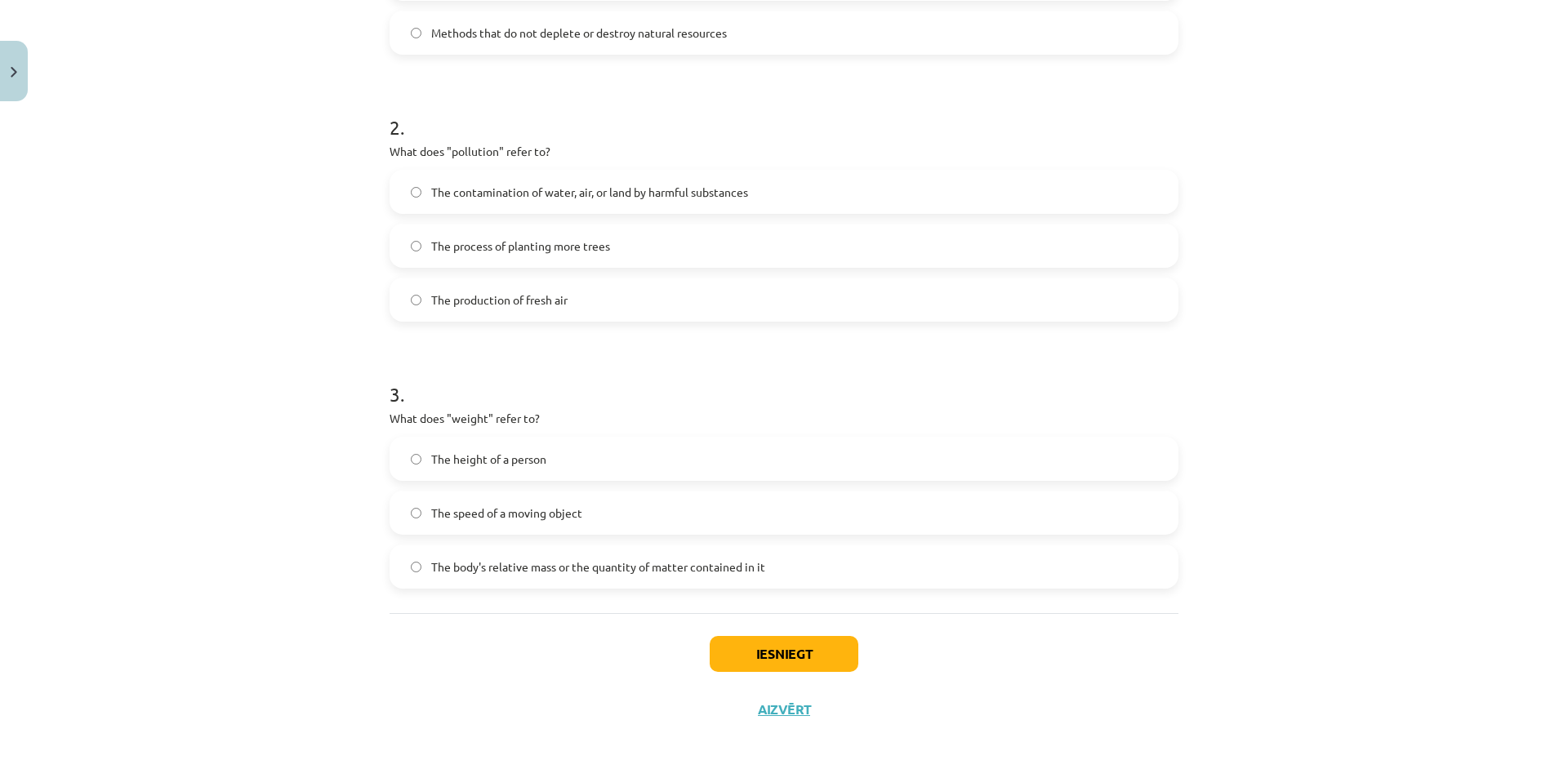
click at [566, 563] on span "The body's relative mass or the quantity of matter contained in it" at bounding box center [598, 567] width 334 height 17
click at [762, 655] on button "Iesniegt" at bounding box center [783, 654] width 148 height 36
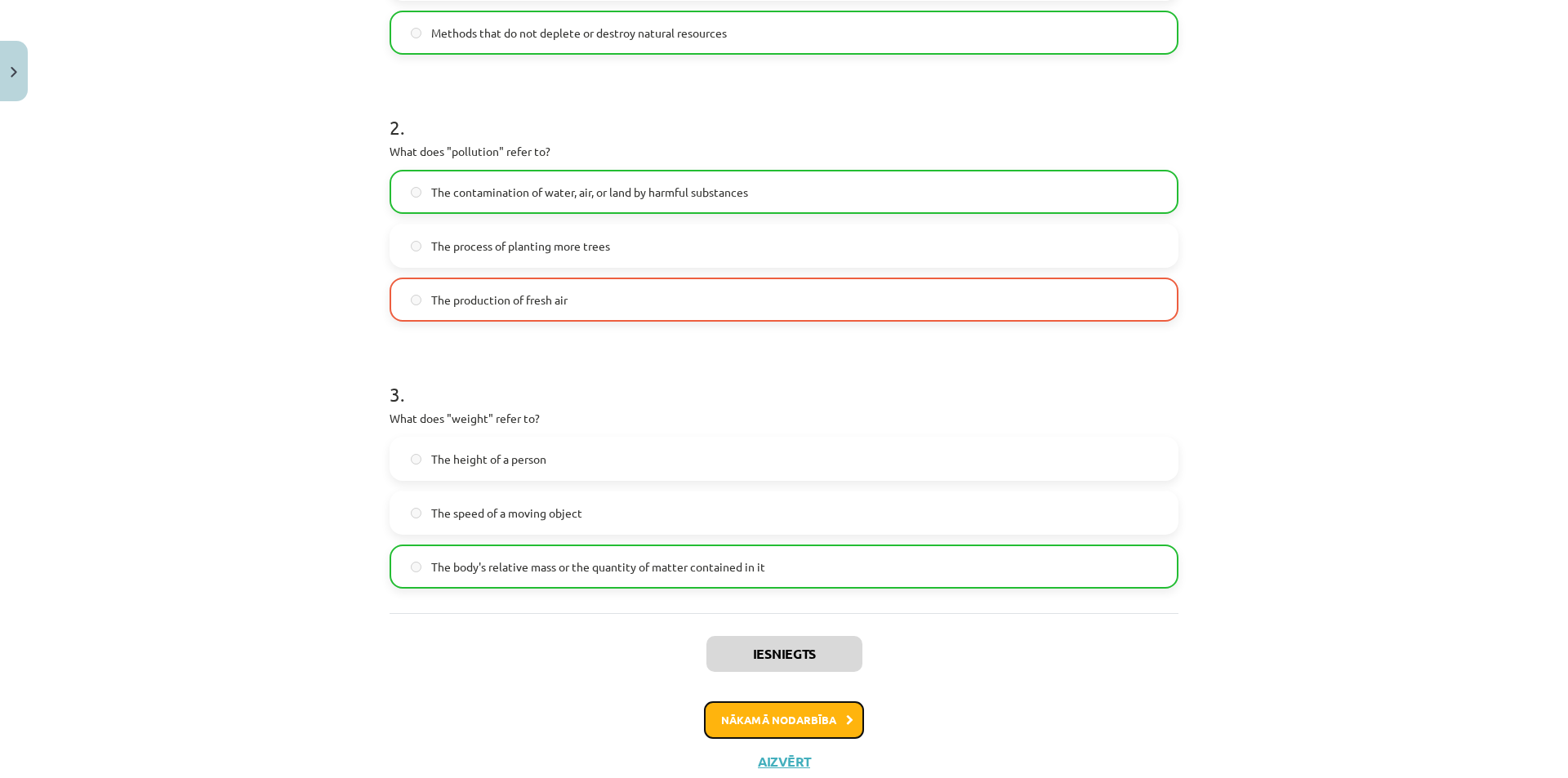
click at [733, 709] on button "Nākamā nodarbība" at bounding box center [784, 720] width 160 height 37
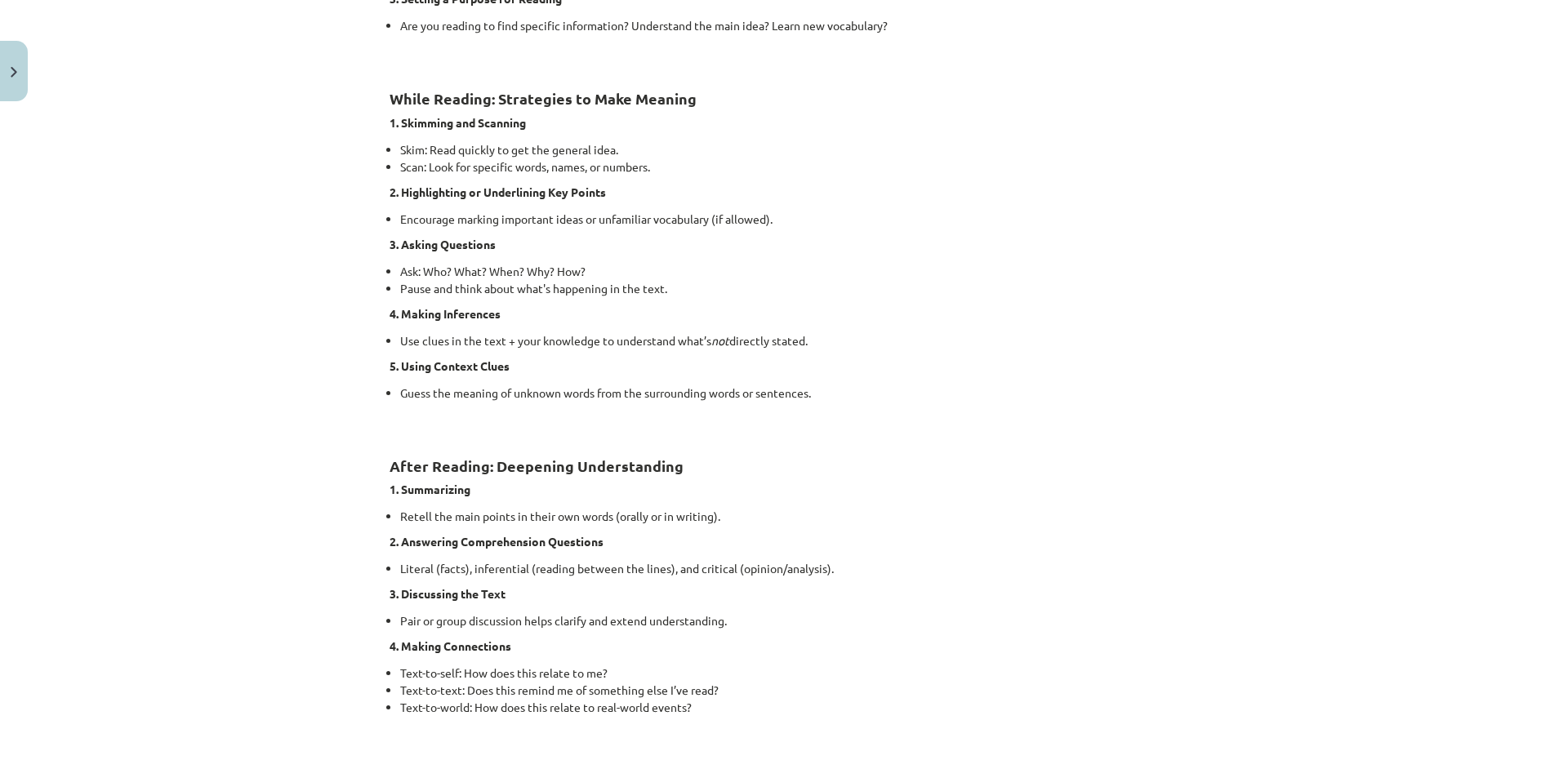
scroll to position [1109, 0]
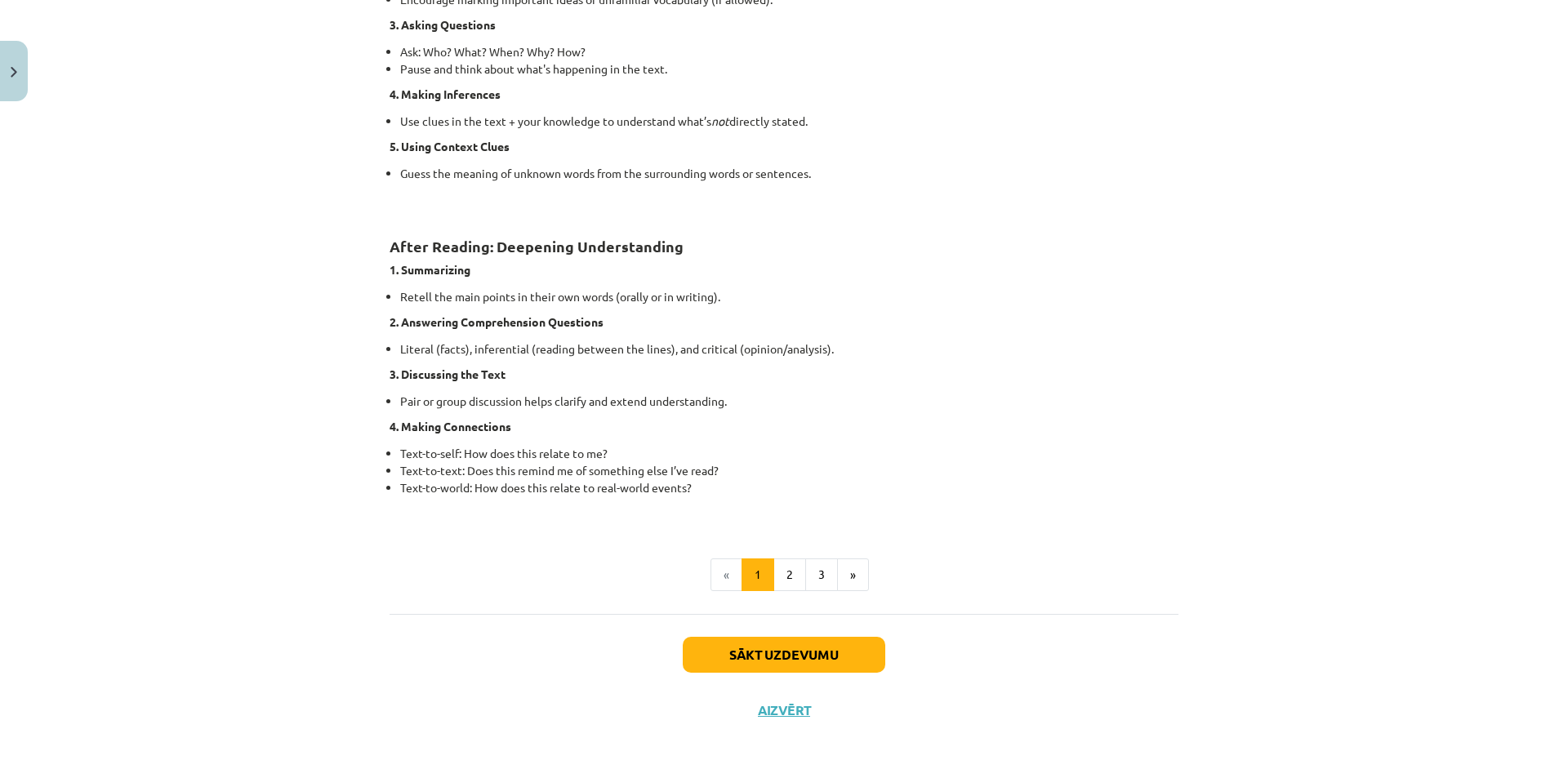
click at [645, 624] on div "Sākt uzdevumu Aizvērt" at bounding box center [784, 671] width 789 height 115
click at [692, 637] on button "Sākt uzdevumu" at bounding box center [784, 655] width 203 height 36
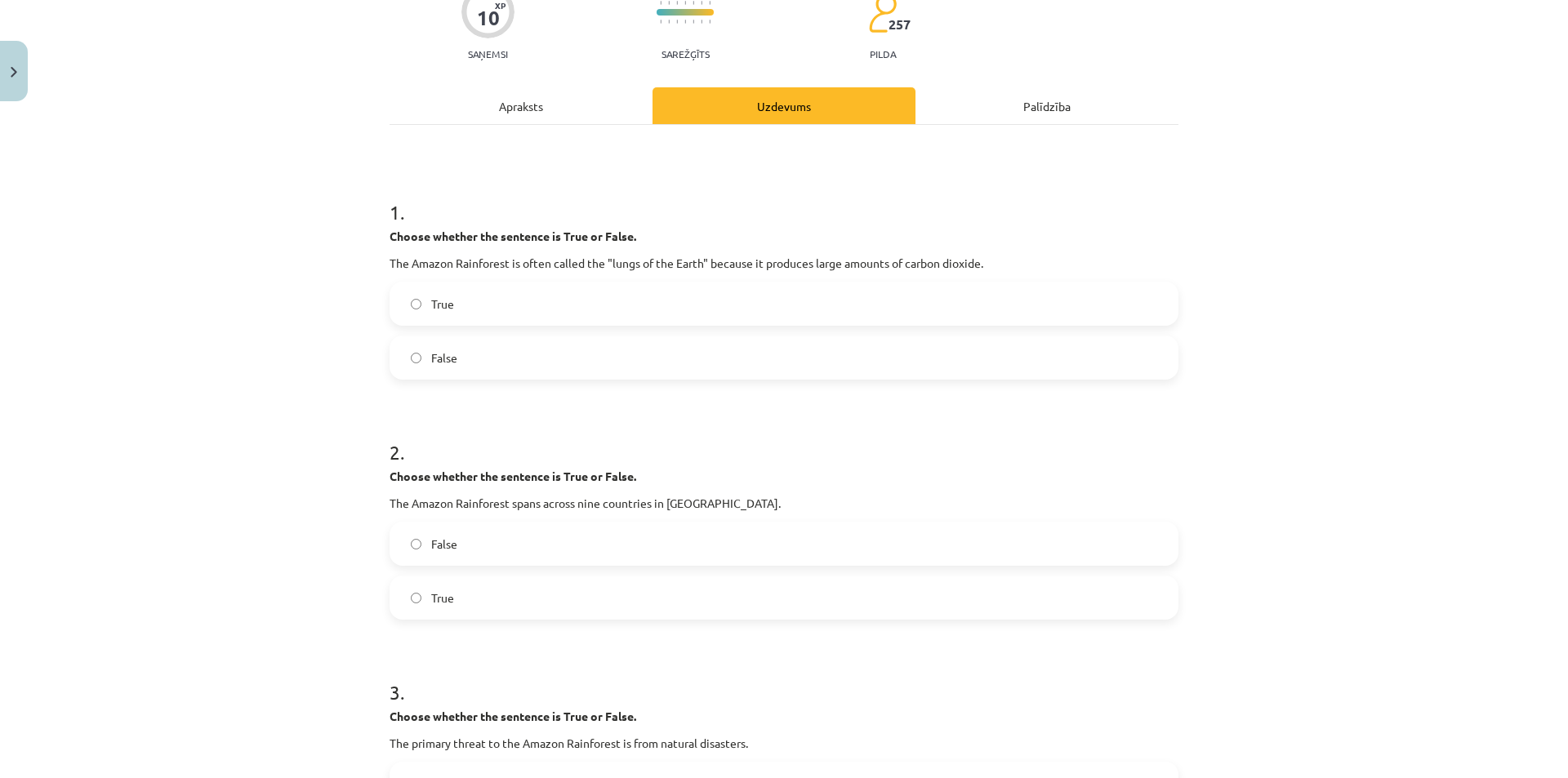
scroll to position [41, 0]
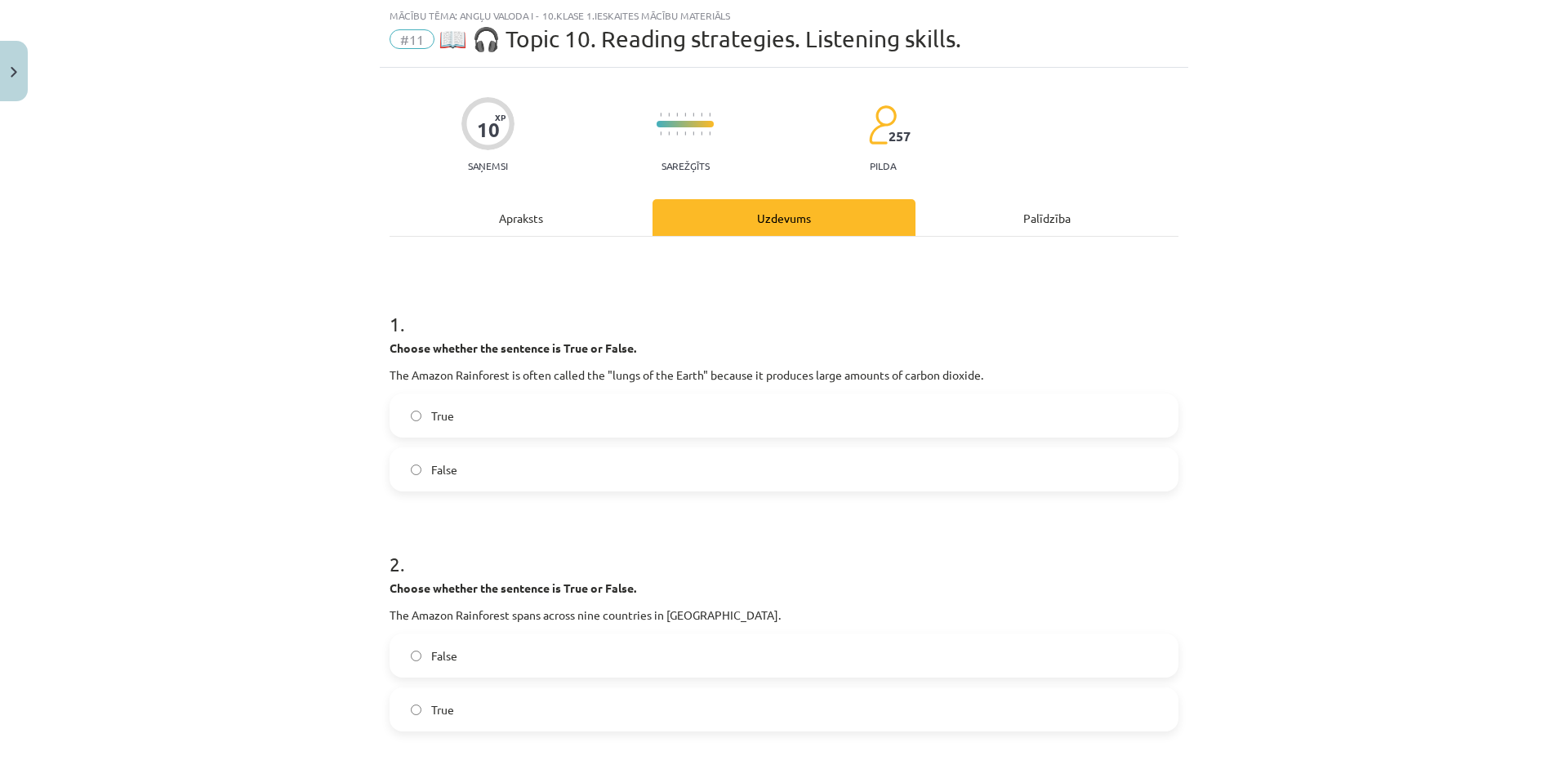
click at [582, 394] on div "True" at bounding box center [784, 416] width 789 height 44
click at [582, 395] on div "True" at bounding box center [784, 416] width 789 height 44
click at [528, 466] on label "False" at bounding box center [784, 469] width 786 height 41
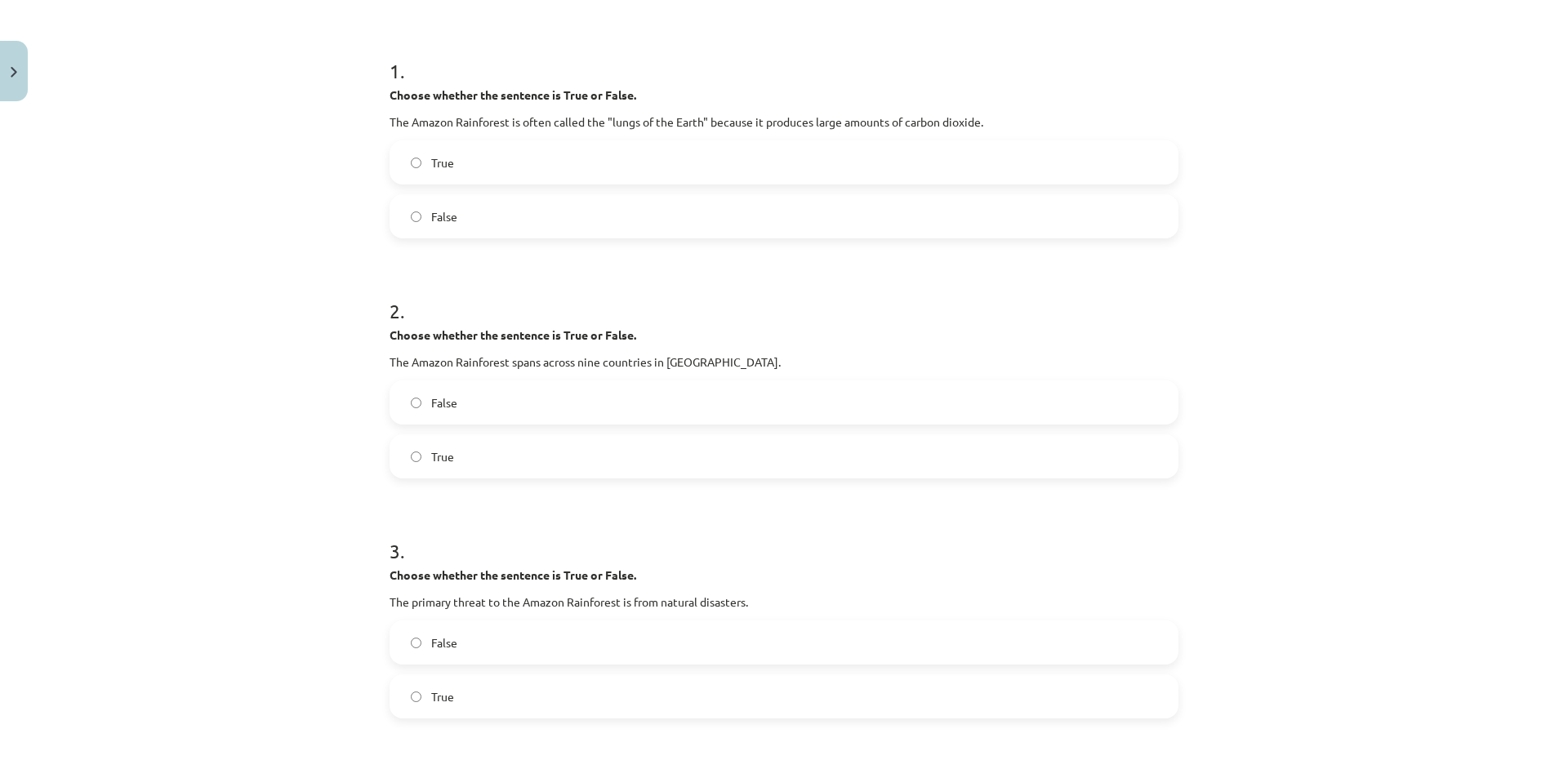
scroll to position [294, 0]
click at [511, 461] on label "True" at bounding box center [784, 456] width 786 height 41
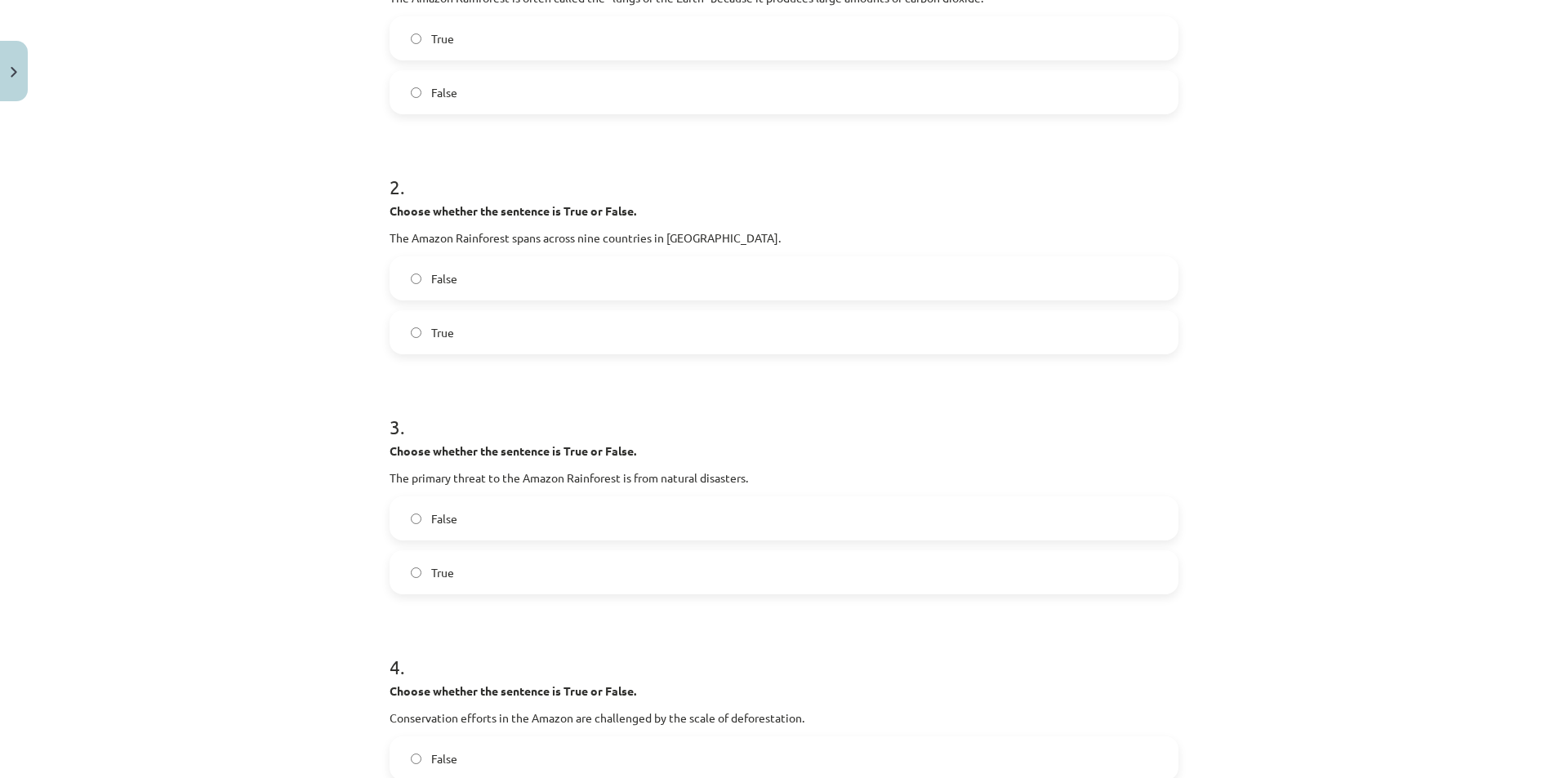
click at [483, 561] on label "True" at bounding box center [784, 573] width 786 height 41
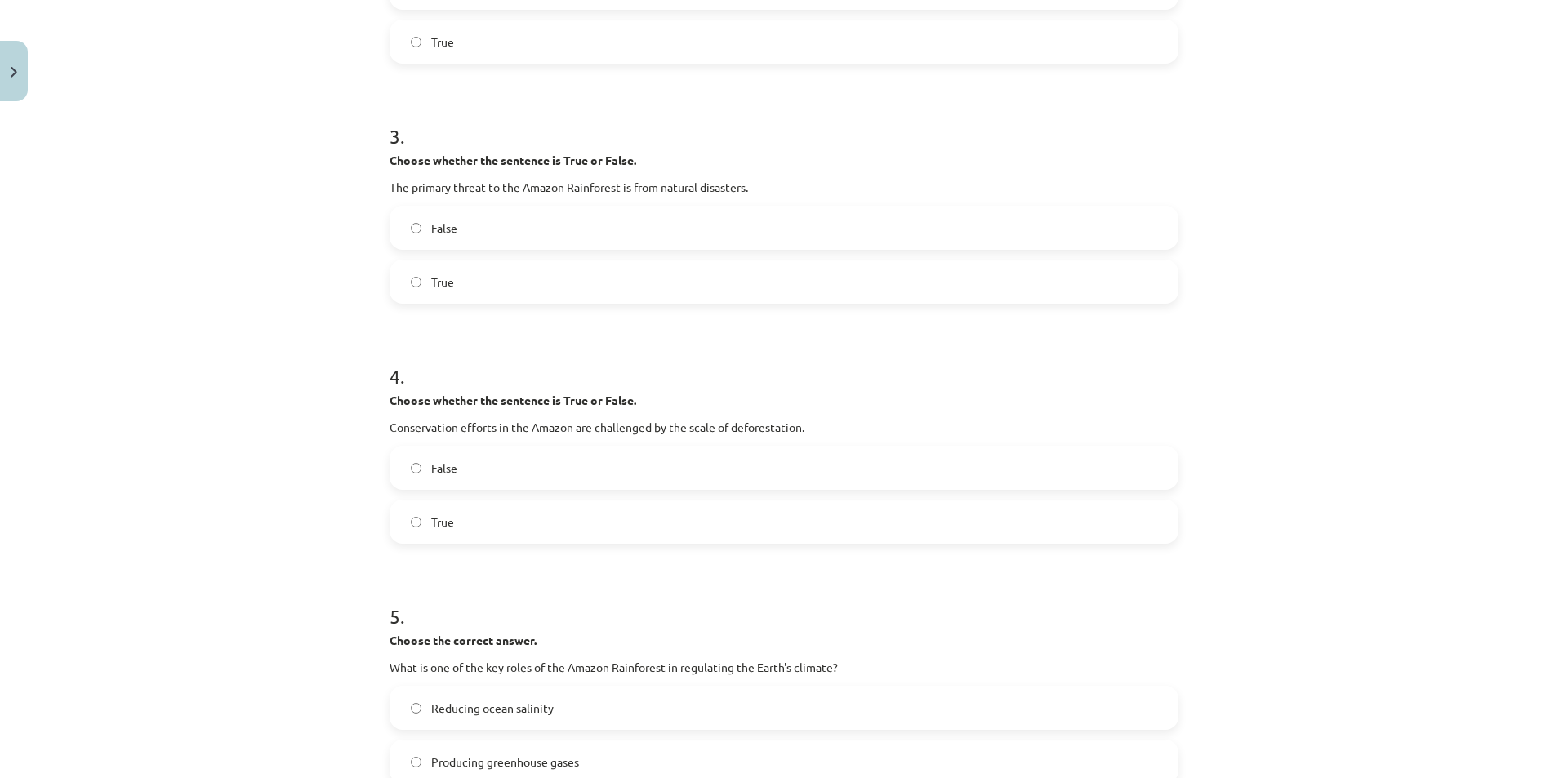
click at [486, 471] on label "False" at bounding box center [784, 467] width 786 height 41
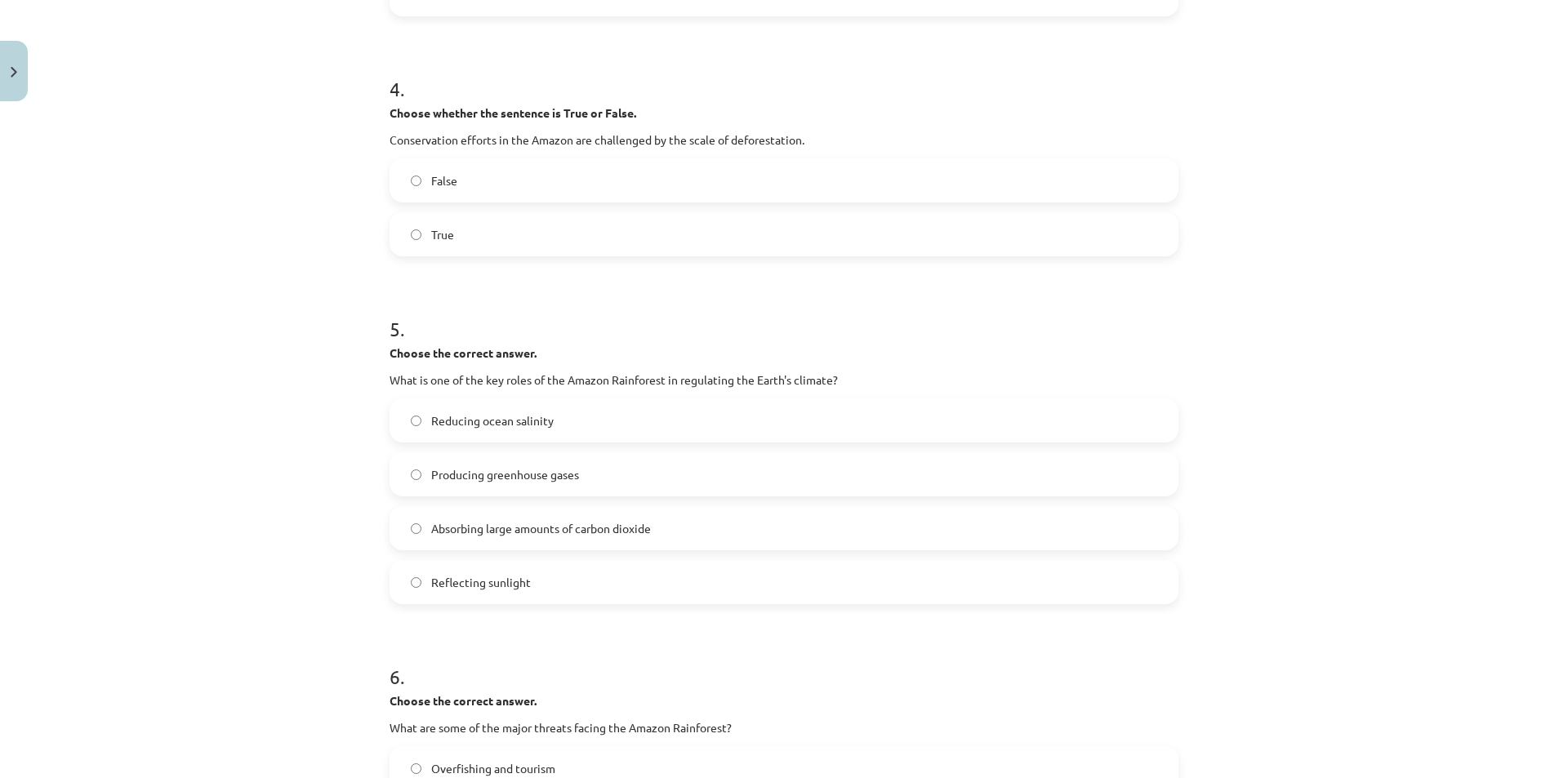
scroll to position [997, 0]
click at [503, 479] on span "Producing greenhouse gases" at bounding box center [505, 474] width 148 height 17
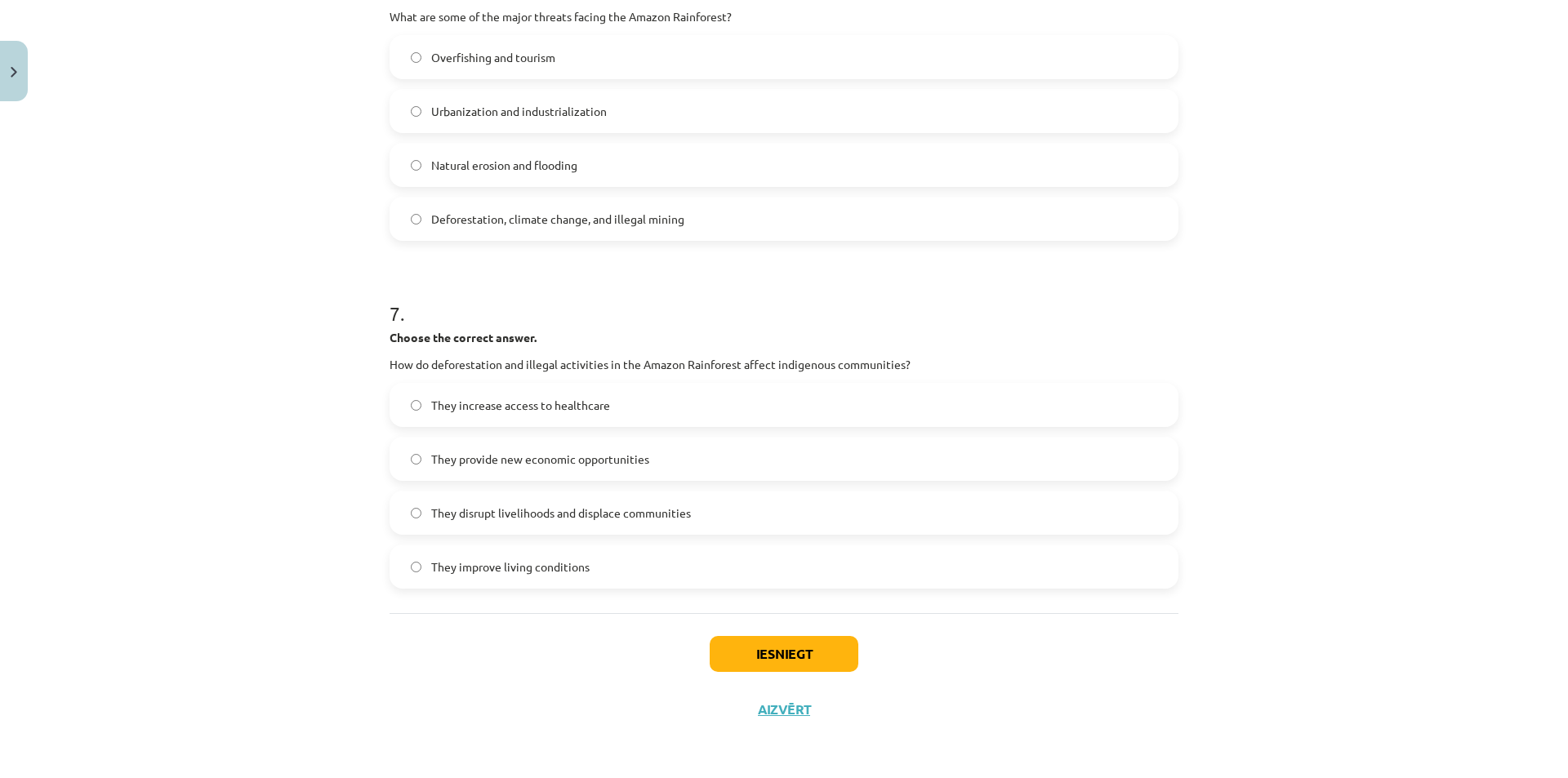
scroll to position [1662, 0]
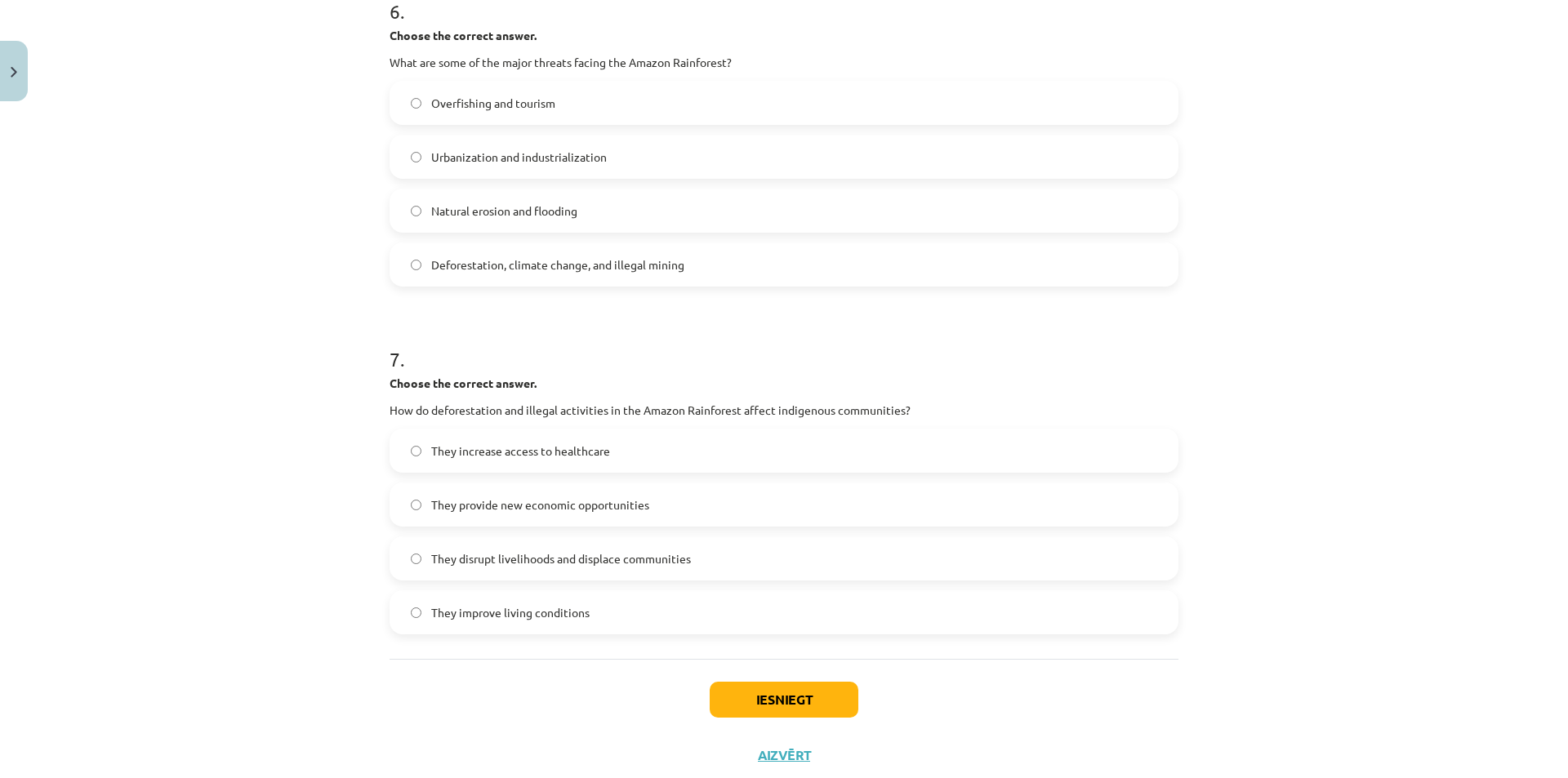
click at [552, 153] on span "Urbanization and industrialization" at bounding box center [518, 157] width 176 height 17
click at [594, 518] on label "They provide new economic opportunities" at bounding box center [784, 505] width 786 height 41
click at [733, 686] on button "Iesniegt" at bounding box center [783, 700] width 148 height 36
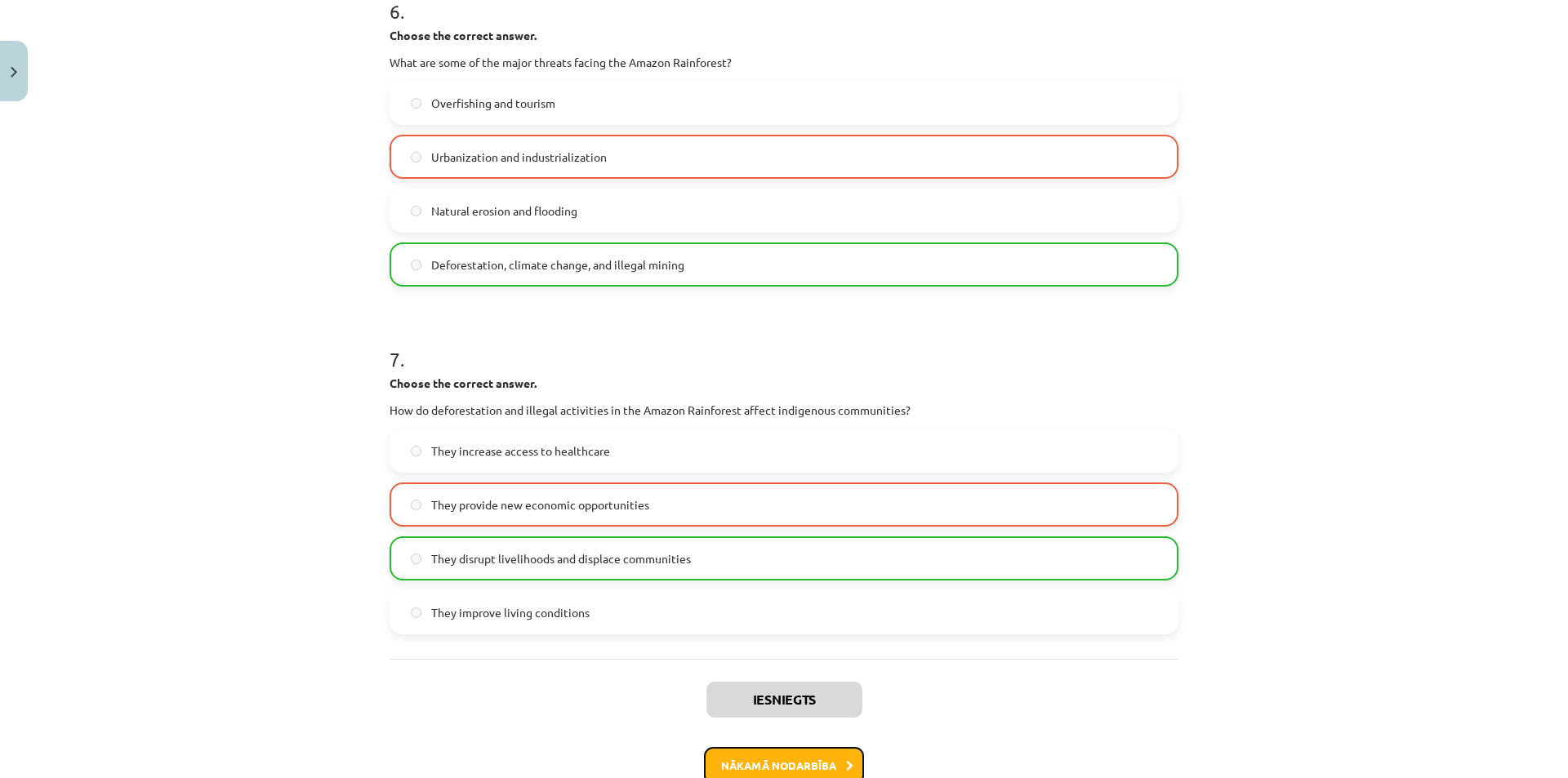
click at [759, 762] on button "Nākamā nodarbība" at bounding box center [784, 766] width 160 height 37
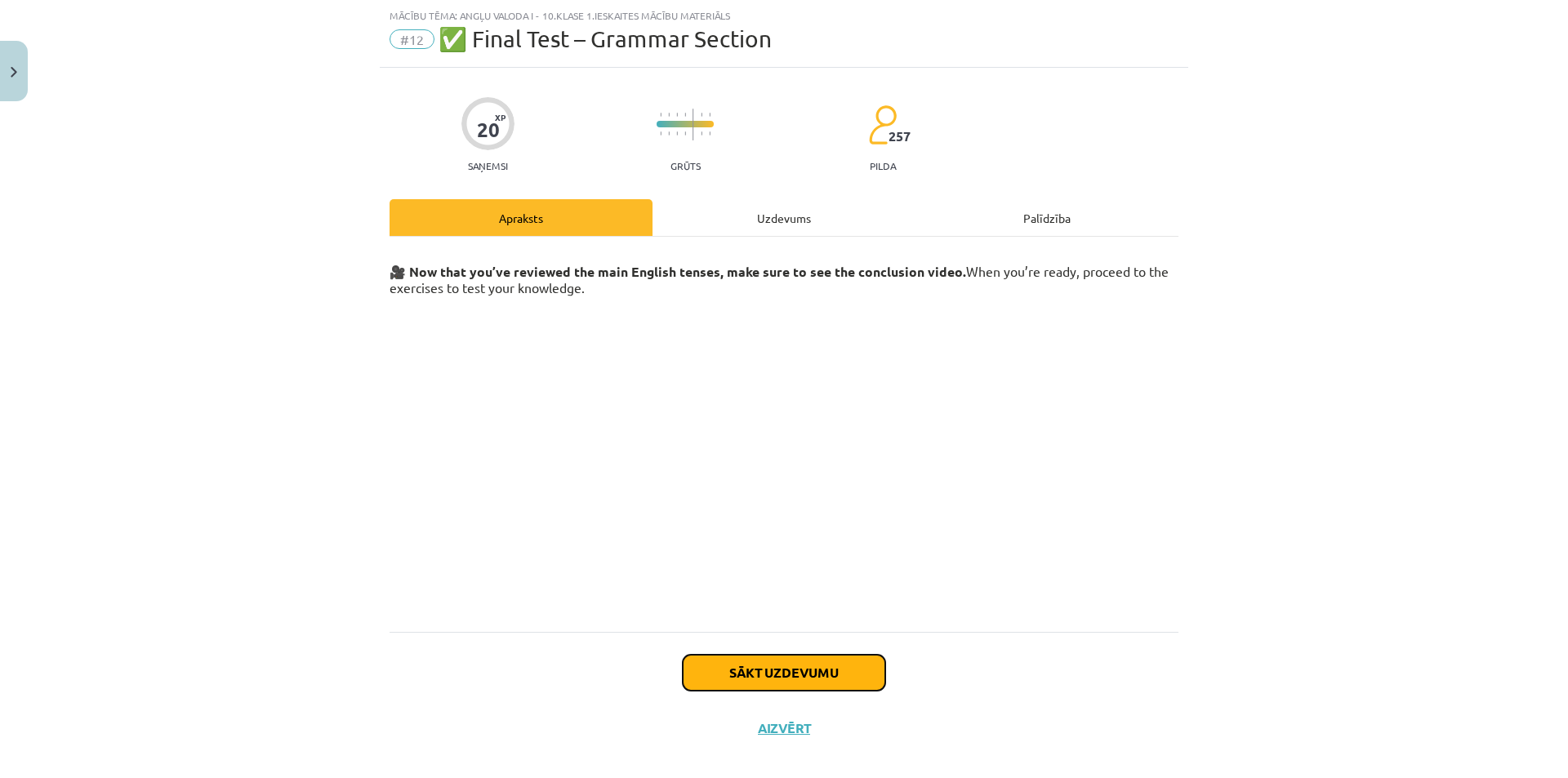
click at [723, 680] on button "Sākt uzdevumu" at bounding box center [784, 673] width 203 height 36
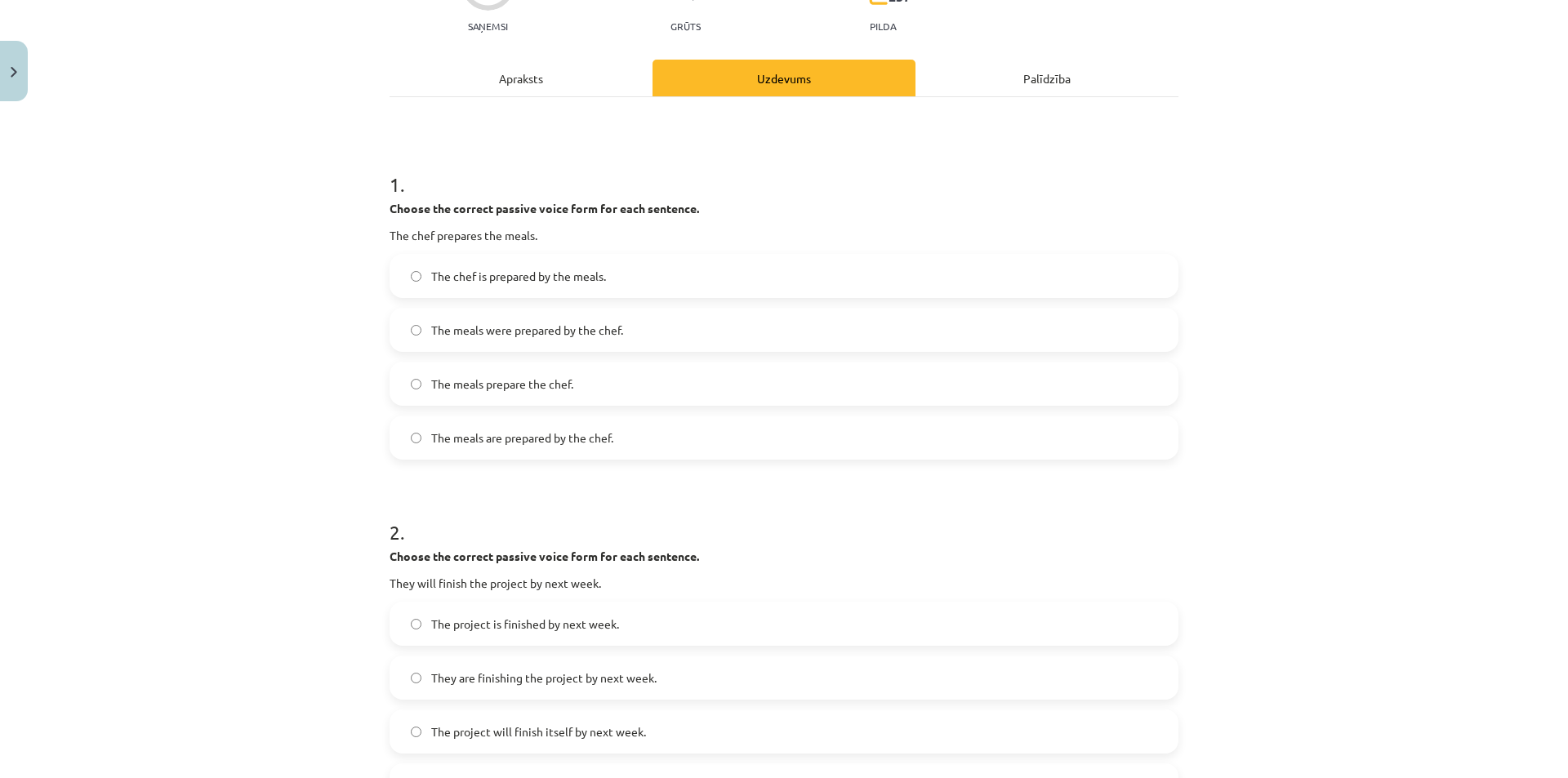
scroll to position [203, 0]
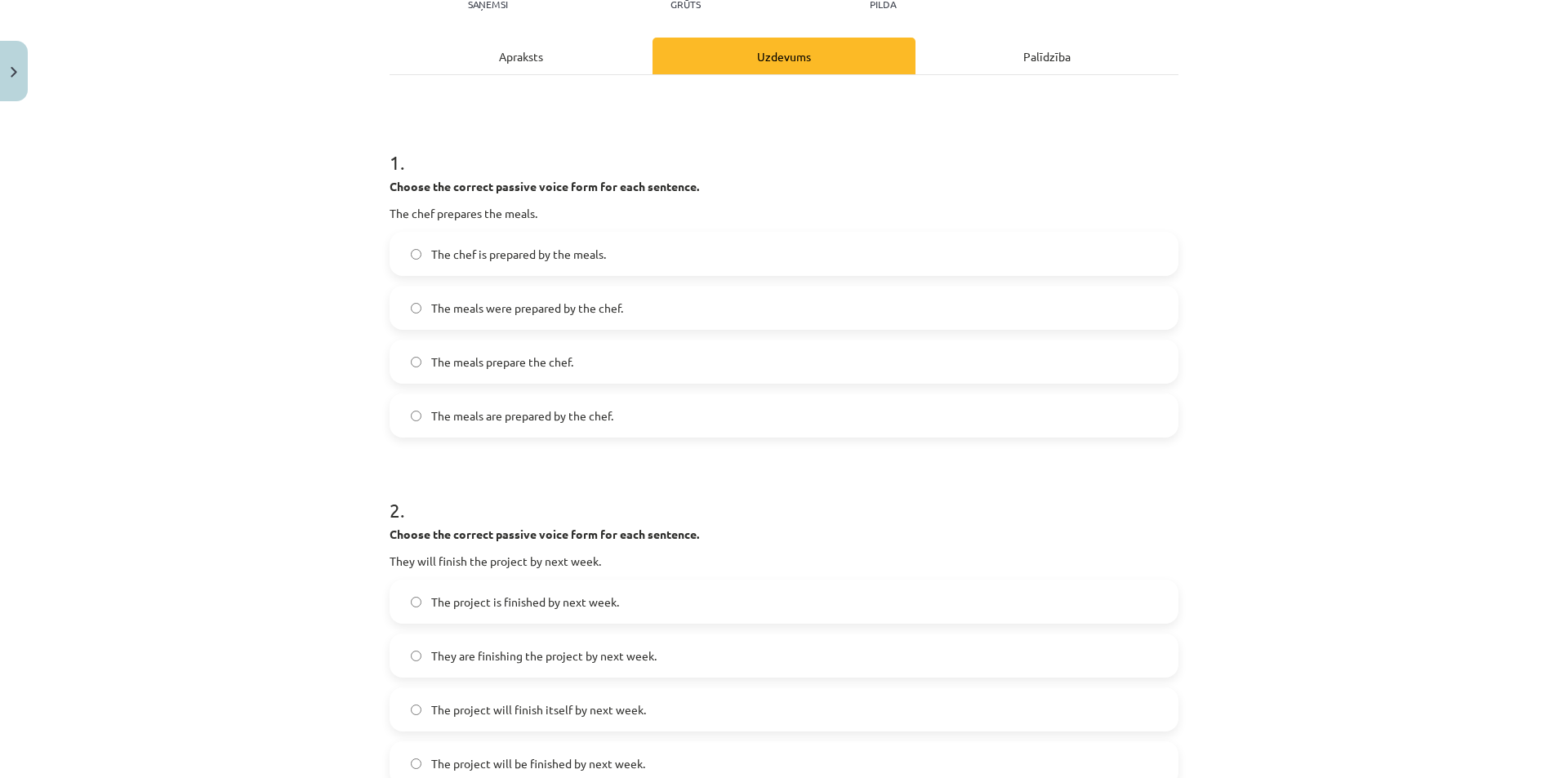
click at [476, 427] on label "The meals are prepared by the chef." at bounding box center [784, 416] width 786 height 41
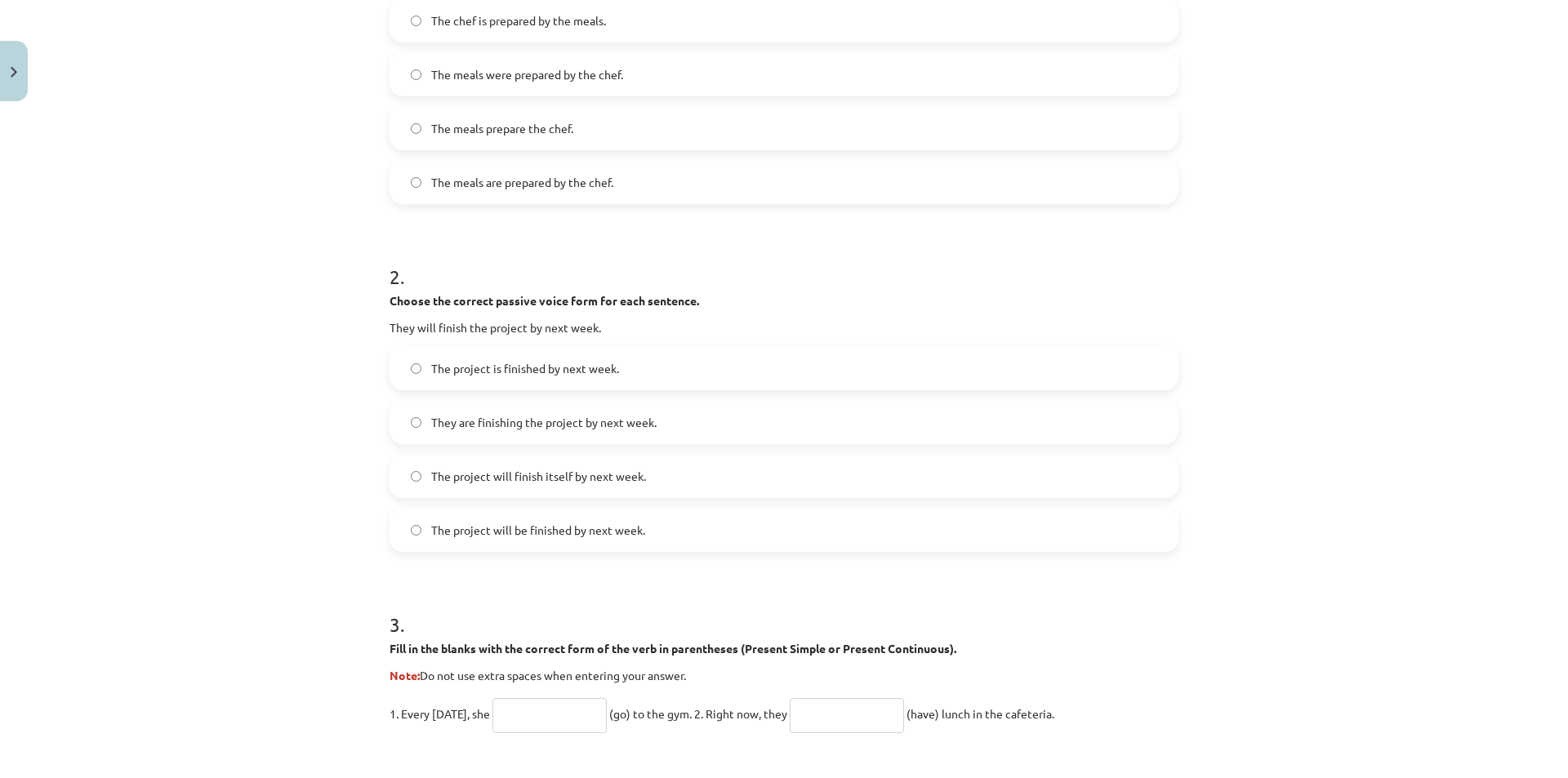
scroll to position [435, 0]
click at [479, 534] on span "The project will be finished by next week." at bounding box center [538, 531] width 214 height 17
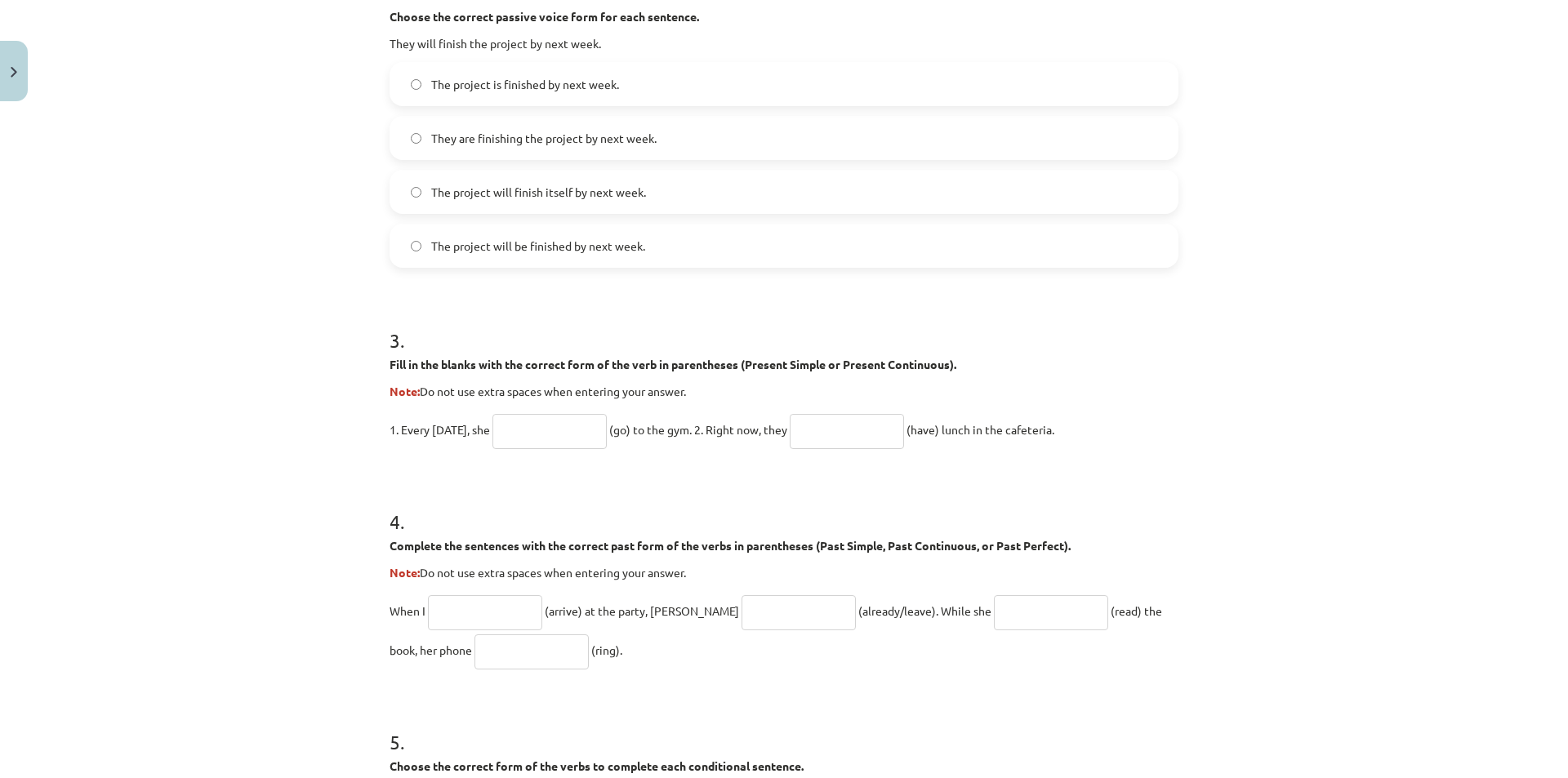
scroll to position [773, 0]
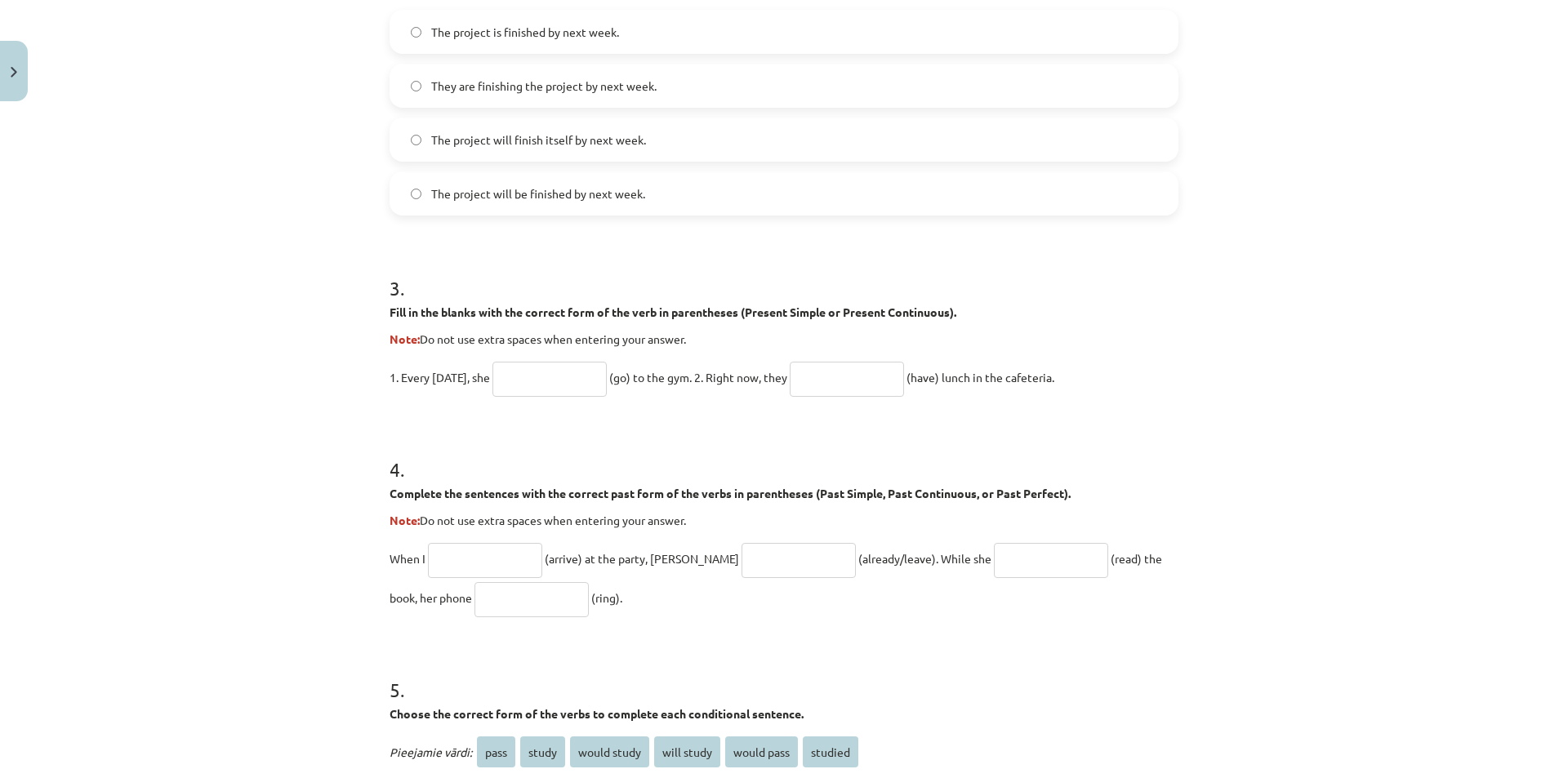
click at [575, 381] on input "text" at bounding box center [549, 378] width 115 height 35
type input "****"
click at [860, 374] on input "text" at bounding box center [847, 378] width 115 height 35
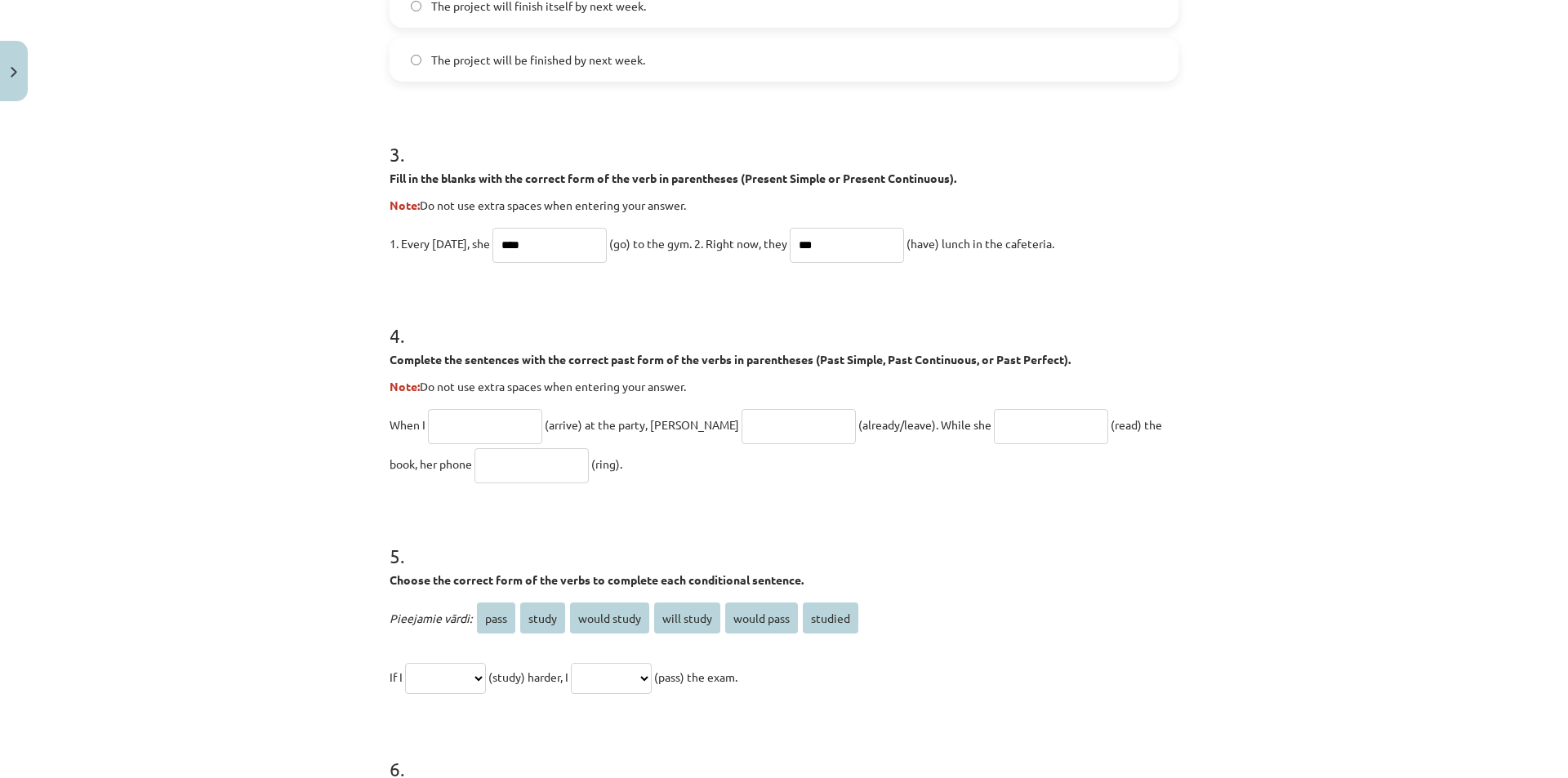
scroll to position [961, 0]
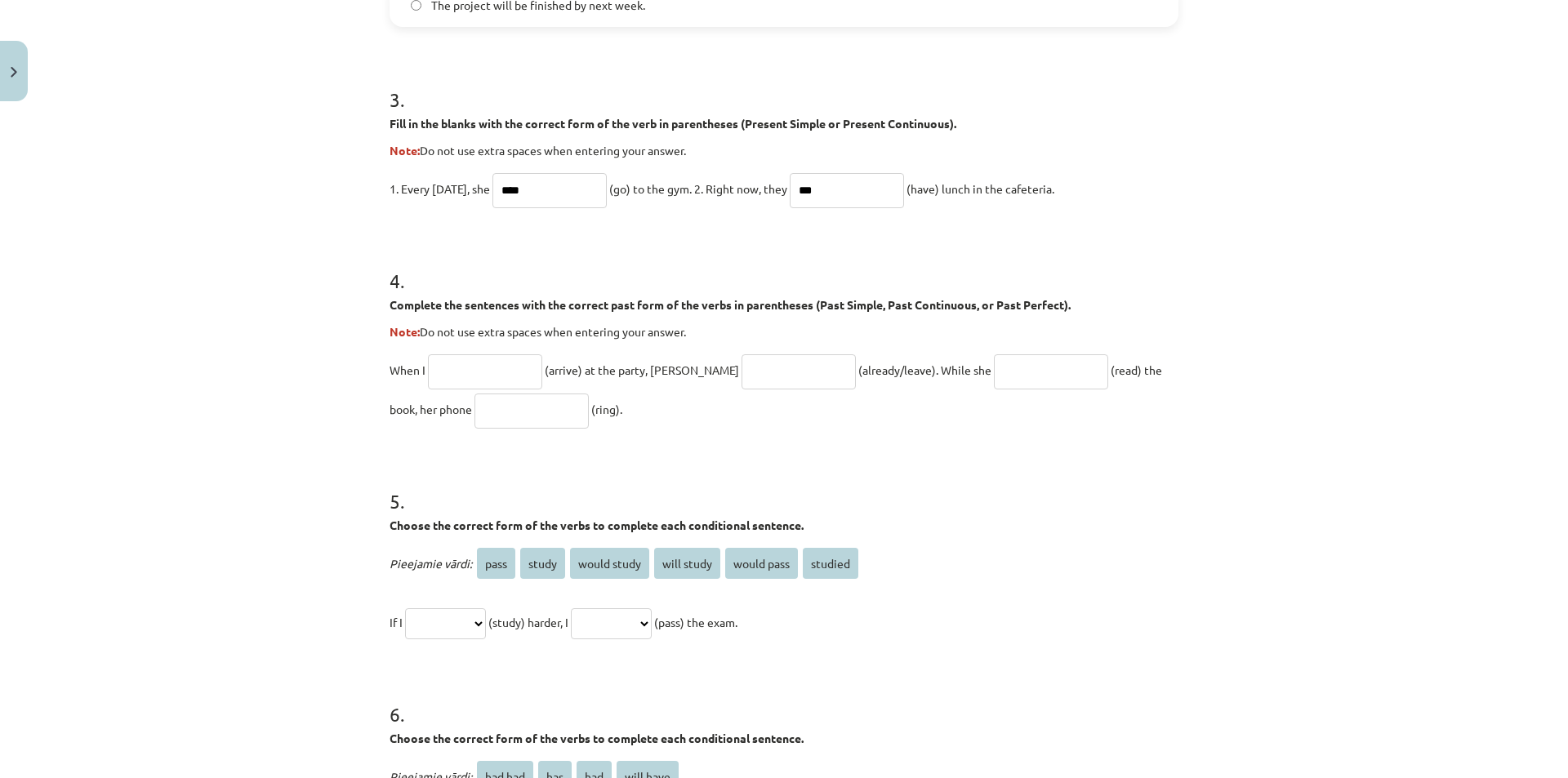
type input "***"
click at [488, 387] on input "text" at bounding box center [484, 372] width 115 height 35
type input "*******"
click at [767, 373] on input "text" at bounding box center [798, 372] width 115 height 35
type input "**********"
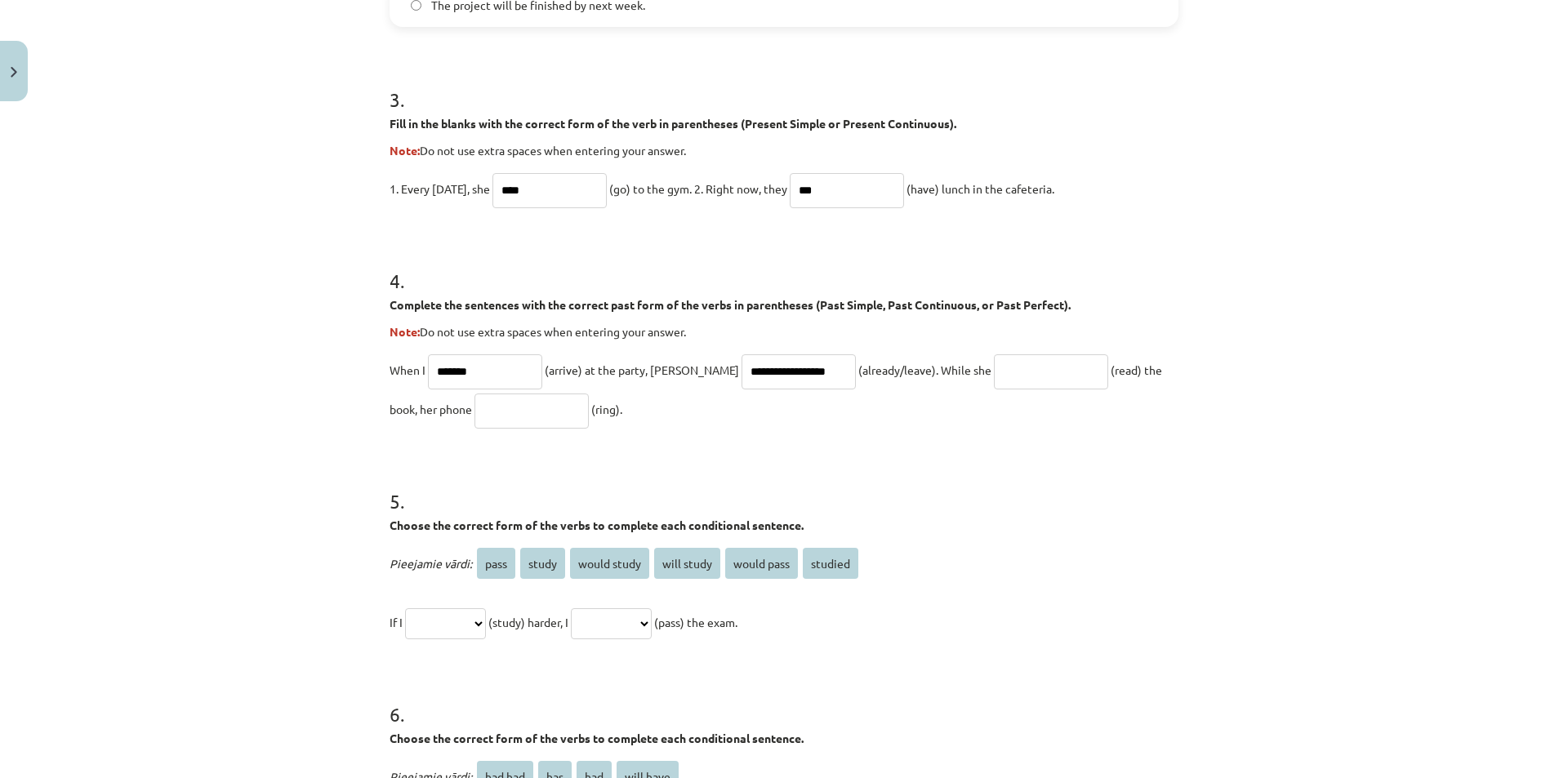
click at [994, 368] on input "text" at bounding box center [1050, 372] width 115 height 35
type input "*"
type input "*******"
click at [506, 418] on input "text" at bounding box center [531, 411] width 115 height 35
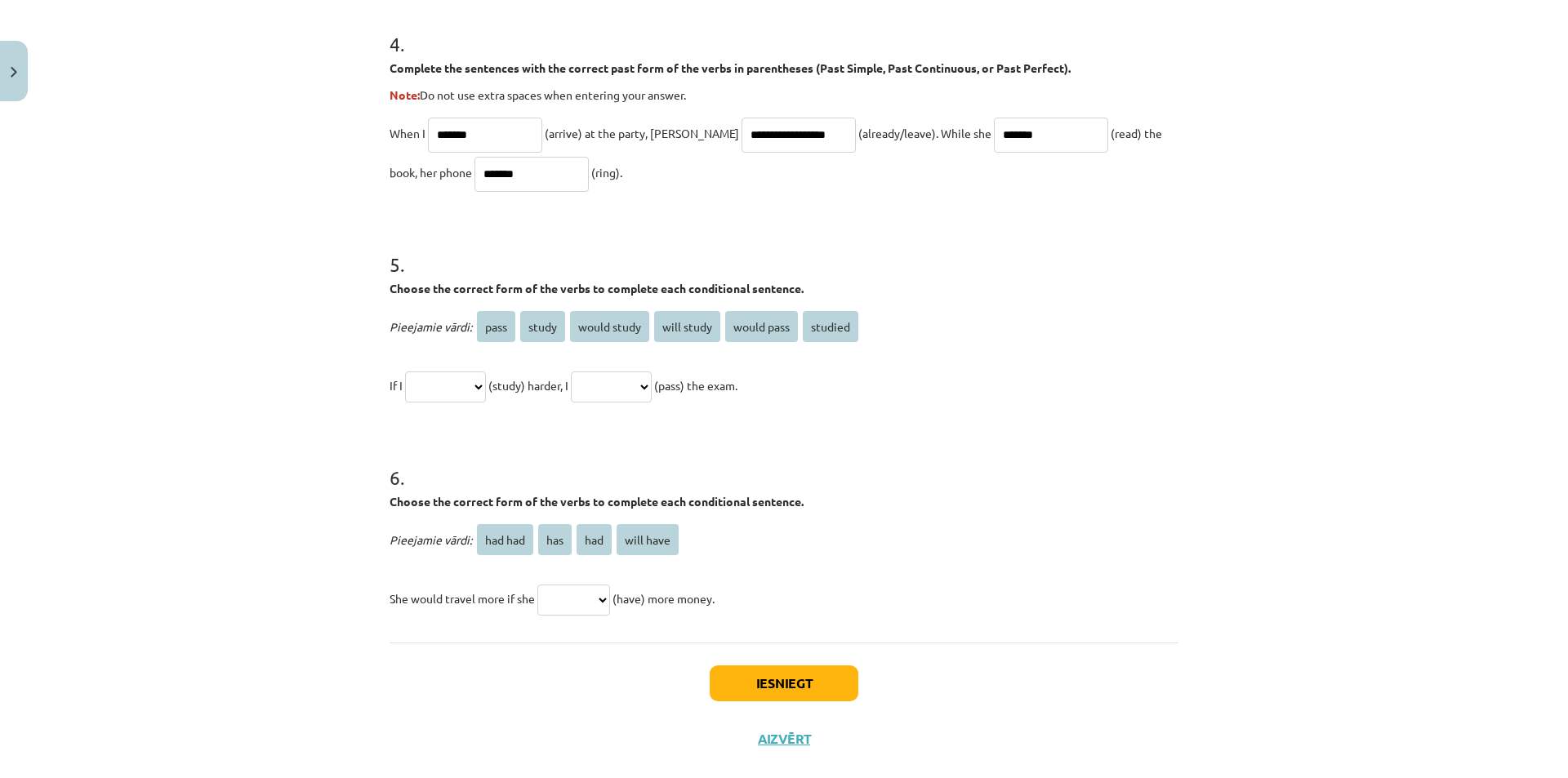
scroll to position [1198, 0]
type input "*******"
click at [473, 381] on select "**********" at bounding box center [445, 387] width 81 height 31
click at [405, 372] on select "**********" at bounding box center [445, 387] width 81 height 31
click at [652, 390] on select "**********" at bounding box center [611, 387] width 81 height 31
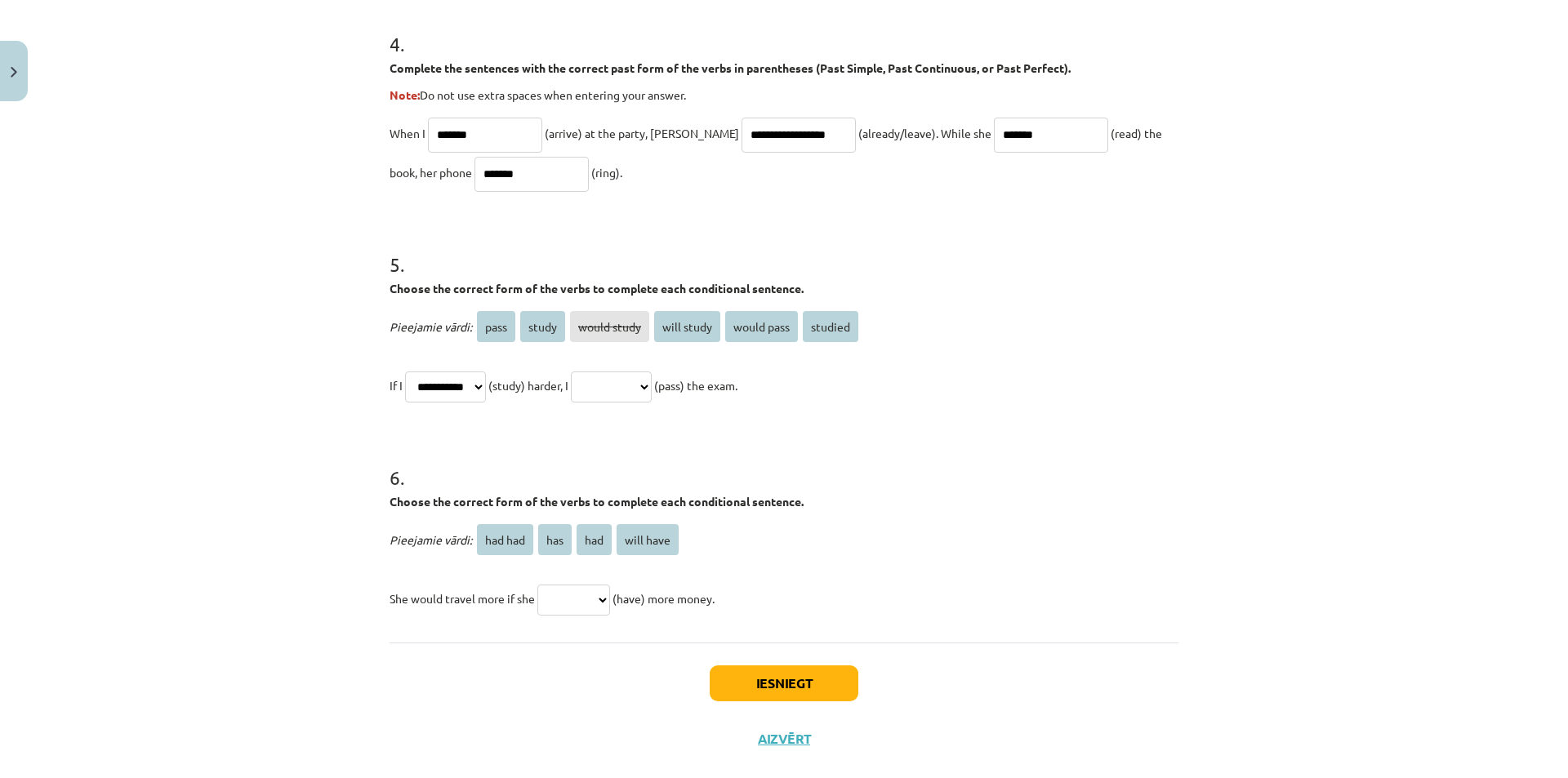
click at [486, 378] on select "**********" at bounding box center [445, 387] width 81 height 31
select select "*******"
click at [405, 372] on select "**********" at bounding box center [445, 387] width 81 height 31
click at [652, 395] on select "**********" at bounding box center [611, 387] width 81 height 31
select select "**********"
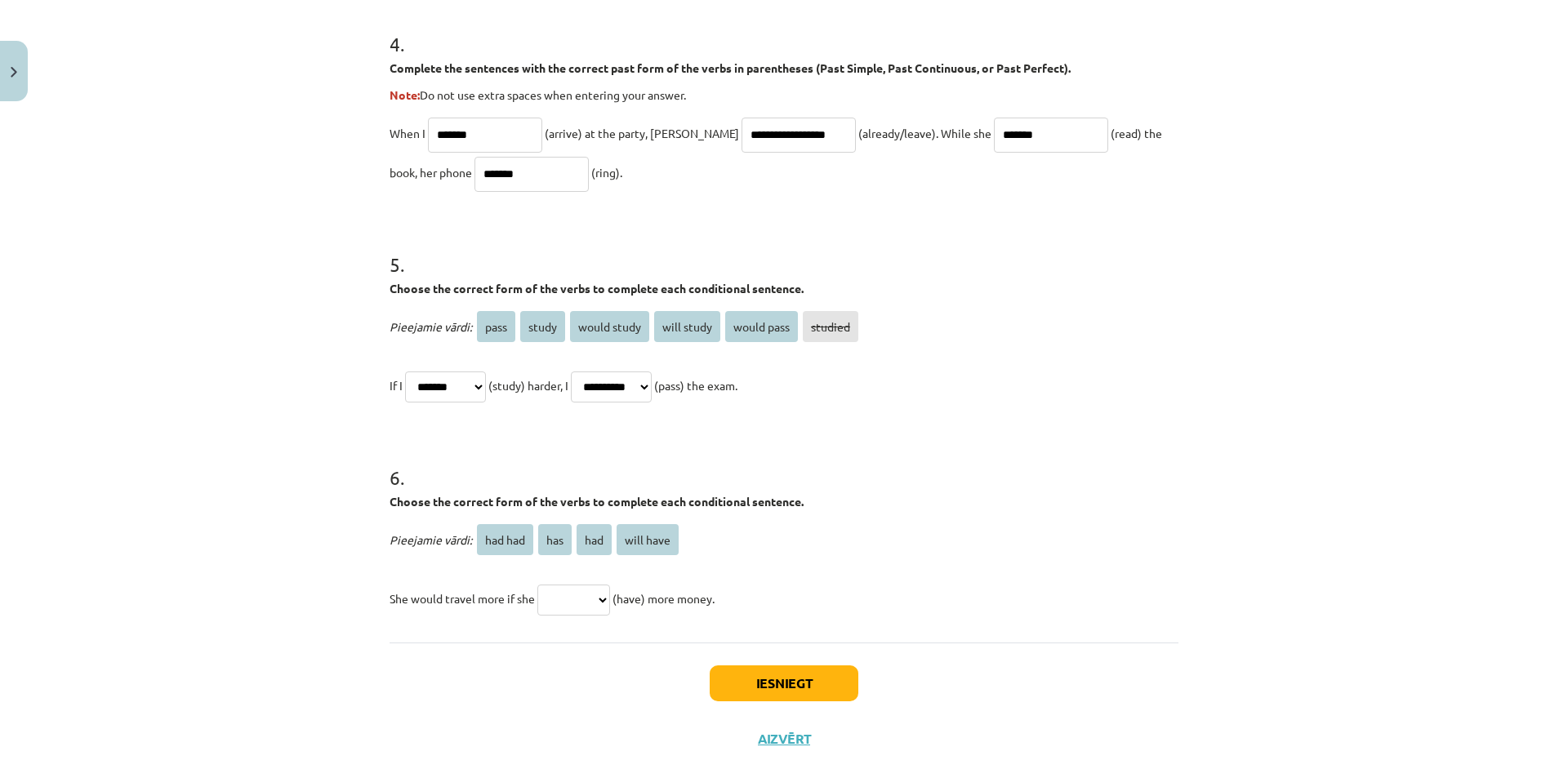
click at [591, 372] on select "**********" at bounding box center [611, 387] width 81 height 31
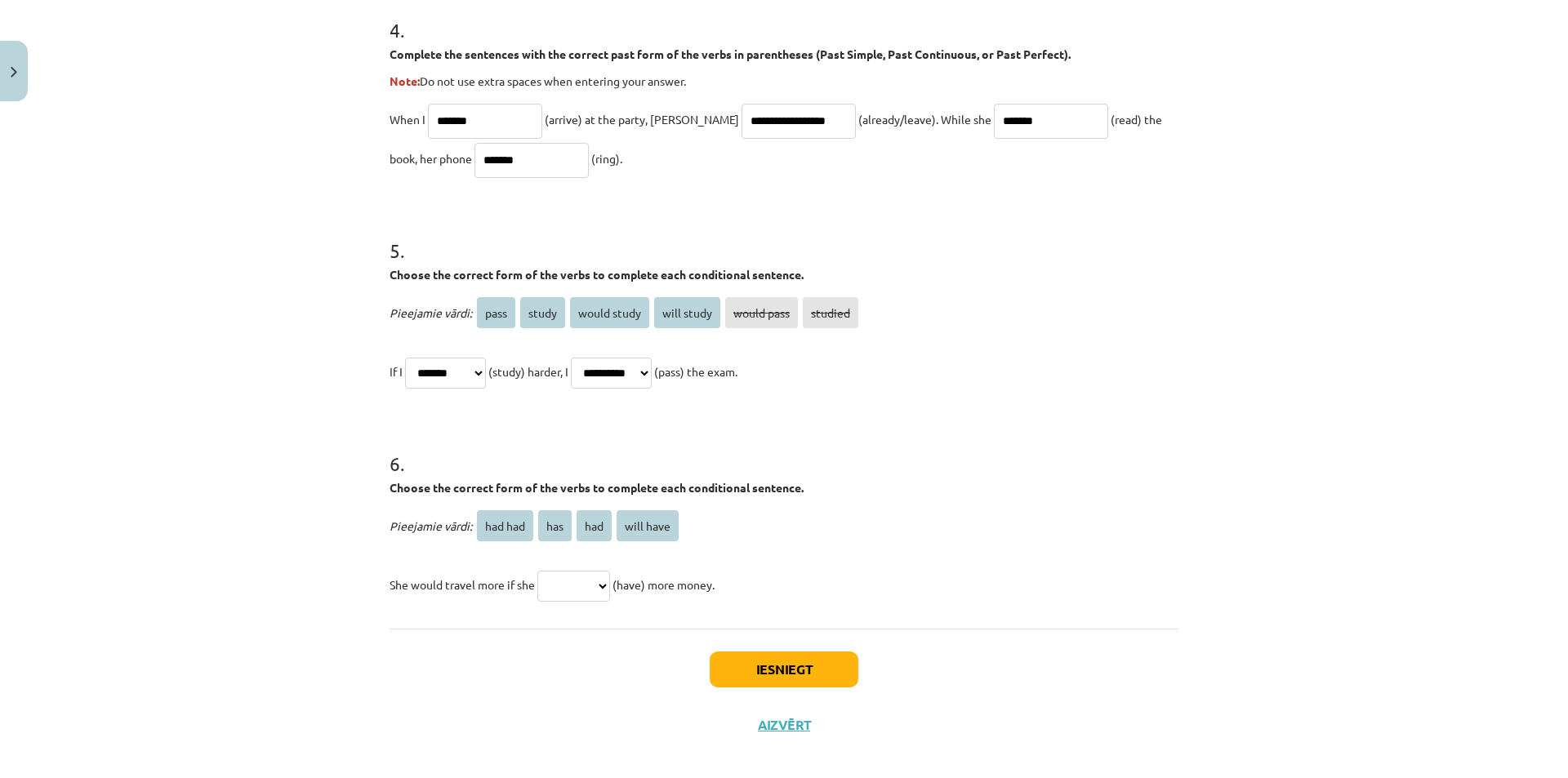
scroll to position [1212, 0]
click at [606, 598] on select "******* *** *** *********" at bounding box center [574, 585] width 73 height 31
select select "***"
click at [537, 570] on select "******* *** *** *********" at bounding box center [574, 585] width 73 height 31
click at [771, 666] on button "Iesniegt" at bounding box center [783, 669] width 148 height 36
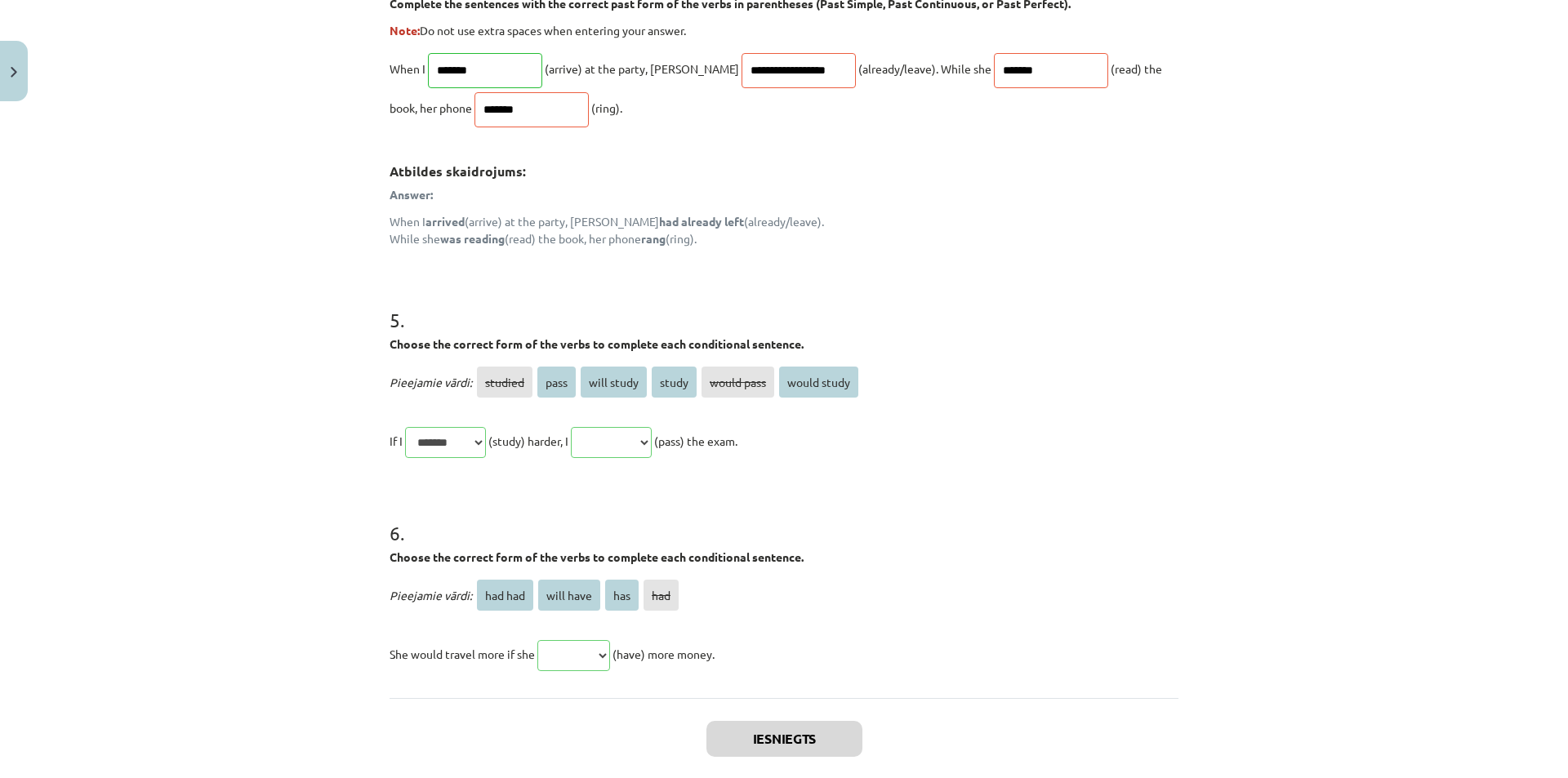
scroll to position [1519, 0]
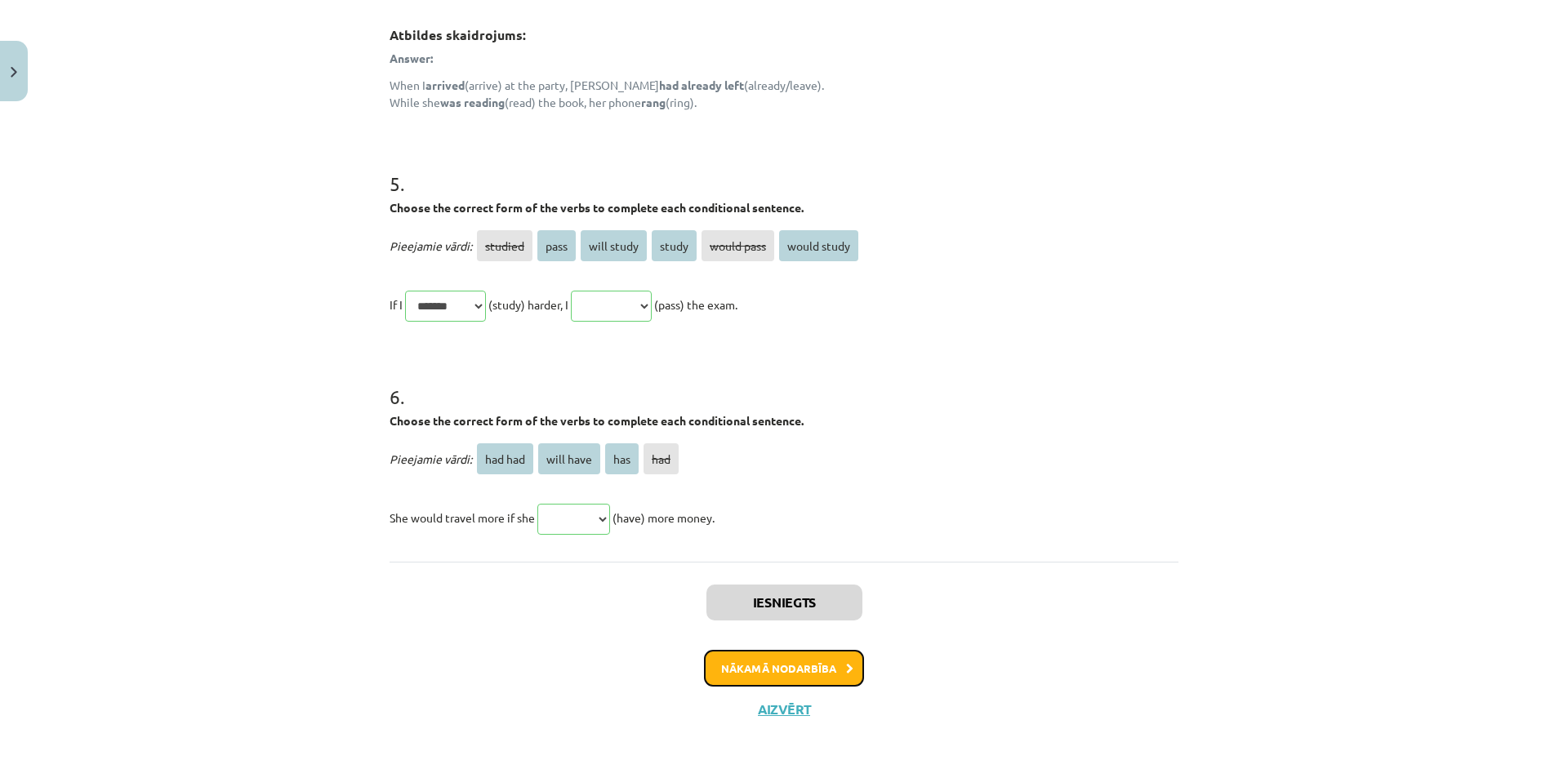
click at [751, 668] on button "Nākamā nodarbība" at bounding box center [784, 669] width 160 height 37
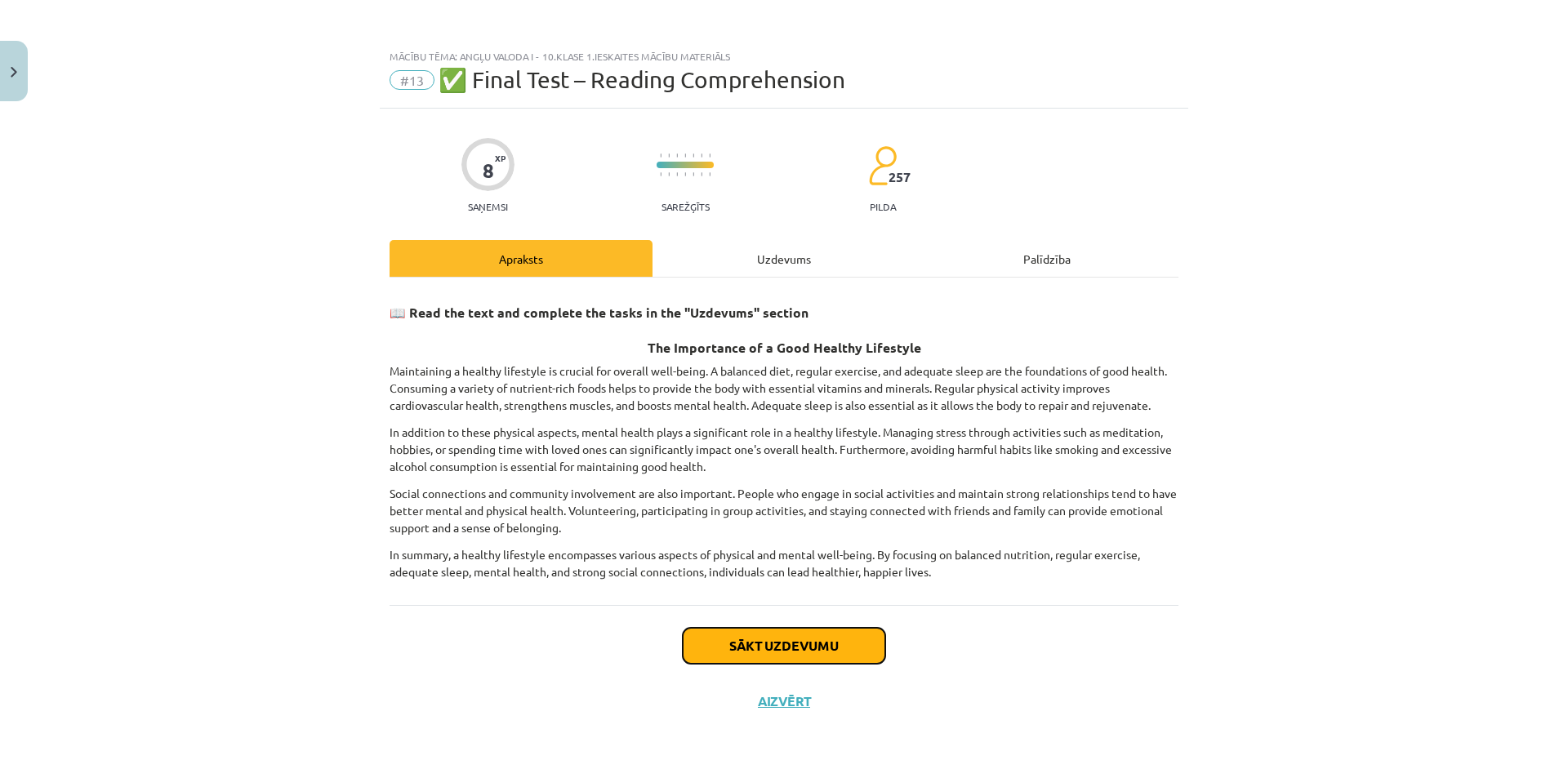
click at [750, 631] on button "Sākt uzdevumu" at bounding box center [784, 646] width 203 height 36
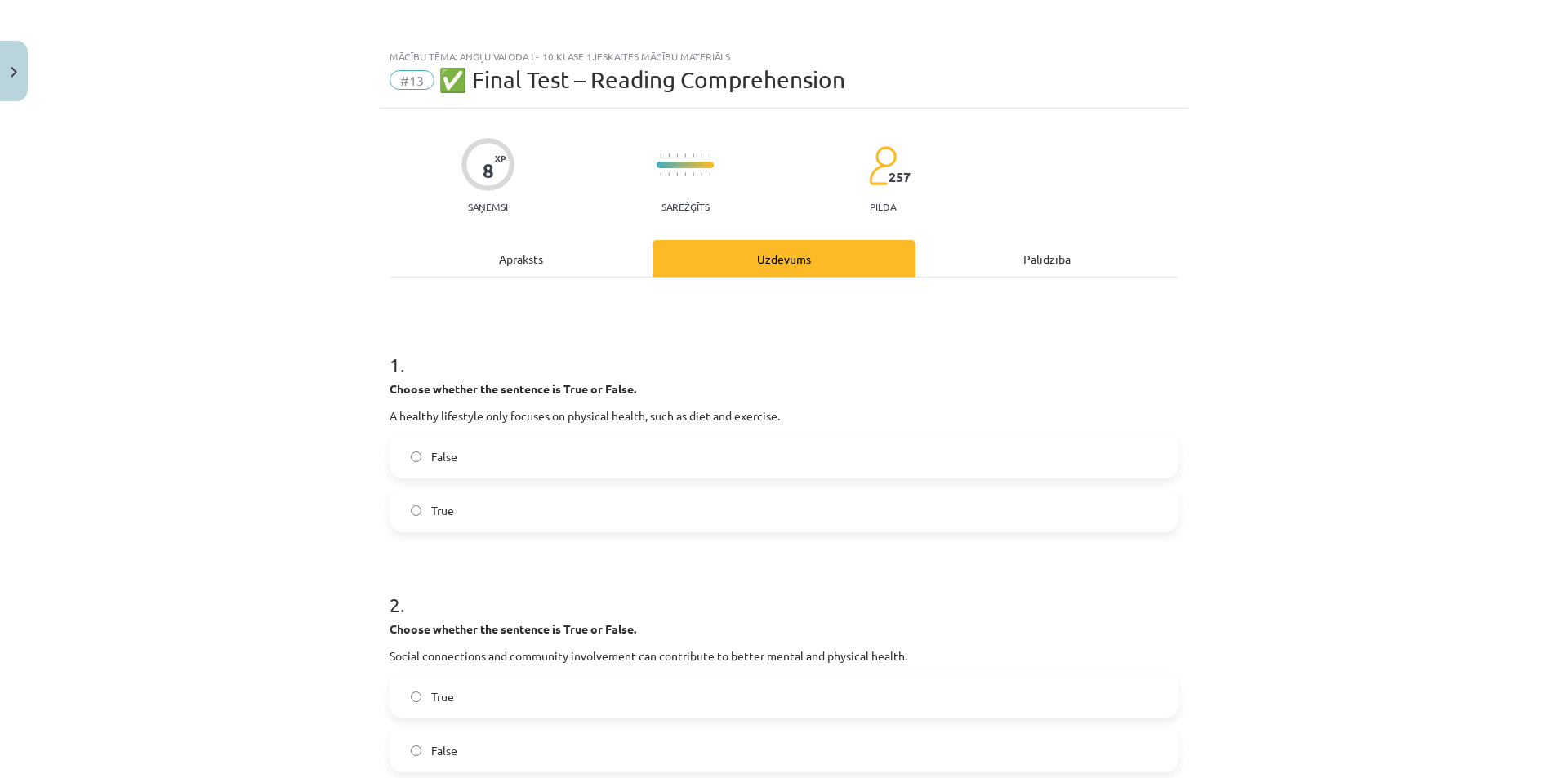
click at [598, 442] on label "False" at bounding box center [784, 456] width 786 height 41
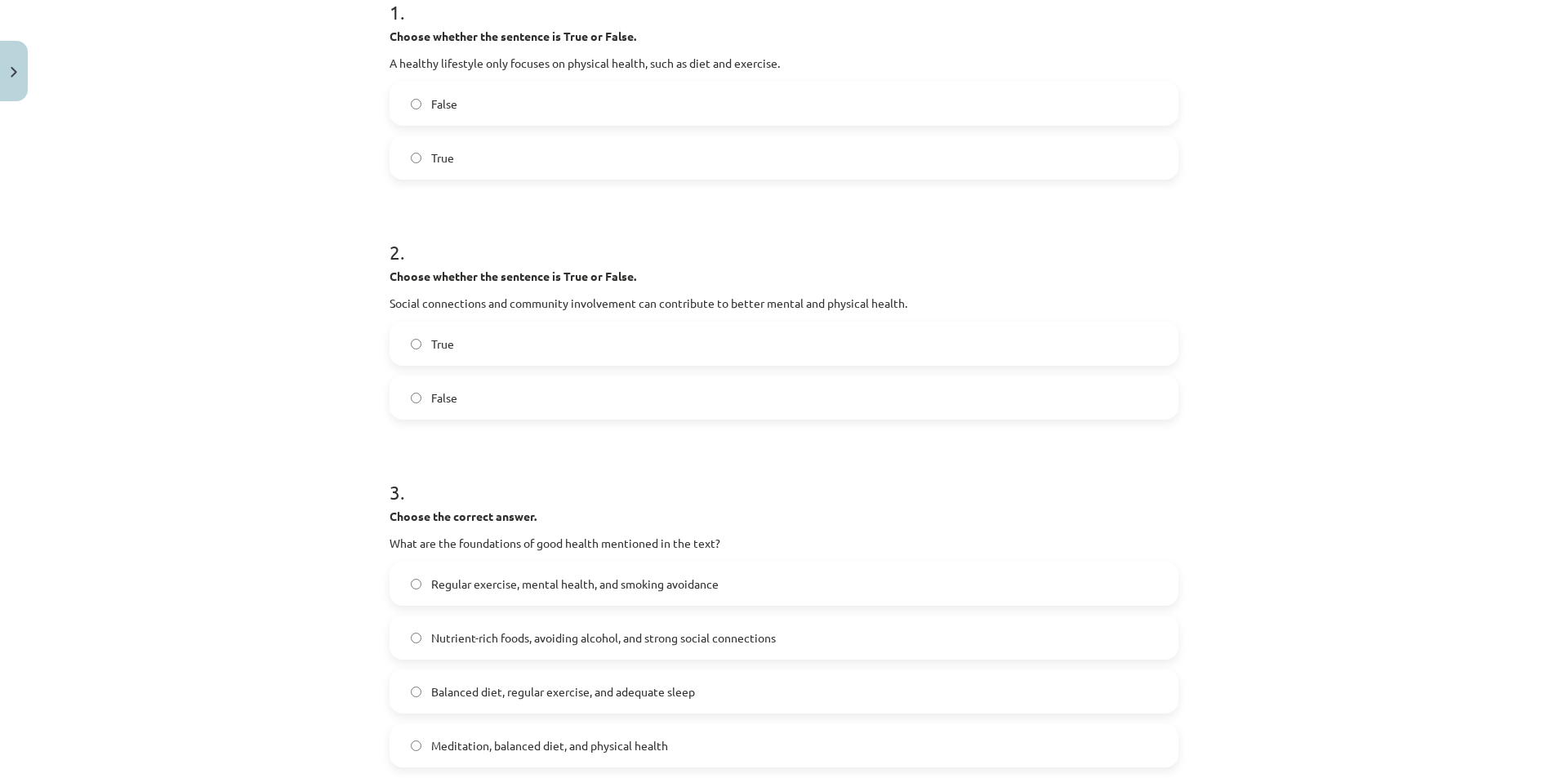
scroll to position [352, 0]
click at [585, 400] on label "False" at bounding box center [784, 399] width 786 height 41
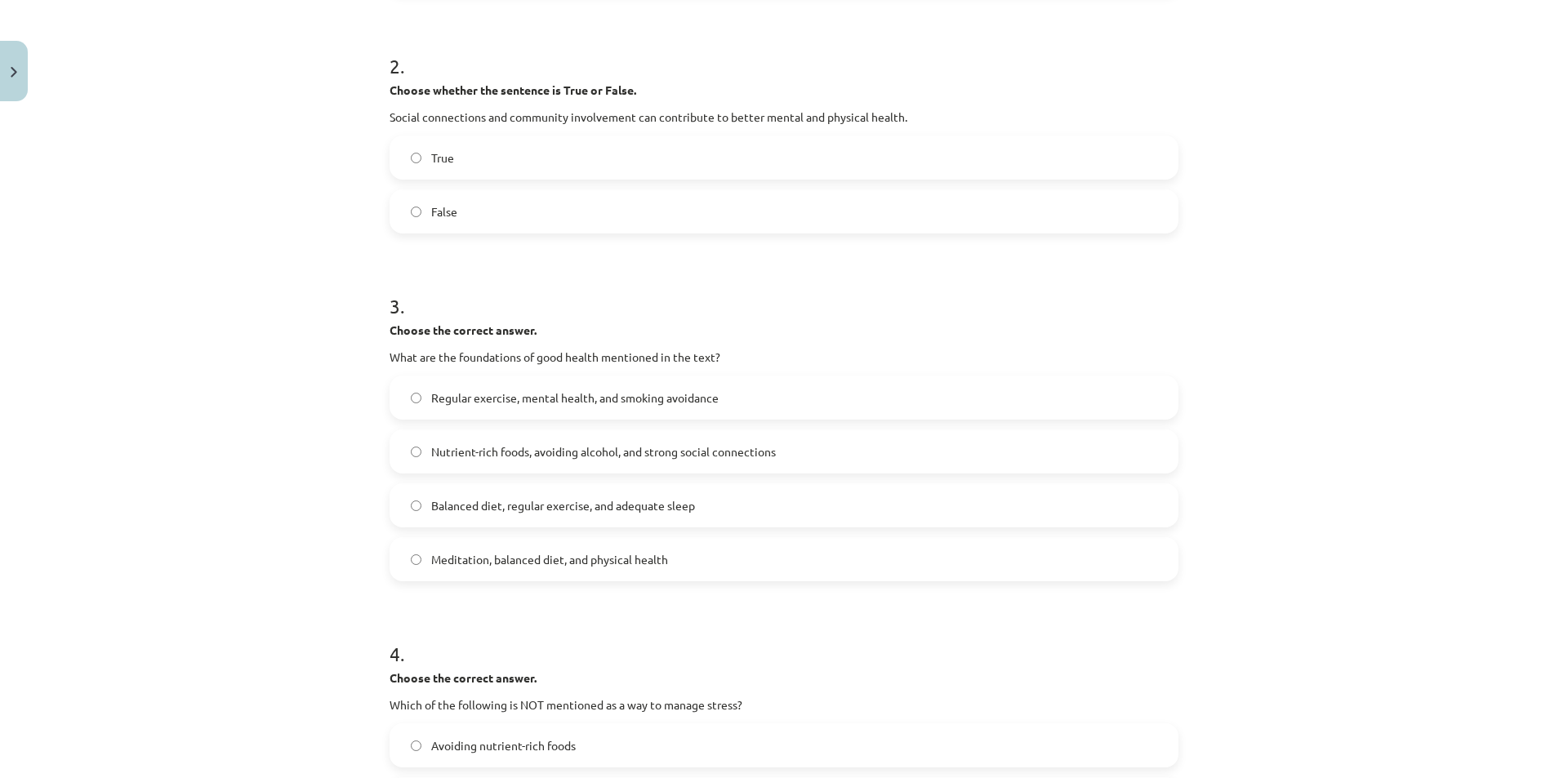
scroll to position [539, 0]
click at [580, 451] on span "Nutrient-rich foods, avoiding alcohol, and strong social connections" at bounding box center [603, 452] width 344 height 17
click at [568, 568] on span "Meditation, balanced diet, and physical health" at bounding box center [549, 560] width 237 height 17
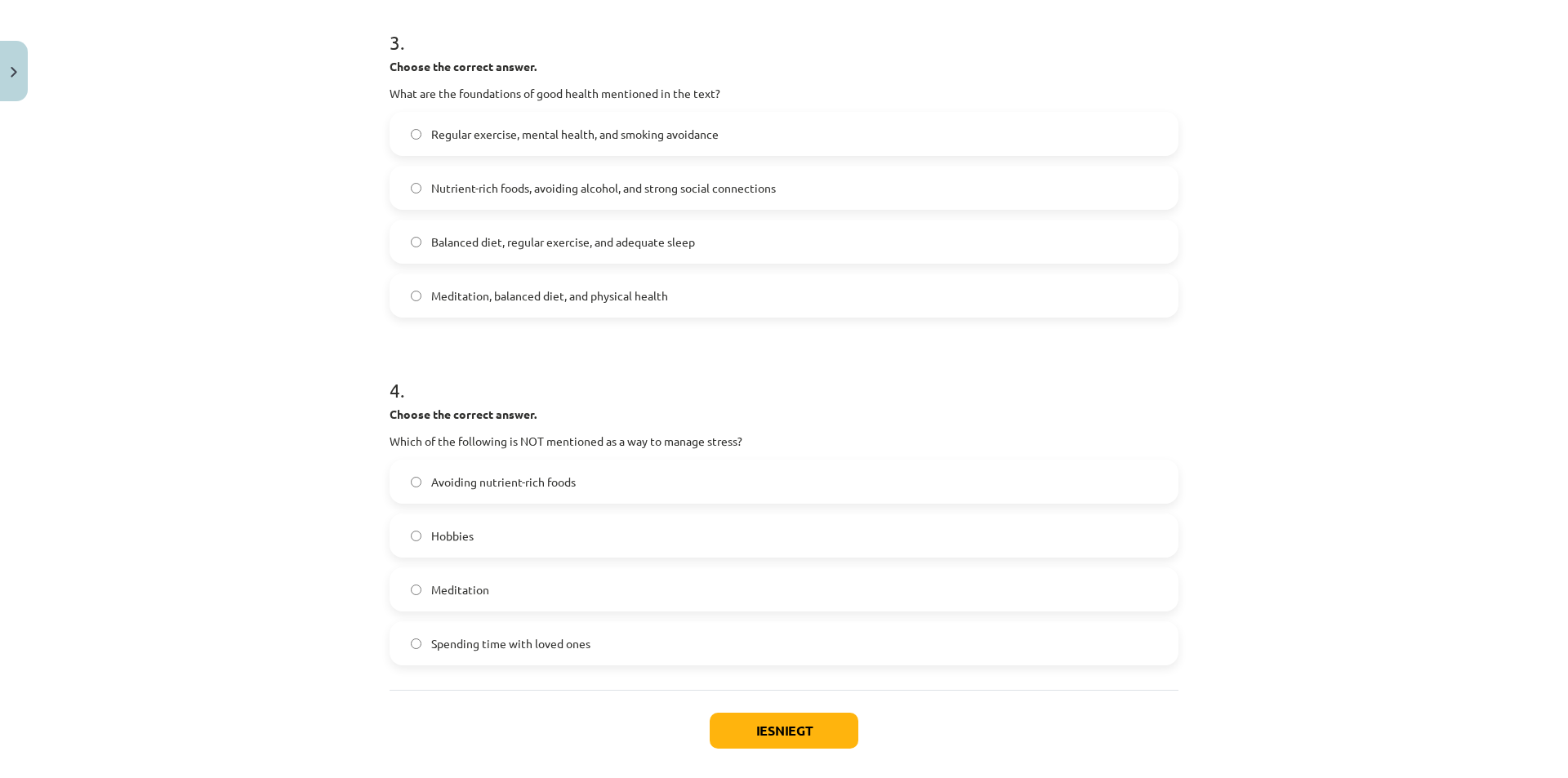
scroll to position [880, 0]
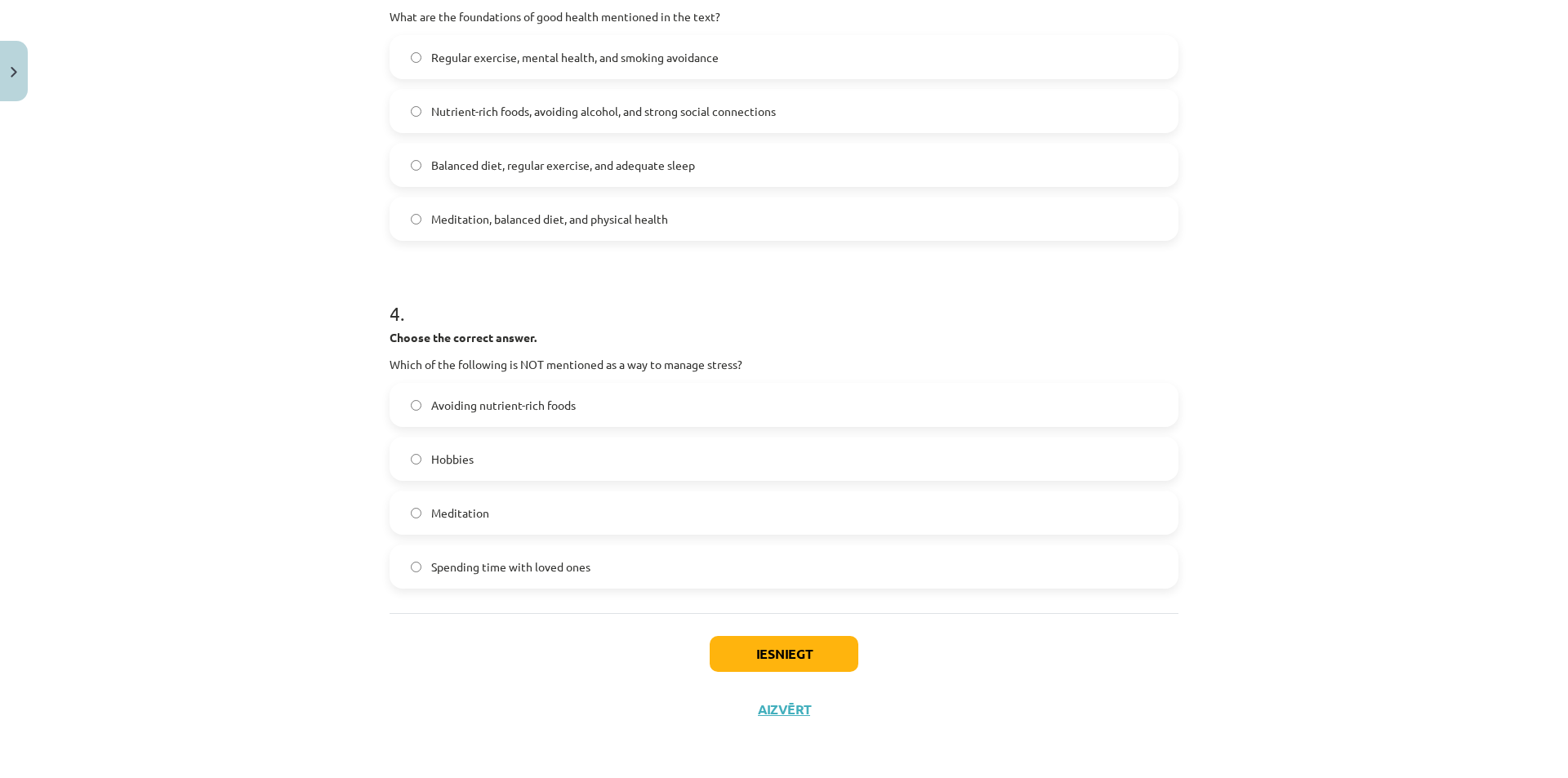
click at [568, 568] on span "Spending time with loved ones" at bounding box center [511, 567] width 160 height 17
click at [716, 642] on button "Iesniegt" at bounding box center [783, 654] width 148 height 36
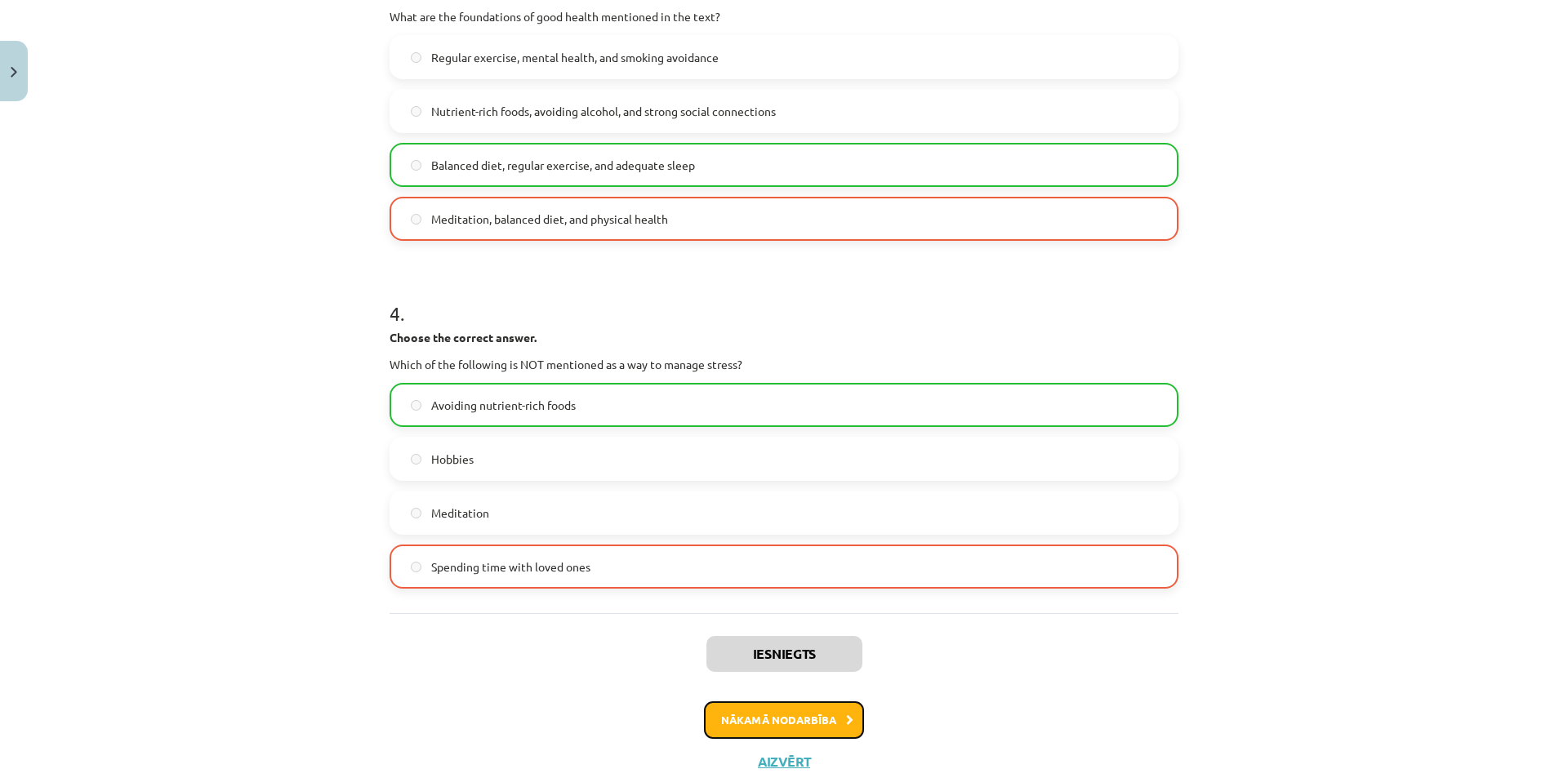
click at [736, 719] on button "Nākamā nodarbība" at bounding box center [784, 720] width 160 height 37
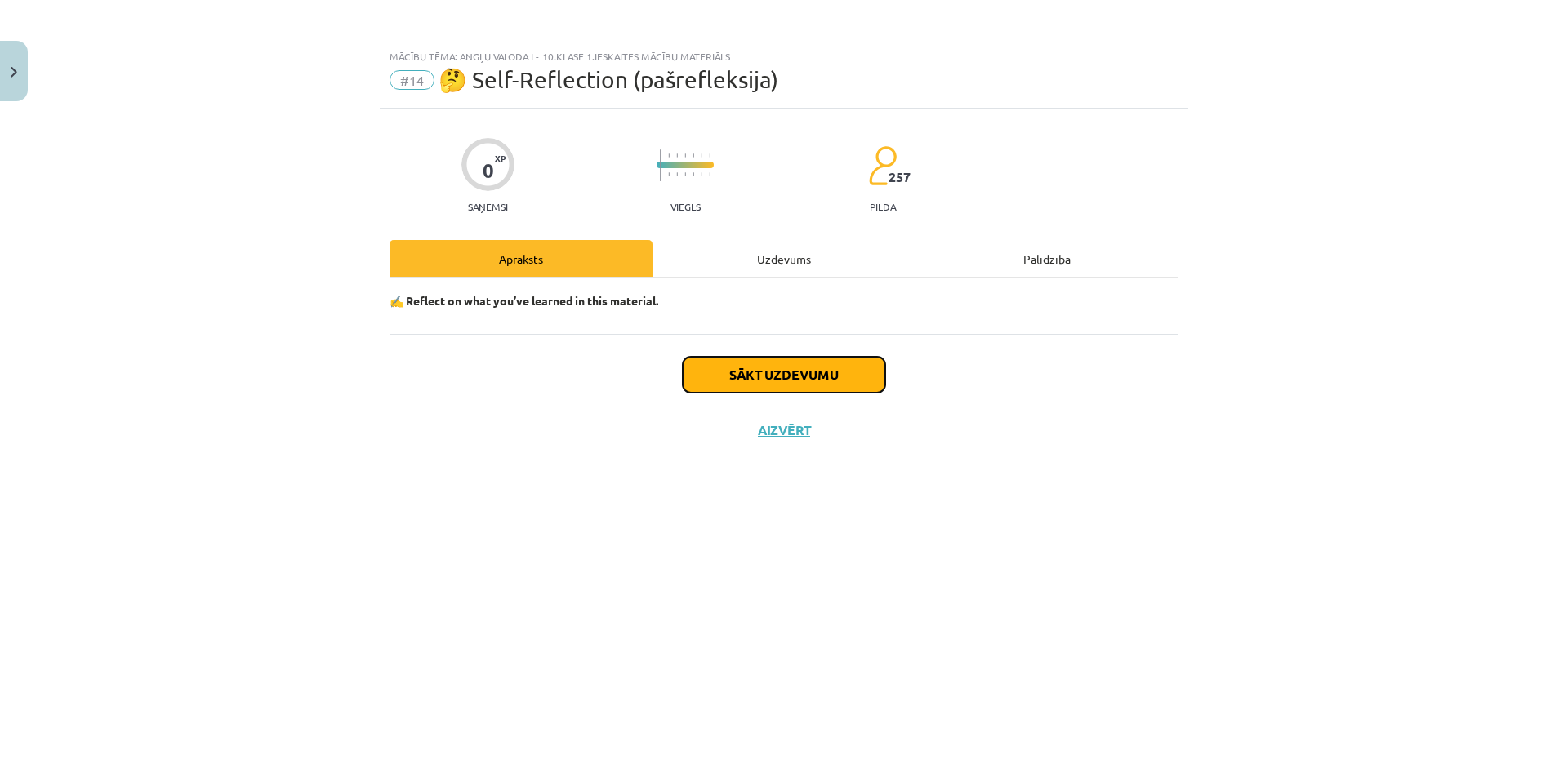
click at [713, 364] on button "Sākt uzdevumu" at bounding box center [784, 375] width 203 height 36
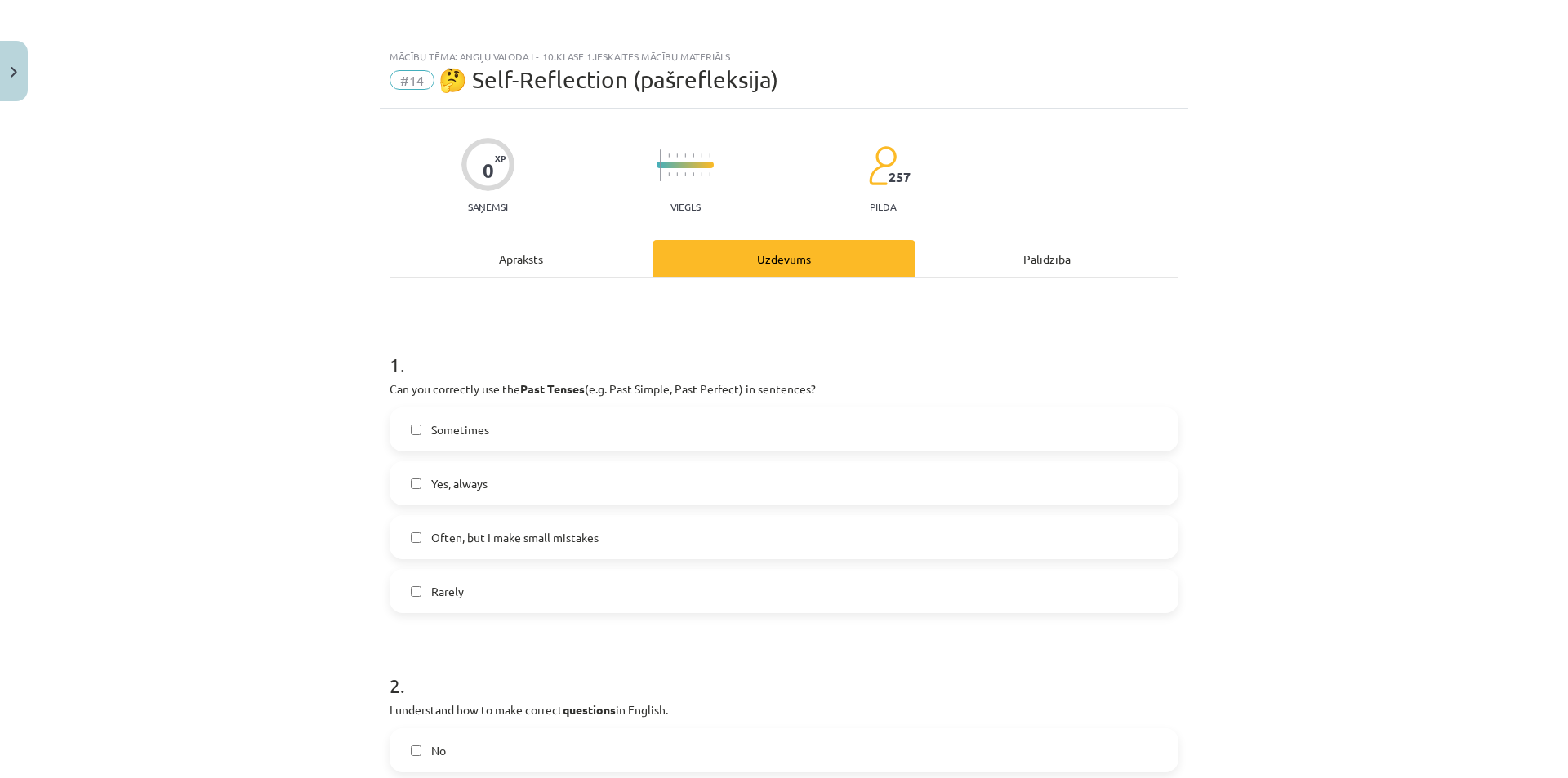
click at [590, 535] on span "Often, but I make small mistakes" at bounding box center [514, 538] width 167 height 17
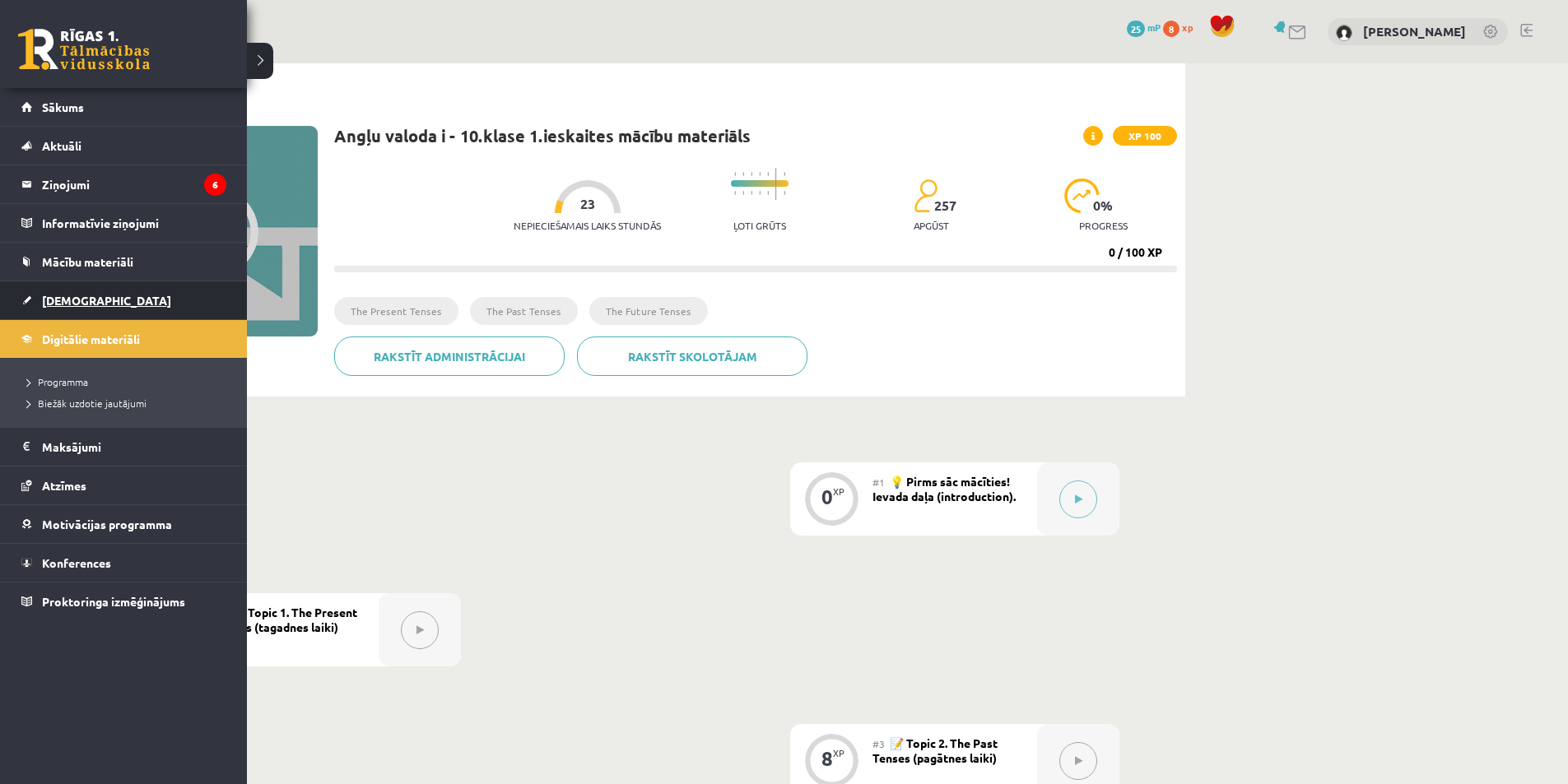
click at [77, 307] on link "[DEMOGRAPHIC_DATA]" at bounding box center [124, 300] width 205 height 38
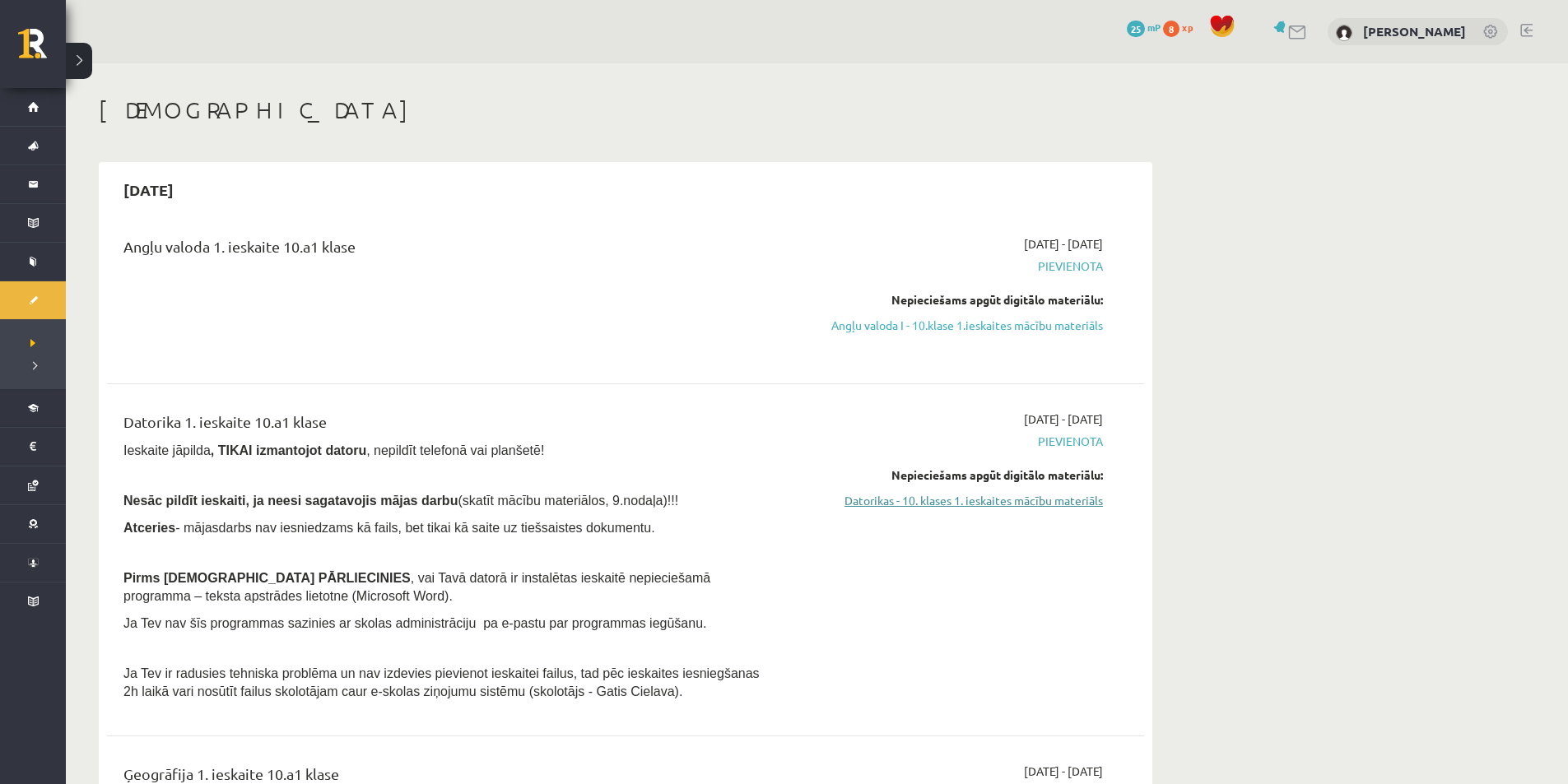
click at [936, 501] on link "Datorikas - 10. klases 1. ieskaites mācību materiāls" at bounding box center [947, 501] width 310 height 17
click at [919, 500] on link "Datorikas - 10. klases 1. ieskaites mācību materiāls" at bounding box center [947, 501] width 310 height 17
